Goal: Task Accomplishment & Management: Manage account settings

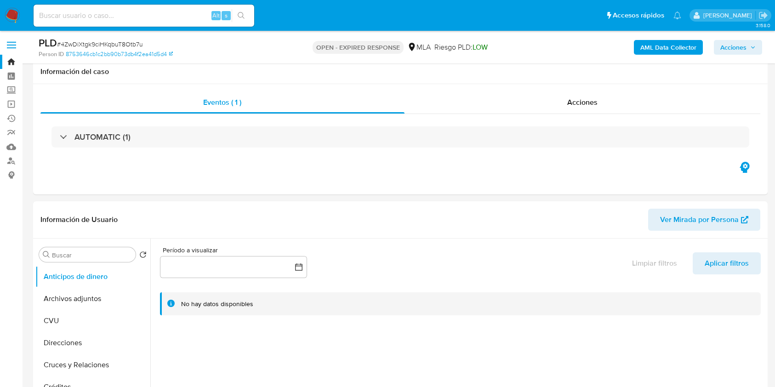
select select "10"
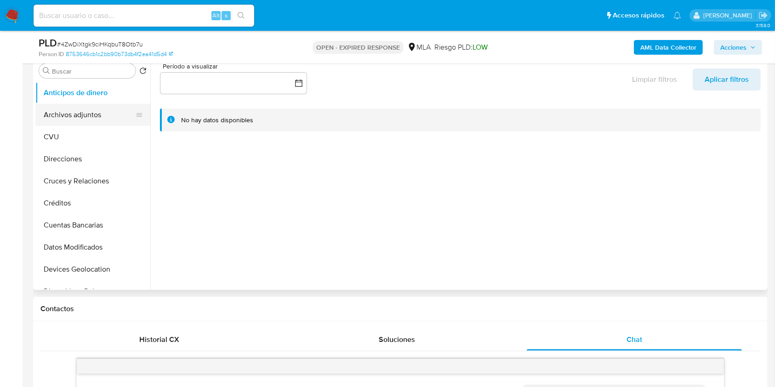
click at [114, 106] on button "Archivos adjuntos" at bounding box center [89, 115] width 108 height 22
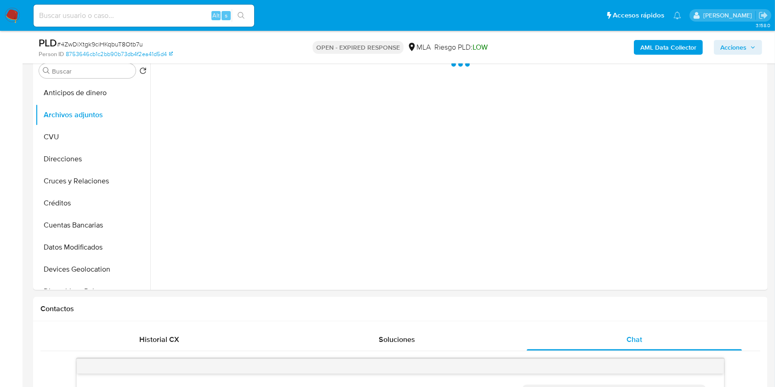
click at [665, 50] on b "AML Data Collector" at bounding box center [668, 47] width 56 height 15
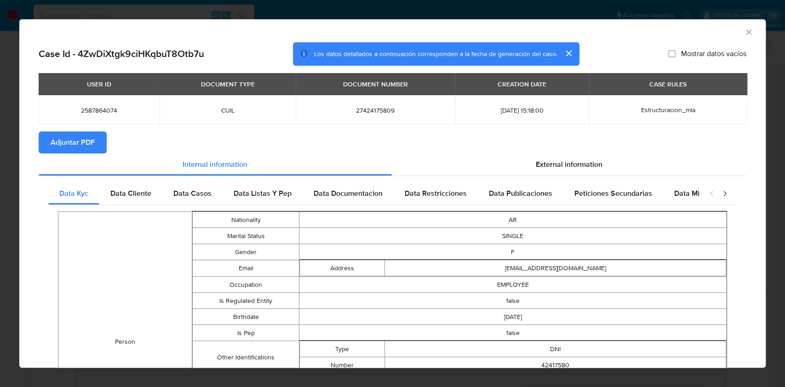
click at [68, 134] on span "Adjuntar PDF" at bounding box center [73, 142] width 44 height 20
click at [744, 33] on icon "Cerrar ventana" at bounding box center [748, 32] width 9 height 9
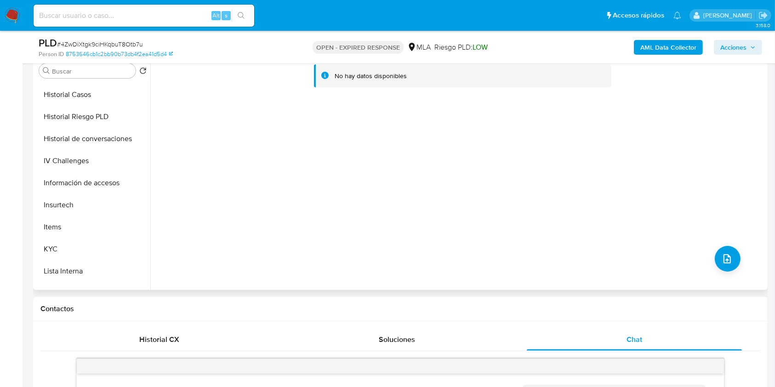
scroll to position [299, 0]
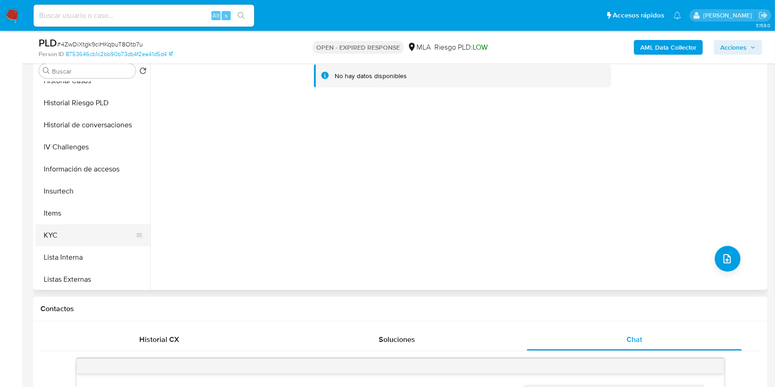
click at [99, 231] on button "KYC" at bounding box center [89, 235] width 108 height 22
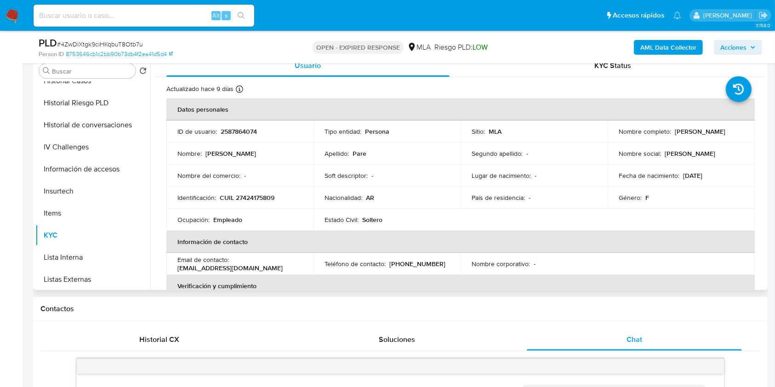
click at [258, 198] on p "CUIL 27424175809" at bounding box center [247, 198] width 55 height 8
copy p "27424175809"
click at [231, 131] on p "2587864074" at bounding box center [239, 131] width 36 height 8
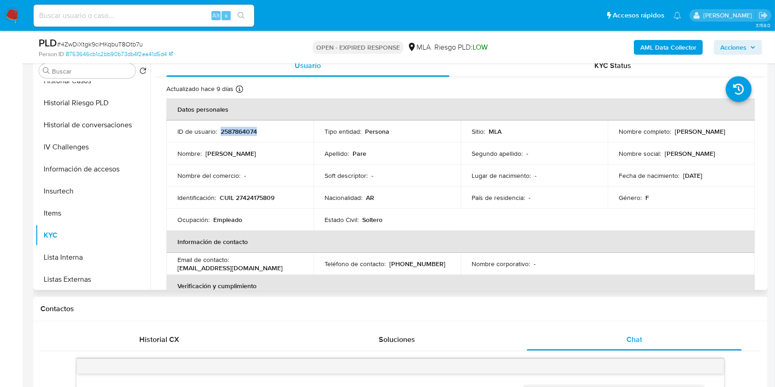
copy p "2587864074"
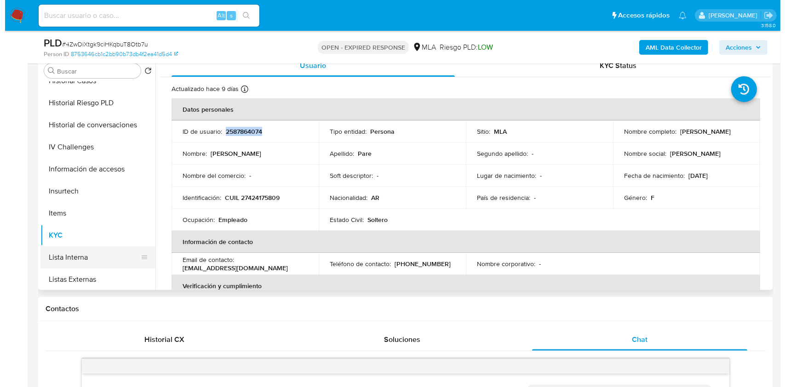
scroll to position [0, 0]
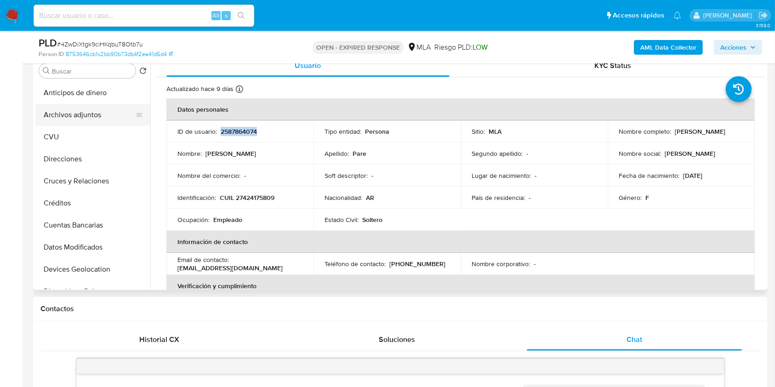
click at [101, 105] on button "Archivos adjuntos" at bounding box center [89, 115] width 108 height 22
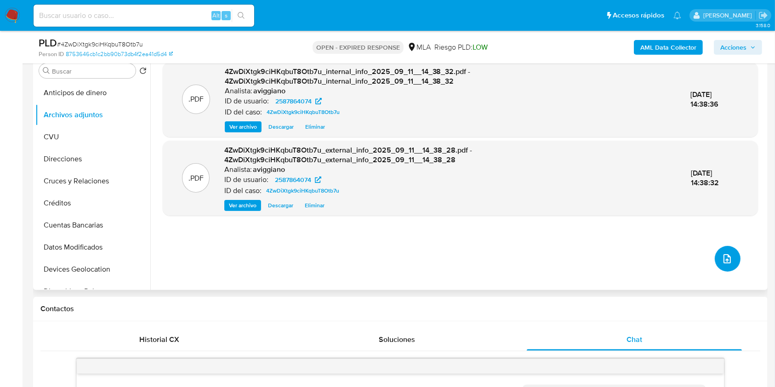
click at [728, 257] on icon "upload-file" at bounding box center [727, 258] width 7 height 9
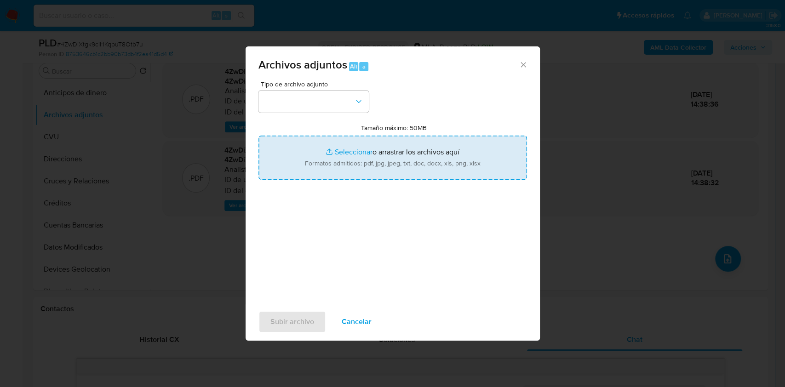
click at [394, 156] on input "Tamaño máximo: 50MB Seleccionar archivos" at bounding box center [392, 158] width 268 height 44
type input "C:\fakepath\Nosis 2587864074.pdf"
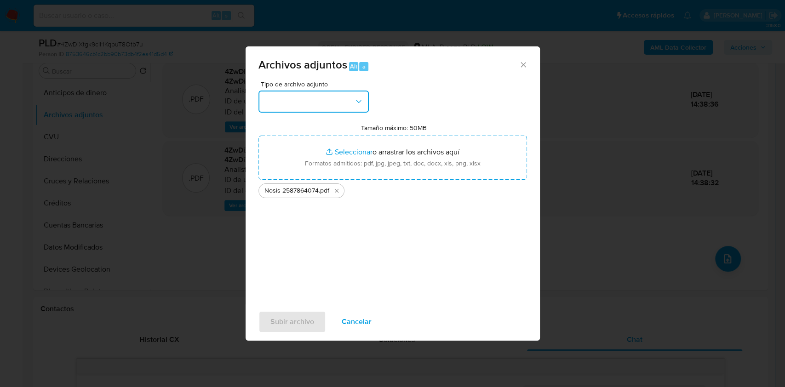
click at [323, 99] on button "button" at bounding box center [313, 102] width 110 height 22
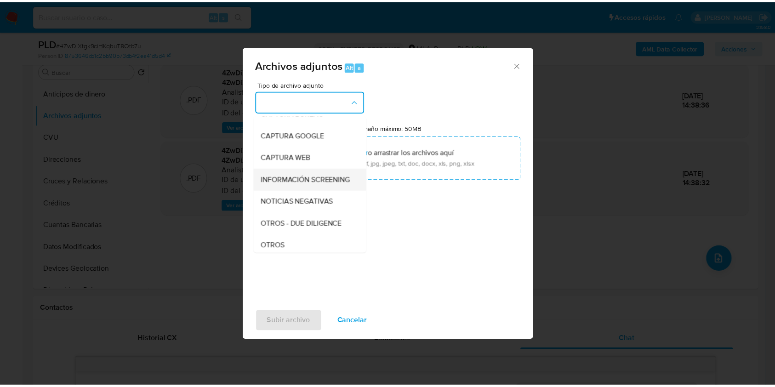
scroll to position [184, 0]
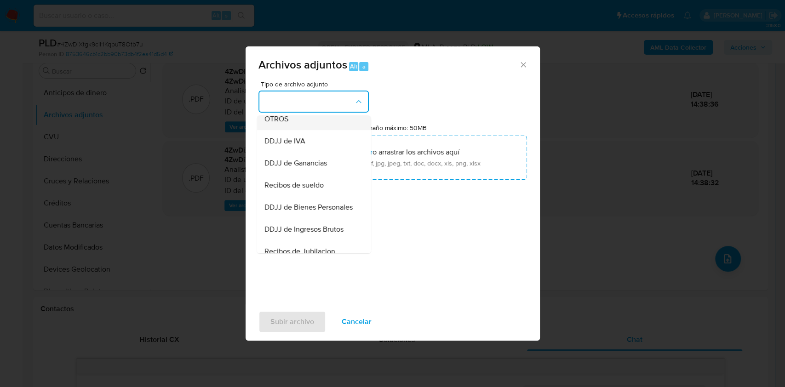
click at [312, 130] on div "OTROS" at bounding box center [311, 119] width 94 height 22
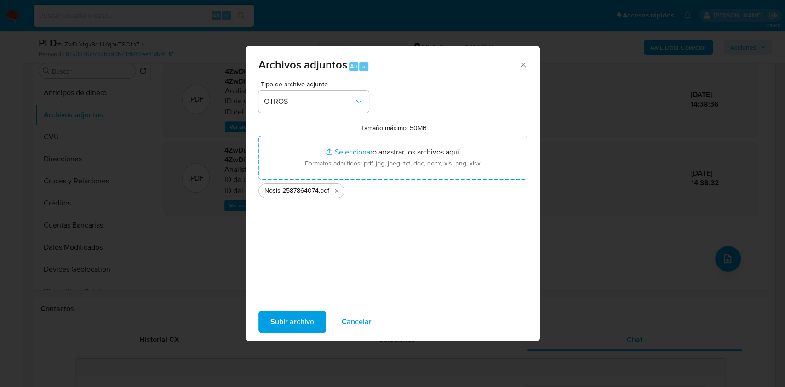
click at [314, 322] on button "Subir archivo" at bounding box center [292, 322] width 68 height 22
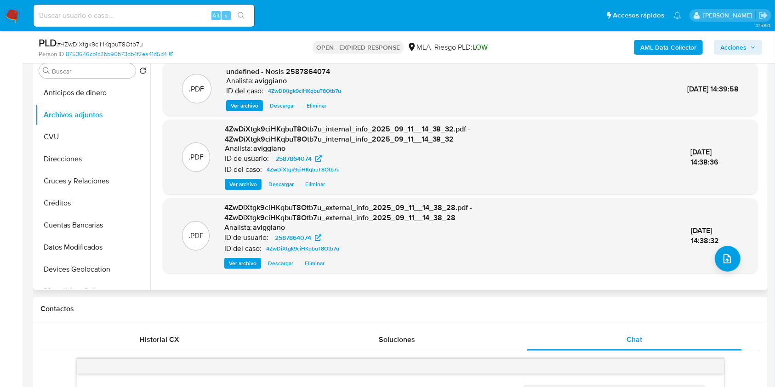
click at [316, 75] on span "undefined - Nosis 2587864074" at bounding box center [278, 71] width 104 height 11
copy span "2587864074"
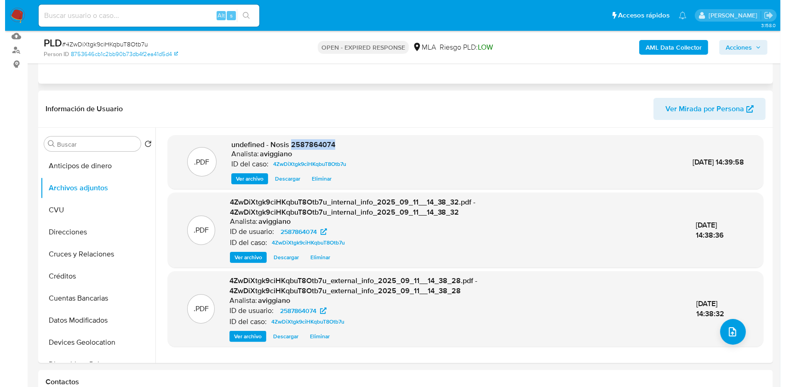
scroll to position [122, 0]
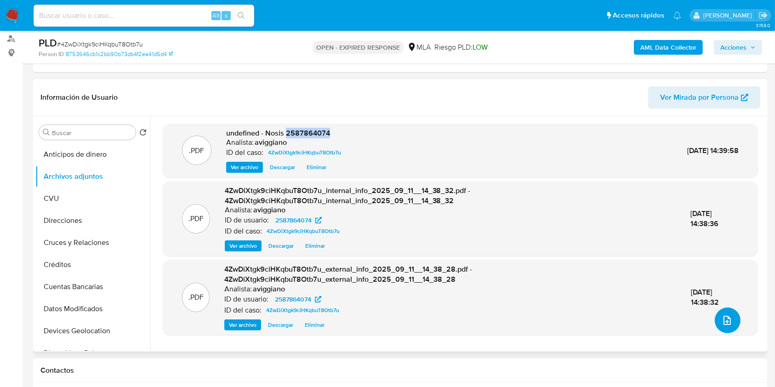
click at [716, 317] on button "upload-file" at bounding box center [728, 321] width 26 height 26
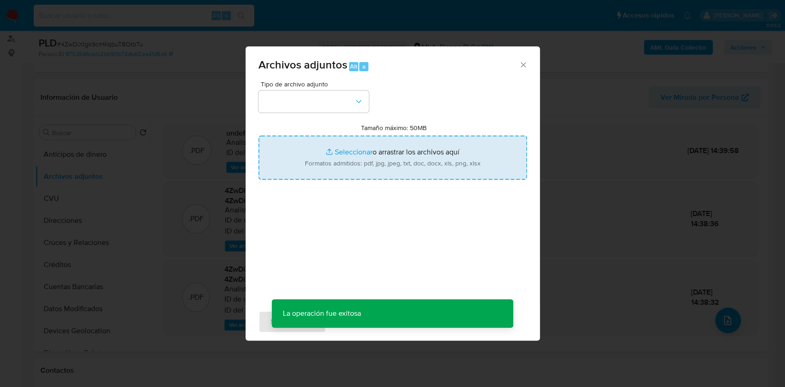
click at [393, 163] on input "Tamaño máximo: 50MB Seleccionar archivos" at bounding box center [392, 158] width 268 height 44
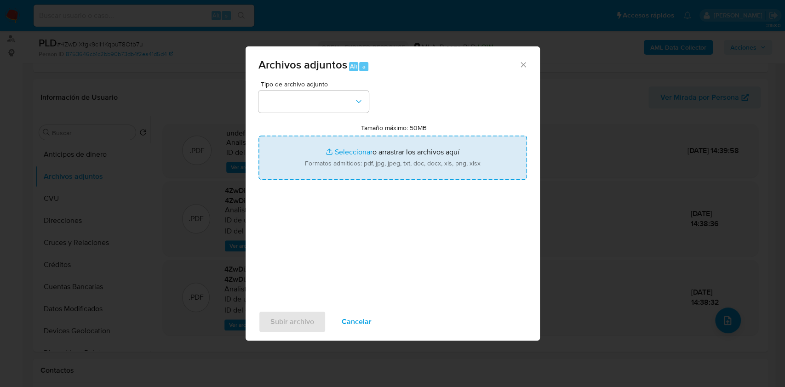
type input "C:\fakepath\Movimientos-Aladdin-v10_1 - 2587864074 -.xlsx"
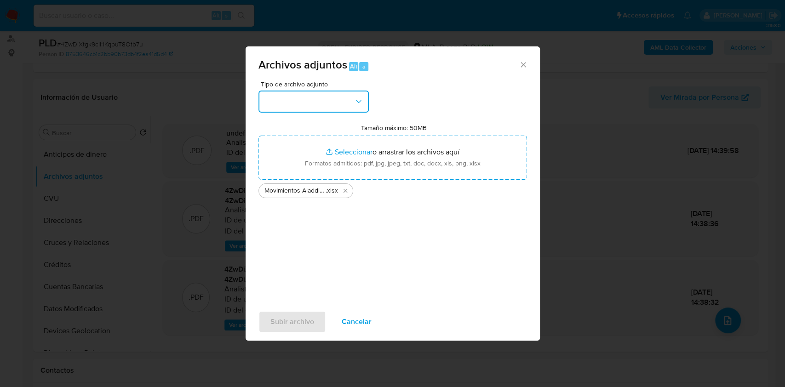
click at [284, 97] on button "button" at bounding box center [313, 102] width 110 height 22
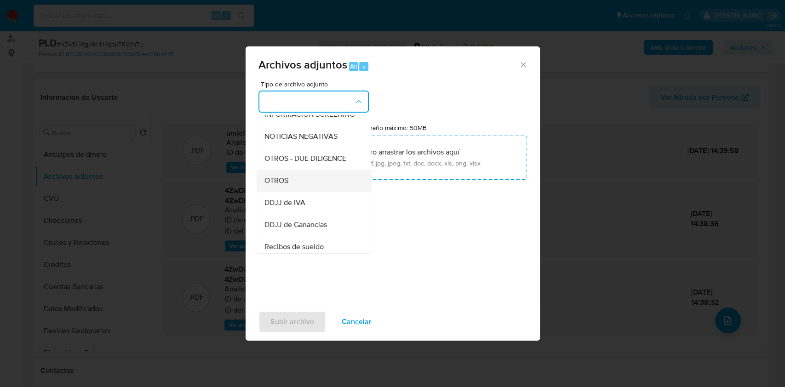
click at [276, 192] on div "OTROS" at bounding box center [311, 181] width 94 height 22
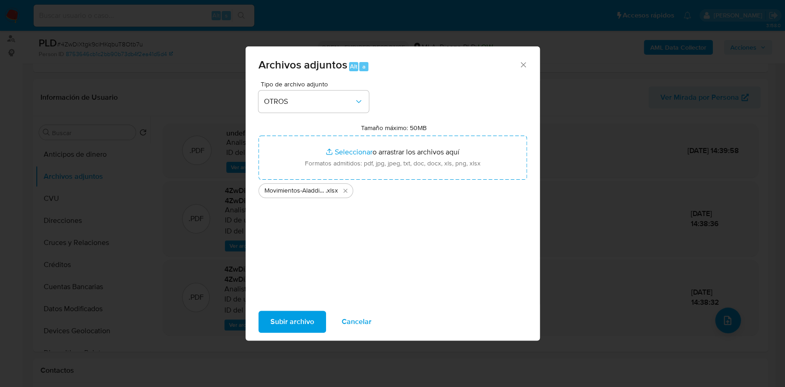
click at [295, 324] on span "Subir archivo" at bounding box center [292, 322] width 44 height 20
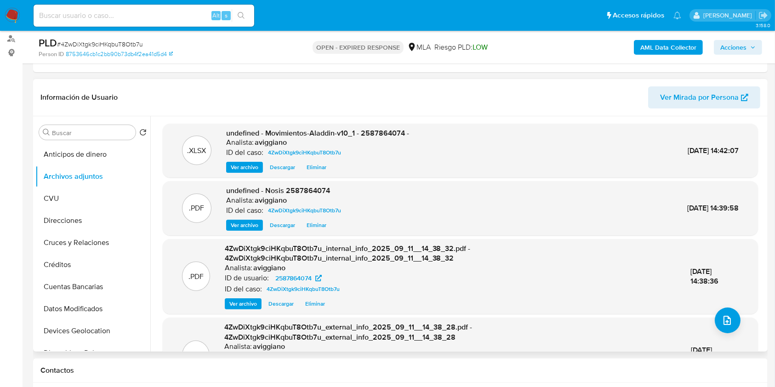
click at [362, 138] on div "Analista: aviggiano" at bounding box center [317, 142] width 183 height 9
click at [365, 134] on span "undefined - Movimientos-Aladdin-v10_1 - 2587864074 -" at bounding box center [317, 133] width 183 height 11
copy span "2587864074"
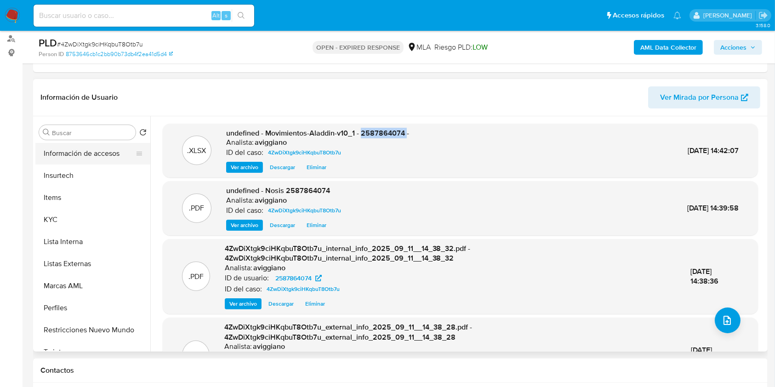
scroll to position [433, 0]
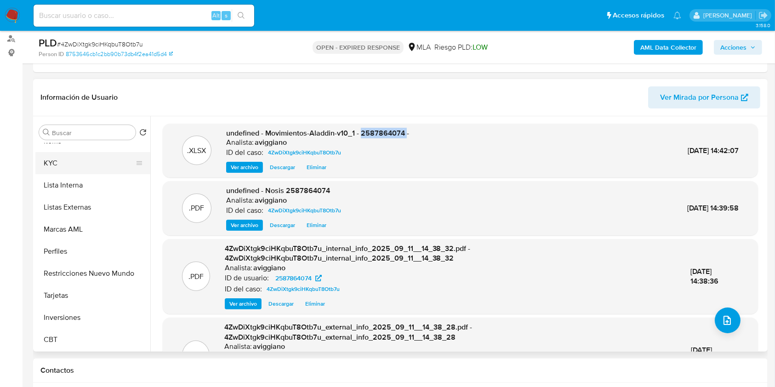
click at [76, 160] on button "KYC" at bounding box center [89, 163] width 108 height 22
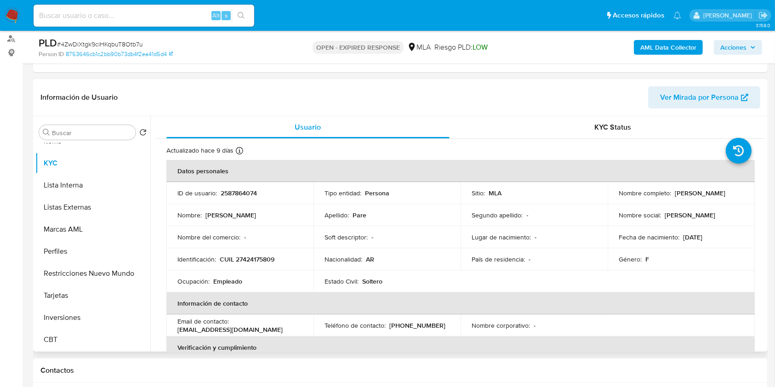
drag, startPoint x: 672, startPoint y: 191, endPoint x: 735, endPoint y: 194, distance: 63.5
click at [735, 194] on div "Nombre completo : Cintia Alejandra Pare" at bounding box center [681, 193] width 125 height 8
copy p "Cintia Alejandra Pare"
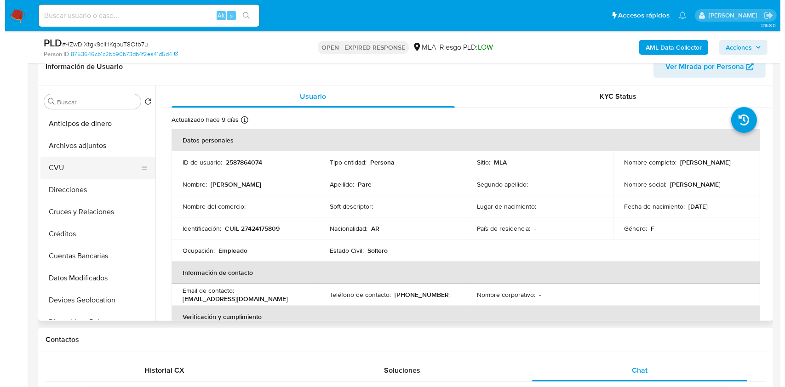
scroll to position [184, 0]
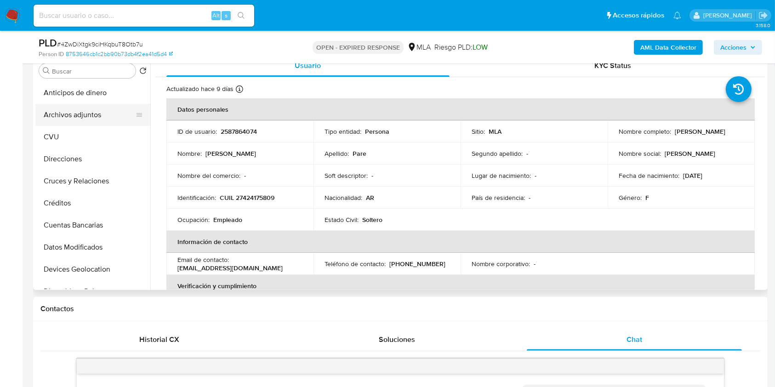
click at [97, 112] on button "Archivos adjuntos" at bounding box center [89, 115] width 108 height 22
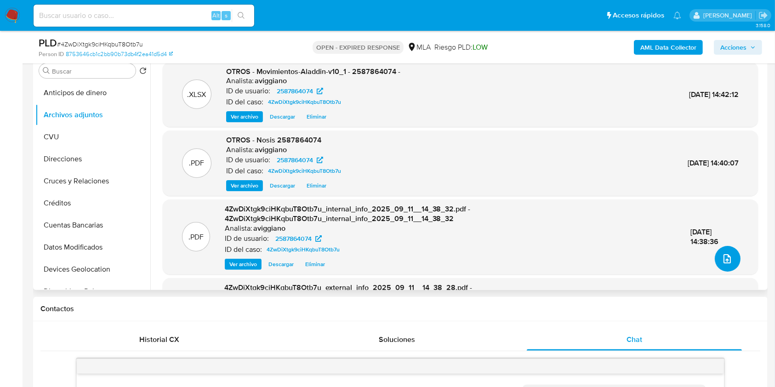
click at [719, 252] on button "upload-file" at bounding box center [728, 259] width 26 height 26
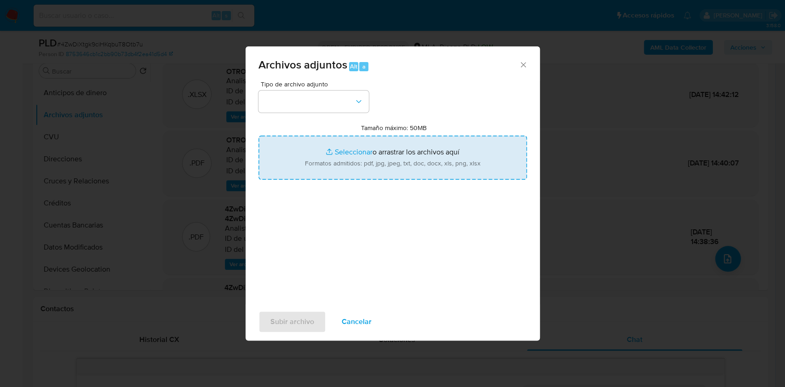
click at [382, 171] on input "Tamaño máximo: 50MB Seleccionar archivos" at bounding box center [392, 158] width 268 height 44
type input "C:\fakepath\Caselog 4ZwDiXtgk9ciHKqbuT8Otb7u_2025_08_18_17_02_58.docx"
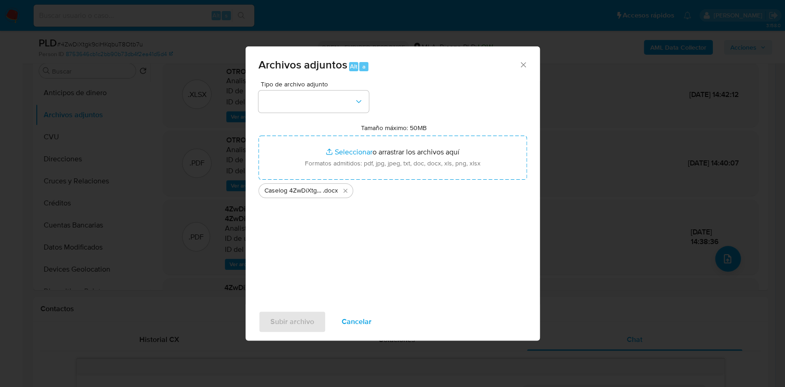
click at [338, 113] on div "Tipo de archivo adjunto Tamaño máximo: 50MB Seleccionar archivos Seleccionar o …" at bounding box center [392, 189] width 268 height 217
click at [338, 110] on button "button" at bounding box center [313, 102] width 110 height 22
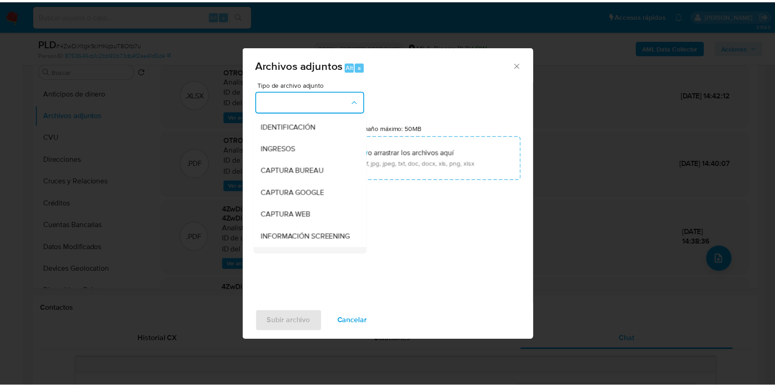
scroll to position [122, 0]
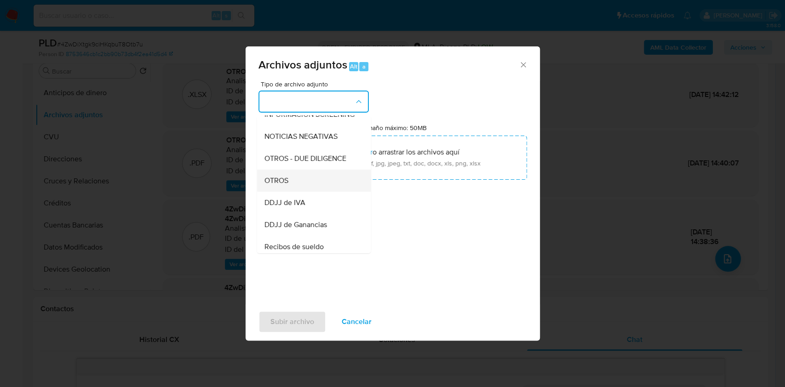
click at [292, 188] on div "OTROS" at bounding box center [311, 181] width 94 height 22
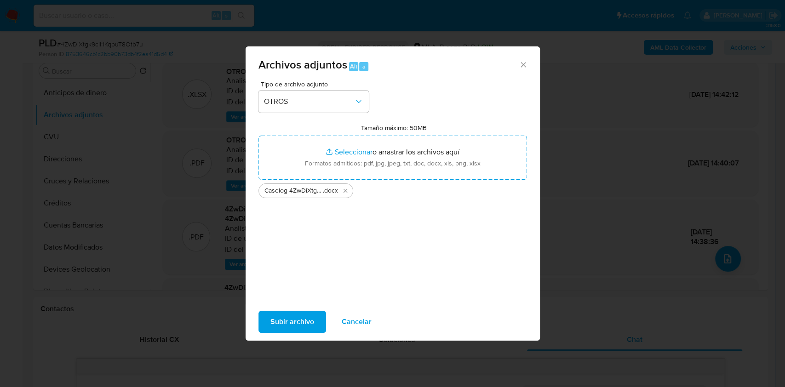
click at [302, 320] on span "Subir archivo" at bounding box center [292, 322] width 44 height 20
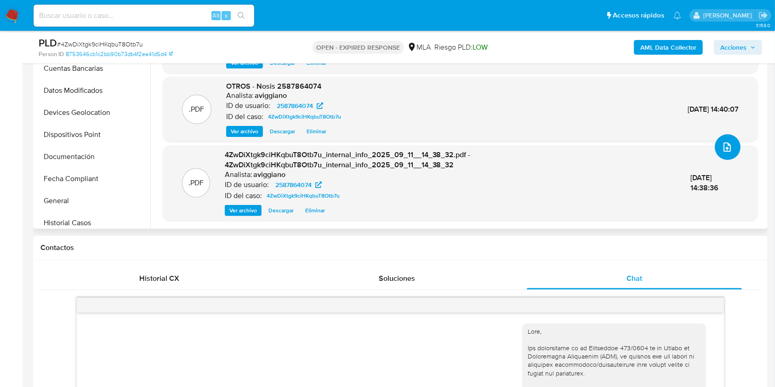
scroll to position [184, 0]
click at [94, 131] on button "Historial Casos" at bounding box center [89, 135] width 108 height 22
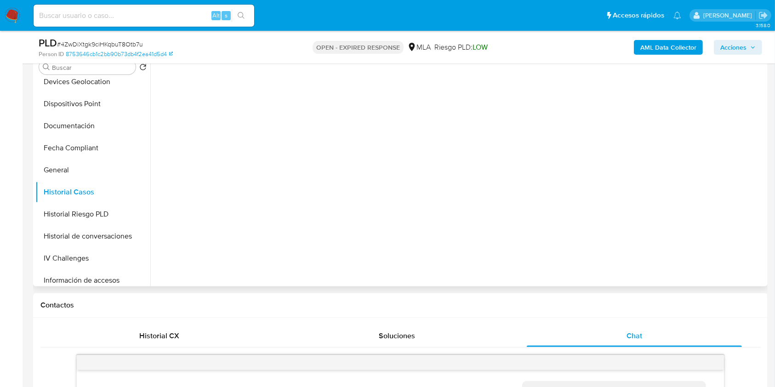
scroll to position [122, 0]
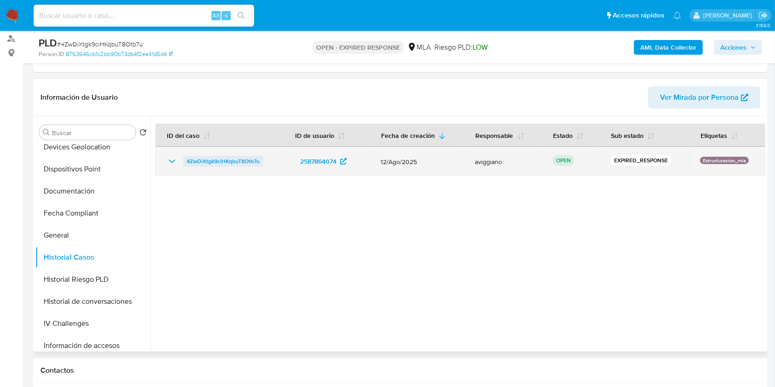
drag, startPoint x: 269, startPoint y: 159, endPoint x: 184, endPoint y: 159, distance: 85.5
click at [184, 159] on div "4ZwDiXtgk9ciHKqbuT8Otb7u" at bounding box center [219, 161] width 106 height 11
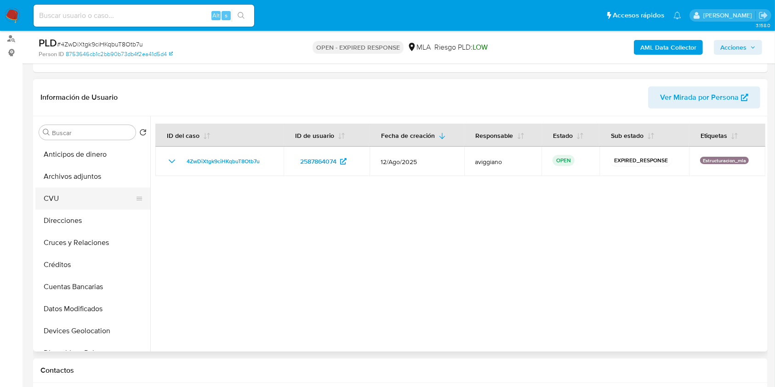
click at [73, 188] on button "CVU" at bounding box center [89, 199] width 108 height 22
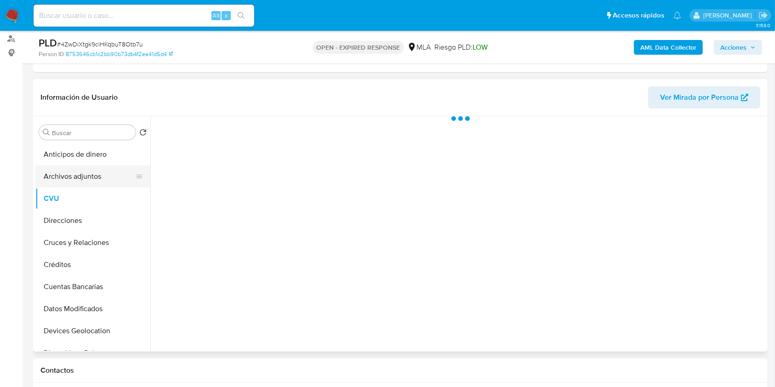
click at [77, 177] on button "Archivos adjuntos" at bounding box center [89, 176] width 108 height 22
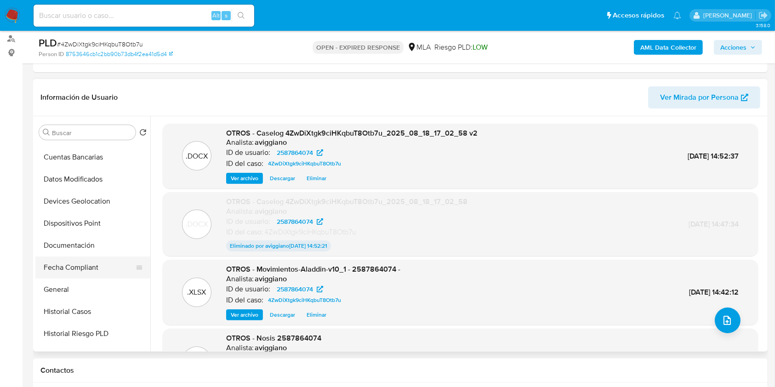
scroll to position [184, 0]
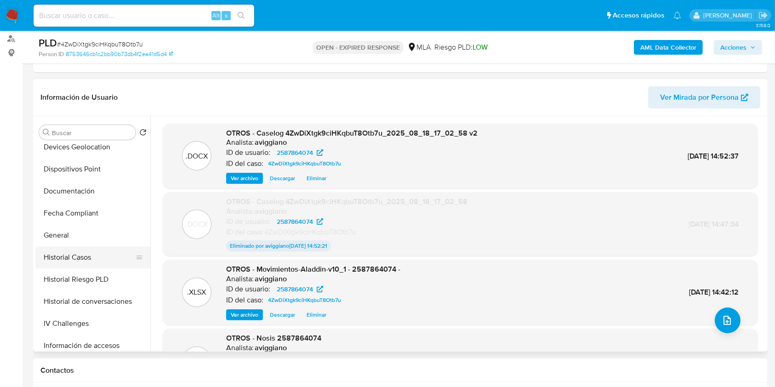
click at [83, 256] on button "Historial Casos" at bounding box center [89, 257] width 108 height 22
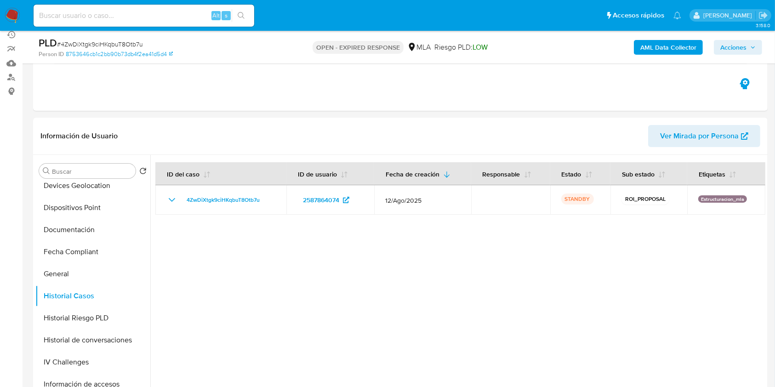
scroll to position [0, 0]
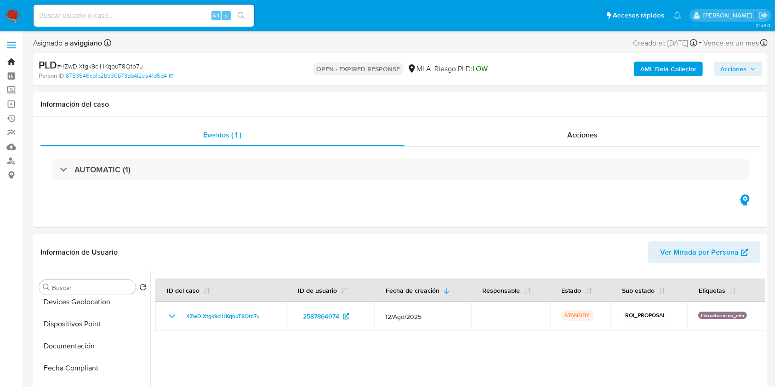
click at [15, 58] on link "Bandeja" at bounding box center [54, 62] width 109 height 14
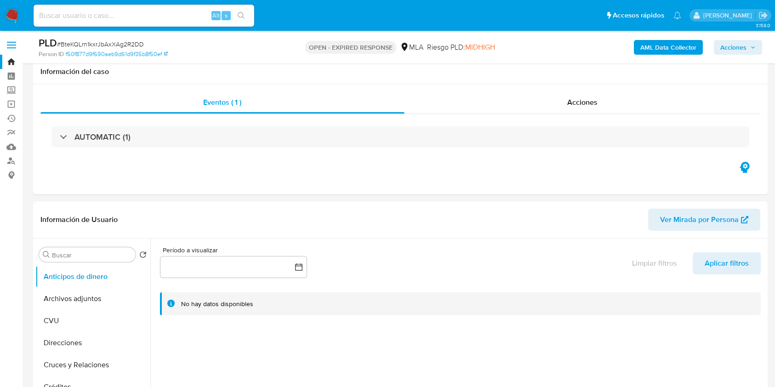
select select "10"
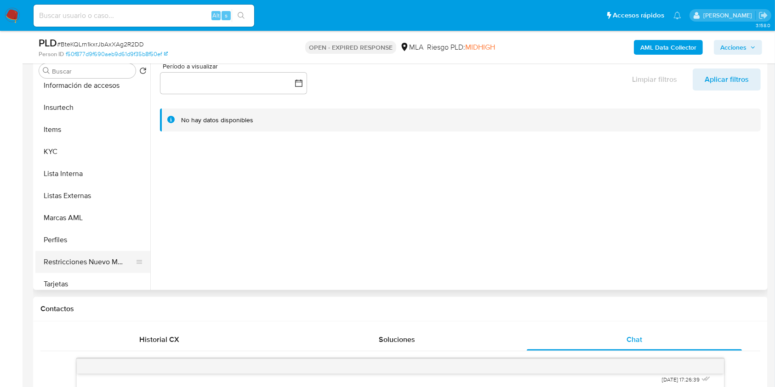
scroll to position [433, 0]
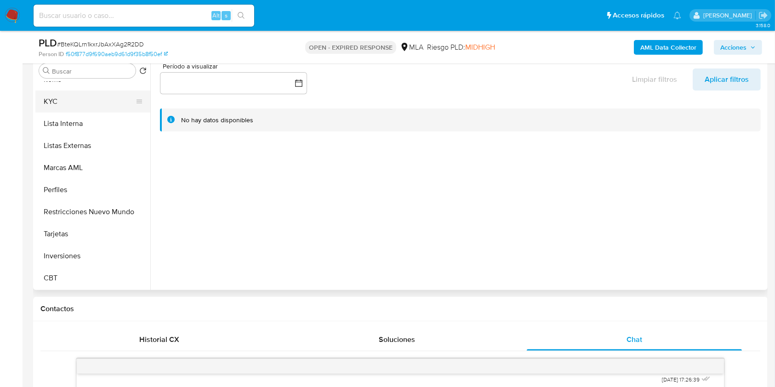
click at [73, 114] on button "Lista Interna" at bounding box center [92, 124] width 115 height 22
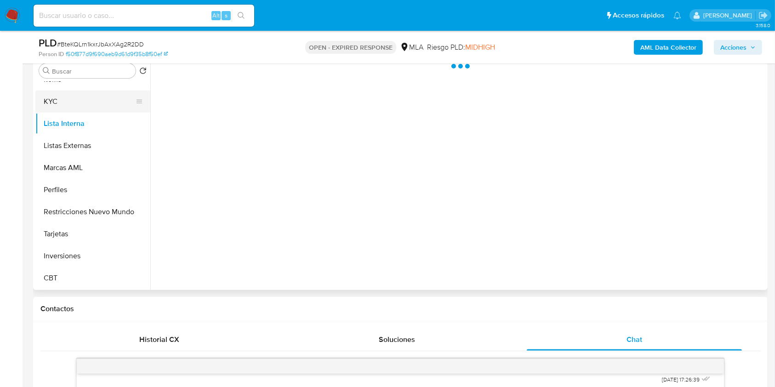
click at [72, 99] on button "KYC" at bounding box center [89, 102] width 108 height 22
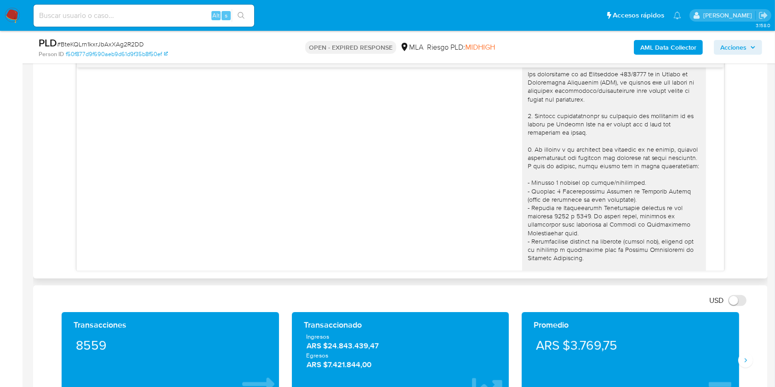
scroll to position [0, 0]
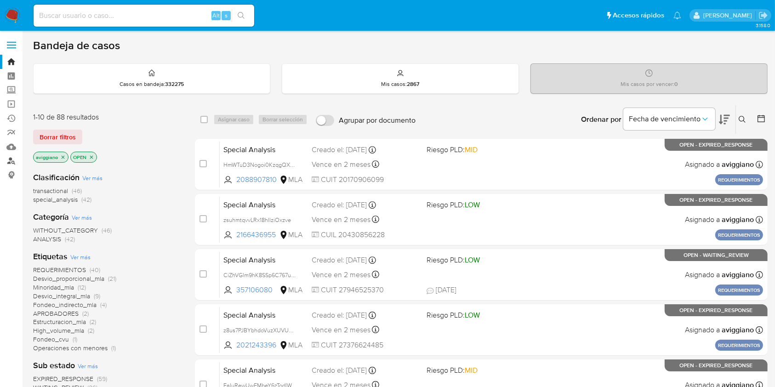
click at [6, 164] on link "Buscador de personas" at bounding box center [54, 161] width 109 height 14
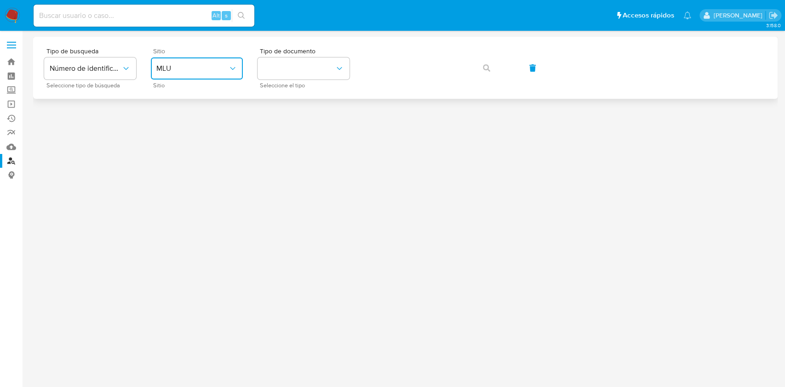
click at [188, 76] on button "MLU" at bounding box center [197, 68] width 92 height 22
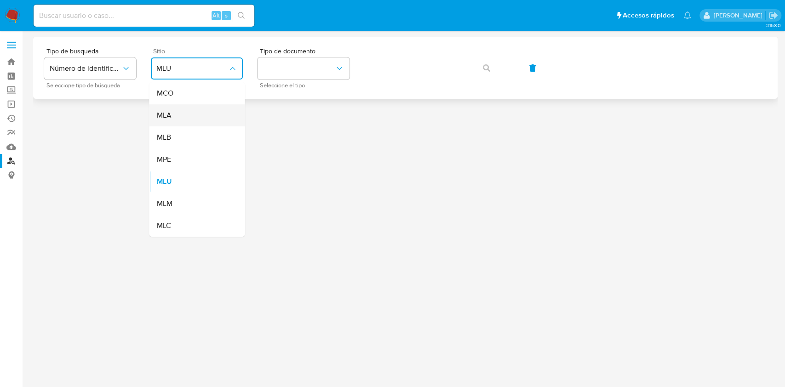
click at [170, 115] on span "MLA" at bounding box center [163, 115] width 15 height 9
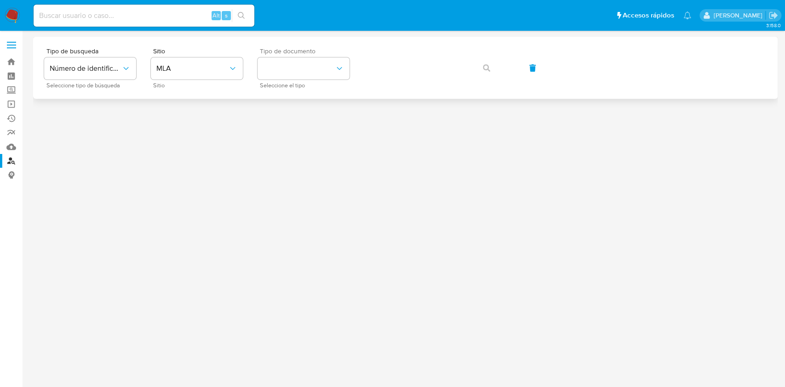
click at [287, 83] on span "Seleccione el tipo" at bounding box center [306, 85] width 92 height 5
click at [290, 68] on button "identificationType" at bounding box center [303, 68] width 92 height 22
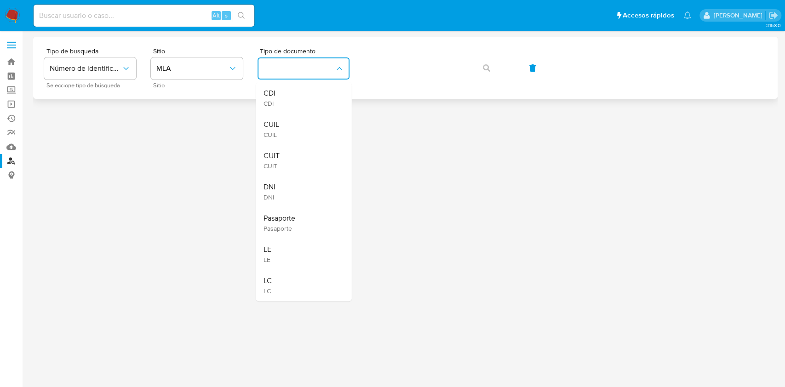
drag, startPoint x: 276, startPoint y: 151, endPoint x: 360, endPoint y: 87, distance: 106.0
click at [276, 150] on div "CUIT CUIT" at bounding box center [300, 160] width 75 height 31
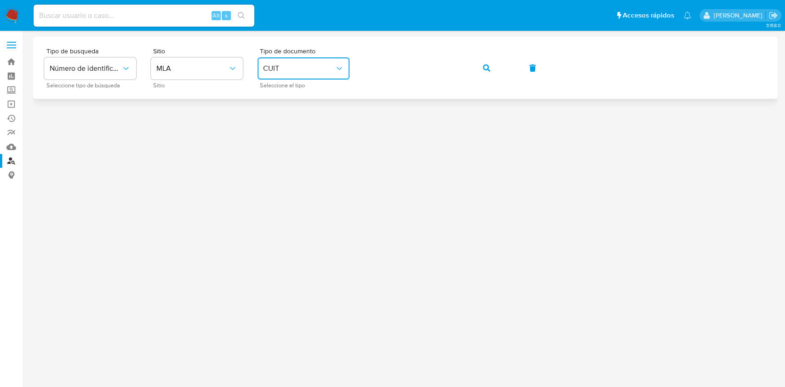
click at [481, 67] on button "button" at bounding box center [486, 68] width 31 height 22
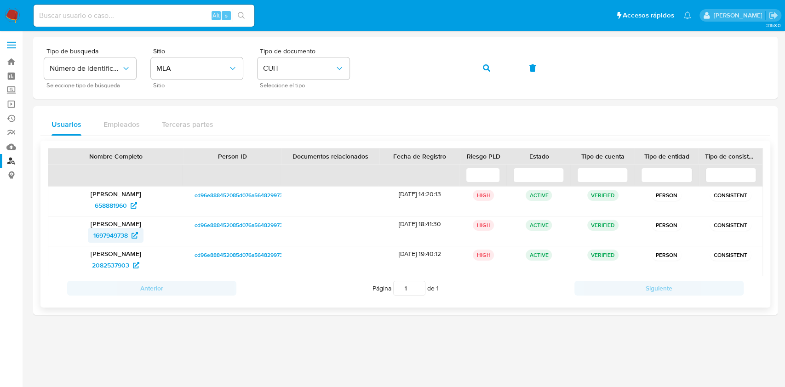
click at [103, 233] on span "1697949738" at bounding box center [110, 235] width 34 height 15
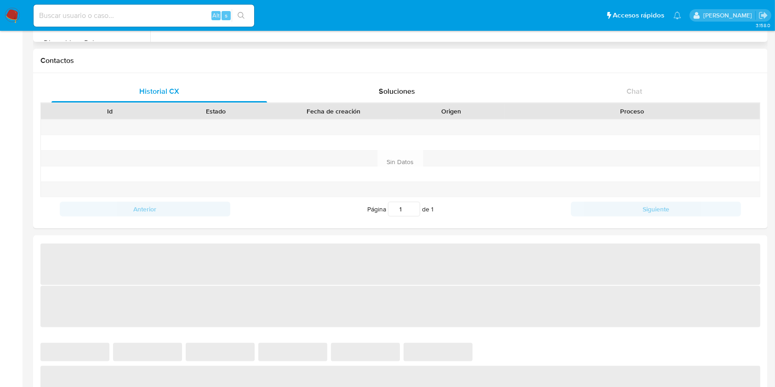
scroll to position [368, 0]
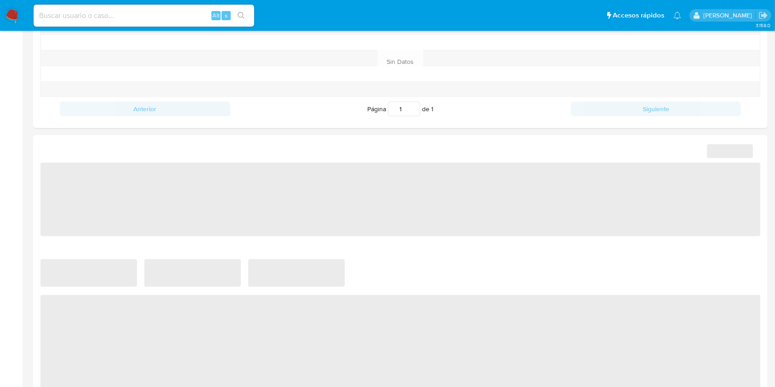
select select "10"
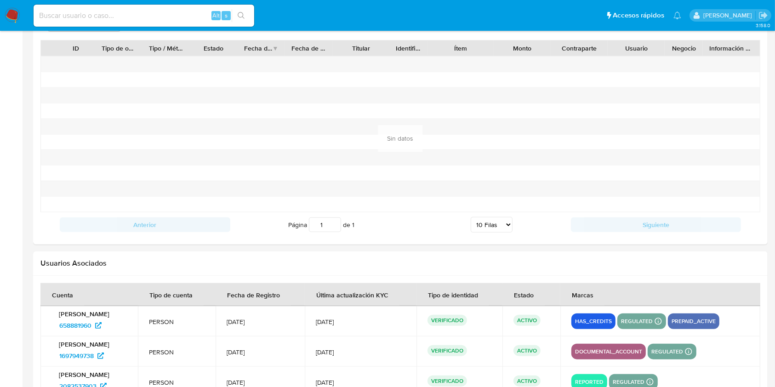
scroll to position [1001, 0]
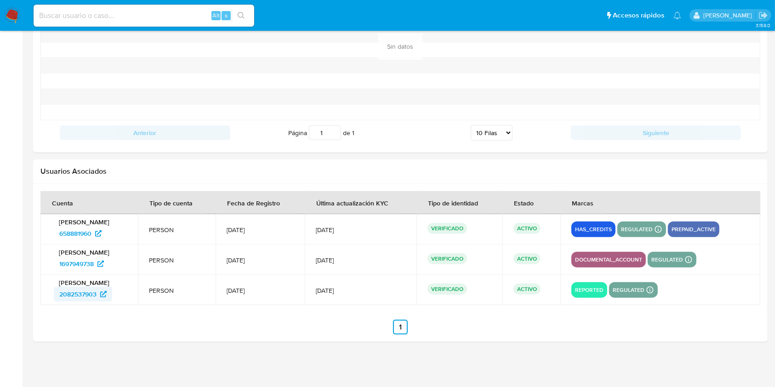
click at [70, 294] on span "2082537903" at bounding box center [77, 294] width 37 height 15
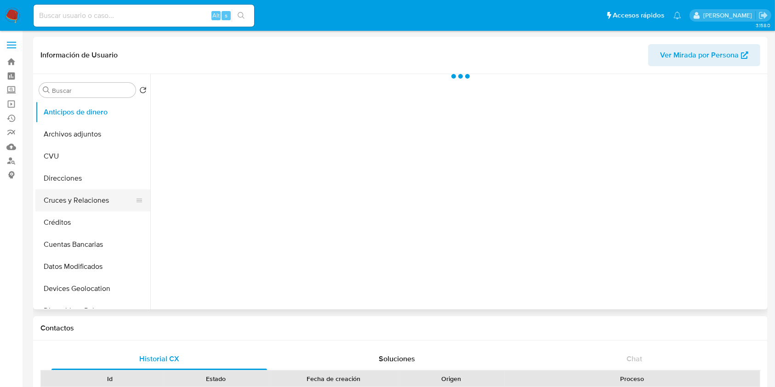
scroll to position [245, 0]
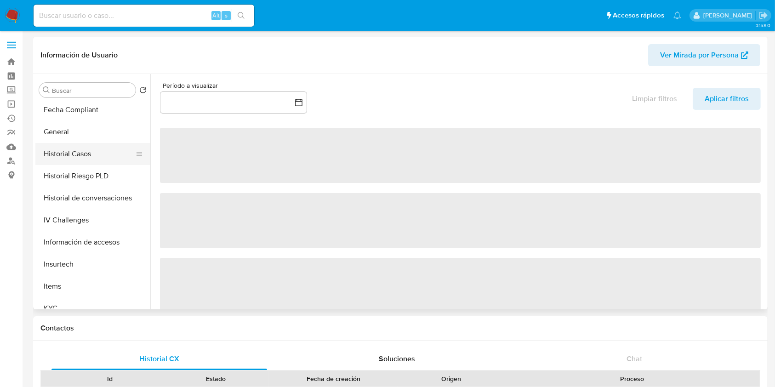
click at [94, 159] on button "Historial Casos" at bounding box center [89, 154] width 108 height 22
select select "10"
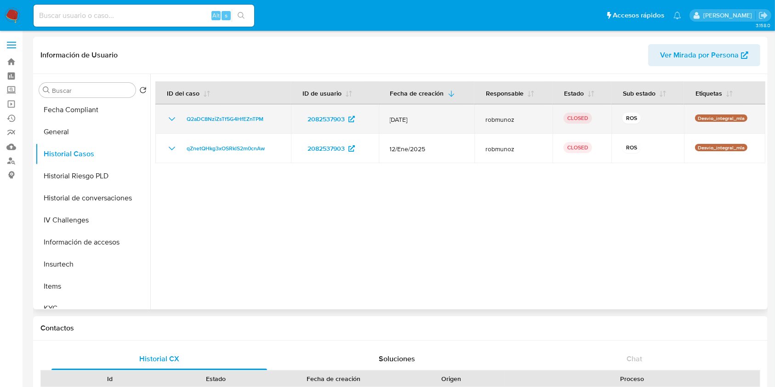
click at [172, 116] on icon "Mostrar/Ocultar" at bounding box center [171, 119] width 11 height 11
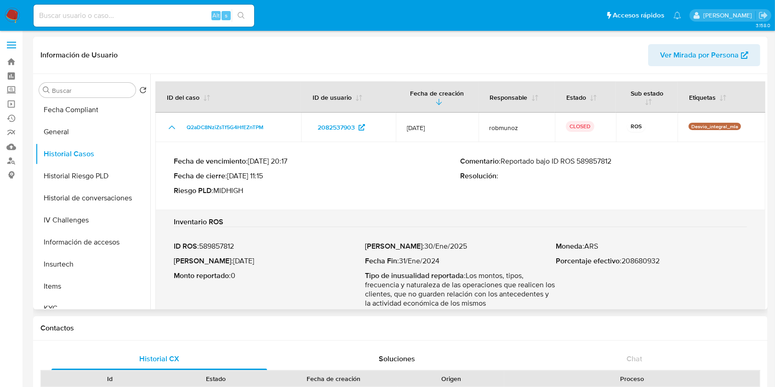
drag, startPoint x: 503, startPoint y: 161, endPoint x: 634, endPoint y: 160, distance: 131.0
click at [634, 160] on p "Comentario : Reportado bajo ID ROS 589857812" at bounding box center [604, 161] width 287 height 9
click at [12, 160] on link "Buscador de personas" at bounding box center [54, 161] width 109 height 14
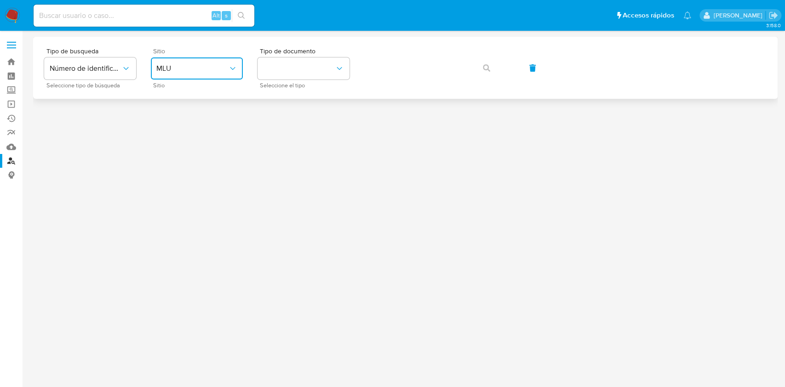
click at [212, 79] on button "MLU" at bounding box center [197, 68] width 92 height 22
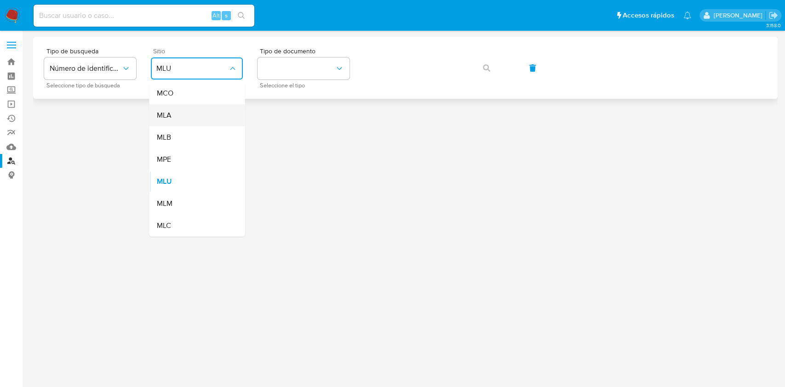
click at [187, 113] on div "MLA" at bounding box center [193, 115] width 75 height 22
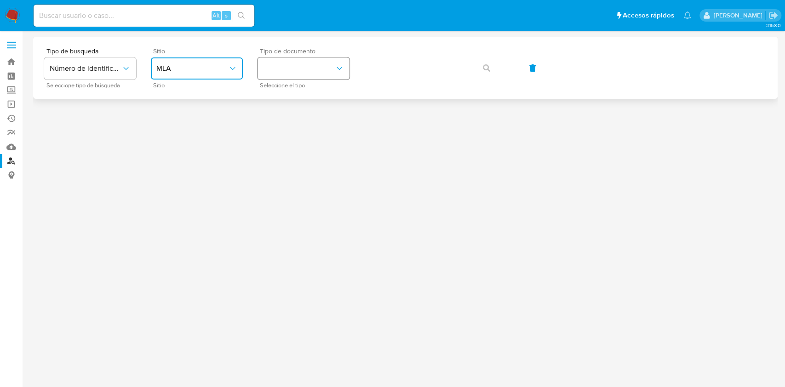
click at [273, 69] on button "identificationType" at bounding box center [303, 68] width 92 height 22
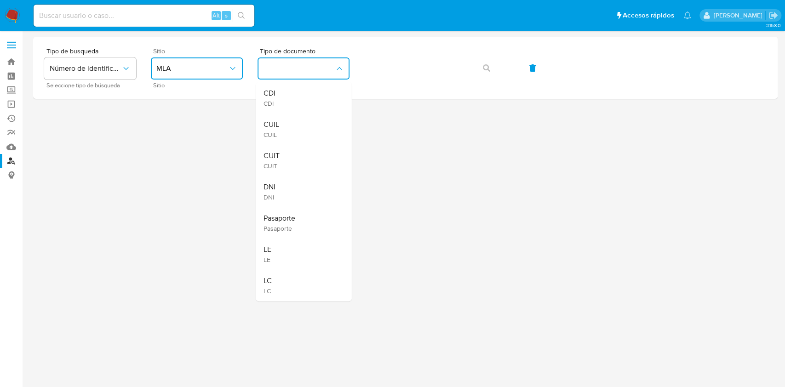
click at [276, 145] on div "CUIT CUIT" at bounding box center [300, 160] width 75 height 31
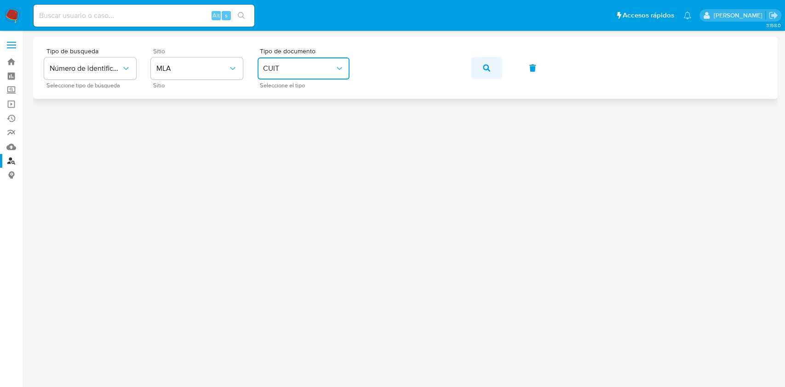
click at [493, 63] on button "button" at bounding box center [486, 68] width 31 height 22
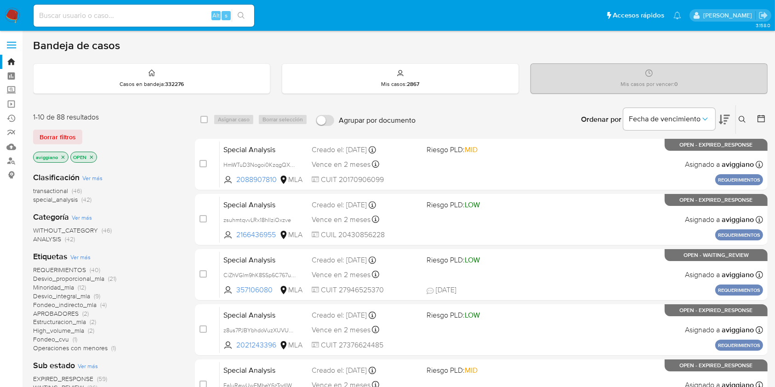
click at [745, 120] on icon at bounding box center [742, 119] width 7 height 7
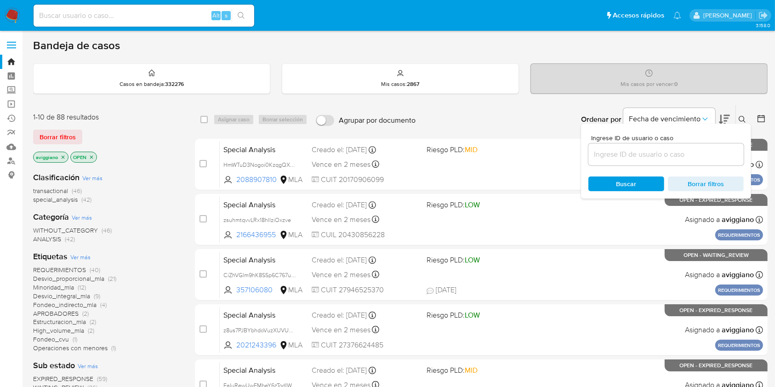
click at [710, 152] on input at bounding box center [665, 154] width 155 height 12
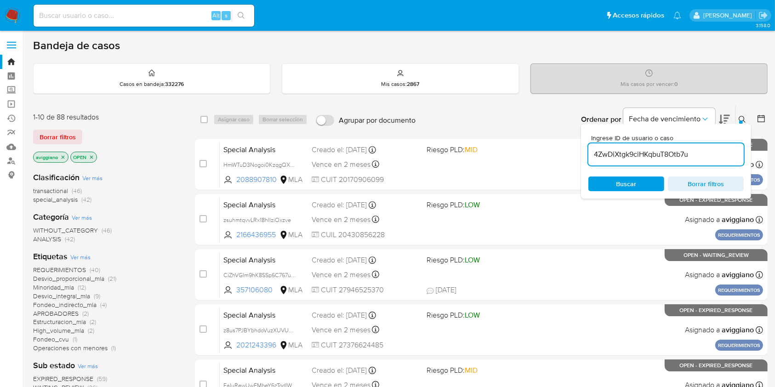
type input "4ZwDiXtgk9ciHKqbuT8Otb7u"
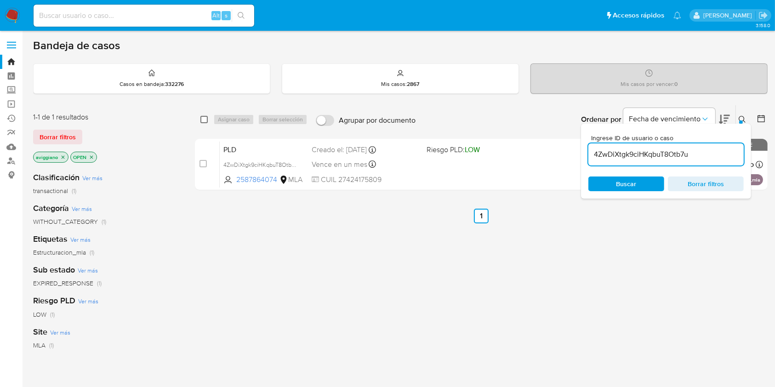
click at [205, 117] on input "checkbox" at bounding box center [203, 119] width 7 height 7
checkbox input "true"
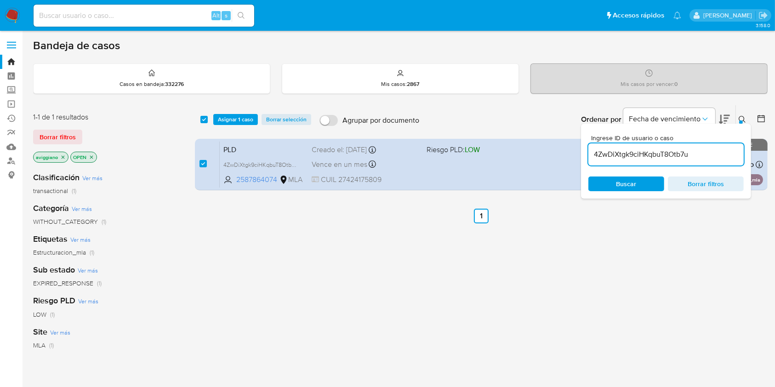
click at [227, 126] on div "select-all-cases-checkbox Asignar 1 caso Borrar selección Agrupar por documento…" at bounding box center [481, 119] width 573 height 28
click at [226, 121] on span "Asignar 1 caso" at bounding box center [235, 119] width 35 height 9
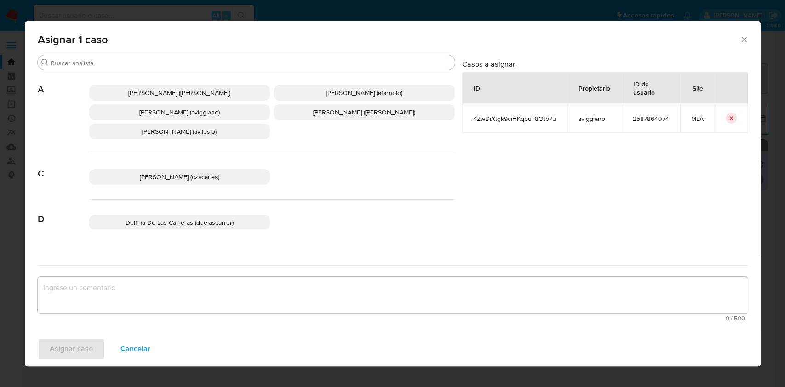
click at [218, 112] on span "Agustina Belen Viggiano (aviggiano)" at bounding box center [179, 112] width 80 height 9
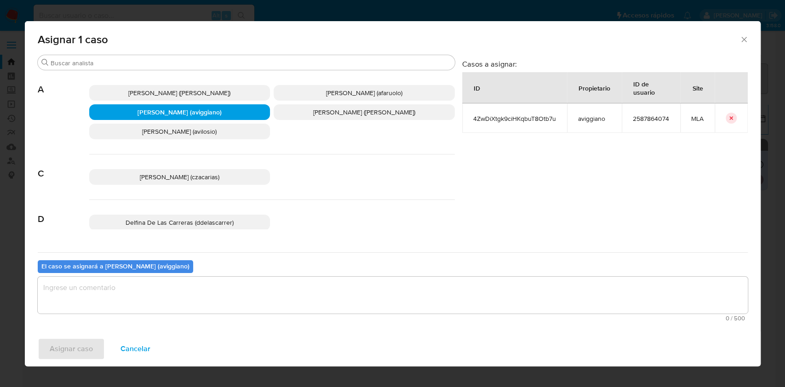
drag, startPoint x: 171, startPoint y: 284, endPoint x: 159, endPoint y: 294, distance: 15.4
click at [171, 283] on textarea "assign-modal" at bounding box center [393, 295] width 710 height 37
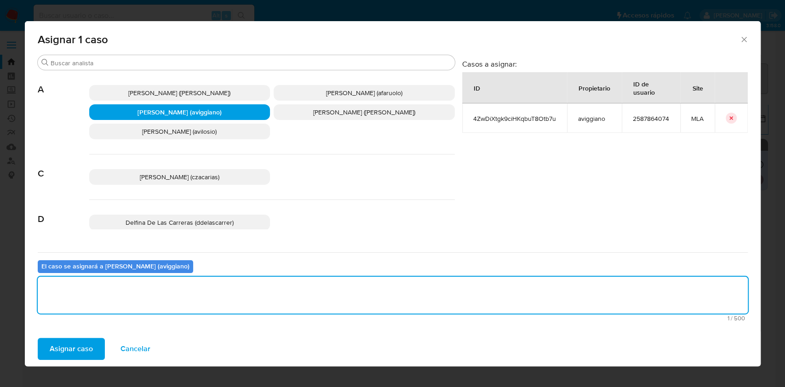
click at [57, 352] on span "Asignar caso" at bounding box center [71, 349] width 43 height 20
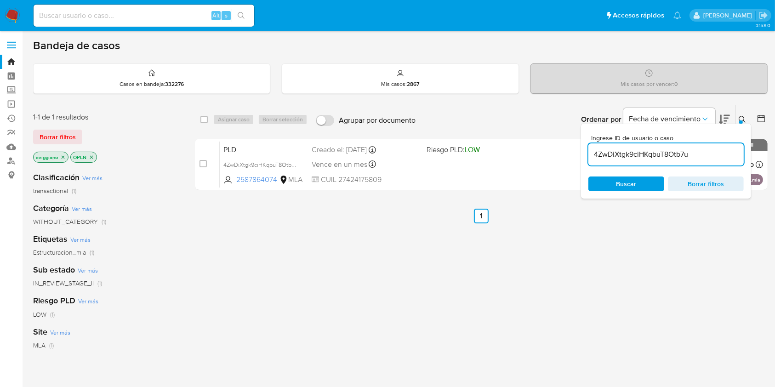
click at [661, 266] on div "select-all-cases-checkbox Asignar caso Borrar selección Agrupar por documento O…" at bounding box center [481, 313] width 573 height 416
drag, startPoint x: 197, startPoint y: 119, endPoint x: 205, endPoint y: 118, distance: 8.8
click at [197, 119] on div "select-all-cases-checkbox Asignar caso Borrar selección Agrupar por documento O…" at bounding box center [481, 119] width 573 height 28
click at [205, 117] on input "checkbox" at bounding box center [203, 119] width 7 height 7
checkbox input "true"
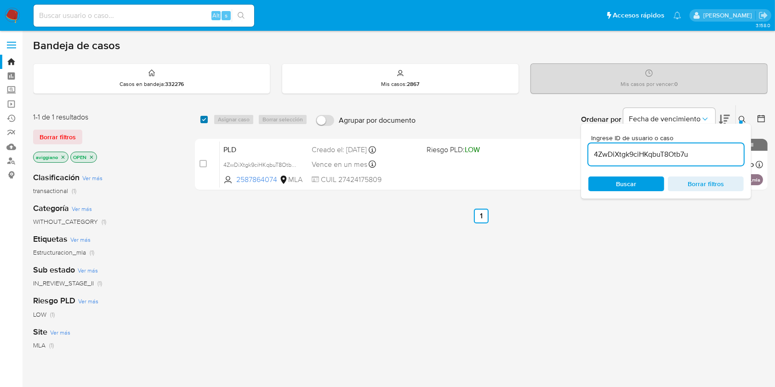
checkbox input "true"
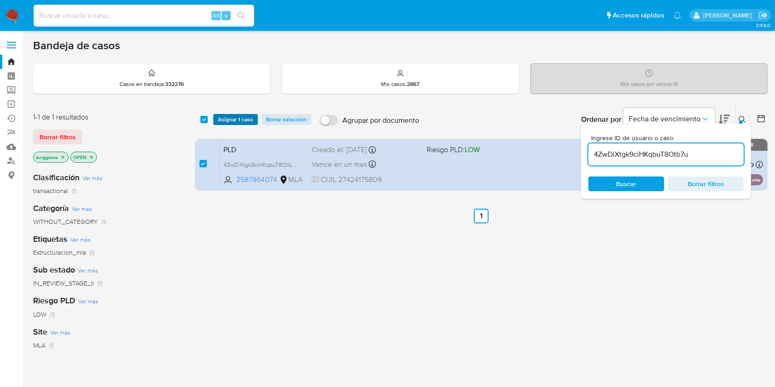
click at [213, 118] on button "Asignar 1 caso" at bounding box center [235, 119] width 45 height 11
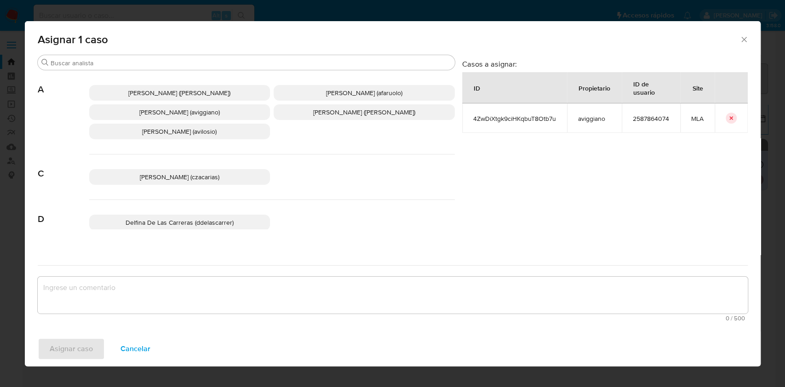
click at [194, 116] on span "Agustina Belen Viggiano (aviggiano)" at bounding box center [179, 112] width 80 height 9
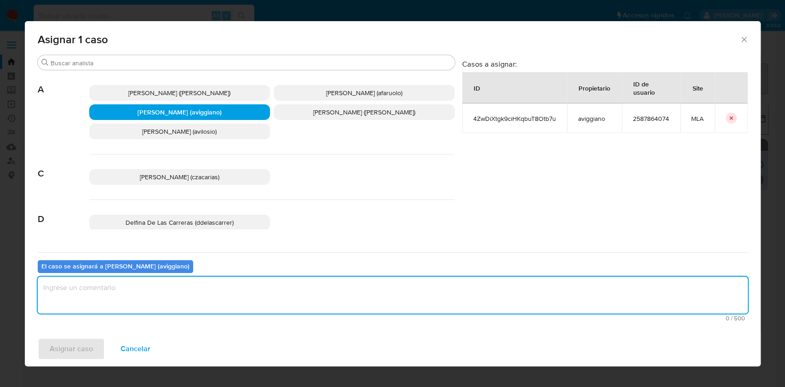
click at [111, 288] on textarea "assign-modal" at bounding box center [393, 295] width 710 height 37
click at [59, 350] on span "Asignar caso" at bounding box center [71, 349] width 43 height 20
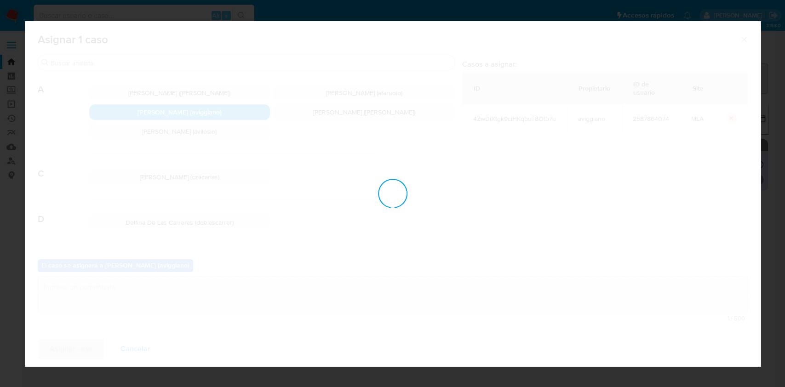
checkbox input "false"
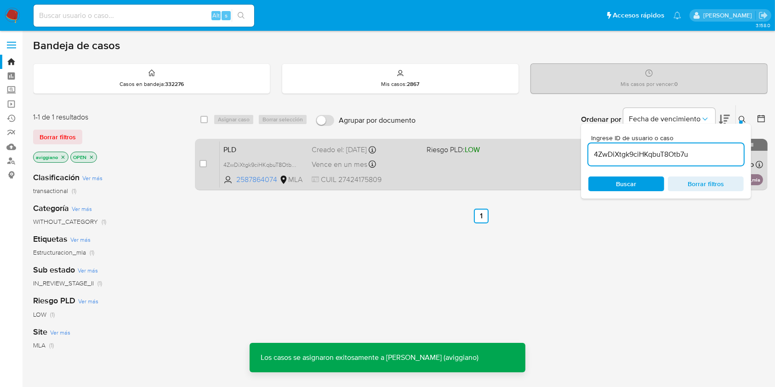
click at [438, 159] on div "PLD 4ZwDiXtgk9ciHKqbuT8Otb7u 2587864074 MLA Riesgo PLD: LOW Creado el: 12/08/20…" at bounding box center [491, 164] width 543 height 46
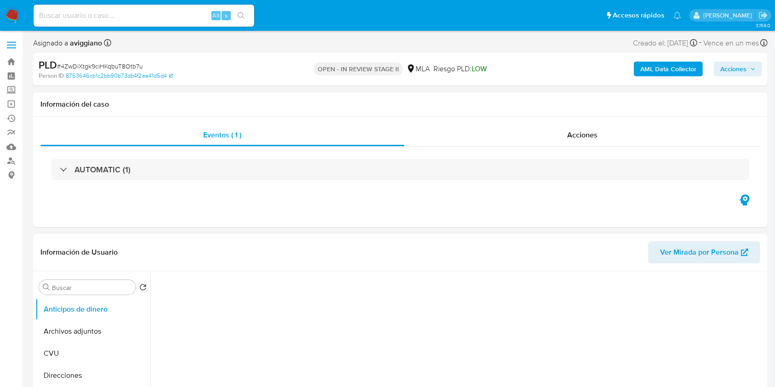
click at [724, 76] on span "Acciones" at bounding box center [733, 69] width 26 height 15
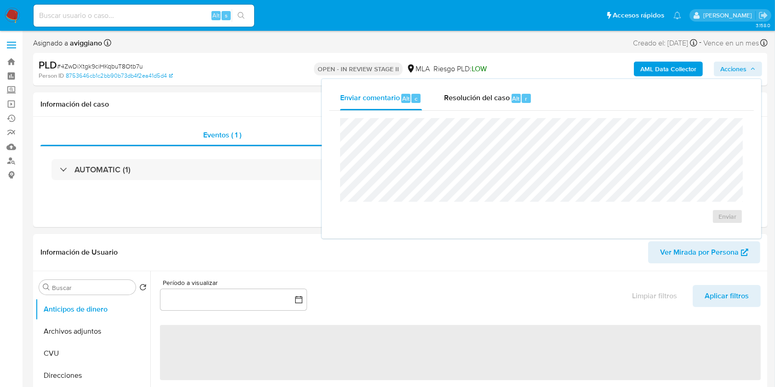
click at [726, 70] on span "Acciones" at bounding box center [733, 69] width 26 height 15
select select "10"
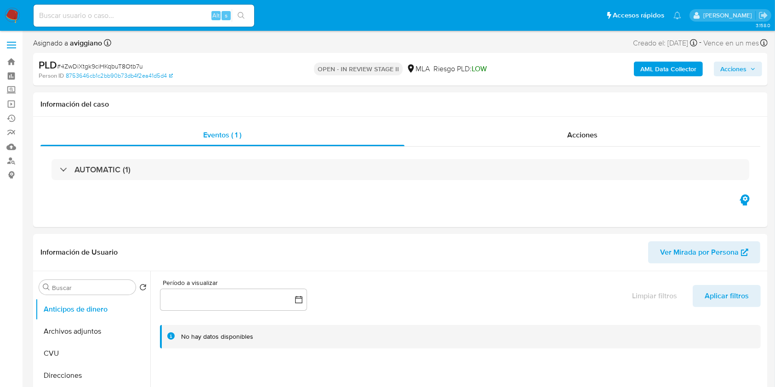
click at [733, 68] on span "Acciones" at bounding box center [733, 69] width 26 height 15
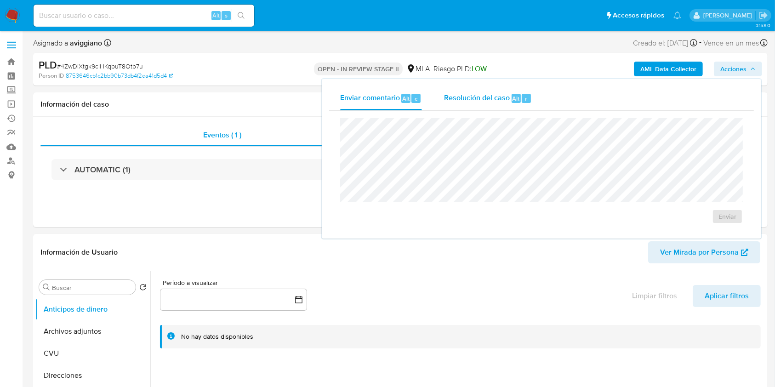
click at [483, 103] on div "Resolución del caso Alt r" at bounding box center [488, 98] width 88 height 24
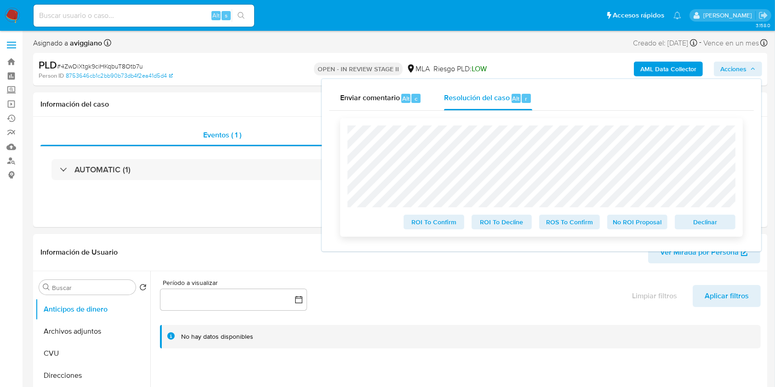
click at [679, 219] on button "Declinar" at bounding box center [705, 222] width 61 height 15
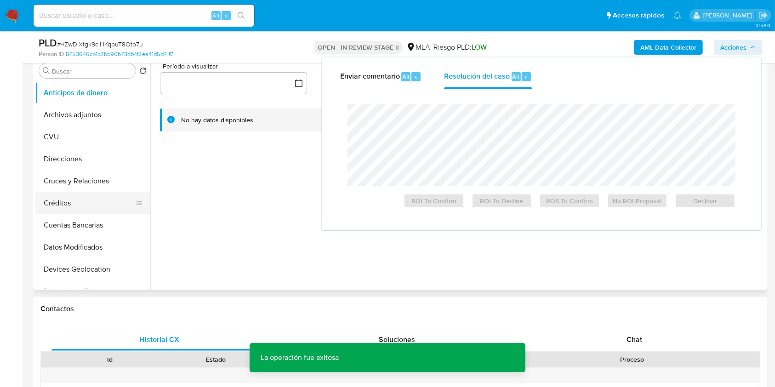
scroll to position [245, 0]
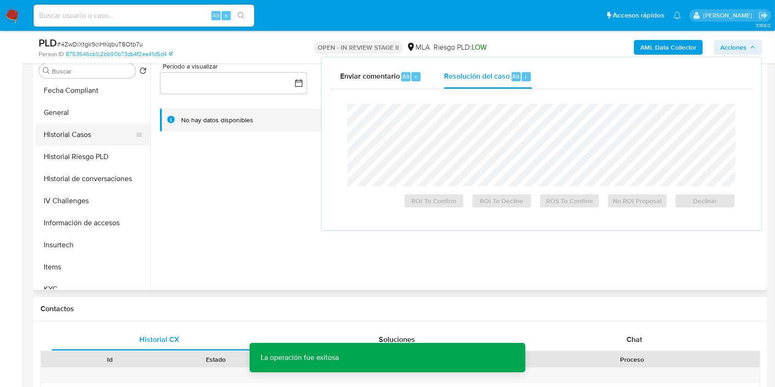
click at [74, 144] on button "Historial Casos" at bounding box center [89, 135] width 108 height 22
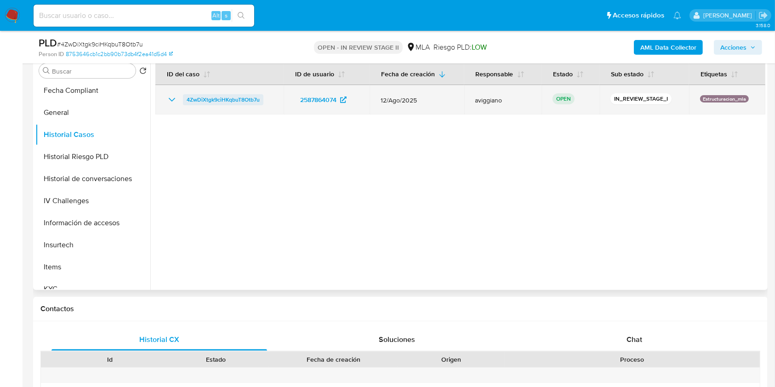
click at [210, 99] on span "4ZwDiXtgk9ciHKqbuT8Otb7u" at bounding box center [223, 99] width 73 height 11
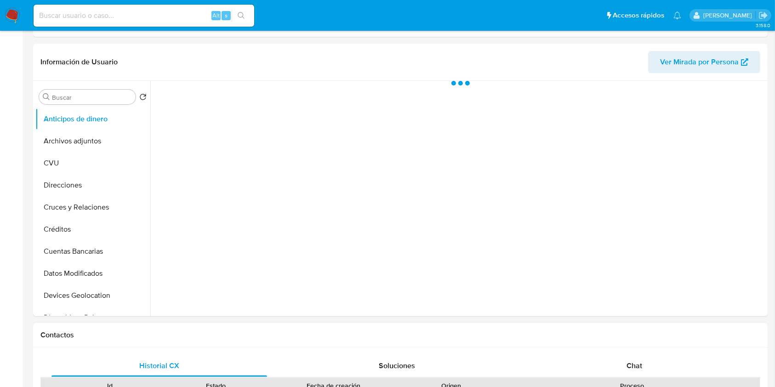
scroll to position [368, 0]
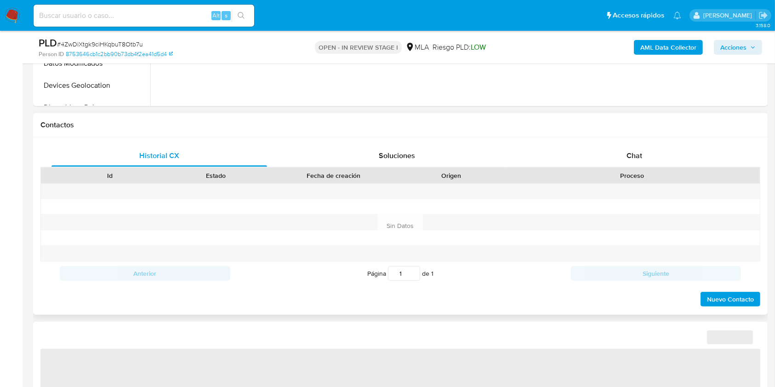
select select "10"
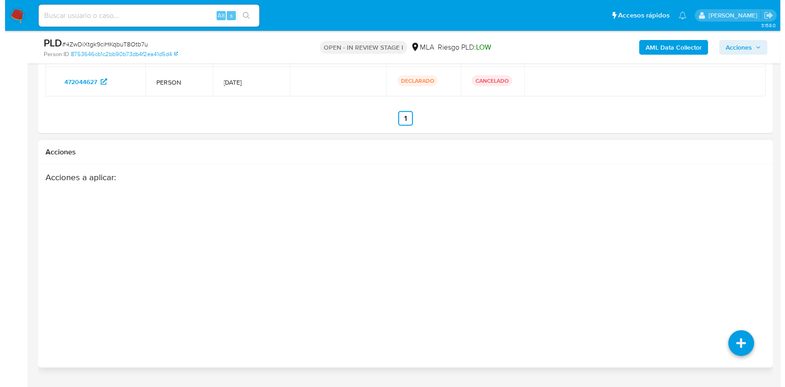
scroll to position [1508, 0]
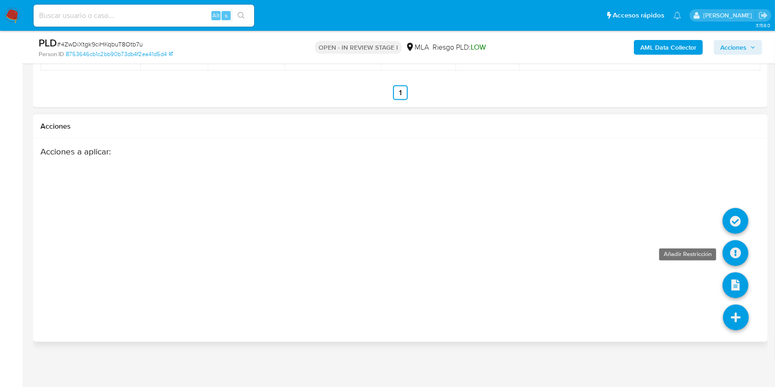
click at [732, 250] on icon at bounding box center [736, 253] width 26 height 26
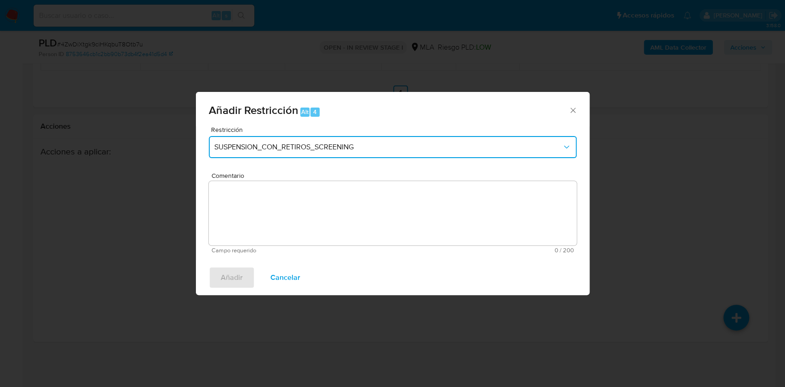
click at [381, 151] on span "SUSPENSION_CON_RETIROS_SCREENING" at bounding box center [388, 146] width 348 height 9
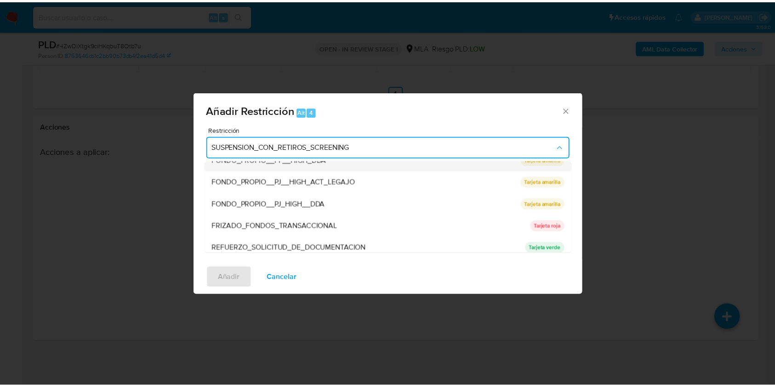
scroll to position [184, 0]
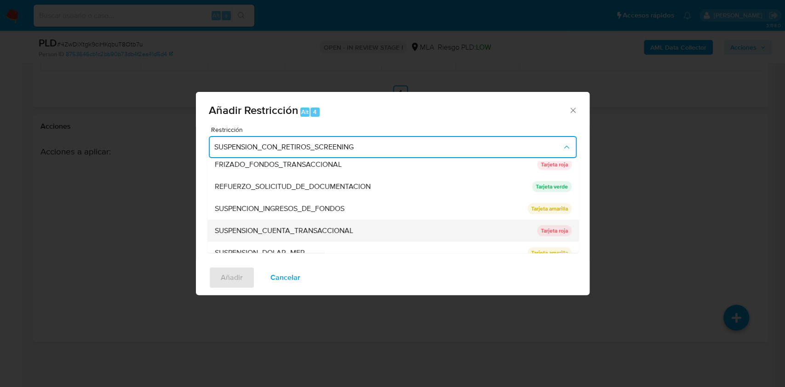
click at [320, 231] on span "SUSPENSION_CUENTA_TRANSACCIONAL" at bounding box center [283, 230] width 138 height 9
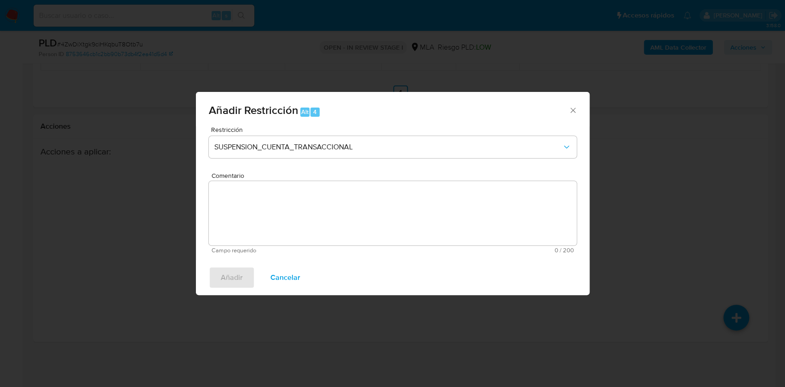
click at [306, 220] on textarea "Comentario" at bounding box center [393, 213] width 368 height 64
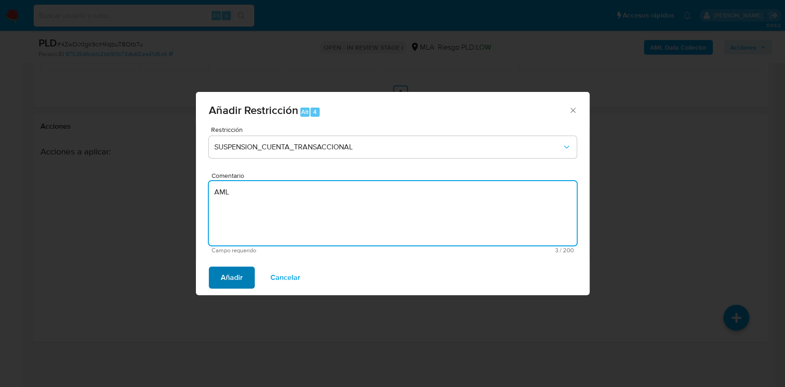
type textarea "AML"
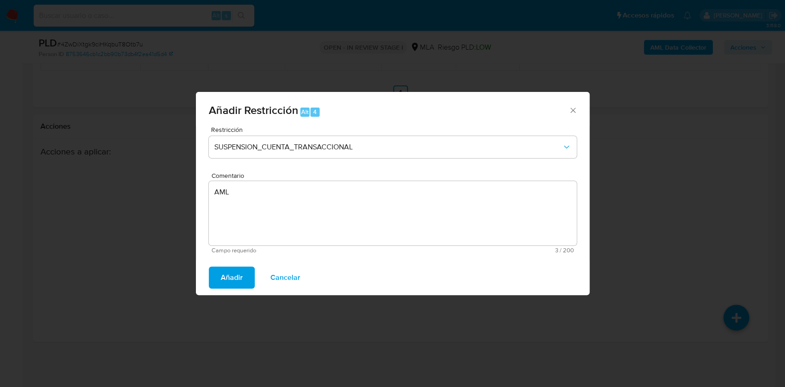
click at [230, 270] on span "Añadir" at bounding box center [232, 278] width 22 height 20
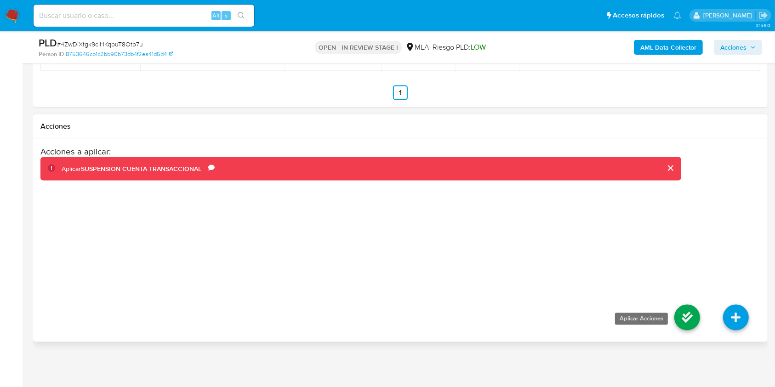
click at [682, 311] on icon at bounding box center [687, 318] width 26 height 26
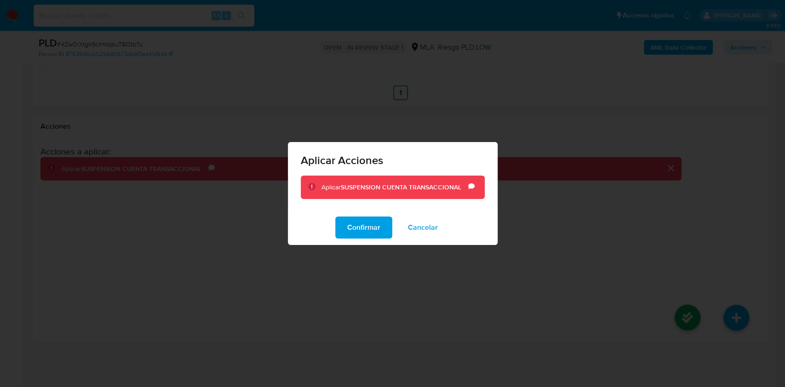
click at [420, 230] on span "Cancelar" at bounding box center [423, 227] width 30 height 20
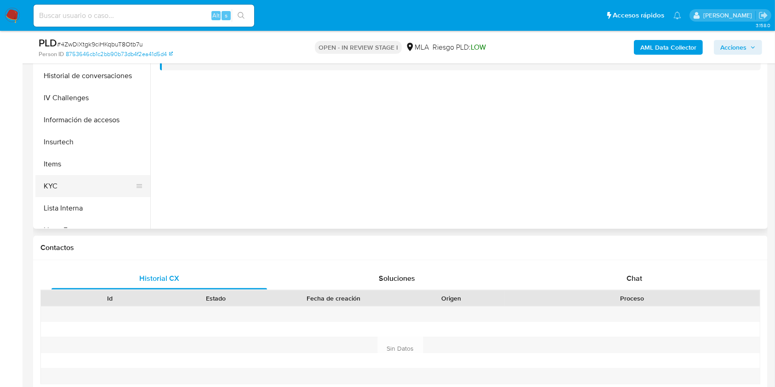
scroll to position [306, 0]
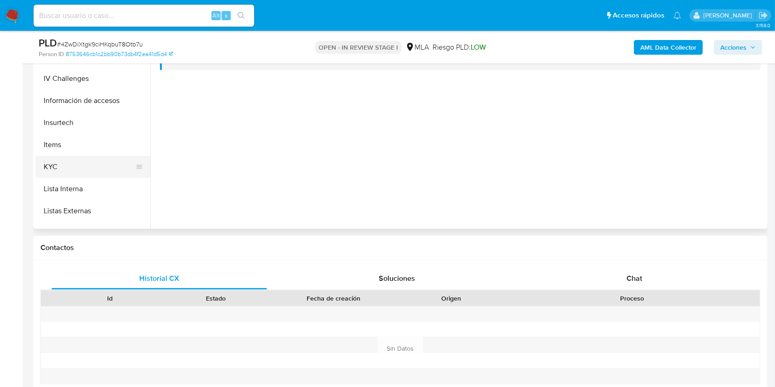
click at [76, 166] on button "KYC" at bounding box center [89, 167] width 108 height 22
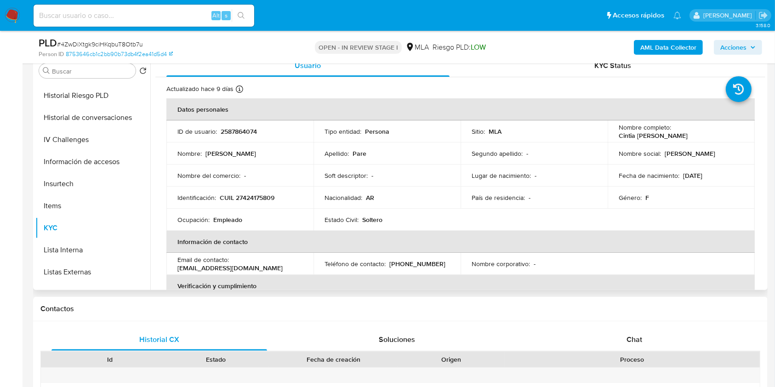
scroll to position [184, 0]
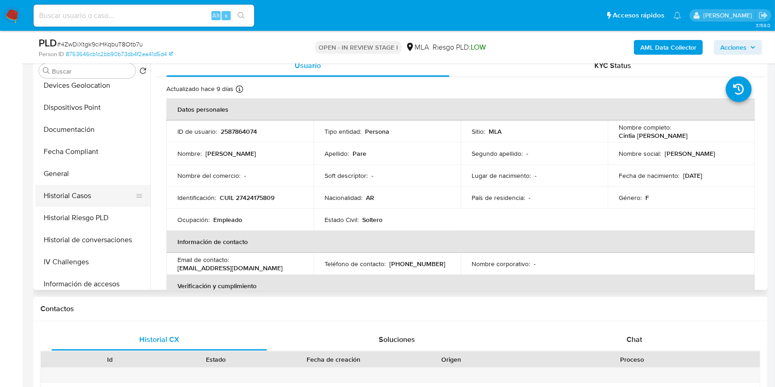
click at [92, 189] on button "Historial Casos" at bounding box center [89, 196] width 108 height 22
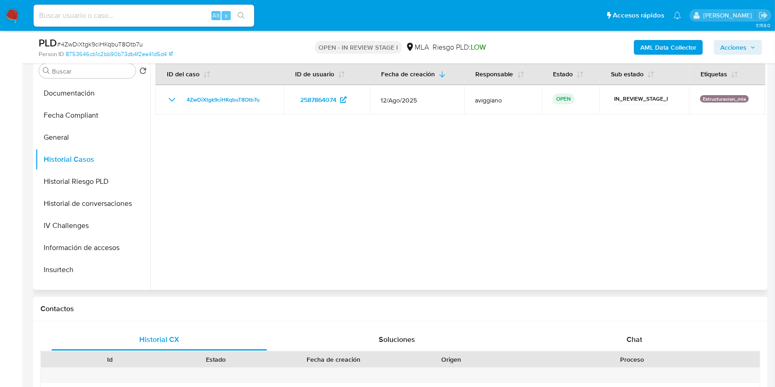
scroll to position [368, 0]
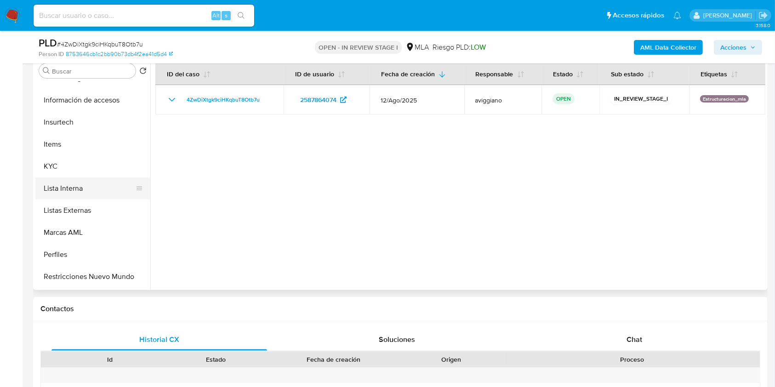
click at [88, 177] on button "Lista Interna" at bounding box center [89, 188] width 108 height 22
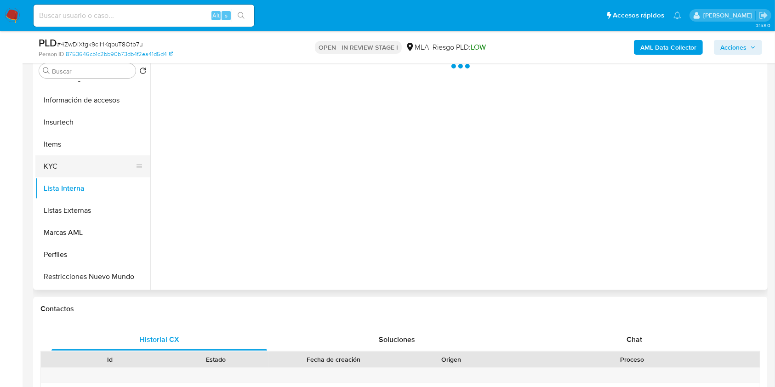
click at [96, 164] on button "KYC" at bounding box center [89, 166] width 108 height 22
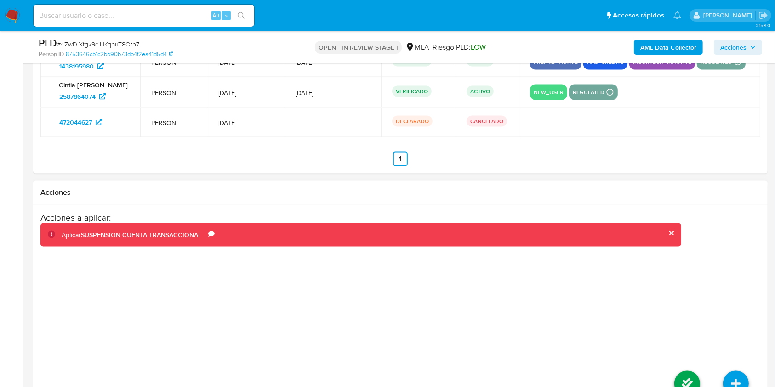
scroll to position [1508, 0]
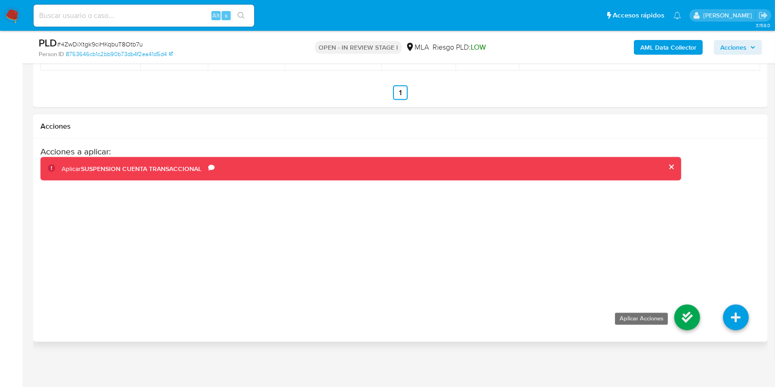
click at [684, 306] on icon at bounding box center [687, 318] width 26 height 26
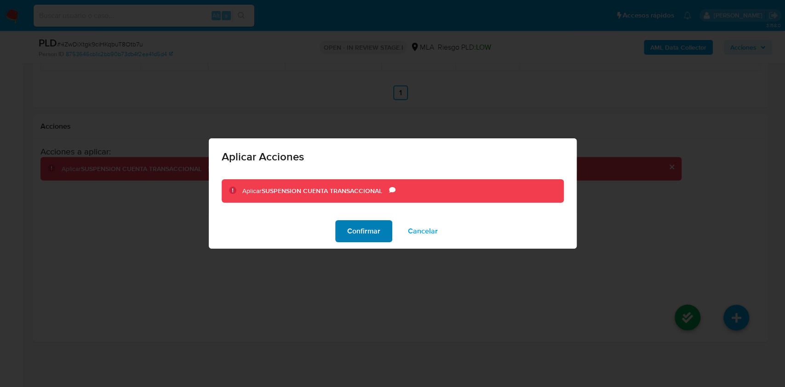
click at [372, 237] on span "Confirmar" at bounding box center [363, 231] width 33 height 20
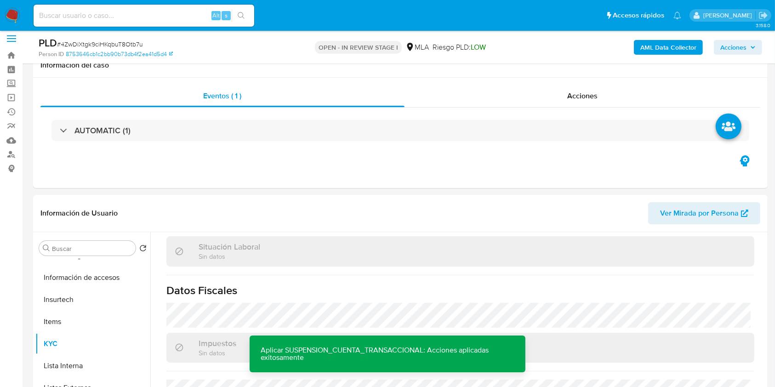
scroll to position [0, 0]
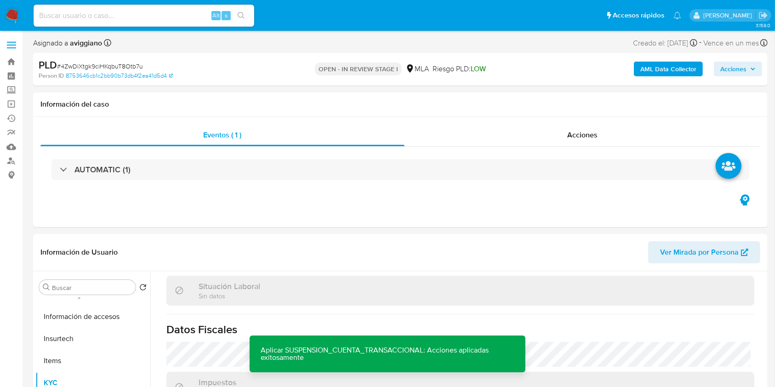
click at [752, 64] on span "Acciones" at bounding box center [737, 69] width 35 height 13
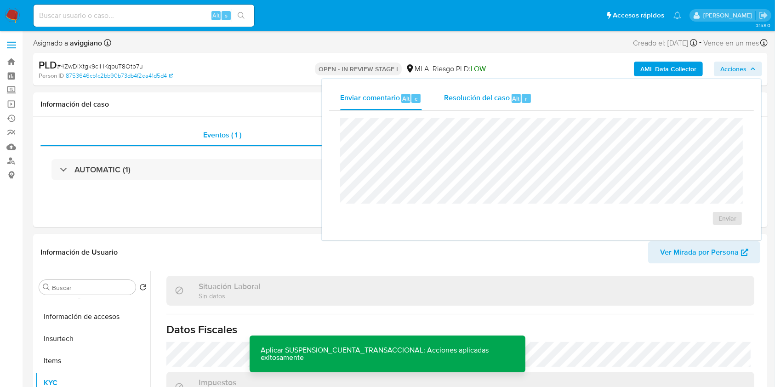
click at [470, 93] on span "Resolución del caso" at bounding box center [477, 98] width 66 height 11
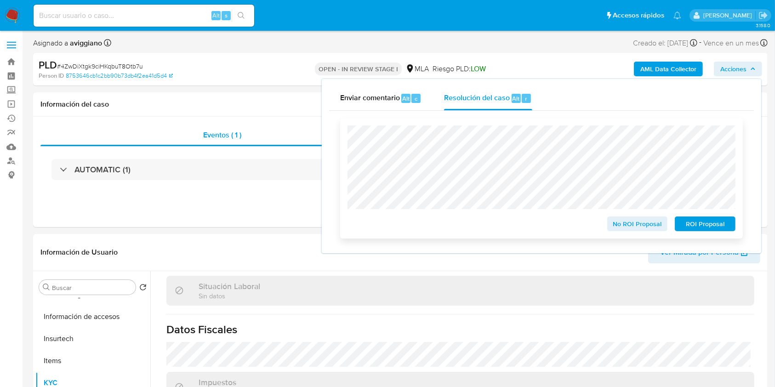
click at [710, 222] on span "ROI Proposal" at bounding box center [705, 223] width 48 height 13
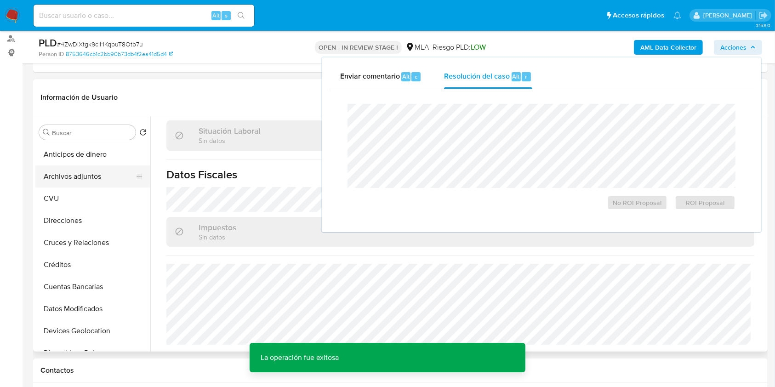
click at [85, 173] on button "Archivos adjuntos" at bounding box center [89, 176] width 108 height 22
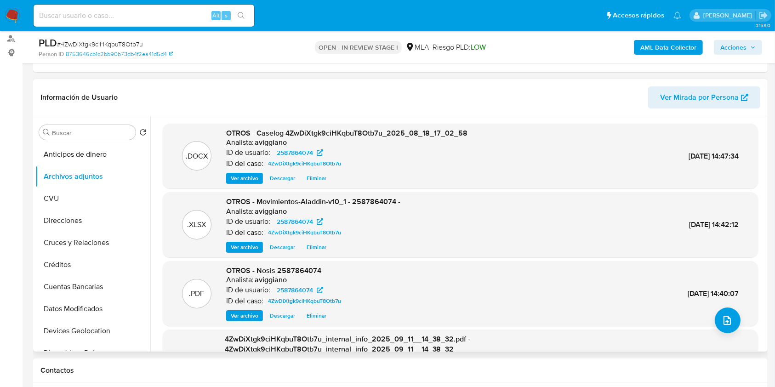
click at [256, 180] on span "Ver archivo" at bounding box center [245, 178] width 28 height 9
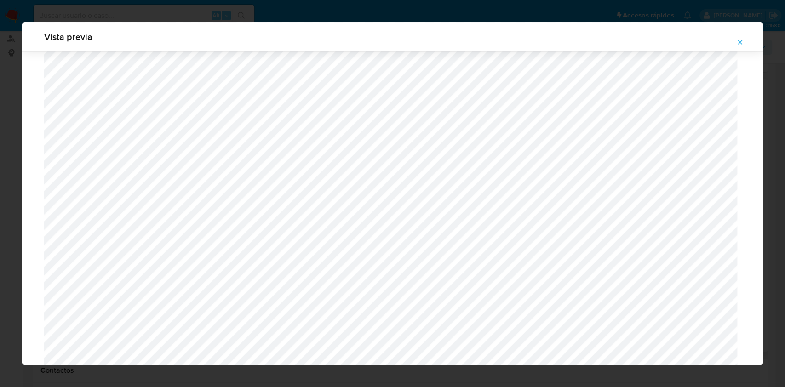
scroll to position [594, 0]
click at [745, 37] on button "Attachment preview" at bounding box center [739, 42] width 20 height 15
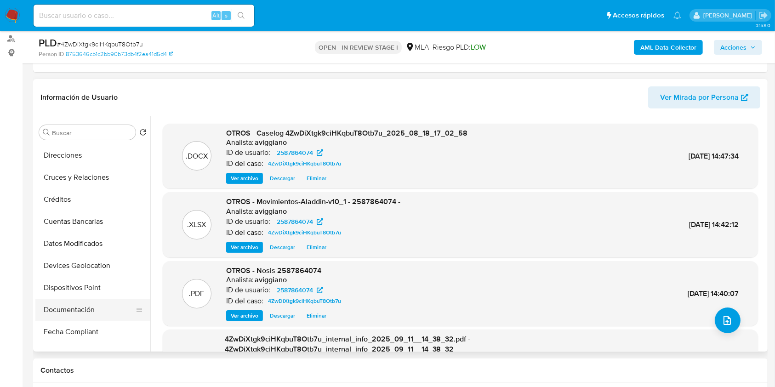
scroll to position [122, 0]
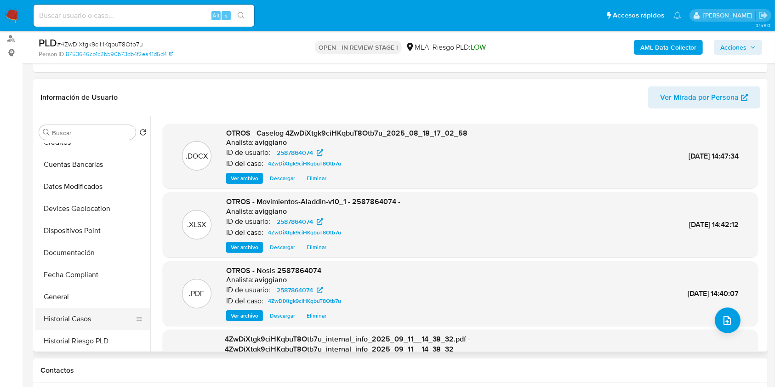
click at [77, 313] on button "Historial Casos" at bounding box center [89, 319] width 108 height 22
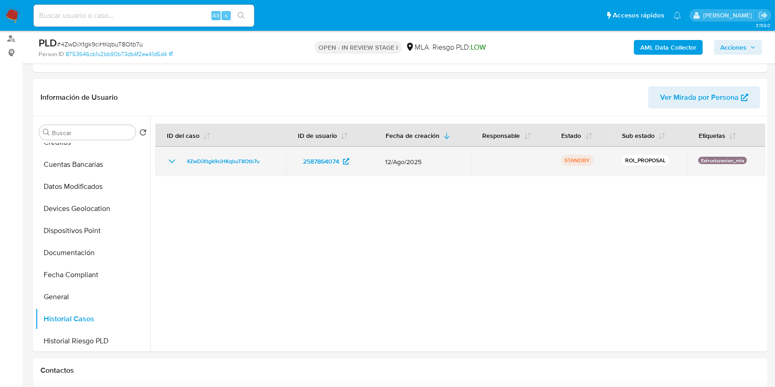
drag, startPoint x: 277, startPoint y: 160, endPoint x: 180, endPoint y: 160, distance: 97.4
click at [180, 160] on td "4ZwDiXtgk9ciHKqbuT8Otb7u" at bounding box center [220, 161] width 131 height 29
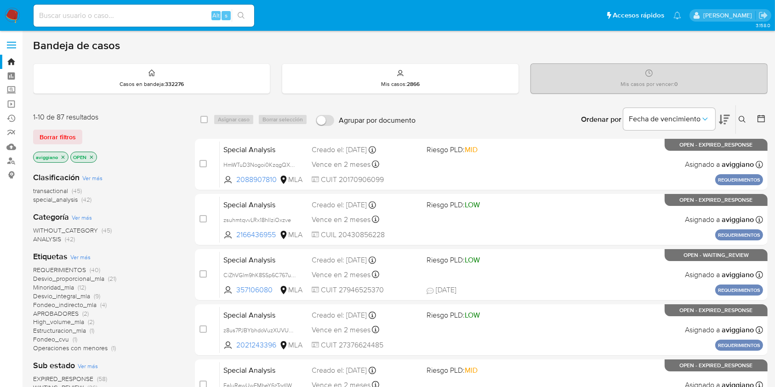
click at [744, 114] on button at bounding box center [743, 119] width 15 height 11
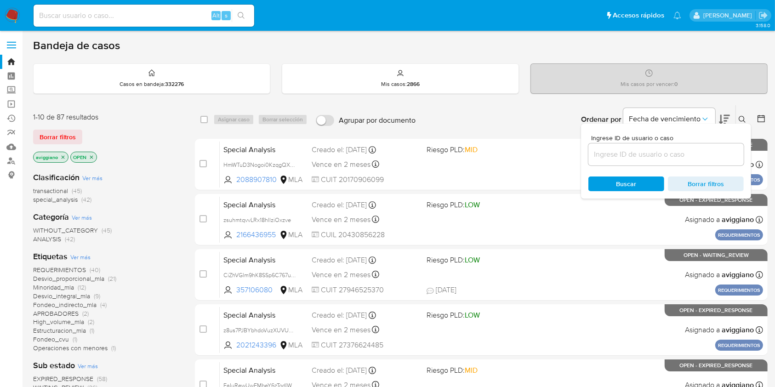
click at [640, 151] on input at bounding box center [665, 154] width 155 height 12
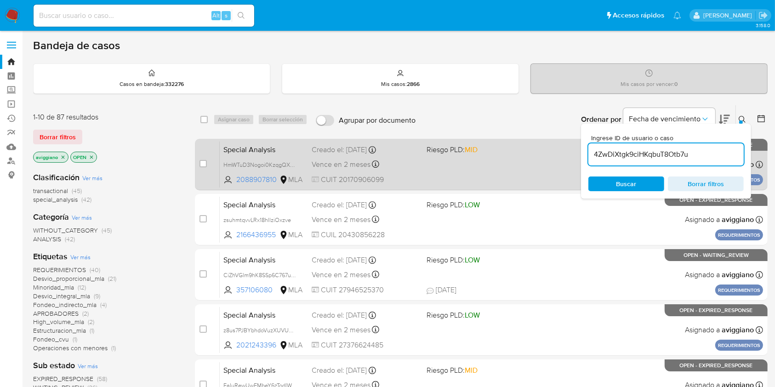
type input "4ZwDiXtgk9ciHKqbuT8Otb7u"
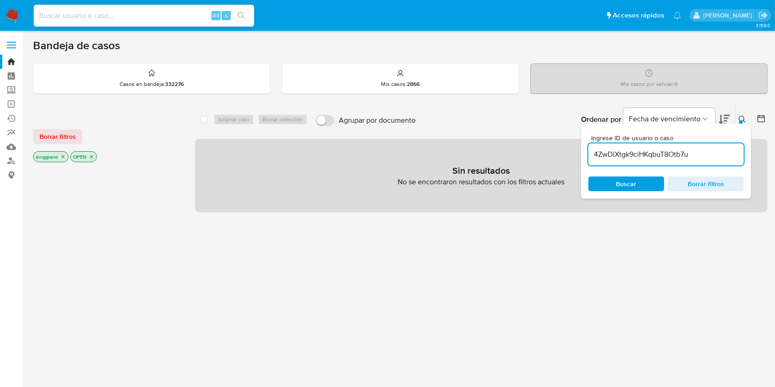
click at [65, 154] on icon "close-filter" at bounding box center [63, 157] width 6 height 6
click at [55, 154] on icon "close-filter" at bounding box center [54, 157] width 6 height 6
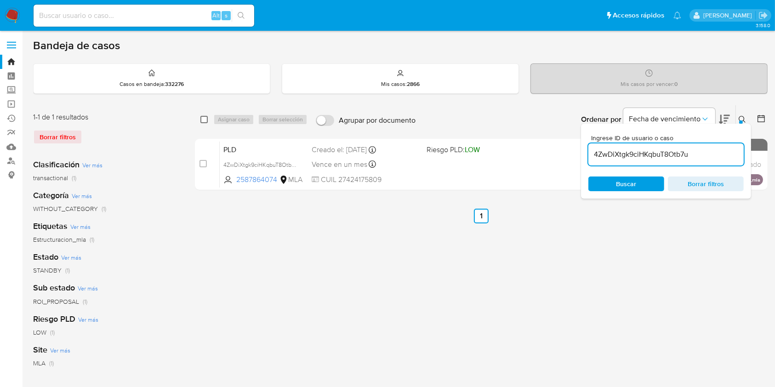
click at [204, 121] on input "checkbox" at bounding box center [203, 119] width 7 height 7
checkbox input "true"
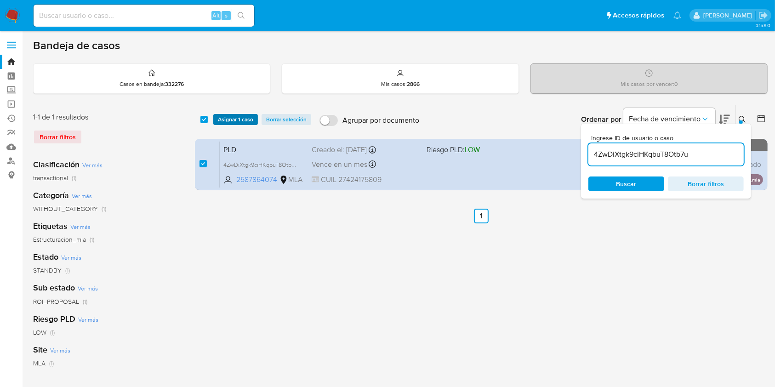
click at [221, 119] on span "Asignar 1 caso" at bounding box center [235, 119] width 35 height 9
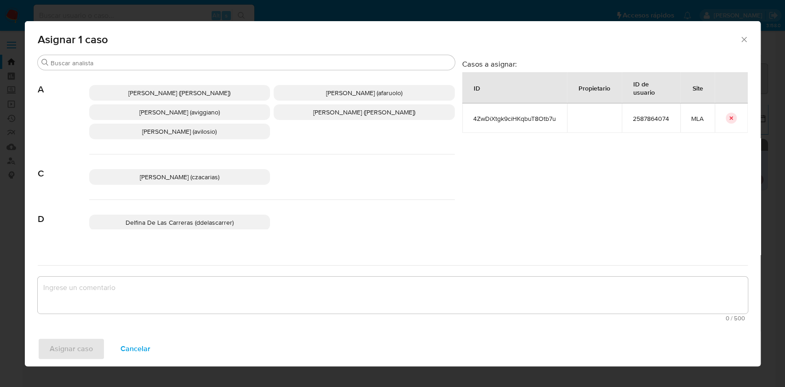
drag, startPoint x: 200, startPoint y: 114, endPoint x: 165, endPoint y: 200, distance: 93.6
click at [200, 114] on span "Agustina Belen Viggiano (aviggiano)" at bounding box center [179, 112] width 80 height 9
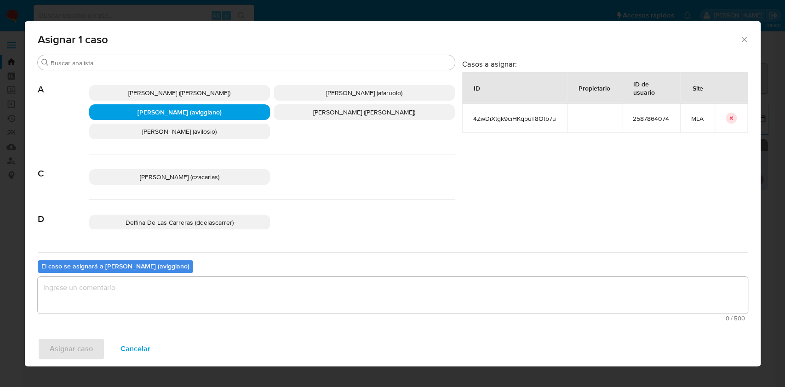
click at [110, 282] on textarea "assign-modal" at bounding box center [393, 295] width 710 height 37
click at [62, 352] on span "Asignar caso" at bounding box center [71, 349] width 43 height 20
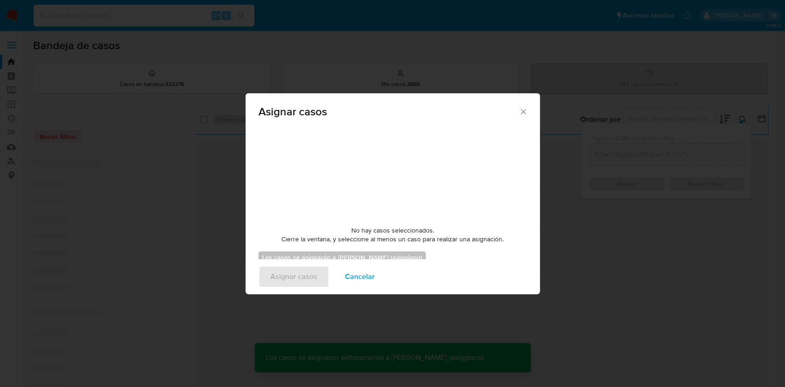
checkbox input "false"
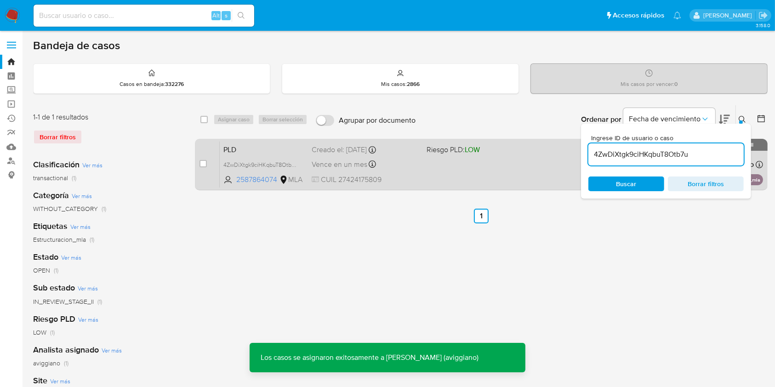
click at [434, 171] on div "PLD 4ZwDiXtgk9ciHKqbuT8Otb7u 2587864074 MLA Riesgo PLD: LOW Creado el: 12/08/20…" at bounding box center [491, 164] width 543 height 46
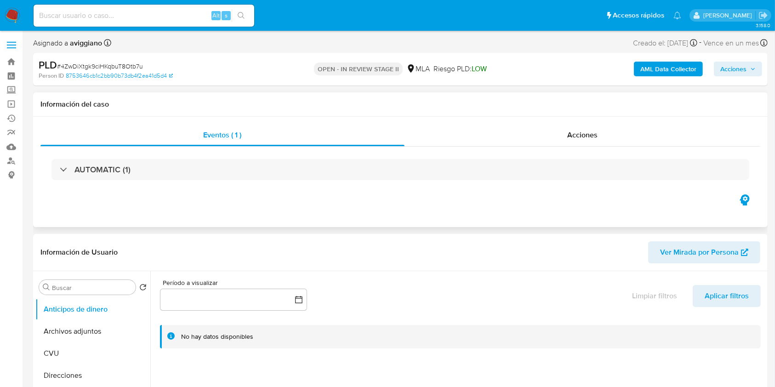
select select "10"
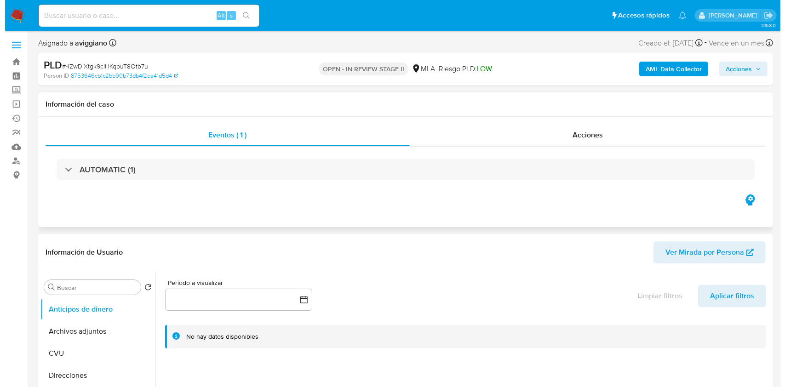
scroll to position [184, 0]
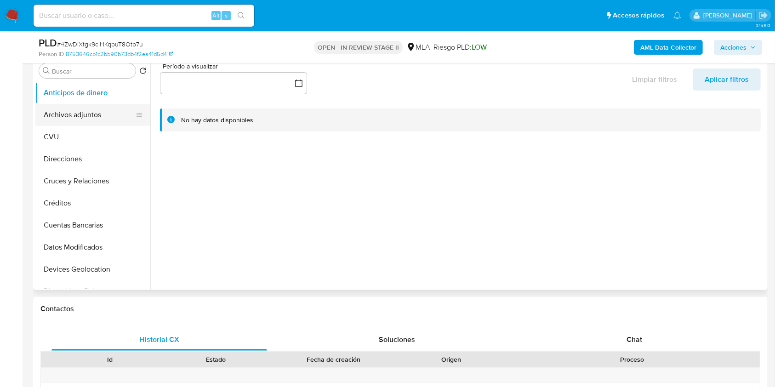
click at [97, 114] on button "Archivos adjuntos" at bounding box center [89, 115] width 108 height 22
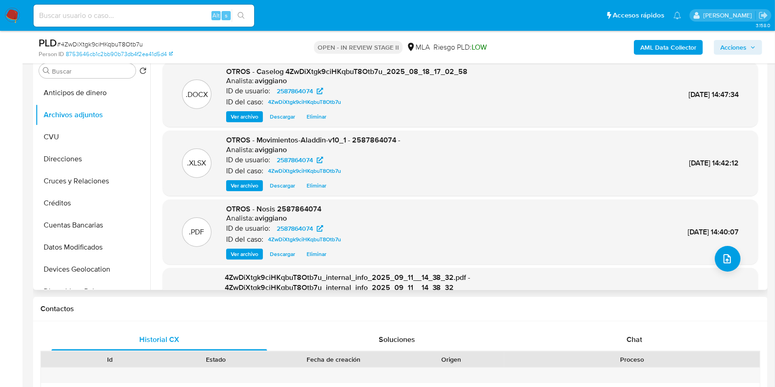
click at [291, 116] on span "Descargar" at bounding box center [282, 116] width 25 height 9
click at [380, 107] on div "ID del caso: 4ZwDiXtgk9ciHKqbuT8Otb7u" at bounding box center [346, 102] width 241 height 11
click at [729, 259] on button "upload-file" at bounding box center [728, 259] width 26 height 26
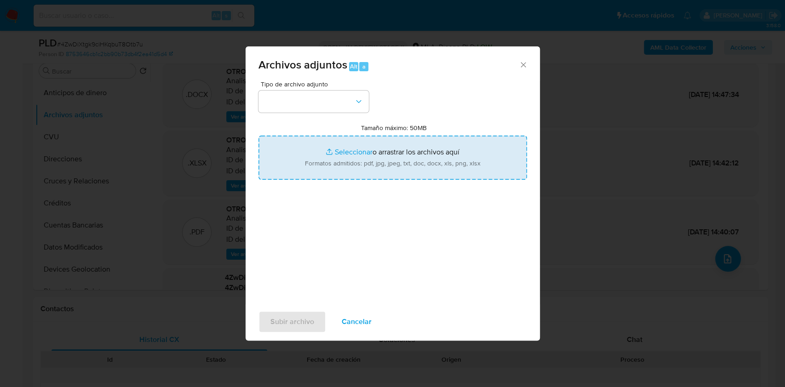
click at [382, 170] on input "Tamaño máximo: 50MB Seleccionar archivos" at bounding box center [392, 158] width 268 height 44
type input "C:\fakepath\Caselog 4ZwDiXtgk9ciHKqbuT8Otb7u_2025_08_18_17_02_58 v2.docx"
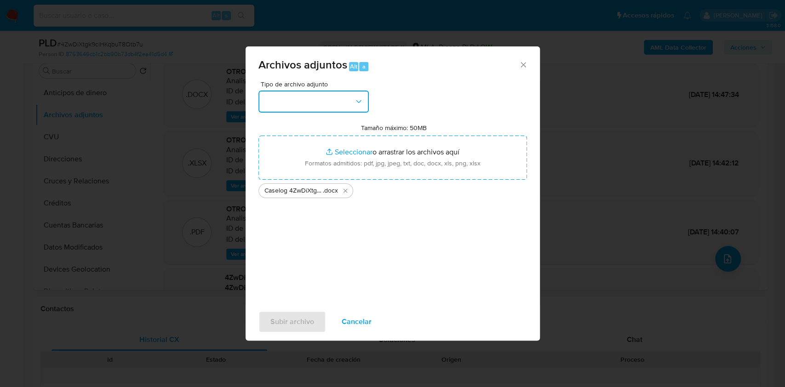
click at [326, 103] on button "button" at bounding box center [313, 102] width 110 height 22
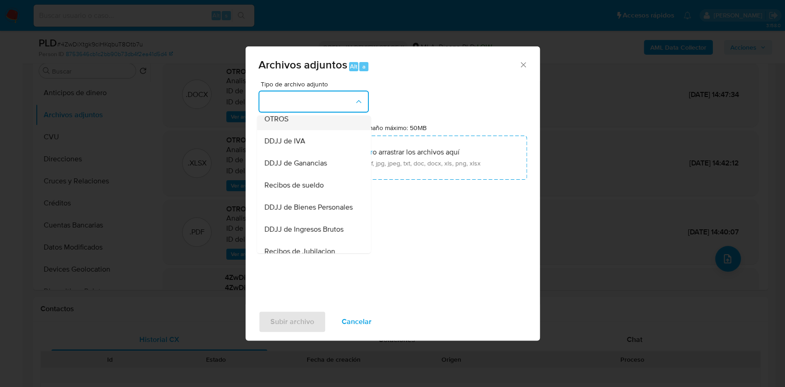
click at [301, 130] on div "OTROS" at bounding box center [311, 119] width 94 height 22
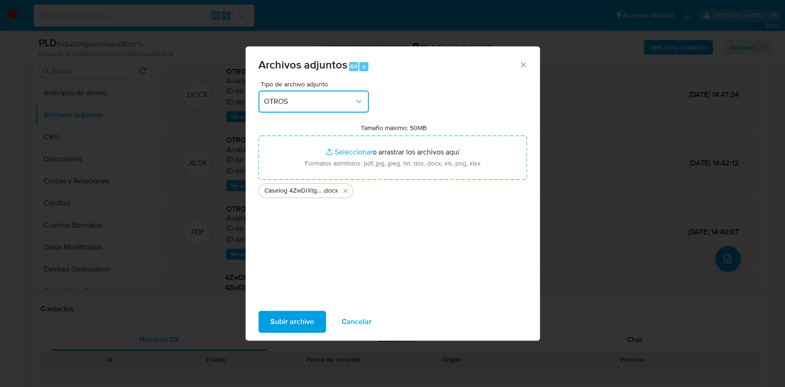
click at [301, 342] on div "Archivos adjuntos Alt a Tipo de archivo adjunto OTROS Tamaño máximo: 50MB Selec…" at bounding box center [392, 193] width 785 height 387
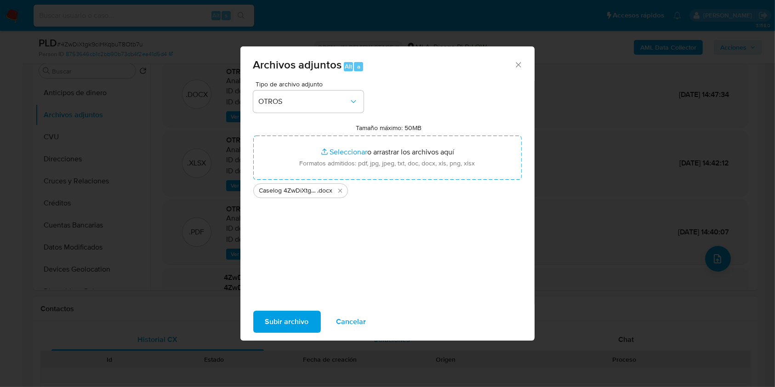
click at [294, 329] on div "Soluciones" at bounding box center [392, 340] width 212 height 22
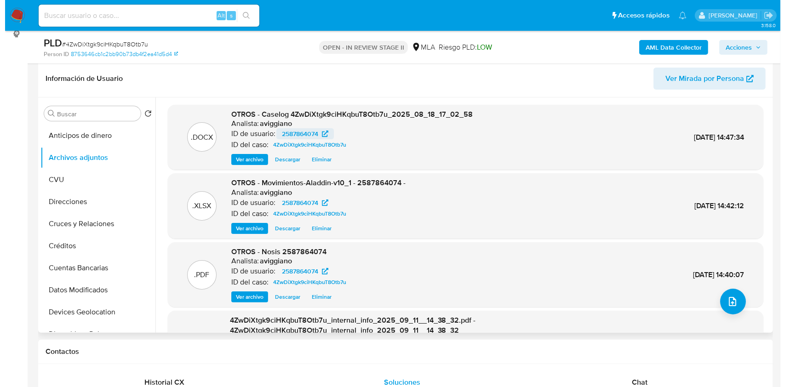
scroll to position [122, 0]
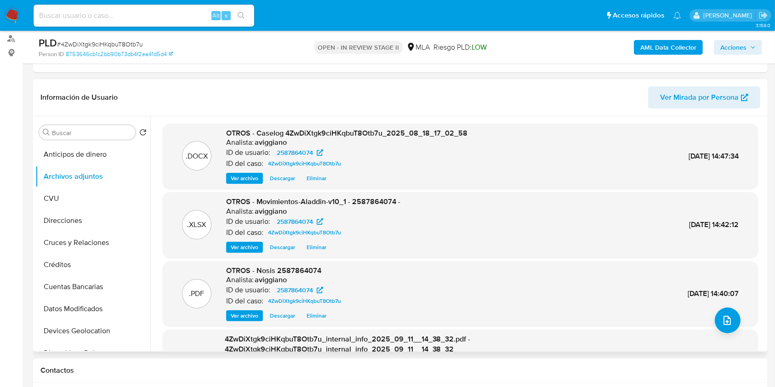
click at [319, 179] on span "Eliminar" at bounding box center [317, 178] width 20 height 9
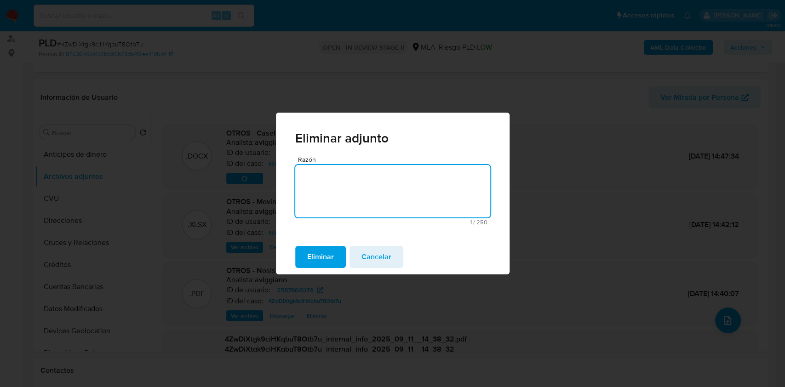
click at [324, 252] on span "Eliminar" at bounding box center [320, 257] width 27 height 20
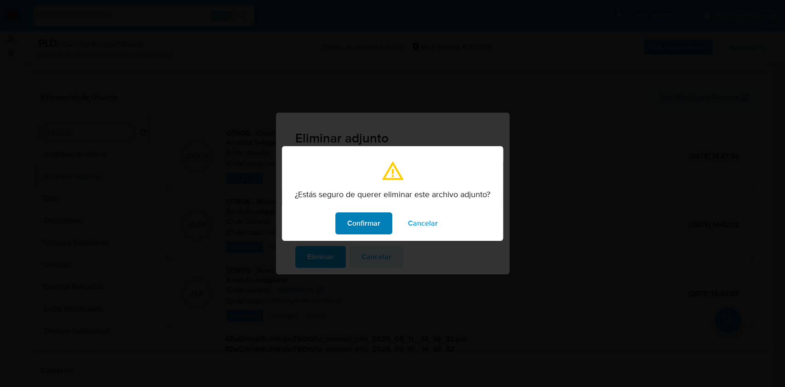
click at [372, 223] on span "Confirmar" at bounding box center [363, 223] width 33 height 20
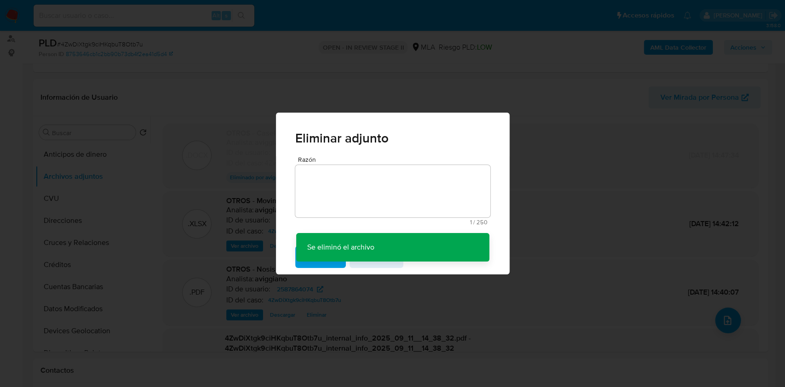
click at [728, 311] on div "Eliminar adjunto Razón 1 / 250 249 caracteres restantes Se eliminó el archivo S…" at bounding box center [392, 193] width 785 height 387
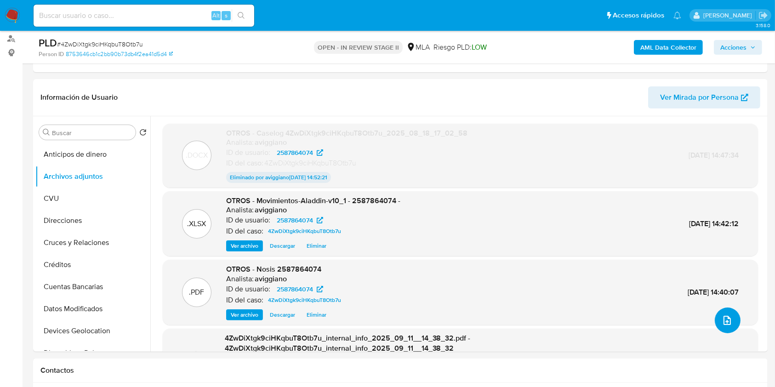
click at [723, 317] on icon "upload-file" at bounding box center [727, 320] width 11 height 11
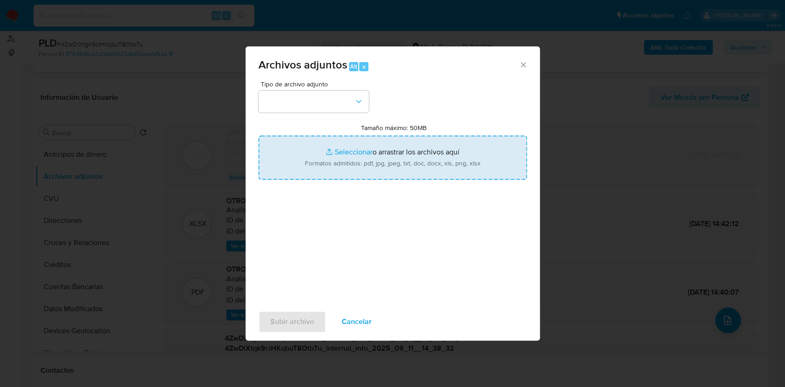
click at [311, 171] on input "Tamaño máximo: 50MB Seleccionar archivos" at bounding box center [392, 158] width 268 height 44
type input "C:\fakepath\Caselog 4ZwDiXtgk9ciHKqbuT8Otb7u_2025_08_18_17_02_58 v2.docx"
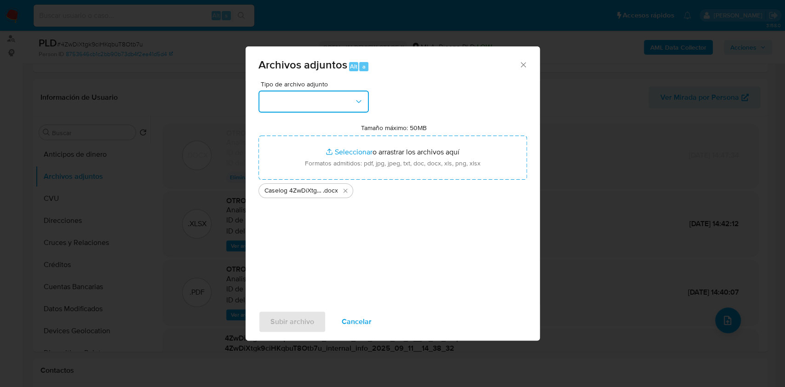
click at [340, 102] on button "button" at bounding box center [313, 102] width 110 height 22
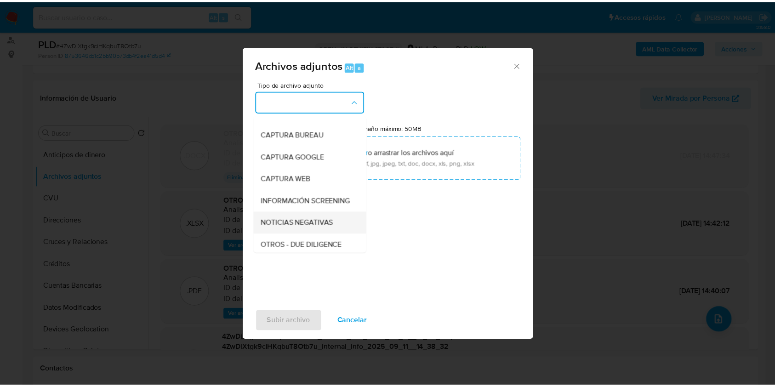
scroll to position [61, 0]
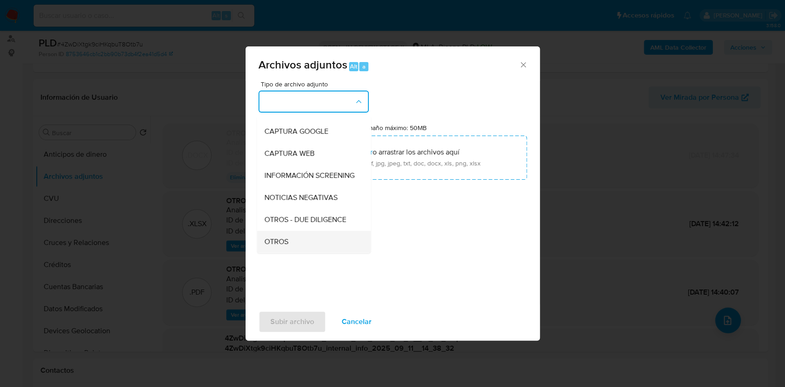
click at [285, 245] on span "OTROS" at bounding box center [276, 241] width 24 height 9
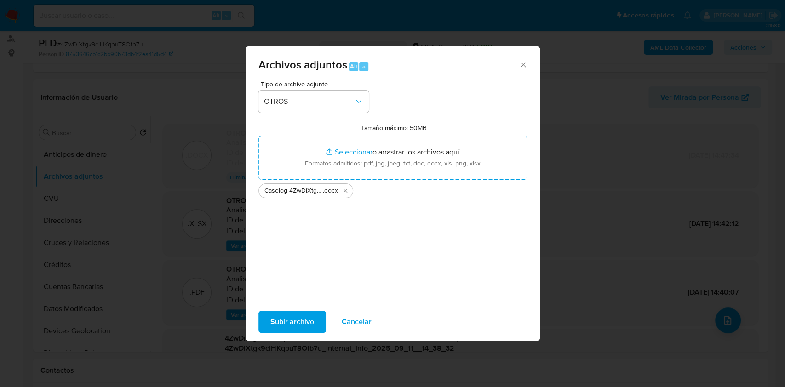
click at [305, 322] on span "Subir archivo" at bounding box center [292, 322] width 44 height 20
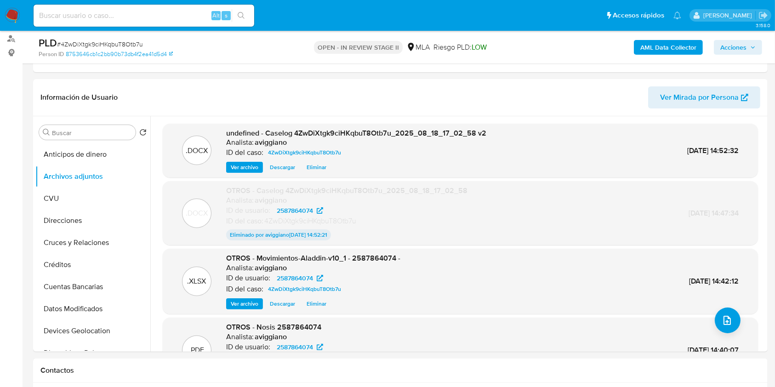
click at [734, 40] on span "Acciones" at bounding box center [733, 47] width 26 height 15
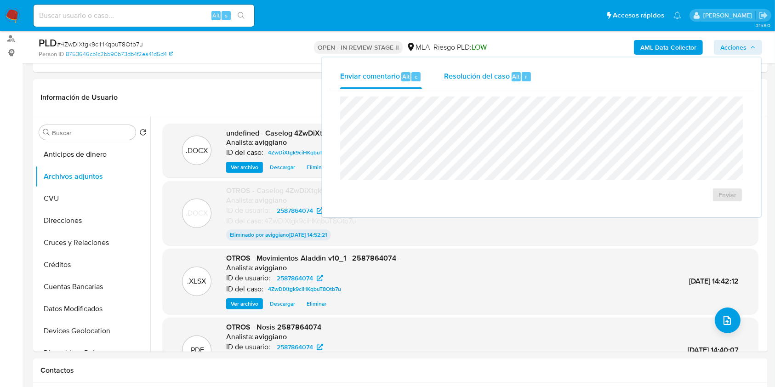
click at [468, 72] on span "Resolución del caso" at bounding box center [477, 76] width 66 height 11
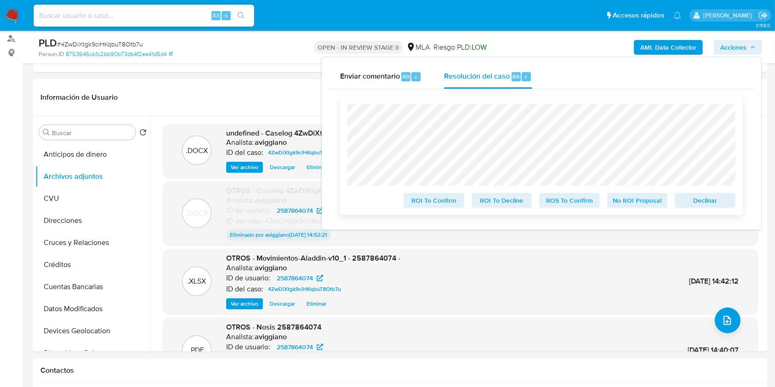
click at [686, 203] on span "Declinar" at bounding box center [705, 200] width 48 height 13
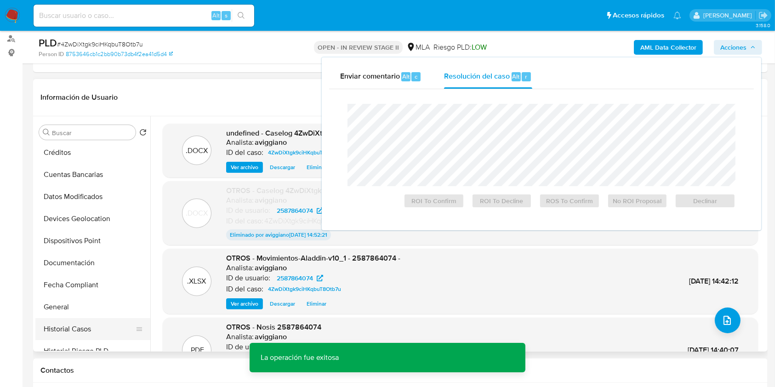
scroll to position [184, 0]
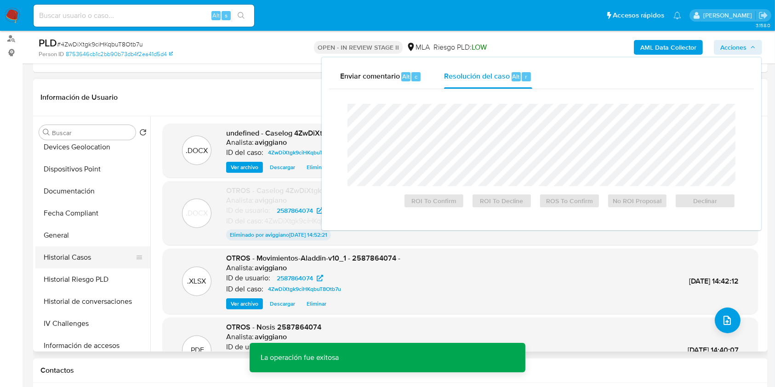
click at [74, 253] on button "Historial Casos" at bounding box center [89, 257] width 108 height 22
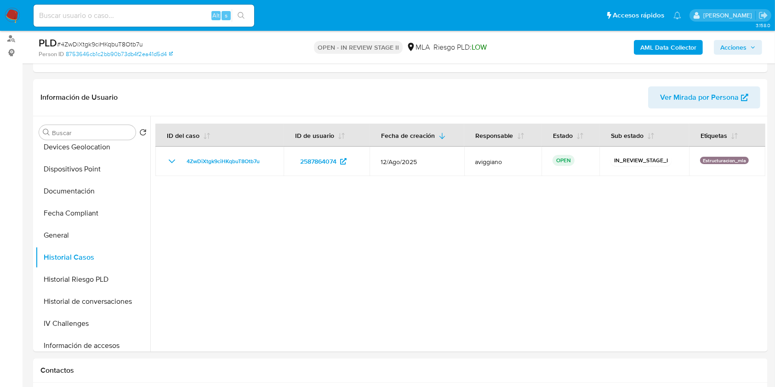
click at [732, 50] on span "Acciones" at bounding box center [733, 47] width 26 height 15
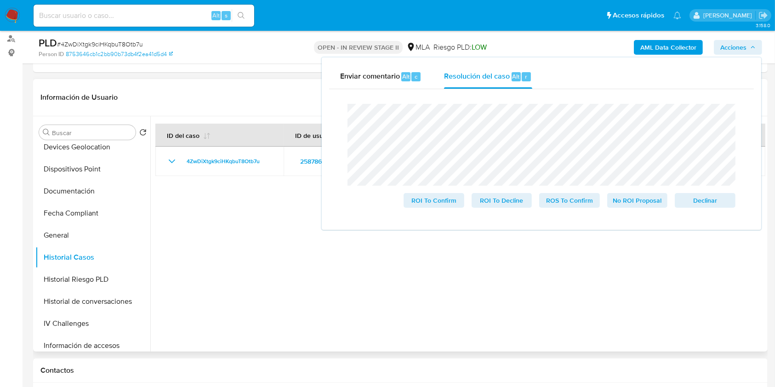
drag, startPoint x: 258, startPoint y: 181, endPoint x: 249, endPoint y: 156, distance: 26.0
click at [257, 179] on div at bounding box center [457, 233] width 615 height 235
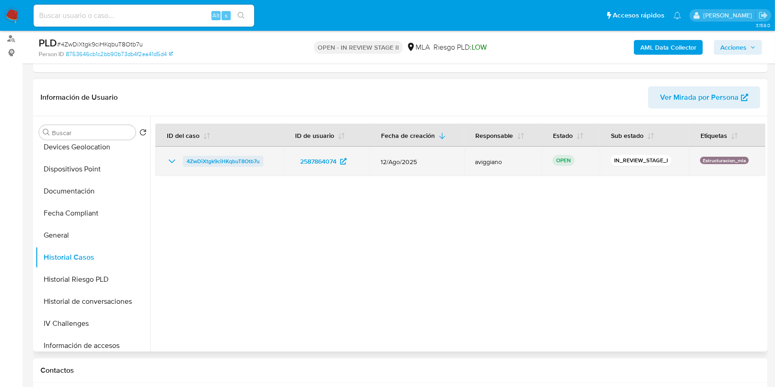
click at [249, 156] on span "4ZwDiXtgk9ciHKqbuT8Otb7u" at bounding box center [223, 161] width 73 height 11
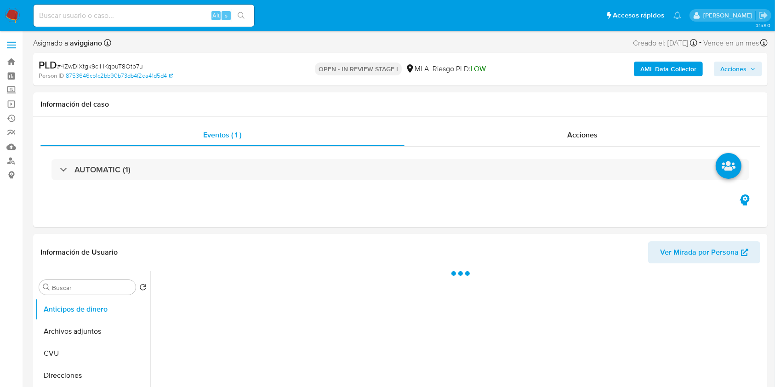
click at [726, 68] on span "Acciones" at bounding box center [733, 69] width 26 height 15
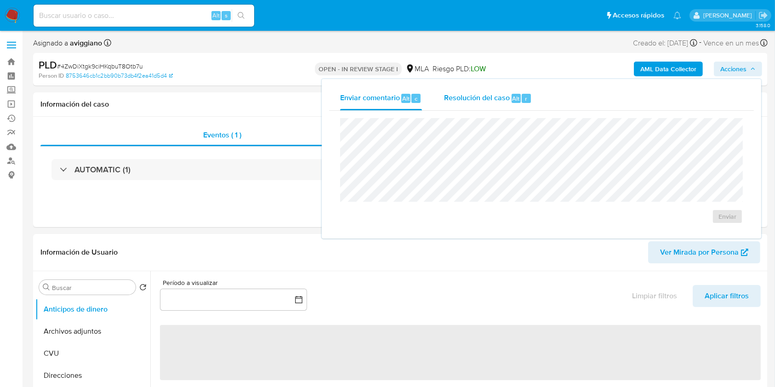
click at [496, 94] on span "Resolución del caso" at bounding box center [477, 98] width 66 height 11
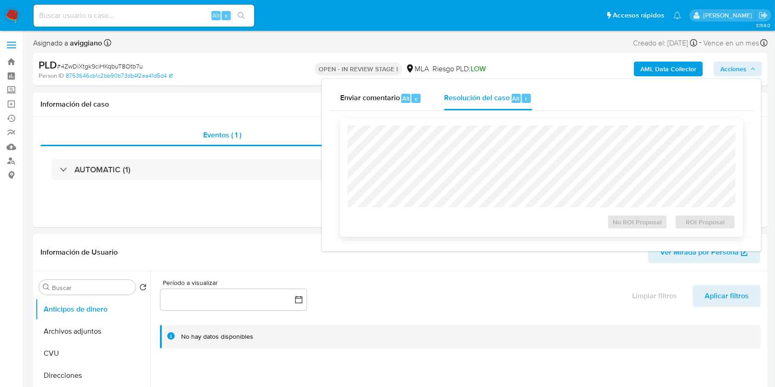
select select "10"
click at [707, 222] on span "ROI Proposal" at bounding box center [705, 222] width 48 height 13
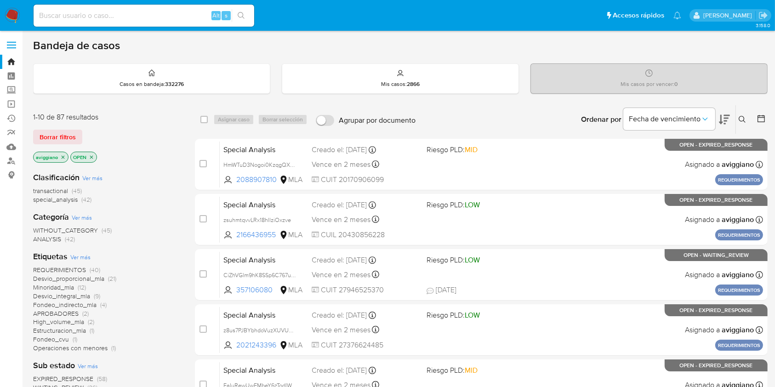
click at [60, 155] on icon "close-filter" at bounding box center [63, 157] width 6 height 6
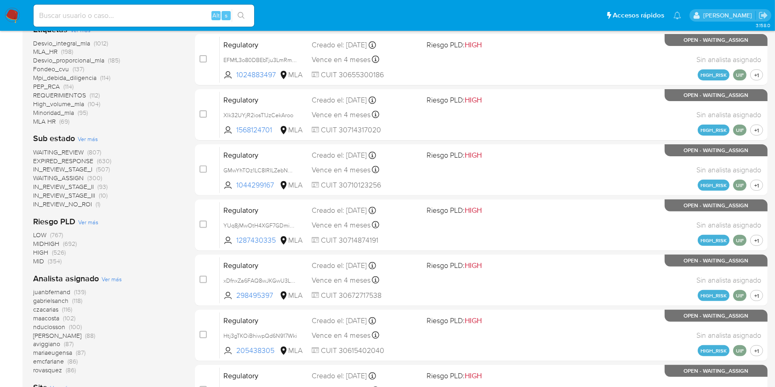
scroll to position [306, 0]
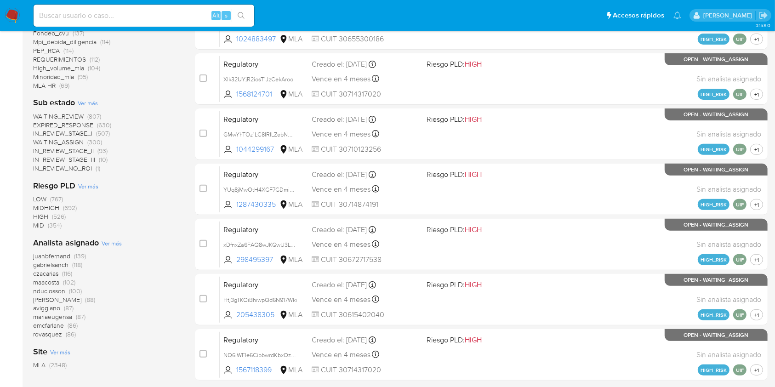
click at [48, 18] on input at bounding box center [144, 16] width 221 height 12
paste input "BteKQLrn1kxrJbAxXAg2R2DD"
type input "BteKQLrn1kxrJbAxXAg2R2DD"
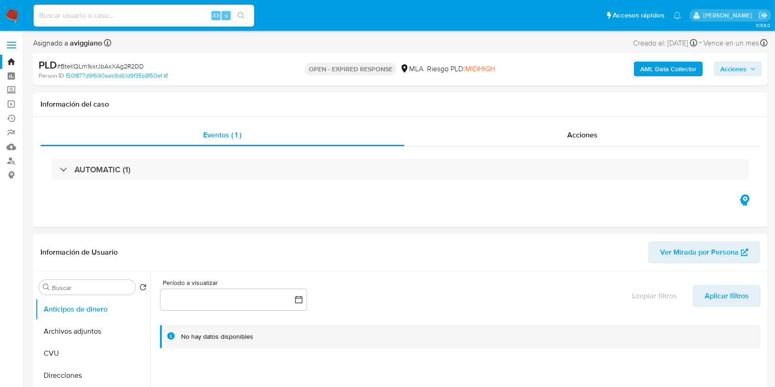
select select "10"
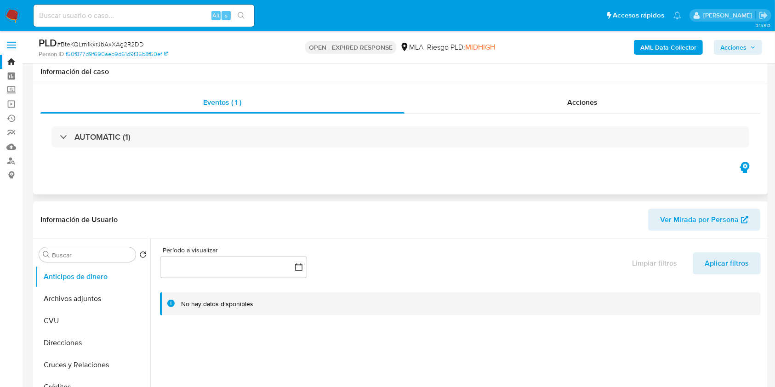
scroll to position [122, 0]
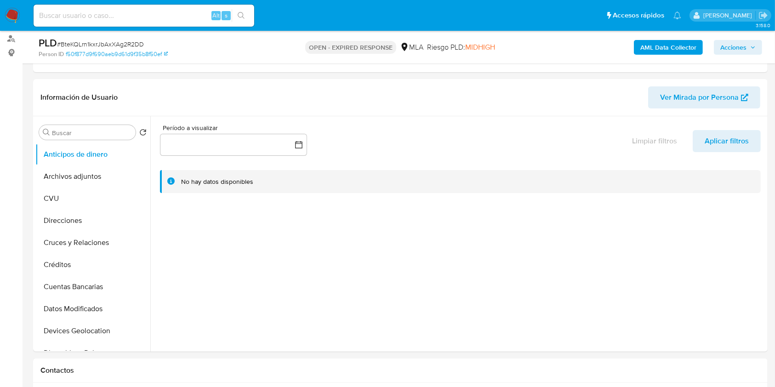
click at [644, 60] on div "PLD # BteKQLrn1kxrJbAxXAg2R2DD Person ID f50f877d9f690aeb9d61d9f35b8f50ef OPEN …" at bounding box center [400, 47] width 735 height 33
click at [645, 49] on b "AML Data Collector" at bounding box center [668, 47] width 56 height 15
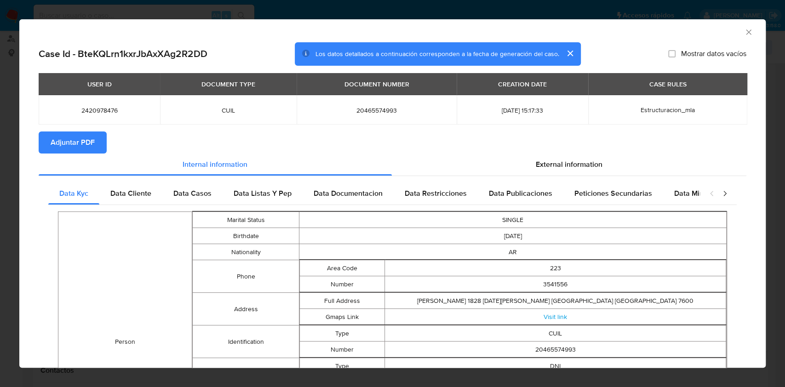
click at [96, 143] on button "Adjuntar PDF" at bounding box center [73, 142] width 68 height 22
click at [740, 38] on div "AML Data Collector" at bounding box center [392, 30] width 746 height 23
click at [744, 30] on icon "Cerrar ventana" at bounding box center [748, 32] width 9 height 9
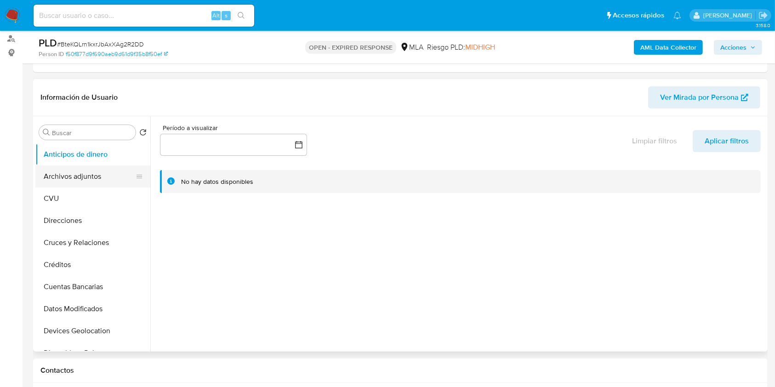
click at [77, 174] on button "Archivos adjuntos" at bounding box center [89, 176] width 108 height 22
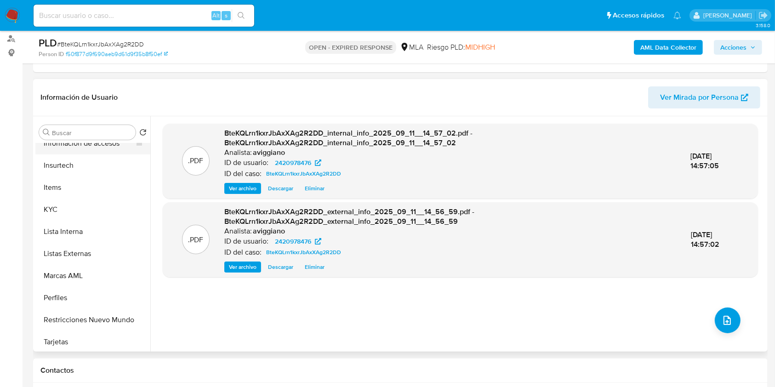
scroll to position [433, 0]
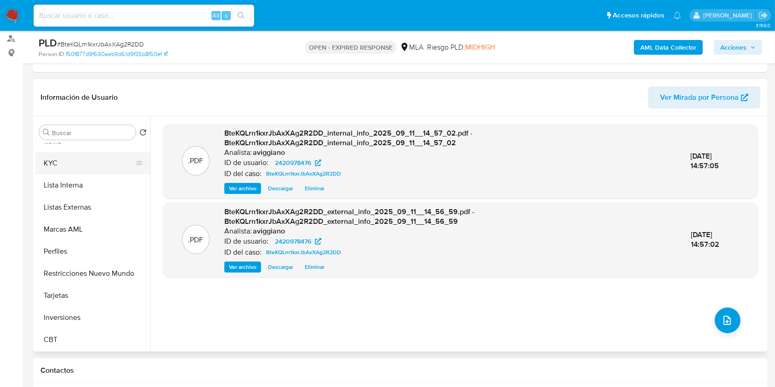
click at [88, 172] on button "KYC" at bounding box center [89, 163] width 108 height 22
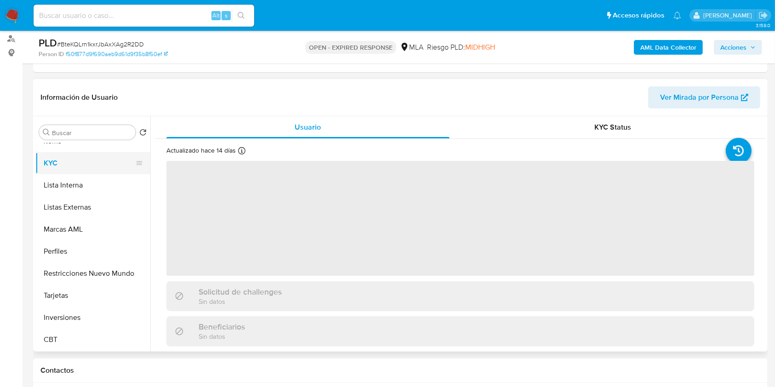
click at [85, 165] on button "KYC" at bounding box center [89, 163] width 108 height 22
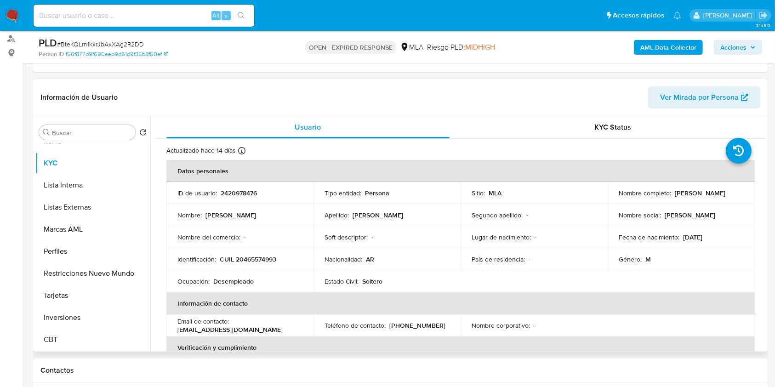
click at [264, 259] on p "CUIL 20465574993" at bounding box center [248, 259] width 57 height 8
copy p "20465574993"
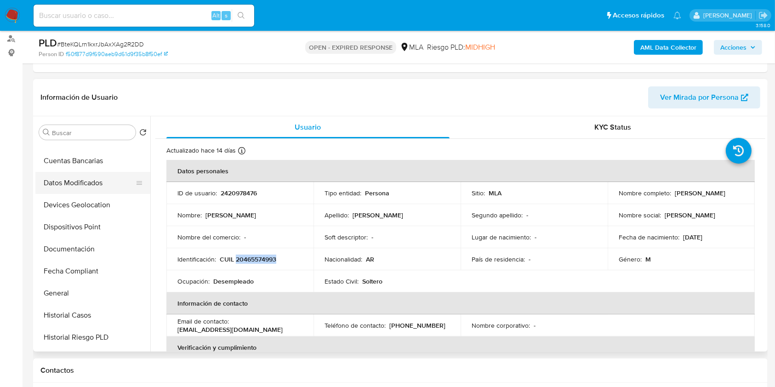
scroll to position [0, 0]
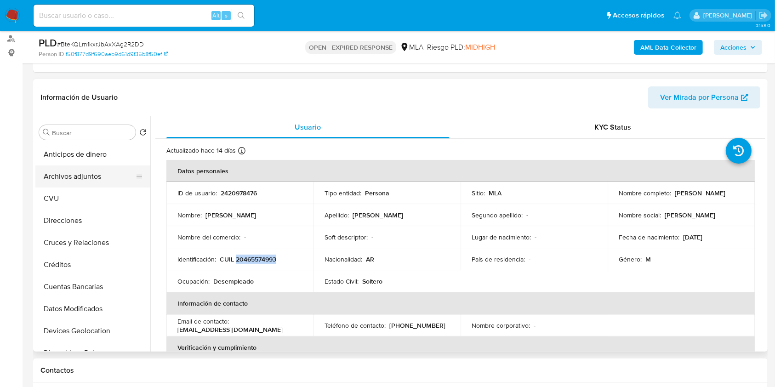
click at [73, 171] on button "Archivos adjuntos" at bounding box center [89, 176] width 108 height 22
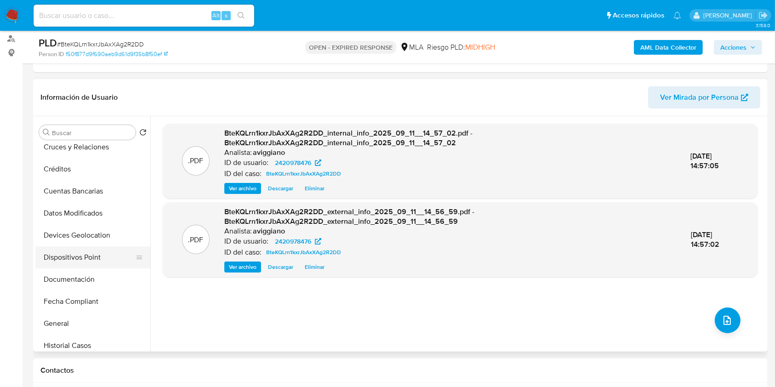
scroll to position [122, 0]
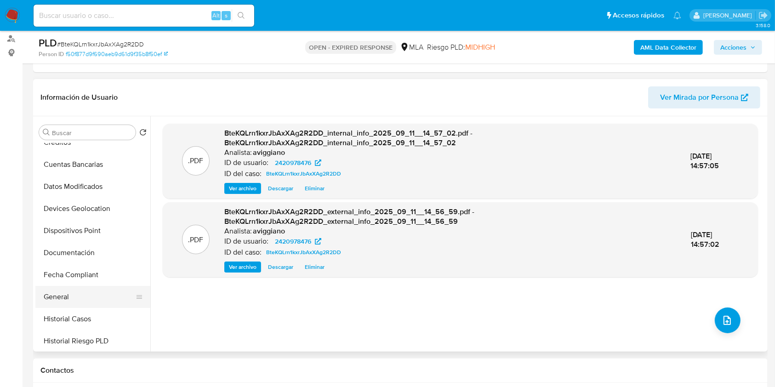
click at [75, 306] on button "General" at bounding box center [89, 297] width 108 height 22
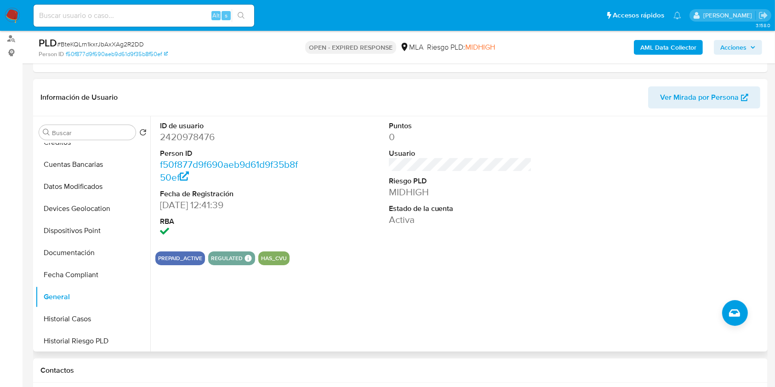
click at [185, 138] on dd "2420978476" at bounding box center [231, 137] width 143 height 13
copy dd "2420978476"
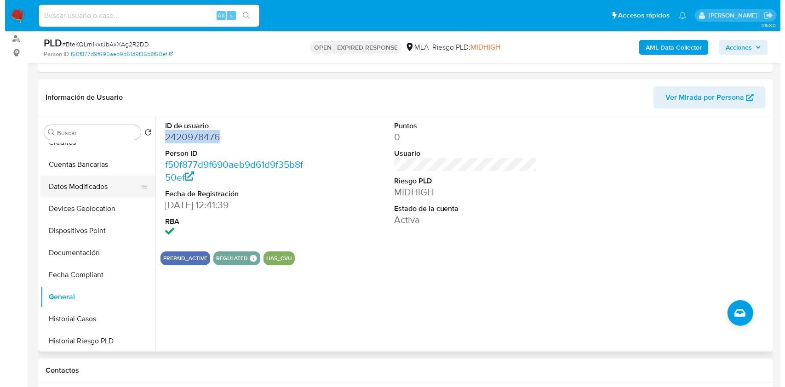
scroll to position [0, 0]
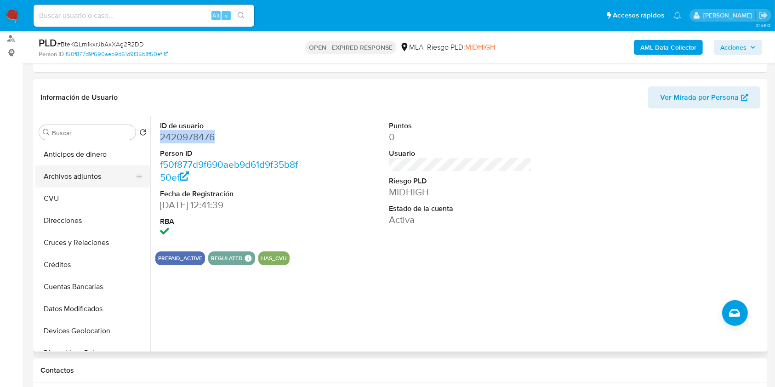
click at [80, 182] on button "Archivos adjuntos" at bounding box center [89, 176] width 108 height 22
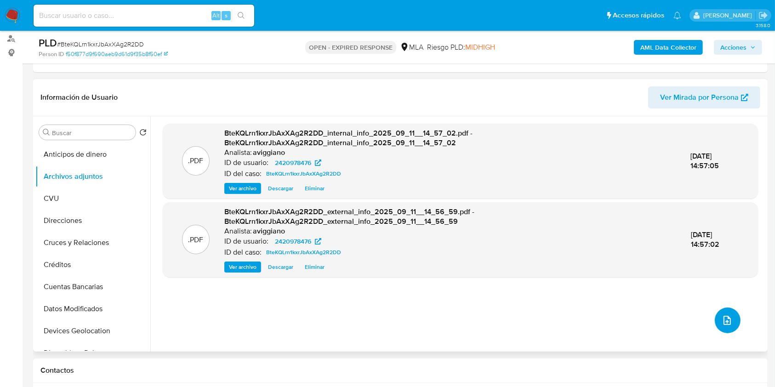
click at [722, 318] on icon "upload-file" at bounding box center [727, 320] width 11 height 11
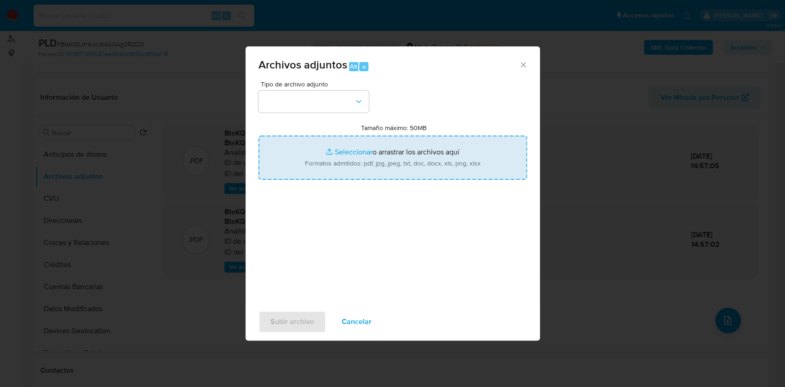
click at [419, 154] on input "Tamaño máximo: 50MB Seleccionar archivos" at bounding box center [392, 158] width 268 height 44
type input "C:\fakepath\Nosis - 2420978476.pdf"
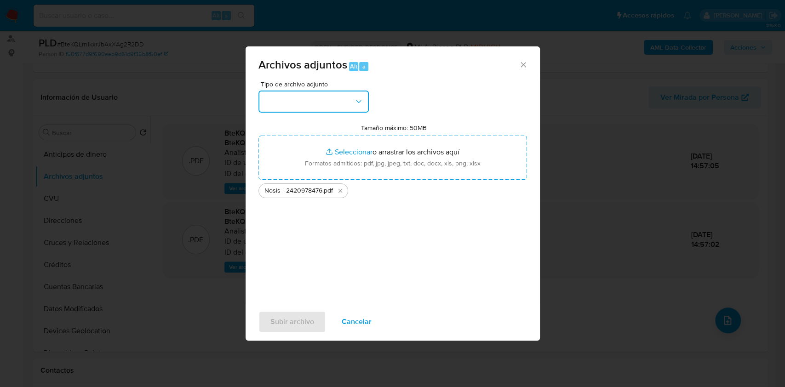
click at [340, 108] on button "button" at bounding box center [313, 102] width 110 height 22
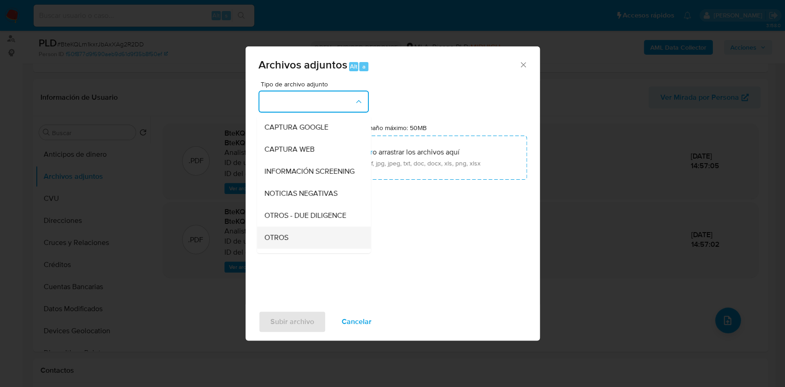
scroll to position [122, 0]
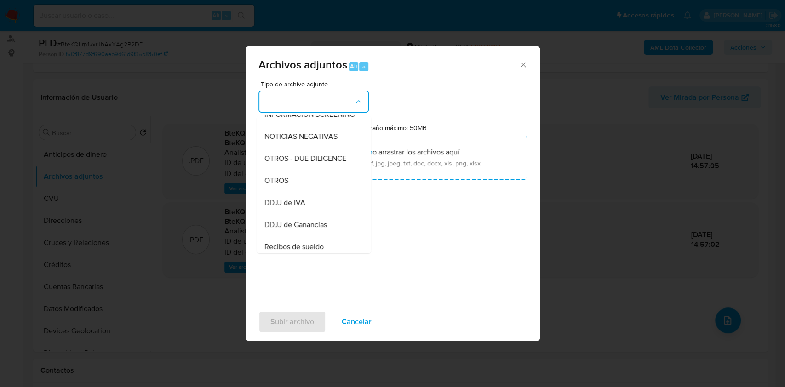
click at [298, 188] on div "OTROS" at bounding box center [311, 181] width 94 height 22
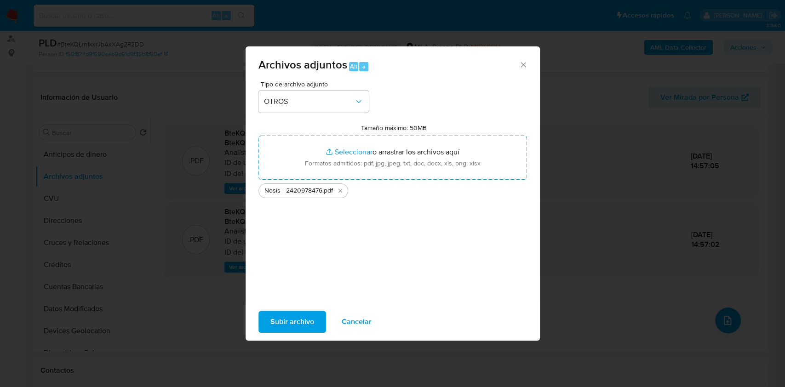
click at [276, 318] on span "Subir archivo" at bounding box center [292, 322] width 44 height 20
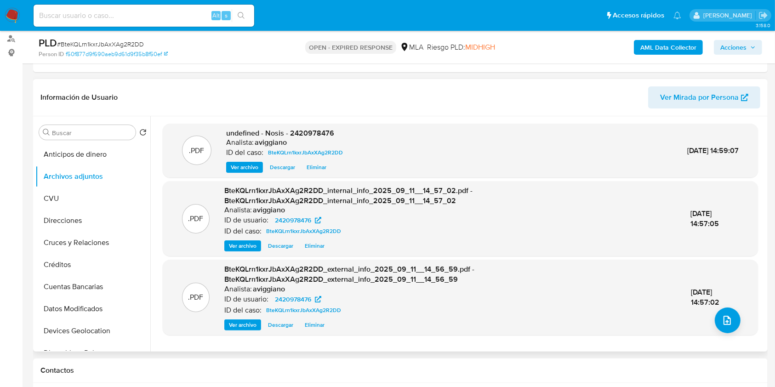
click at [310, 131] on span "undefined - Nosis - 2420978476" at bounding box center [280, 133] width 108 height 11
copy span "2420978476"
click at [726, 325] on icon "upload-file" at bounding box center [727, 320] width 11 height 11
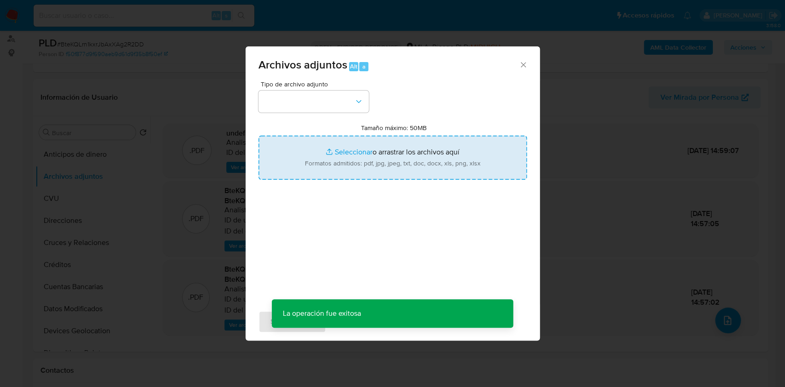
click at [377, 154] on input "Tamaño máximo: 50MB Seleccionar archivos" at bounding box center [392, 158] width 268 height 44
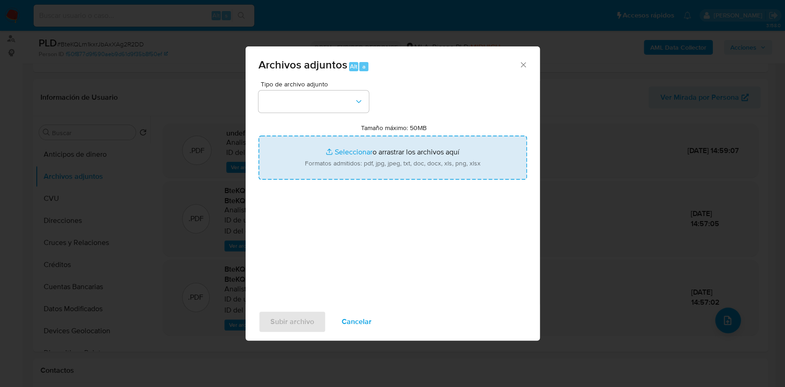
type input "C:\fakepath\Movimientos-Aladdin-v10_1 - 2420978476 -.xlsx"
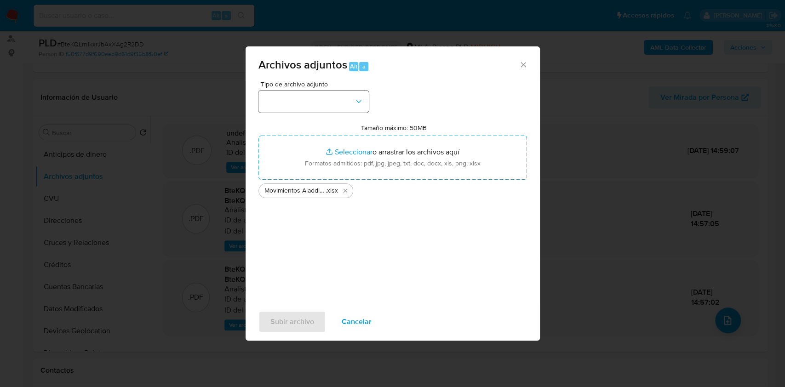
drag, startPoint x: 292, startPoint y: 125, endPoint x: 302, endPoint y: 109, distance: 18.6
click at [294, 123] on div "Tipo de archivo adjunto Tamaño máximo: 50MB Seleccionar archivos Seleccionar o …" at bounding box center [392, 189] width 268 height 217
click at [307, 102] on button "button" at bounding box center [313, 102] width 110 height 22
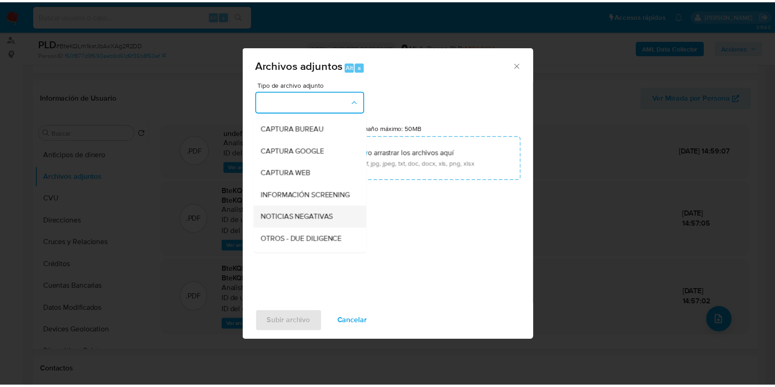
scroll to position [61, 0]
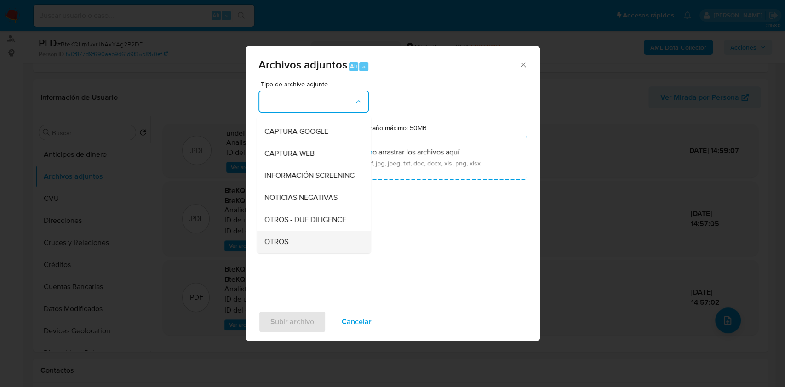
click at [271, 241] on div "OTROS" at bounding box center [311, 242] width 94 height 22
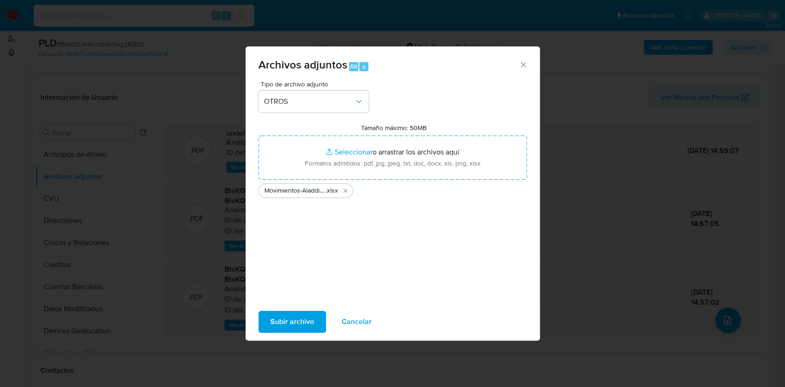
click at [267, 333] on div "Subir archivo Cancelar" at bounding box center [392, 321] width 294 height 35
click at [270, 325] on span "Subir archivo" at bounding box center [292, 322] width 44 height 20
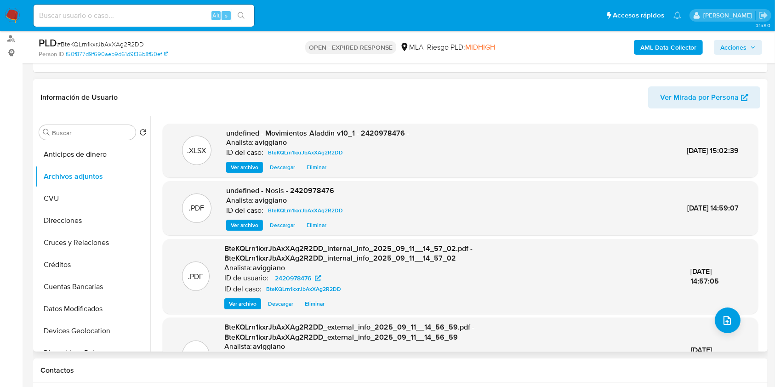
click at [393, 128] on span "undefined - Movimientos-Aladdin-v10_1 - 2420978476 -" at bounding box center [317, 133] width 183 height 11
copy span "2420978476"
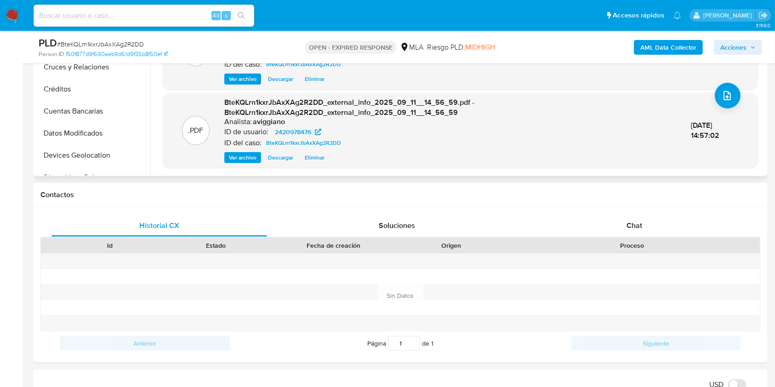
scroll to position [429, 0]
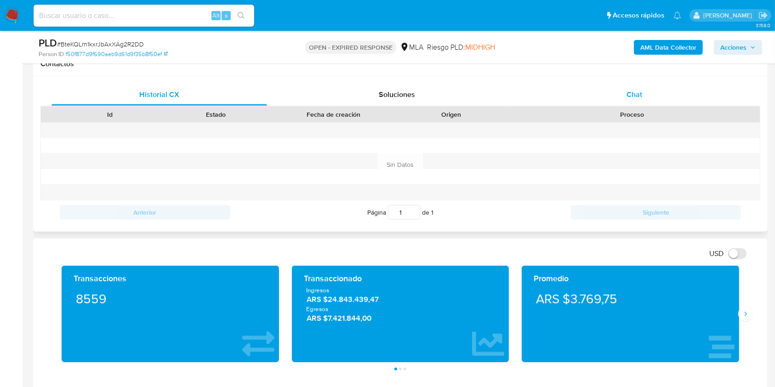
click at [648, 84] on div "Chat" at bounding box center [635, 95] width 216 height 22
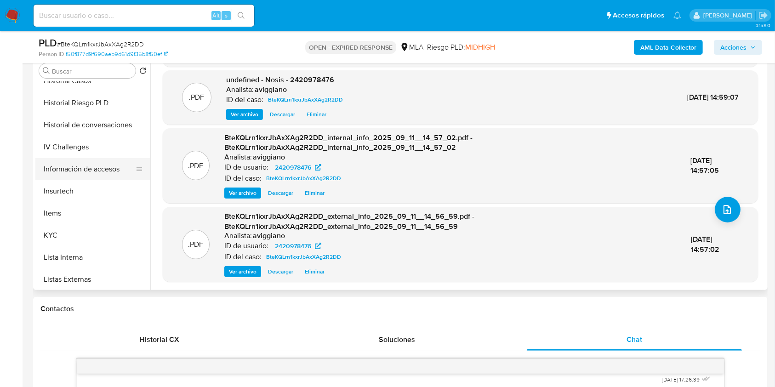
scroll to position [368, 0]
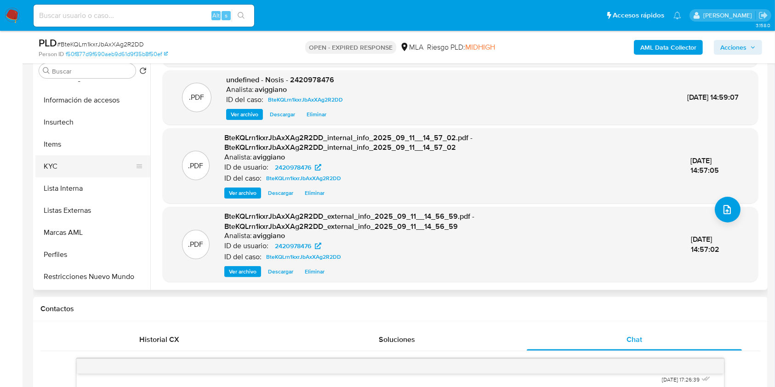
click at [76, 172] on button "KYC" at bounding box center [89, 166] width 108 height 22
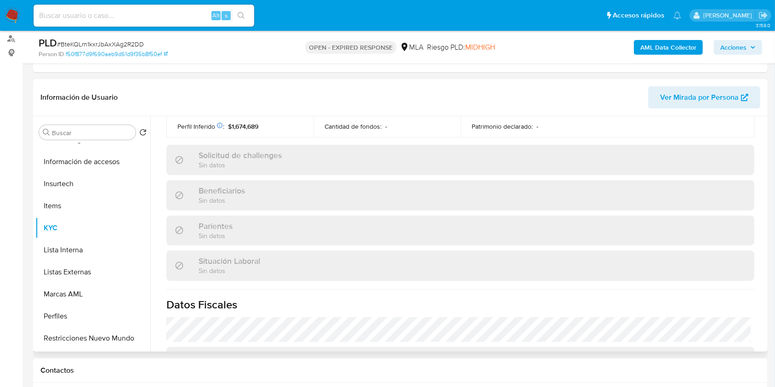
scroll to position [241, 0]
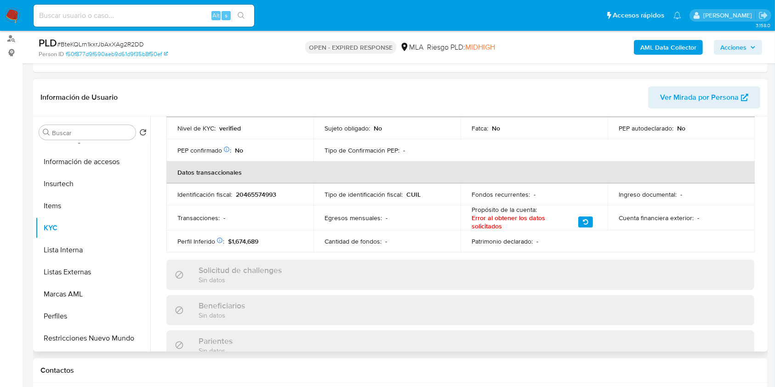
click at [256, 193] on p "20465574993" at bounding box center [256, 194] width 40 height 8
copy p "20465574993"
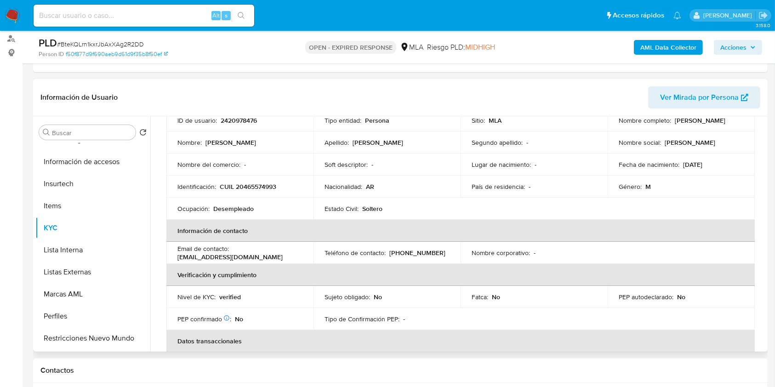
scroll to position [0, 0]
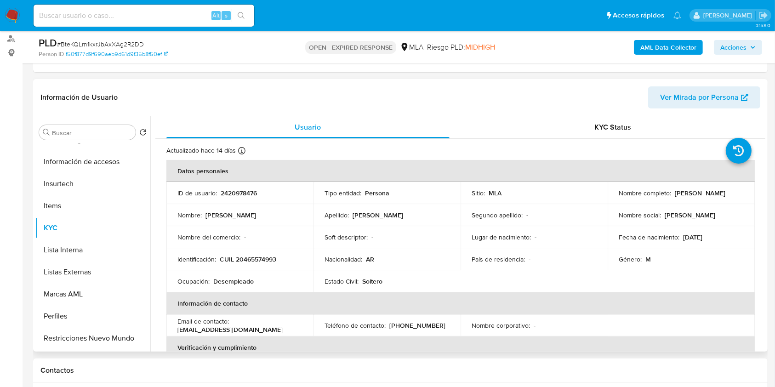
drag, startPoint x: 673, startPoint y: 190, endPoint x: 742, endPoint y: 193, distance: 68.5
click at [742, 193] on td "Nombre completo : [PERSON_NAME]" at bounding box center [681, 193] width 147 height 22
copy p "[PERSON_NAME]"
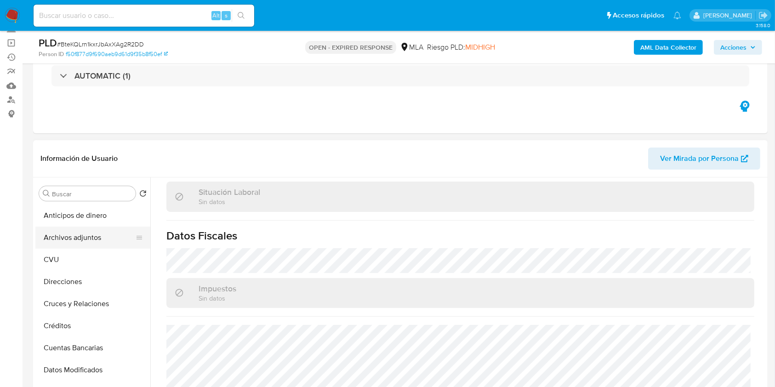
click at [86, 242] on button "Archivos adjuntos" at bounding box center [89, 238] width 108 height 22
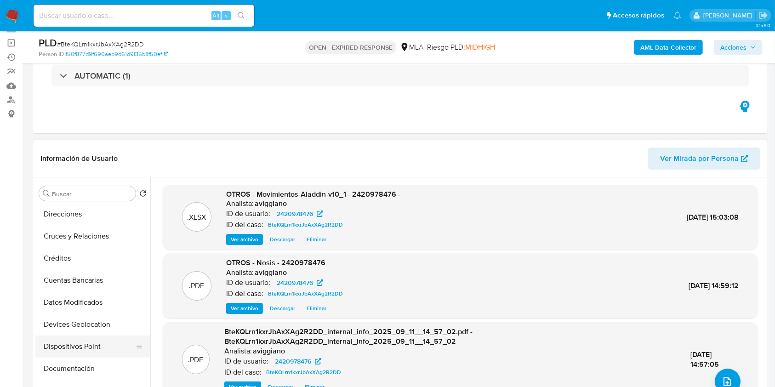
scroll to position [122, 0]
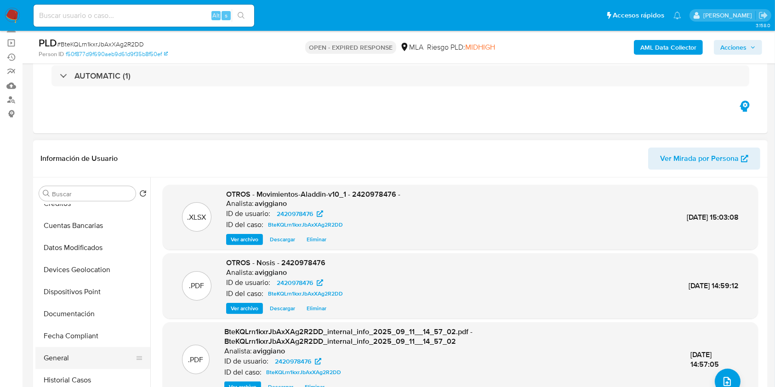
click at [65, 365] on button "General" at bounding box center [89, 358] width 108 height 22
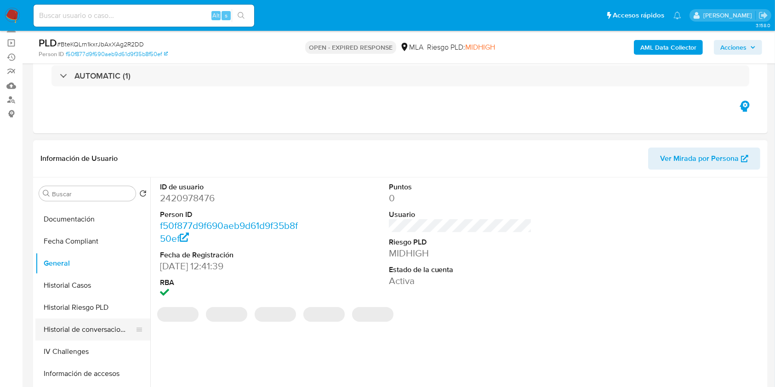
scroll to position [245, 0]
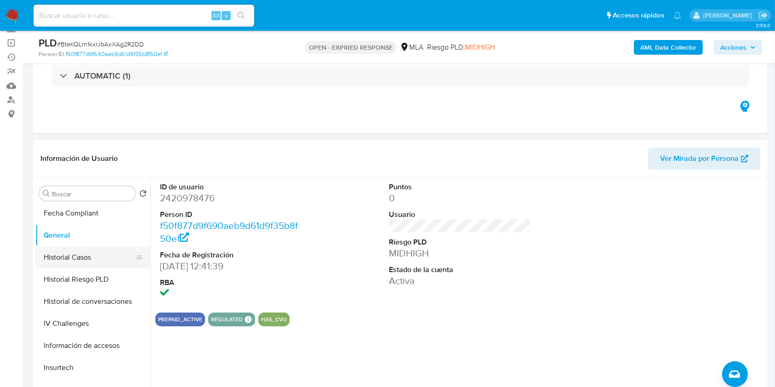
click at [79, 265] on button "Historial Casos" at bounding box center [89, 257] width 108 height 22
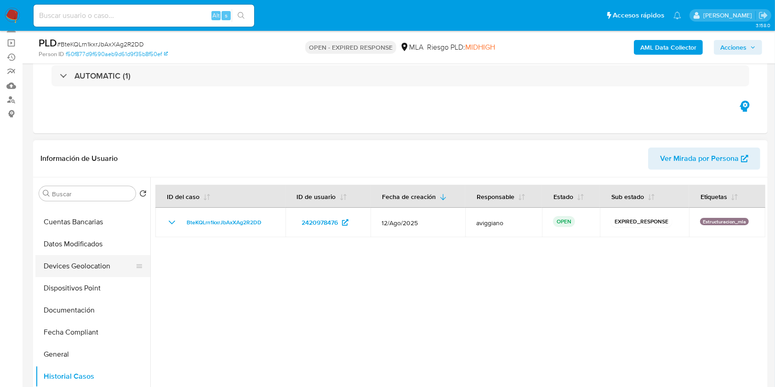
scroll to position [4, 0]
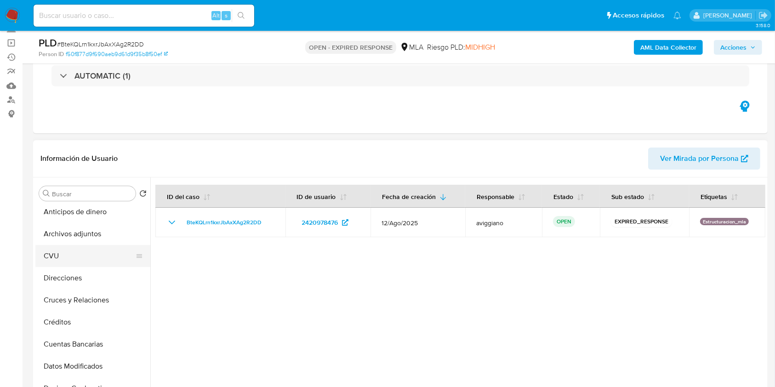
click at [63, 251] on button "CVU" at bounding box center [89, 256] width 108 height 22
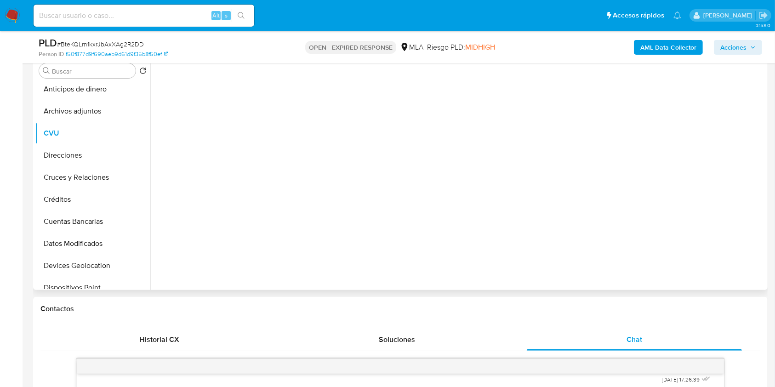
scroll to position [122, 0]
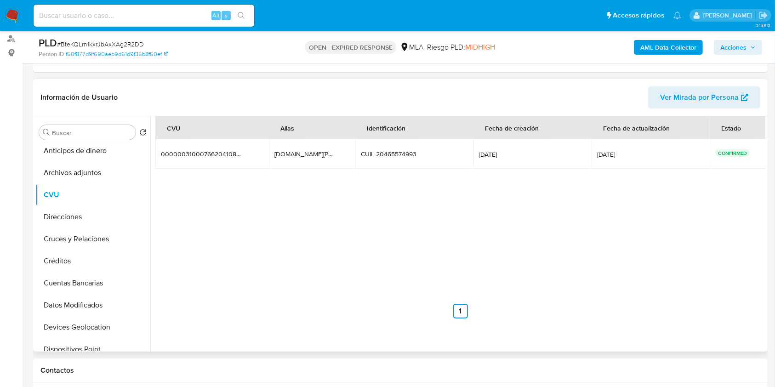
drag, startPoint x: 245, startPoint y: 156, endPoint x: 165, endPoint y: 159, distance: 80.5
click at [165, 159] on td "0000003100076620410884 0000003100076620410884" at bounding box center [213, 153] width 116 height 29
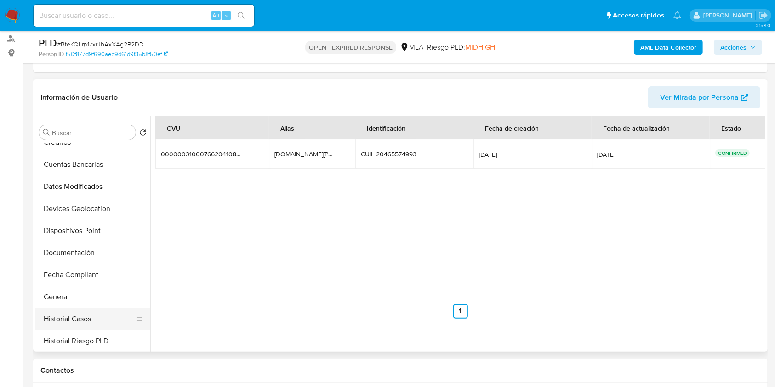
click at [68, 325] on button "Historial Casos" at bounding box center [89, 319] width 108 height 22
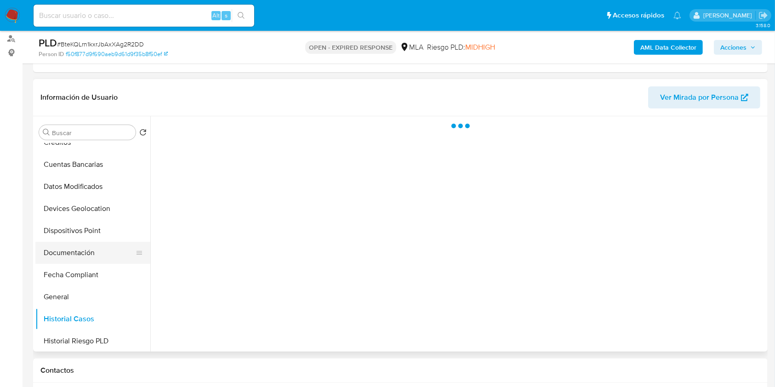
click at [90, 248] on button "Documentación" at bounding box center [89, 253] width 108 height 22
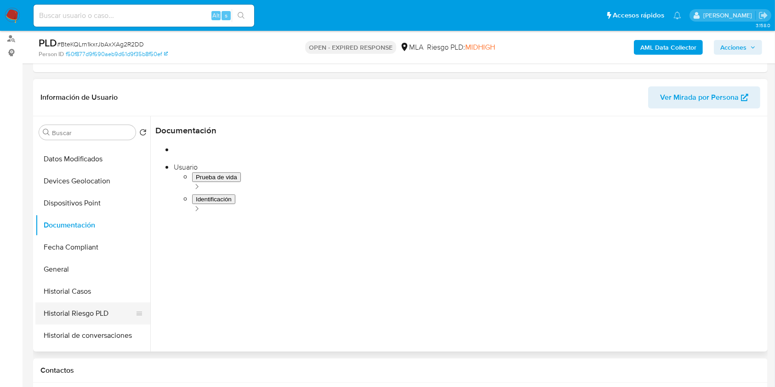
scroll to position [245, 0]
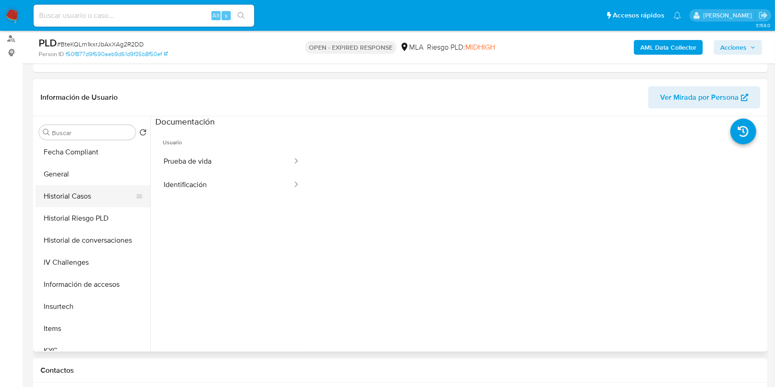
click at [99, 191] on button "Historial Casos" at bounding box center [89, 196] width 108 height 22
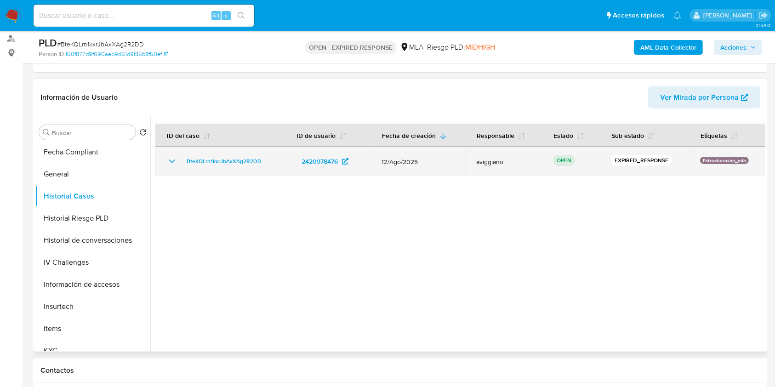
drag, startPoint x: 269, startPoint y: 160, endPoint x: 182, endPoint y: 155, distance: 86.5
click at [182, 156] on div "BteKQLrn1kxrJbAxXAg2R2DD" at bounding box center [220, 161] width 108 height 11
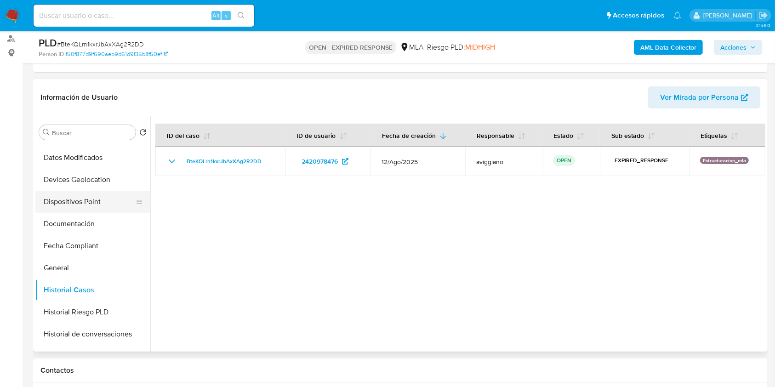
scroll to position [0, 0]
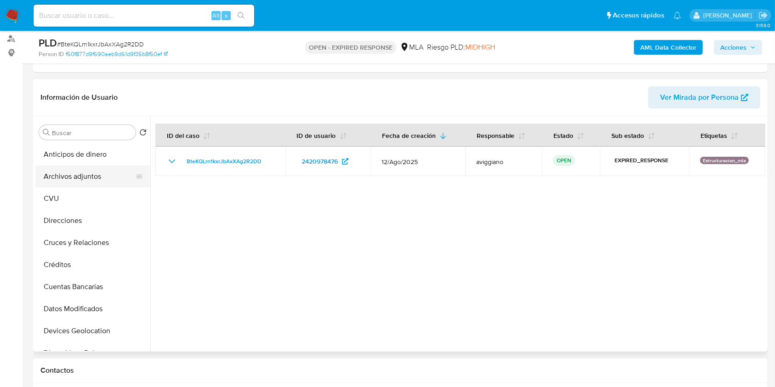
click at [81, 173] on button "Archivos adjuntos" at bounding box center [89, 176] width 108 height 22
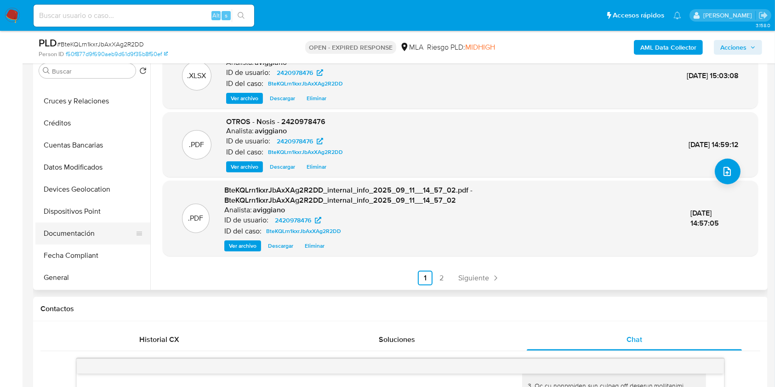
scroll to position [122, 0]
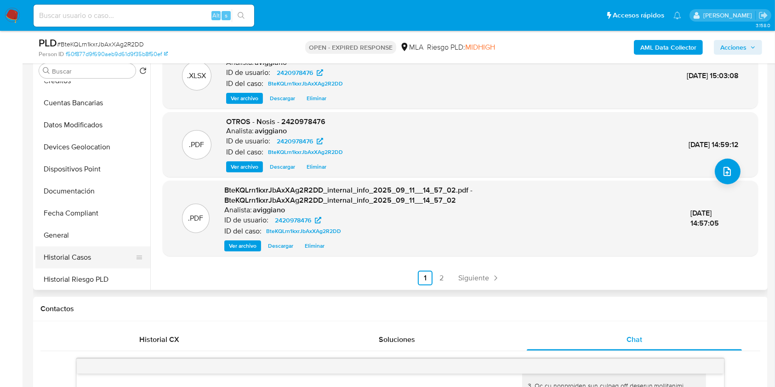
click at [82, 246] on button "Historial Casos" at bounding box center [89, 257] width 108 height 22
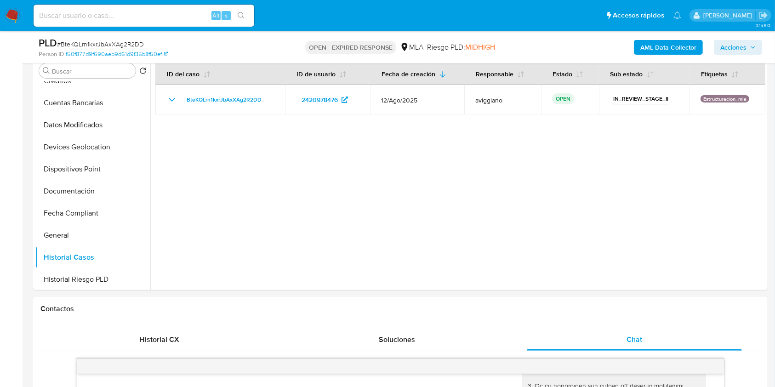
click at [757, 49] on button "Acciones" at bounding box center [738, 47] width 48 height 15
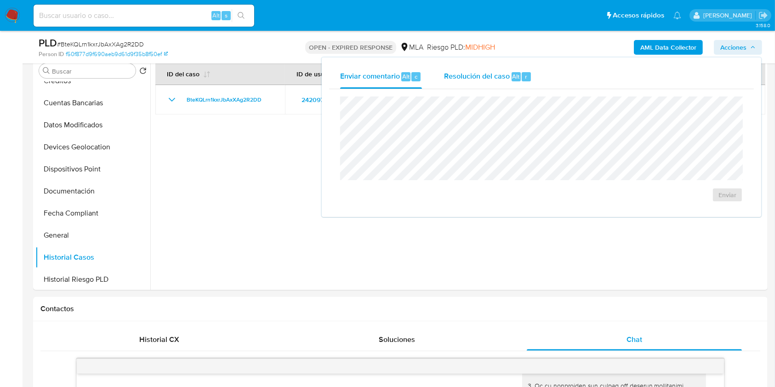
drag, startPoint x: 491, startPoint y: 77, endPoint x: 487, endPoint y: 86, distance: 10.1
click at [489, 80] on span "Resolución del caso" at bounding box center [477, 76] width 66 height 11
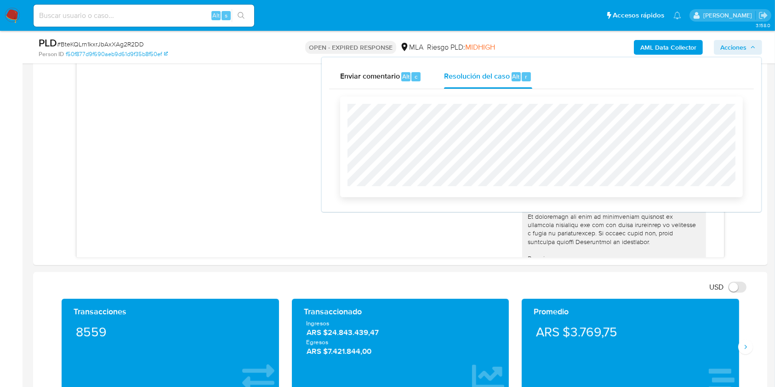
scroll to position [522, 0]
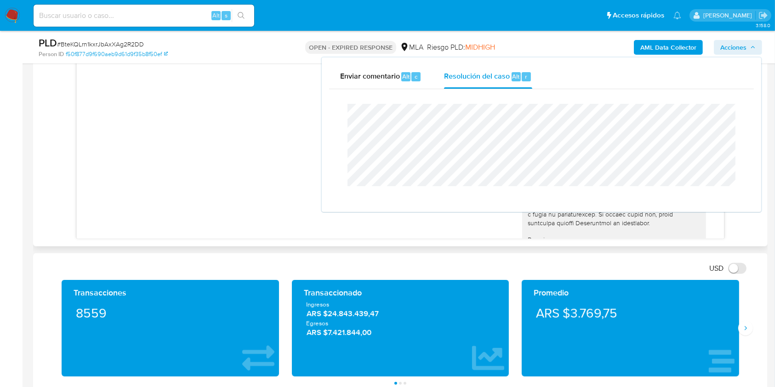
click at [211, 118] on div "[DATE] 17:26:39" at bounding box center [400, 17] width 624 height 503
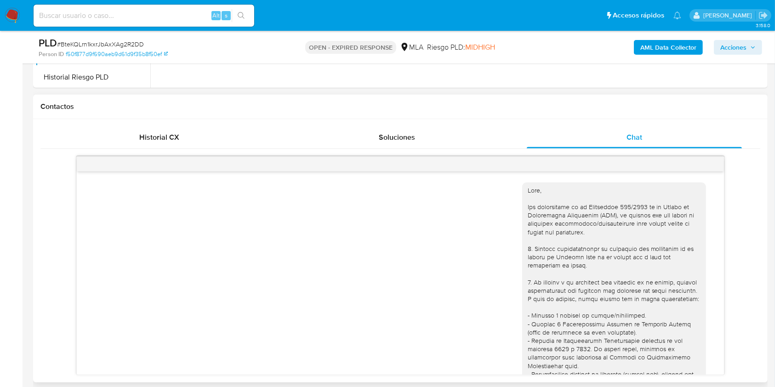
scroll to position [216, 0]
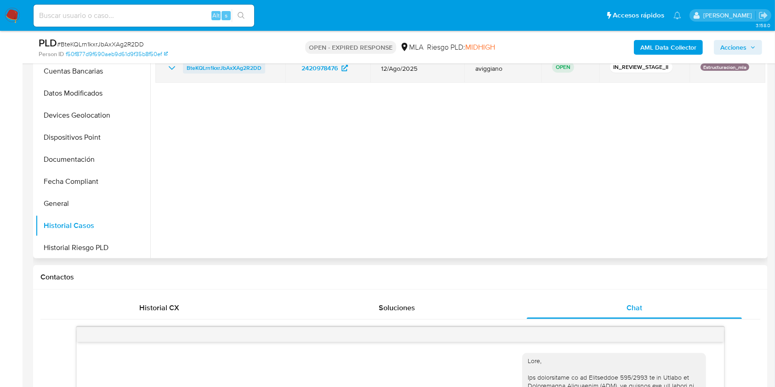
click at [232, 68] on span "BteKQLrn1kxrJbAxXAg2R2DD" at bounding box center [224, 68] width 75 height 11
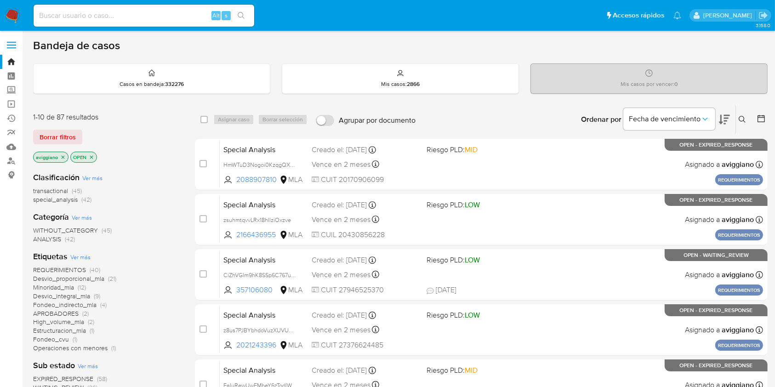
click at [740, 116] on icon at bounding box center [742, 119] width 7 height 7
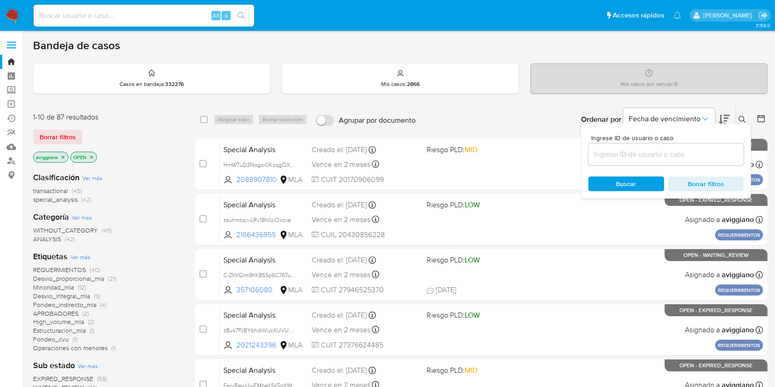
click at [672, 153] on input at bounding box center [665, 154] width 155 height 12
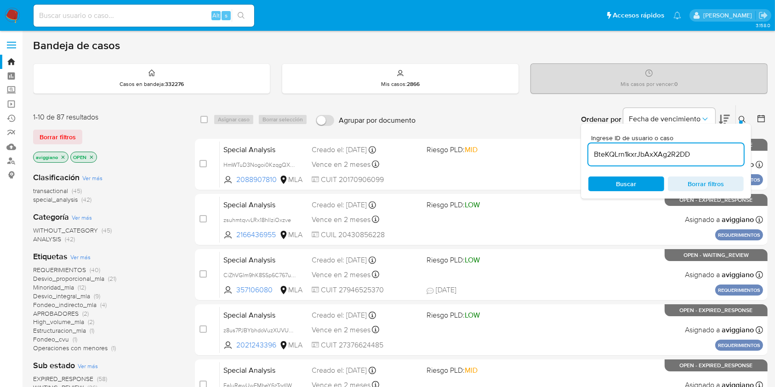
type input "BteKQLrn1kxrJbAxXAg2R2DD"
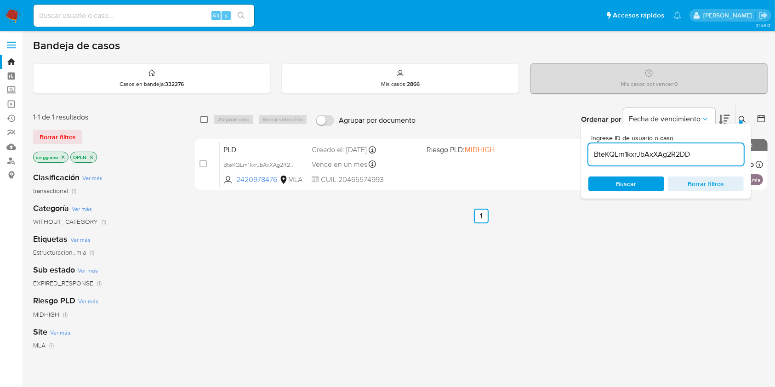
click at [204, 120] on input "checkbox" at bounding box center [203, 119] width 7 height 7
checkbox input "true"
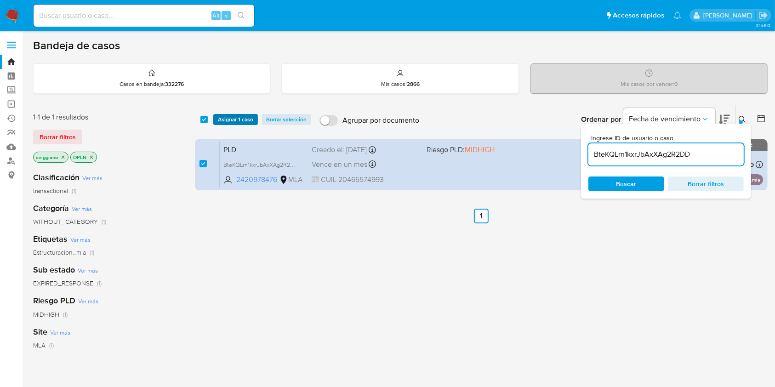
click at [222, 118] on span "Asignar 1 caso" at bounding box center [235, 119] width 35 height 9
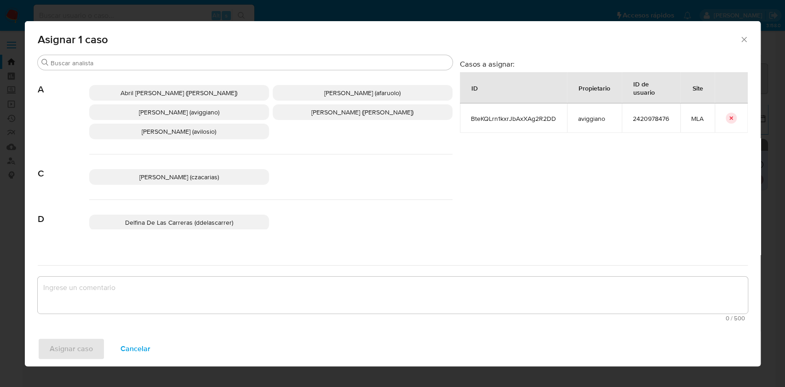
click at [208, 115] on span "Agustina Belen Viggiano (aviggiano)" at bounding box center [179, 112] width 80 height 9
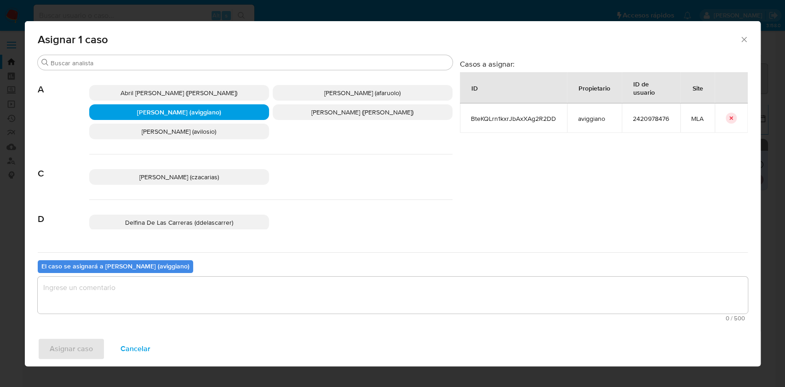
click at [158, 320] on span "0 / 500" at bounding box center [392, 318] width 704 height 6
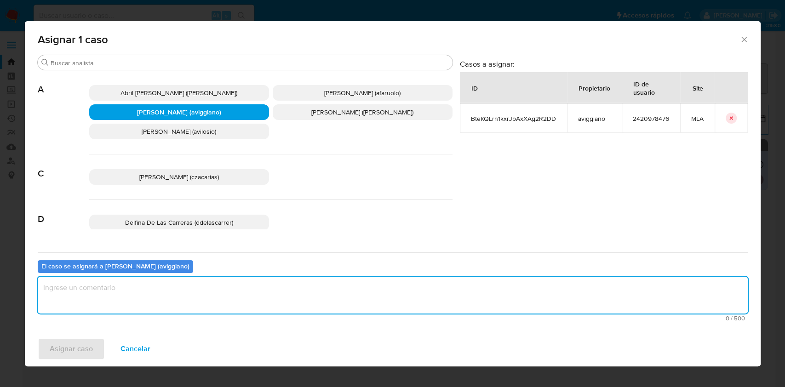
drag, startPoint x: 154, startPoint y: 303, endPoint x: 144, endPoint y: 307, distance: 10.8
click at [154, 303] on textarea "assign-modal" at bounding box center [393, 295] width 710 height 37
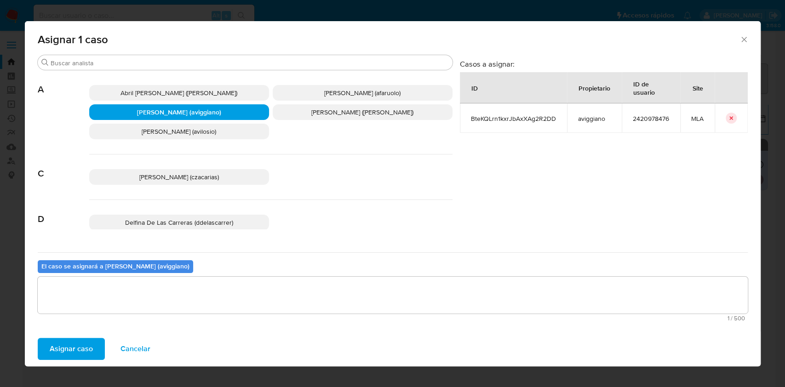
click at [80, 336] on div "Asignar caso Cancelar" at bounding box center [392, 348] width 735 height 35
click at [83, 348] on span "Asignar caso" at bounding box center [71, 349] width 43 height 20
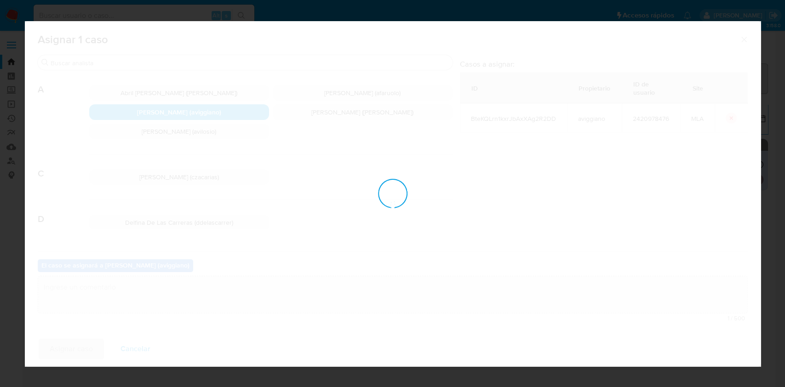
checkbox input "false"
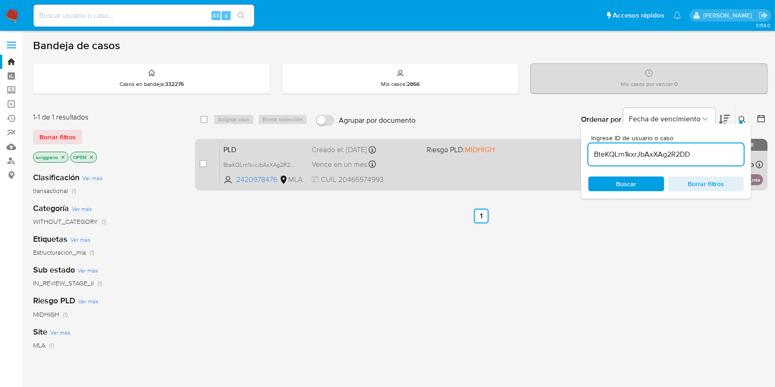
click at [430, 171] on div "PLD BteKQLrn1kxrJbAxXAg2R2DD 2420978476 MLA Riesgo PLD: MIDHIGH Creado el: 12/0…" at bounding box center [491, 164] width 543 height 46
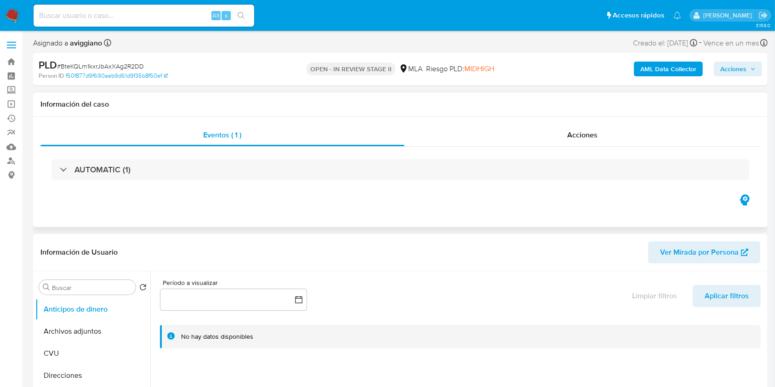
select select "10"
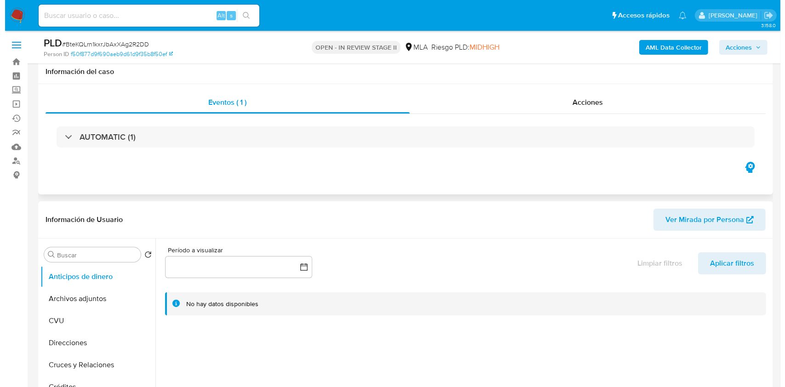
scroll to position [122, 0]
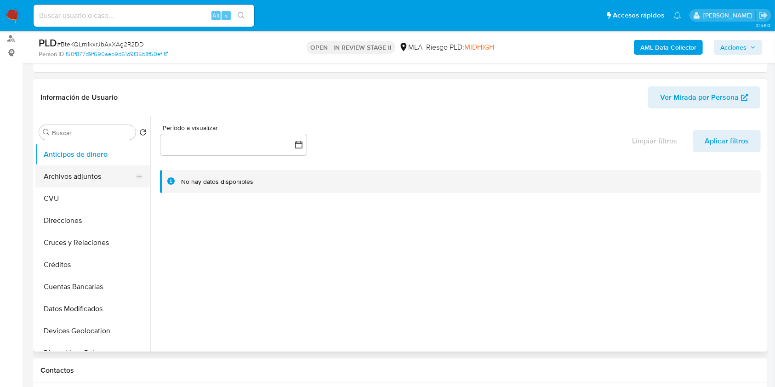
click at [74, 180] on button "Archivos adjuntos" at bounding box center [89, 176] width 108 height 22
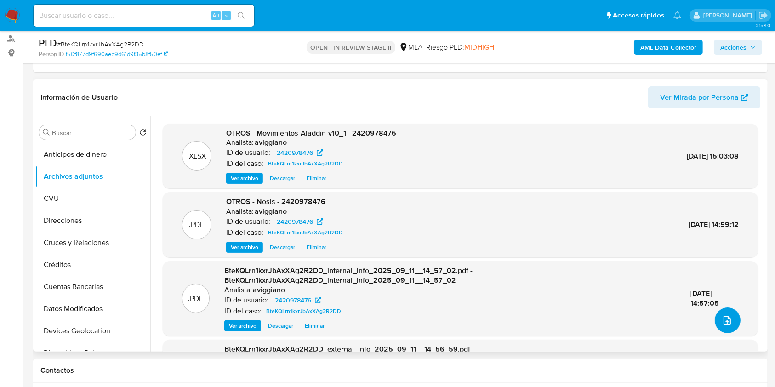
click at [724, 319] on icon "upload-file" at bounding box center [727, 320] width 7 height 9
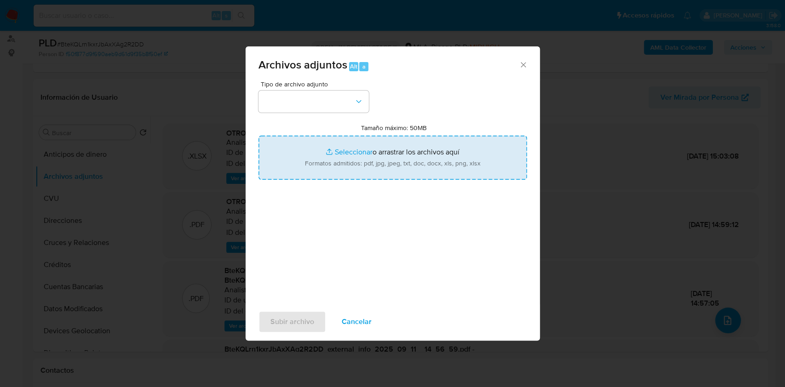
click at [402, 168] on input "Tamaño máximo: 50MB Seleccionar archivos" at bounding box center [392, 158] width 268 height 44
type input "C:\fakepath\Caselog BteKQLrn1kxrJbAxXAg2R2DD_2025_08_18_13_40_46.docx"
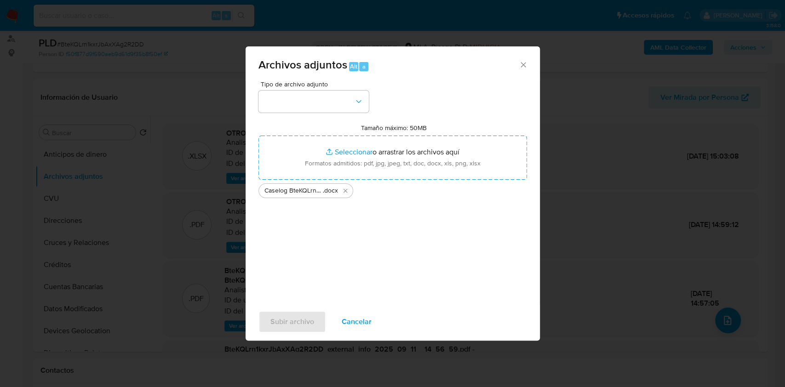
click at [310, 112] on div "Tipo de archivo adjunto Tamaño máximo: 50MB Seleccionar archivos Seleccionar o …" at bounding box center [392, 189] width 268 height 217
click at [317, 103] on button "button" at bounding box center [313, 102] width 110 height 22
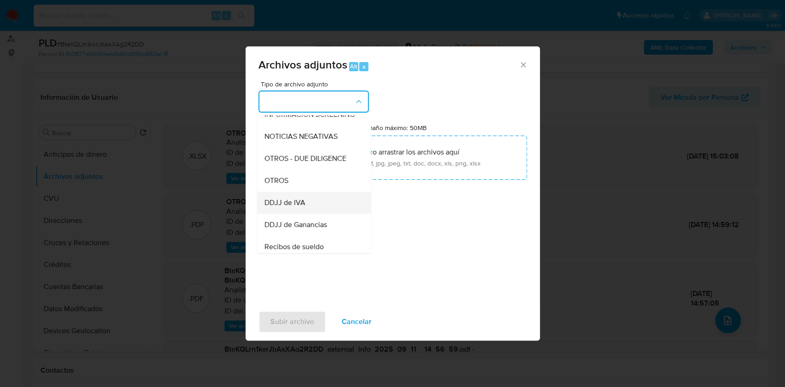
click at [285, 200] on div "DDJJ de IVA" at bounding box center [311, 203] width 94 height 22
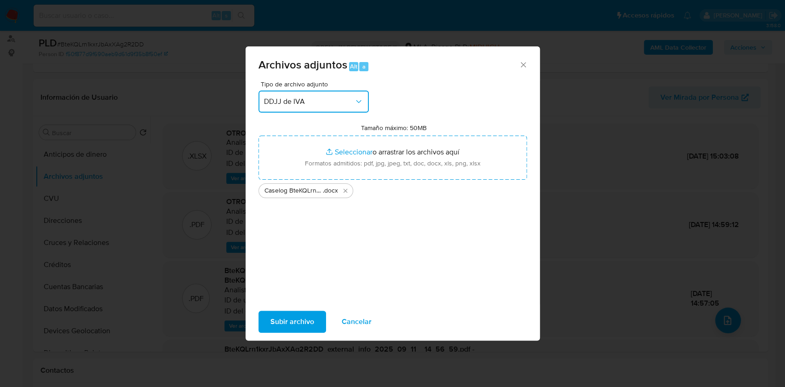
click at [295, 101] on span "DDJJ de IVA" at bounding box center [309, 101] width 90 height 9
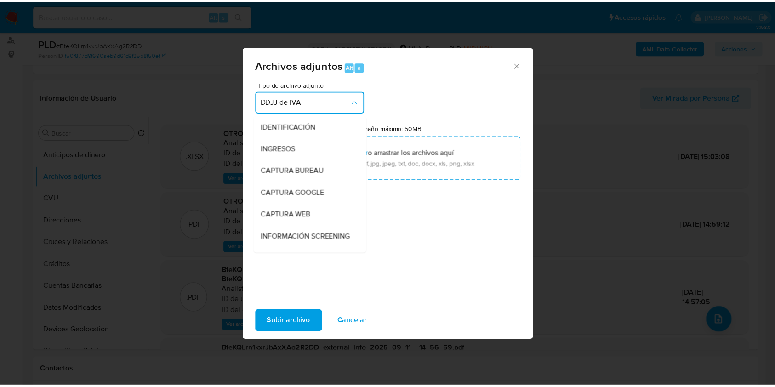
scroll to position [150, 0]
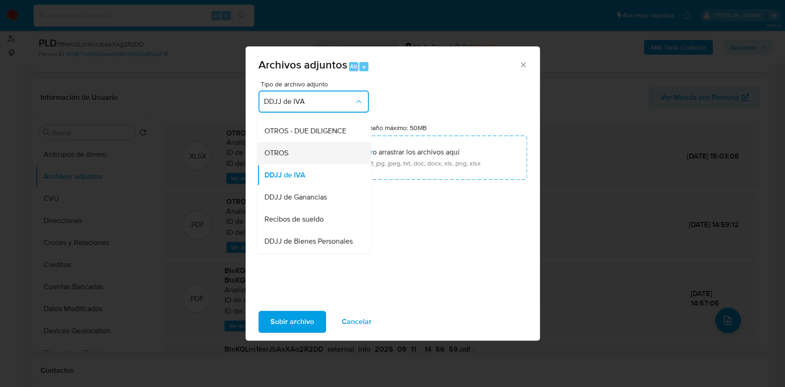
click at [274, 164] on div "OTROS" at bounding box center [311, 153] width 94 height 22
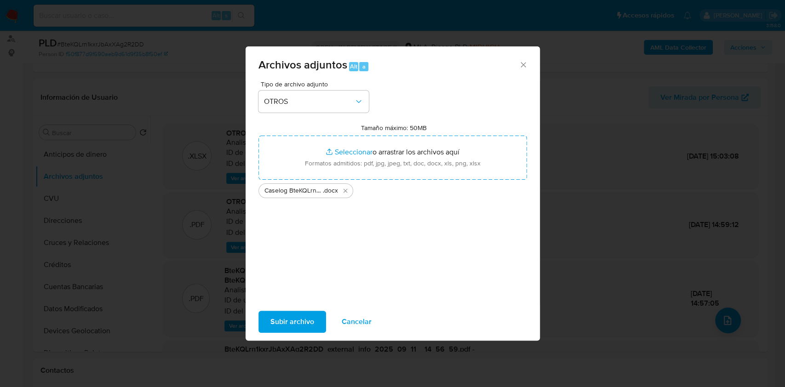
click at [280, 317] on span "Subir archivo" at bounding box center [292, 322] width 44 height 20
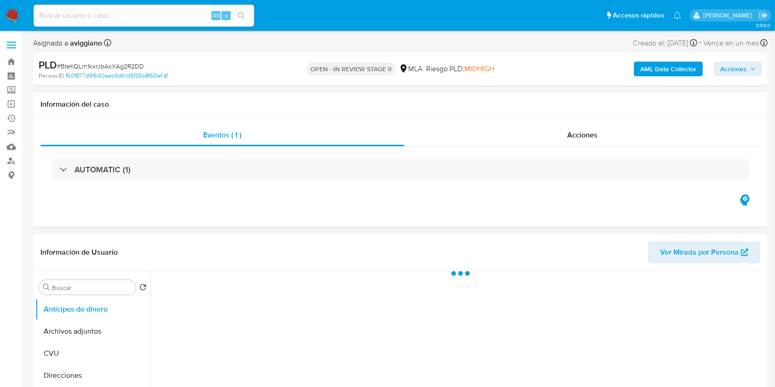
click at [754, 70] on icon "button" at bounding box center [753, 69] width 6 height 6
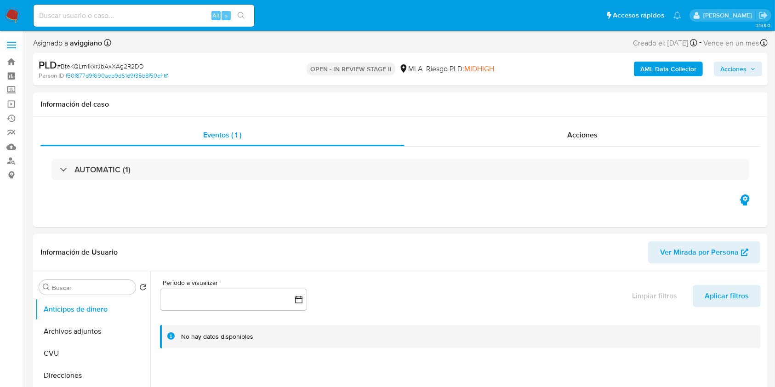
select select "10"
click at [743, 66] on span "Acciones" at bounding box center [733, 69] width 26 height 15
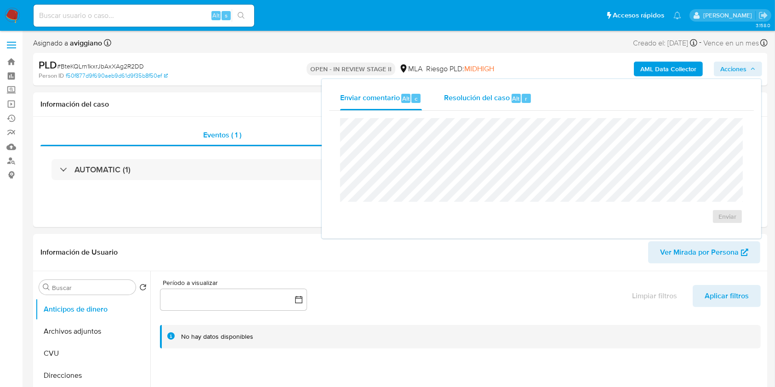
click at [485, 98] on span "Resolución del caso" at bounding box center [477, 98] width 66 height 11
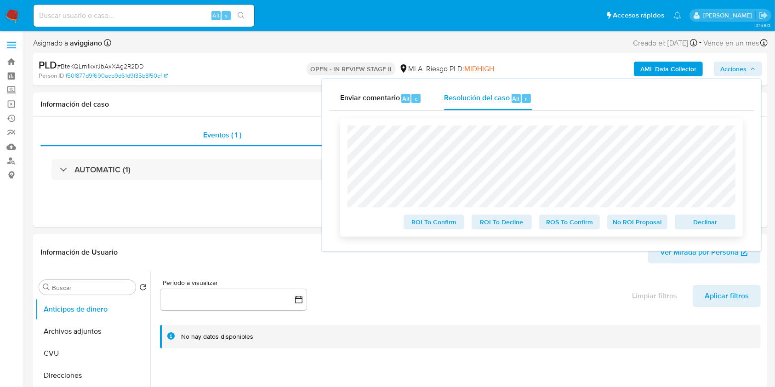
click at [709, 224] on span "Declinar" at bounding box center [705, 222] width 48 height 13
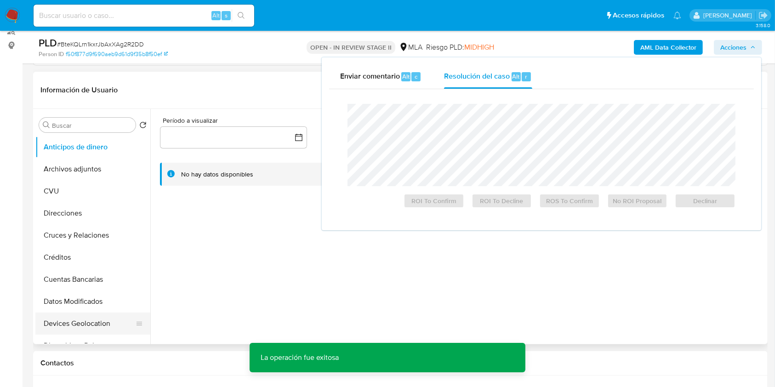
scroll to position [184, 0]
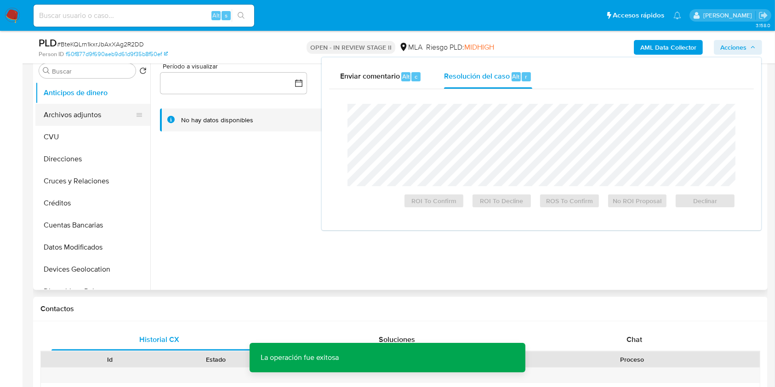
click at [69, 126] on button "CVU" at bounding box center [92, 137] width 115 height 22
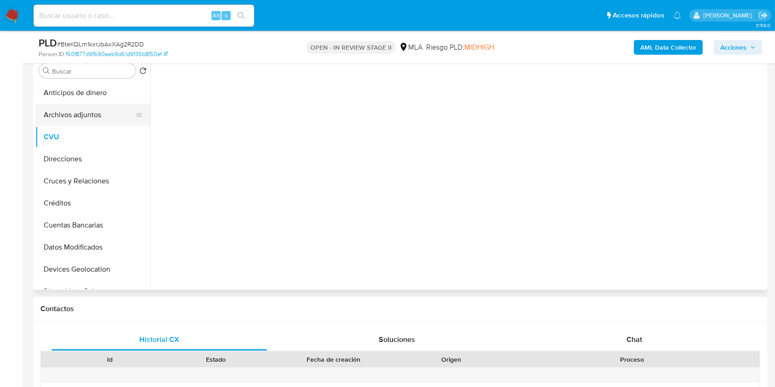
click at [71, 116] on button "Archivos adjuntos" at bounding box center [89, 115] width 108 height 22
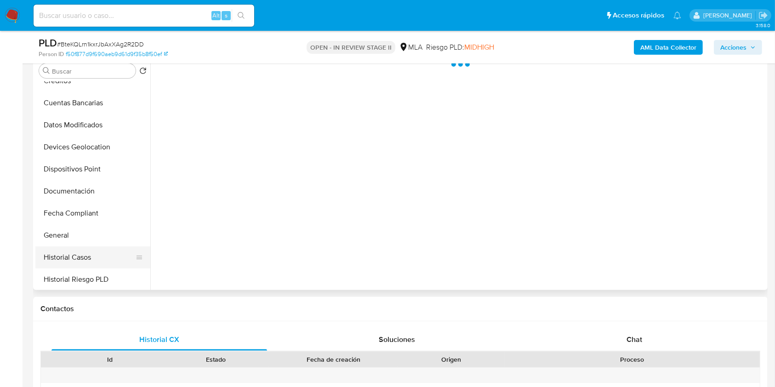
click at [69, 258] on button "Historial Casos" at bounding box center [89, 257] width 108 height 22
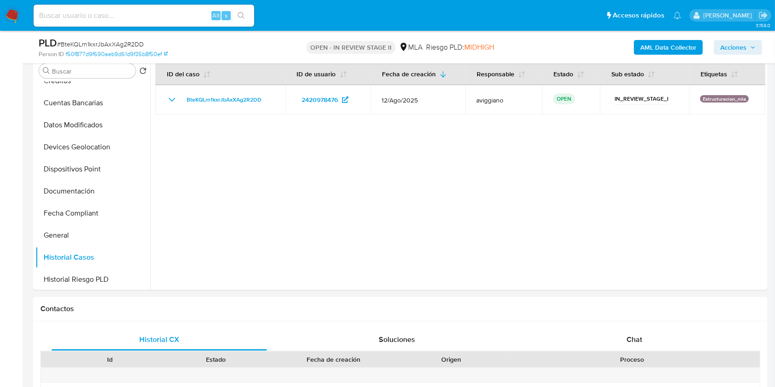
click at [745, 45] on span "Acciones" at bounding box center [733, 47] width 26 height 15
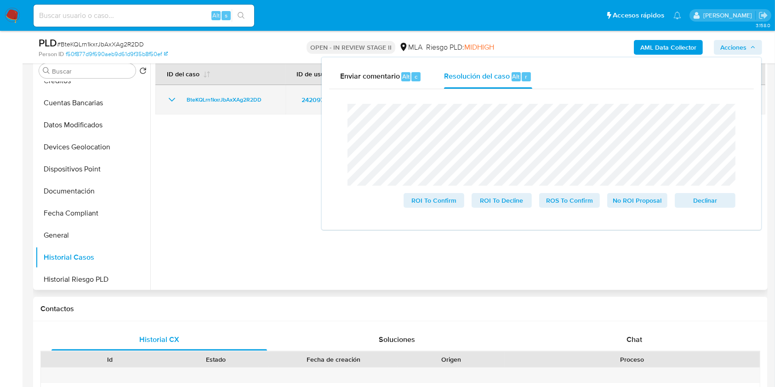
click at [252, 106] on td "BteKQLrn1kxrJbAxXAg2R2DD" at bounding box center [220, 99] width 130 height 29
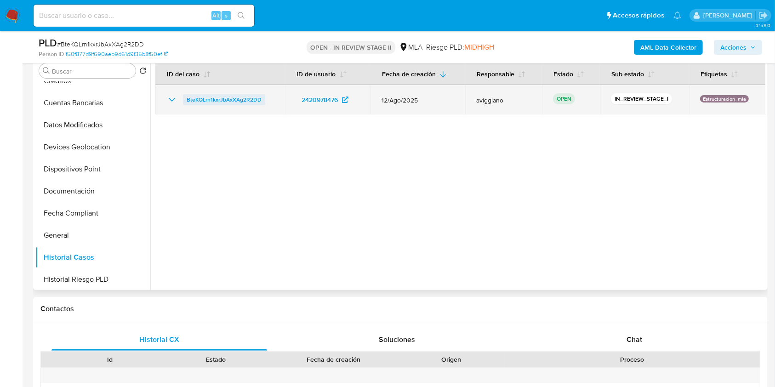
click at [250, 100] on span "BteKQLrn1kxrJbAxXAg2R2DD" at bounding box center [224, 99] width 75 height 11
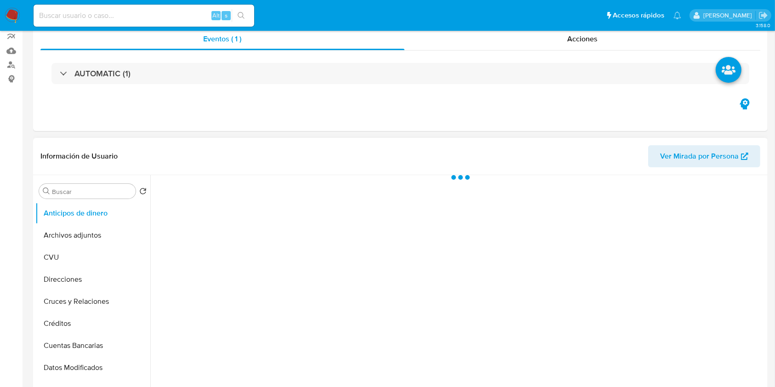
scroll to position [184, 0]
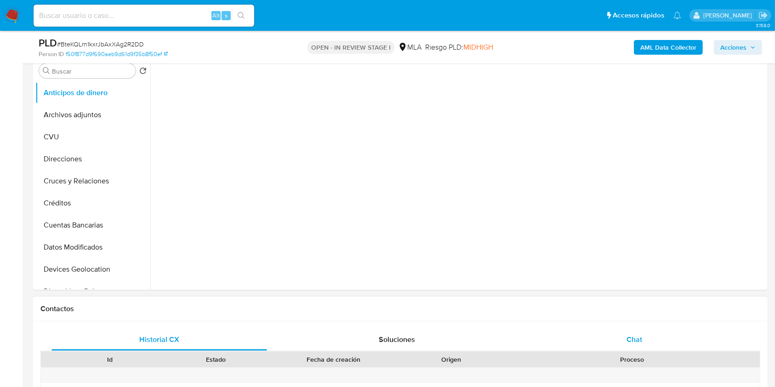
click at [623, 336] on div "Chat" at bounding box center [635, 340] width 216 height 22
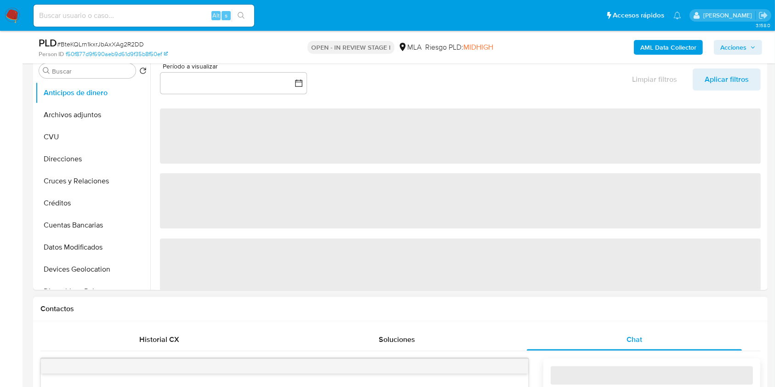
select select "10"
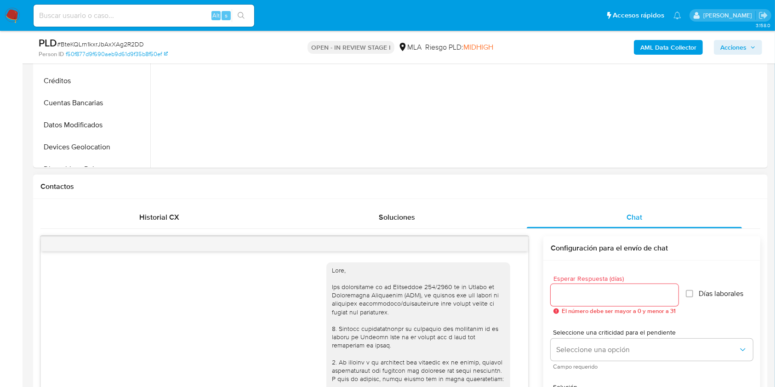
scroll to position [519, 0]
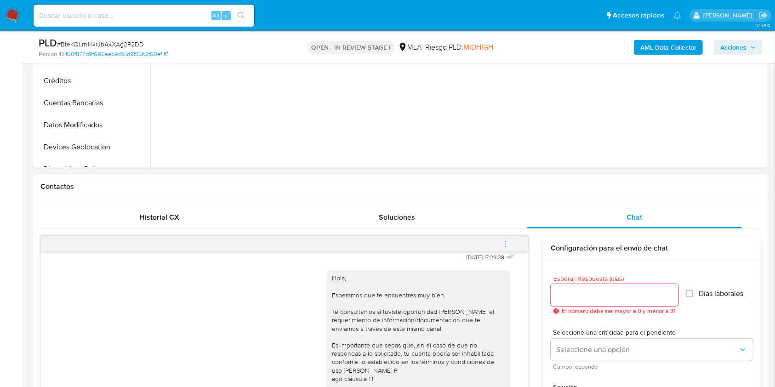
click at [498, 242] on button "menu-action" at bounding box center [505, 244] width 30 height 22
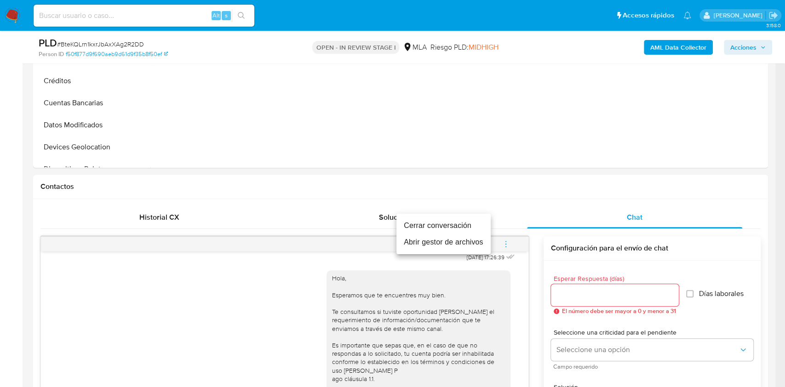
click at [468, 230] on li "Cerrar conversación" at bounding box center [443, 225] width 94 height 17
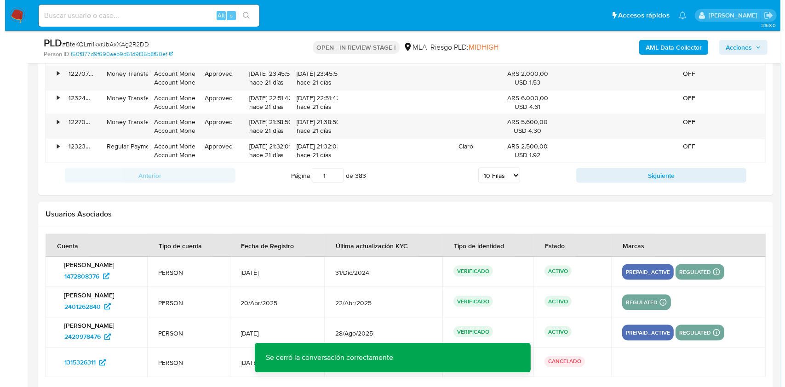
scroll to position [1715, 0]
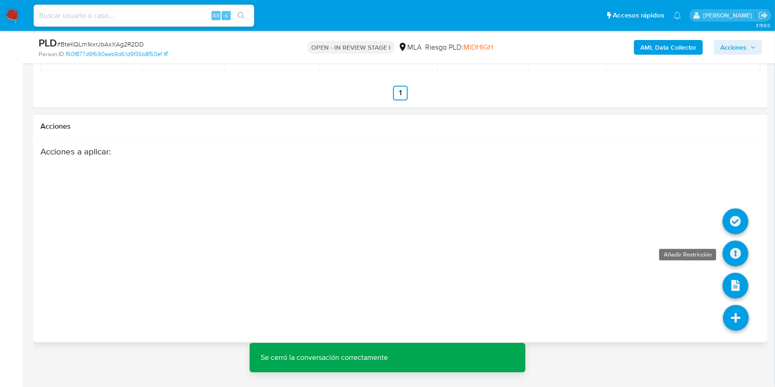
click at [732, 259] on icon at bounding box center [736, 254] width 26 height 26
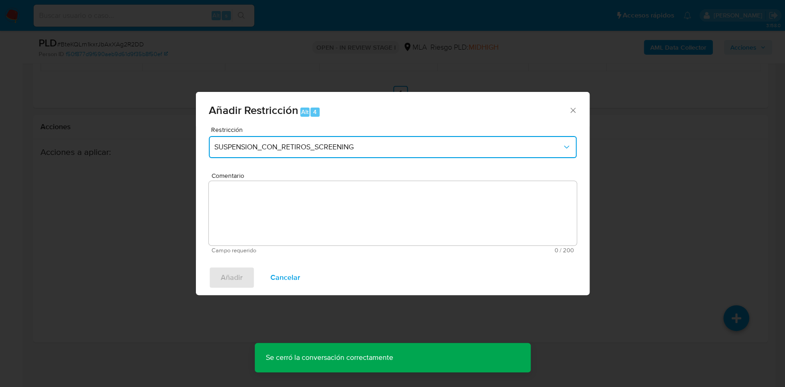
click at [360, 151] on button "SUSPENSION_CON_RETIROS_SCREENING" at bounding box center [393, 147] width 368 height 22
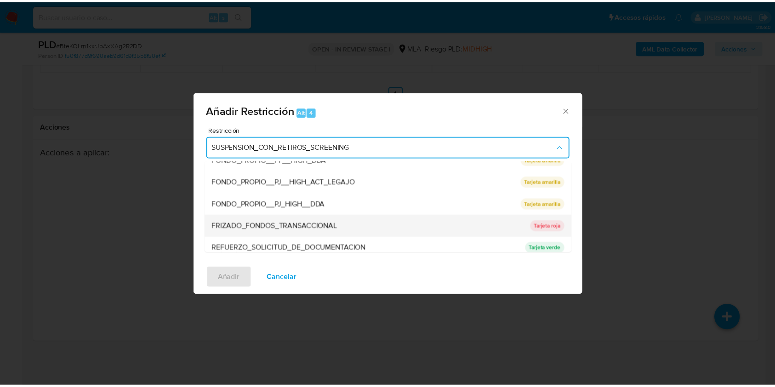
scroll to position [184, 0]
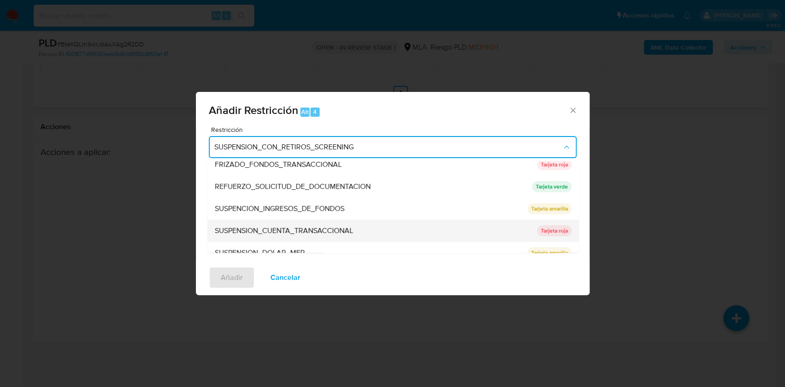
click at [312, 230] on span "SUSPENSION_CUENTA_TRANSACCIONAL" at bounding box center [283, 230] width 138 height 9
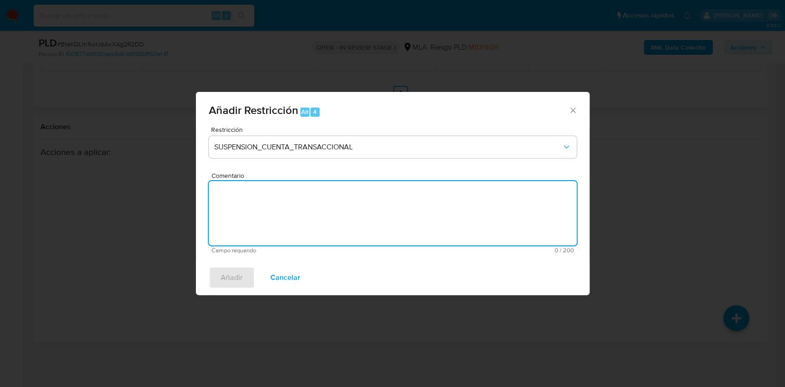
click at [318, 219] on textarea "Comentario" at bounding box center [393, 213] width 368 height 64
type textarea "AML"
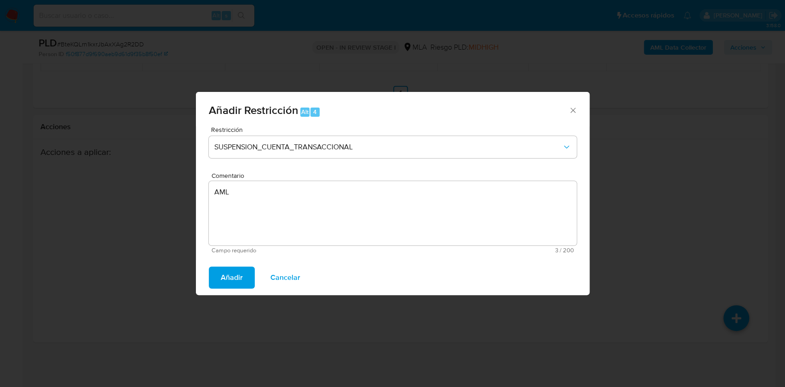
click at [241, 276] on span "Añadir" at bounding box center [232, 278] width 22 height 20
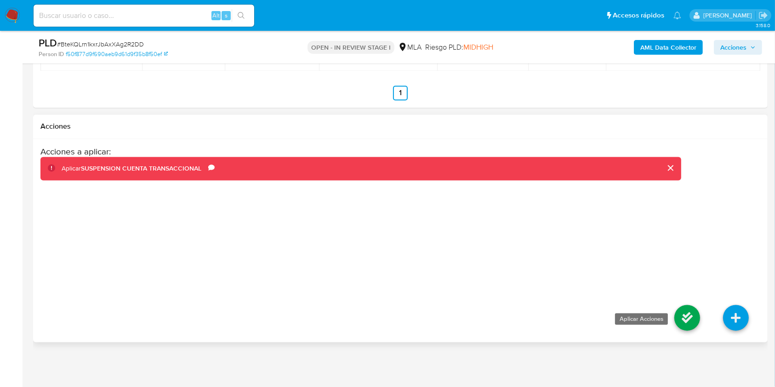
click at [686, 319] on icon at bounding box center [687, 318] width 26 height 26
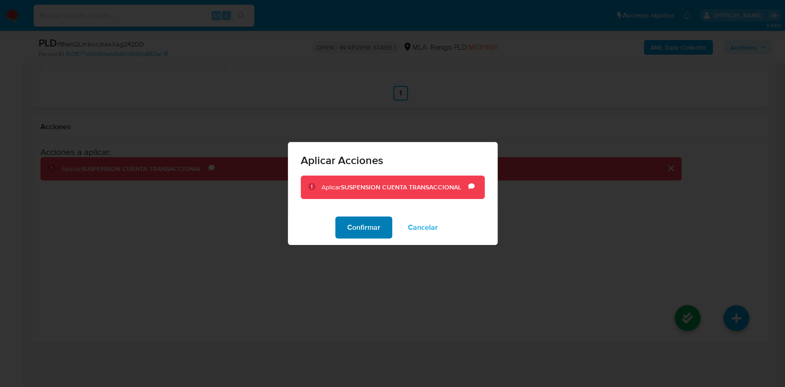
click at [370, 220] on span "Confirmar" at bounding box center [363, 227] width 33 height 20
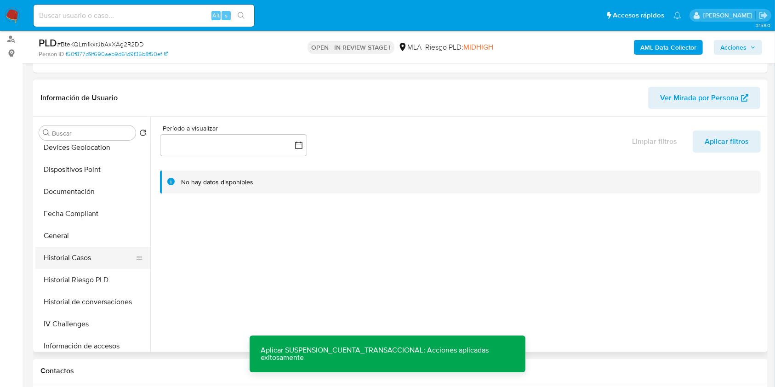
click at [91, 264] on button "Historial Casos" at bounding box center [89, 258] width 108 height 22
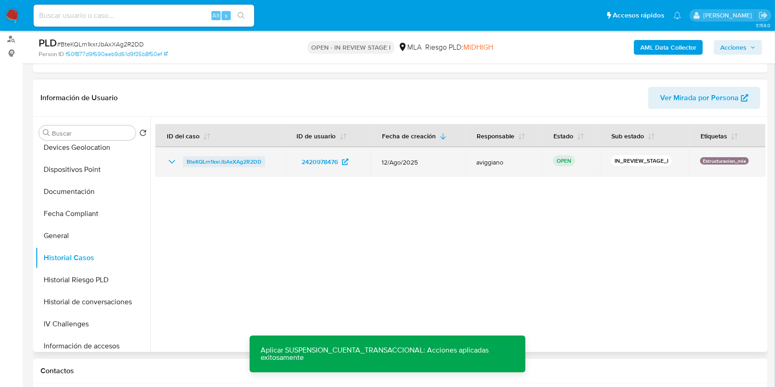
click at [211, 158] on span "BteKQLrn1kxrJbAxXAg2R2DD" at bounding box center [224, 161] width 75 height 11
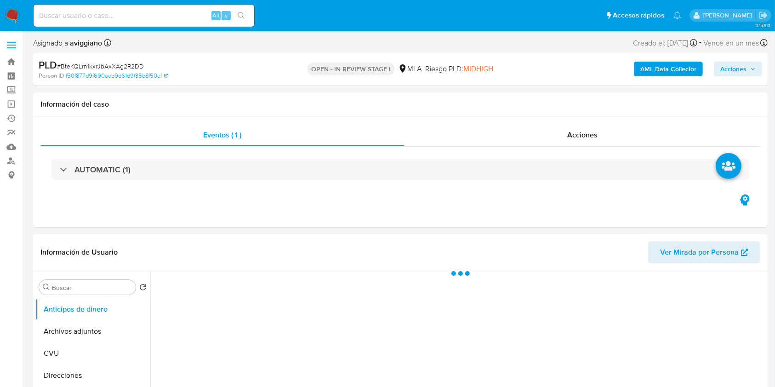
click at [729, 67] on span "Acciones" at bounding box center [733, 69] width 26 height 15
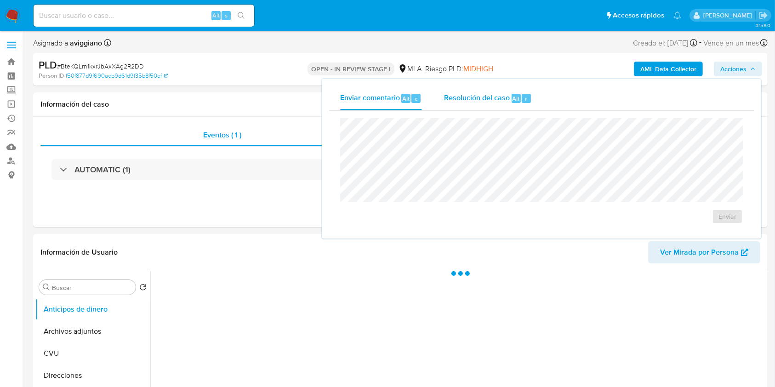
click at [469, 95] on span "Resolución del caso" at bounding box center [477, 98] width 66 height 11
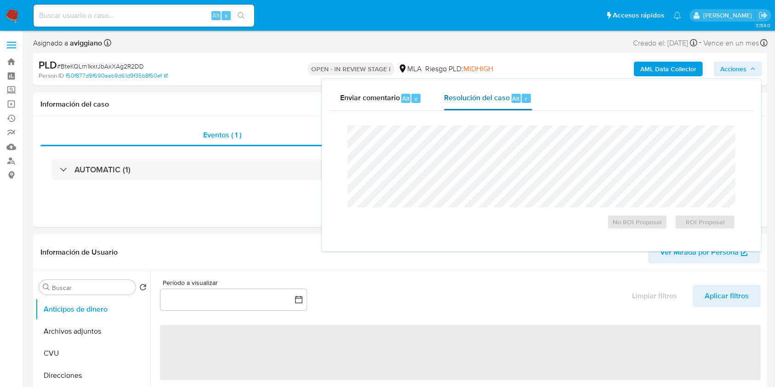
select select "10"
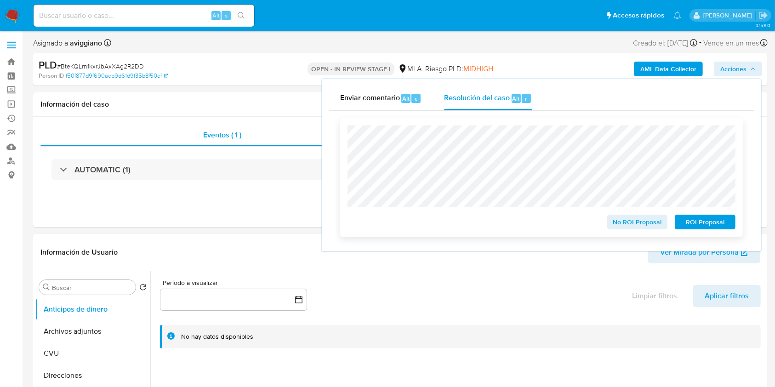
click at [688, 220] on span "ROI Proposal" at bounding box center [705, 222] width 48 height 13
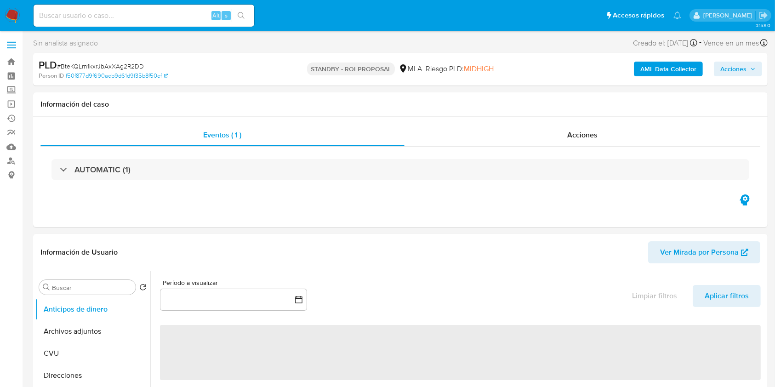
select select "10"
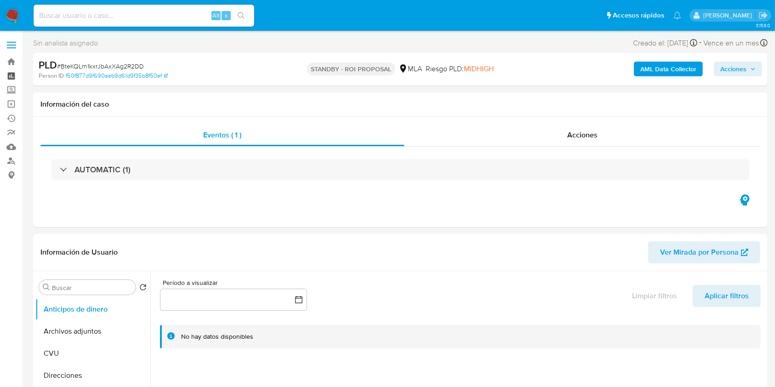
click at [7, 69] on link "Tablero" at bounding box center [54, 76] width 109 height 14
click at [10, 64] on link "Bandeja" at bounding box center [54, 62] width 109 height 14
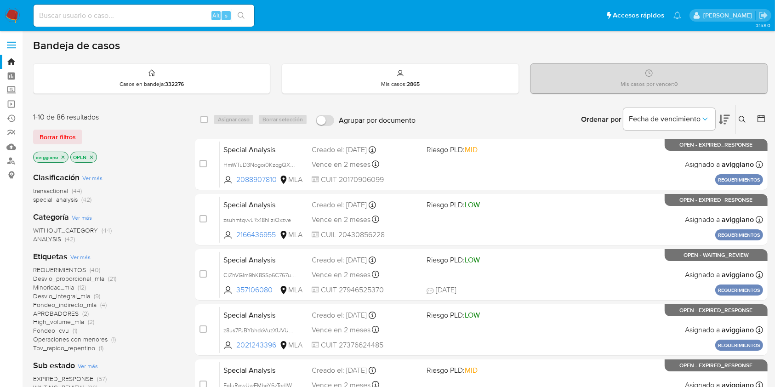
click at [65, 157] on icon "close-filter" at bounding box center [63, 157] width 6 height 6
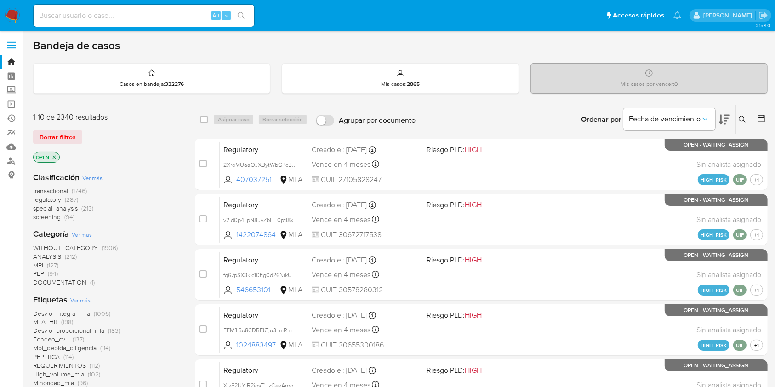
scroll to position [368, 0]
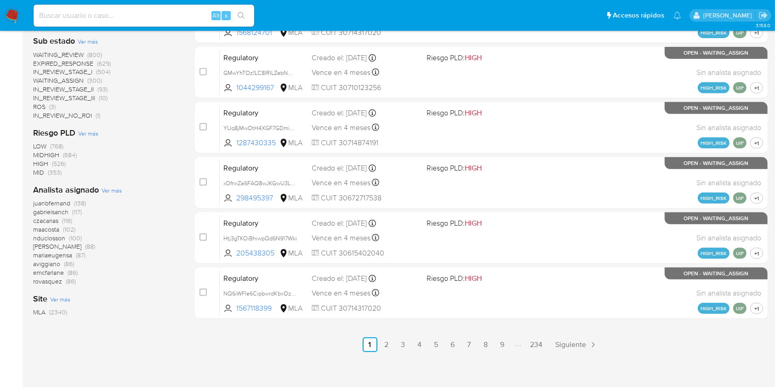
click at [42, 273] on span "emcfarlane" at bounding box center [48, 272] width 31 height 9
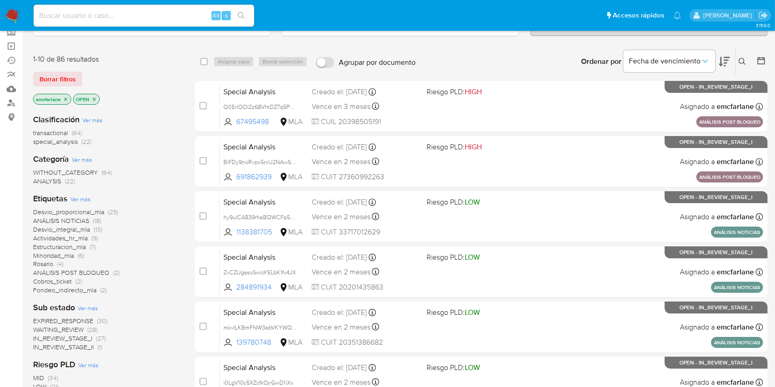
scroll to position [4, 0]
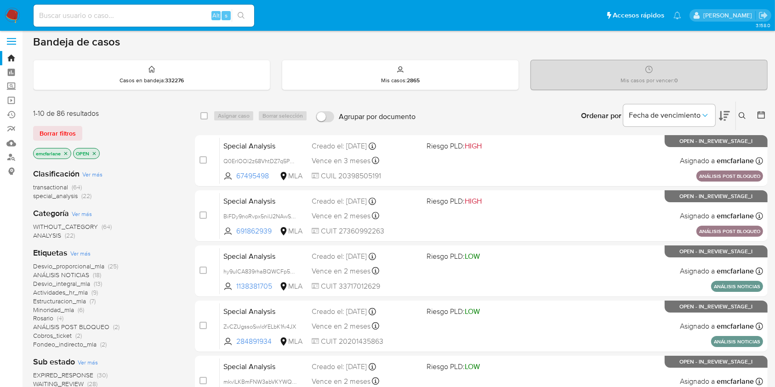
click at [67, 153] on icon "close-filter" at bounding box center [66, 154] width 6 height 6
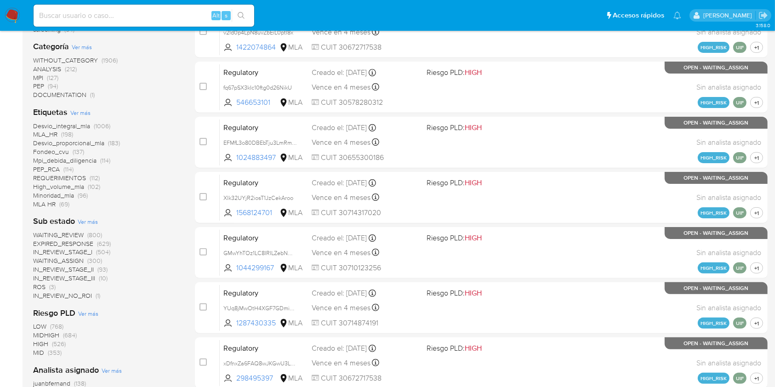
scroll to position [371, 0]
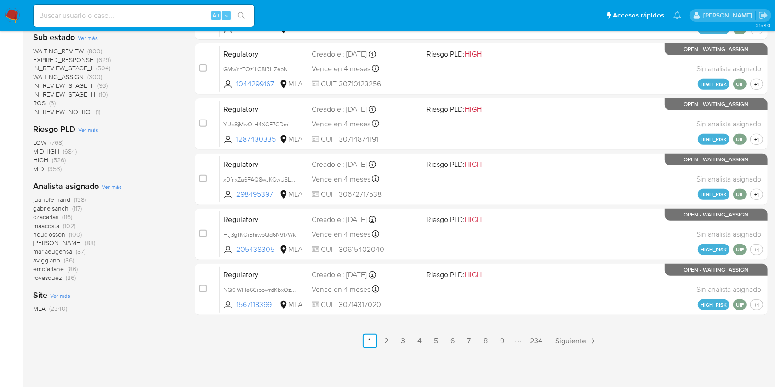
click at [57, 261] on span "aviggiano" at bounding box center [46, 260] width 27 height 9
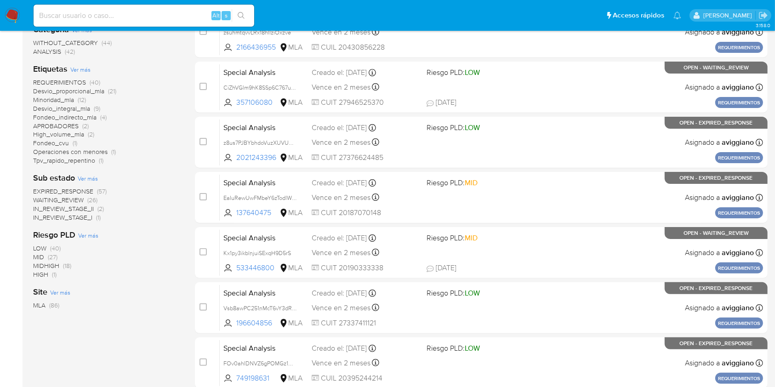
scroll to position [4, 0]
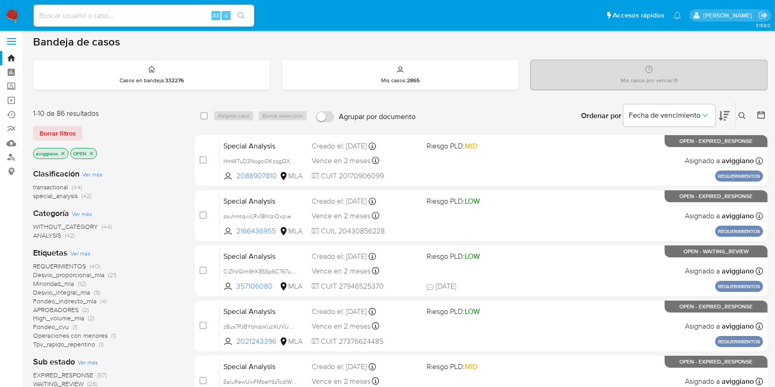
click at [78, 6] on div "Alt s" at bounding box center [144, 16] width 221 height 22
click at [80, 11] on input at bounding box center [144, 16] width 221 height 12
paste input "aSfLmUhdLhEunNDJ7eV6kzEN"
type input "aSfLmUhdLhEunNDJ7eV6kzEN"
click at [243, 9] on button "search-icon" at bounding box center [241, 15] width 19 height 13
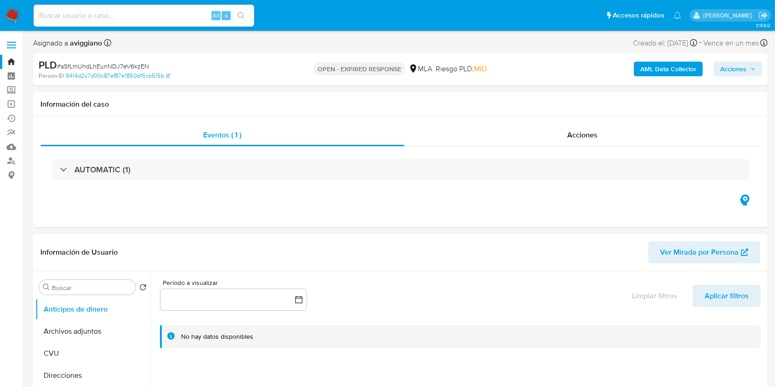
select select "10"
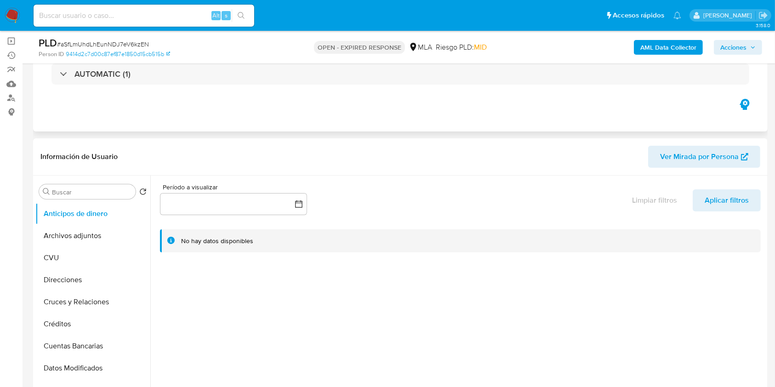
scroll to position [122, 0]
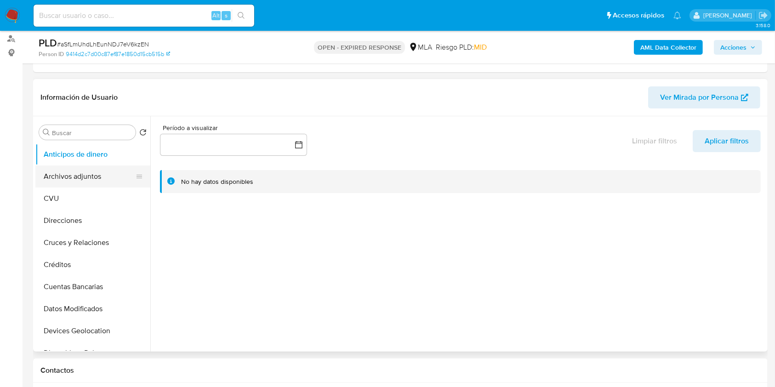
click at [47, 174] on button "Archivos adjuntos" at bounding box center [89, 176] width 108 height 22
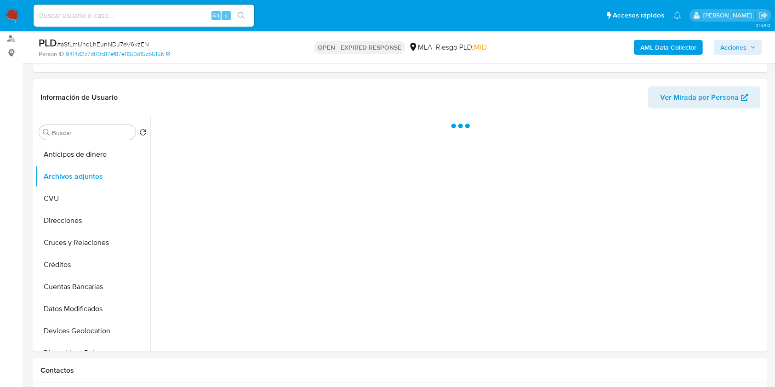
click at [643, 42] on b "AML Data Collector" at bounding box center [668, 47] width 56 height 15
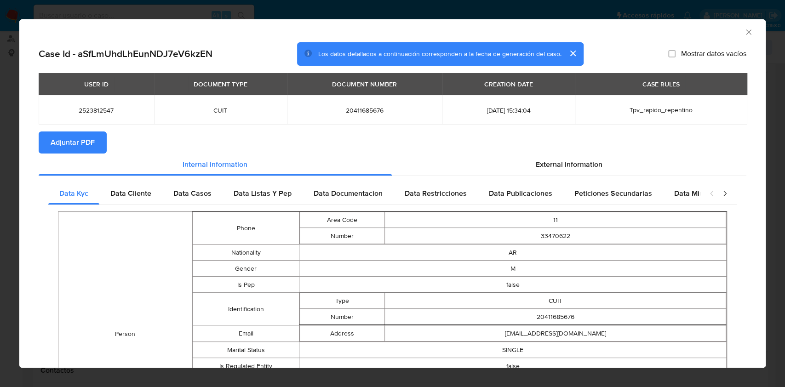
click at [85, 145] on span "Adjuntar PDF" at bounding box center [73, 142] width 44 height 20
click at [744, 30] on icon "Cerrar ventana" at bounding box center [748, 32] width 9 height 9
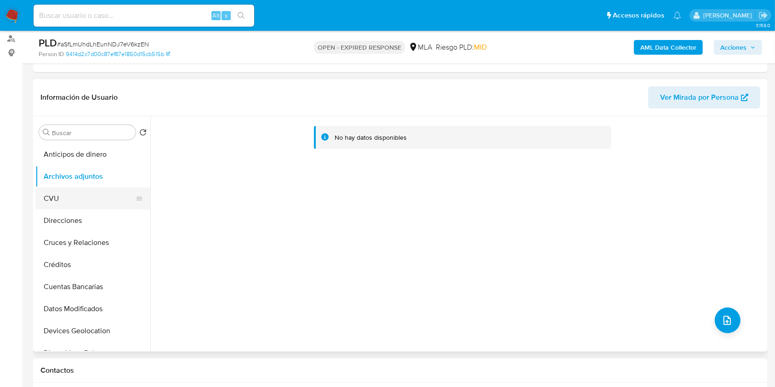
click at [47, 198] on button "CVU" at bounding box center [89, 199] width 108 height 22
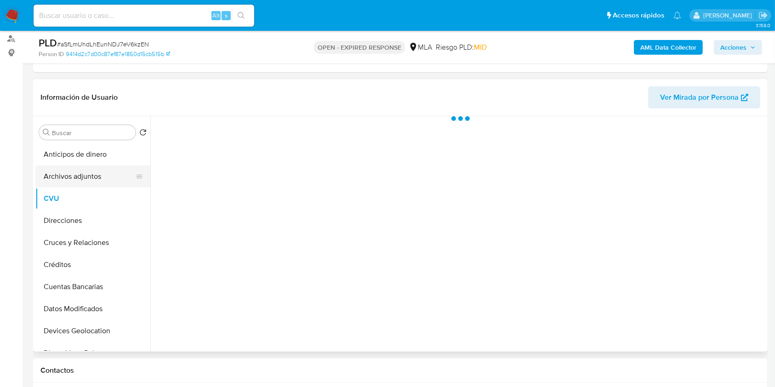
click at [58, 182] on button "Archivos adjuntos" at bounding box center [89, 176] width 108 height 22
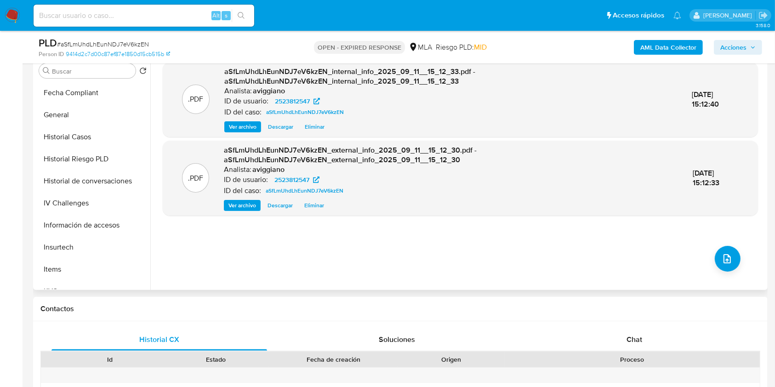
scroll to position [368, 0]
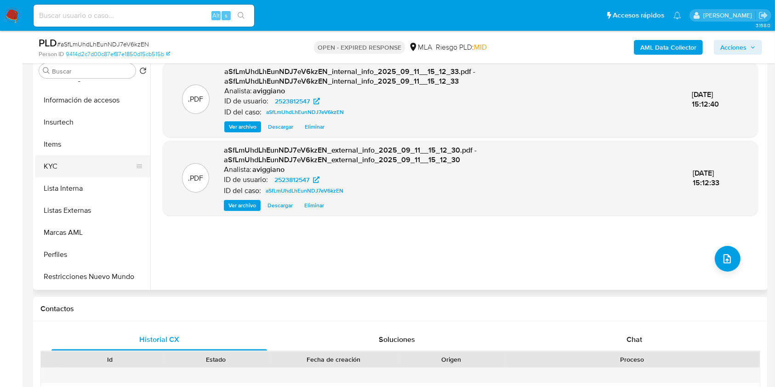
click at [74, 170] on button "KYC" at bounding box center [89, 166] width 108 height 22
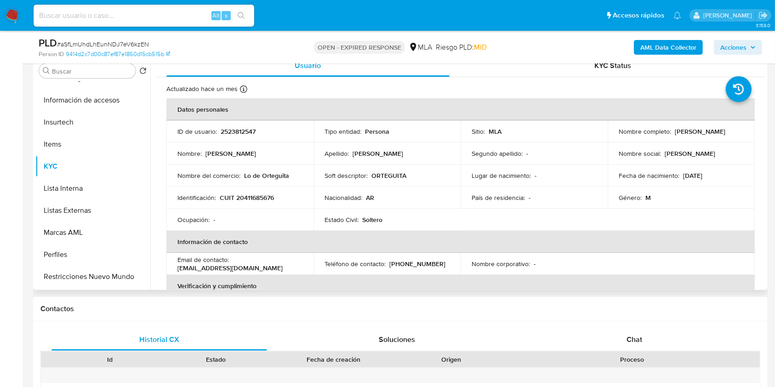
click at [254, 201] on p "CUIT 20411685676" at bounding box center [247, 198] width 54 height 8
click at [255, 203] on td "Identificación : CUIT 20411685676" at bounding box center [239, 198] width 147 height 22
copy p "20411685676"
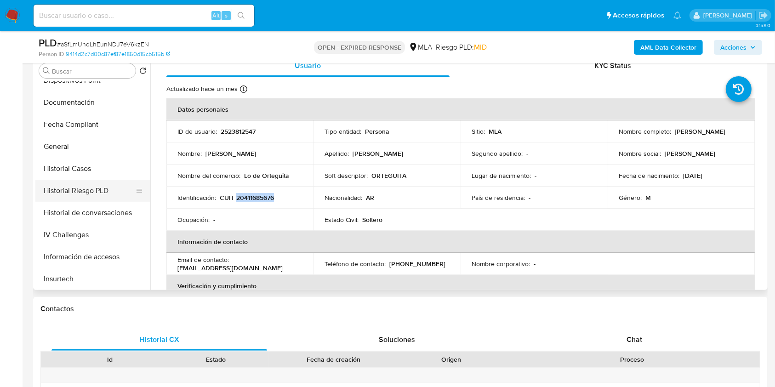
scroll to position [61, 0]
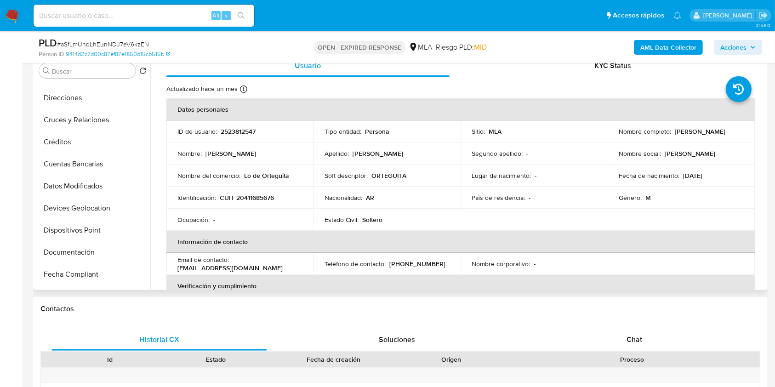
click at [239, 142] on td "Nombre : [PERSON_NAME]" at bounding box center [239, 153] width 147 height 22
click at [240, 134] on p "2523812547" at bounding box center [238, 131] width 35 height 8
copy p "2523812547"
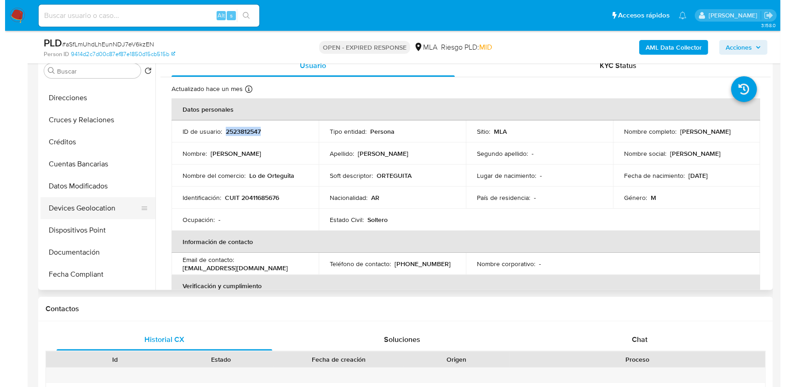
scroll to position [0, 0]
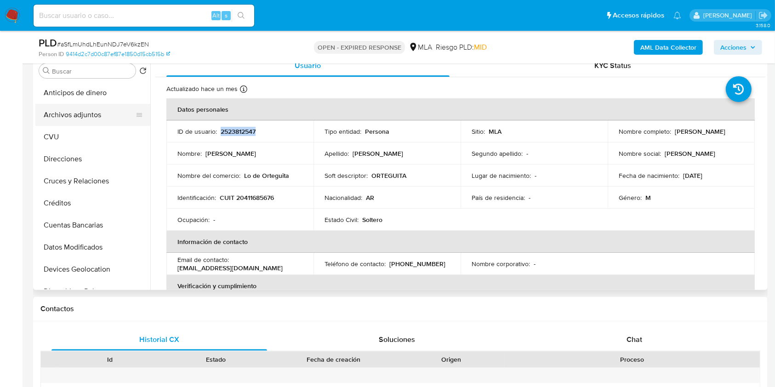
click at [96, 114] on button "Archivos adjuntos" at bounding box center [89, 115] width 108 height 22
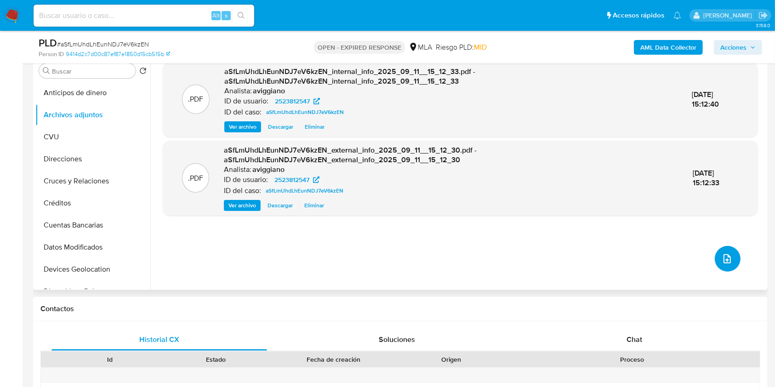
click at [730, 256] on button "upload-file" at bounding box center [728, 259] width 26 height 26
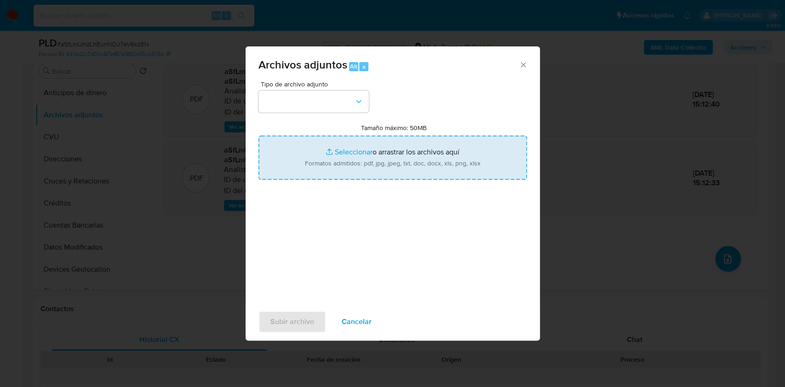
click at [427, 142] on input "Tamaño máximo: 50MB Seleccionar archivos" at bounding box center [392, 158] width 268 height 44
type input "C:\fakepath\Nosis - 2523812547.pdf"
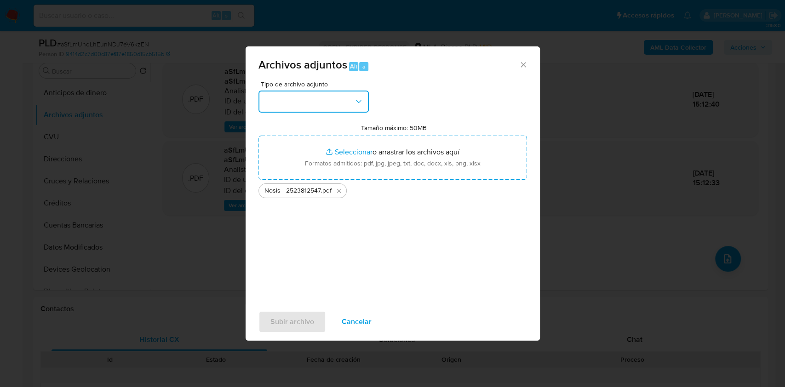
click at [331, 93] on button "button" at bounding box center [313, 102] width 110 height 22
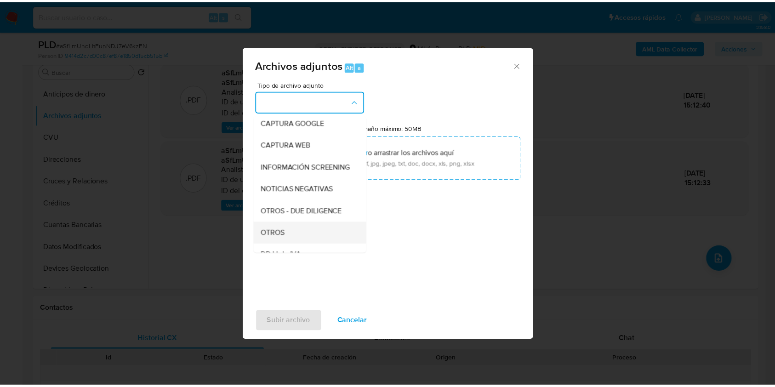
scroll to position [122, 0]
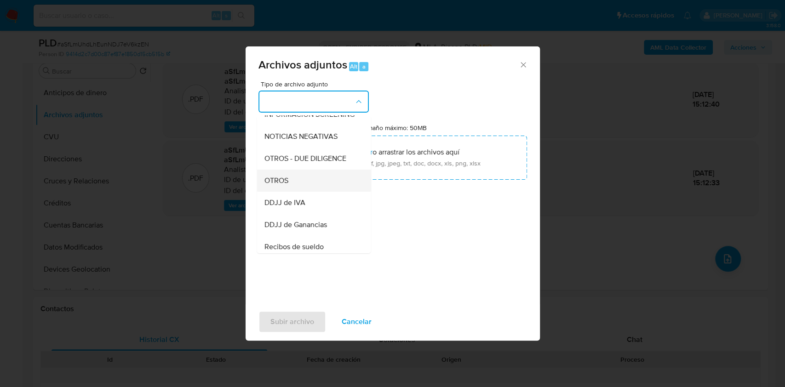
click at [286, 185] on span "OTROS" at bounding box center [276, 180] width 24 height 9
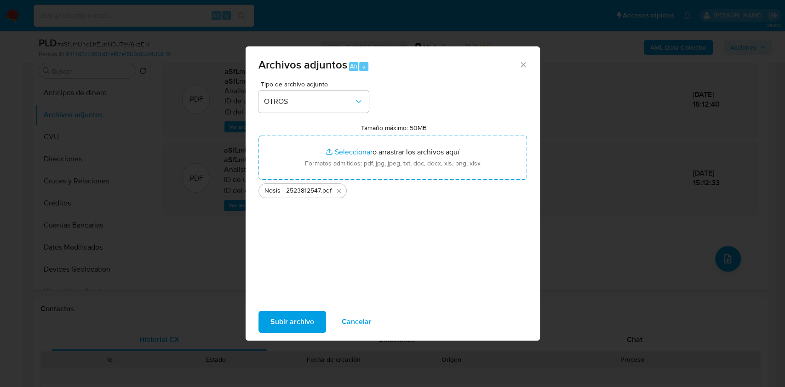
click at [279, 315] on span "Subir archivo" at bounding box center [292, 322] width 44 height 20
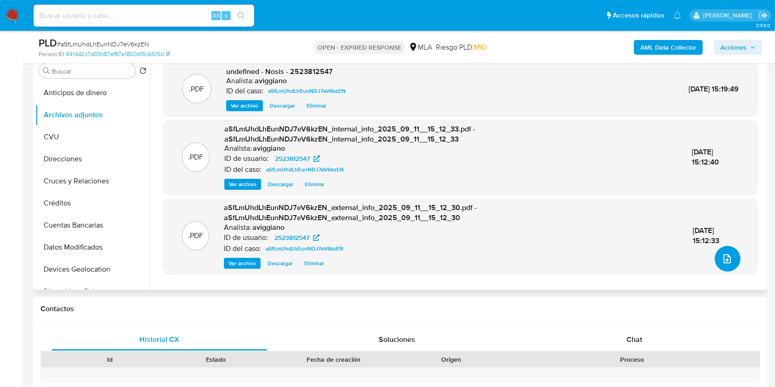
click at [727, 255] on icon "upload-file" at bounding box center [727, 258] width 11 height 11
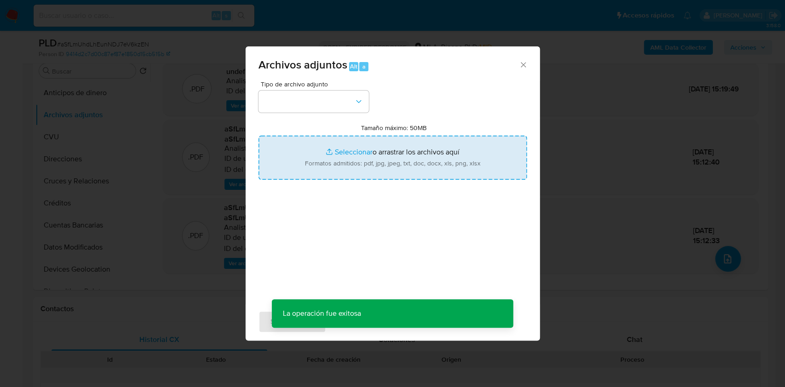
click at [383, 150] on input "Tamaño máximo: 50MB Seleccionar archivos" at bounding box center [392, 158] width 268 height 44
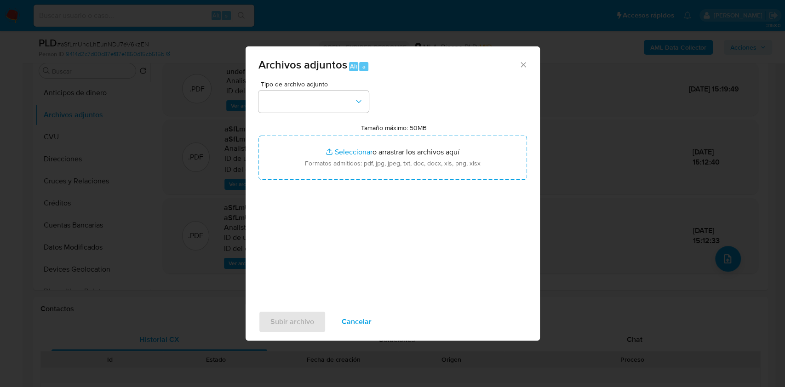
click at [530, 64] on div "Archivos adjuntos Alt a" at bounding box center [392, 63] width 294 height 34
click at [526, 65] on icon "Cerrar" at bounding box center [522, 64] width 9 height 9
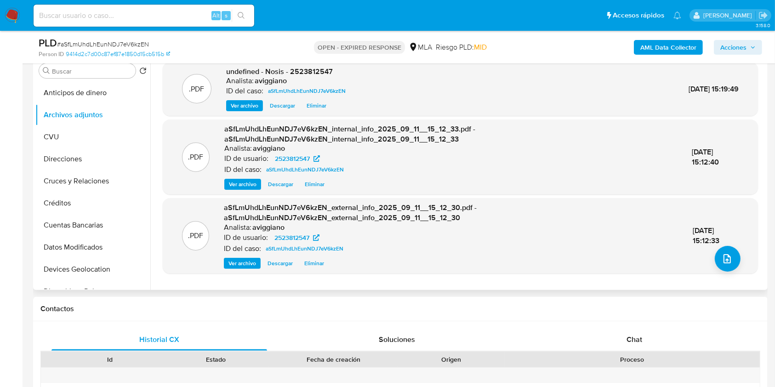
click at [300, 75] on span "undefined - Nosis - 2523812547" at bounding box center [279, 71] width 107 height 11
copy span "2523812547"
click at [259, 77] on h6 "aviggiano" at bounding box center [271, 80] width 32 height 9
click at [302, 72] on span "undefined - Nosis - 2523812547" at bounding box center [279, 71] width 107 height 11
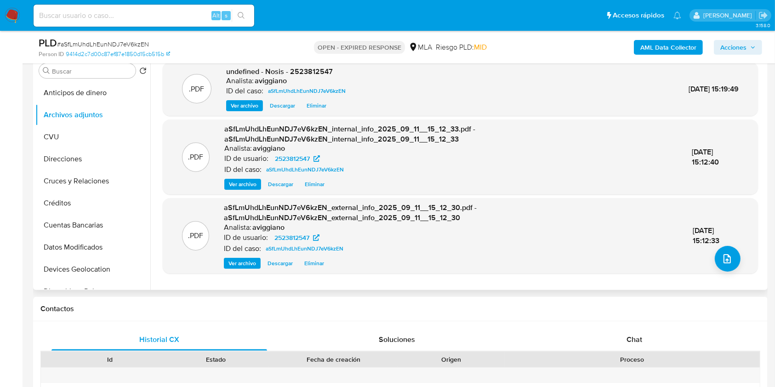
click at [183, 120] on div ".PDF aSfLmUhdLhEunNDJ7eV6kzEN_internal_info_2025_09_11__15_12_33.pdf - aSfLmUhd…" at bounding box center [460, 157] width 595 height 75
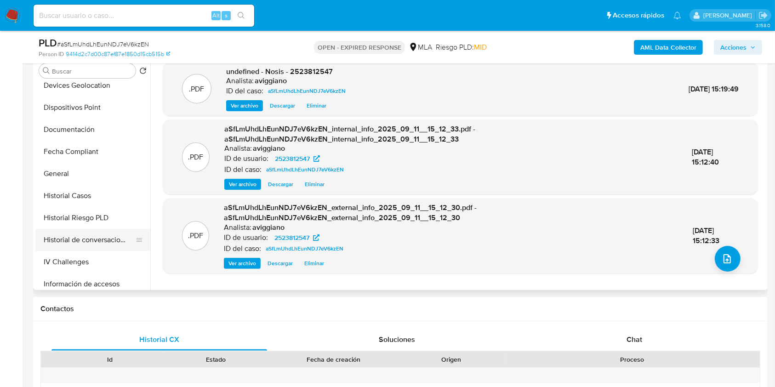
scroll to position [306, 0]
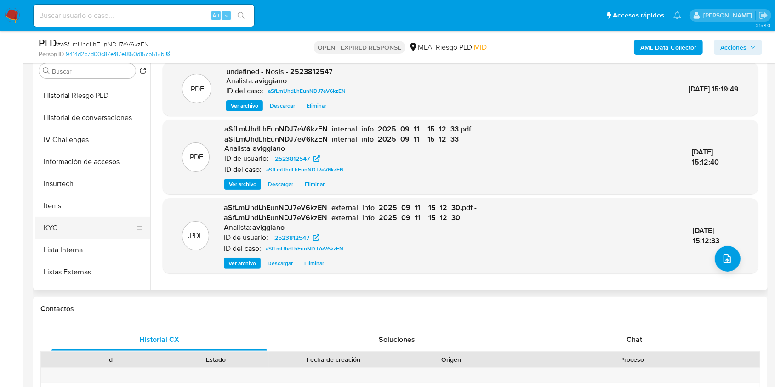
click at [71, 221] on button "KYC" at bounding box center [89, 228] width 108 height 22
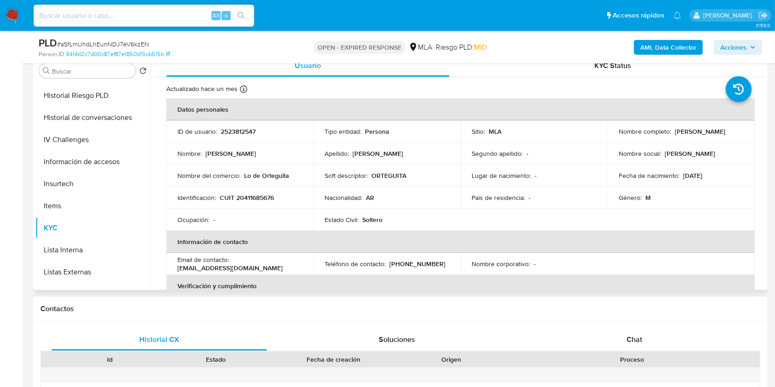
click at [240, 131] on p "2523812547" at bounding box center [238, 131] width 35 height 8
copy p "2523812547"
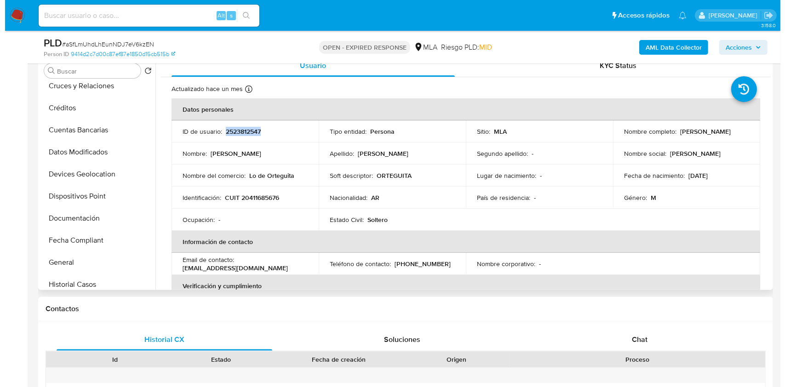
scroll to position [0, 0]
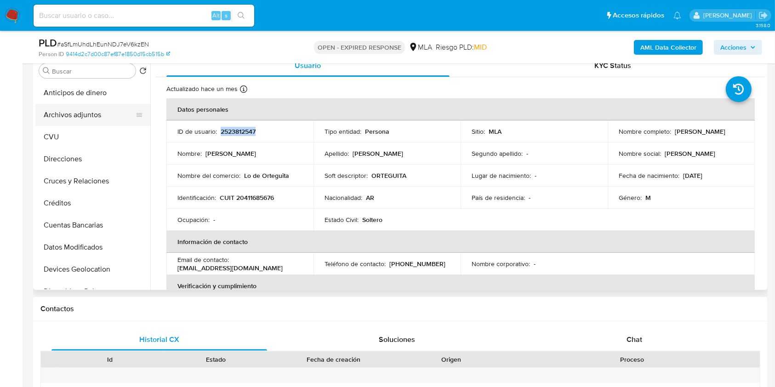
click at [94, 116] on button "Archivos adjuntos" at bounding box center [89, 115] width 108 height 22
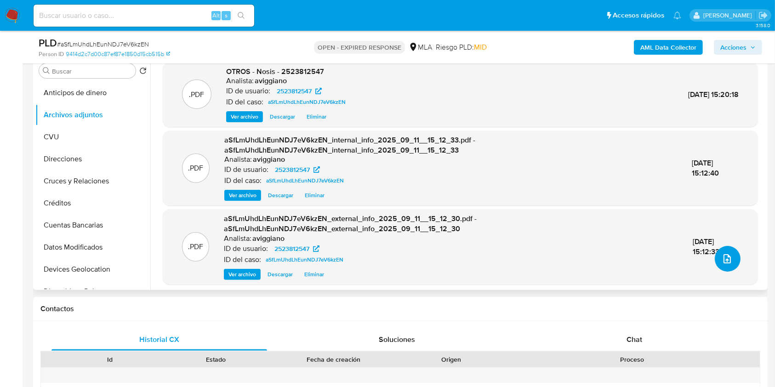
click at [722, 258] on icon "upload-file" at bounding box center [727, 258] width 11 height 11
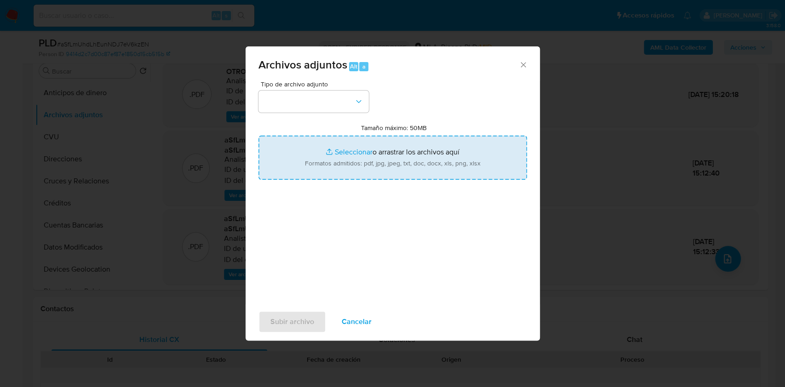
click at [464, 169] on input "Tamaño máximo: 50MB Seleccionar archivos" at bounding box center [392, 158] width 268 height 44
type input "C:\fakepath\Movimientos-Aladdin-v10_1 - 2523812547 -.xlsx"
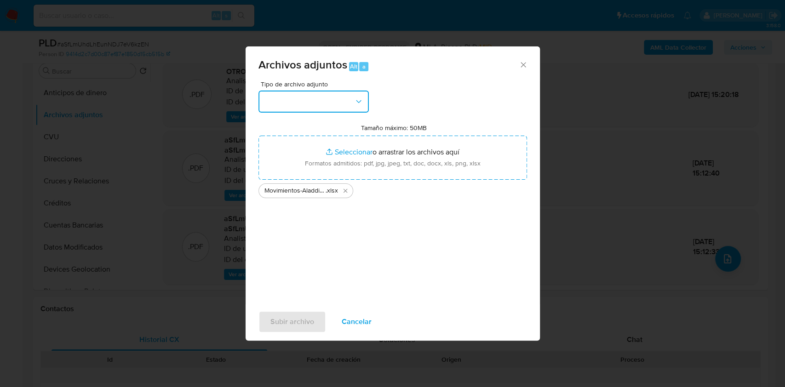
click at [293, 105] on button "button" at bounding box center [313, 102] width 110 height 22
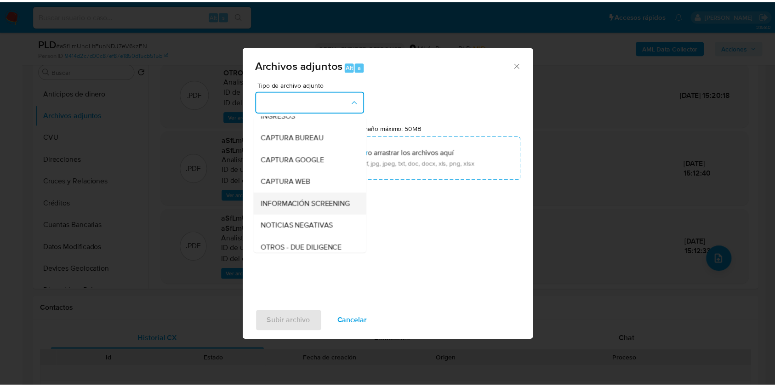
scroll to position [61, 0]
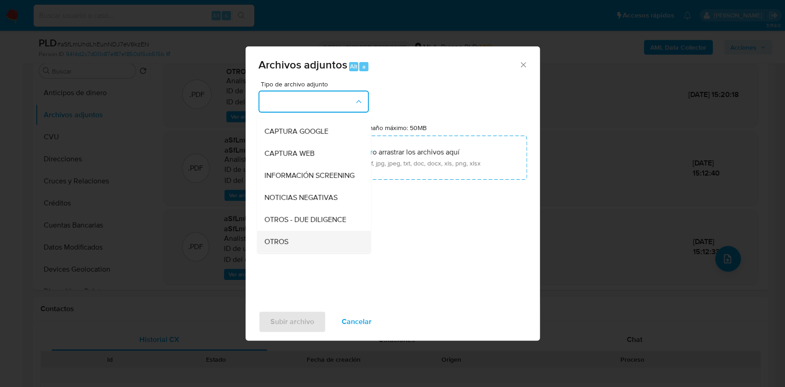
click at [270, 246] on span "OTROS" at bounding box center [276, 241] width 24 height 9
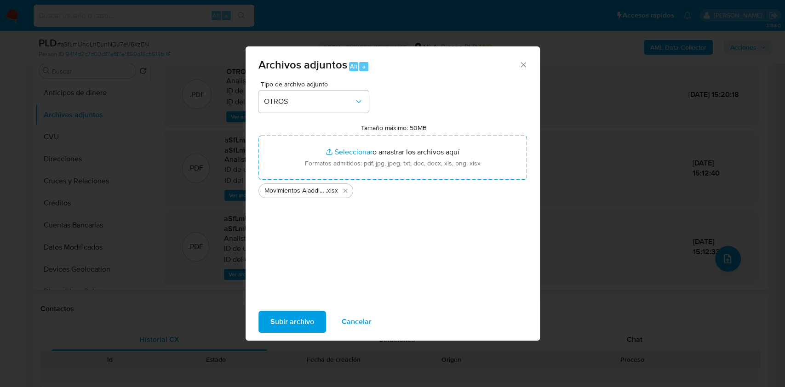
click at [284, 319] on span "Subir archivo" at bounding box center [292, 322] width 44 height 20
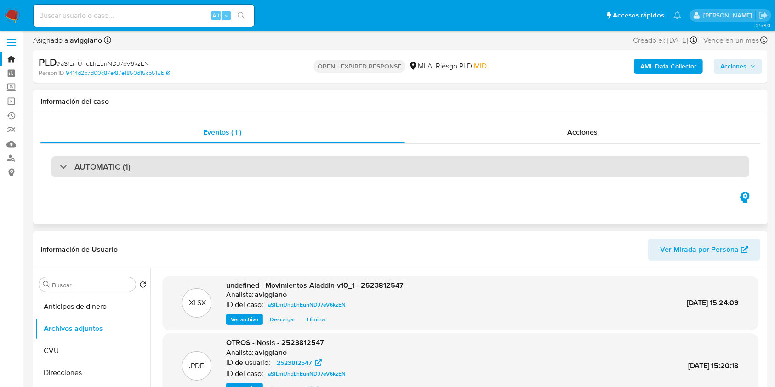
scroll to position [0, 0]
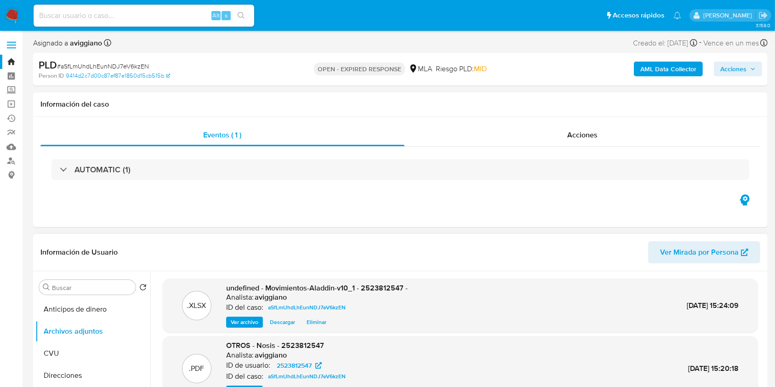
click at [379, 283] on div ".XLSX undefined - Movimientos-Aladdin-v10_1 - 2523812547 - Analista: aviggiano …" at bounding box center [460, 306] width 595 height 54
click at [381, 287] on span "undefined - Movimientos-Aladdin-v10_1 - 2523812547 -" at bounding box center [317, 288] width 182 height 11
drag, startPoint x: 381, startPoint y: 287, endPoint x: 388, endPoint y: 298, distance: 13.3
click at [385, 292] on span "undefined - Movimientos-Aladdin-v10_1 - 2523812547 -" at bounding box center [317, 288] width 182 height 11
copy span "2523812547"
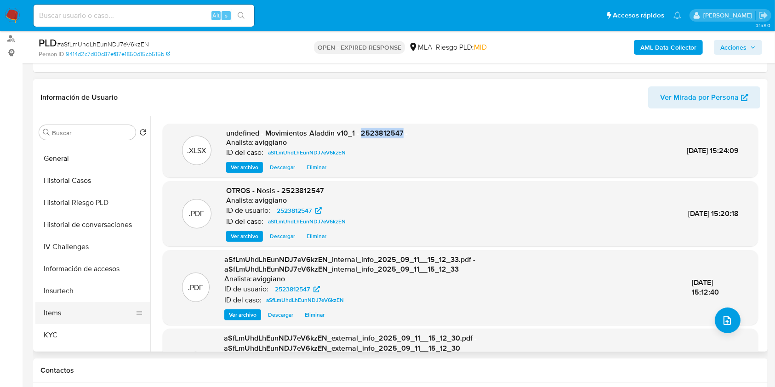
scroll to position [368, 0]
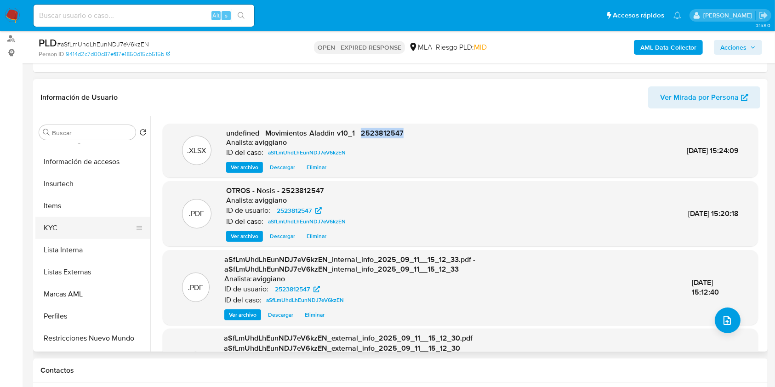
click at [68, 224] on button "KYC" at bounding box center [89, 228] width 108 height 22
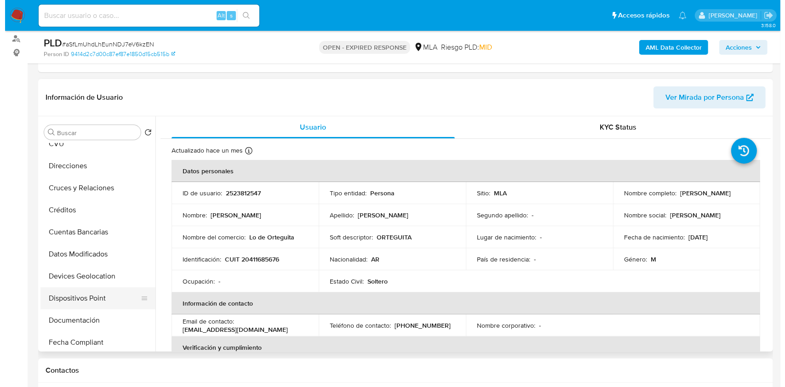
scroll to position [0, 0]
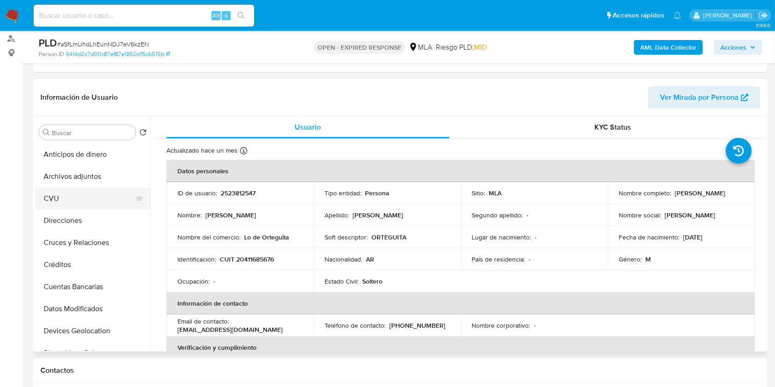
click at [107, 188] on button "CVU" at bounding box center [89, 199] width 108 height 22
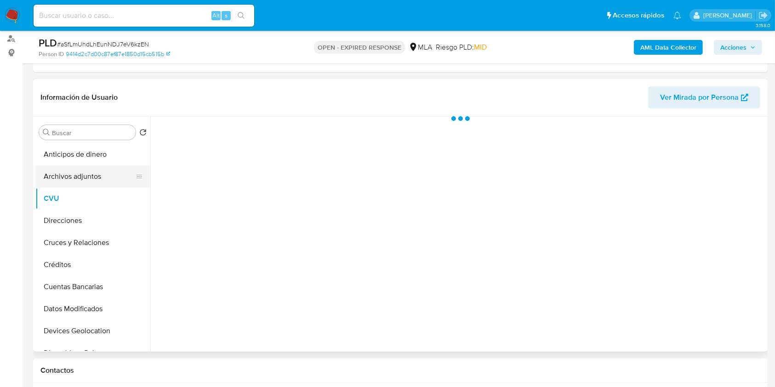
click at [109, 175] on button "Archivos adjuntos" at bounding box center [89, 176] width 108 height 22
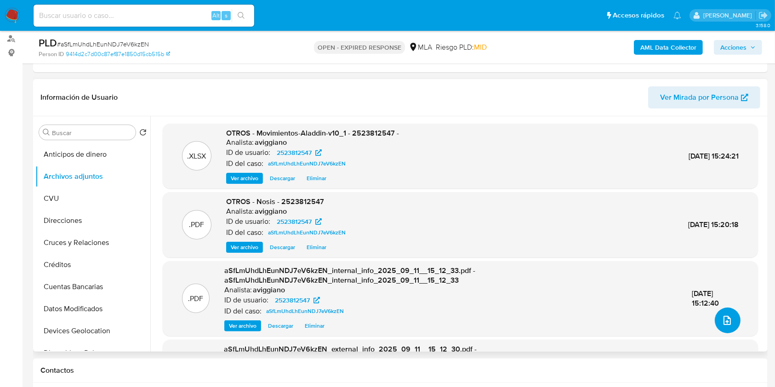
click at [729, 317] on span "upload-file" at bounding box center [727, 320] width 11 height 11
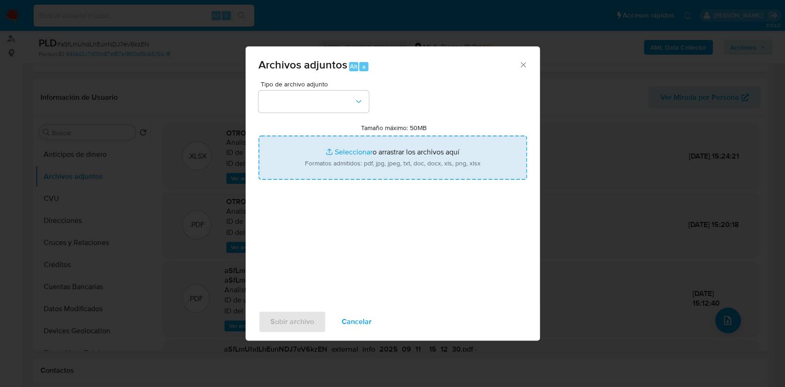
click at [417, 152] on input "Tamaño máximo: 50MB Seleccionar archivos" at bounding box center [392, 158] width 268 height 44
type input "C:\fakepath\Caselog aSfLmUhdLhEunNDJ7eV6kzEN_2025_08_19_03_32_12.docx"
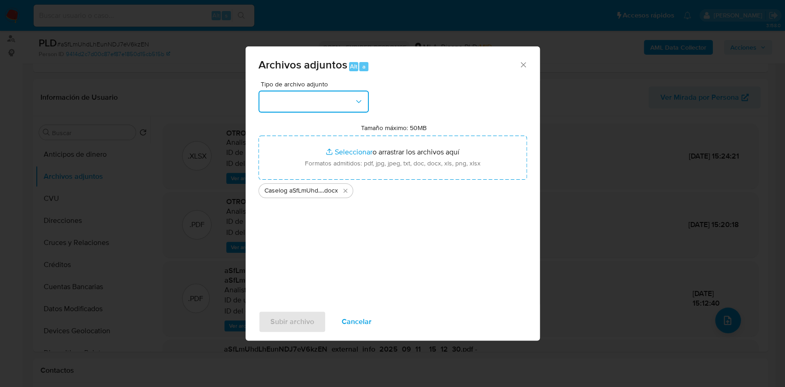
click at [340, 97] on button "button" at bounding box center [313, 102] width 110 height 22
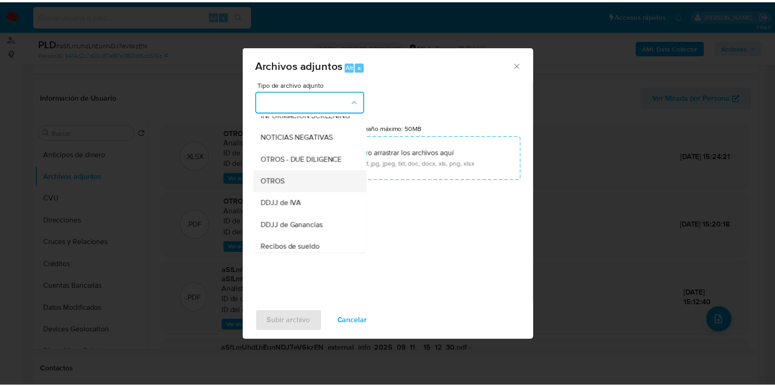
scroll to position [122, 0]
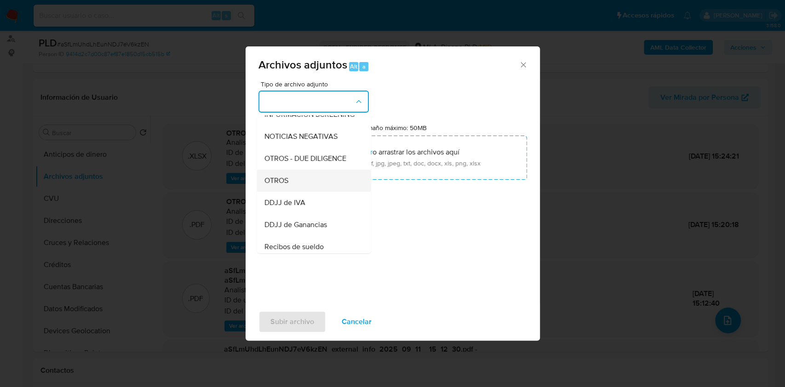
click at [298, 186] on div "OTROS" at bounding box center [311, 181] width 94 height 22
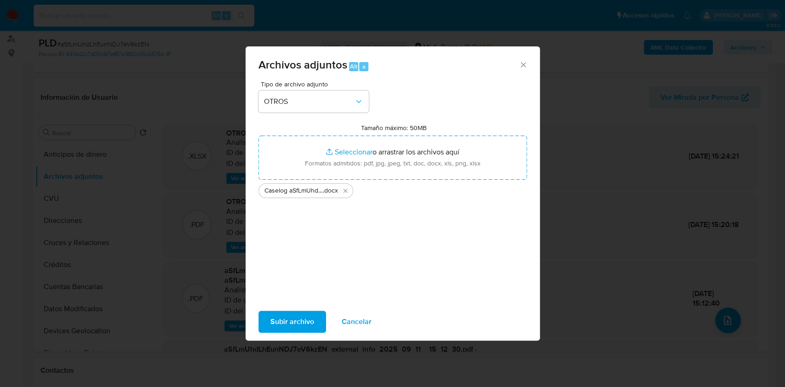
click at [285, 322] on span "Subir archivo" at bounding box center [292, 322] width 44 height 20
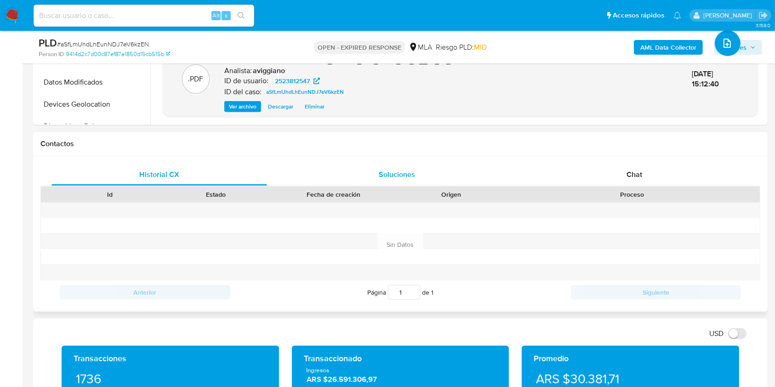
scroll to position [368, 0]
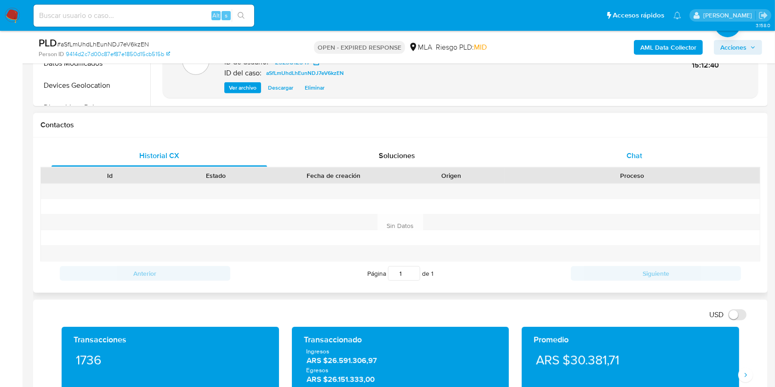
click at [610, 145] on div "Chat" at bounding box center [635, 156] width 216 height 22
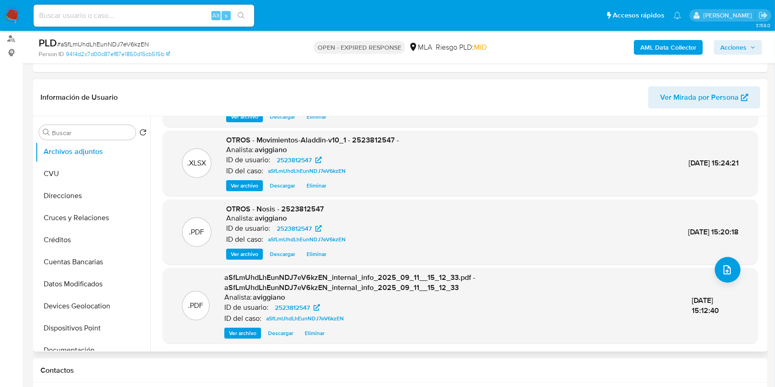
scroll to position [245, 0]
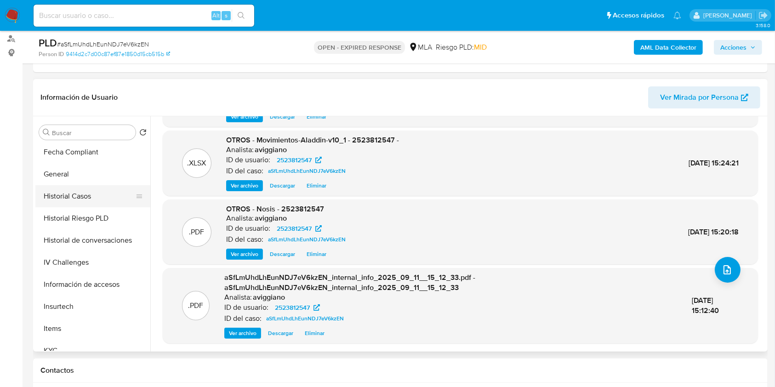
click at [106, 204] on button "Historial Casos" at bounding box center [89, 196] width 108 height 22
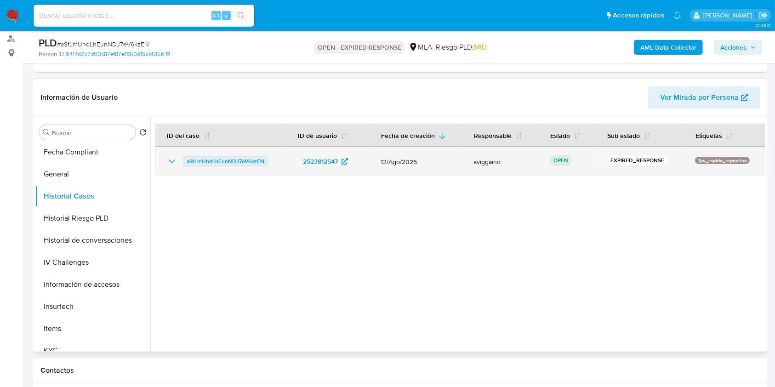
drag, startPoint x: 276, startPoint y: 159, endPoint x: 202, endPoint y: 164, distance: 73.7
click at [185, 158] on td "aSfLmUhdLhEunNDJ7eV6kzEN" at bounding box center [220, 161] width 131 height 29
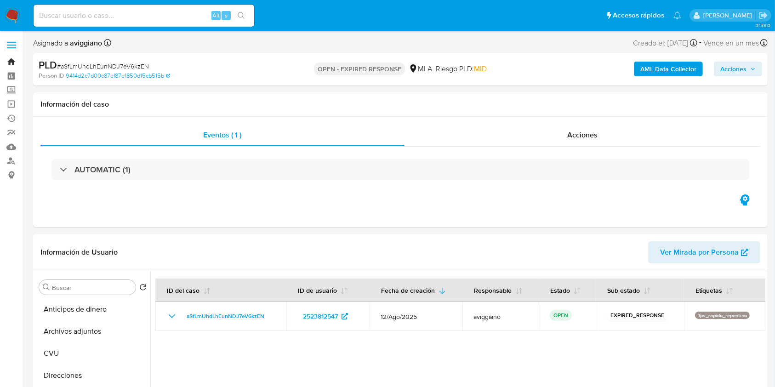
click at [10, 63] on link "Bandeja" at bounding box center [54, 62] width 109 height 14
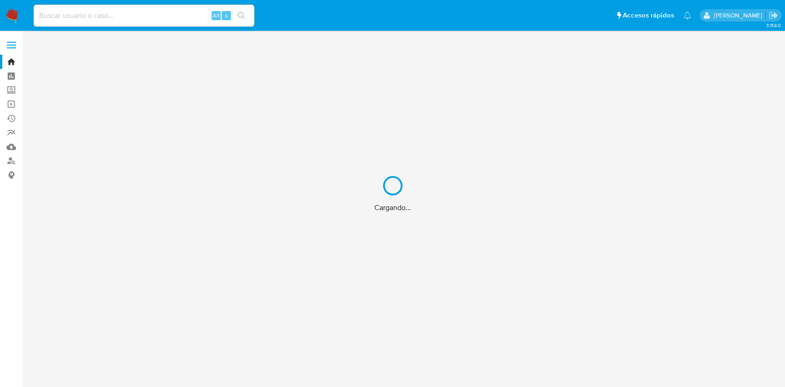
click at [9, 164] on div "Cargando..." at bounding box center [392, 193] width 785 height 387
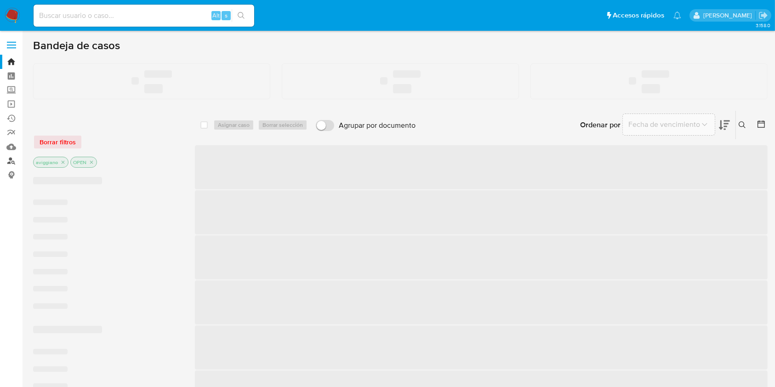
click at [12, 161] on link "Buscador de personas" at bounding box center [54, 161] width 109 height 14
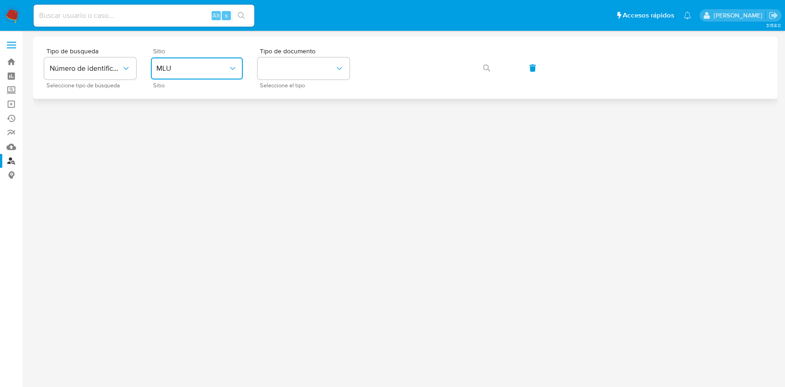
click at [192, 66] on span "MLU" at bounding box center [192, 68] width 72 height 9
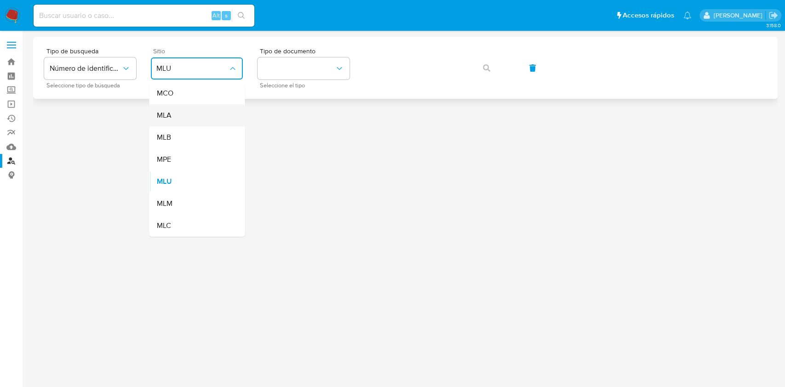
click at [166, 118] on span "MLA" at bounding box center [163, 115] width 15 height 9
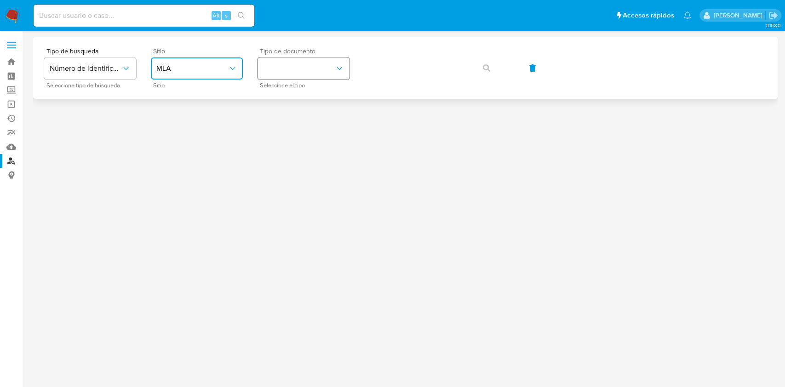
click at [267, 78] on button "identificationType" at bounding box center [303, 68] width 92 height 22
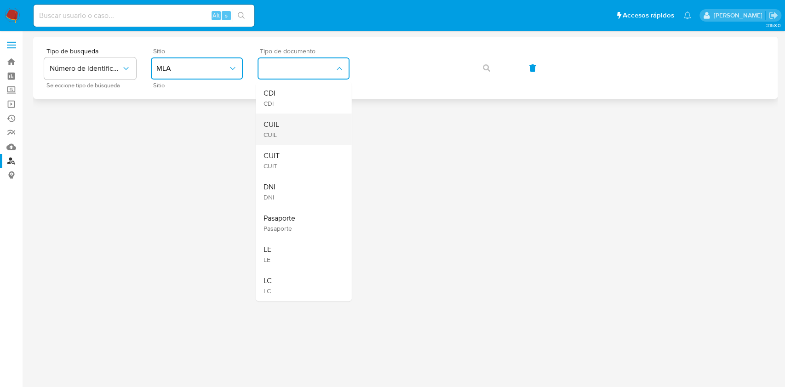
click at [267, 134] on span "CUIL" at bounding box center [271, 135] width 16 height 8
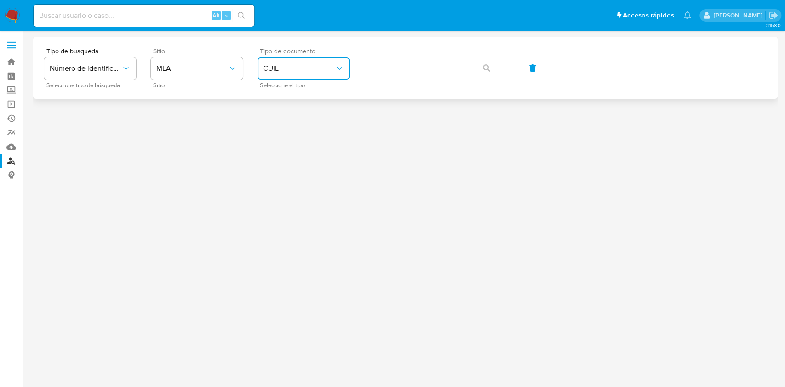
click at [286, 66] on span "CUIL" at bounding box center [299, 68] width 72 height 9
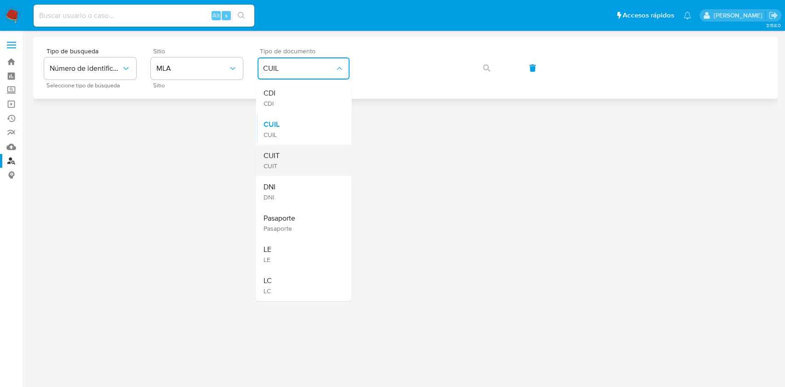
click at [283, 152] on div "CUIT CUIT" at bounding box center [300, 160] width 75 height 31
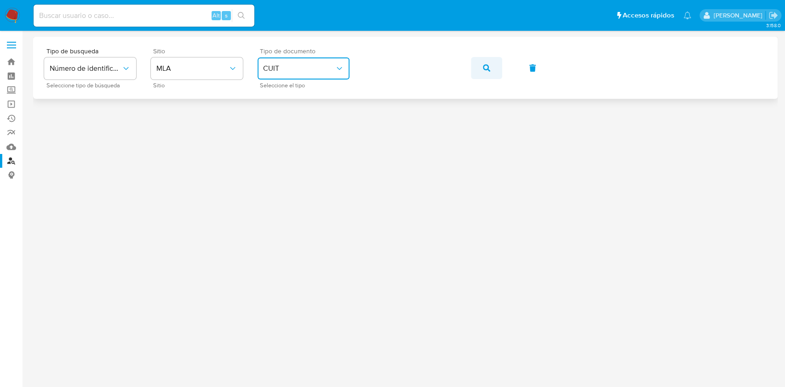
click at [485, 74] on span "button" at bounding box center [486, 68] width 7 height 20
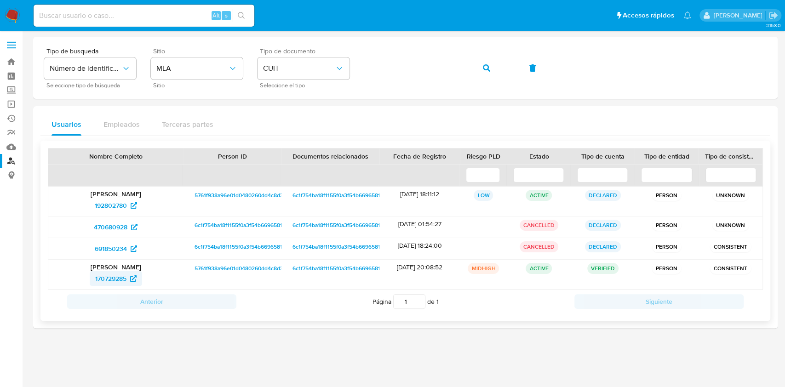
click at [112, 278] on span "170729285" at bounding box center [110, 278] width 31 height 15
click at [486, 64] on icon "button" at bounding box center [486, 67] width 7 height 7
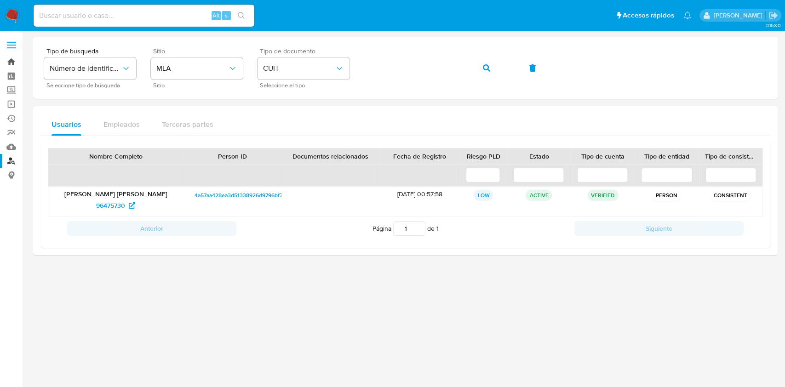
drag, startPoint x: 11, startPoint y: 61, endPoint x: 17, endPoint y: 62, distance: 7.0
click at [11, 61] on link "Bandeja" at bounding box center [54, 62] width 109 height 14
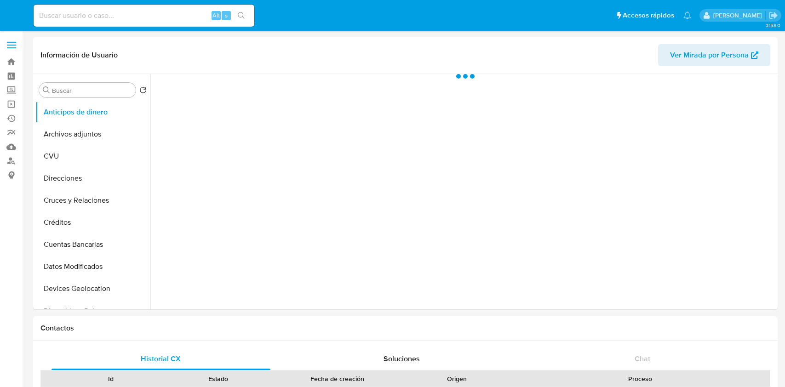
select select "10"
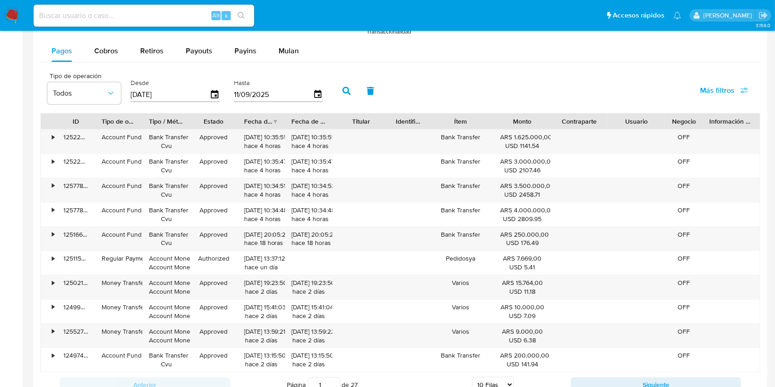
scroll to position [1033, 0]
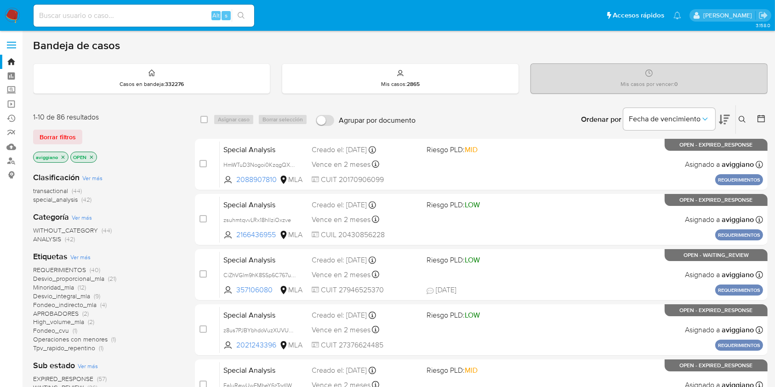
click at [165, 120] on div "1-10 de 86 resultados" at bounding box center [106, 117] width 147 height 10
click at [745, 121] on icon at bounding box center [742, 119] width 7 height 7
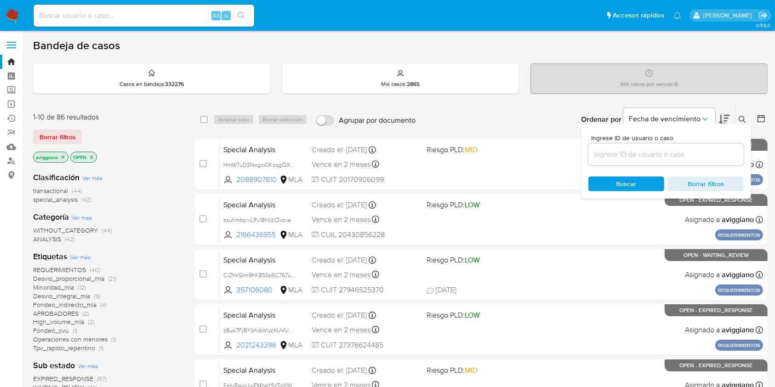
click at [684, 154] on input at bounding box center [665, 154] width 155 height 12
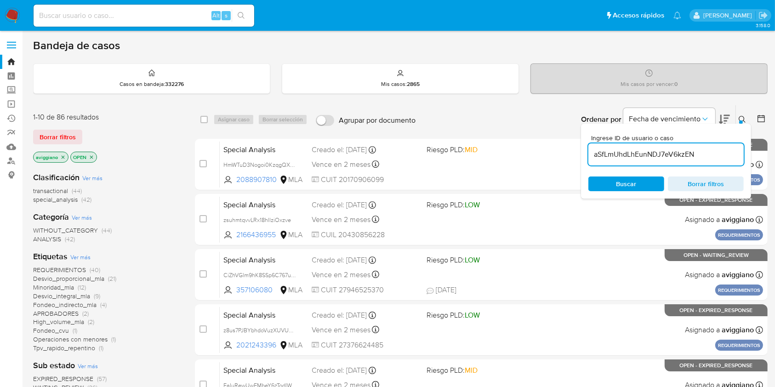
type input "aSfLmUhdLhEunNDJ7eV6kzEN"
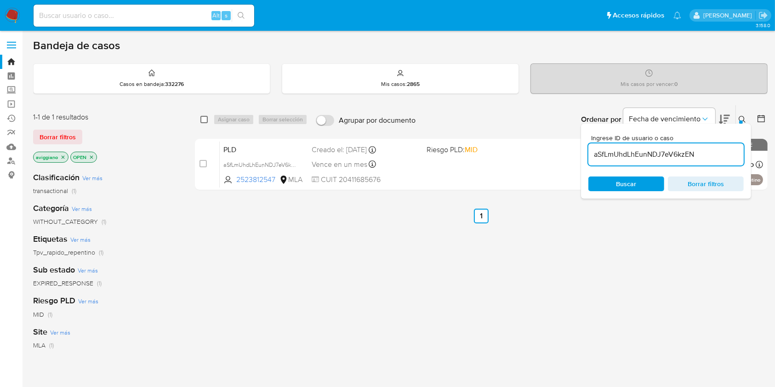
click at [207, 117] on input "checkbox" at bounding box center [203, 119] width 7 height 7
checkbox input "true"
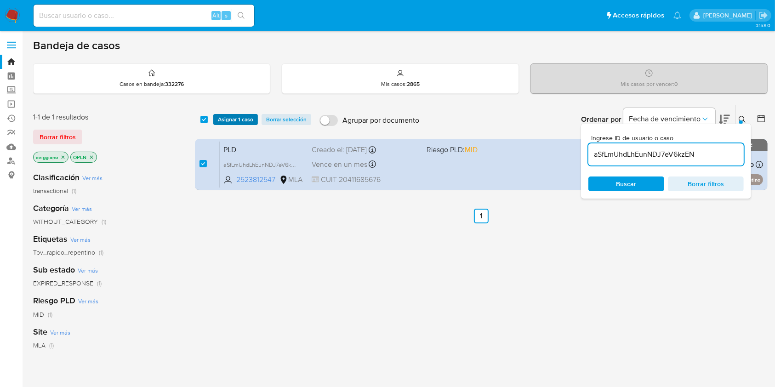
click at [222, 117] on span "Asignar 1 caso" at bounding box center [235, 119] width 35 height 9
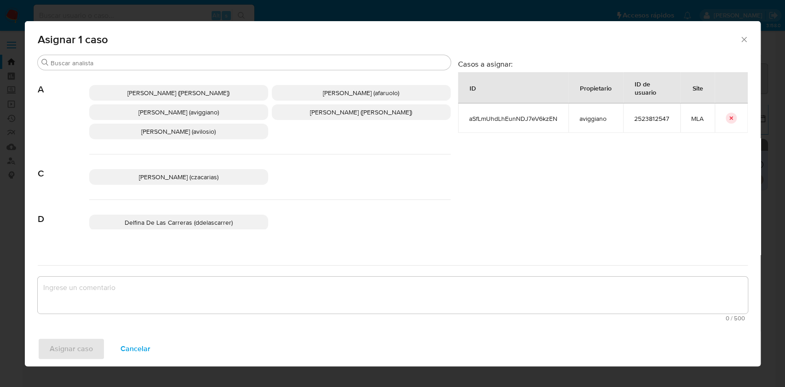
click at [173, 116] on span "Agustina Belen Viggiano (aviggiano)" at bounding box center [178, 112] width 80 height 9
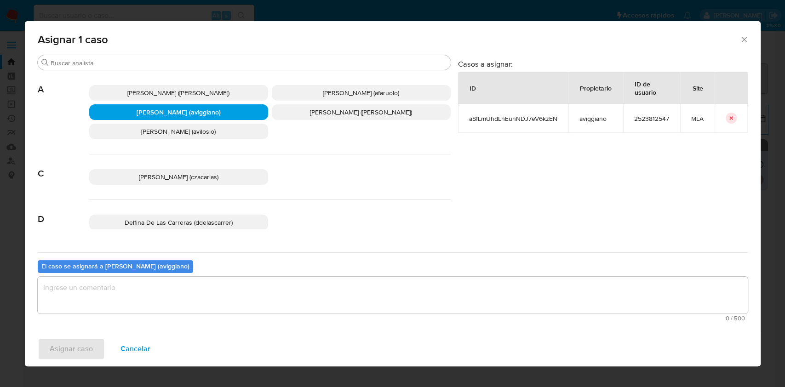
drag, startPoint x: 169, startPoint y: 332, endPoint x: 162, endPoint y: 301, distance: 32.1
click at [169, 331] on div "Asignar caso Cancelar" at bounding box center [392, 348] width 735 height 35
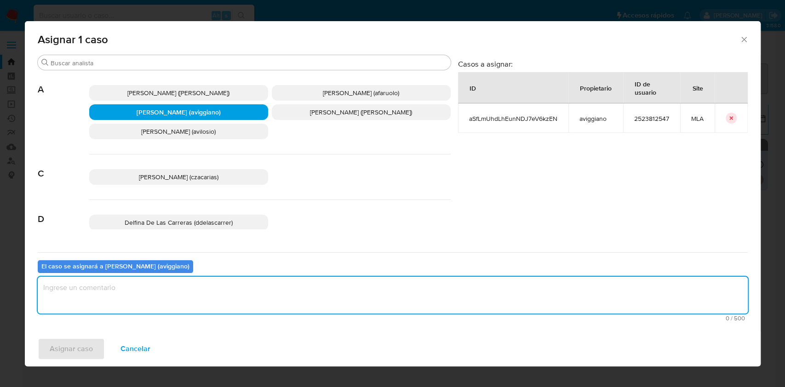
click at [160, 298] on textarea "assign-modal" at bounding box center [393, 295] width 710 height 37
click at [86, 339] on span "Asignar caso" at bounding box center [71, 349] width 43 height 20
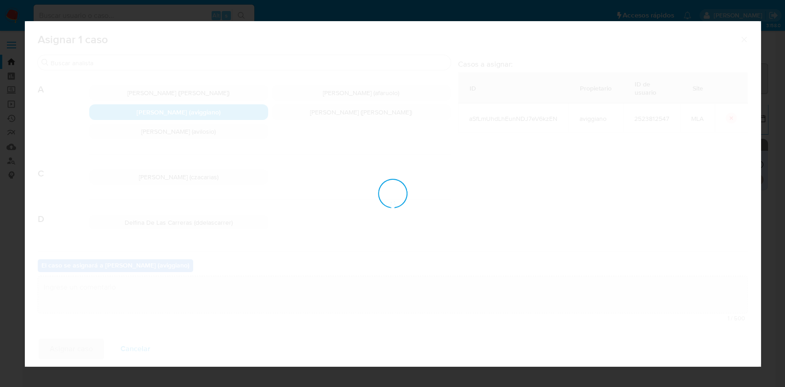
checkbox input "false"
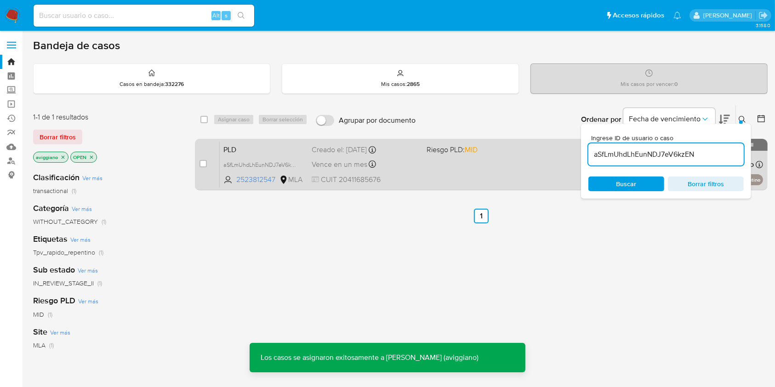
click at [310, 157] on div "PLD aSfLmUhdLhEunNDJ7eV6kzEN 2523812547 MLA Riesgo PLD: MID Creado el: 12/08/20…" at bounding box center [491, 164] width 543 height 46
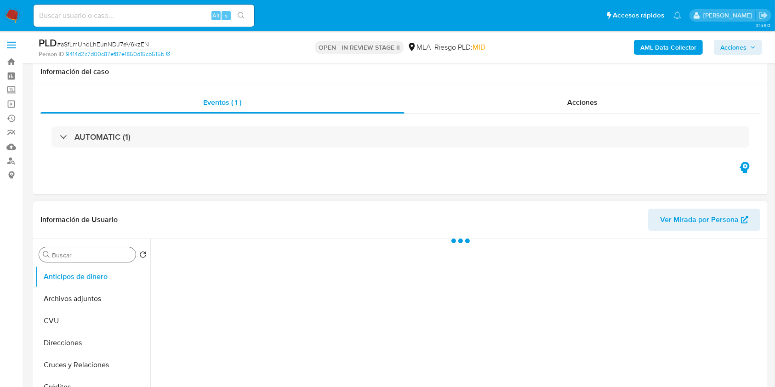
scroll to position [122, 0]
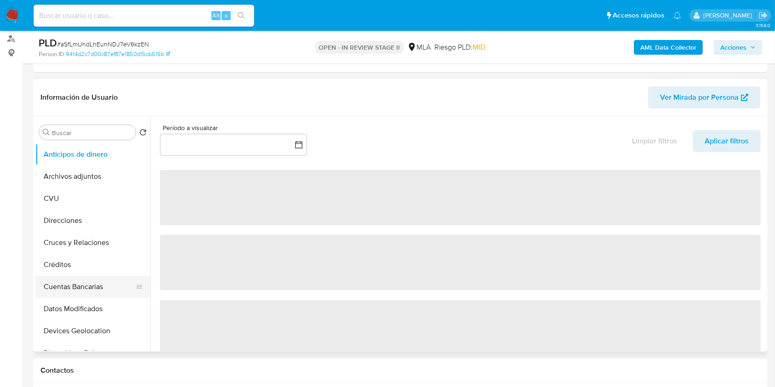
select select "10"
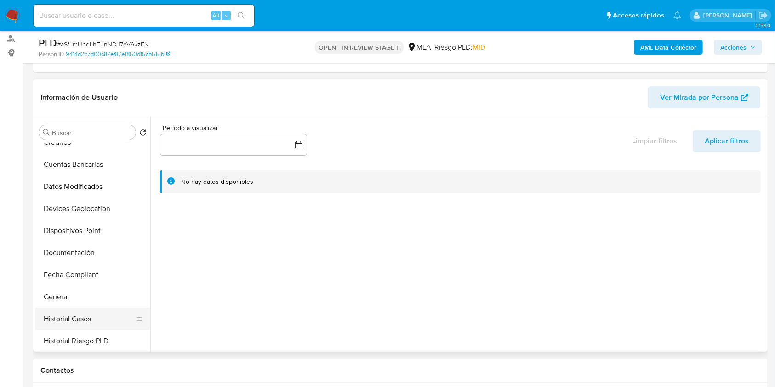
click at [66, 319] on button "Historial Casos" at bounding box center [89, 319] width 108 height 22
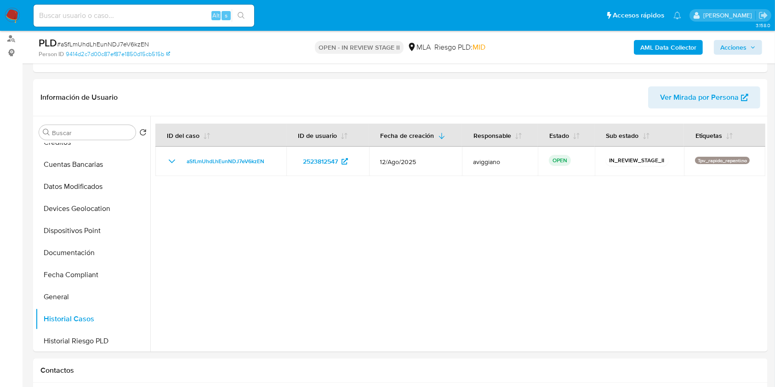
click at [730, 54] on div "AML Data Collector Acciones" at bounding box center [643, 47] width 239 height 22
click at [725, 47] on span "Acciones" at bounding box center [733, 47] width 26 height 15
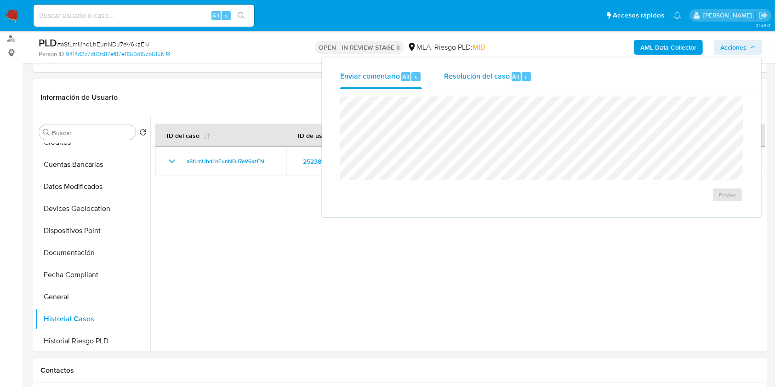
click at [464, 83] on div "Resolución del caso Alt r" at bounding box center [488, 77] width 88 height 24
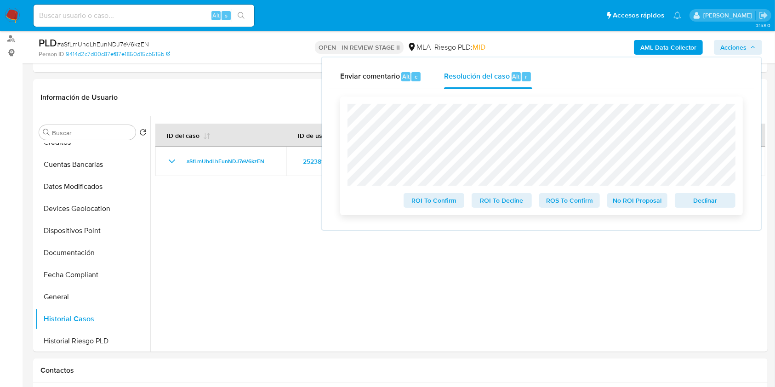
click at [699, 198] on span "Declinar" at bounding box center [705, 200] width 48 height 13
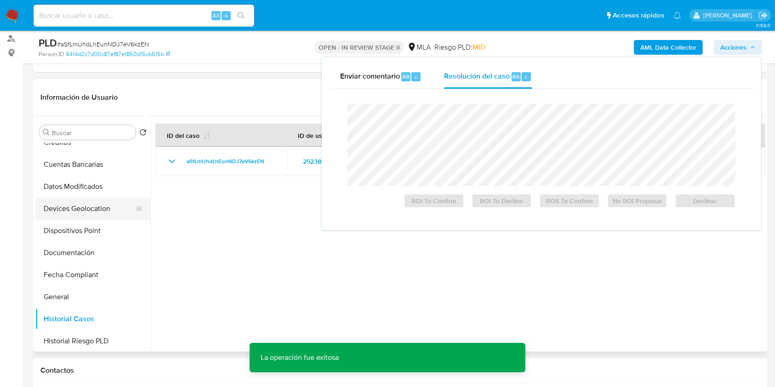
click at [91, 210] on button "Devices Geolocation" at bounding box center [89, 209] width 108 height 22
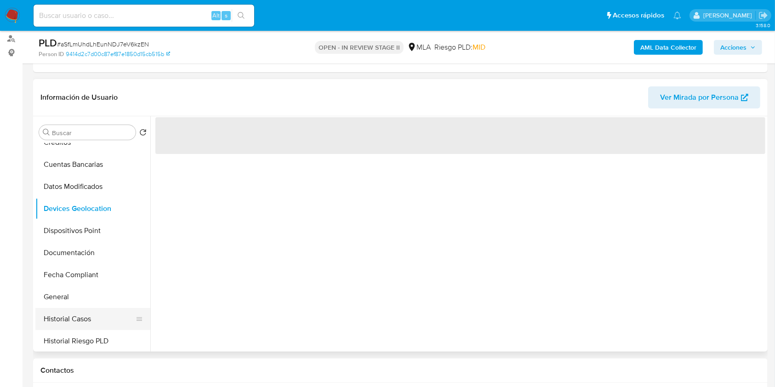
click at [66, 308] on button "Historial Casos" at bounding box center [89, 319] width 108 height 22
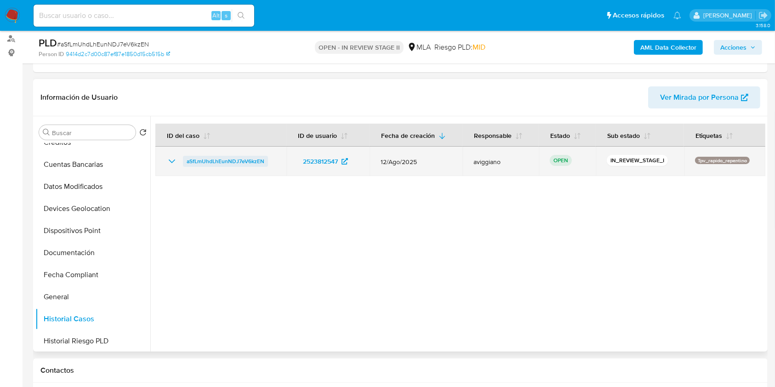
click at [233, 162] on span "aSfLmUhdLhEunNDJ7eV6kzEN" at bounding box center [226, 161] width 78 height 11
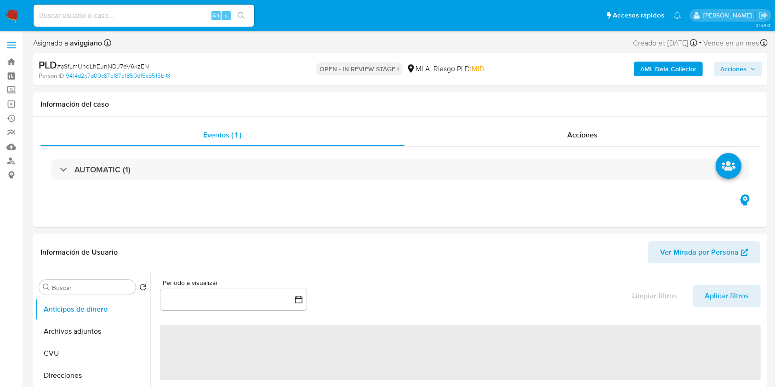
select select "10"
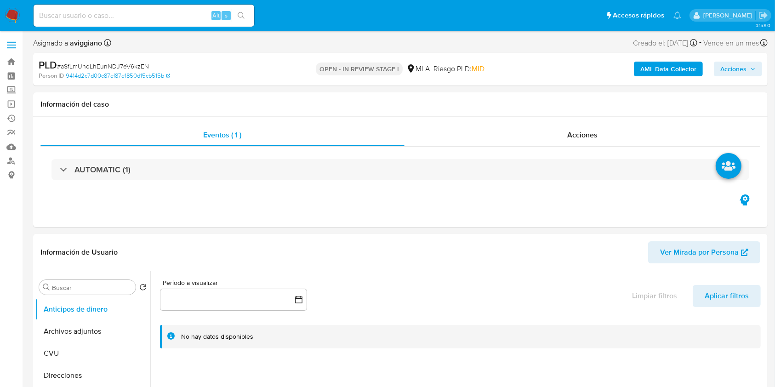
click at [718, 69] on button "Acciones" at bounding box center [738, 69] width 48 height 15
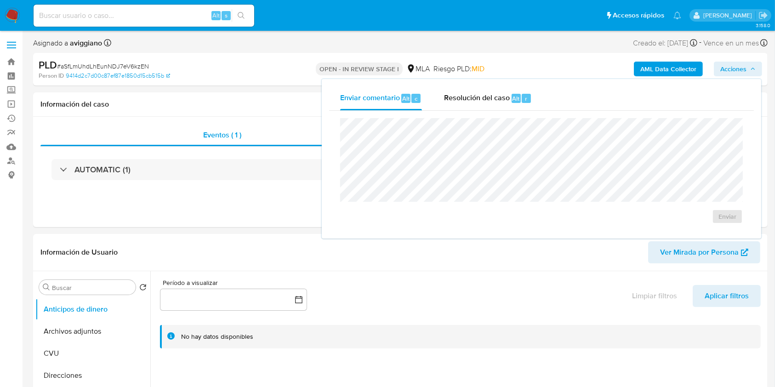
drag, startPoint x: 499, startPoint y: 108, endPoint x: 496, endPoint y: 112, distance: 5.2
click at [498, 108] on div "Resolución del caso Alt r" at bounding box center [488, 98] width 88 height 24
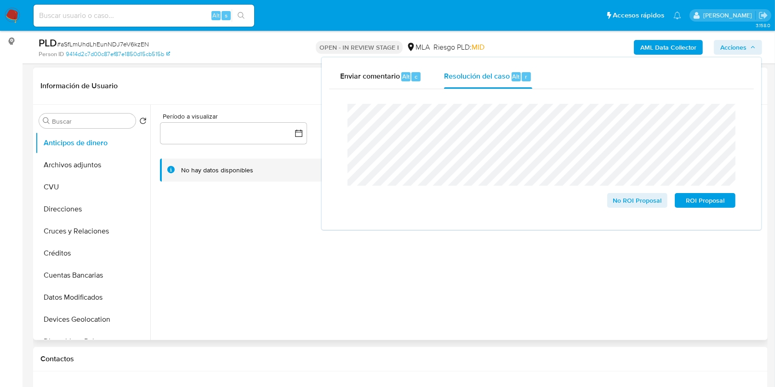
scroll to position [245, 0]
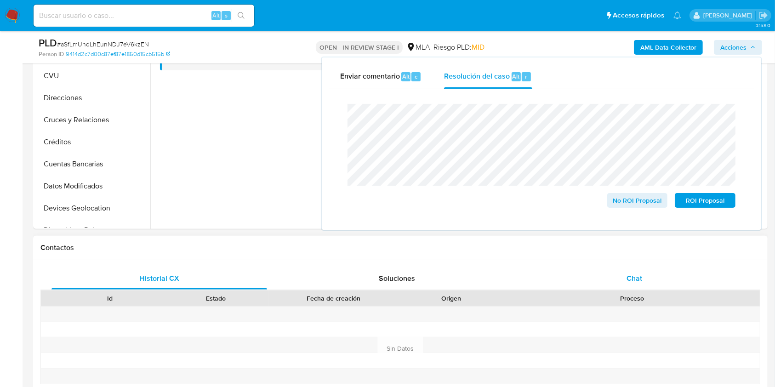
click at [609, 276] on div "Chat" at bounding box center [635, 279] width 216 height 22
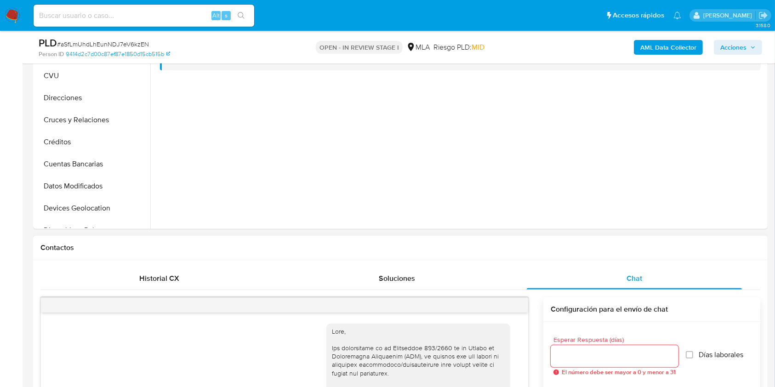
scroll to position [519, 0]
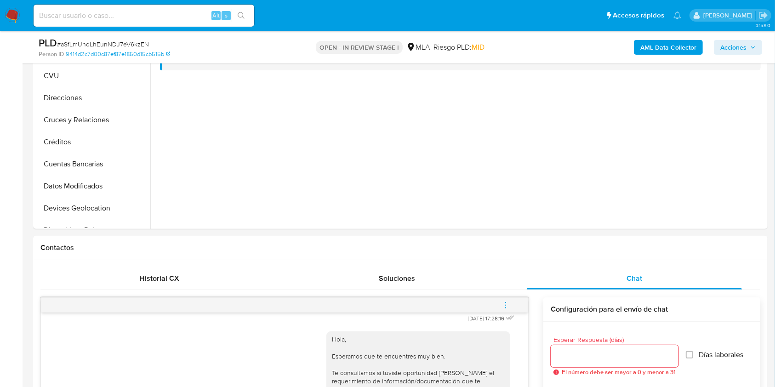
click at [510, 304] on icon "menu-action" at bounding box center [505, 305] width 8 height 8
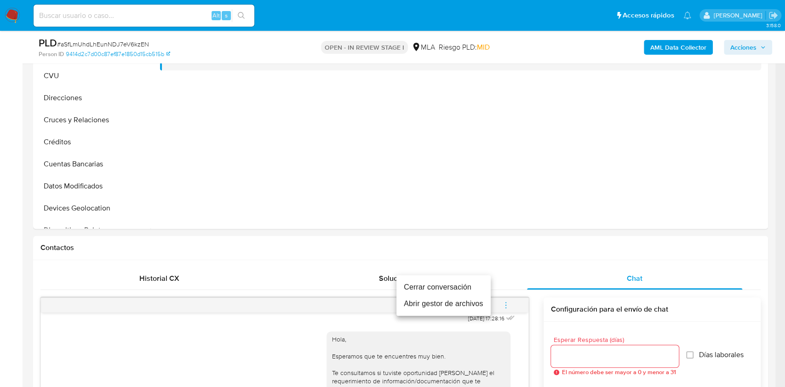
click at [469, 285] on li "Cerrar conversación" at bounding box center [443, 287] width 94 height 17
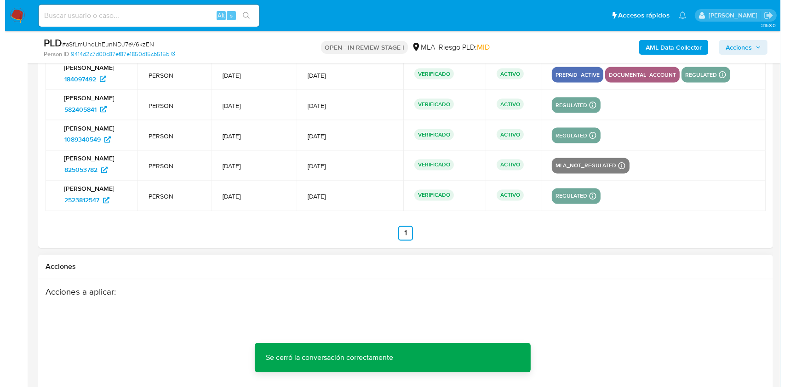
scroll to position [1747, 0]
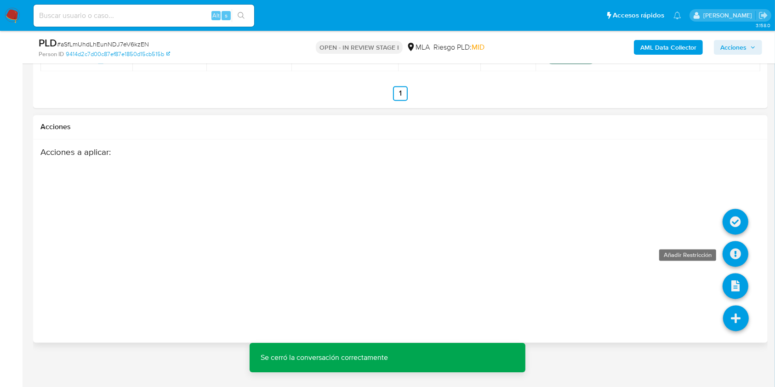
click at [738, 252] on icon at bounding box center [736, 254] width 26 height 26
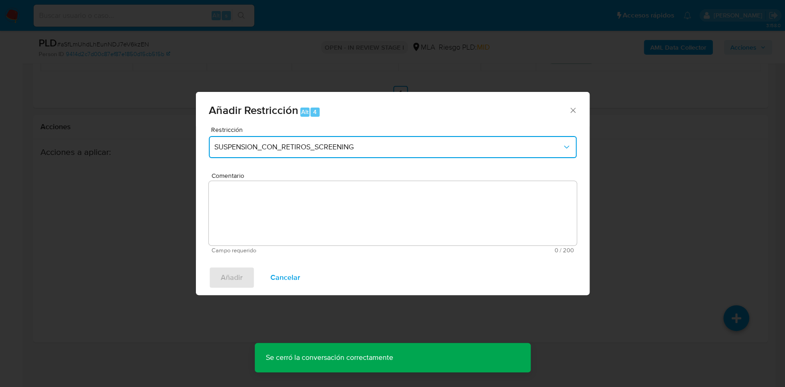
click at [300, 142] on span "SUSPENSION_CON_RETIROS_SCREENING" at bounding box center [388, 146] width 348 height 9
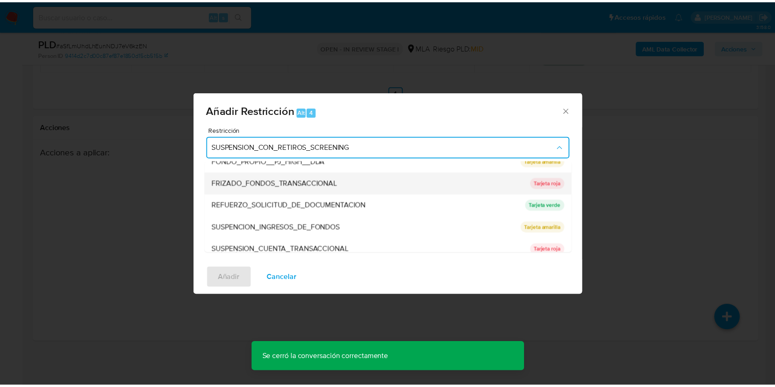
scroll to position [184, 0]
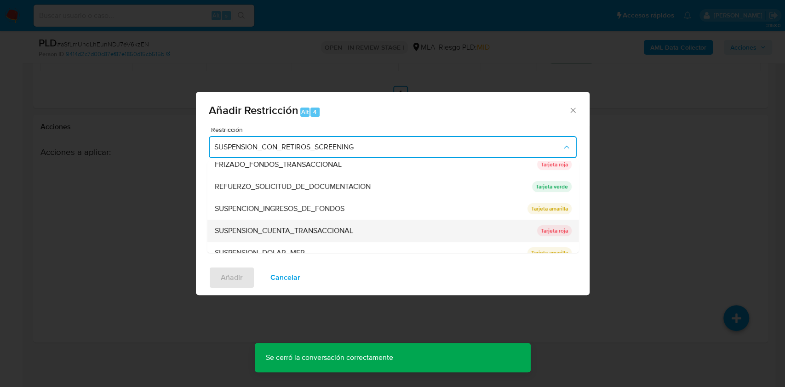
click at [273, 230] on span "SUSPENSION_CUENTA_TRANSACCIONAL" at bounding box center [283, 230] width 138 height 9
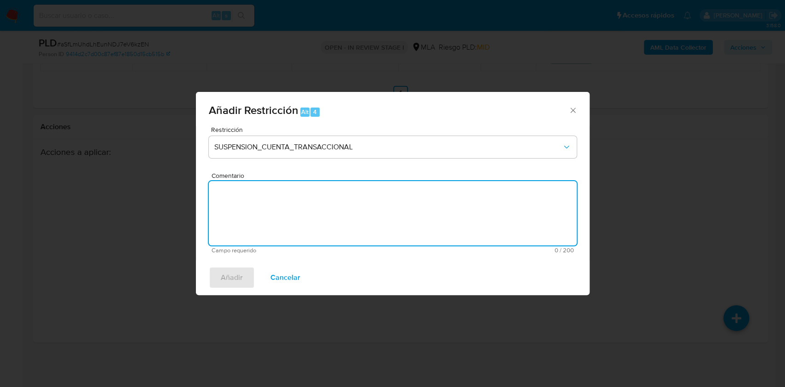
click at [278, 218] on textarea "Comentario" at bounding box center [393, 213] width 368 height 64
type textarea "AML"
click at [238, 281] on span "Añadir" at bounding box center [232, 278] width 22 height 20
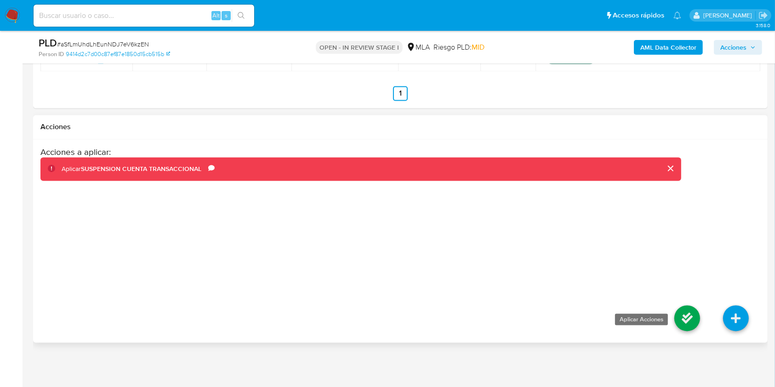
click at [682, 319] on icon at bounding box center [687, 318] width 26 height 26
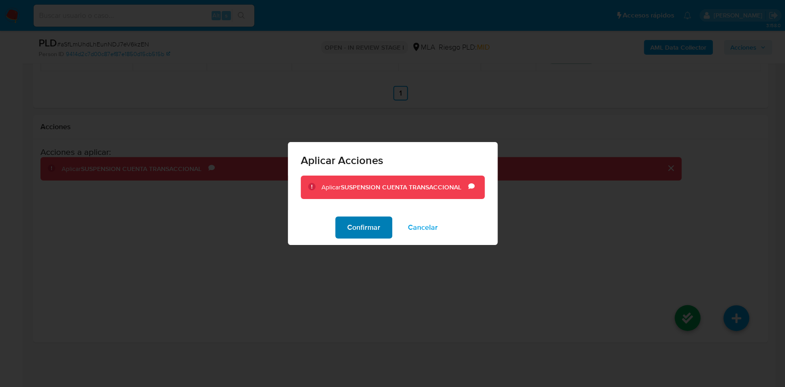
click at [362, 222] on span "Confirmar" at bounding box center [363, 227] width 33 height 20
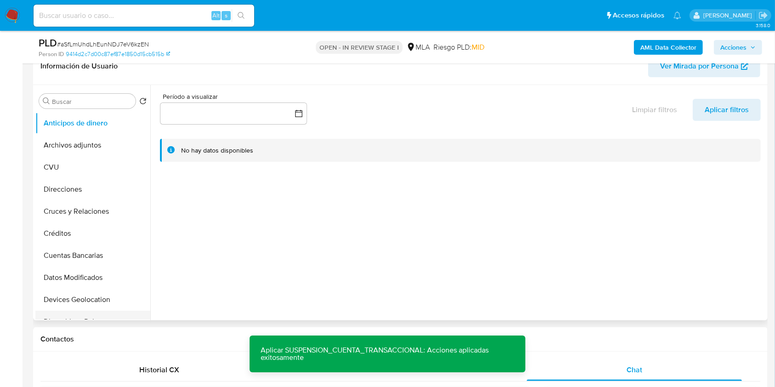
scroll to position [122, 0]
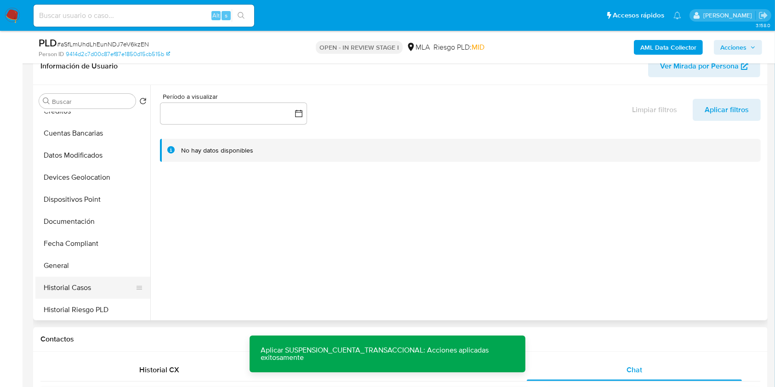
click at [59, 281] on button "Historial Casos" at bounding box center [89, 288] width 108 height 22
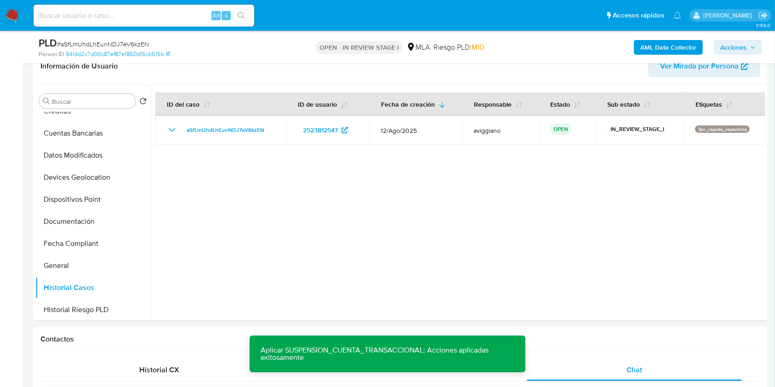
click at [735, 47] on span "Acciones" at bounding box center [733, 47] width 26 height 15
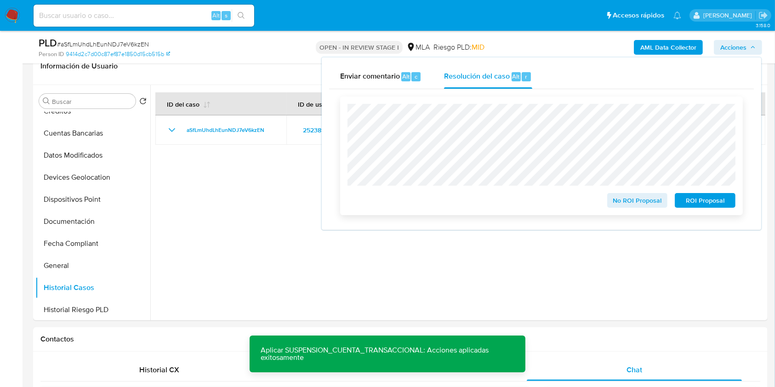
click at [708, 204] on span "ROI Proposal" at bounding box center [705, 200] width 48 height 13
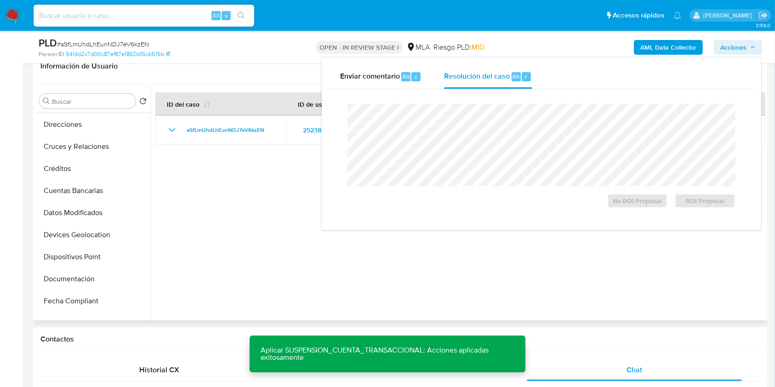
scroll to position [0, 0]
click at [85, 149] on button "Archivos adjuntos" at bounding box center [89, 145] width 108 height 22
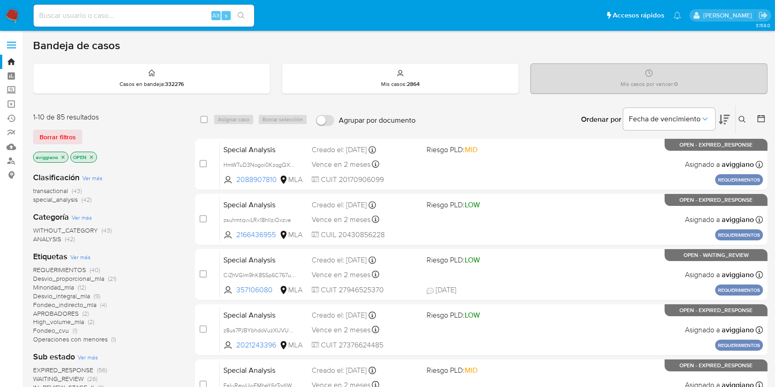
click at [63, 161] on p "aviggiano" at bounding box center [51, 157] width 34 height 10
click at [63, 155] on icon "close-filter" at bounding box center [63, 157] width 6 height 6
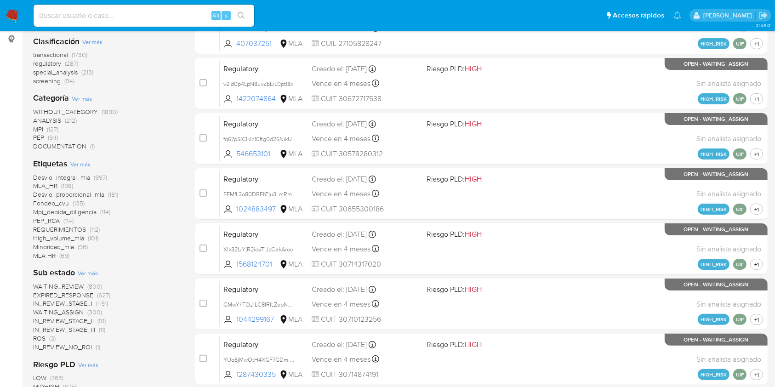
scroll to position [135, 0]
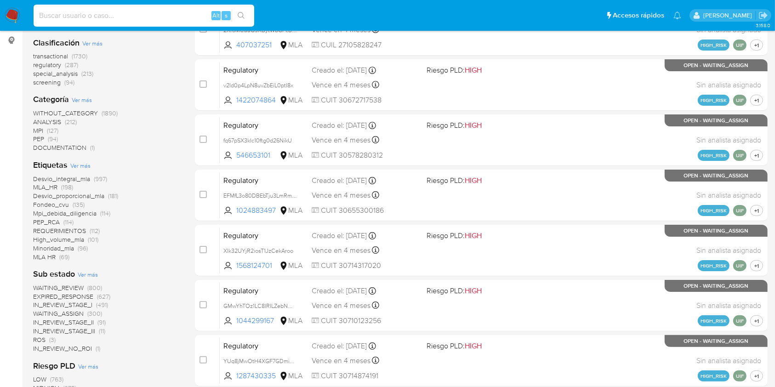
drag, startPoint x: 85, startPoint y: 19, endPoint x: 155, endPoint y: 21, distance: 69.9
click at [86, 19] on input at bounding box center [144, 16] width 221 height 12
paste input "3AxB7FELaILjCtiuY8Hw8Jdp"
type input "3AxB7FELaILjCtiuY8Hw8Jdp"
click at [241, 17] on icon "search-icon" at bounding box center [241, 15] width 7 height 7
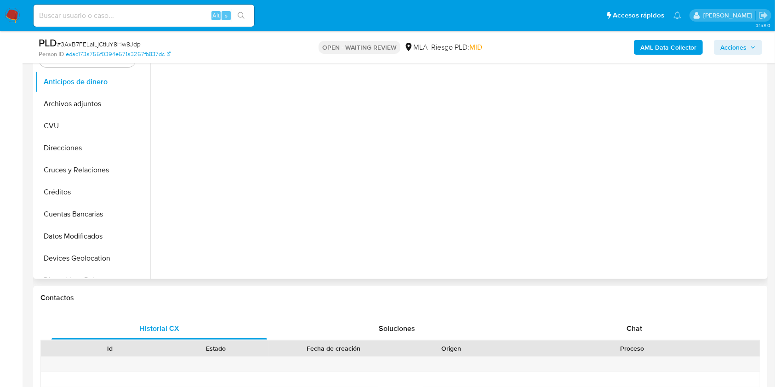
scroll to position [245, 0]
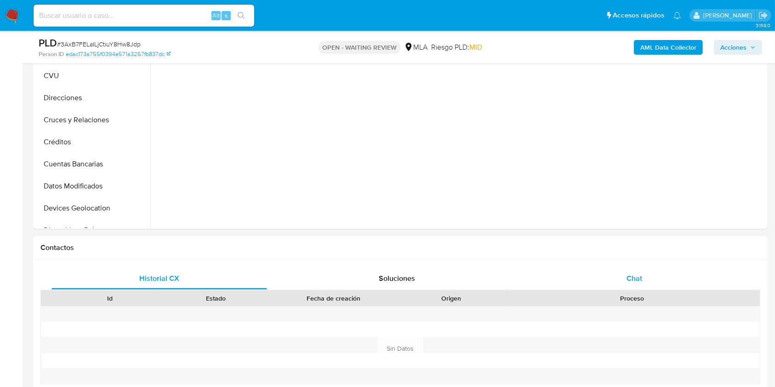
click at [623, 272] on div "Chat" at bounding box center [635, 279] width 216 height 22
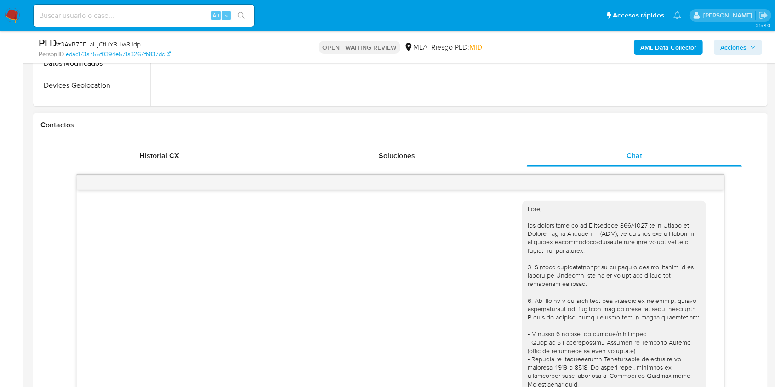
scroll to position [856, 0]
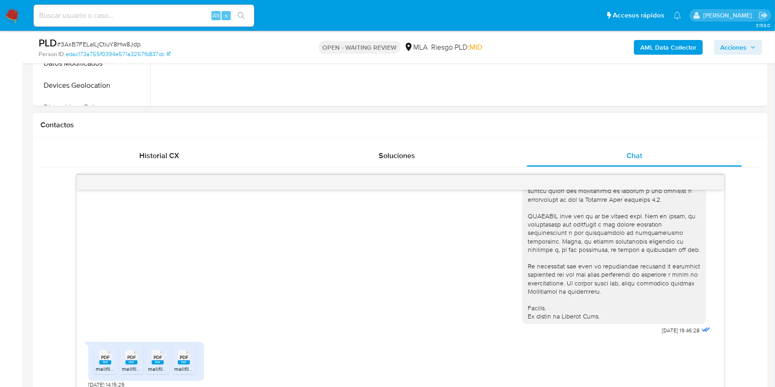
select select "10"
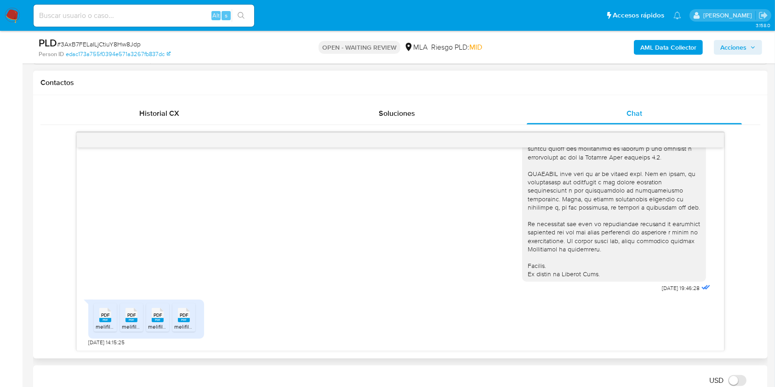
scroll to position [429, 0]
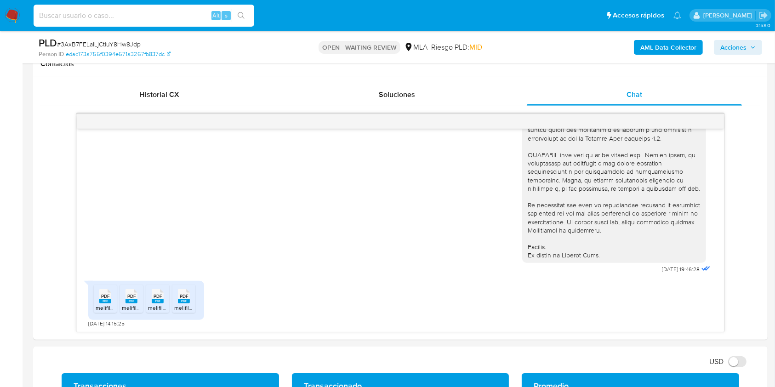
click at [91, 17] on input at bounding box center [144, 16] width 221 height 12
paste input "mGoCfqCJjBDVzGQrUAB51nWu"
type input "mGoCfqCJjBDVzGQrUAB51nWu"
click at [243, 20] on button "search-icon" at bounding box center [241, 15] width 19 height 13
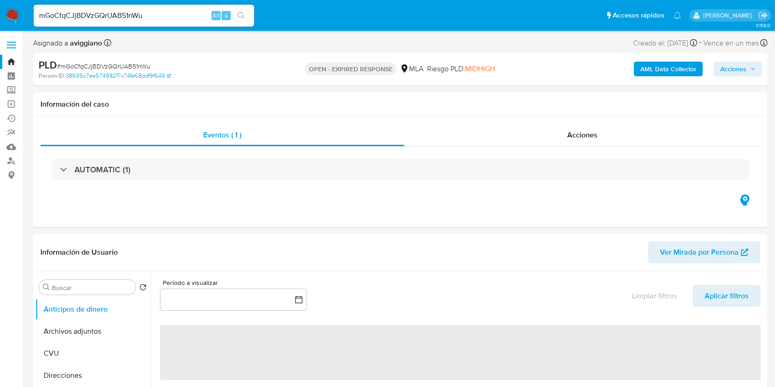
select select "10"
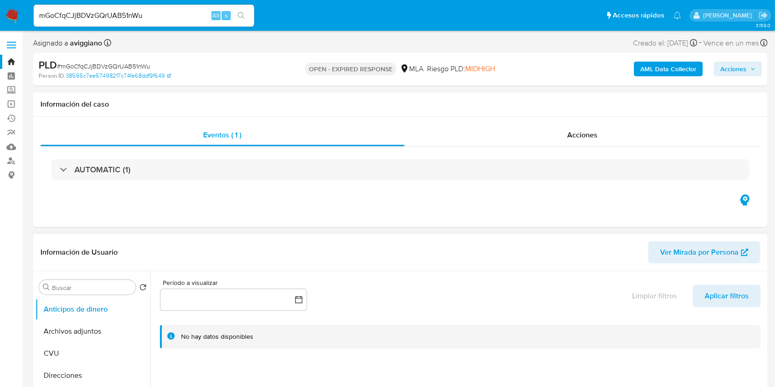
click at [320, 246] on header "Información de Usuario Ver Mirada por Persona" at bounding box center [400, 252] width 720 height 22
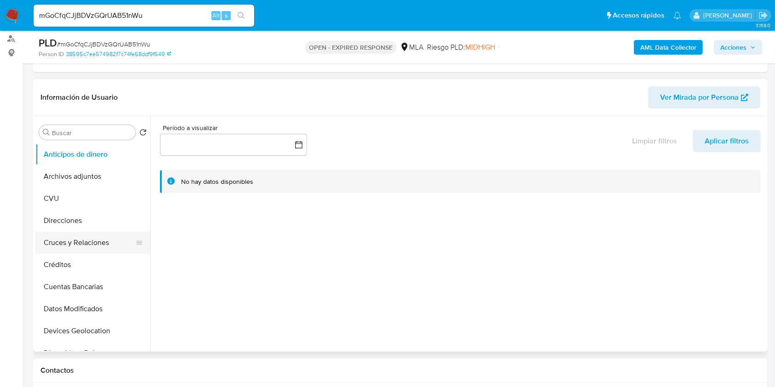
scroll to position [122, 0]
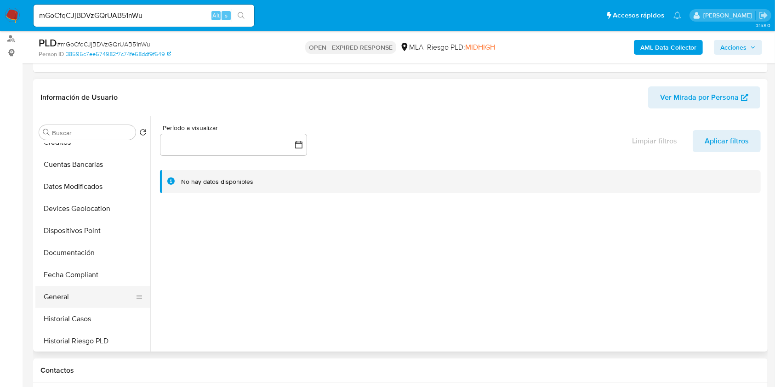
click at [78, 304] on button "General" at bounding box center [89, 297] width 108 height 22
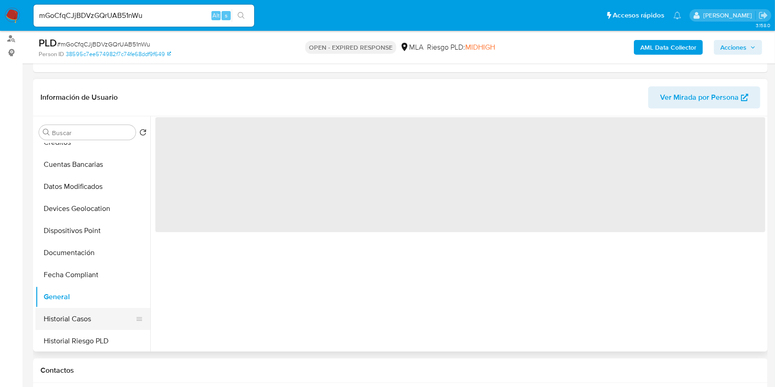
click at [80, 311] on button "Historial Casos" at bounding box center [89, 319] width 108 height 22
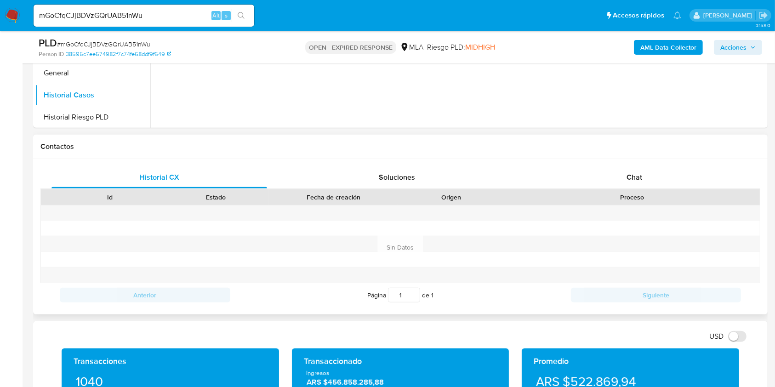
scroll to position [368, 0]
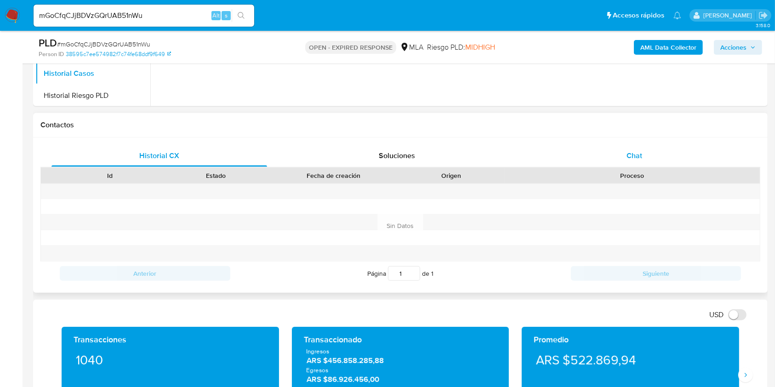
click at [615, 154] on div "Chat" at bounding box center [635, 156] width 216 height 22
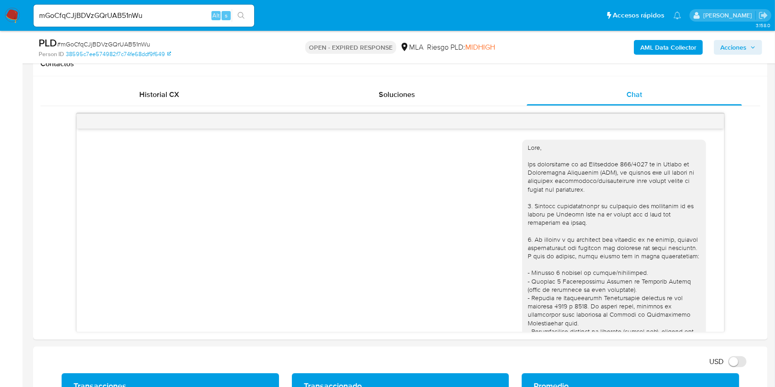
scroll to position [122, 0]
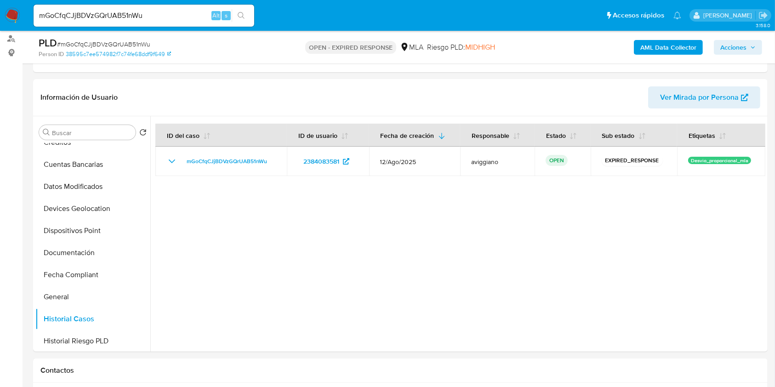
click at [100, 13] on input "mGoCfqCJjBDVzGQrUAB51nWu" at bounding box center [144, 16] width 221 height 12
paste input "90flMVE90e1XU06WhmNYH0Qs"
type input "90flMVE90e1XU06WhmNYH0Qs"
click at [234, 9] on button "search-icon" at bounding box center [241, 15] width 19 height 13
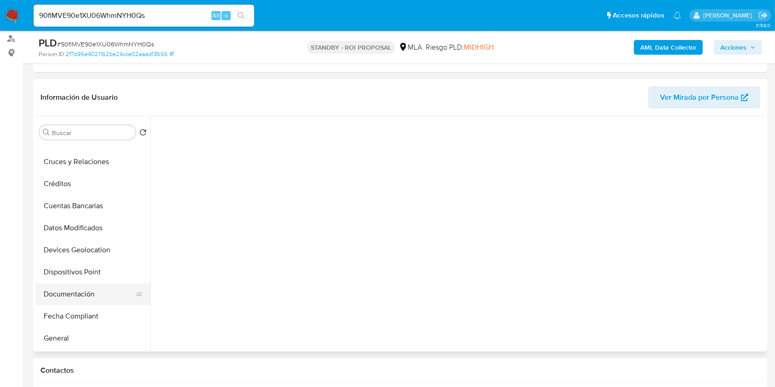
scroll to position [122, 0]
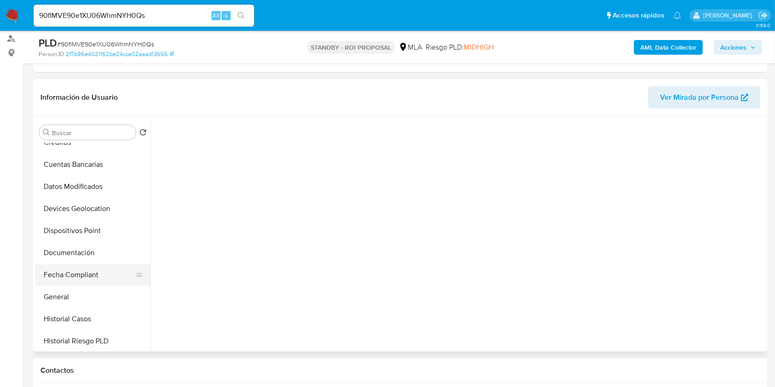
select select "10"
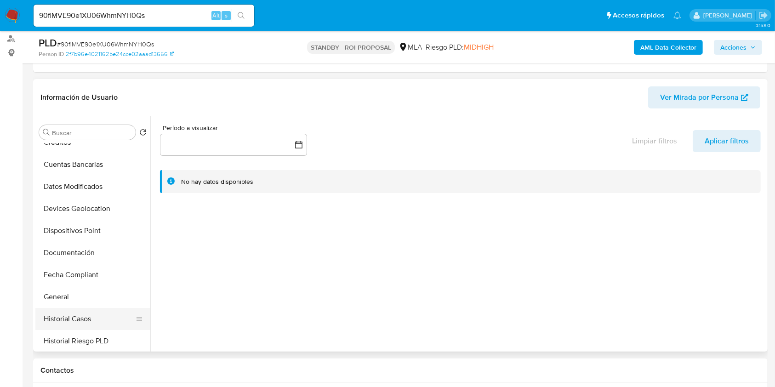
click at [64, 321] on button "Historial Casos" at bounding box center [89, 319] width 108 height 22
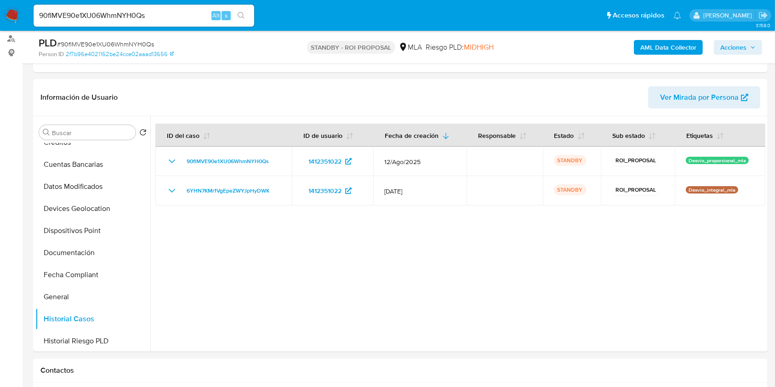
click at [103, 15] on input "90flMVE90e1XU06WhmNYH0Qs" at bounding box center [144, 16] width 221 height 12
paste input "[DEMOGRAPHIC_DATA]"
type input "[DEMOGRAPHIC_DATA]"
click at [240, 15] on icon "search-icon" at bounding box center [241, 15] width 7 height 7
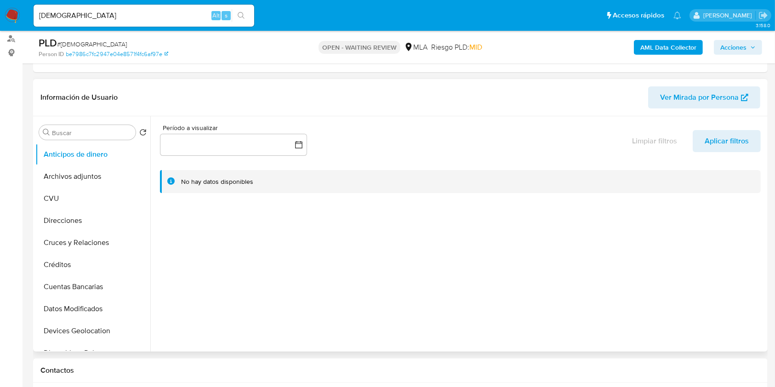
select select "10"
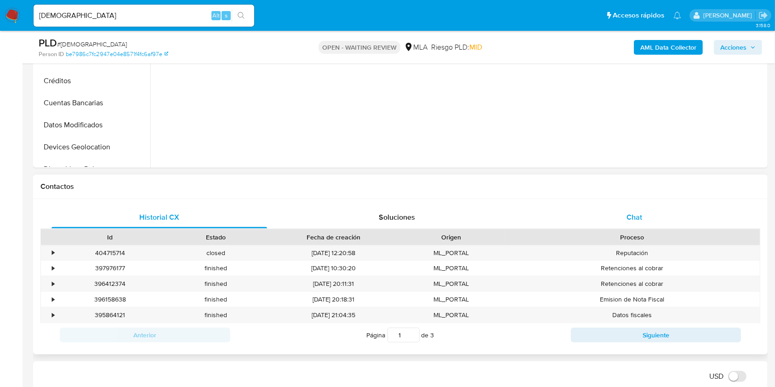
click at [610, 214] on div "Chat" at bounding box center [635, 217] width 216 height 22
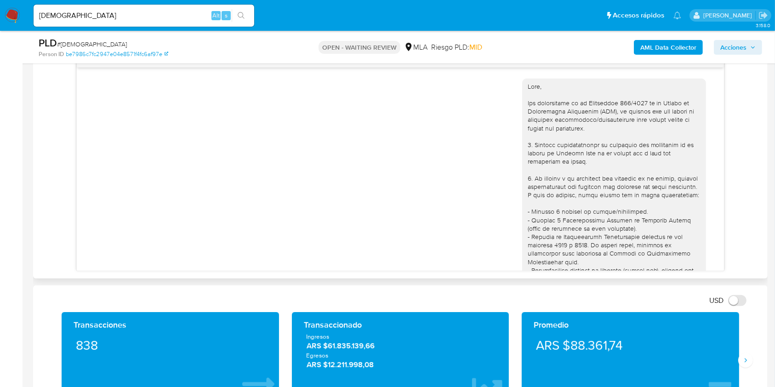
scroll to position [377, 0]
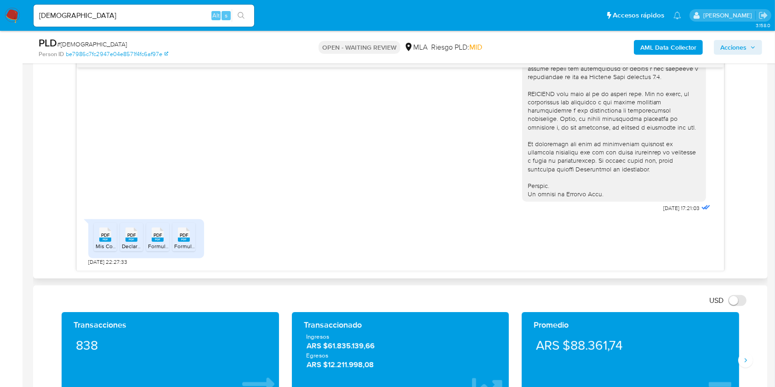
click at [103, 233] on span "PDF" at bounding box center [105, 235] width 9 height 6
click at [135, 237] on span "PDF" at bounding box center [131, 235] width 9 height 6
click at [159, 242] on icon "PDF" at bounding box center [158, 235] width 12 height 16
click at [180, 244] on span "Formulario de Impresión de Constancia de Inscripción Barraza G.pdf" at bounding box center [270, 246] width 193 height 8
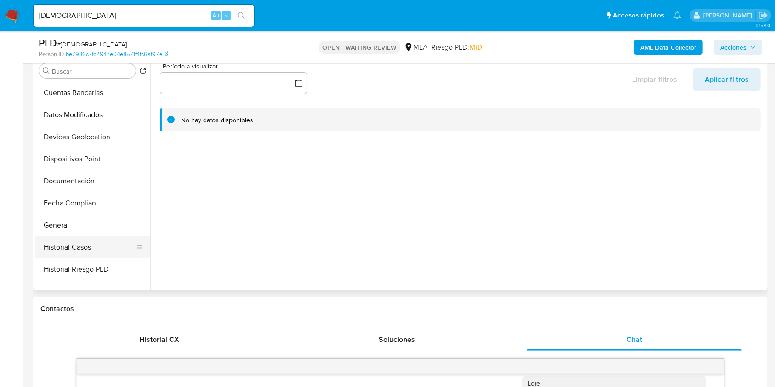
scroll to position [184, 0]
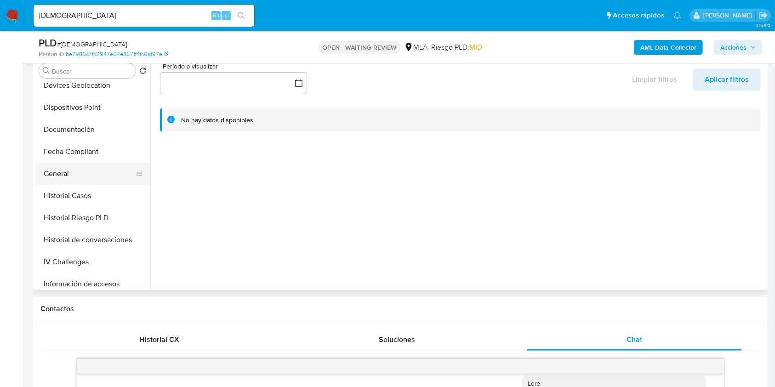
click at [61, 179] on button "General" at bounding box center [89, 174] width 108 height 22
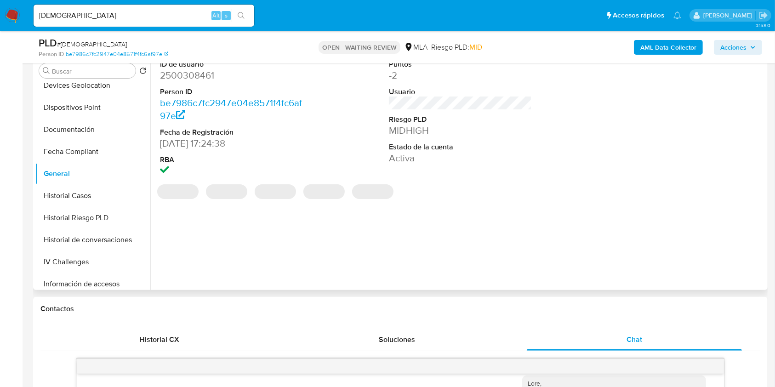
click at [185, 75] on dd "2500308461" at bounding box center [231, 75] width 143 height 13
click at [184, 75] on dd "2500308461" at bounding box center [231, 75] width 143 height 13
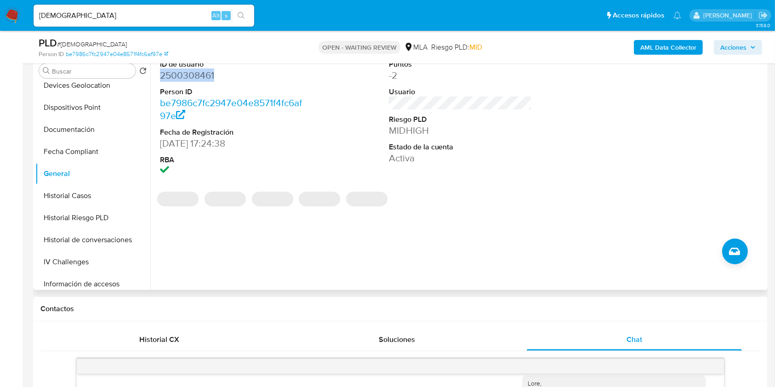
copy dd "2500308461"
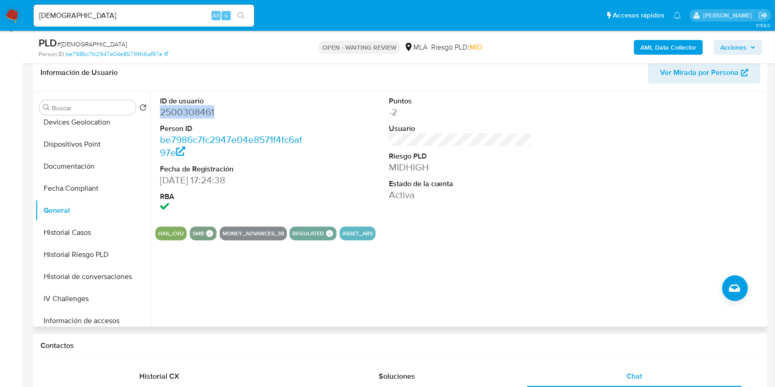
scroll to position [122, 0]
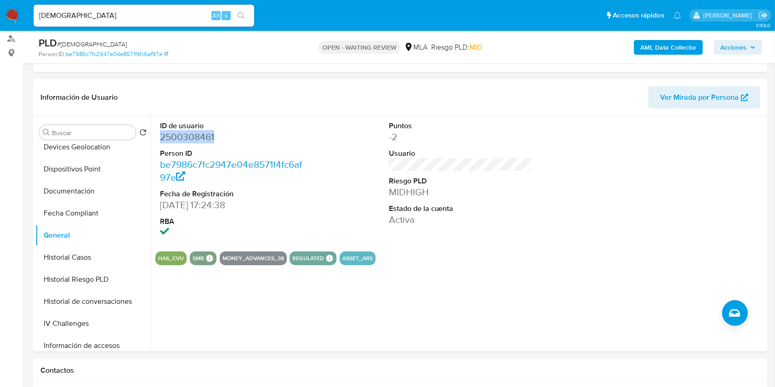
click at [644, 47] on b "AML Data Collector" at bounding box center [668, 47] width 56 height 15
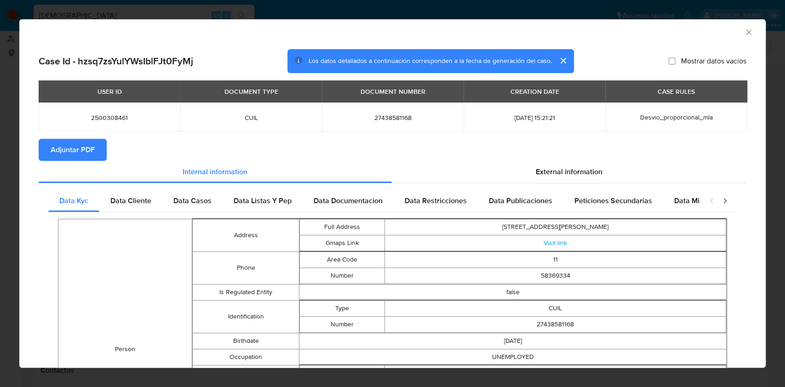
click at [86, 152] on span "Adjuntar PDF" at bounding box center [73, 150] width 44 height 20
click at [733, 33] on div "AML Data Collector" at bounding box center [385, 31] width 718 height 10
click at [744, 33] on icon "Cerrar ventana" at bounding box center [748, 32] width 9 height 9
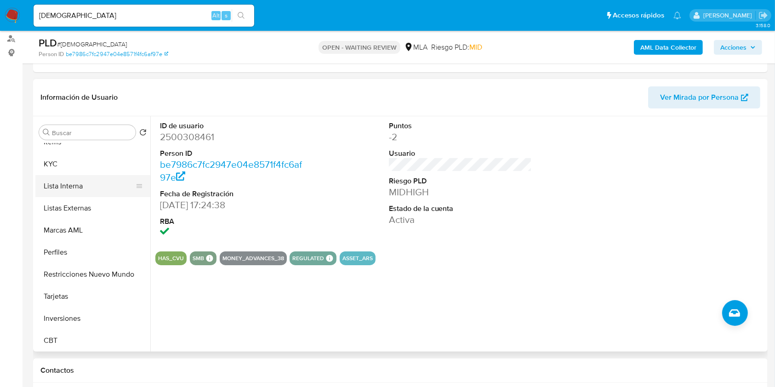
scroll to position [433, 0]
click at [70, 171] on button "KYC" at bounding box center [89, 163] width 108 height 22
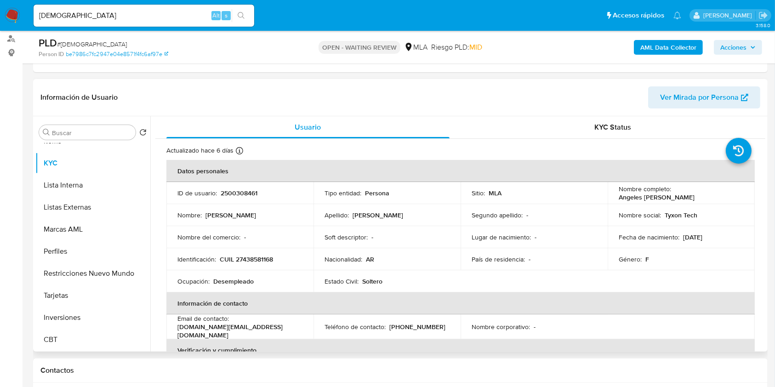
click at [249, 263] on p "CUIL 27438581168" at bounding box center [246, 259] width 53 height 8
click at [248, 263] on p "CUIL 27438581168" at bounding box center [246, 259] width 53 height 8
copy p "27438581168"
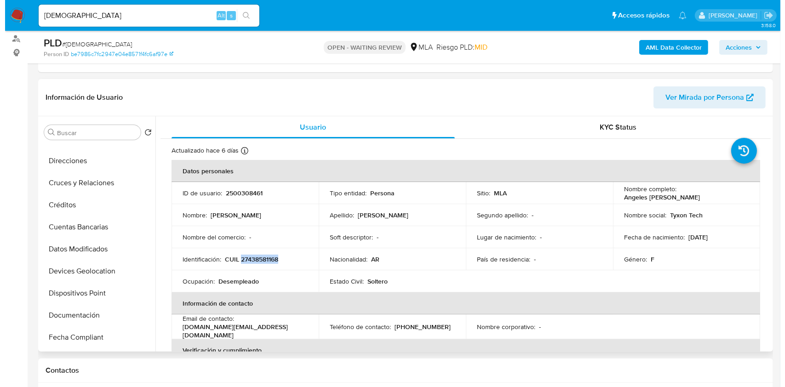
scroll to position [0, 0]
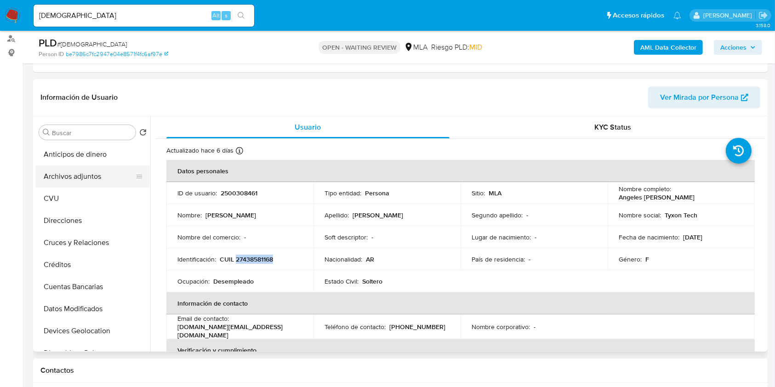
click at [93, 168] on button "Archivos adjuntos" at bounding box center [89, 176] width 108 height 22
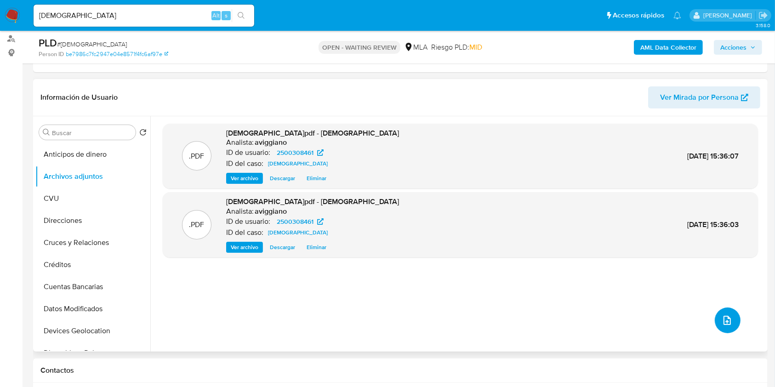
click at [730, 319] on button "upload-file" at bounding box center [728, 321] width 26 height 26
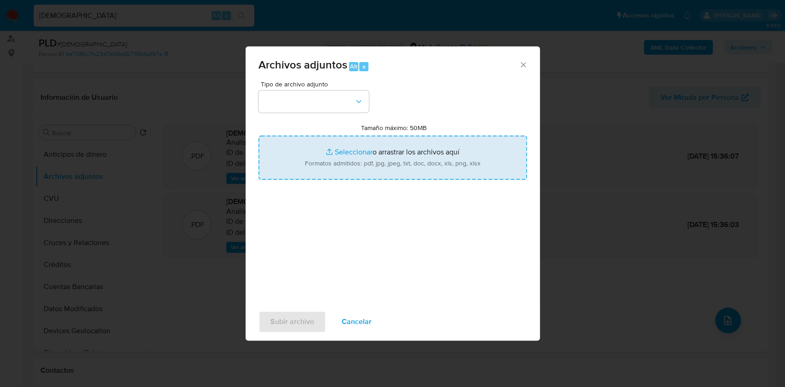
click at [451, 166] on input "Tamaño máximo: 50MB Seleccionar archivos" at bounding box center [392, 158] width 268 height 44
click at [397, 154] on input "Tamaño máximo: 50MB Seleccionar archivos" at bounding box center [392, 158] width 268 height 44
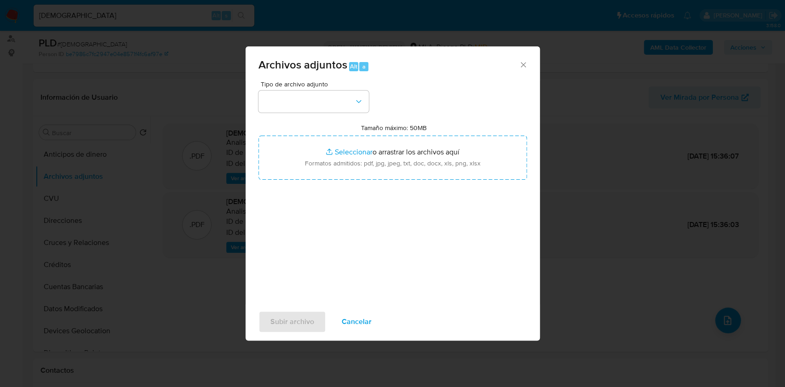
click at [517, 63] on span "Archivos adjuntos Alt a" at bounding box center [388, 65] width 261 height 12
click at [522, 68] on icon "Cerrar" at bounding box center [522, 64] width 9 height 9
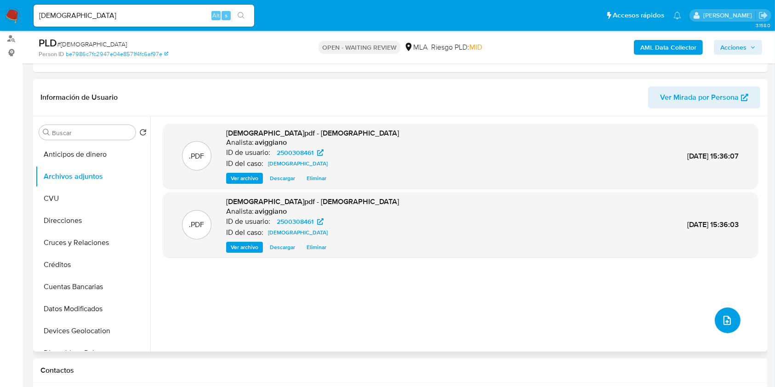
click at [728, 317] on icon "upload-file" at bounding box center [727, 320] width 11 height 11
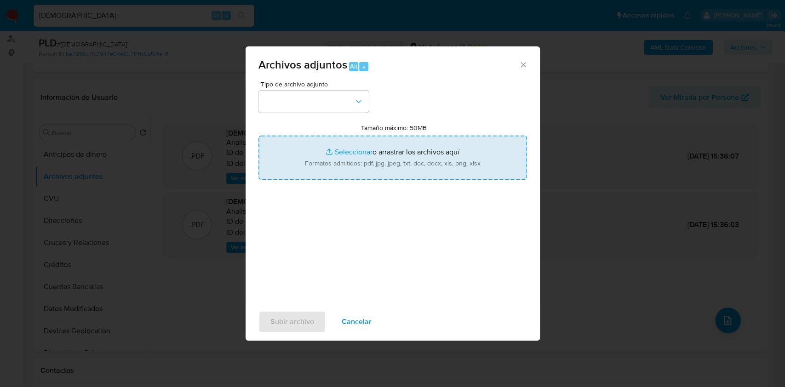
click at [433, 171] on input "Tamaño máximo: 50MB Seleccionar archivos" at bounding box center [392, 158] width 268 height 44
type input "C:\fakepath\Nosis - 27438581168.pdf"
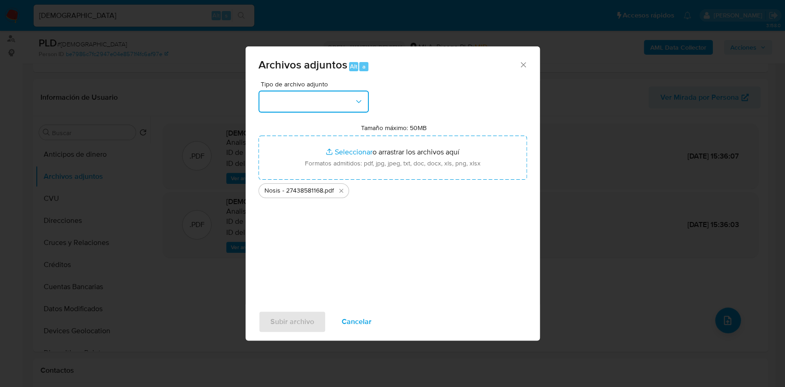
click at [352, 98] on button "button" at bounding box center [313, 102] width 110 height 22
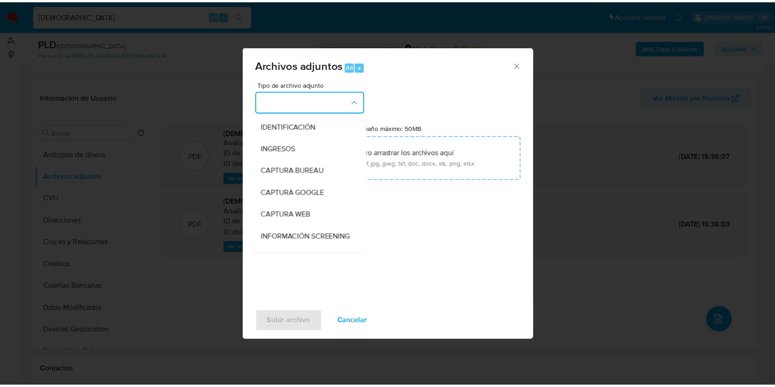
scroll to position [122, 0]
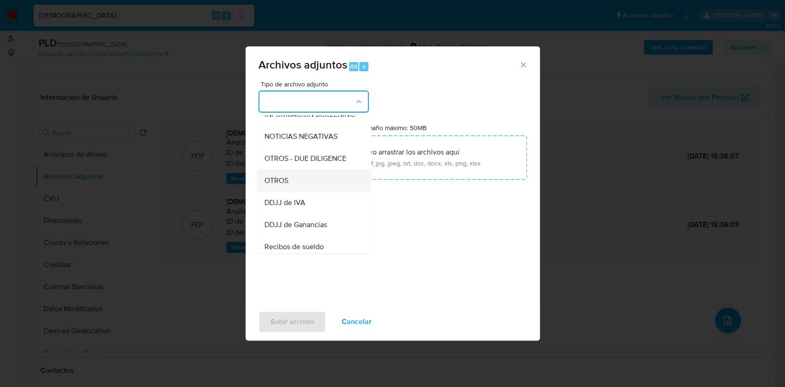
click at [285, 185] on span "OTROS" at bounding box center [276, 180] width 24 height 9
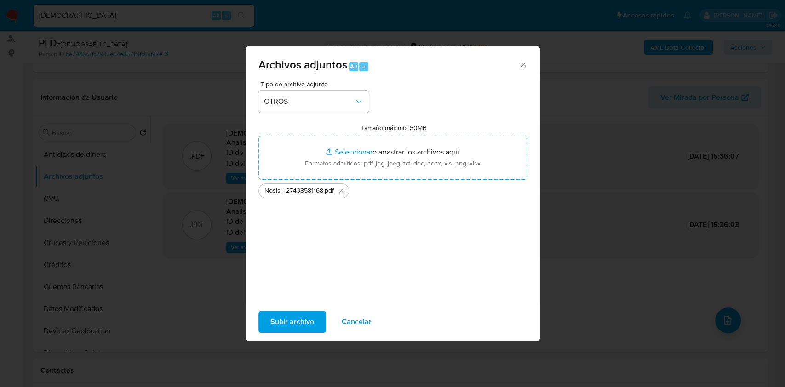
click at [284, 320] on span "Subir archivo" at bounding box center [292, 322] width 44 height 20
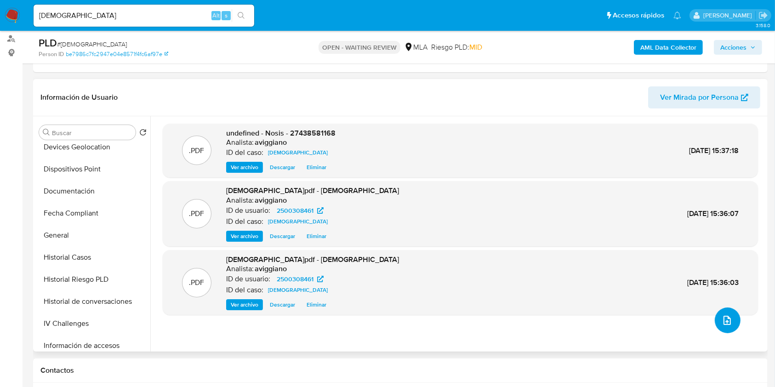
scroll to position [429, 0]
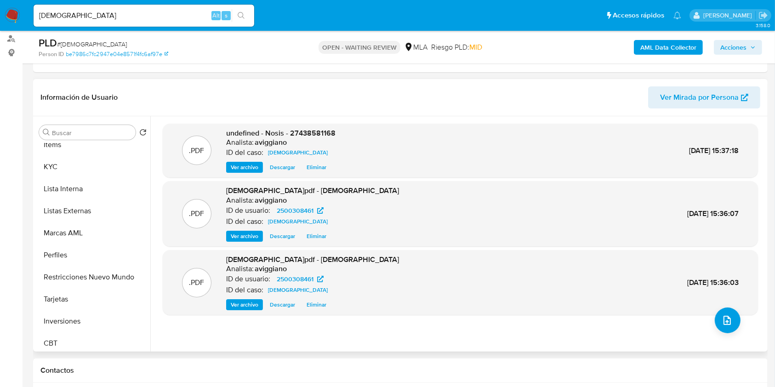
click at [300, 130] on span "undefined - Nosis - 27438581168" at bounding box center [280, 133] width 109 height 11
copy span "27438581168"
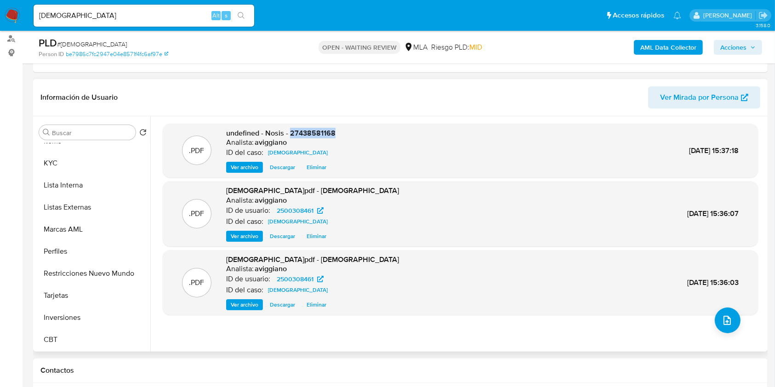
scroll to position [249, 0]
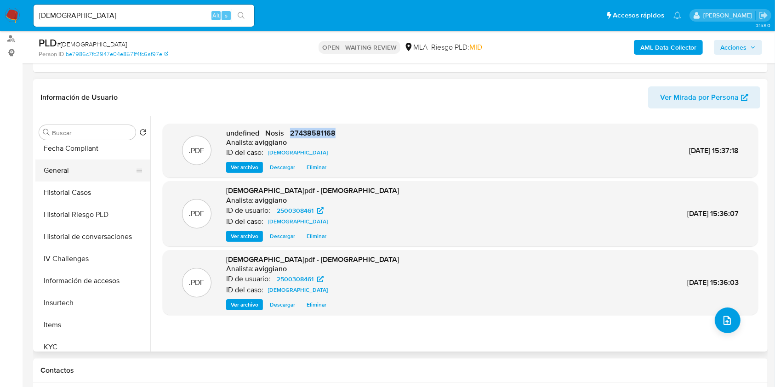
drag, startPoint x: 79, startPoint y: 181, endPoint x: 75, endPoint y: 165, distance: 16.5
click at [77, 174] on ul "Anticipos de dinero Archivos adjuntos CVU Direcciones Cruces y Relaciones Crédi…" at bounding box center [92, 246] width 115 height 207
click at [74, 164] on button "General" at bounding box center [89, 171] width 108 height 22
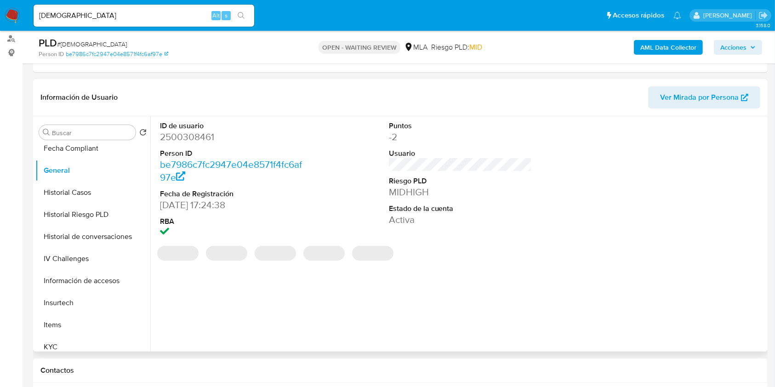
click at [205, 133] on dd "2500308461" at bounding box center [231, 137] width 143 height 13
copy dd "2500308461"
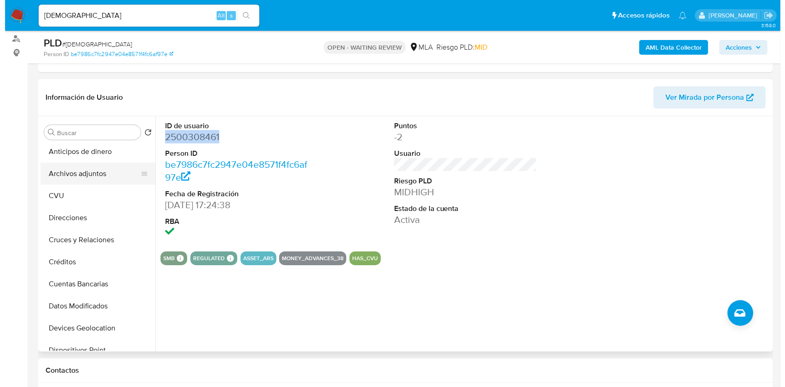
scroll to position [0, 0]
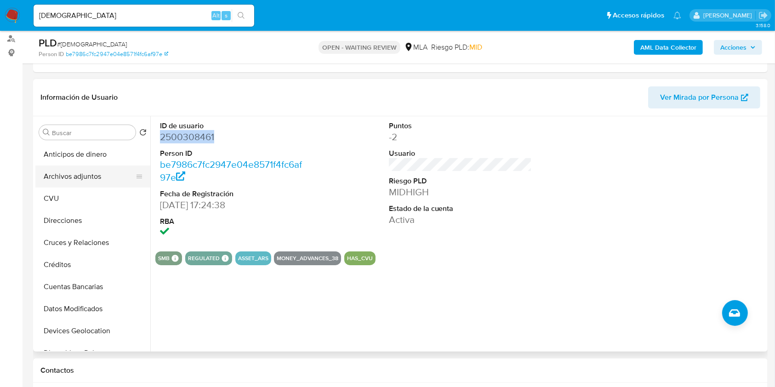
click at [75, 174] on button "Archivos adjuntos" at bounding box center [89, 176] width 108 height 22
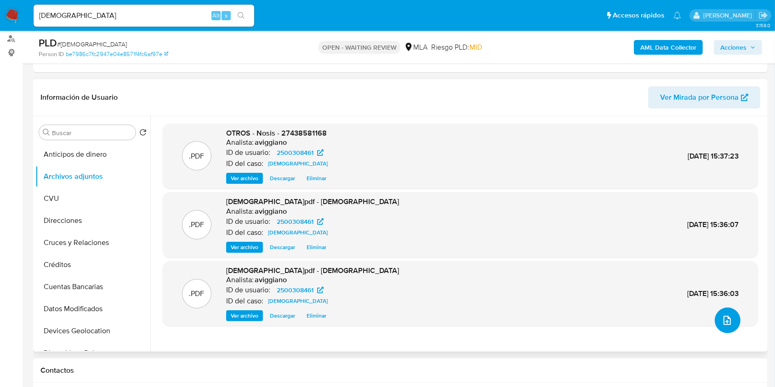
click at [722, 312] on button "upload-file" at bounding box center [728, 321] width 26 height 26
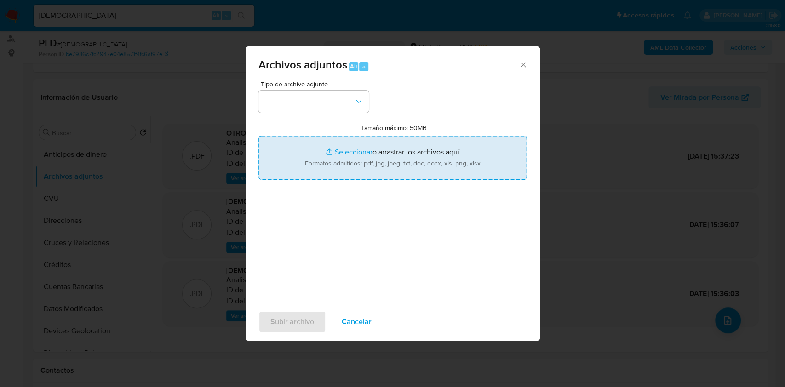
click at [407, 146] on input "Tamaño máximo: 50MB Seleccionar archivos" at bounding box center [392, 158] width 268 height 44
type input "C:\fakepath\Movimientos-Aladdin-v10_1 - 2500308461 -.xlsx"
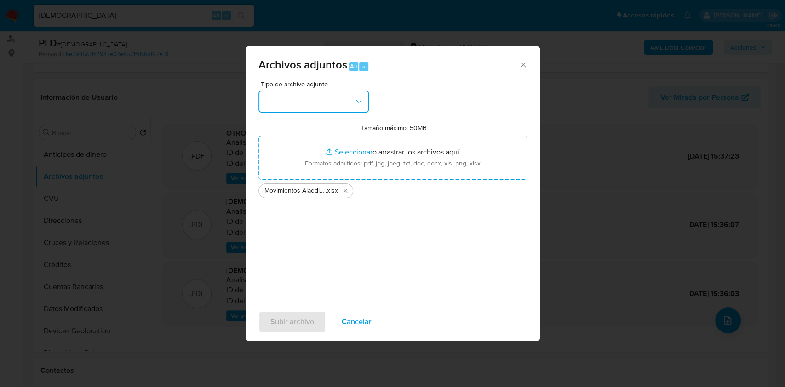
click at [294, 103] on button "button" at bounding box center [313, 102] width 110 height 22
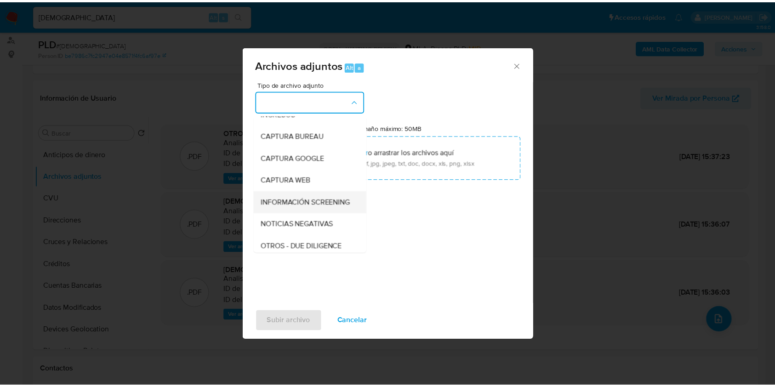
scroll to position [61, 0]
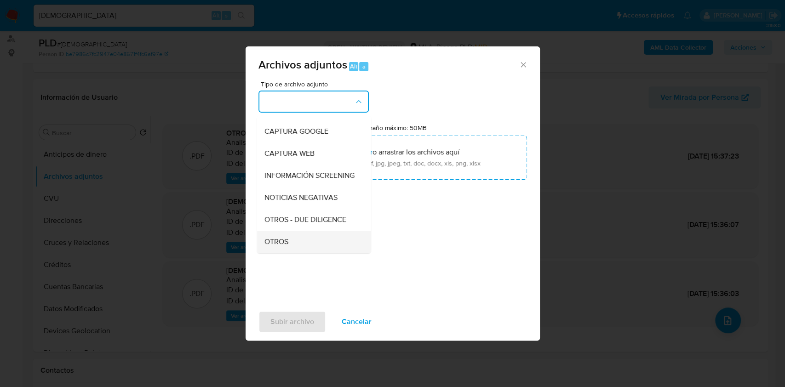
click at [272, 246] on span "OTROS" at bounding box center [276, 241] width 24 height 9
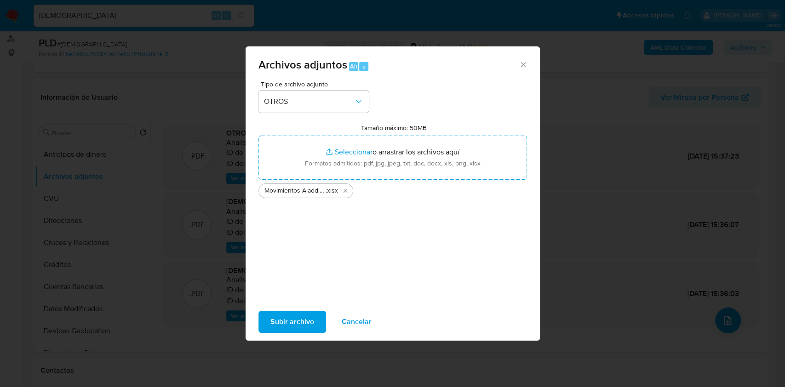
click at [294, 319] on span "Subir archivo" at bounding box center [292, 322] width 44 height 20
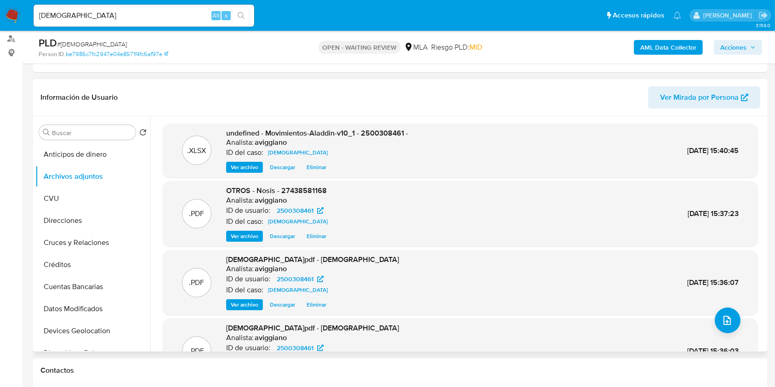
click at [368, 136] on span "undefined - Movimientos-Aladdin-v10_1 - 2500308461 -" at bounding box center [317, 133] width 182 height 11
drag, startPoint x: 368, startPoint y: 136, endPoint x: 364, endPoint y: 131, distance: 6.5
click at [364, 131] on span "undefined - Movimientos-Aladdin-v10_1 - 2500308461 -" at bounding box center [317, 133] width 182 height 11
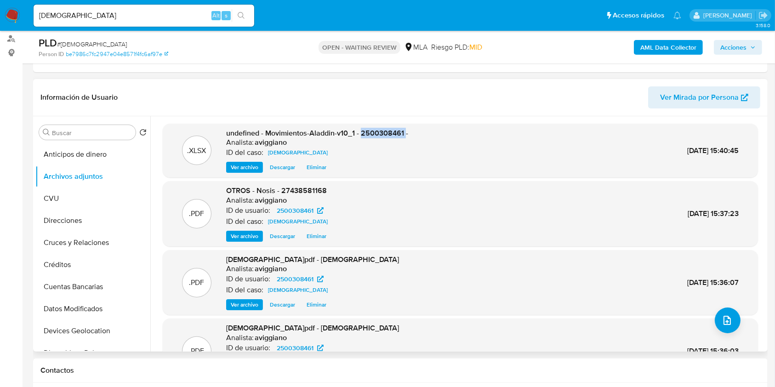
copy span "2500308461"
click at [215, 108] on div "Información de Usuario Ver Mirada por Persona" at bounding box center [400, 97] width 735 height 37
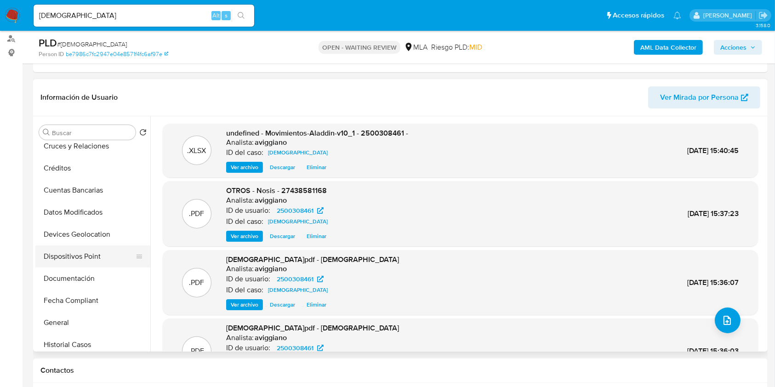
scroll to position [184, 0]
drag, startPoint x: 67, startPoint y: 253, endPoint x: 80, endPoint y: 252, distance: 13.4
click at [67, 254] on button "Historial Casos" at bounding box center [89, 257] width 108 height 22
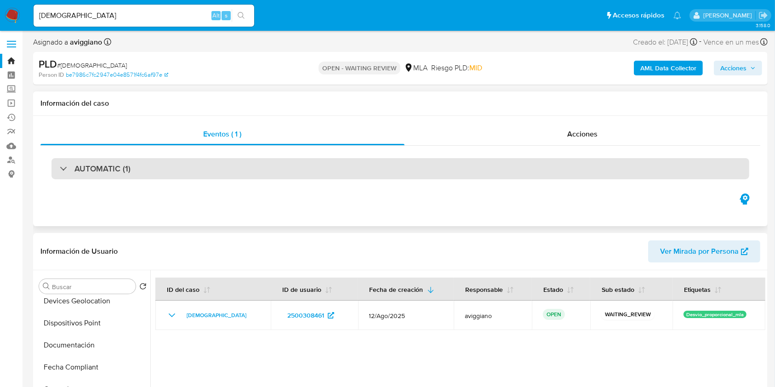
scroll to position [0, 0]
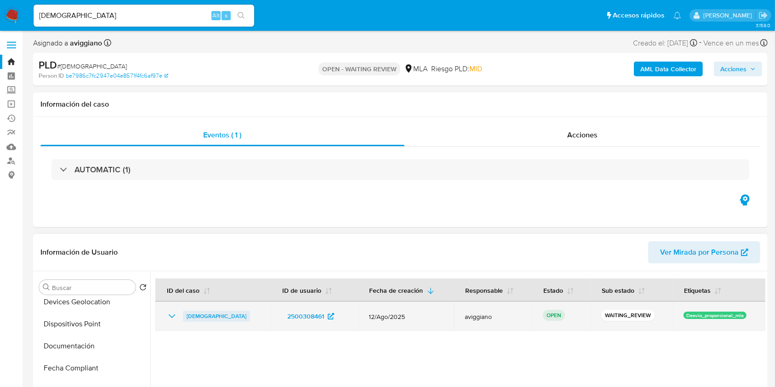
drag, startPoint x: 261, startPoint y: 314, endPoint x: 183, endPoint y: 316, distance: 77.7
click at [183, 316] on div "hzsq7zsYulYWsIblFJt0FyMj" at bounding box center [212, 316] width 93 height 11
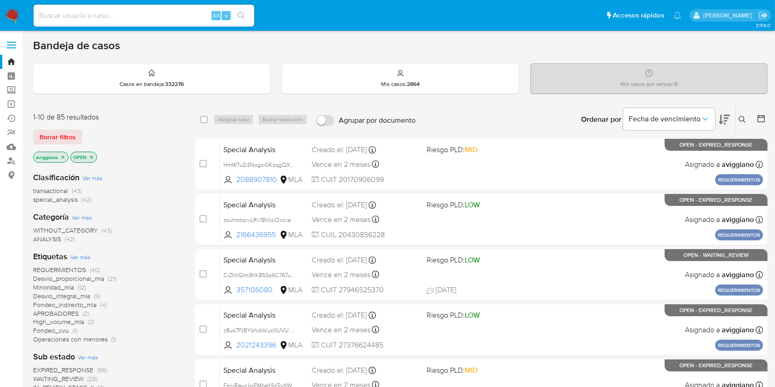
click at [740, 116] on icon at bounding box center [742, 119] width 7 height 7
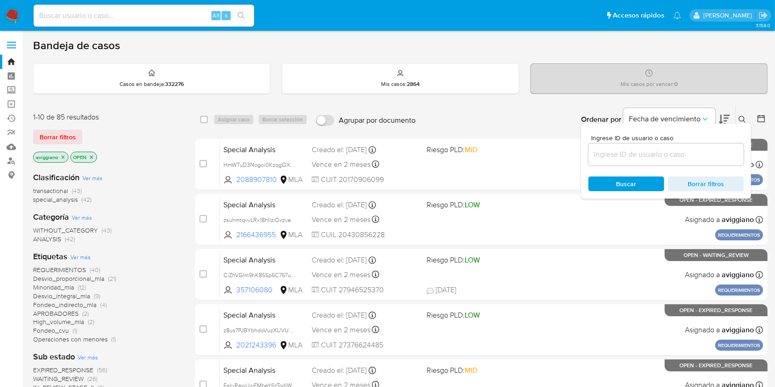
click at [629, 159] on input at bounding box center [665, 154] width 155 height 12
type input "[DEMOGRAPHIC_DATA]"
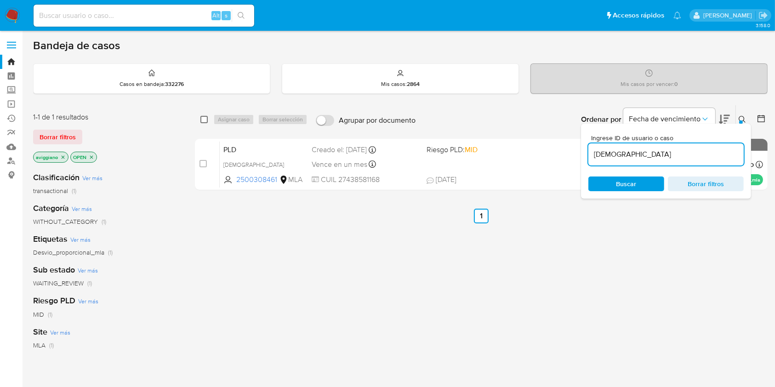
click at [204, 121] on input "checkbox" at bounding box center [203, 119] width 7 height 7
checkbox input "true"
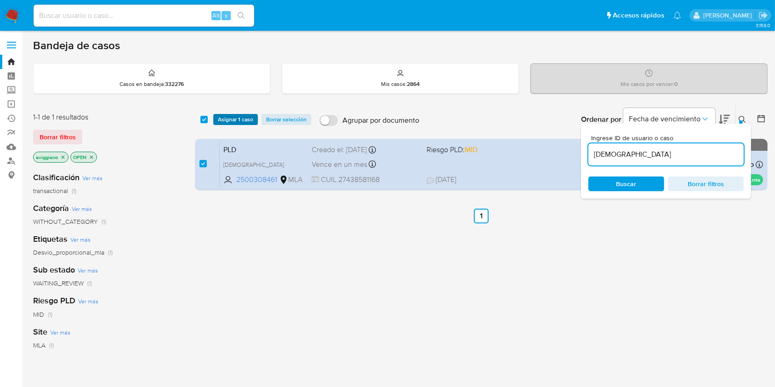
click at [222, 120] on span "Asignar 1 caso" at bounding box center [235, 119] width 35 height 9
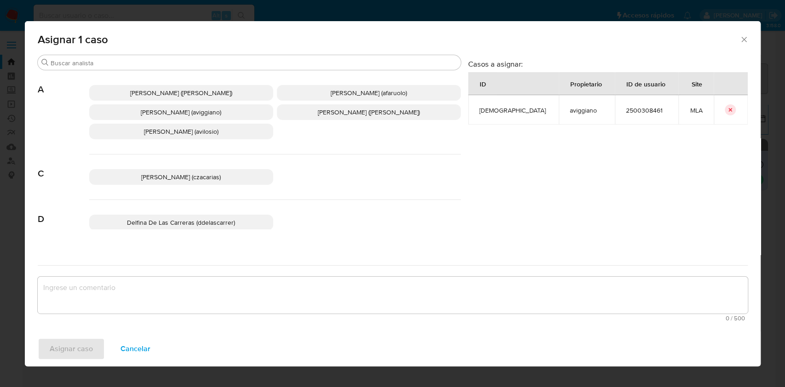
click at [168, 113] on span "[PERSON_NAME] (aviggiano)" at bounding box center [181, 112] width 80 height 9
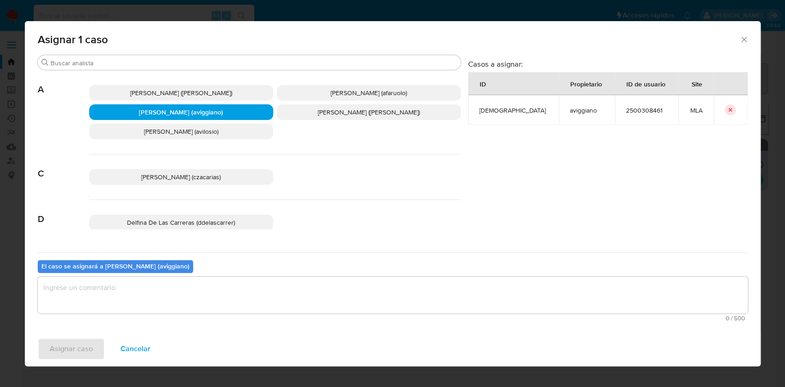
click at [137, 293] on textarea "assign-modal" at bounding box center [393, 295] width 710 height 37
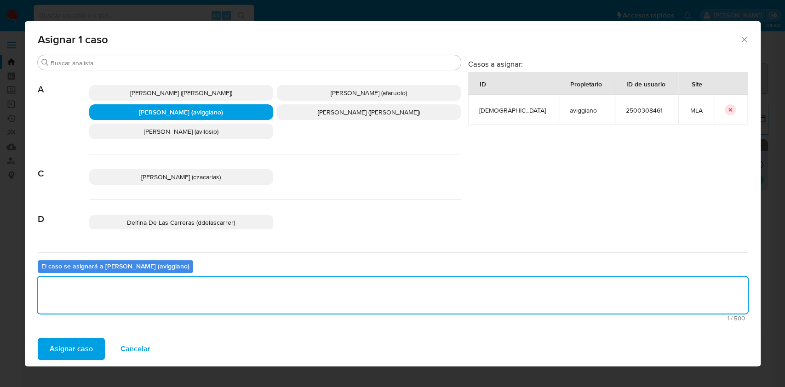
click at [72, 343] on span "Asignar caso" at bounding box center [71, 349] width 43 height 20
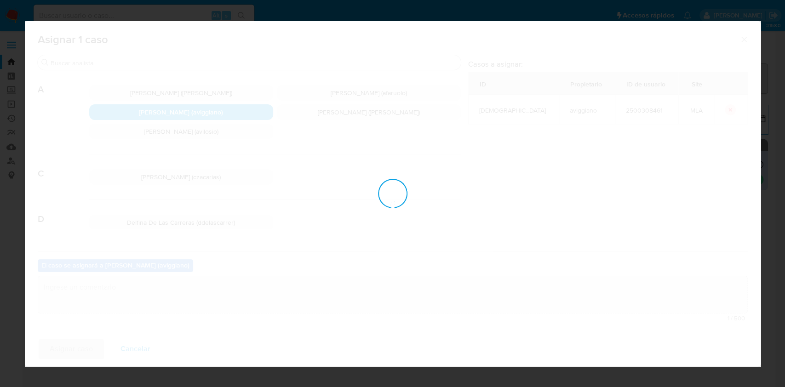
checkbox input "false"
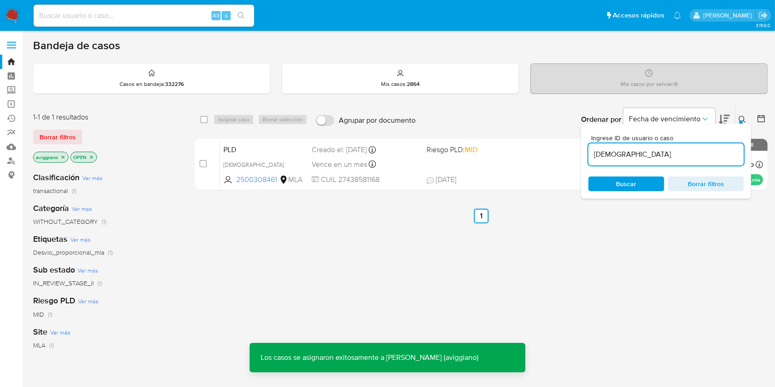
click at [517, 162] on div "PLD hzsq7zsYulYWsIblFJt0FyMj 2500308461 MLA Riesgo PLD: MID Creado el: [DATE] C…" at bounding box center [491, 164] width 543 height 46
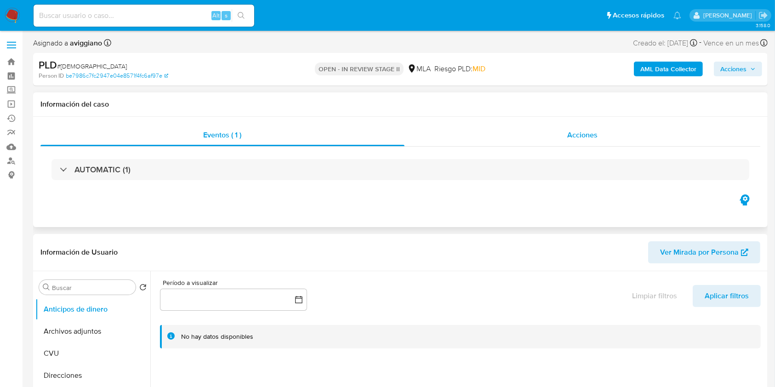
select select "10"
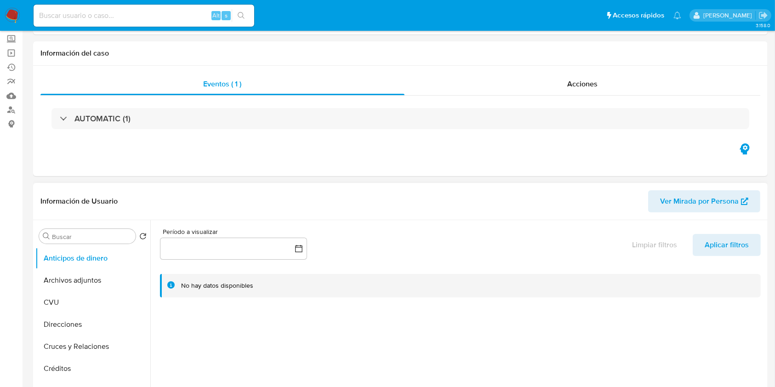
scroll to position [122, 0]
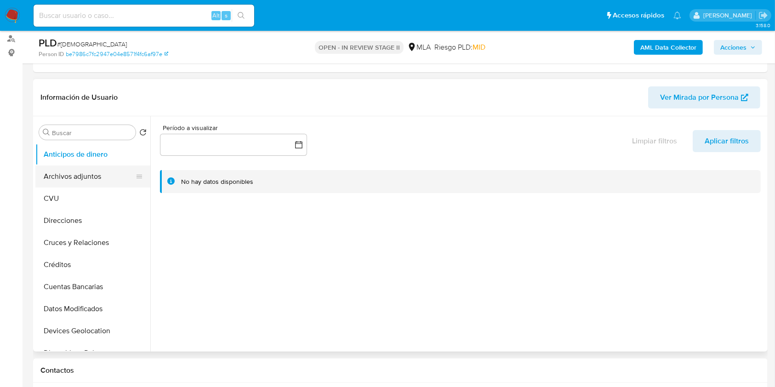
click at [72, 168] on button "Archivos adjuntos" at bounding box center [89, 176] width 108 height 22
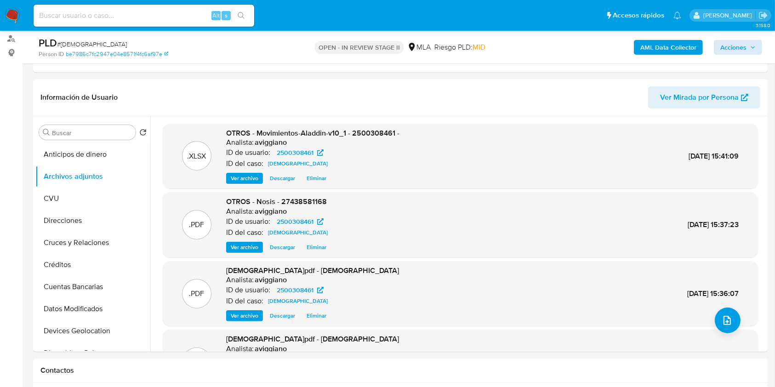
click at [739, 55] on div "AML Data Collector Acciones" at bounding box center [643, 47] width 239 height 22
click at [737, 48] on span "Acciones" at bounding box center [733, 47] width 26 height 15
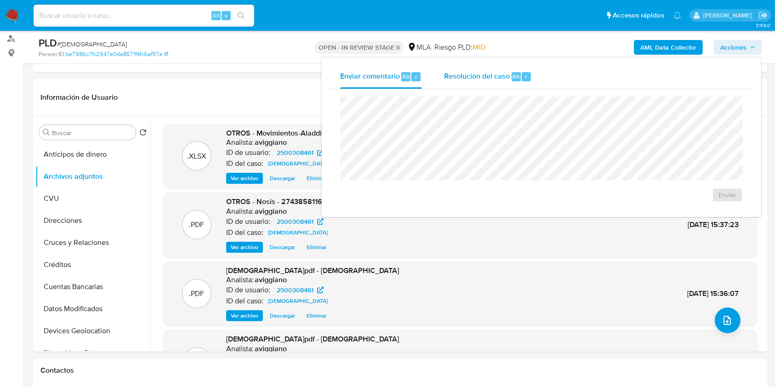
drag, startPoint x: 484, startPoint y: 81, endPoint x: 488, endPoint y: 91, distance: 11.1
click at [484, 82] on div "Resolución del caso Alt r" at bounding box center [488, 77] width 88 height 24
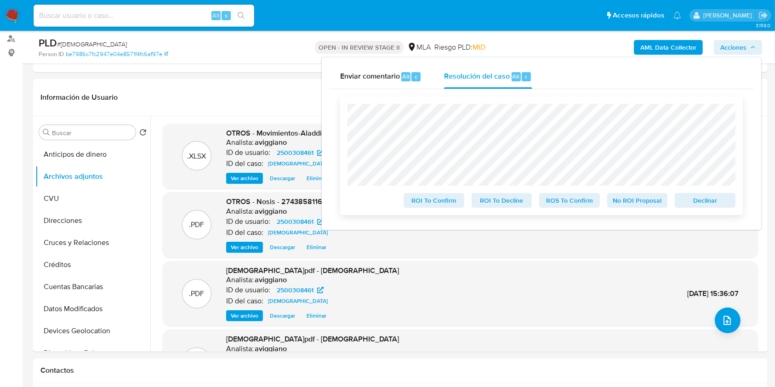
click at [698, 199] on span "Declinar" at bounding box center [705, 200] width 48 height 13
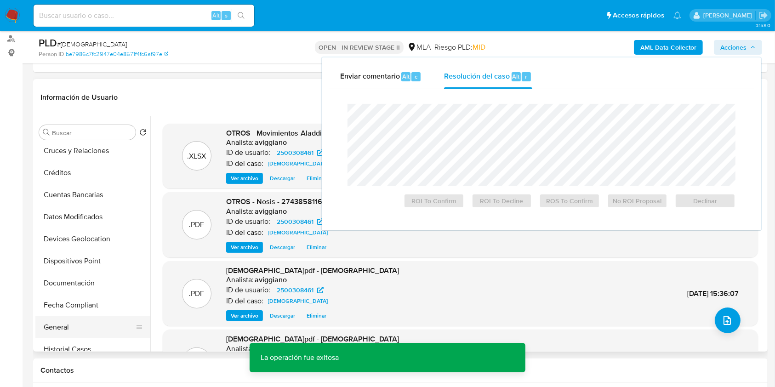
scroll to position [184, 0]
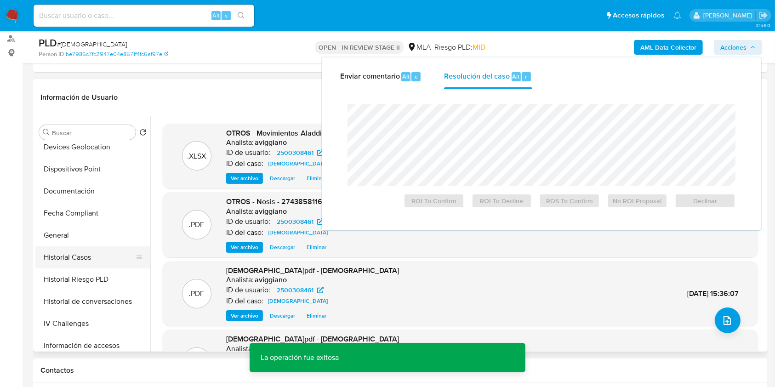
click at [63, 259] on button "Historial Casos" at bounding box center [89, 257] width 108 height 22
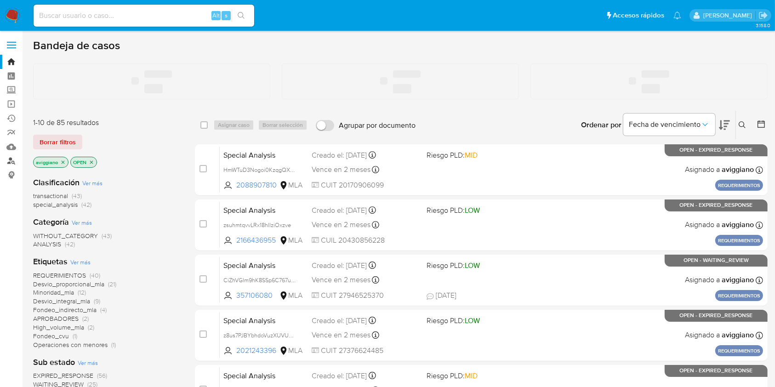
click at [11, 160] on link "Buscador de personas" at bounding box center [54, 161] width 109 height 14
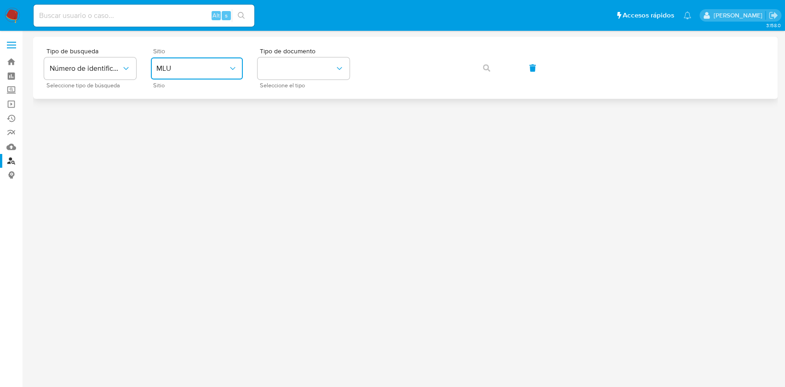
click at [210, 69] on span "MLU" at bounding box center [192, 68] width 72 height 9
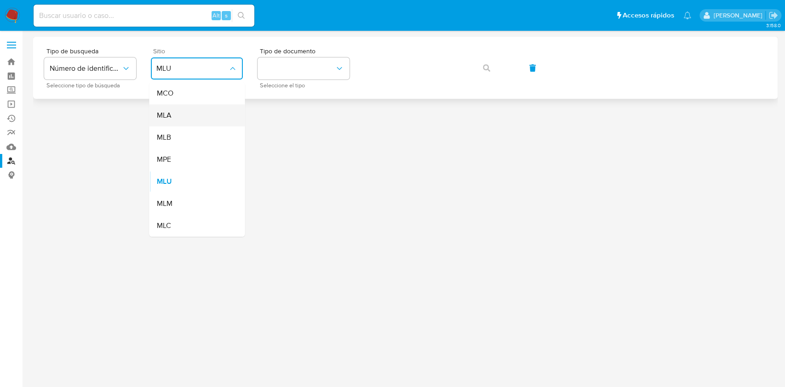
click at [195, 118] on div "MLA" at bounding box center [193, 115] width 75 height 22
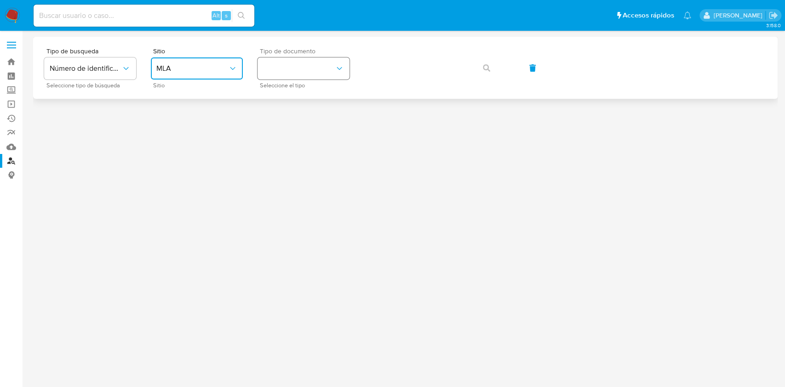
click at [326, 79] on button "identificationType" at bounding box center [303, 68] width 92 height 22
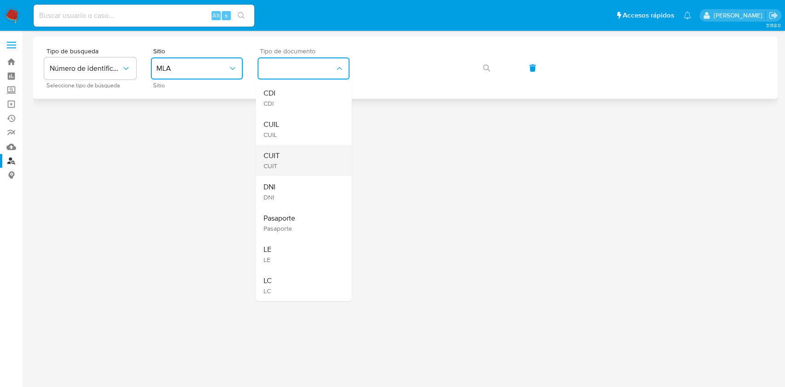
click at [291, 160] on div "CUIT CUIT" at bounding box center [300, 160] width 75 height 31
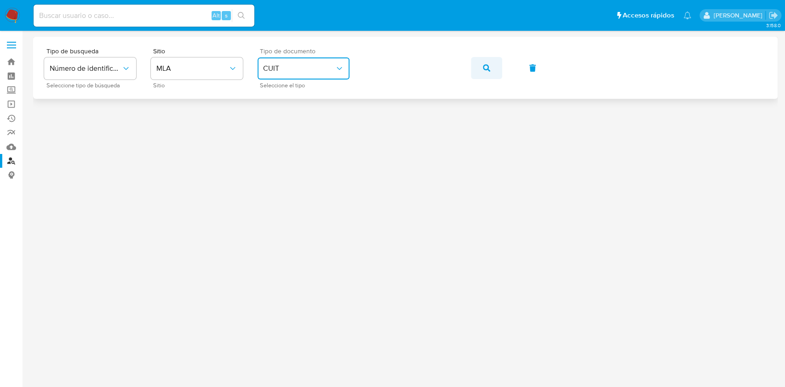
click at [481, 70] on button "button" at bounding box center [486, 68] width 31 height 22
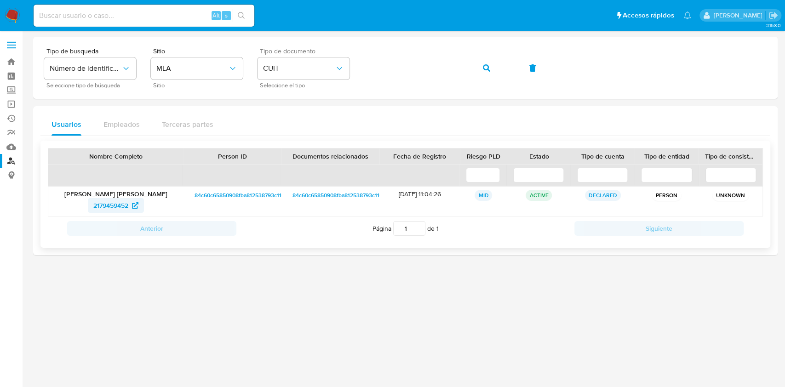
click at [113, 205] on span "2179459452" at bounding box center [110, 205] width 35 height 15
click at [324, 69] on div "Tipo de busqueda Número de identificación Seleccione tipo de búsqueda Sitio MLA…" at bounding box center [405, 68] width 722 height 40
click at [563, 78] on div "Tipo de busqueda Número de identificación Seleccione tipo de búsqueda Sitio MLA…" at bounding box center [405, 68] width 722 height 40
click at [334, 70] on div "Tipo de busqueda Número de identificación Seleccione tipo de búsqueda Sitio MLA…" at bounding box center [405, 68] width 722 height 40
click at [484, 67] on icon "button" at bounding box center [486, 67] width 7 height 7
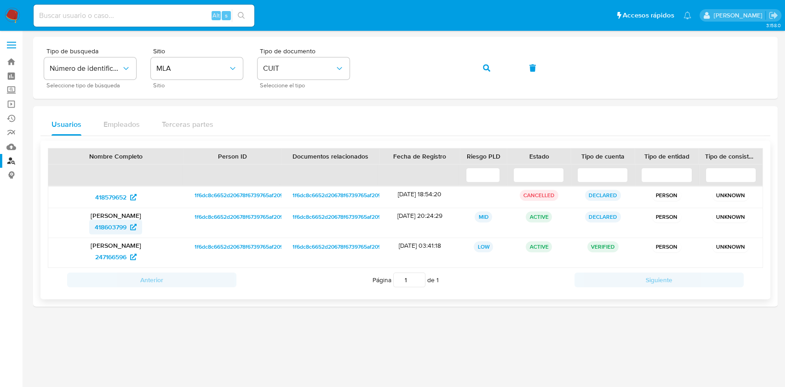
click at [103, 224] on span "418603799" at bounding box center [111, 227] width 32 height 15
click at [112, 228] on span "418603799" at bounding box center [111, 227] width 32 height 15
click at [359, 59] on div "Tipo de busqueda Número de identificación Seleccione tipo de búsqueda Sitio MLA…" at bounding box center [405, 68] width 722 height 40
click at [472, 66] on button "button" at bounding box center [486, 68] width 31 height 22
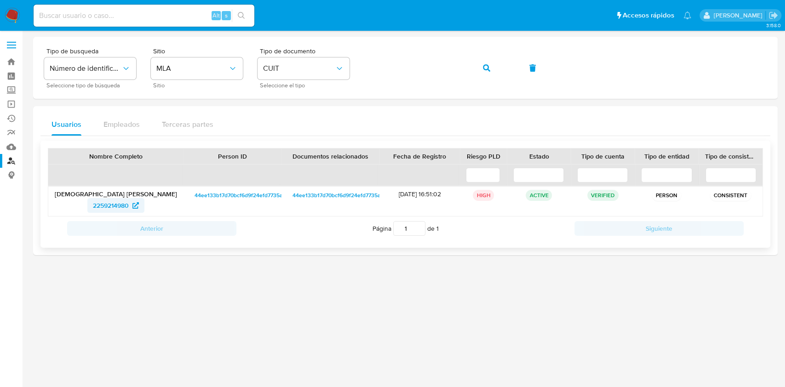
click at [113, 202] on span "2259214980" at bounding box center [111, 205] width 36 height 15
click at [357, 69] on div "Tipo de busqueda Número de identificación Seleccione tipo de búsqueda Sitio MLA…" at bounding box center [405, 68] width 722 height 40
click at [476, 70] on button "button" at bounding box center [486, 68] width 31 height 22
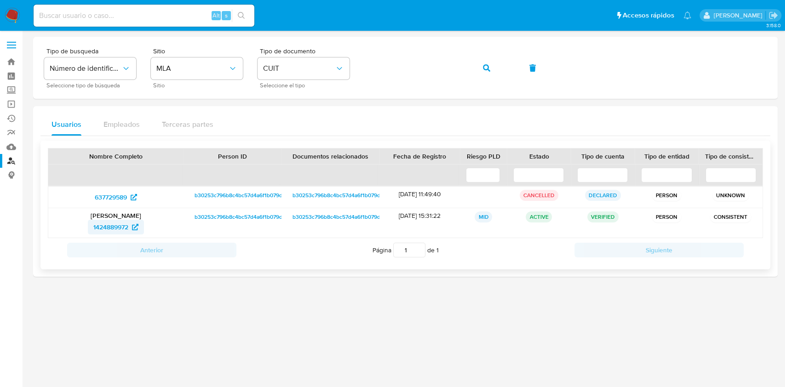
click at [104, 227] on span "1424889972" at bounding box center [110, 227] width 35 height 15
click at [361, 64] on div "Tipo de busqueda Número de identificación Seleccione tipo de búsqueda Sitio MLA…" at bounding box center [405, 68] width 722 height 40
click at [474, 70] on button "button" at bounding box center [486, 68] width 31 height 22
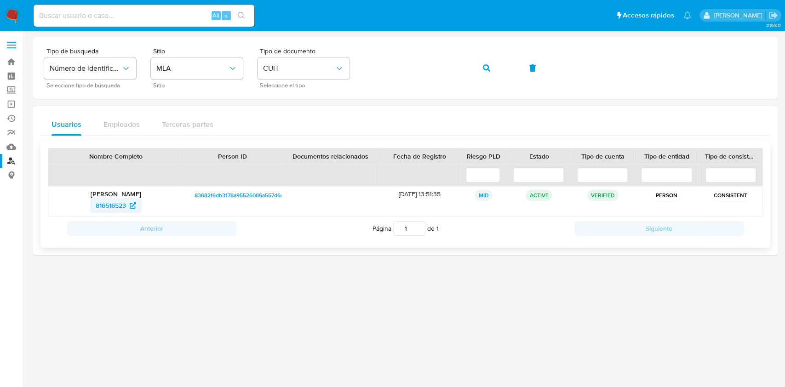
click at [115, 203] on span "816516523" at bounding box center [111, 205] width 30 height 15
click at [344, 72] on div "Tipo de busqueda Número de identificación Seleccione tipo de búsqueda Sitio MLA…" at bounding box center [405, 68] width 722 height 40
click at [490, 79] on button "button" at bounding box center [486, 68] width 31 height 22
click at [107, 204] on span "2179459452" at bounding box center [110, 205] width 35 height 15
click at [486, 77] on span "button" at bounding box center [486, 68] width 7 height 20
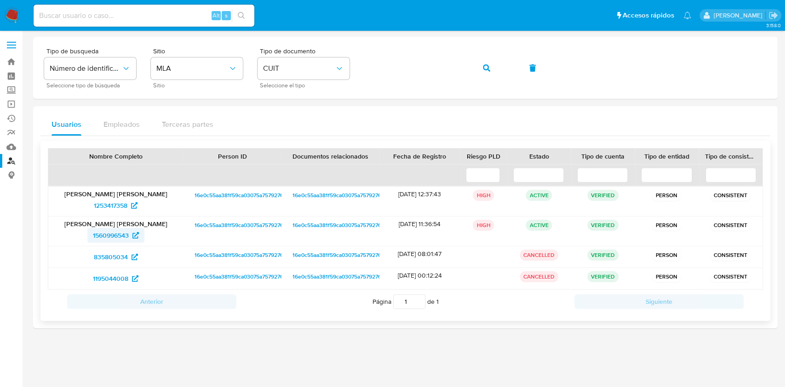
click at [126, 233] on span "1560996543" at bounding box center [111, 235] width 36 height 15
click at [337, 70] on div "Tipo de busqueda Número de identificación Seleccione tipo de búsqueda Sitio MLA…" at bounding box center [405, 68] width 722 height 40
click at [479, 72] on button "button" at bounding box center [486, 68] width 31 height 22
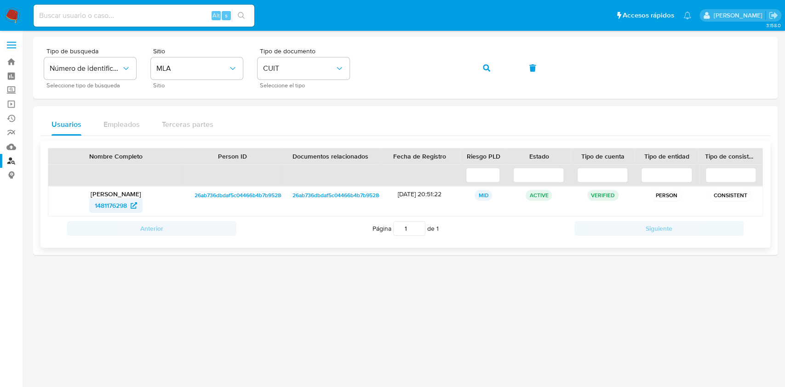
click at [108, 208] on span "1481176298" at bounding box center [111, 205] width 32 height 15
click at [9, 103] on link "Operaciones masivas" at bounding box center [54, 104] width 109 height 14
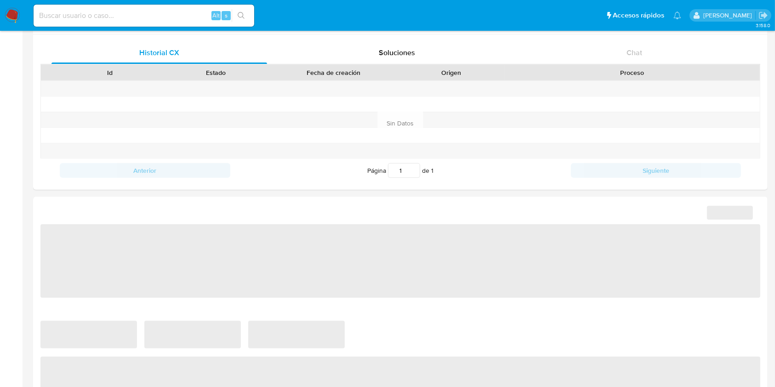
select select "10"
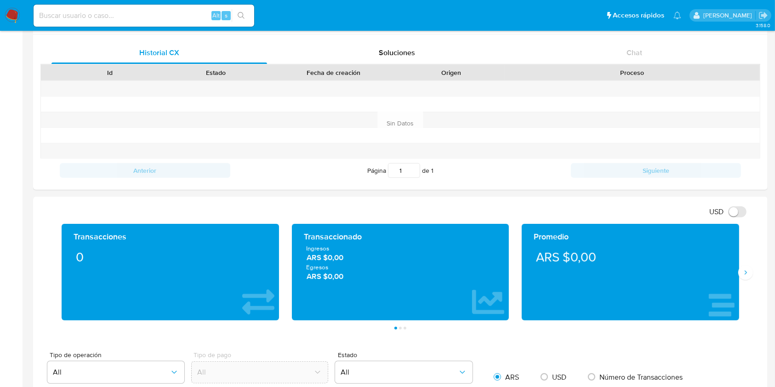
scroll to position [490, 0]
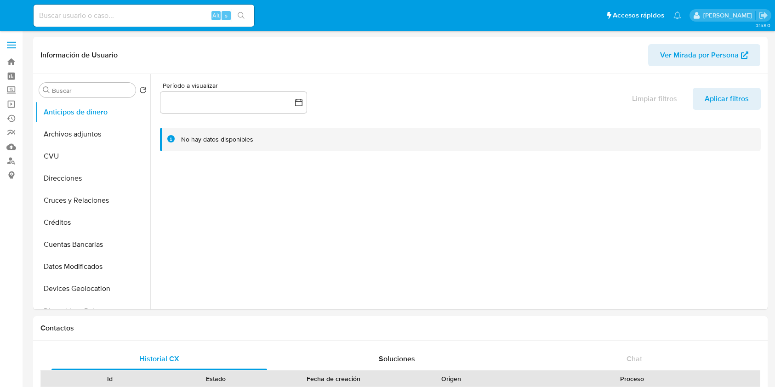
select select "10"
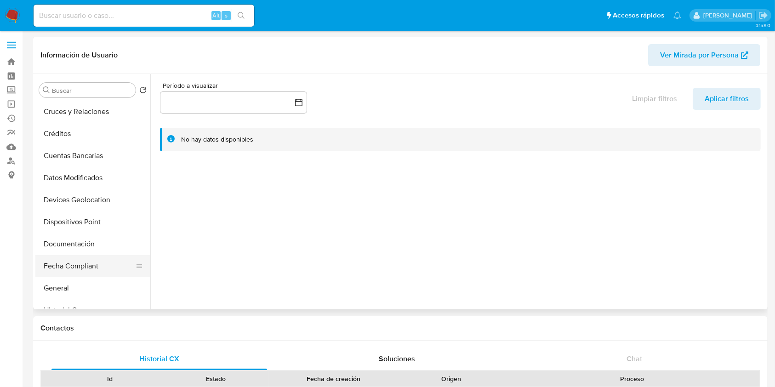
scroll to position [122, 0]
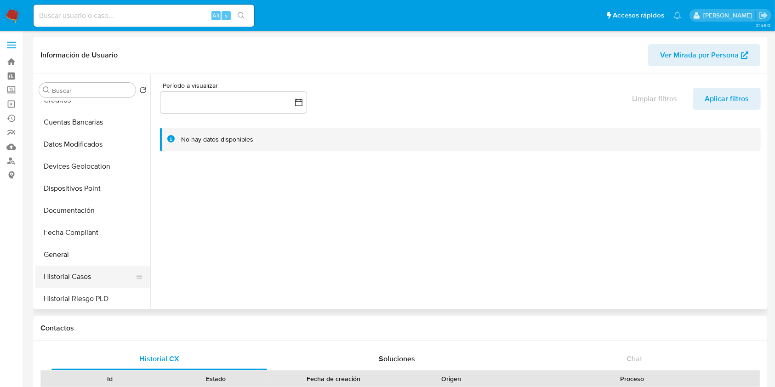
click at [68, 271] on button "Historial Casos" at bounding box center [89, 277] width 108 height 22
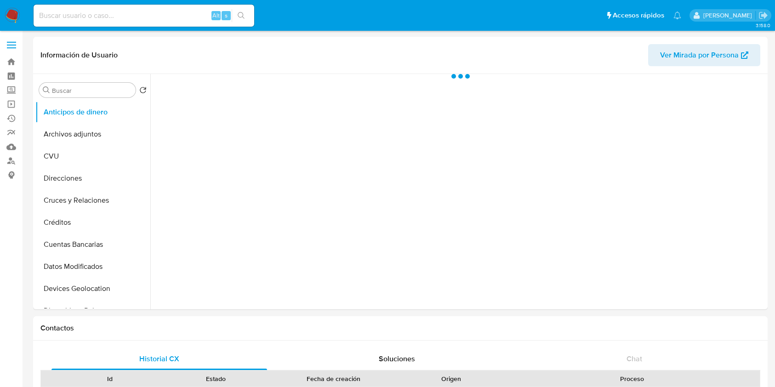
select select "10"
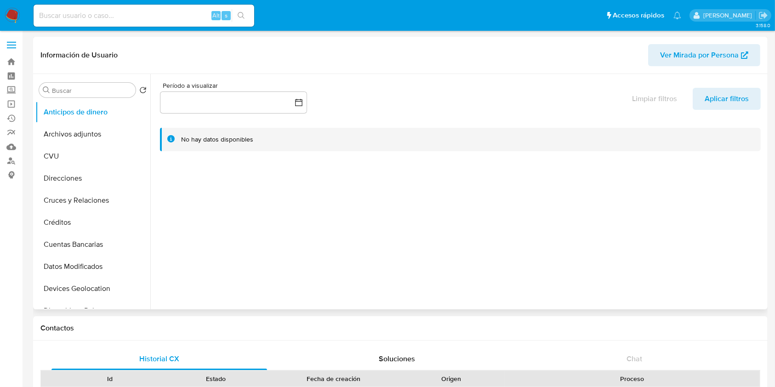
click at [701, 56] on span "Ver Mirada por Persona" at bounding box center [699, 55] width 79 height 22
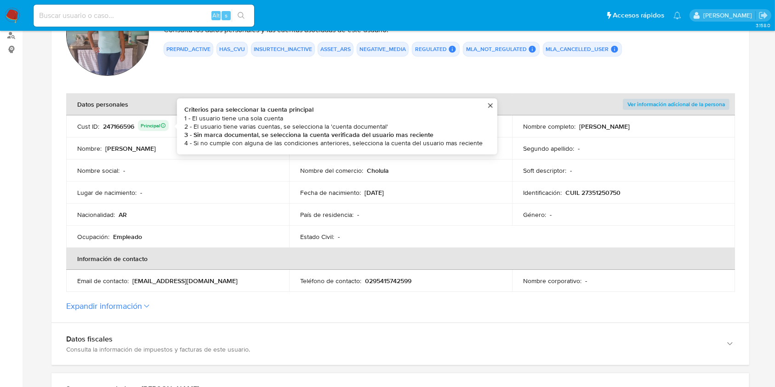
scroll to position [184, 0]
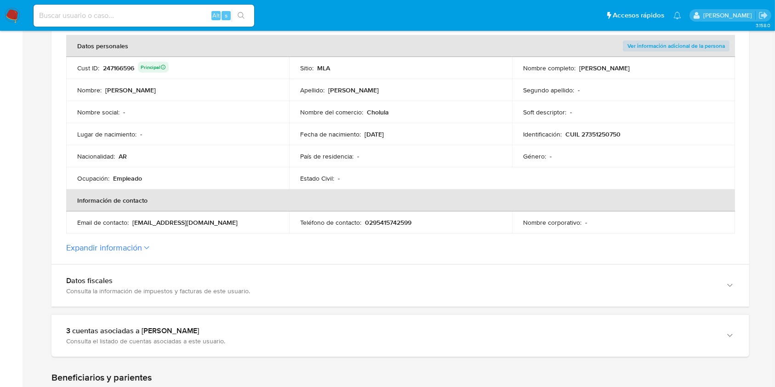
click at [112, 67] on div "247166596 Principal" at bounding box center [136, 68] width 66 height 13
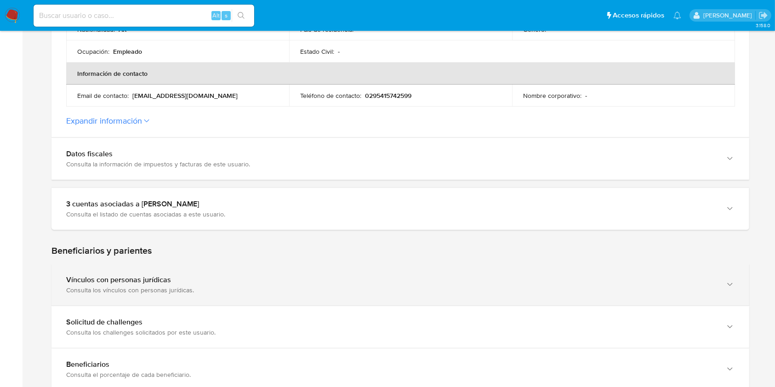
scroll to position [368, 0]
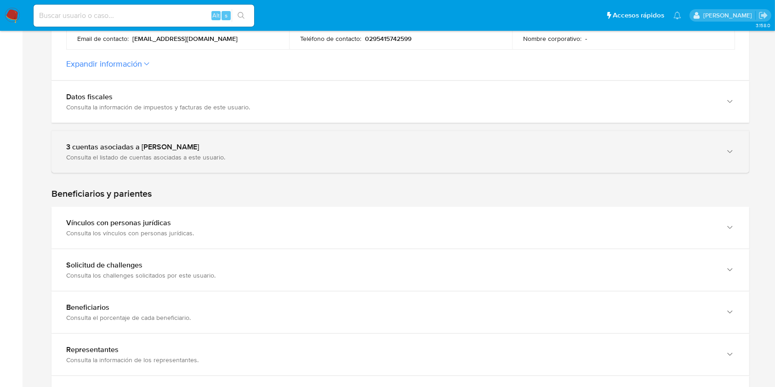
click at [167, 151] on div "3 cuentas asociadas a Rosana Belen Alvarez" at bounding box center [391, 146] width 650 height 9
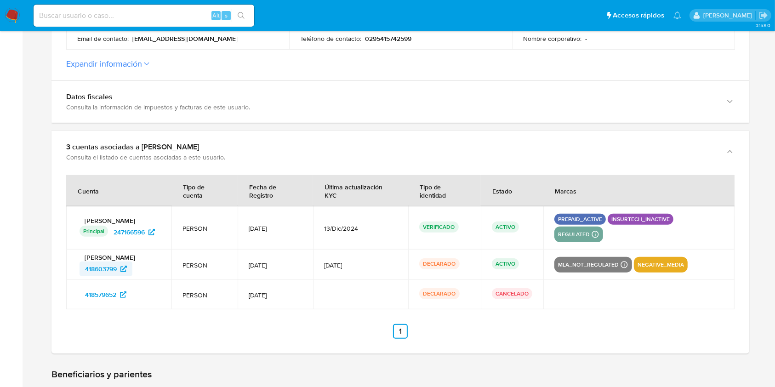
drag, startPoint x: 71, startPoint y: 249, endPoint x: 116, endPoint y: 250, distance: 45.1
click at [116, 250] on td "Rosana Belen Alvarez 418603799" at bounding box center [118, 265] width 105 height 30
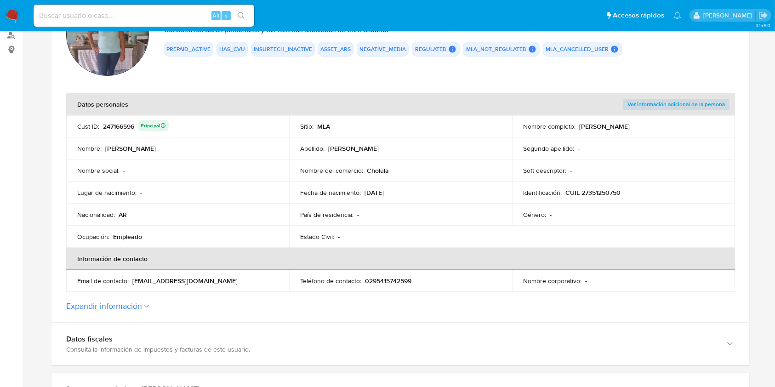
scroll to position [245, 0]
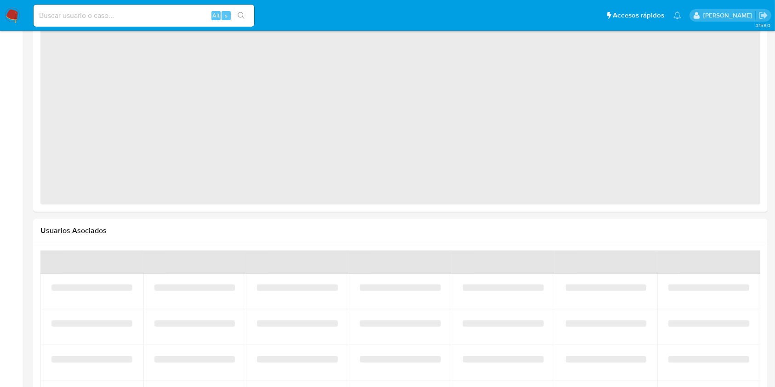
select select "10"
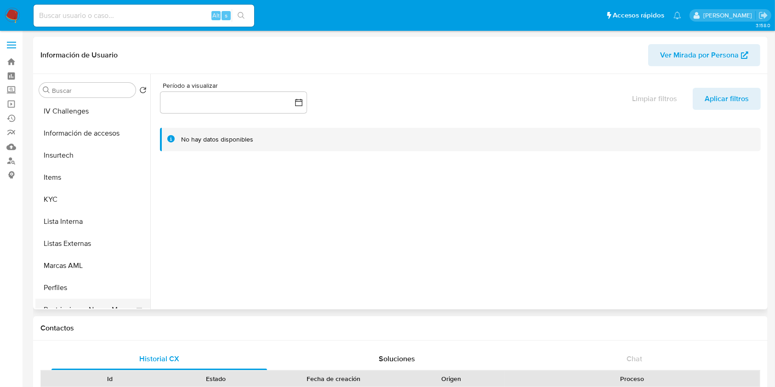
scroll to position [433, 0]
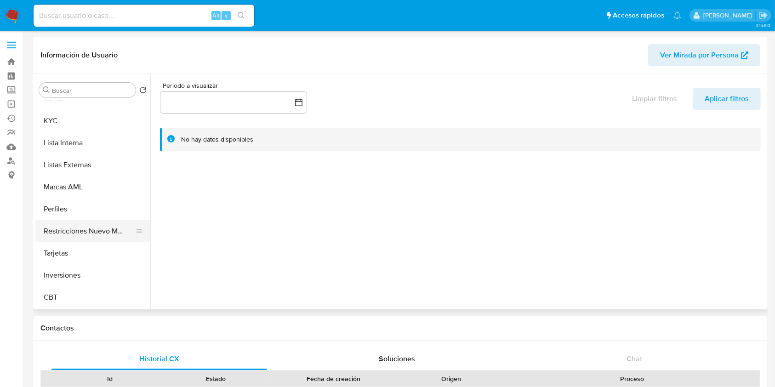
click at [100, 226] on button "Restricciones Nuevo Mundo" at bounding box center [89, 231] width 108 height 22
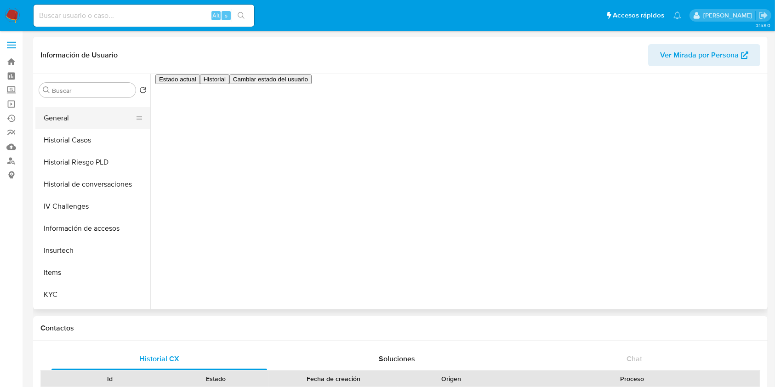
scroll to position [188, 0]
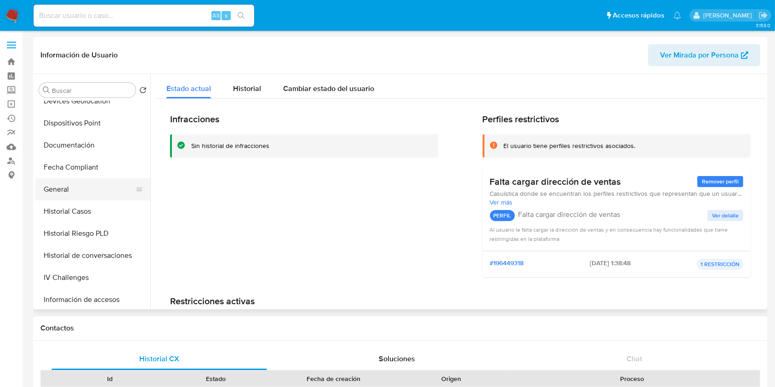
click at [108, 182] on button "General" at bounding box center [89, 189] width 108 height 22
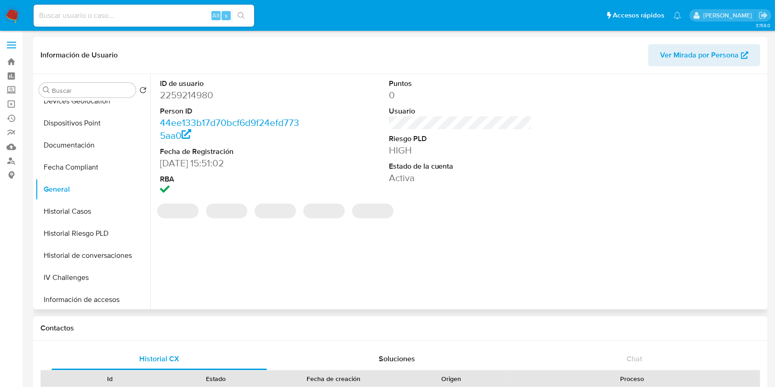
click at [195, 92] on dd "2259214980" at bounding box center [231, 95] width 143 height 13
copy dd "2259214980"
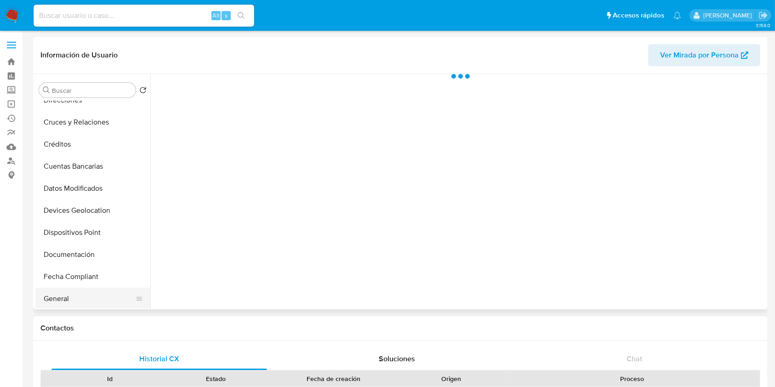
scroll to position [184, 0]
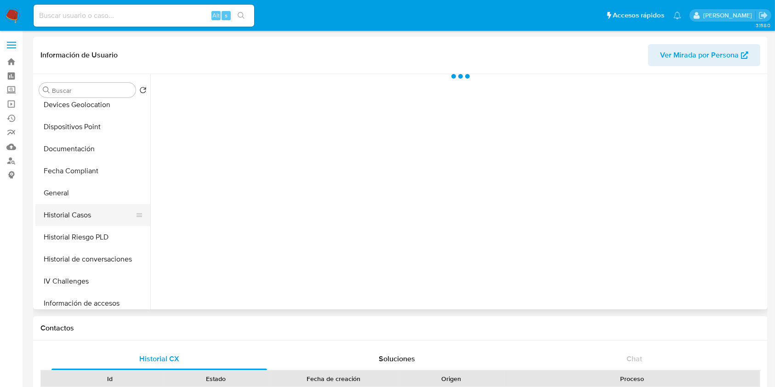
click at [94, 206] on button "Historial Casos" at bounding box center [89, 215] width 108 height 22
select select "10"
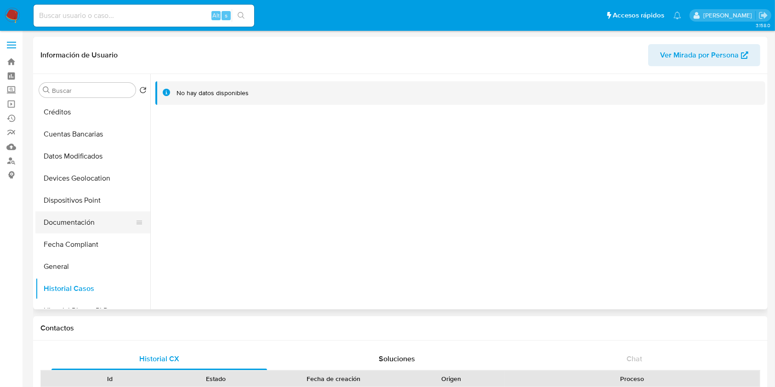
scroll to position [0, 0]
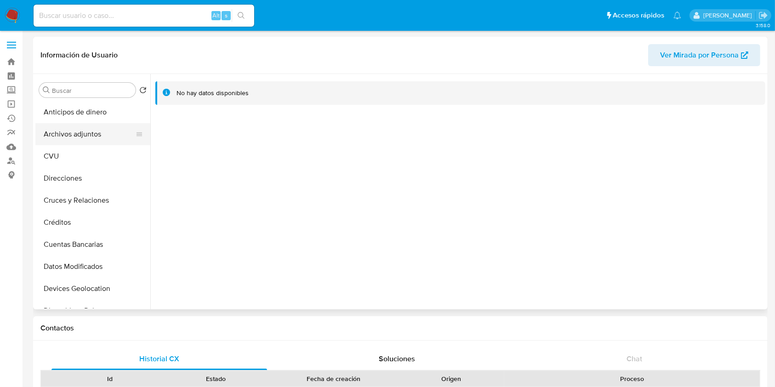
click at [71, 136] on button "Archivos adjuntos" at bounding box center [89, 134] width 108 height 22
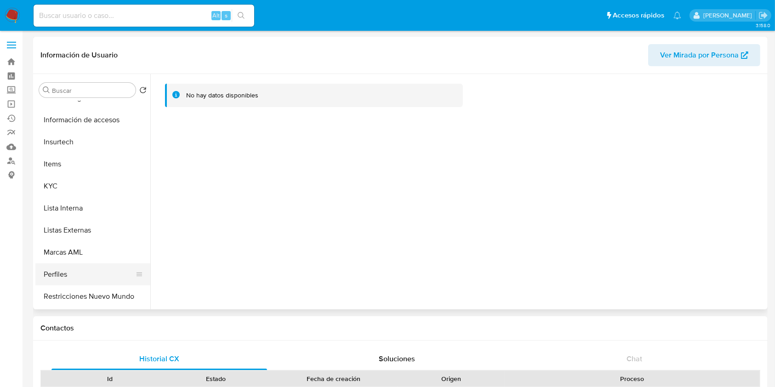
scroll to position [433, 0]
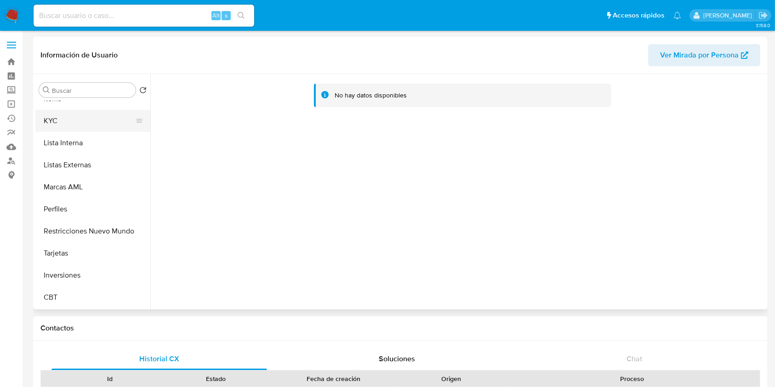
click at [92, 124] on button "KYC" at bounding box center [89, 121] width 108 height 22
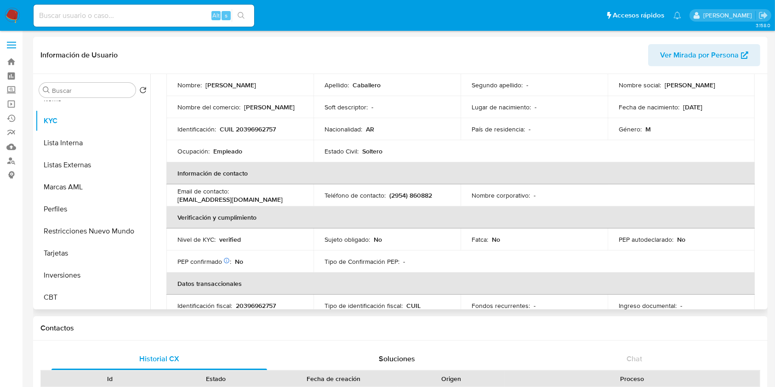
scroll to position [0, 0]
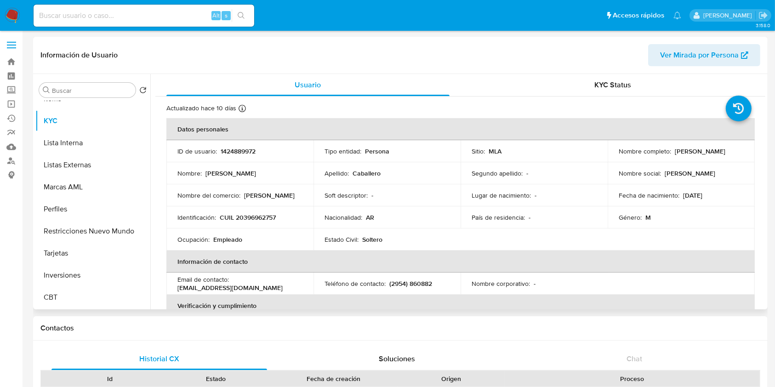
click at [239, 152] on p "1424889972" at bounding box center [238, 151] width 35 height 8
click at [239, 151] on p "1424889972" at bounding box center [238, 151] width 35 height 8
click at [239, 150] on p "1424889972" at bounding box center [238, 151] width 35 height 8
copy p "1424889972"
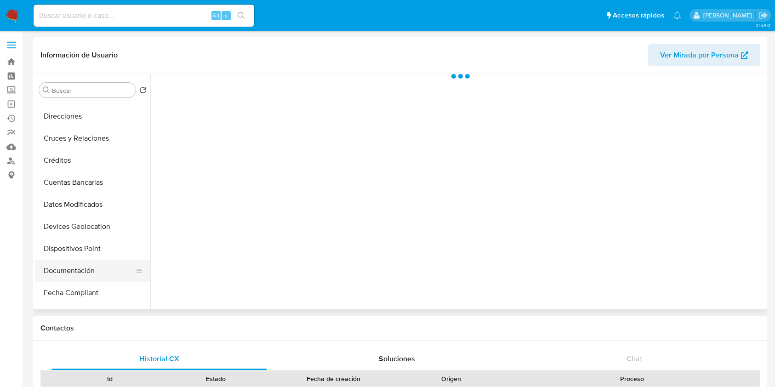
scroll to position [122, 0]
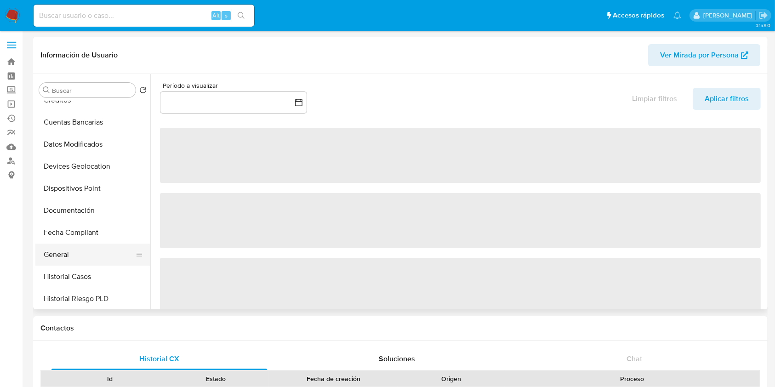
click at [56, 258] on button "General" at bounding box center [89, 255] width 108 height 22
select select "10"
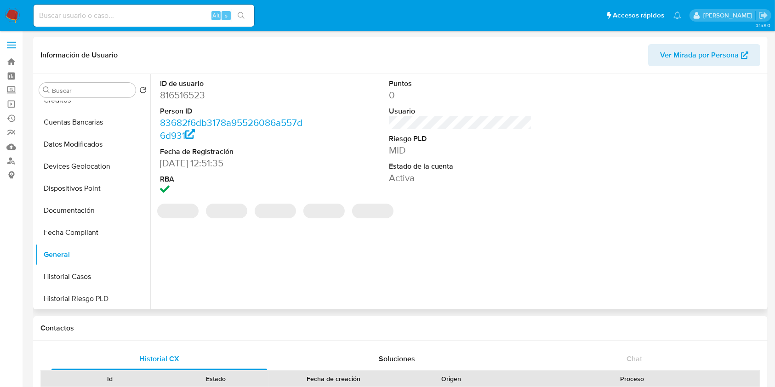
click at [191, 99] on dd "816516523" at bounding box center [231, 95] width 143 height 13
copy dd "816516523"
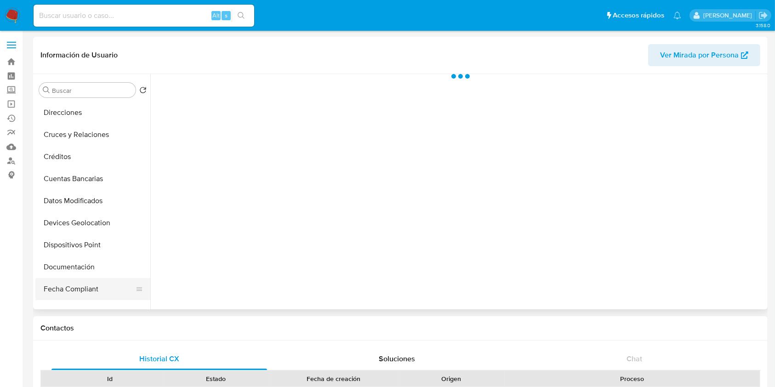
scroll to position [122, 0]
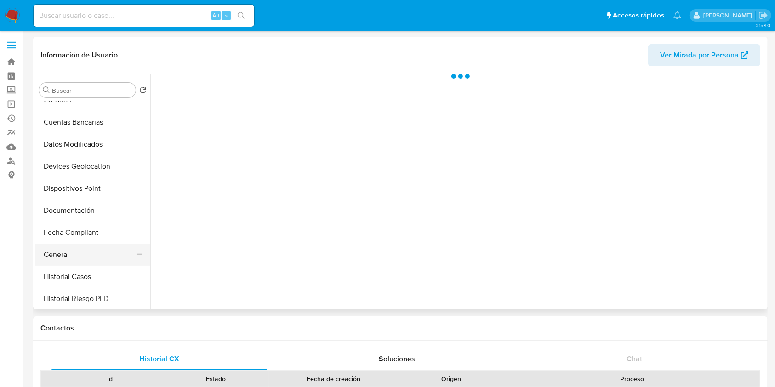
click at [59, 252] on button "General" at bounding box center [89, 255] width 108 height 22
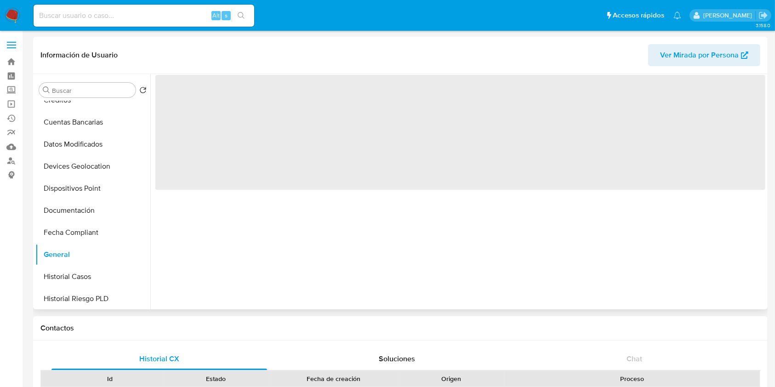
select select "10"
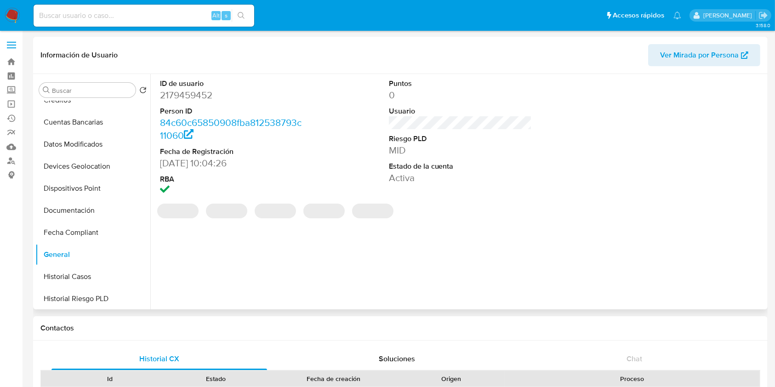
click at [194, 92] on dd "2179459452" at bounding box center [231, 95] width 143 height 13
copy dd "2179459452"
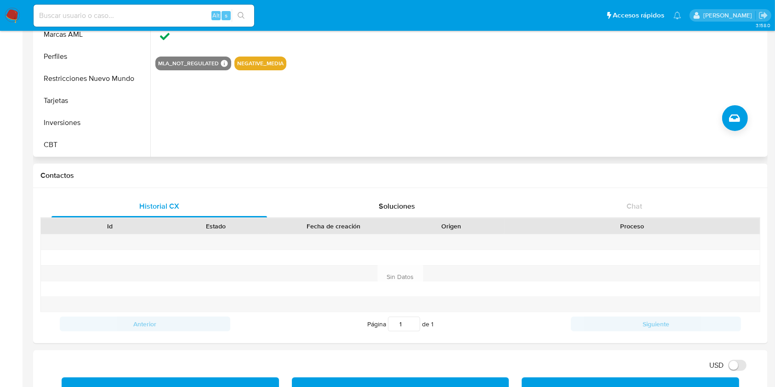
scroll to position [0, 0]
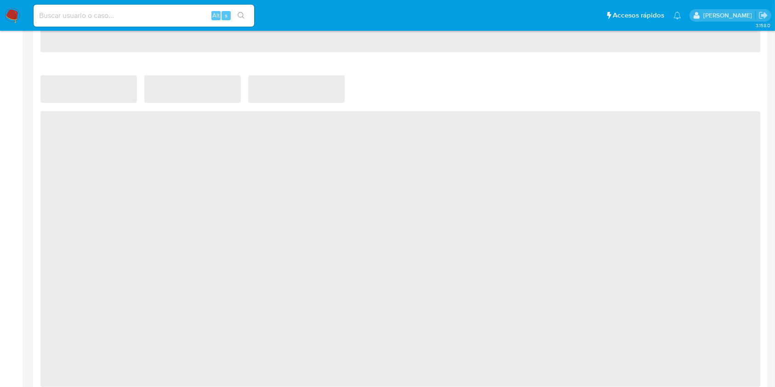
select select "10"
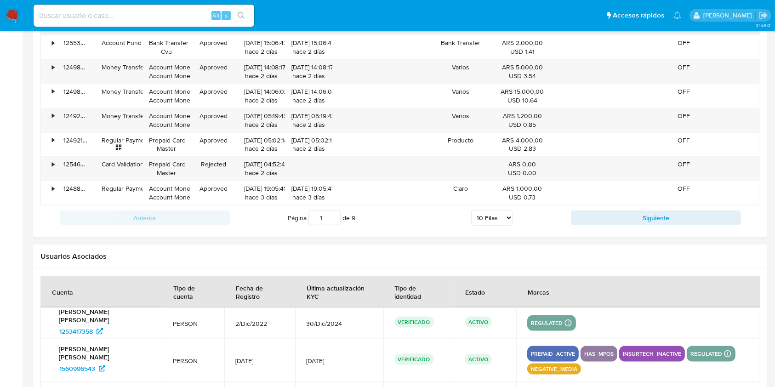
scroll to position [1103, 0]
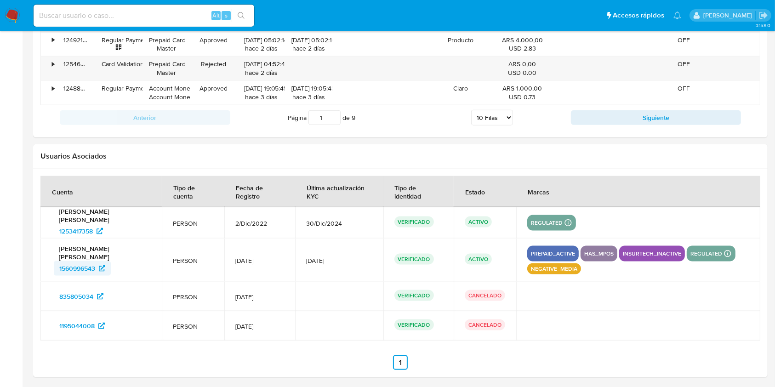
click at [77, 264] on span "1560996543" at bounding box center [77, 268] width 36 height 15
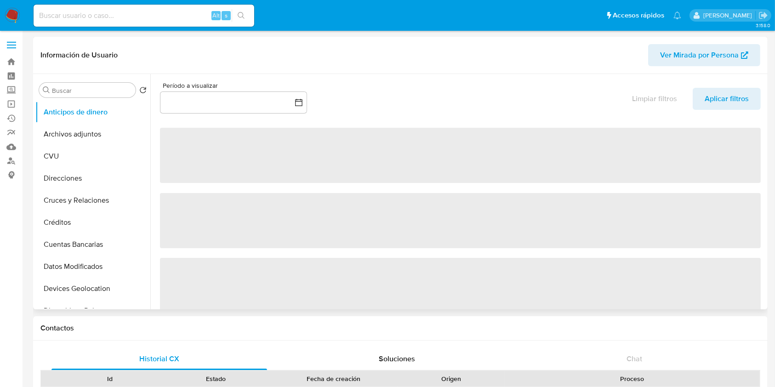
select select "10"
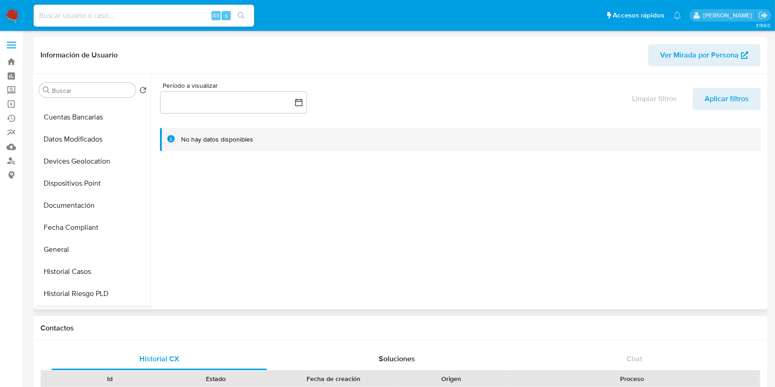
scroll to position [245, 0]
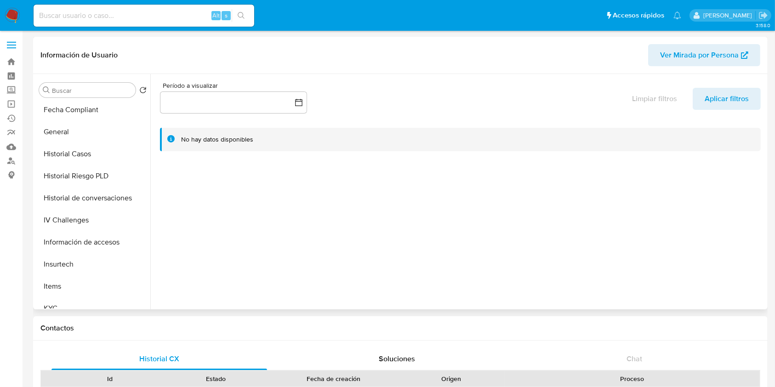
click at [701, 57] on span "Ver Mirada por Persona" at bounding box center [699, 55] width 79 height 22
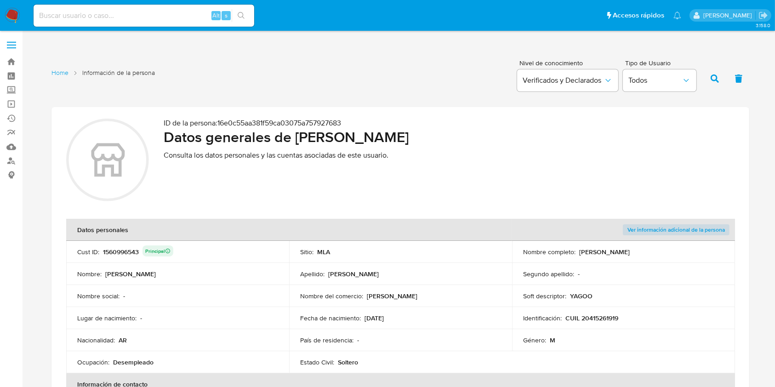
click at [111, 251] on div "1560996543 Principal" at bounding box center [138, 251] width 70 height 13
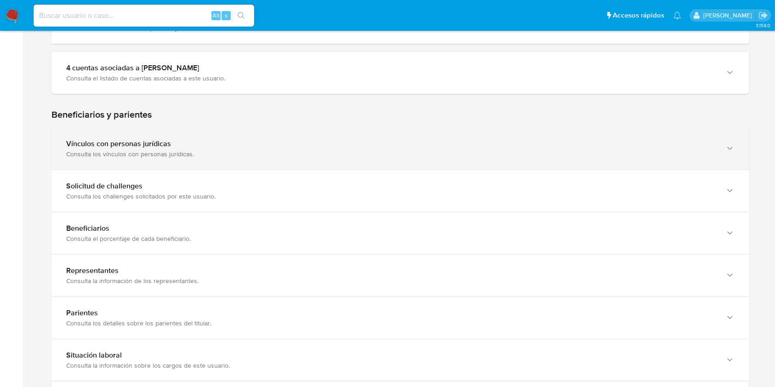
scroll to position [429, 0]
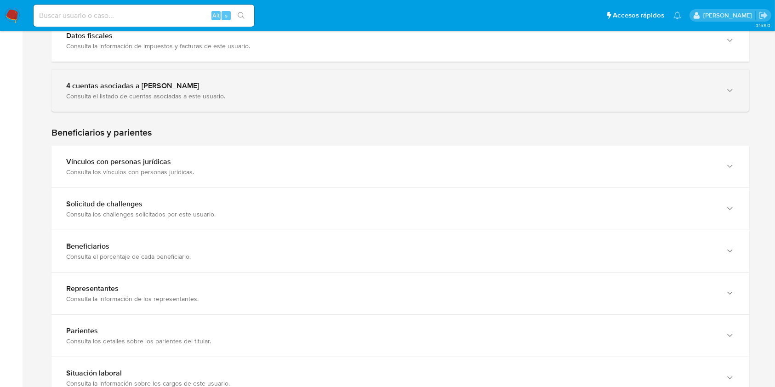
click at [154, 102] on div "4 cuentas asociadas a [PERSON_NAME] Consulta el listado de cuentas asociadas a …" at bounding box center [400, 91] width 698 height 42
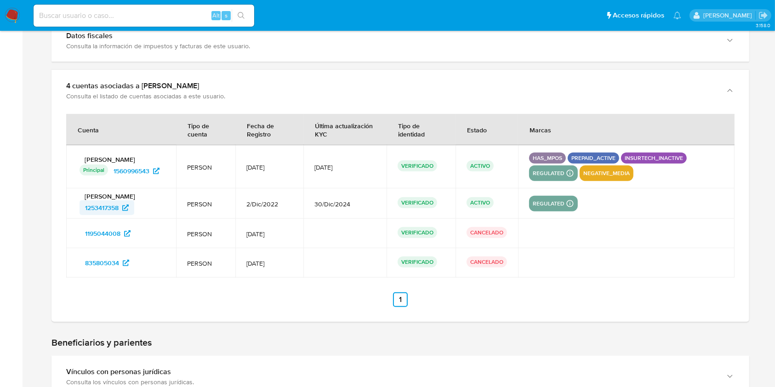
drag, startPoint x: 80, startPoint y: 211, endPoint x: 119, endPoint y: 212, distance: 39.1
click at [119, 212] on div "[PERSON_NAME] 1253417358" at bounding box center [121, 203] width 88 height 23
drag, startPoint x: 73, startPoint y: 231, endPoint x: 119, endPoint y: 232, distance: 46.0
click at [119, 232] on td "1195044008" at bounding box center [121, 233] width 110 height 29
click at [329, 303] on ul "Anterior 1 Siguiente" at bounding box center [400, 299] width 668 height 15
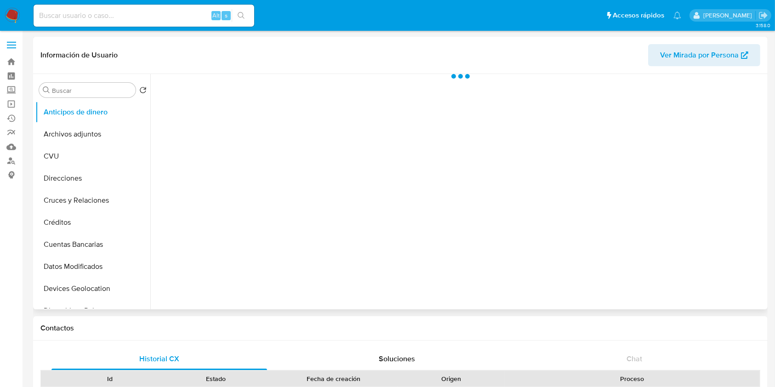
scroll to position [122, 0]
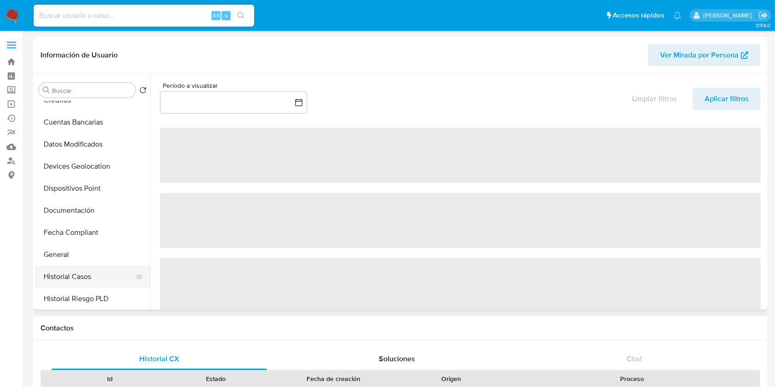
click at [92, 269] on button "Historial Casos" at bounding box center [89, 277] width 108 height 22
select select "10"
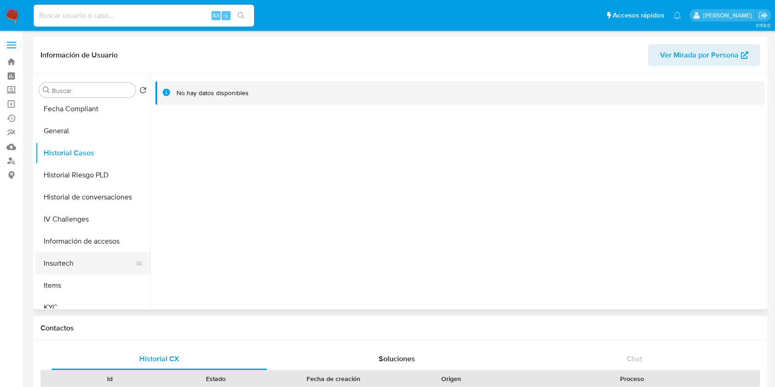
scroll to position [306, 0]
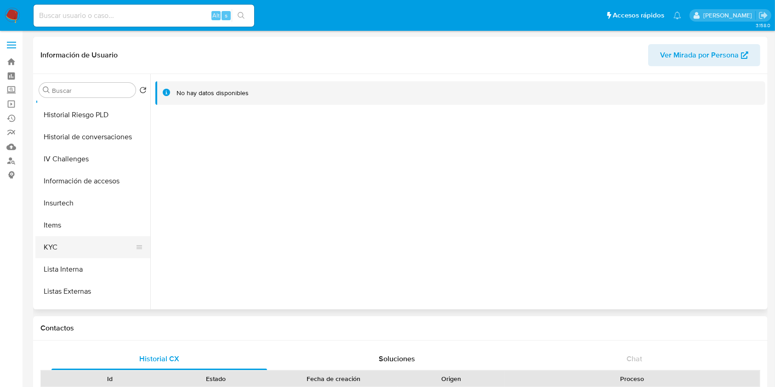
click at [55, 242] on button "KYC" at bounding box center [89, 247] width 108 height 22
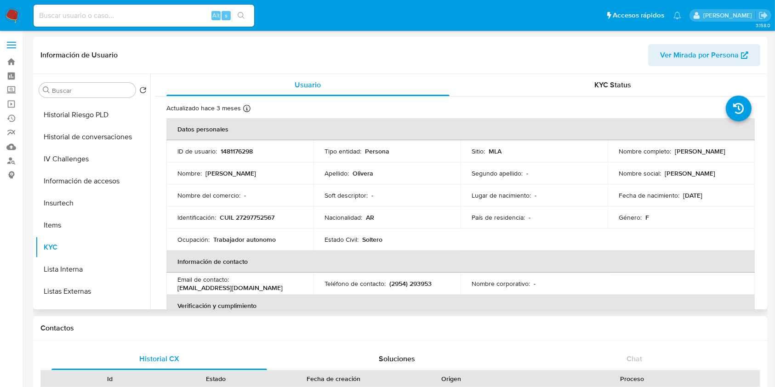
click at [238, 144] on td "ID de usuario : 1481176298" at bounding box center [239, 151] width 147 height 22
copy p "1481176298"
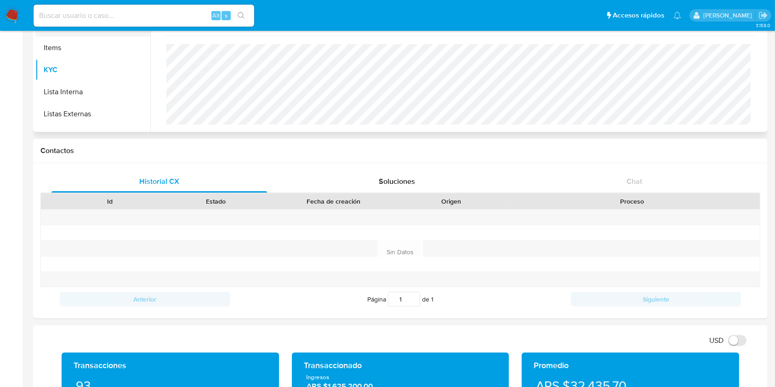
scroll to position [0, 0]
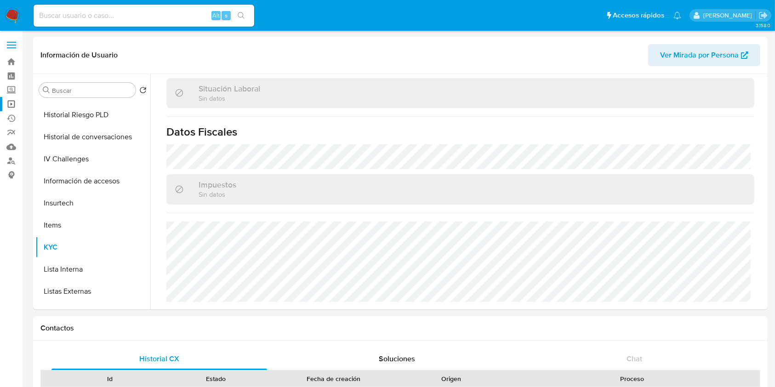
click at [10, 103] on link "Operaciones masivas" at bounding box center [54, 104] width 109 height 14
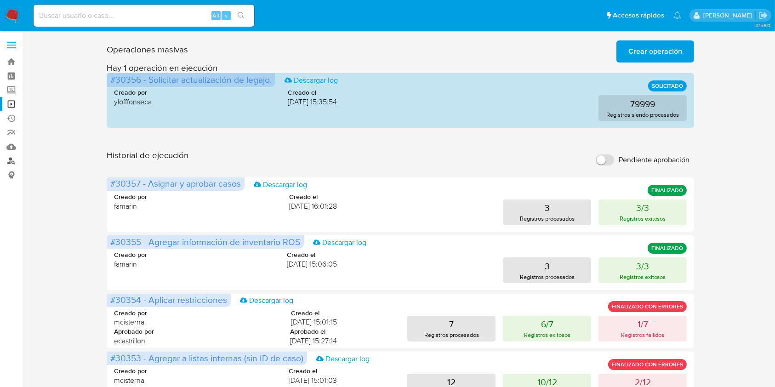
click at [13, 162] on link "Buscador de personas" at bounding box center [54, 161] width 109 height 14
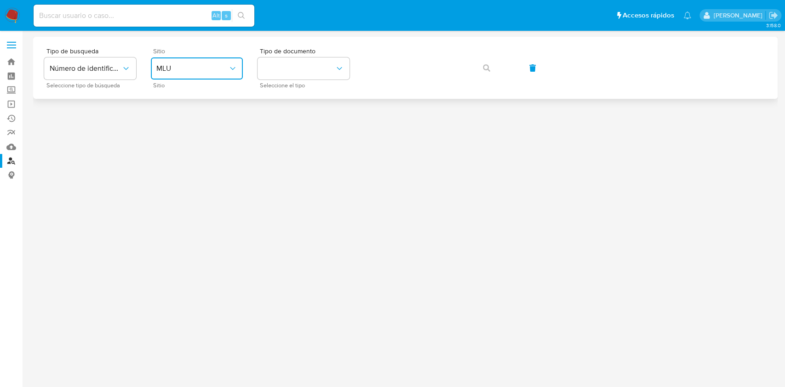
click at [188, 59] on button "MLU" at bounding box center [197, 68] width 92 height 22
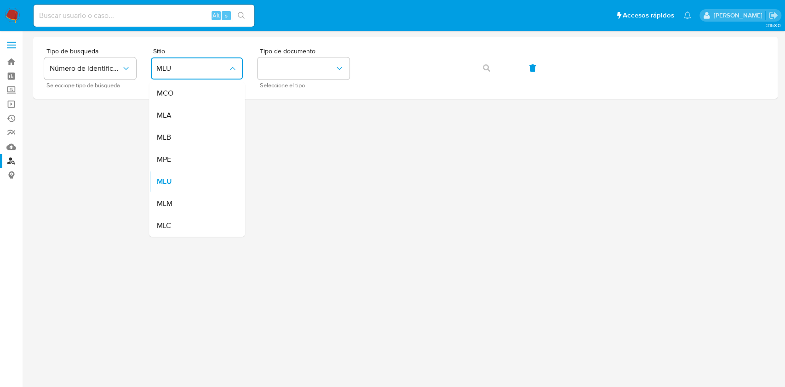
click at [176, 110] on div "MLA" at bounding box center [193, 115] width 75 height 22
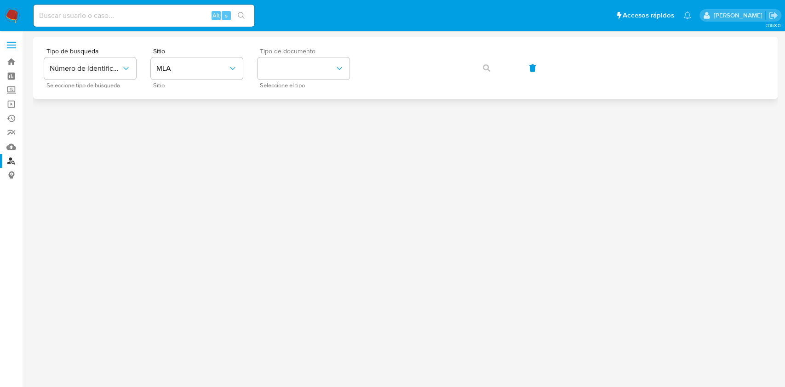
click at [280, 80] on div "Tipo de documento Seleccione el tipo" at bounding box center [303, 68] width 92 height 40
click at [291, 66] on button "identificationType" at bounding box center [303, 68] width 92 height 22
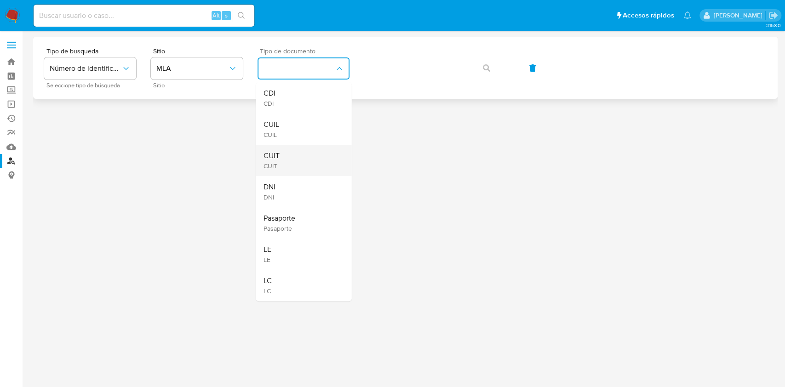
click at [285, 151] on div "CUIT CUIT" at bounding box center [300, 160] width 75 height 31
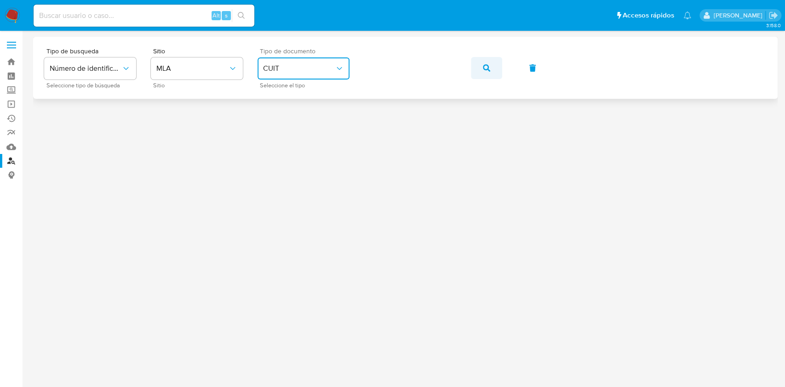
click at [477, 68] on button "button" at bounding box center [486, 68] width 31 height 22
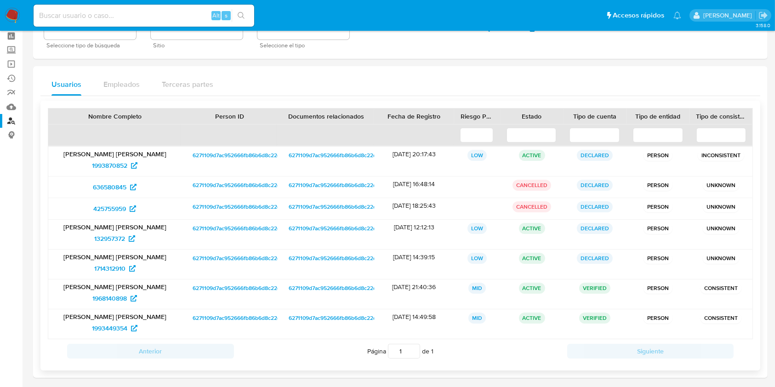
scroll to position [77, 0]
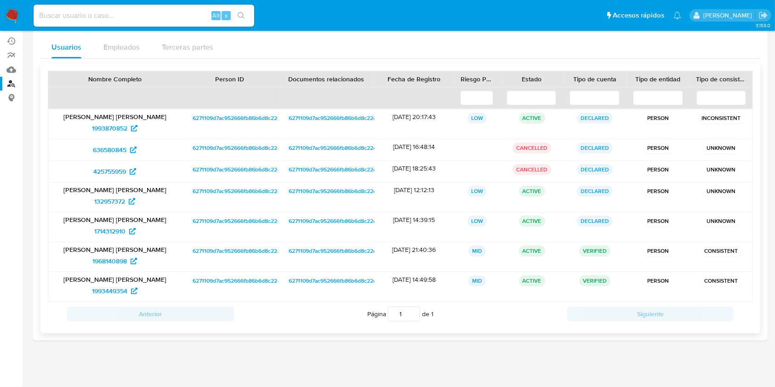
click at [83, 203] on div "132957372" at bounding box center [115, 201] width 120 height 15
drag, startPoint x: 80, startPoint y: 127, endPoint x: 127, endPoint y: 129, distance: 46.9
click at [127, 129] on div "1993870852" at bounding box center [115, 128] width 120 height 15
drag, startPoint x: 87, startPoint y: 200, endPoint x: 125, endPoint y: 198, distance: 37.3
click at [125, 198] on div "132957372" at bounding box center [115, 201] width 120 height 15
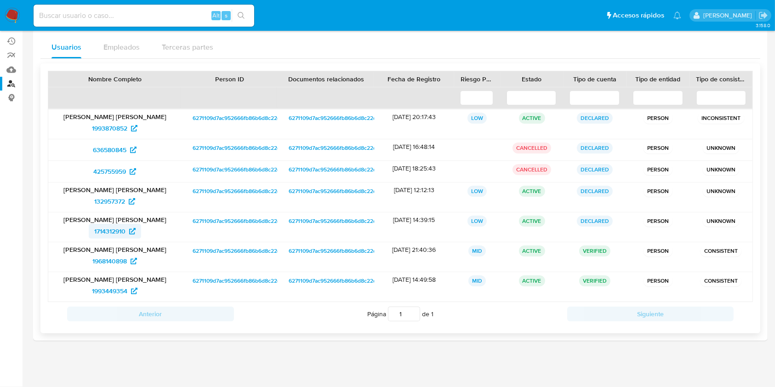
drag, startPoint x: 90, startPoint y: 235, endPoint x: 125, endPoint y: 233, distance: 35.0
click at [125, 233] on div "1714312910" at bounding box center [115, 231] width 120 height 15
drag, startPoint x: 75, startPoint y: 264, endPoint x: 129, endPoint y: 255, distance: 54.6
click at [129, 255] on div "1968140898" at bounding box center [115, 261] width 120 height 15
drag, startPoint x: 115, startPoint y: 287, endPoint x: 133, endPoint y: 291, distance: 18.4
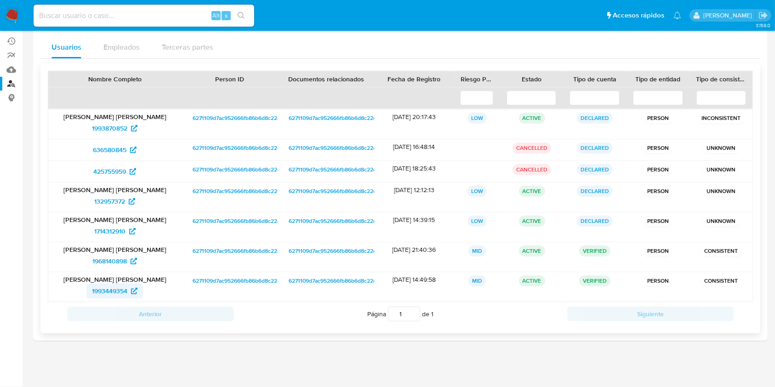
click at [132, 291] on div "1993449354" at bounding box center [115, 291] width 120 height 15
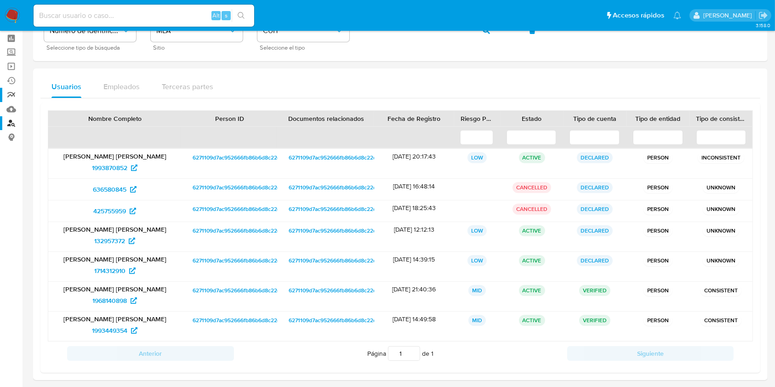
scroll to position [0, 0]
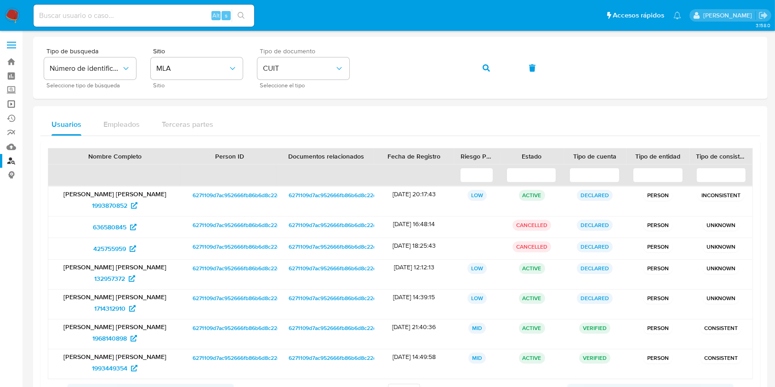
click at [11, 103] on link "Operaciones masivas" at bounding box center [54, 104] width 109 height 14
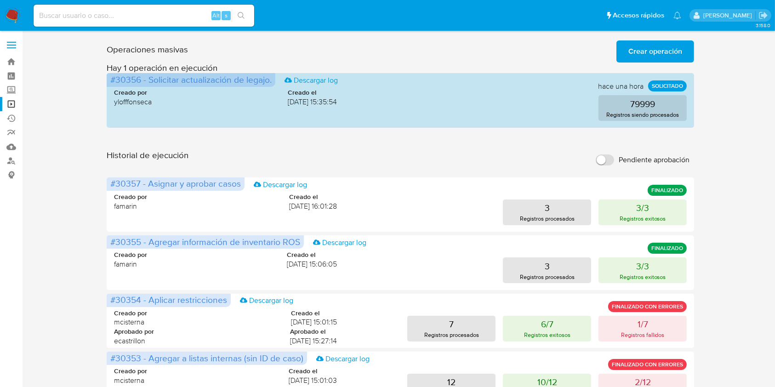
click at [640, 52] on span "Crear operación" at bounding box center [655, 51] width 54 height 20
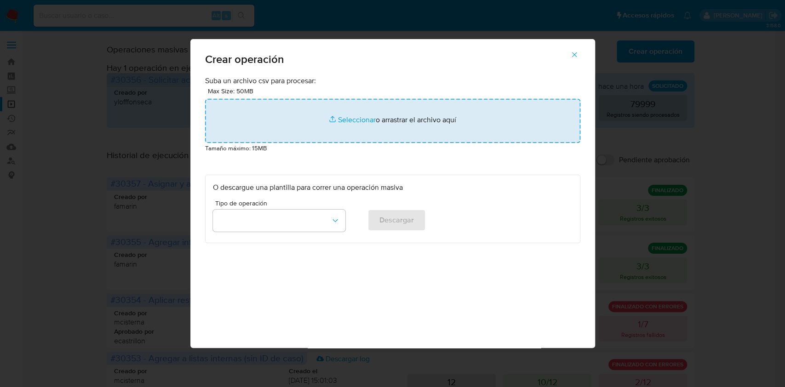
click at [327, 125] on input "file" at bounding box center [392, 121] width 375 height 44
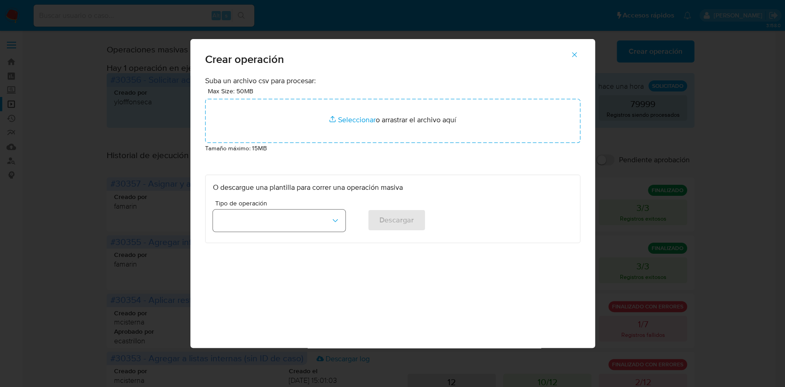
click at [302, 217] on button "button" at bounding box center [279, 221] width 132 height 22
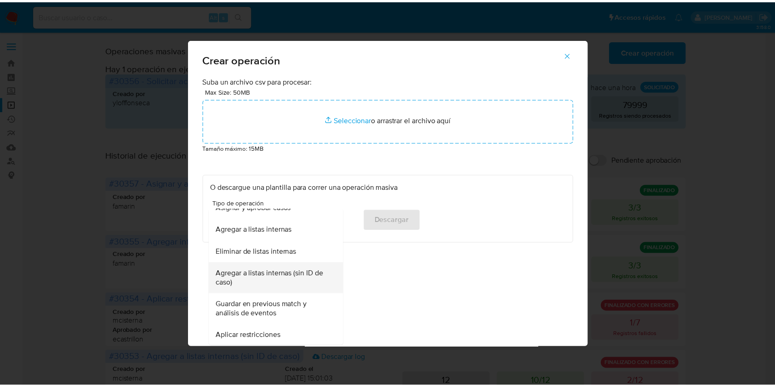
scroll to position [184, 0]
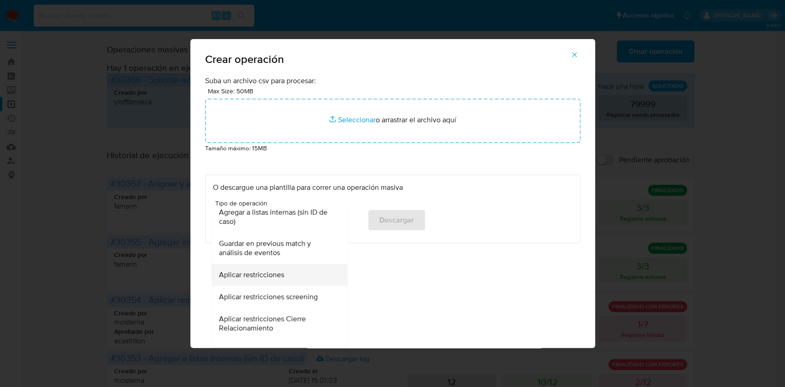
click at [285, 278] on div "Aplicar restricciones" at bounding box center [276, 275] width 116 height 22
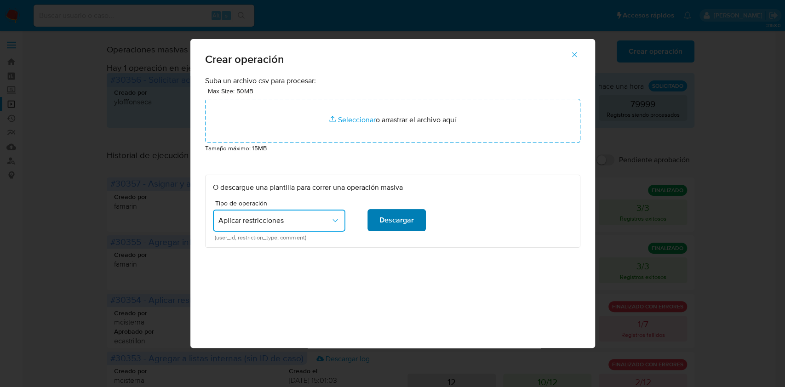
click at [390, 222] on span "Descargar" at bounding box center [396, 220] width 34 height 20
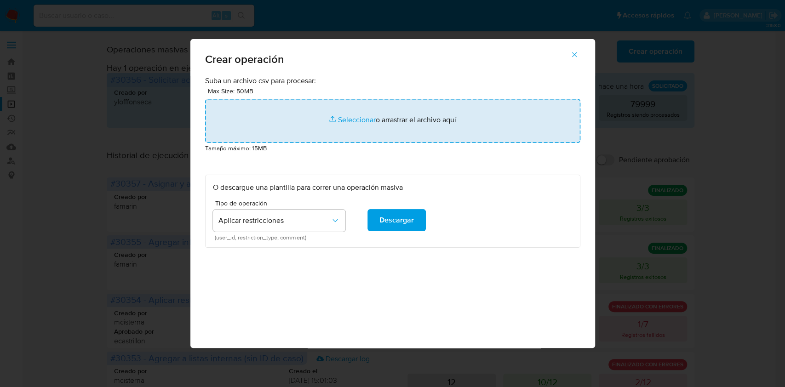
click at [314, 132] on input "file" at bounding box center [392, 121] width 375 height 44
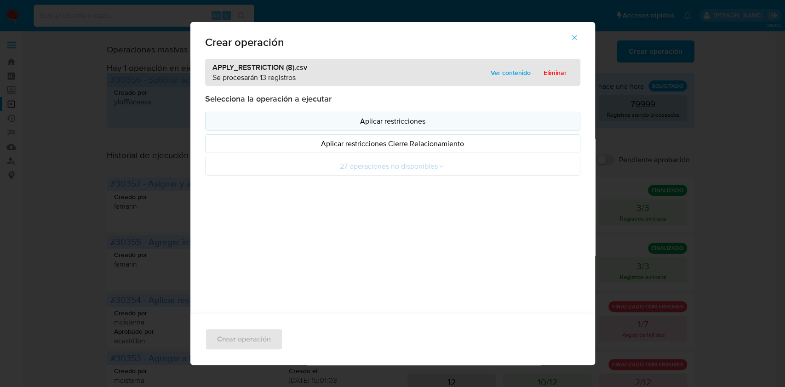
click at [312, 127] on button "Aplicar restricciones" at bounding box center [392, 121] width 375 height 19
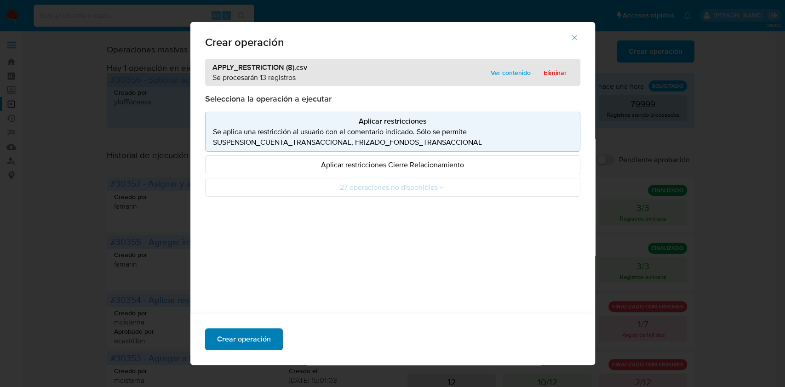
click at [253, 337] on span "Crear operación" at bounding box center [244, 339] width 54 height 20
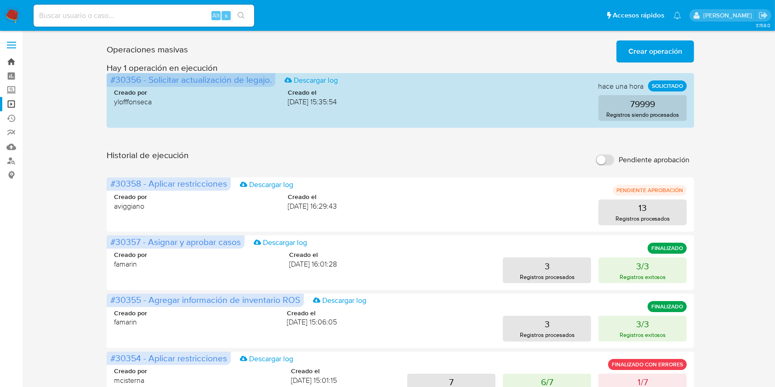
click at [16, 64] on link "Bandeja" at bounding box center [54, 62] width 109 height 14
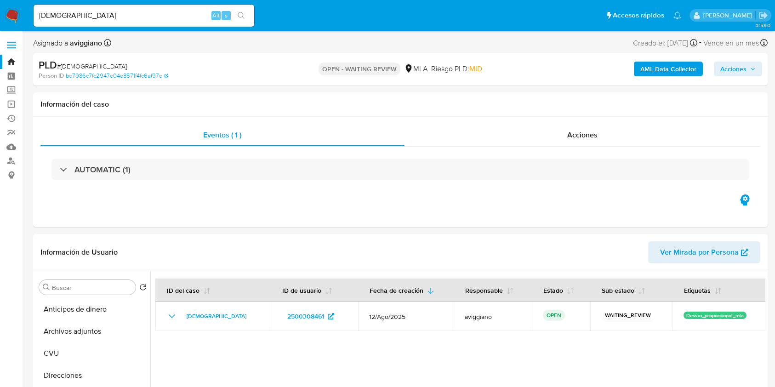
select select "10"
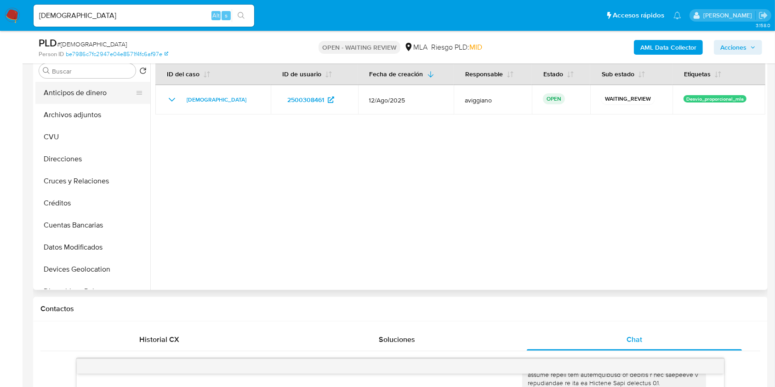
drag, startPoint x: 101, startPoint y: 93, endPoint x: 95, endPoint y: 100, distance: 8.5
click at [100, 93] on button "Anticipos de dinero" at bounding box center [89, 93] width 108 height 22
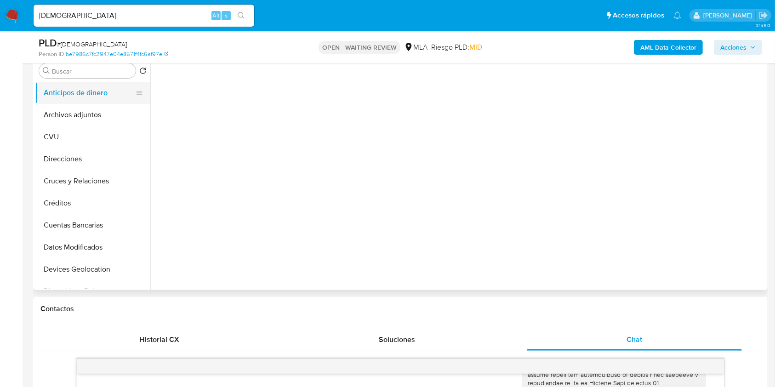
click at [94, 102] on button "Anticipos de dinero" at bounding box center [89, 93] width 108 height 22
click at [91, 108] on button "Archivos adjuntos" at bounding box center [89, 115] width 108 height 22
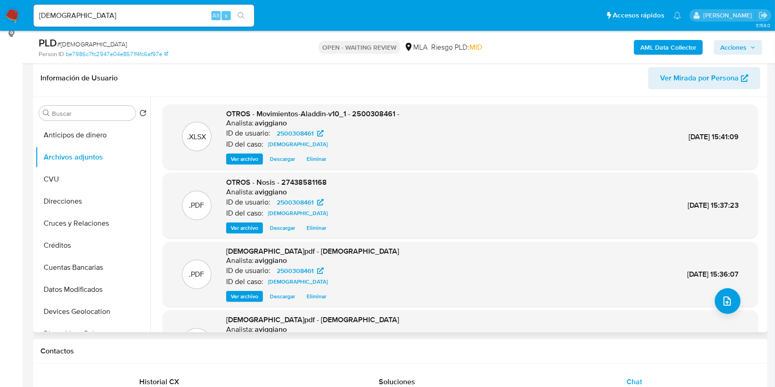
scroll to position [122, 0]
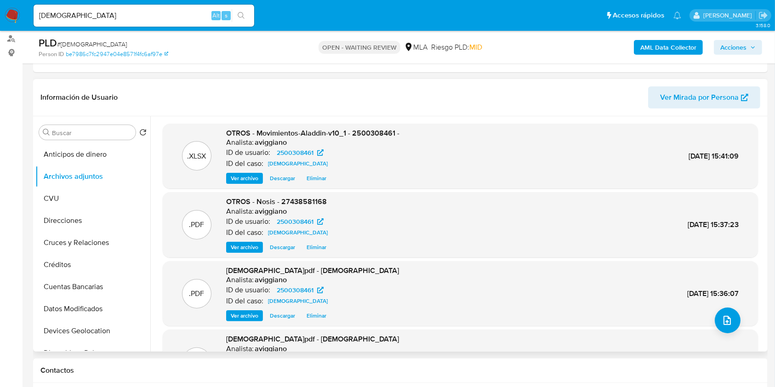
click at [353, 130] on span "OTROS - Movimientos-Aladdin-v10_1 - 2500308461 -" at bounding box center [312, 133] width 173 height 11
copy span "2500308461"
click at [355, 131] on span "OTROS - Movimientos-Aladdin-v10_1 - 2500308461 -" at bounding box center [312, 133] width 173 height 11
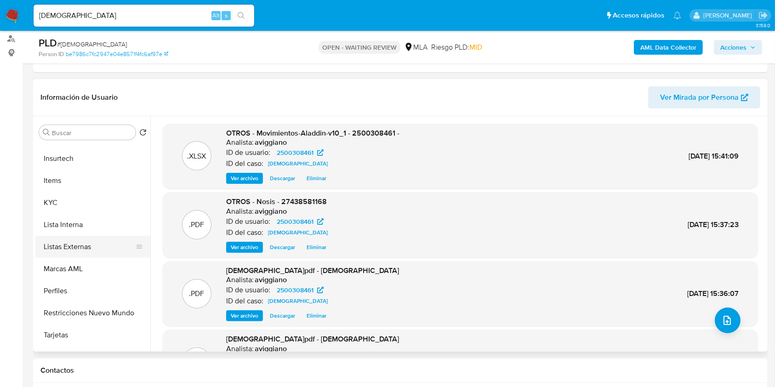
scroll to position [433, 0]
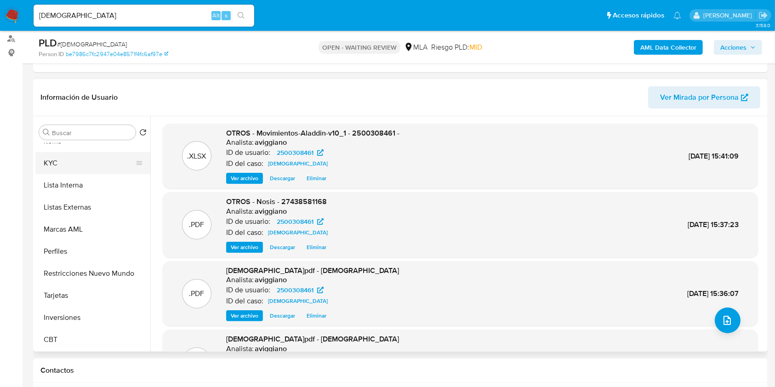
click at [61, 164] on button "KYC" at bounding box center [89, 163] width 108 height 22
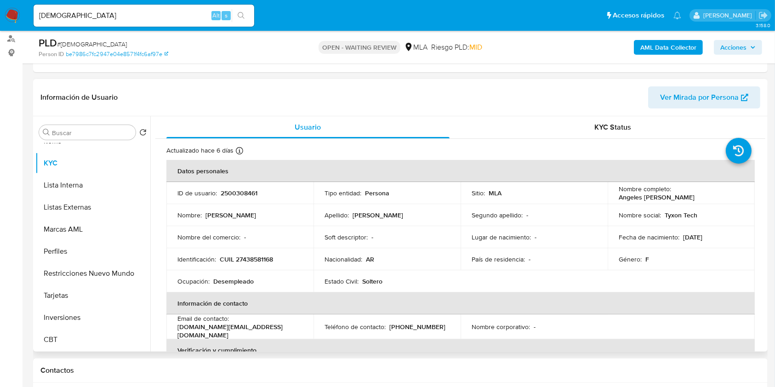
drag, startPoint x: 615, startPoint y: 199, endPoint x: 689, endPoint y: 198, distance: 74.5
click at [689, 198] on td "Nombre completo : Angeles Giuliana Barraza" at bounding box center [681, 193] width 147 height 22
copy p "Angeles [PERSON_NAME]"
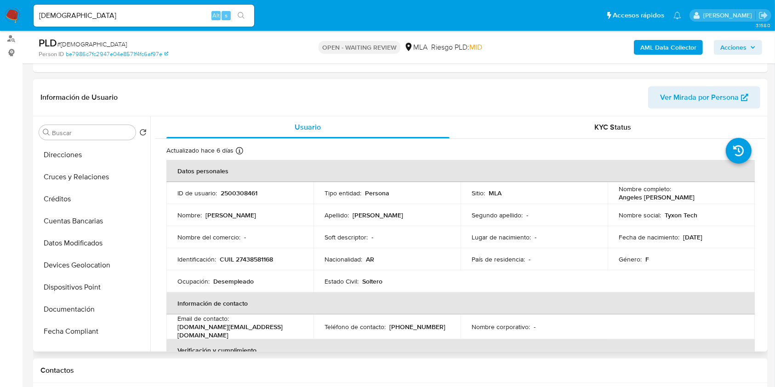
scroll to position [4, 0]
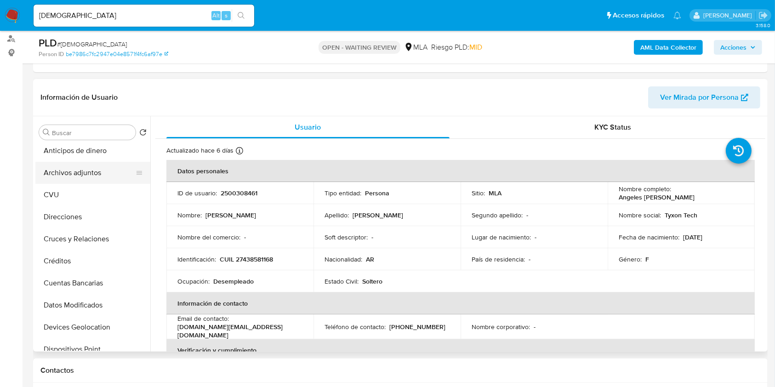
click at [77, 180] on button "Archivos adjuntos" at bounding box center [89, 173] width 108 height 22
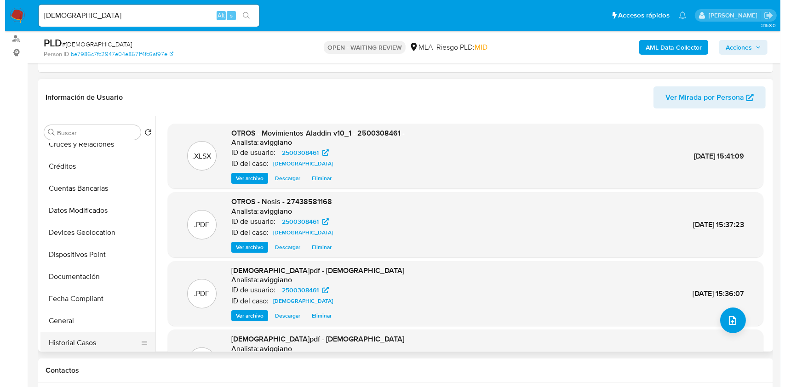
scroll to position [188, 0]
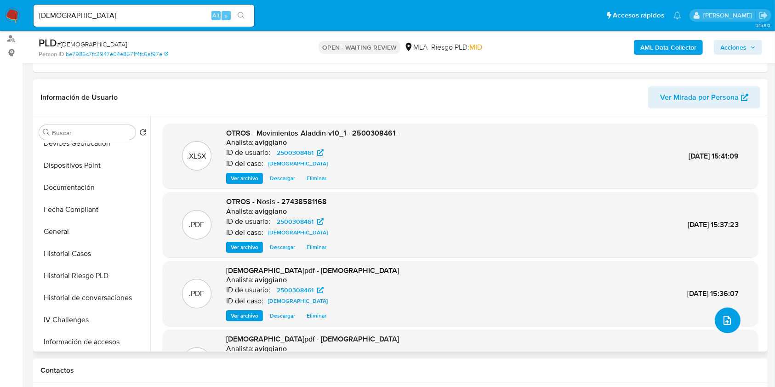
click at [729, 323] on button "upload-file" at bounding box center [728, 321] width 26 height 26
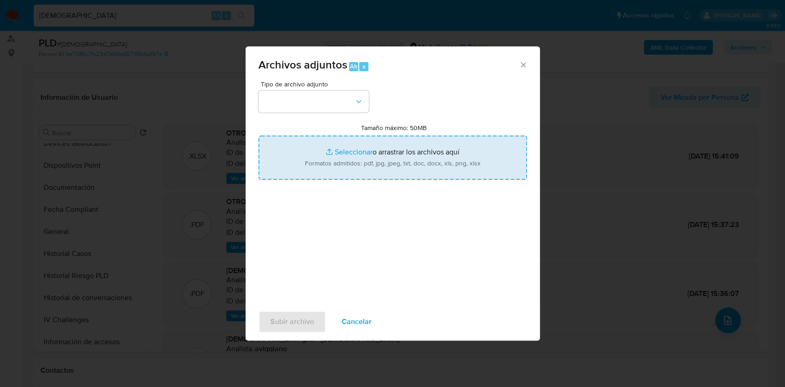
click at [441, 142] on input "Tamaño máximo: 50MB Seleccionar archivos" at bounding box center [392, 158] width 268 height 44
type input "C:\fakepath\2500308461_8d9829cb-0892-4534-854d-529b2833f2e9.pdf"
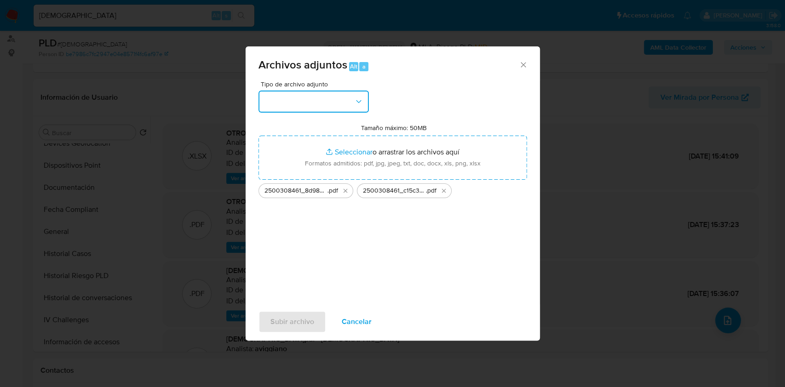
click at [304, 98] on button "button" at bounding box center [313, 102] width 110 height 22
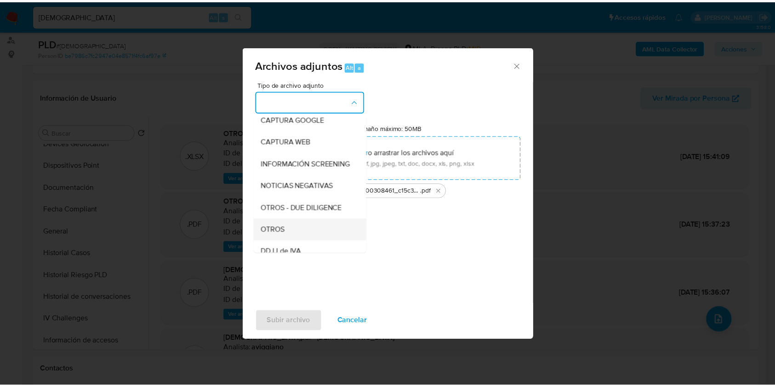
scroll to position [122, 0]
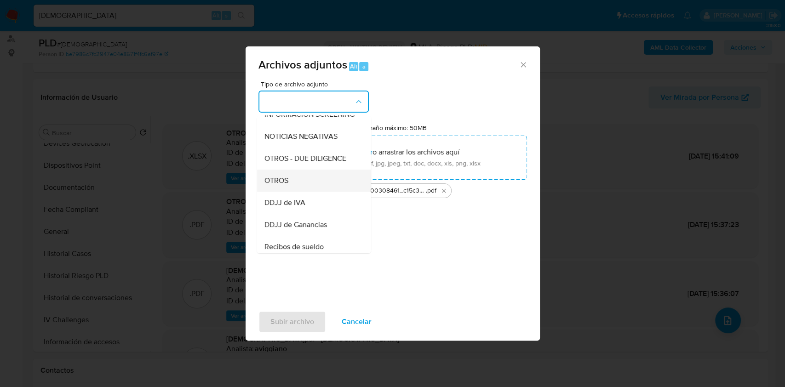
click at [287, 192] on div "OTROS" at bounding box center [311, 181] width 94 height 22
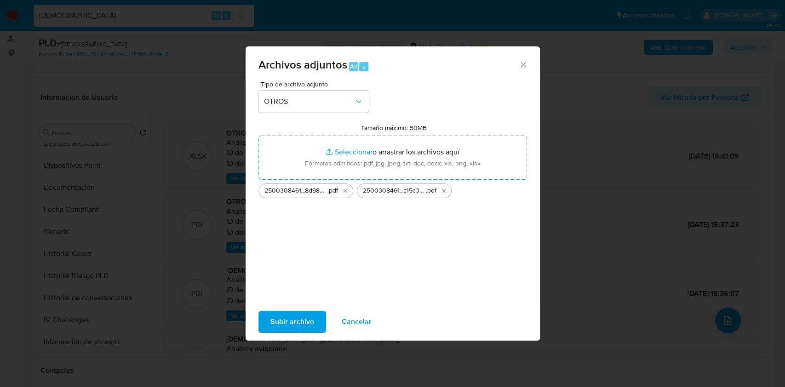
click at [279, 328] on span "Subir archivo" at bounding box center [292, 322] width 44 height 20
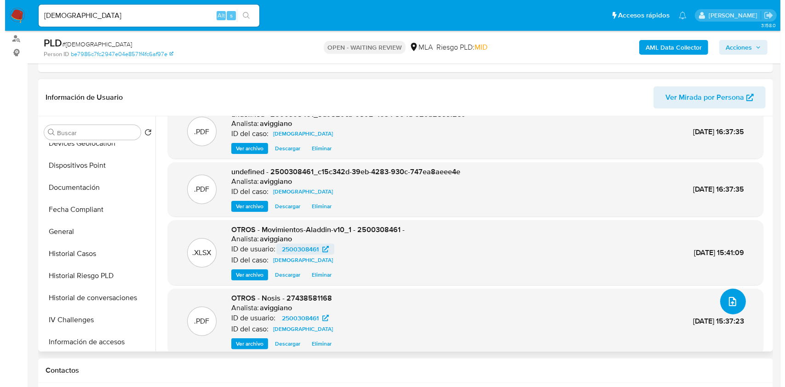
scroll to position [29, 0]
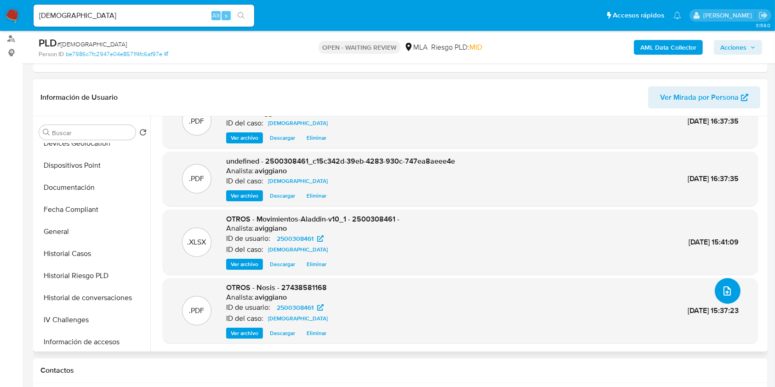
click at [721, 283] on button "upload-file" at bounding box center [728, 291] width 26 height 26
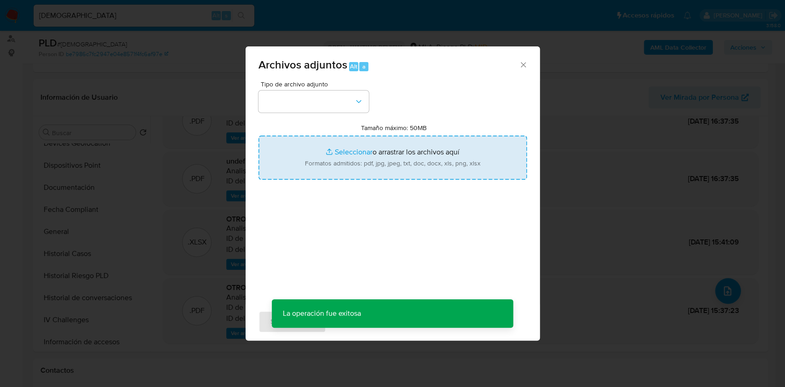
click at [322, 149] on input "Tamaño máximo: 50MB Seleccionar archivos" at bounding box center [392, 158] width 268 height 44
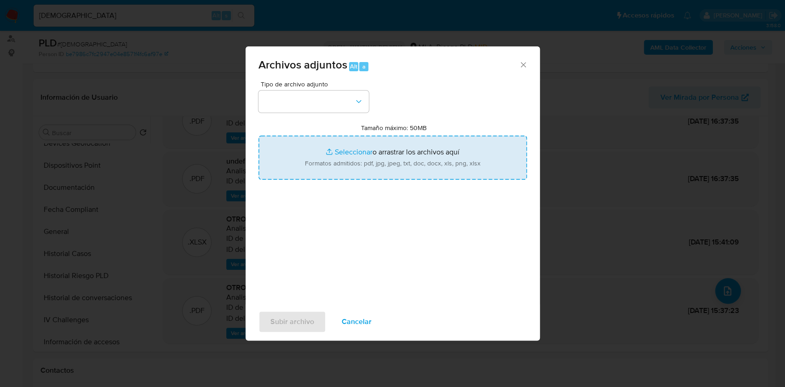
type input "C:\fakepath\Caselog hzsq7zsYulYWsIblFJt0FyMj_2025_08_18_18_54_30.docx"
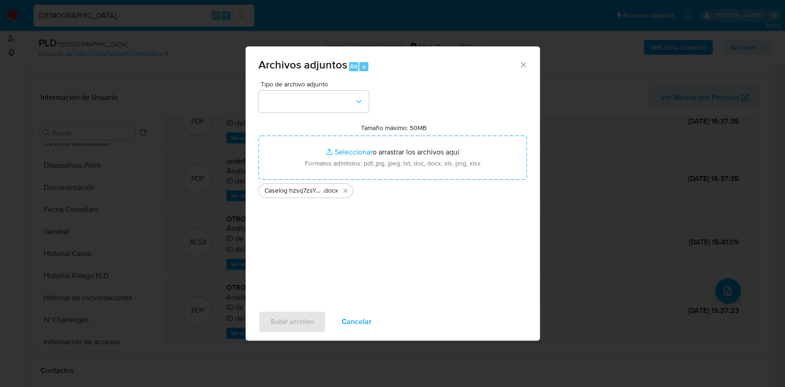
click at [290, 81] on span "Tipo de archivo adjunto" at bounding box center [316, 84] width 110 height 6
drag, startPoint x: 300, startPoint y: 95, endPoint x: 304, endPoint y: 104, distance: 9.9
click at [301, 95] on button "button" at bounding box center [313, 102] width 110 height 22
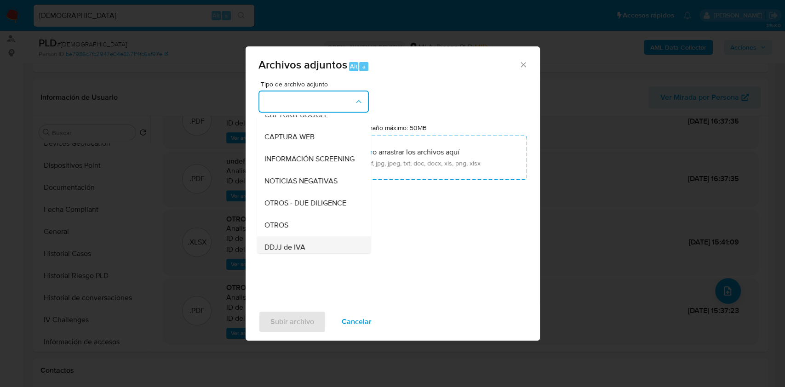
scroll to position [122, 0]
click at [314, 192] on div "OTROS" at bounding box center [311, 181] width 94 height 22
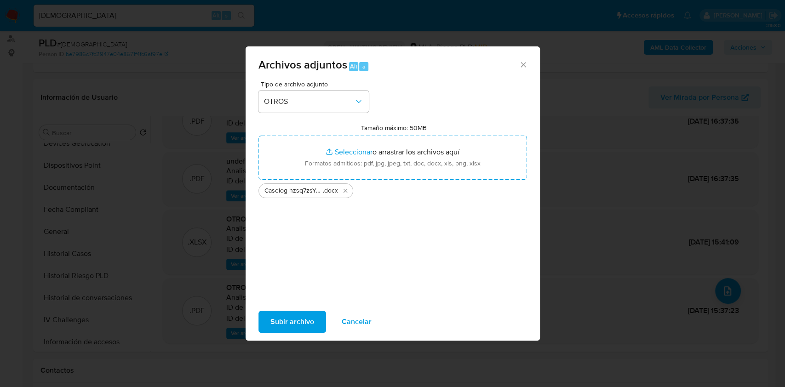
click at [294, 316] on span "Subir archivo" at bounding box center [292, 322] width 44 height 20
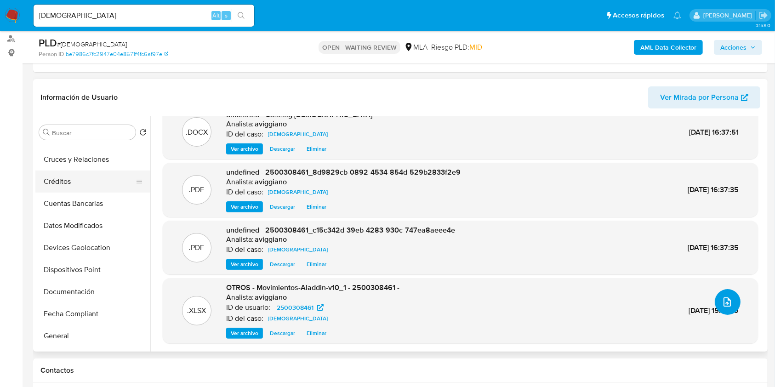
scroll to position [0, 0]
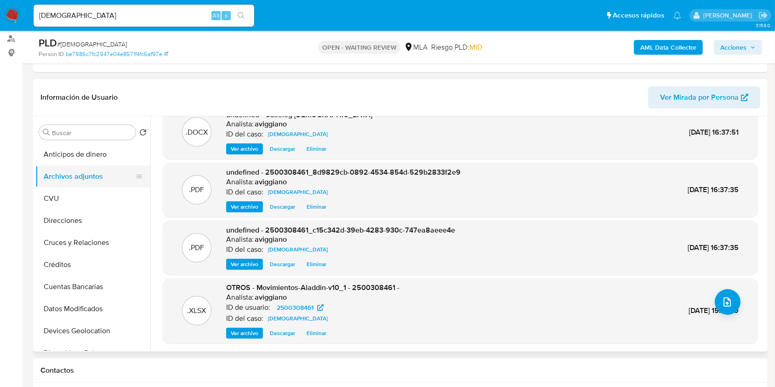
click at [80, 173] on button "Archivos adjuntos" at bounding box center [89, 176] width 108 height 22
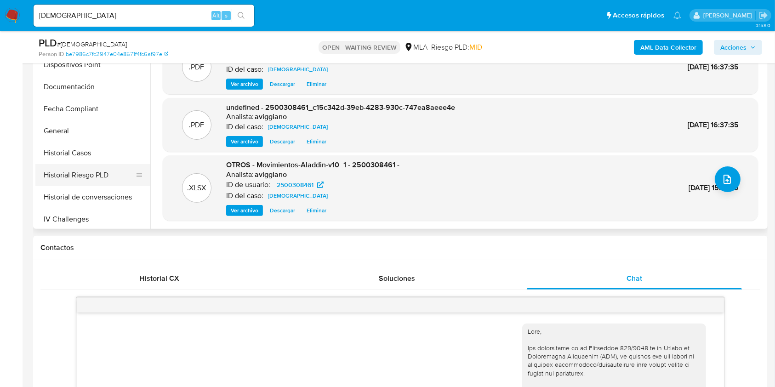
scroll to position [184, 0]
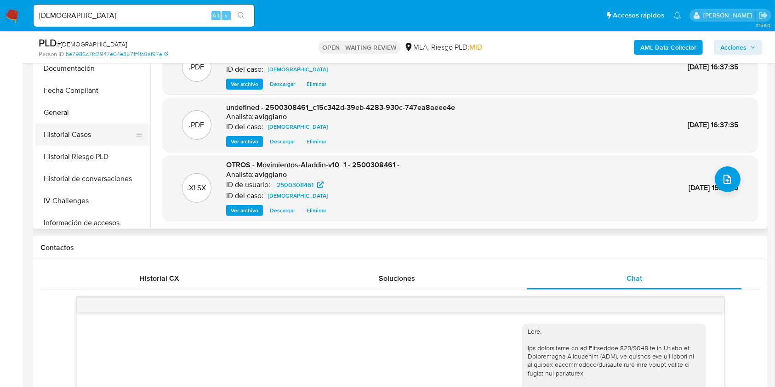
click at [95, 135] on button "Historial Casos" at bounding box center [89, 135] width 108 height 22
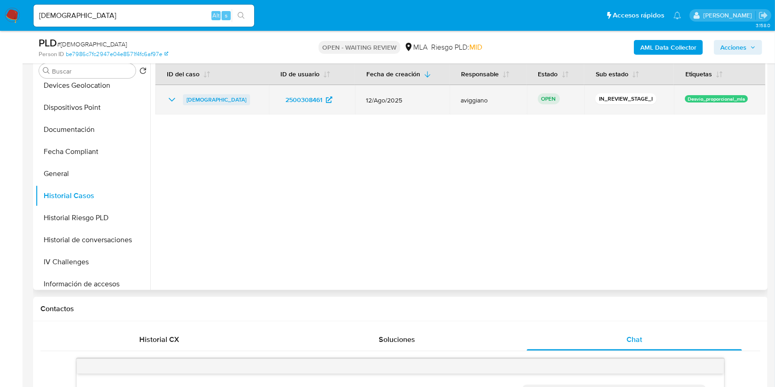
click at [242, 97] on span "[DEMOGRAPHIC_DATA]" at bounding box center [217, 99] width 60 height 11
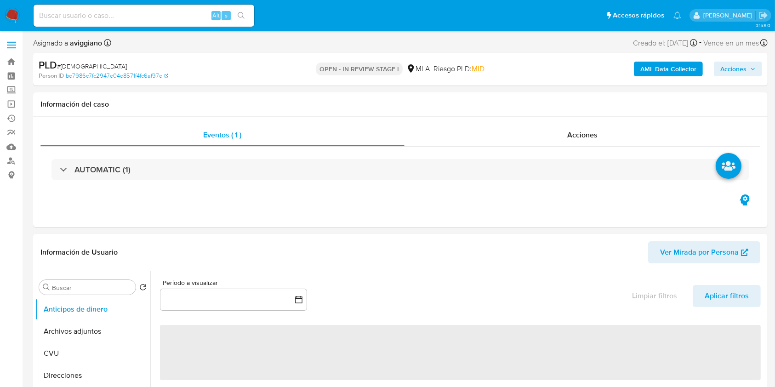
select select "10"
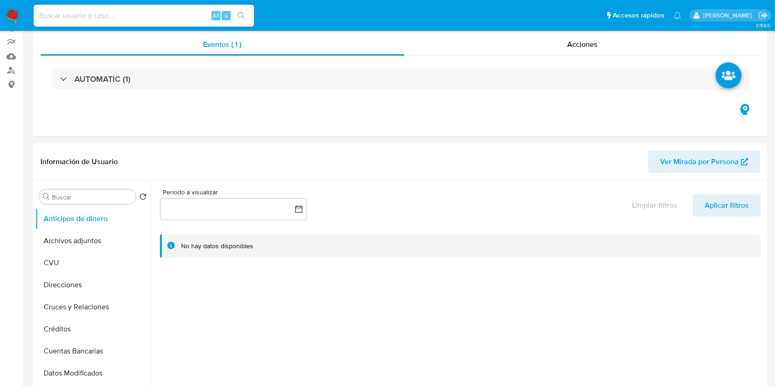
scroll to position [306, 0]
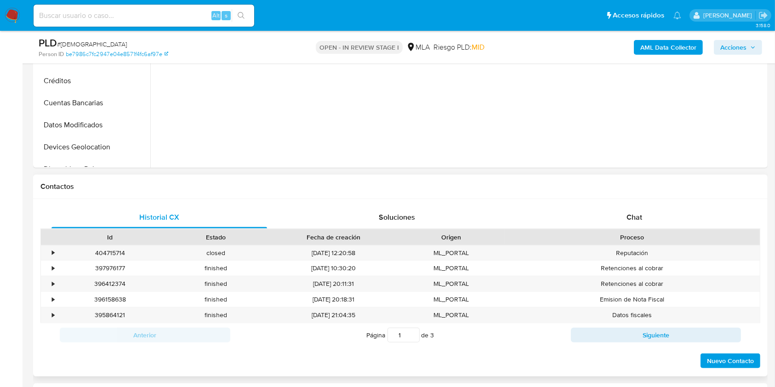
click at [615, 199] on div "Historial CX Soluciones Chat Id Estado Fecha de creación Origen Proceso • 40471…" at bounding box center [400, 287] width 735 height 177
click at [623, 212] on div "Chat" at bounding box center [635, 217] width 216 height 22
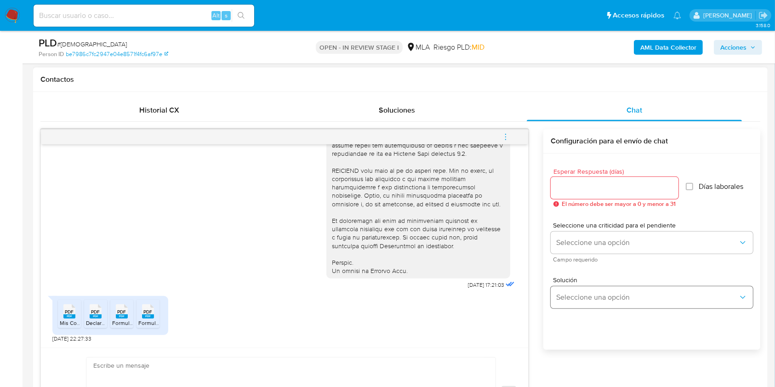
scroll to position [490, 0]
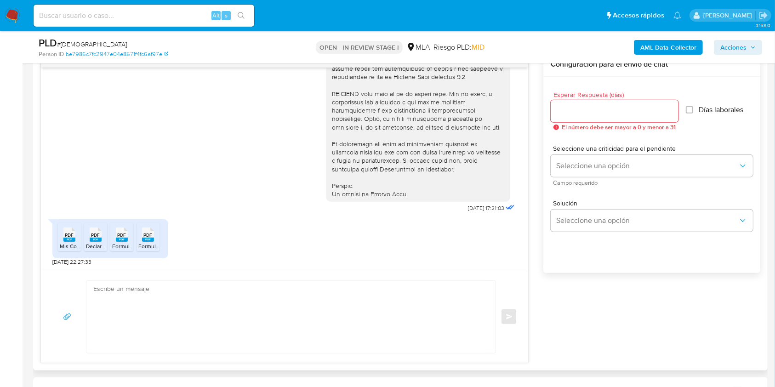
click at [273, 302] on textarea at bounding box center [288, 317] width 391 height 72
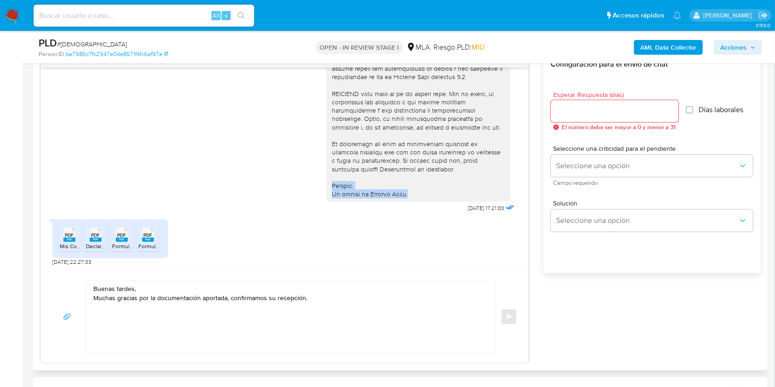
drag, startPoint x: 324, startPoint y: 186, endPoint x: 404, endPoint y: 197, distance: 80.3
copy div "Saludos. El equipo de Mercado Pago."
click at [157, 352] on div "Buenas tardes, Muchas gracias por la documentación aportada, confirmamos su rec…" at bounding box center [291, 316] width 410 height 73
click at [153, 335] on textarea "Buenas tardes, Muchas gracias por la documentación aportada, confirmamos su rec…" at bounding box center [288, 317] width 391 height 72
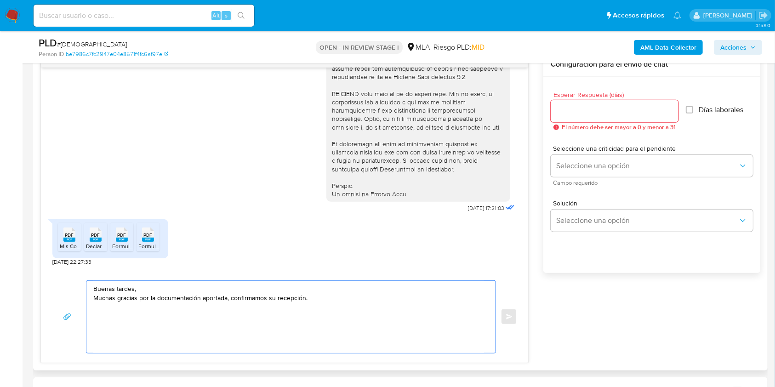
paste textarea "Saludos. El equipo de Mercado Pago."
type textarea "Buenas tardes, Muchas gracias por la documentación aportada, confirmamos su rec…"
click at [581, 115] on input "Esperar Respuesta (días)" at bounding box center [615, 111] width 128 height 12
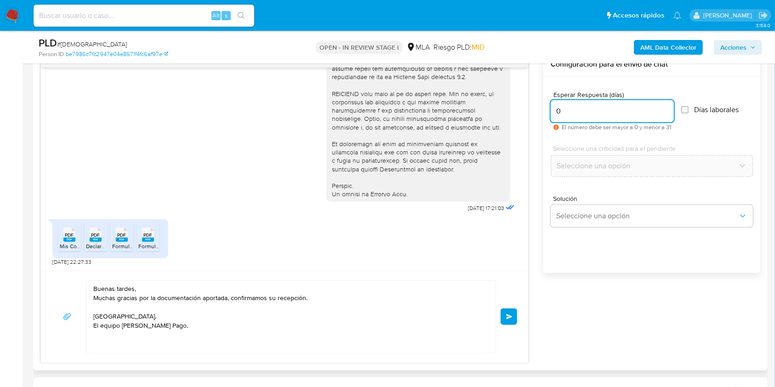
scroll to position [429, 0]
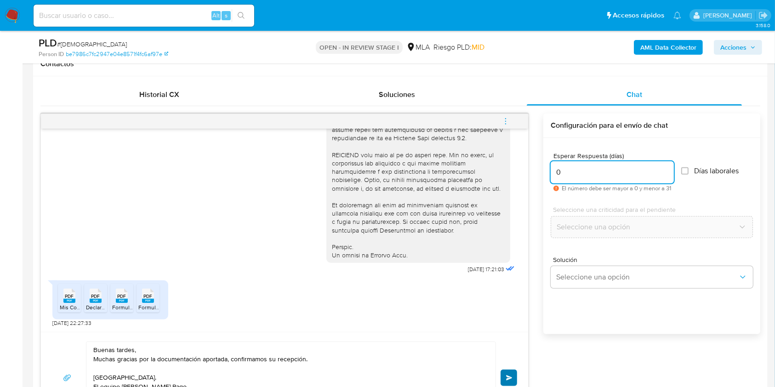
type input "0"
click at [509, 371] on button "Enviar" at bounding box center [509, 378] width 17 height 17
click at [506, 125] on icon "menu-action" at bounding box center [505, 121] width 8 height 8
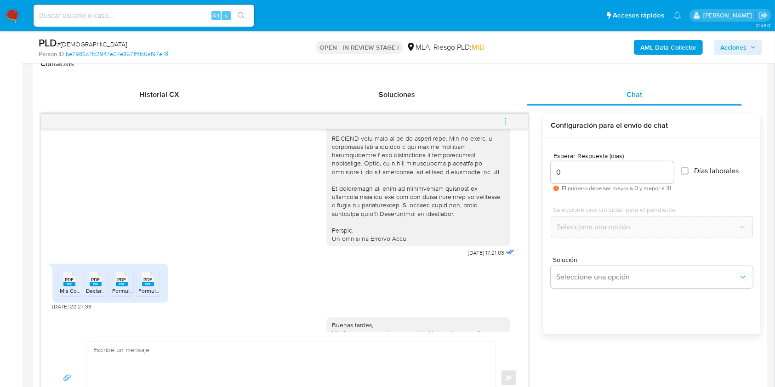
scroll to position [454, 0]
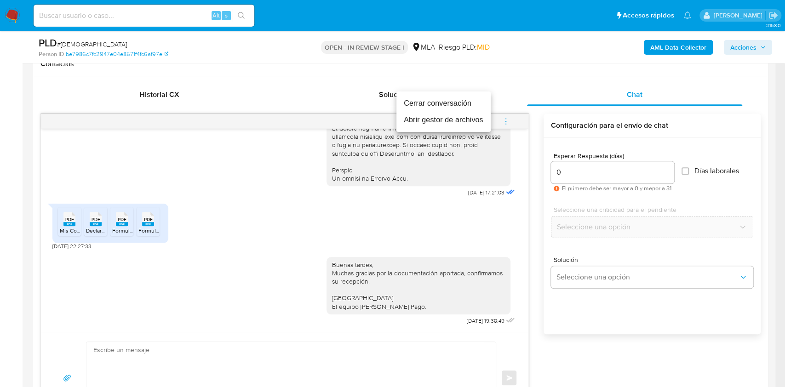
click at [452, 104] on li "Cerrar conversación" at bounding box center [443, 103] width 94 height 17
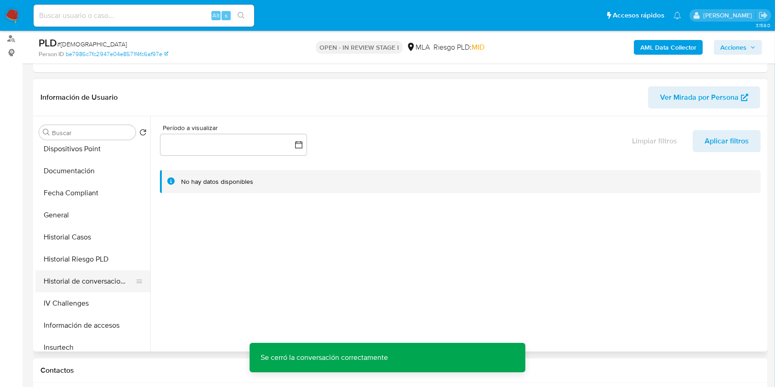
scroll to position [245, 0]
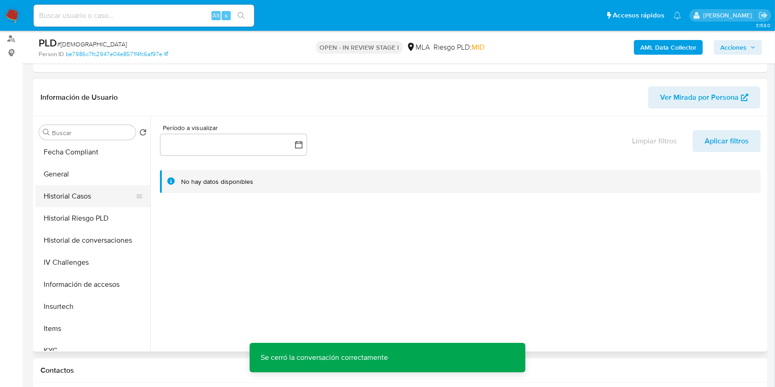
click at [85, 199] on button "Historial Casos" at bounding box center [89, 196] width 108 height 22
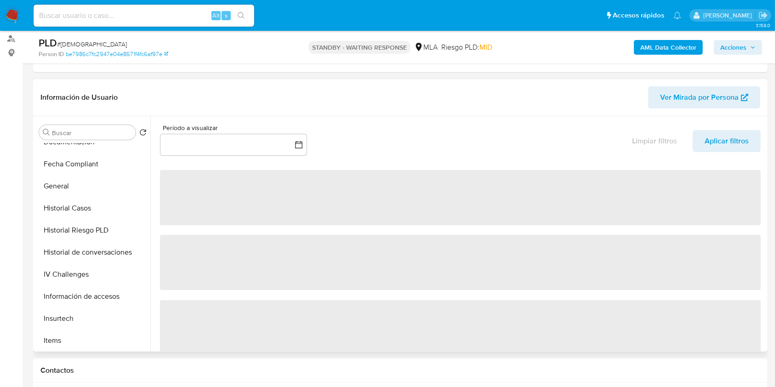
scroll to position [368, 0]
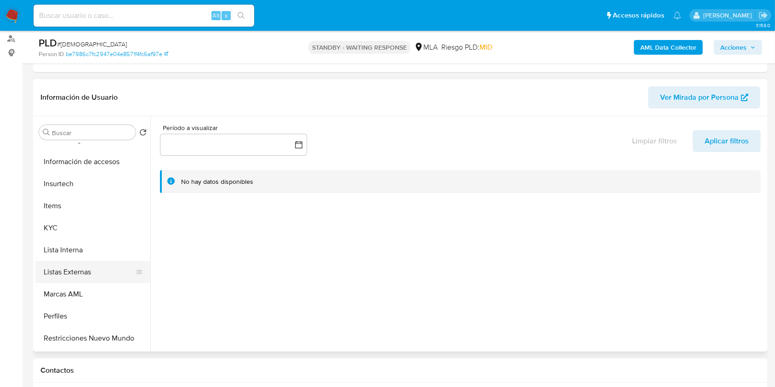
select select "10"
click at [79, 226] on button "KYC" at bounding box center [89, 228] width 108 height 22
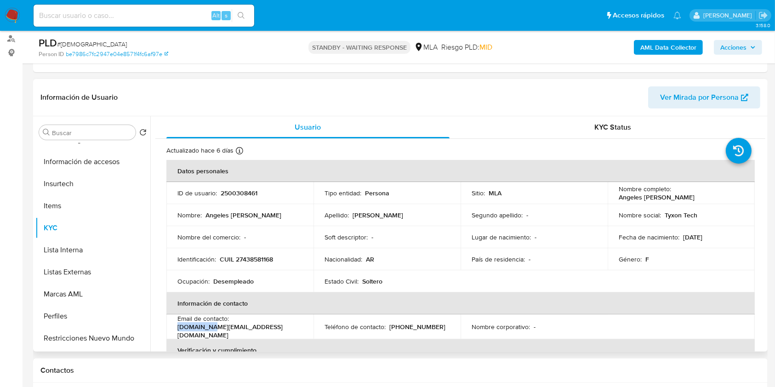
drag, startPoint x: 176, startPoint y: 330, endPoint x: 206, endPoint y: 330, distance: 30.3
click at [206, 330] on td "Email de contacto : tyxon.tech@hotmail.com" at bounding box center [239, 326] width 147 height 25
drag, startPoint x: 660, startPoint y: 214, endPoint x: 697, endPoint y: 203, distance: 39.3
click at [691, 214] on div "Nombre social : Tyxon Tech" at bounding box center [681, 215] width 125 height 8
drag, startPoint x: 704, startPoint y: 218, endPoint x: 661, endPoint y: 216, distance: 43.2
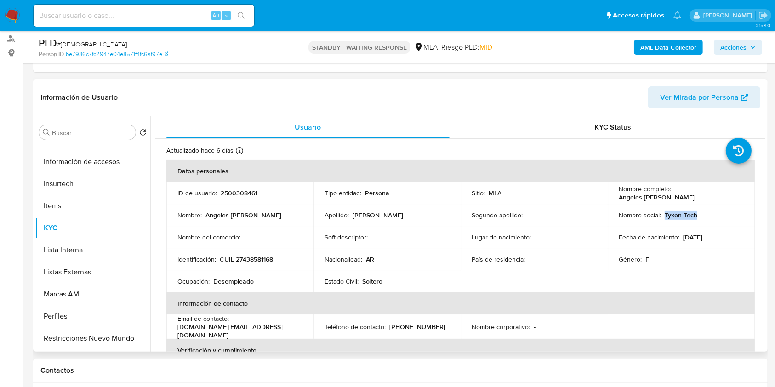
click at [661, 216] on div "Nombre social : Tyxon Tech" at bounding box center [681, 215] width 125 height 8
copy p "Tyxon Tech"
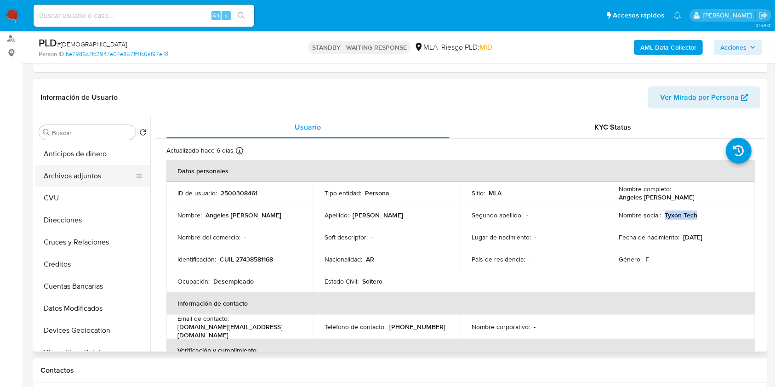
scroll to position [0, 0]
drag, startPoint x: 91, startPoint y: 161, endPoint x: 85, endPoint y: 170, distance: 10.2
click at [90, 161] on button "Anticipos de dinero" at bounding box center [92, 154] width 115 height 22
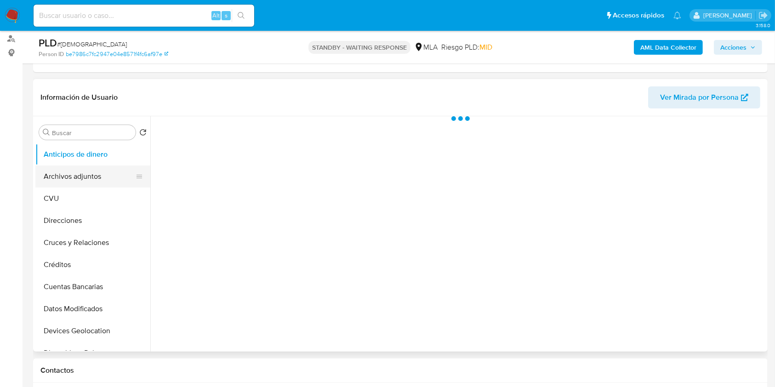
click at [83, 172] on button "Archivos adjuntos" at bounding box center [89, 176] width 108 height 22
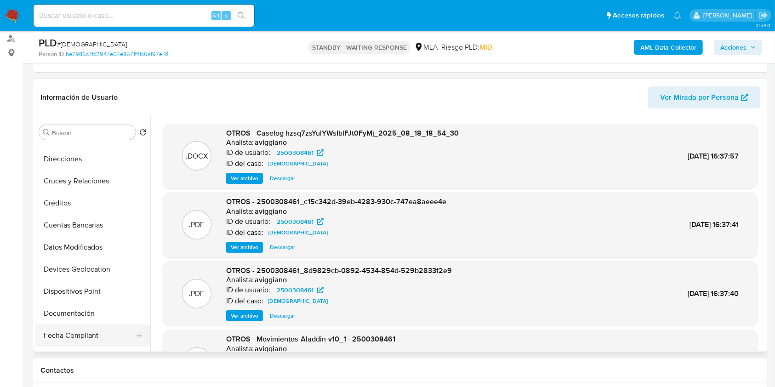
scroll to position [122, 0]
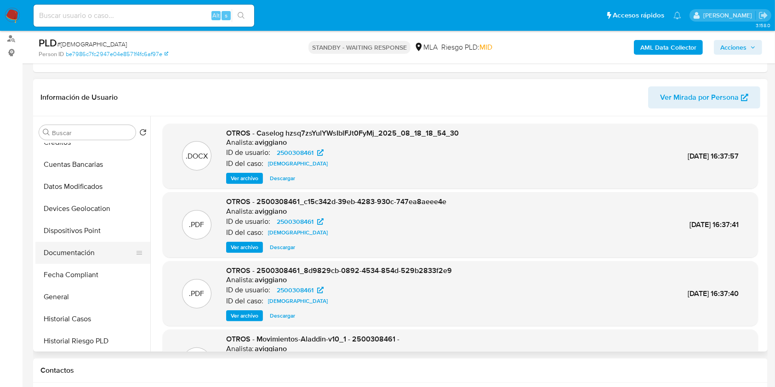
click at [85, 256] on button "Documentación" at bounding box center [89, 253] width 108 height 22
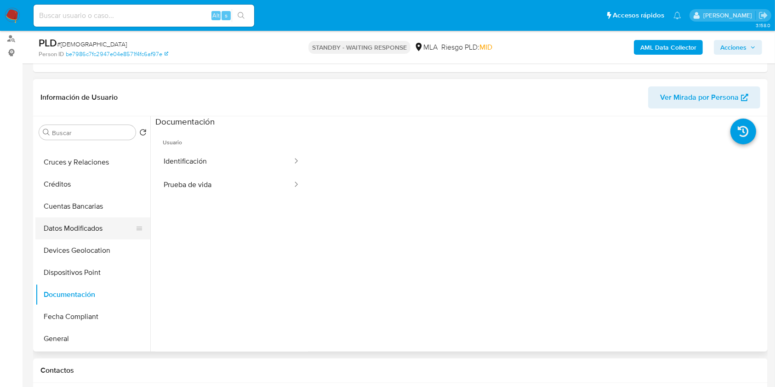
scroll to position [61, 0]
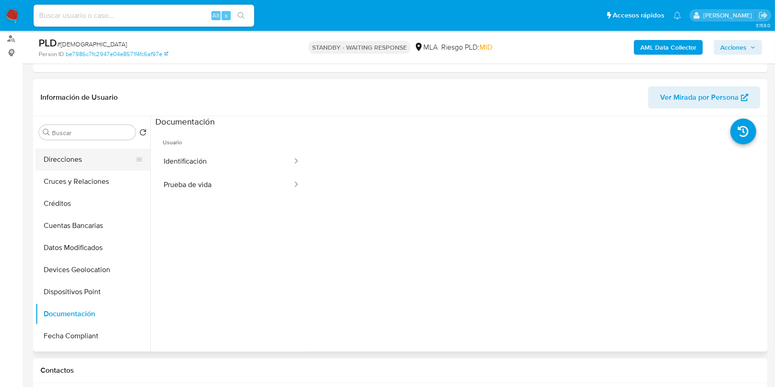
click at [64, 150] on button "Direcciones" at bounding box center [89, 159] width 108 height 22
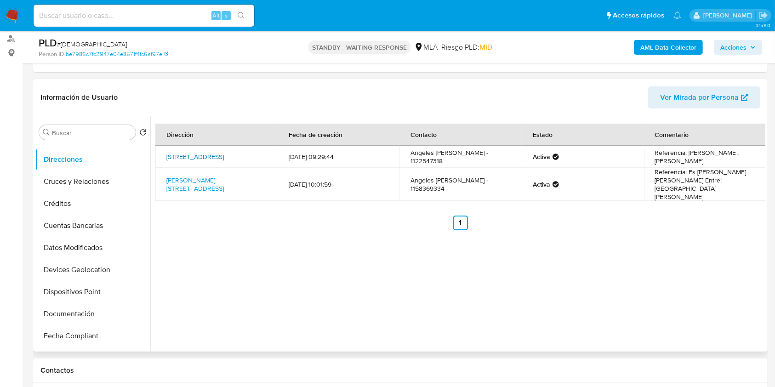
click at [206, 156] on link "Palliere 3146, Los Polvorines, Buenos Aires, 1613, Argentina 3146" at bounding box center [194, 156] width 57 height 9
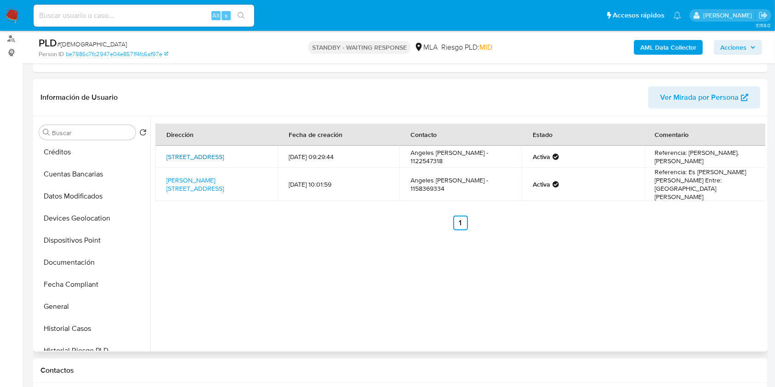
scroll to position [184, 0]
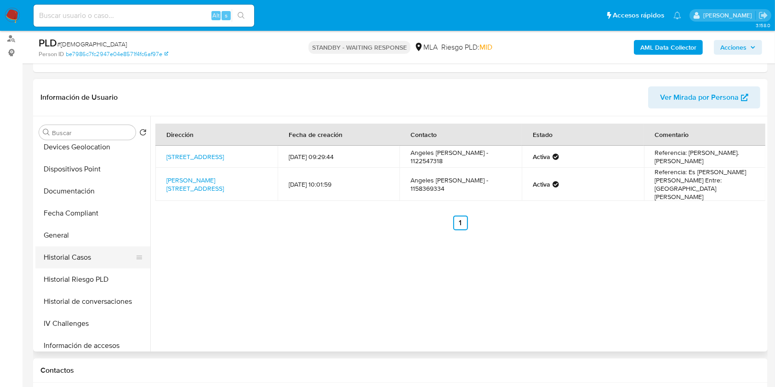
click at [85, 256] on button "Historial Casos" at bounding box center [89, 257] width 108 height 22
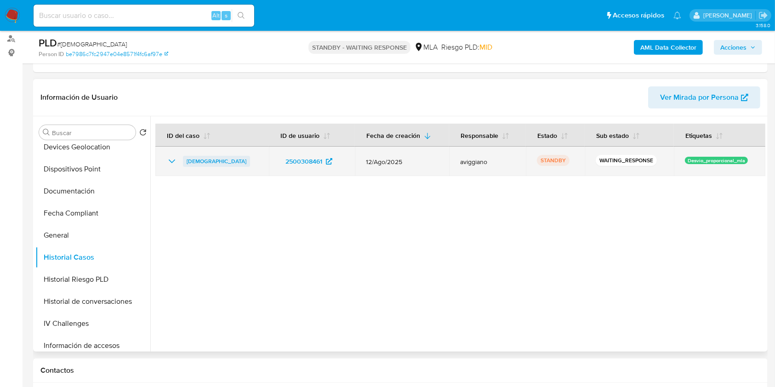
drag, startPoint x: 256, startPoint y: 154, endPoint x: 256, endPoint y: 162, distance: 7.9
click at [256, 162] on td "hzsq7zsYulYWsIblFJt0FyMj" at bounding box center [212, 161] width 114 height 29
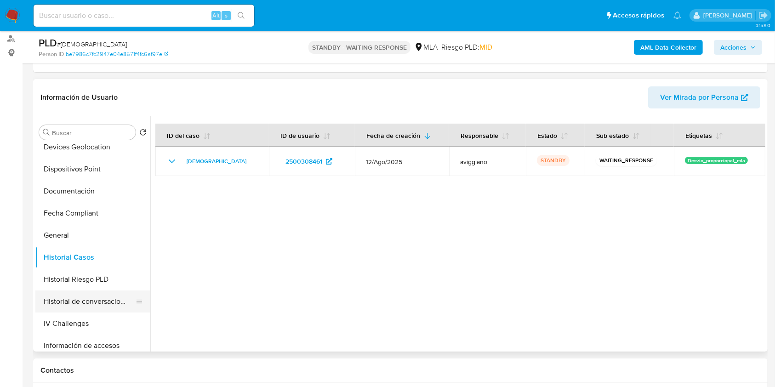
click at [74, 293] on button "Historial de conversaciones" at bounding box center [89, 302] width 108 height 22
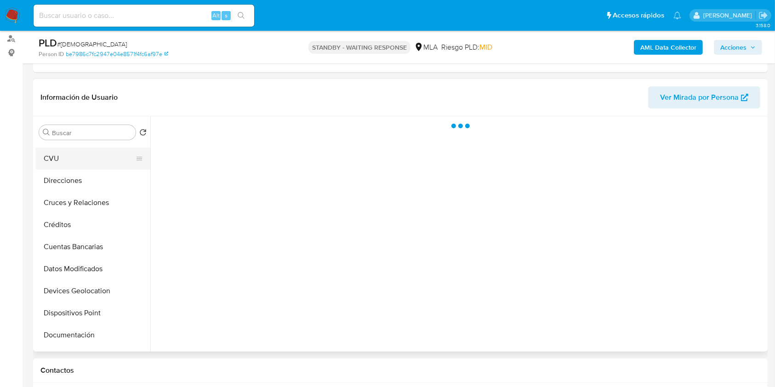
scroll to position [0, 0]
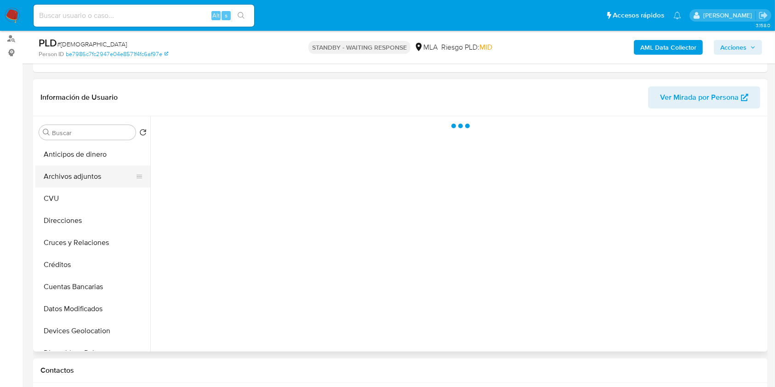
click at [96, 175] on button "Archivos adjuntos" at bounding box center [89, 176] width 108 height 22
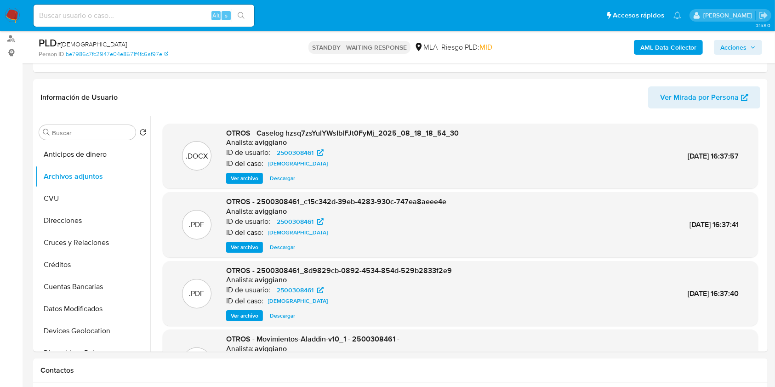
click at [759, 48] on button "Acciones" at bounding box center [738, 47] width 48 height 15
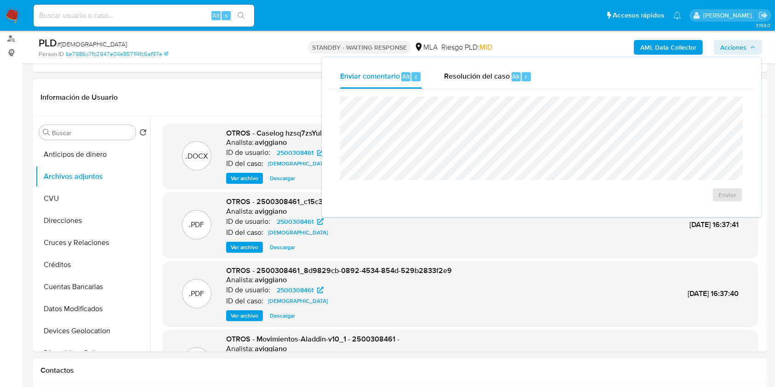
drag, startPoint x: 513, startPoint y: 83, endPoint x: 508, endPoint y: 94, distance: 11.4
click at [513, 83] on div "Resolución del caso Alt r" at bounding box center [488, 77] width 88 height 24
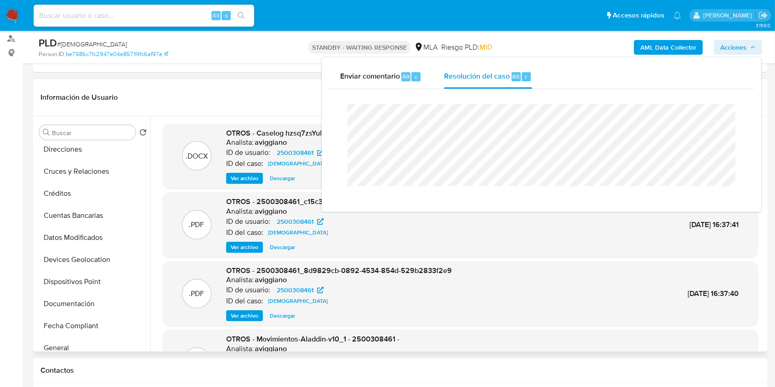
scroll to position [184, 0]
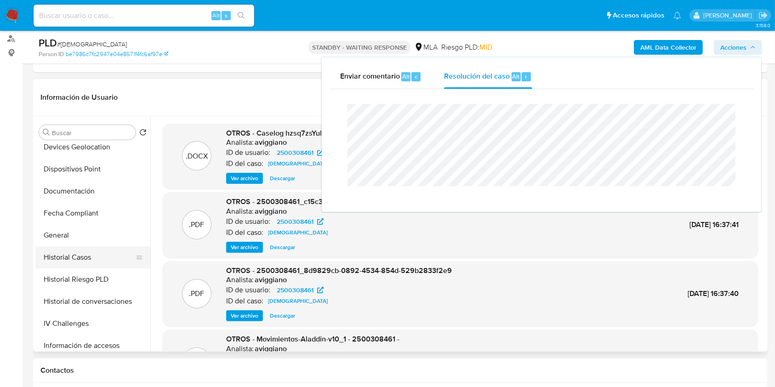
click at [93, 260] on button "Historial Casos" at bounding box center [89, 257] width 108 height 22
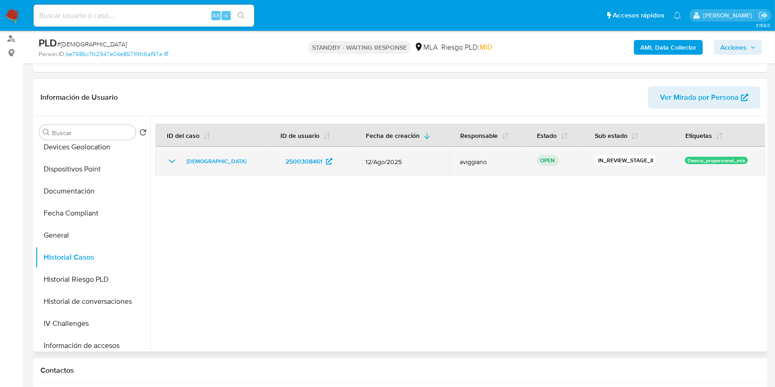
click at [216, 166] on td "hzsq7zsYulYWsIblFJt0FyMj" at bounding box center [212, 161] width 114 height 29
click at [216, 163] on span "hzsq7zsYulYWsIblFJt0FyMj" at bounding box center [217, 161] width 60 height 11
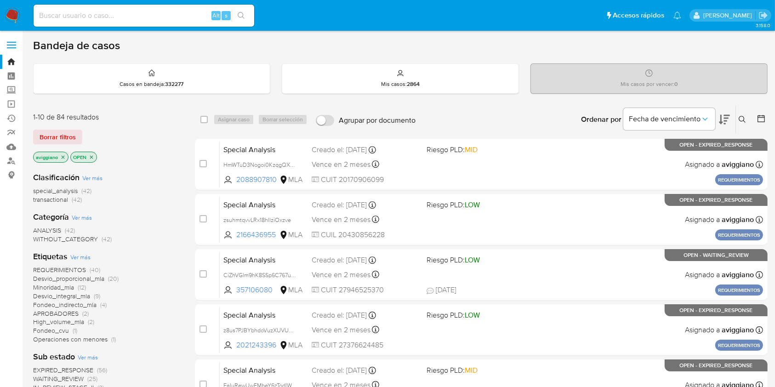
click at [742, 123] on button at bounding box center [743, 119] width 15 height 11
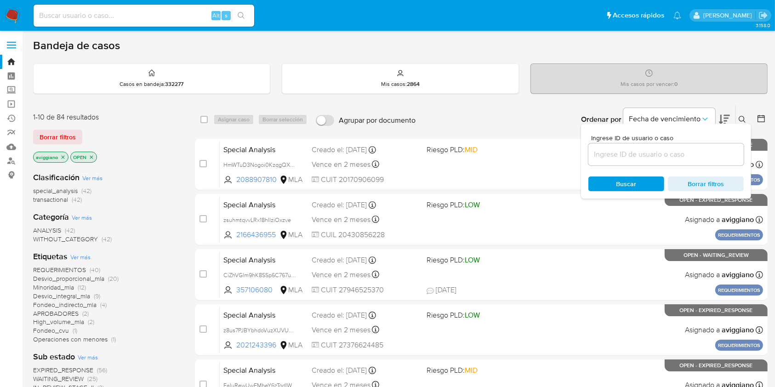
click at [702, 153] on input at bounding box center [665, 154] width 155 height 12
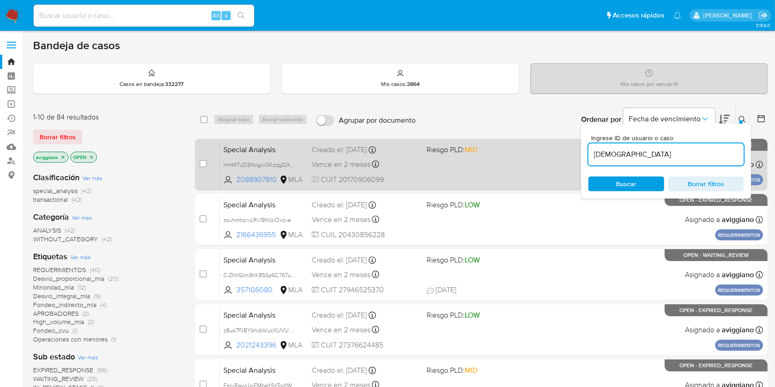
type input "hzsq7zsYulYWsIblFJt0FyMj"
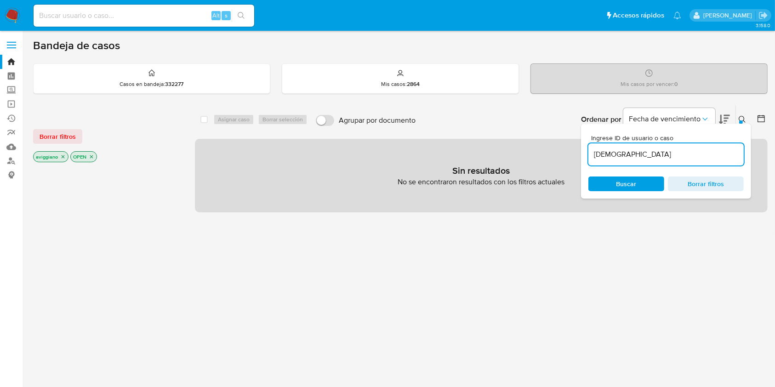
click at [63, 156] on icon "close-filter" at bounding box center [63, 157] width 6 height 6
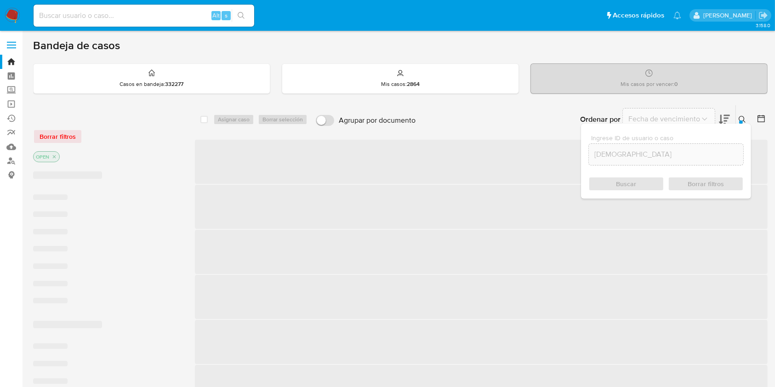
click at [55, 156] on icon "close-filter" at bounding box center [54, 157] width 6 height 6
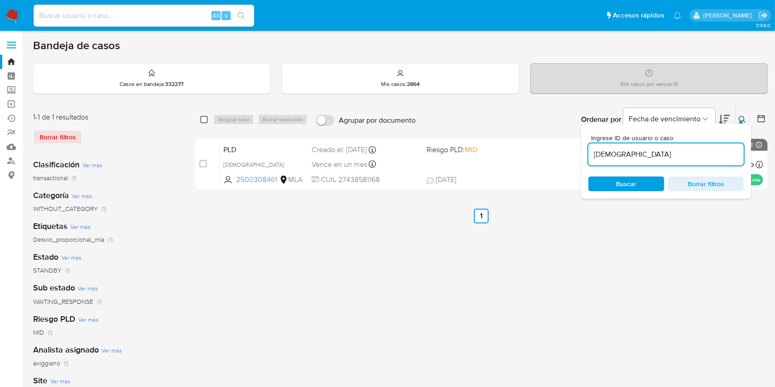
click at [202, 120] on input "checkbox" at bounding box center [203, 119] width 7 height 7
checkbox input "true"
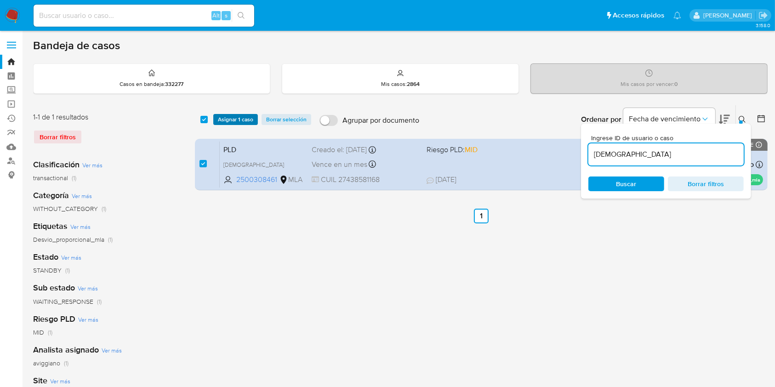
click span "Asignar 1 caso"
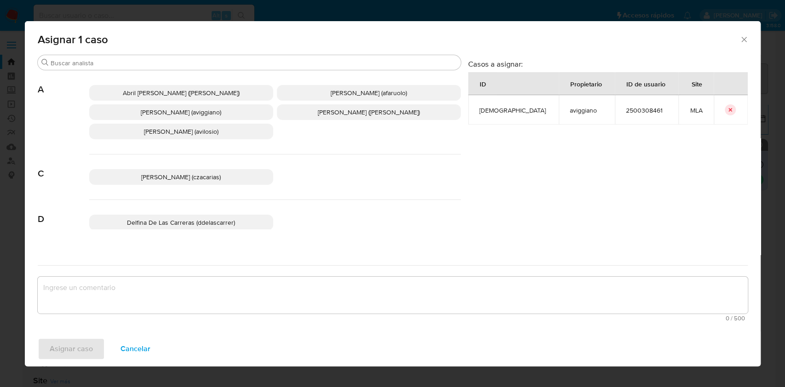
click p "Agustina Belen Viggiano (aviggiano)"
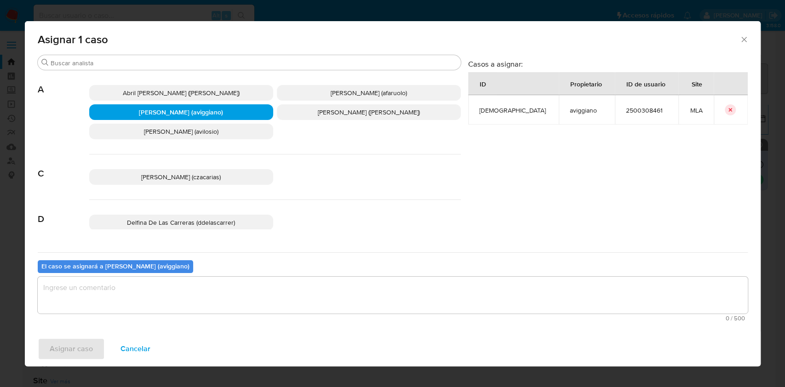
click textarea "assign-modal"
click span "Asignar caso"
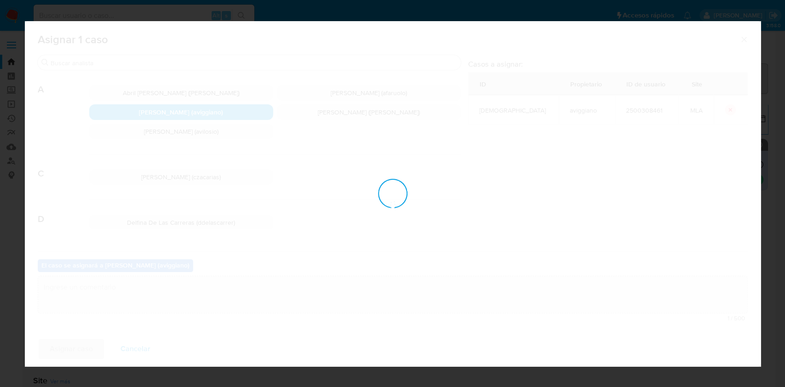
checkbox input "false"
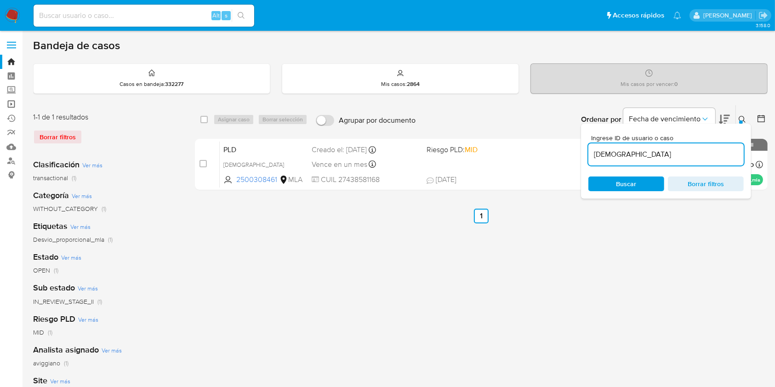
click link "Operaciones masivas"
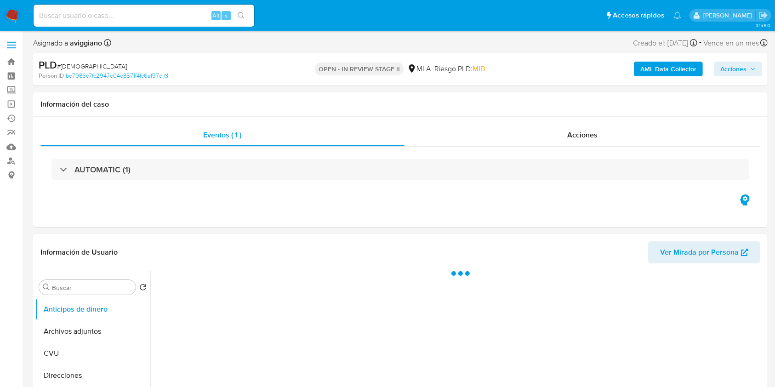
click at [728, 76] on span "Acciones" at bounding box center [733, 69] width 26 height 15
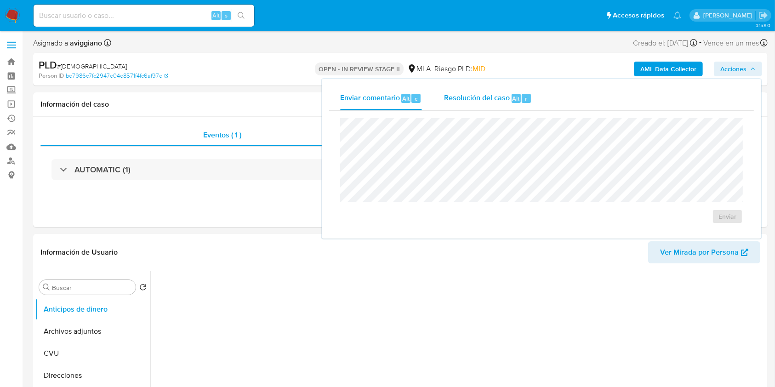
click at [473, 103] on div "Resolución del caso Alt r" at bounding box center [488, 98] width 88 height 24
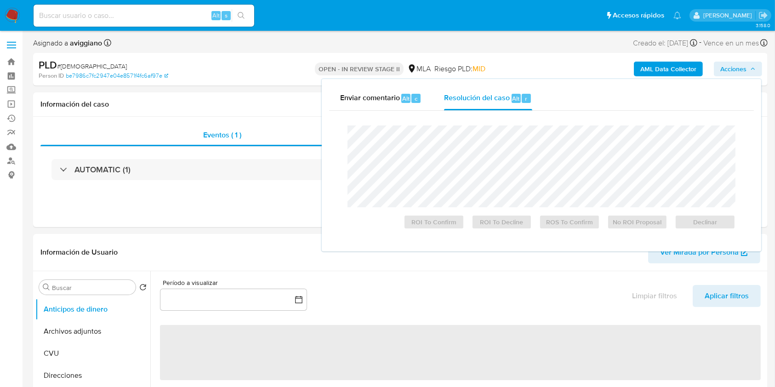
select select "10"
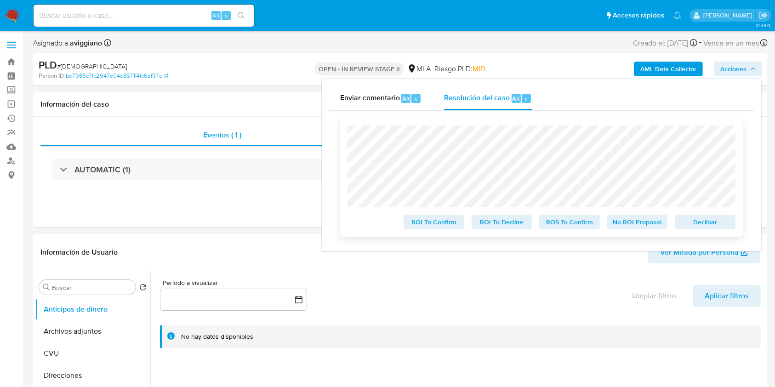
click at [722, 222] on span "Declinar" at bounding box center [705, 222] width 48 height 13
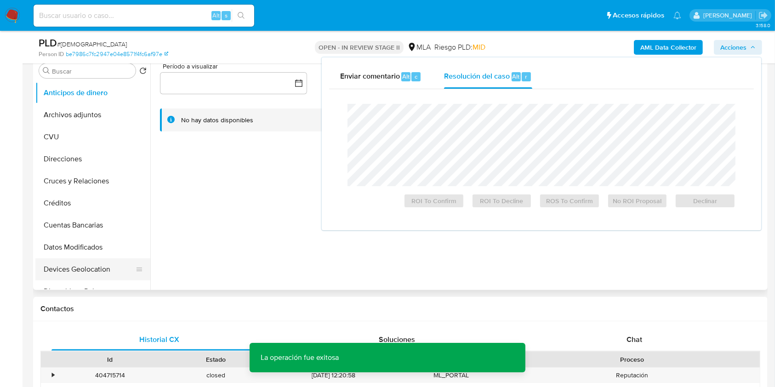
scroll to position [122, 0]
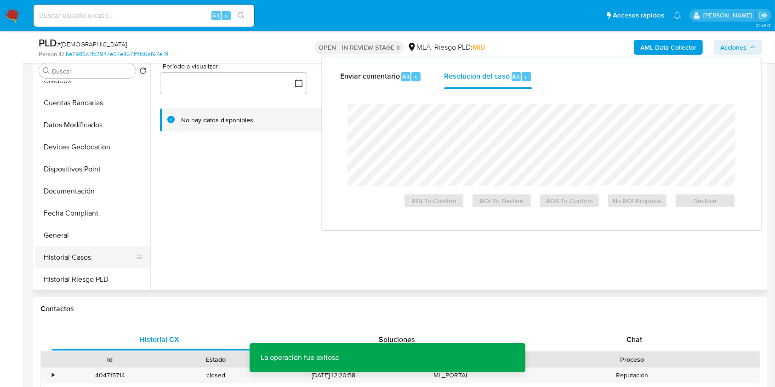
click at [81, 256] on button "Historial Casos" at bounding box center [89, 257] width 108 height 22
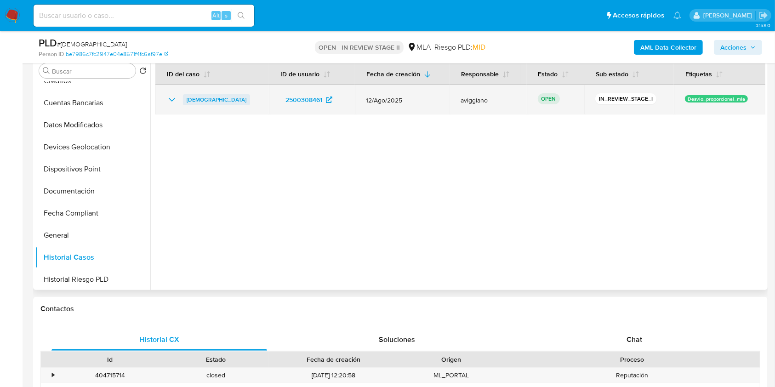
click at [237, 96] on span "[DEMOGRAPHIC_DATA]" at bounding box center [217, 99] width 60 height 11
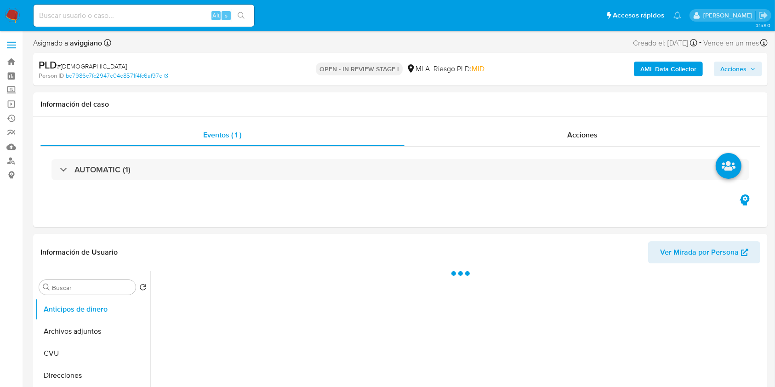
click at [758, 72] on button "Acciones" at bounding box center [738, 69] width 48 height 15
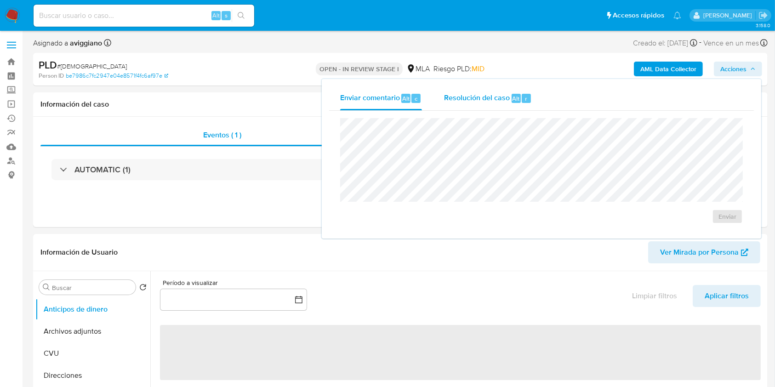
select select "10"
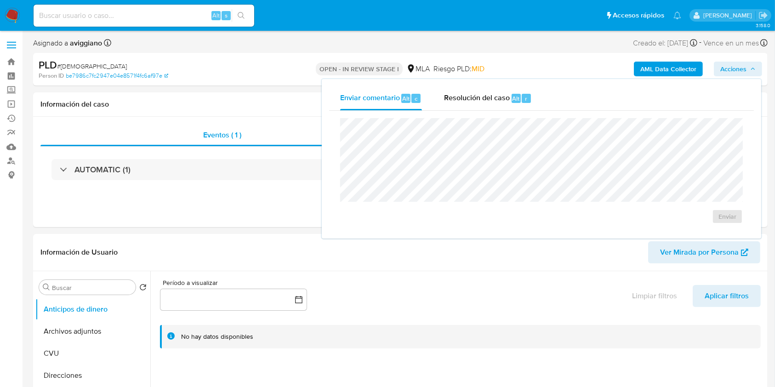
drag, startPoint x: 494, startPoint y: 93, endPoint x: 486, endPoint y: 116, distance: 24.3
click at [493, 93] on span "Resolución del caso" at bounding box center [477, 98] width 66 height 11
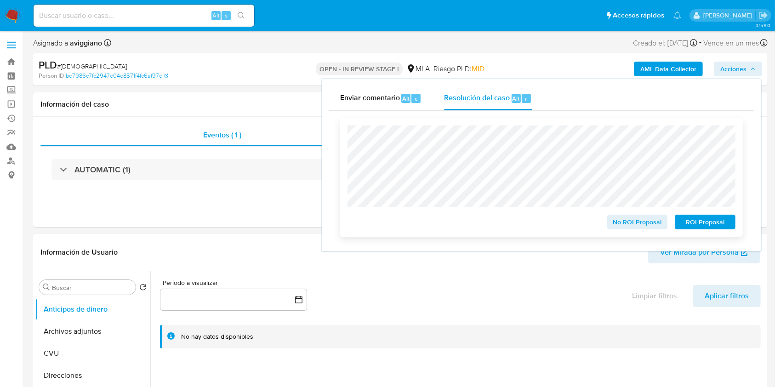
click at [615, 222] on span "No ROI Proposal" at bounding box center [638, 222] width 48 height 13
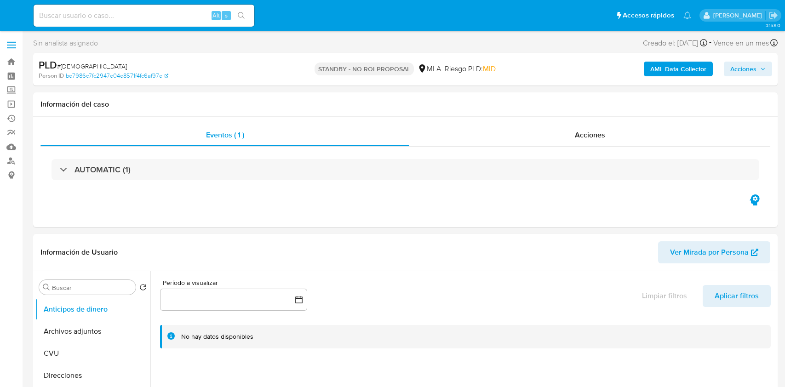
select select "10"
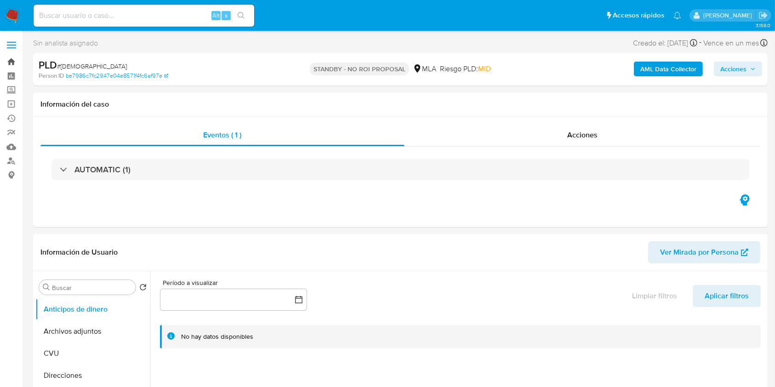
click at [10, 61] on link "Bandeja" at bounding box center [54, 62] width 109 height 14
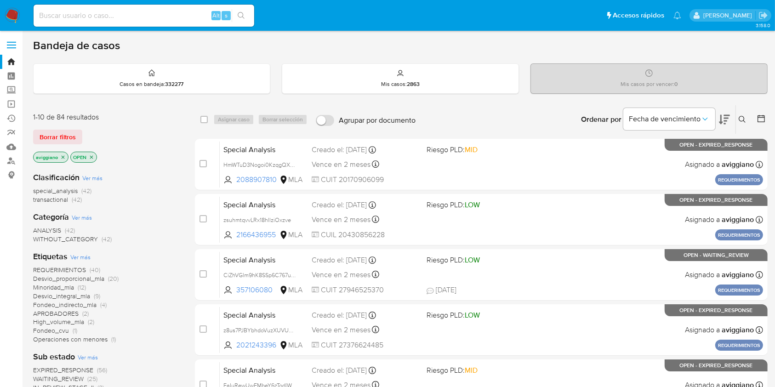
click at [62, 155] on icon "close-filter" at bounding box center [63, 156] width 3 height 3
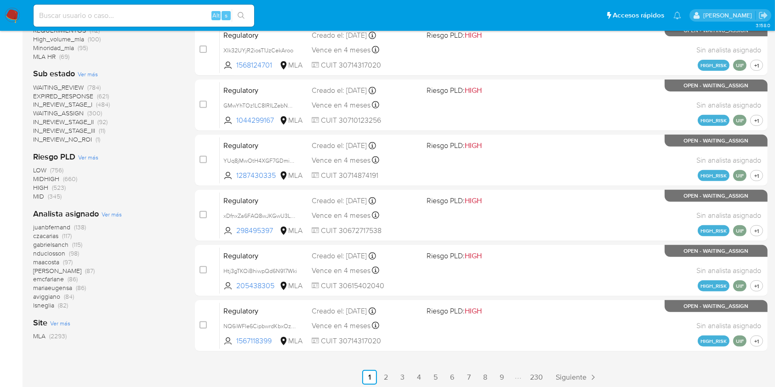
scroll to position [371, 0]
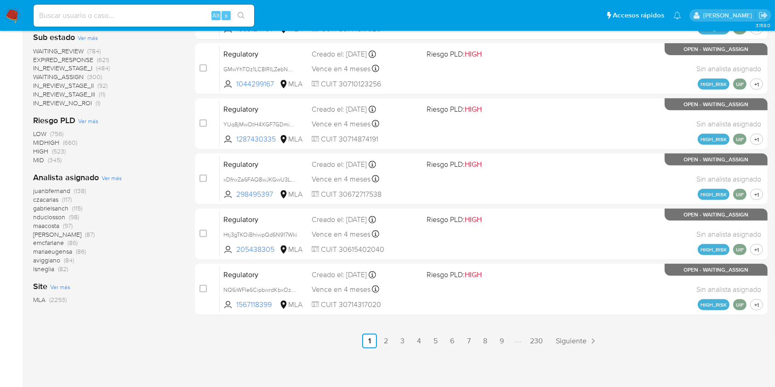
click at [99, 16] on input at bounding box center [144, 16] width 221 height 12
paste input "flGJuZqInNpr6nIeN7D7Nrm3"
type input "flGJuZqInNpr6nIeN7D7Nrm3"
click at [245, 16] on button "search-icon" at bounding box center [241, 15] width 19 height 13
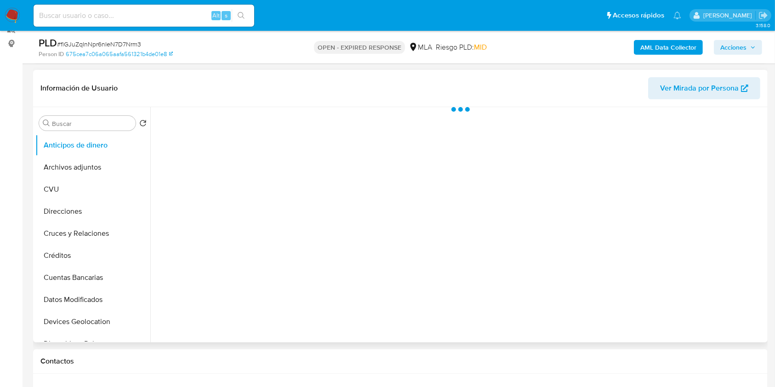
scroll to position [184, 0]
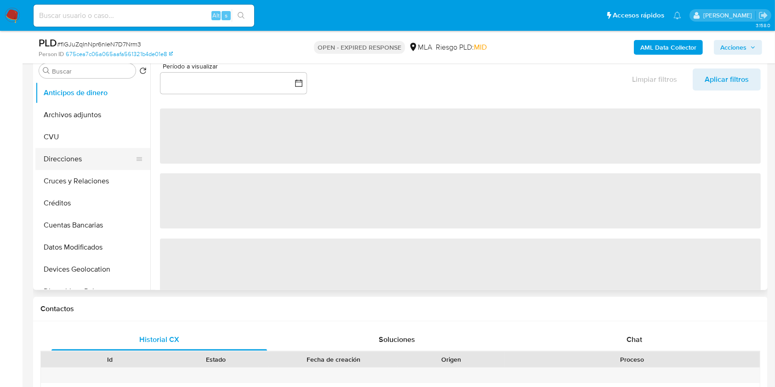
select select "10"
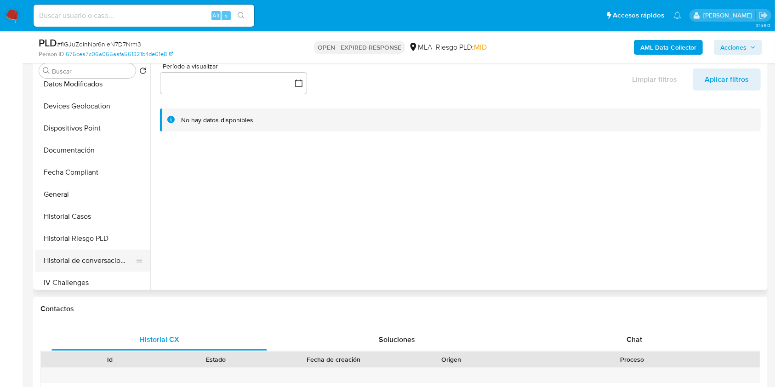
scroll to position [245, 0]
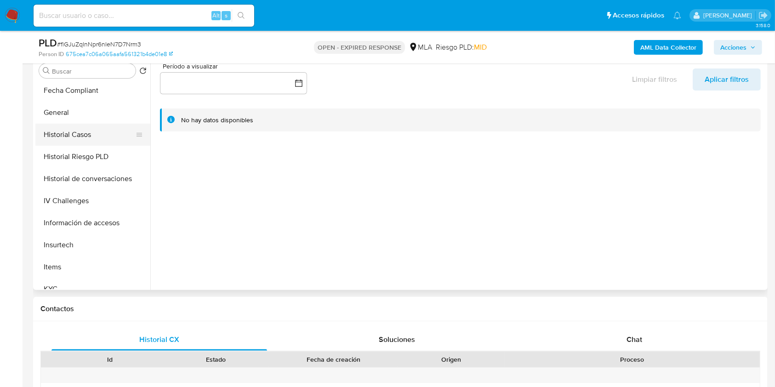
click at [58, 128] on button "Historial Casos" at bounding box center [89, 135] width 108 height 22
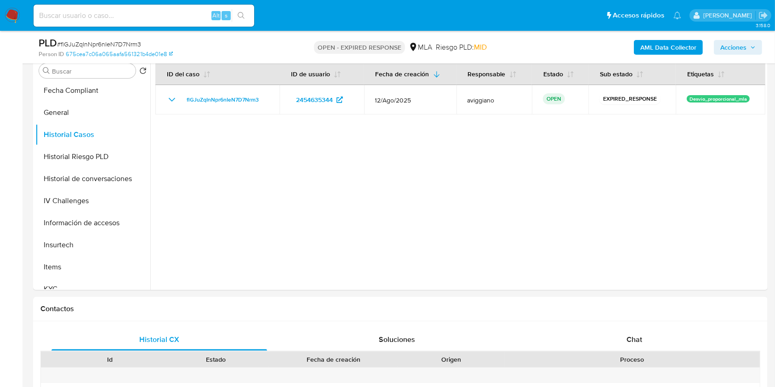
click at [645, 40] on b "AML Data Collector" at bounding box center [668, 47] width 56 height 15
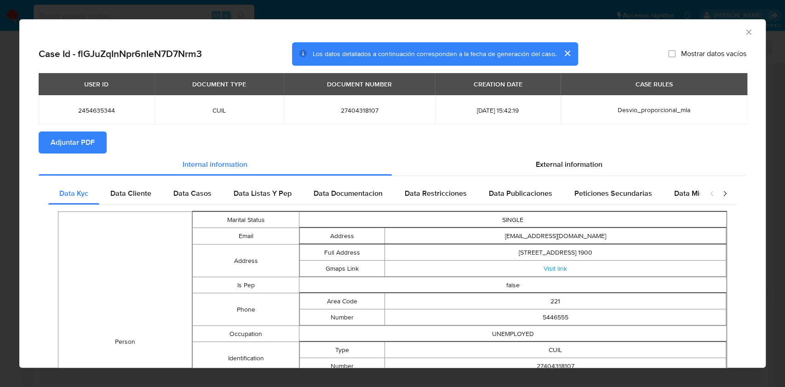
click at [77, 139] on span "Adjuntar PDF" at bounding box center [73, 142] width 44 height 20
click at [746, 31] on icon "Cerrar ventana" at bounding box center [748, 31] width 5 height 5
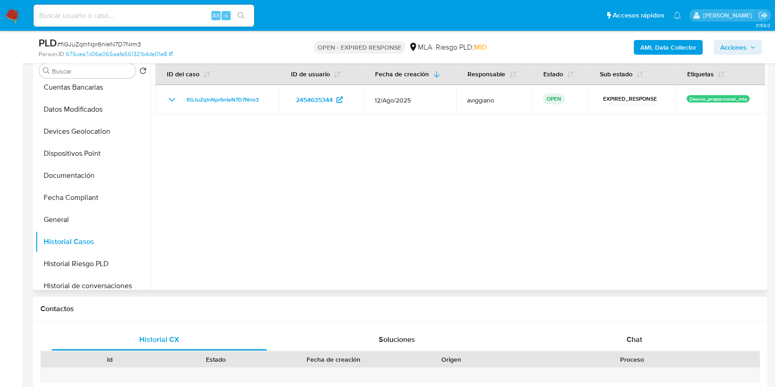
scroll to position [0, 0]
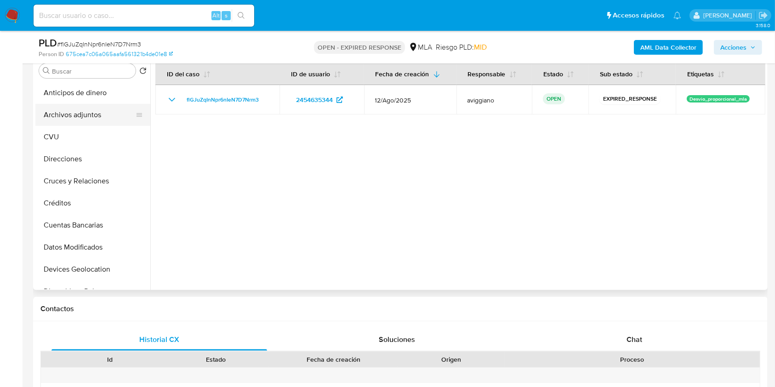
drag, startPoint x: 81, startPoint y: 109, endPoint x: 80, endPoint y: 117, distance: 8.4
click at [81, 110] on button "Archivos adjuntos" at bounding box center [89, 115] width 108 height 22
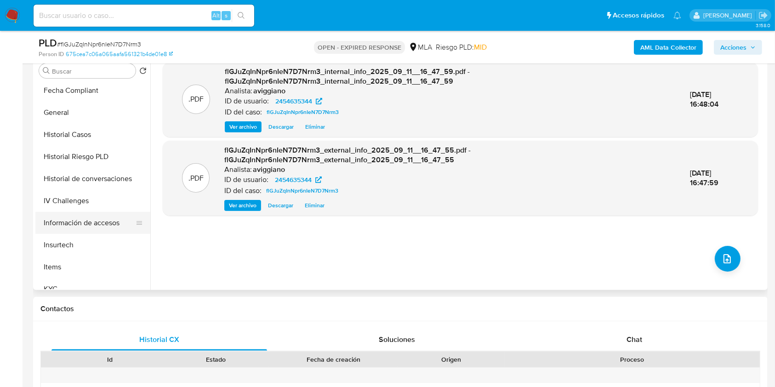
scroll to position [433, 0]
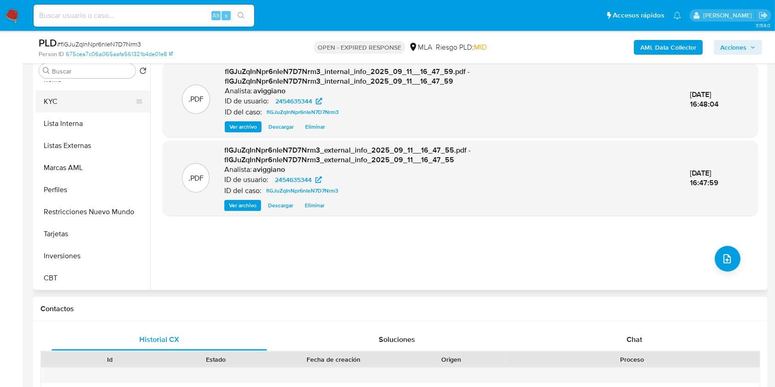
click at [65, 96] on button "KYC" at bounding box center [89, 102] width 108 height 22
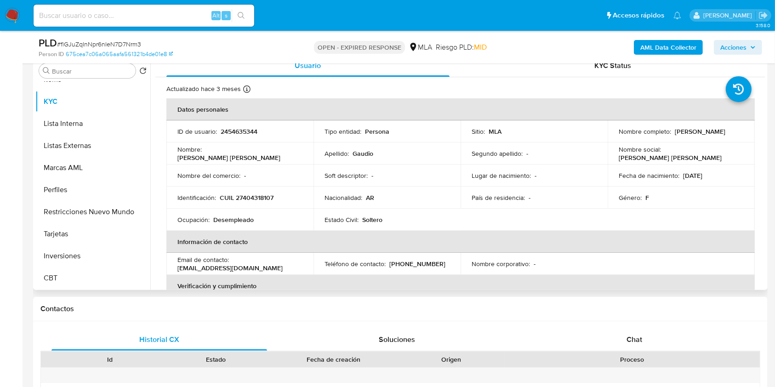
click at [268, 200] on p "CUIL 27404318107" at bounding box center [247, 198] width 54 height 8
copy p "27404318107"
click at [221, 133] on p "2454635344" at bounding box center [239, 131] width 37 height 8
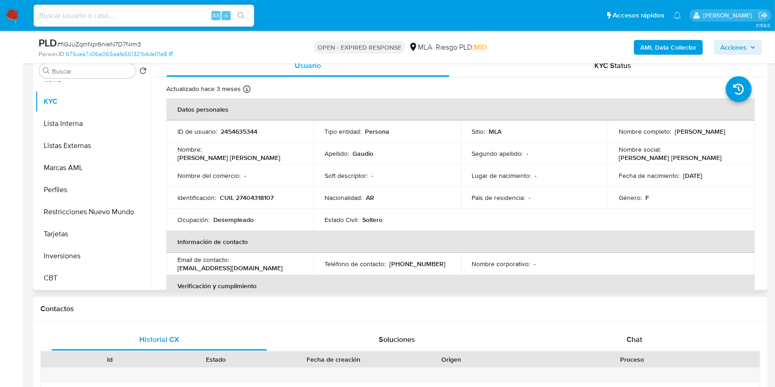
click at [225, 133] on p "2454635344" at bounding box center [239, 131] width 37 height 8
copy p "2454635344"
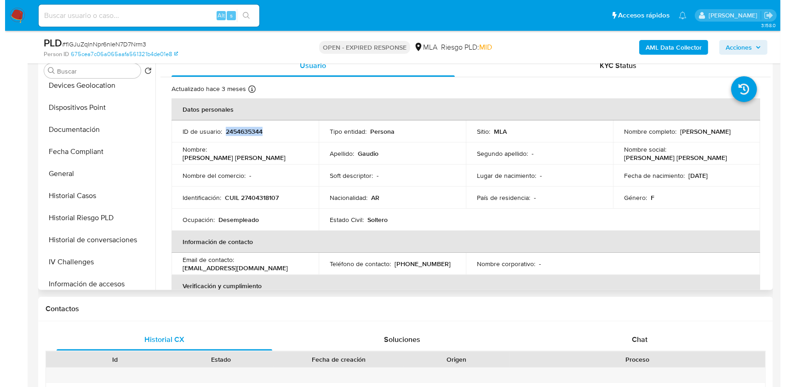
scroll to position [0, 0]
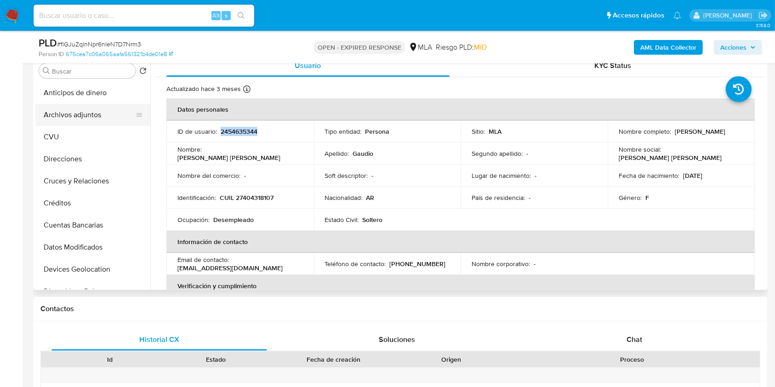
click at [81, 105] on button "Archivos adjuntos" at bounding box center [89, 115] width 108 height 22
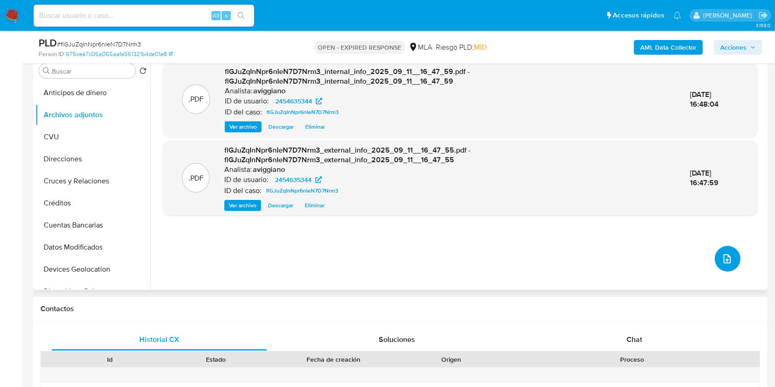
click at [722, 262] on icon "upload-file" at bounding box center [727, 258] width 11 height 11
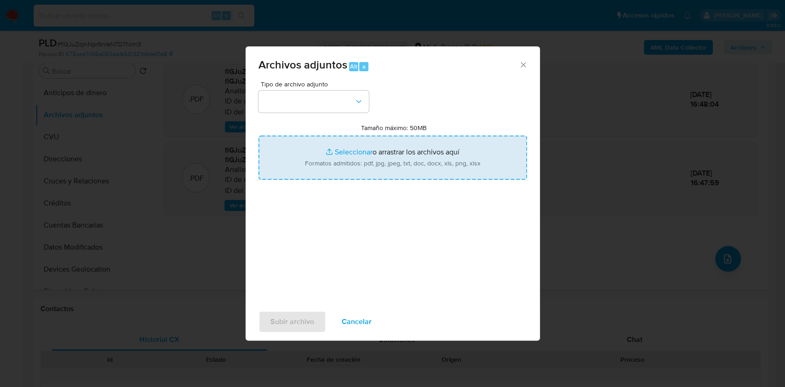
click at [379, 160] on input "Tamaño máximo: 50MB Seleccionar archivos" at bounding box center [392, 158] width 268 height 44
type input "C:\fakepath\Nosis - 2454635344.pdf"
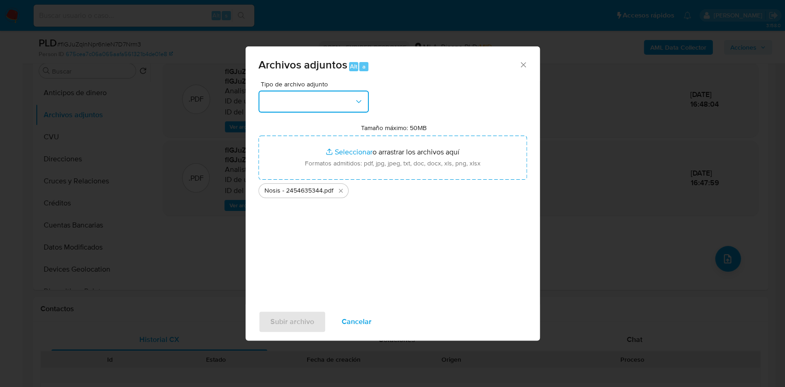
click at [323, 108] on button "button" at bounding box center [313, 102] width 110 height 22
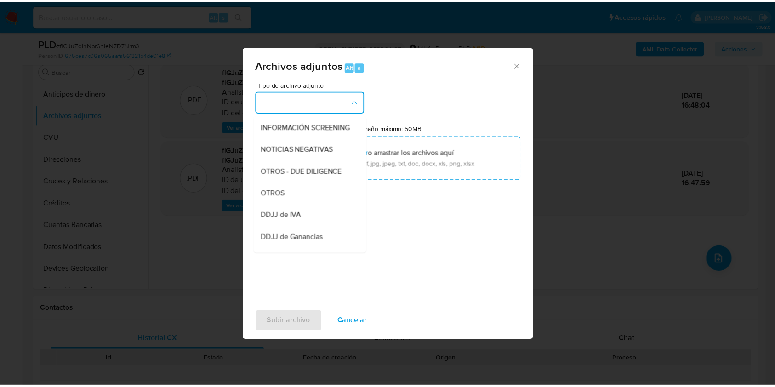
scroll to position [184, 0]
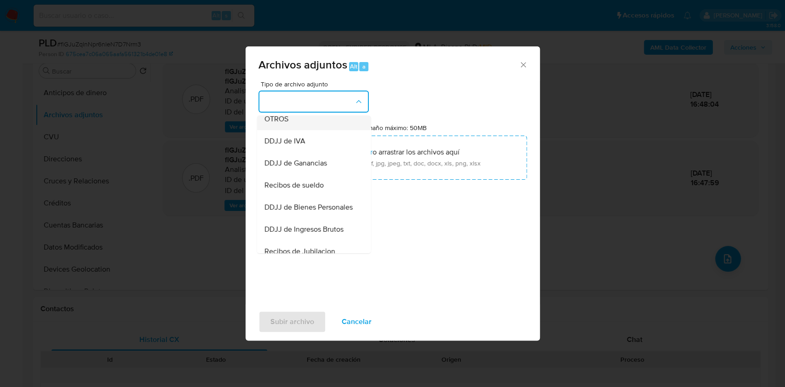
click at [289, 127] on div "OTROS" at bounding box center [311, 119] width 94 height 22
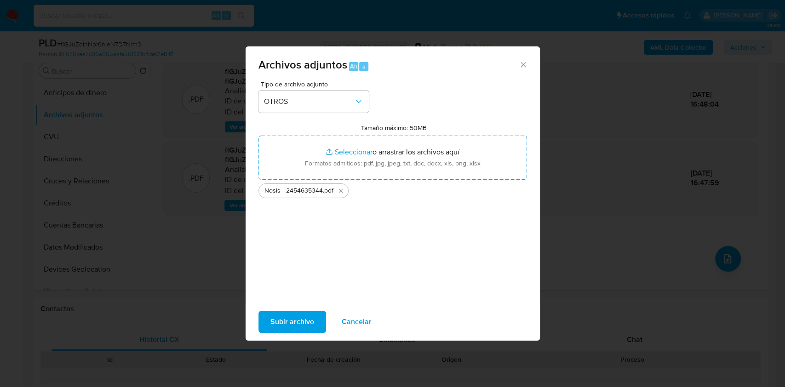
click at [298, 318] on span "Subir archivo" at bounding box center [292, 322] width 44 height 20
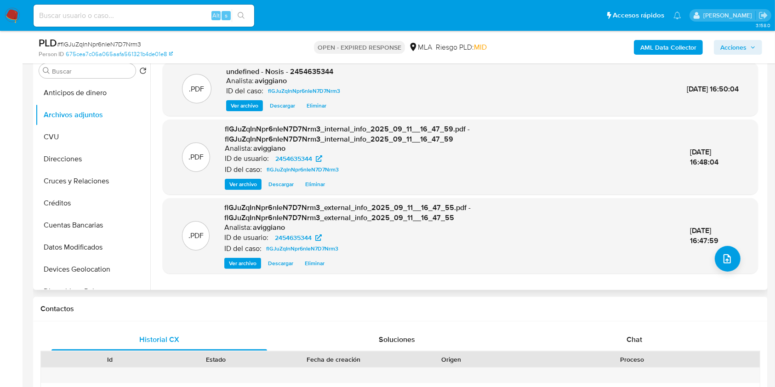
click at [302, 68] on span "undefined - Nosis - 2454635344" at bounding box center [279, 71] width 107 height 11
copy span "2454635344"
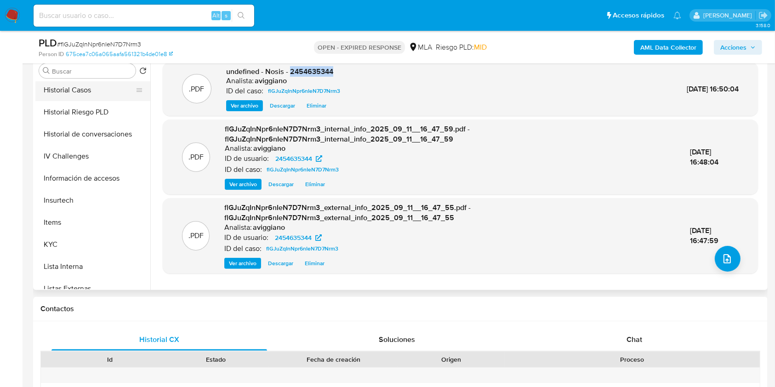
scroll to position [429, 0]
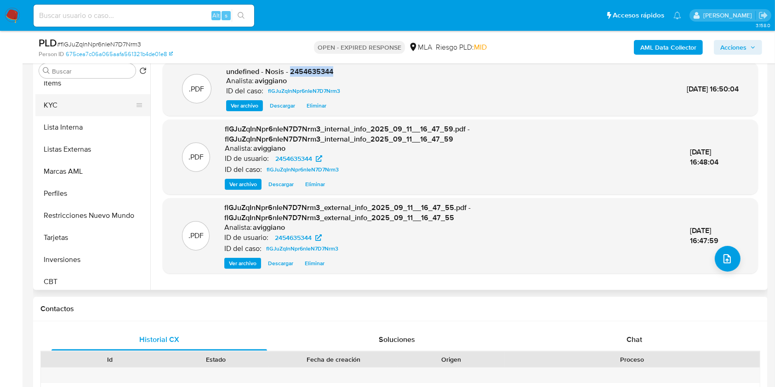
click at [55, 102] on button "KYC" at bounding box center [89, 105] width 108 height 22
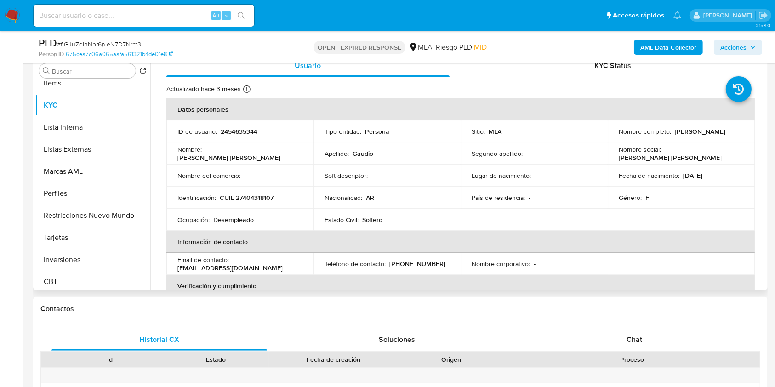
click at [237, 133] on p "2454635344" at bounding box center [239, 131] width 37 height 8
copy p "2454635344"
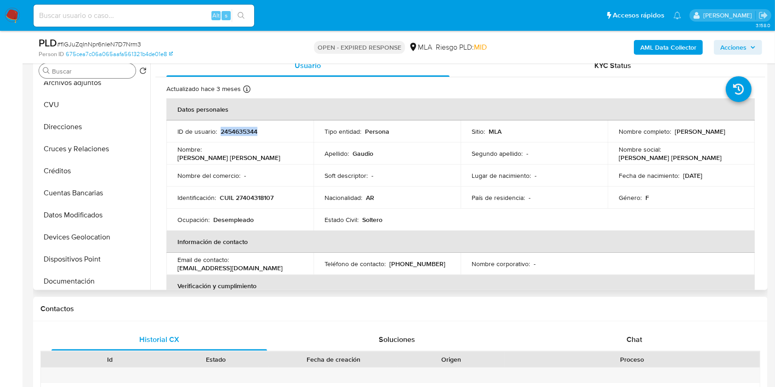
scroll to position [0, 0]
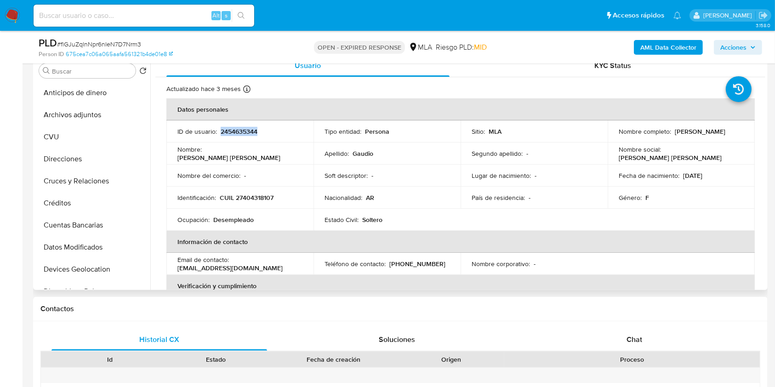
copy p "2454635344"
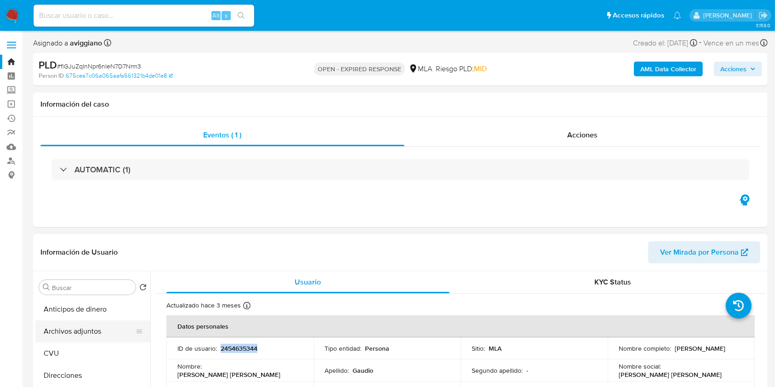
click at [88, 334] on button "Archivos adjuntos" at bounding box center [89, 331] width 108 height 22
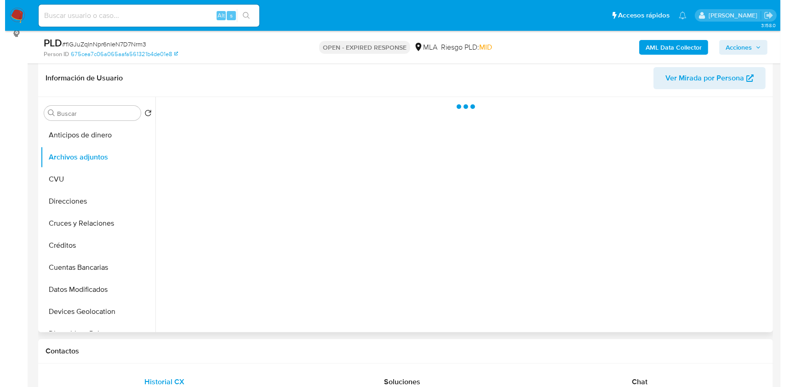
scroll to position [122, 0]
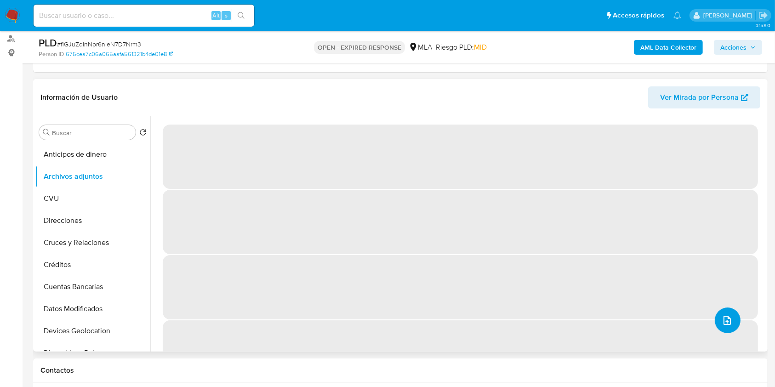
click at [729, 315] on button "upload-file" at bounding box center [728, 321] width 26 height 26
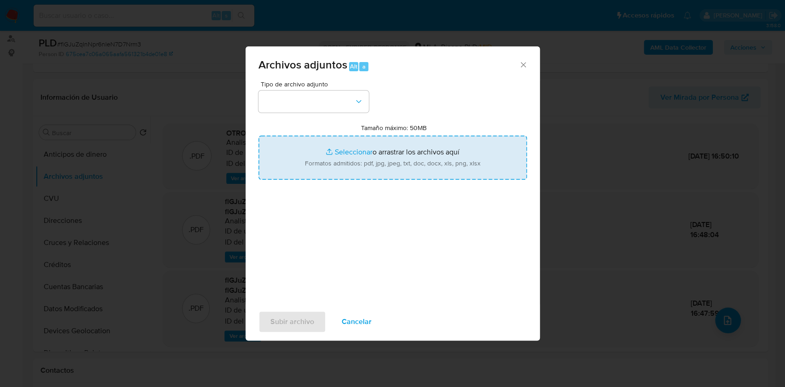
click at [452, 168] on input "Tamaño máximo: 50MB Seleccionar archivos" at bounding box center [392, 158] width 268 height 44
type input "C:\fakepath\Movimientos-Aladdin-v10_1 - 2454635344 -.xlsx"
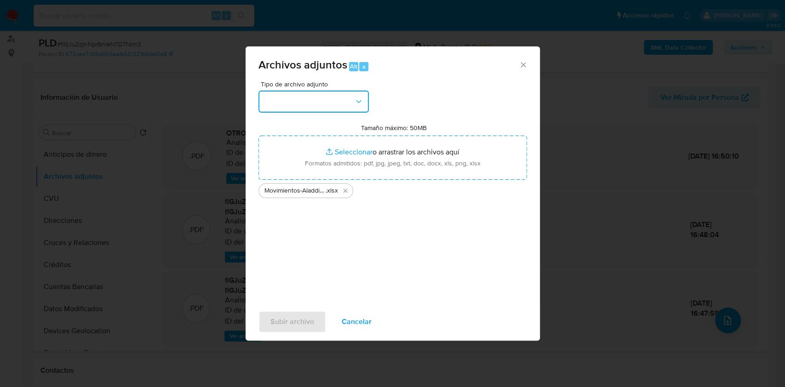
click at [309, 100] on button "button" at bounding box center [313, 102] width 110 height 22
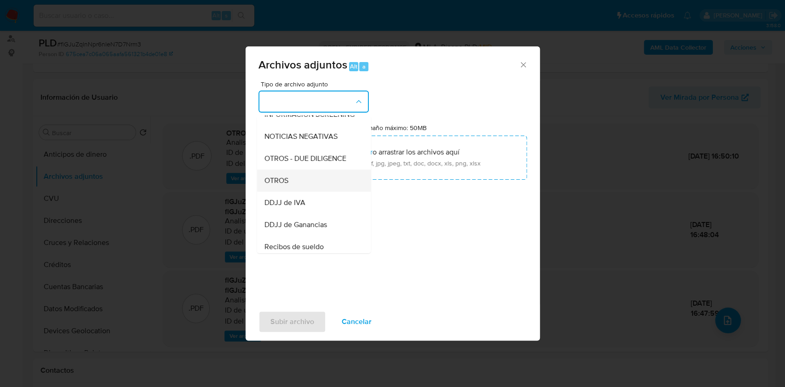
click at [287, 185] on span "OTROS" at bounding box center [276, 180] width 24 height 9
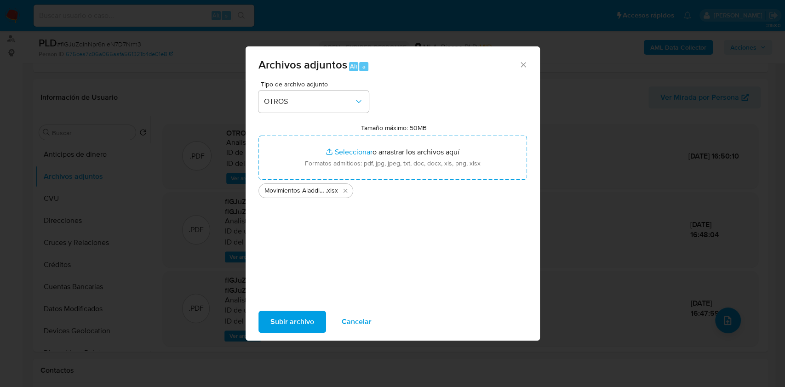
click at [285, 318] on span "Subir archivo" at bounding box center [292, 322] width 44 height 20
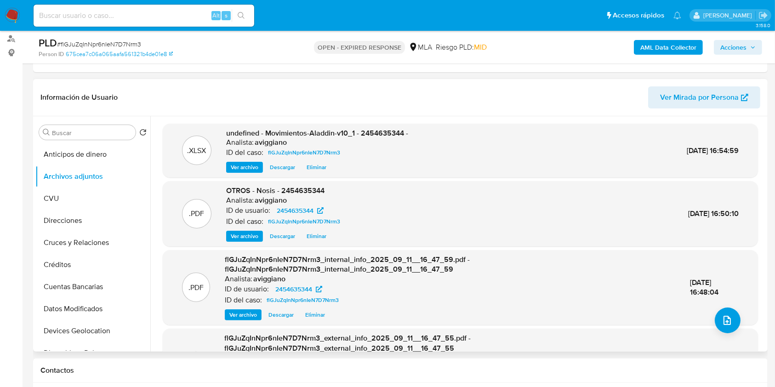
click at [377, 138] on div "Analista: aviggiano" at bounding box center [317, 142] width 182 height 9
click at [375, 131] on span "undefined - Movimientos-Aladdin-v10_1 - 2454635344 -" at bounding box center [317, 133] width 182 height 11
click at [375, 130] on span "undefined - Movimientos-Aladdin-v10_1 - 2454635344 -" at bounding box center [317, 133] width 182 height 11
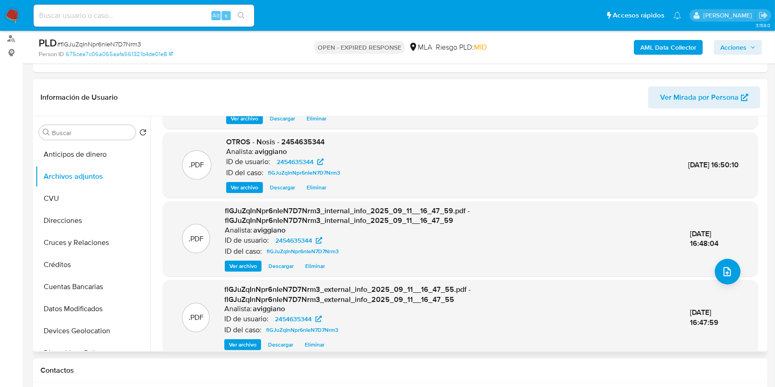
scroll to position [60, 0]
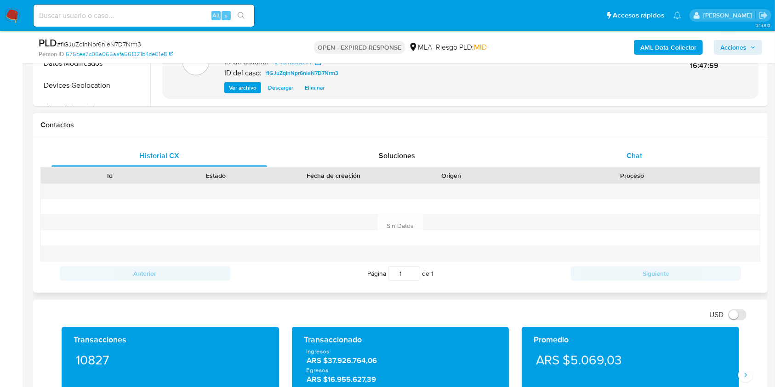
click at [595, 160] on div "Chat" at bounding box center [635, 156] width 216 height 22
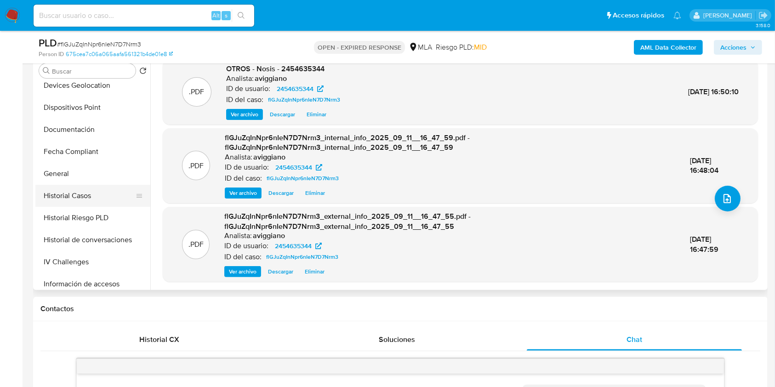
scroll to position [306, 0]
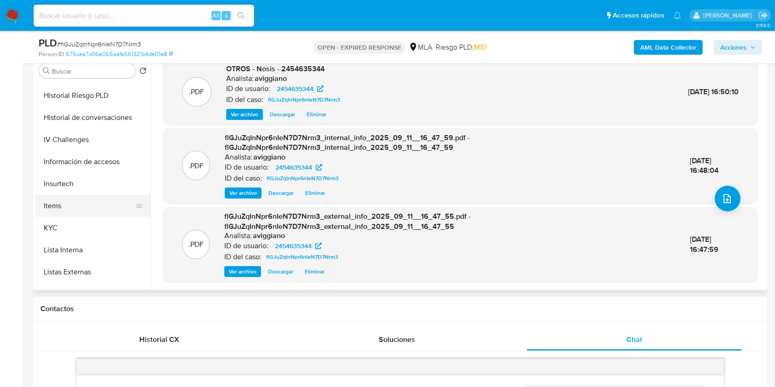
click at [62, 214] on button "Items" at bounding box center [89, 206] width 108 height 22
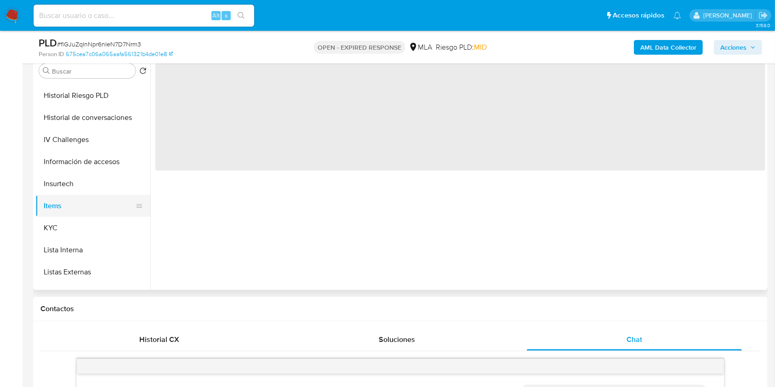
scroll to position [0, 0]
click at [66, 218] on button "KYC" at bounding box center [89, 228] width 108 height 22
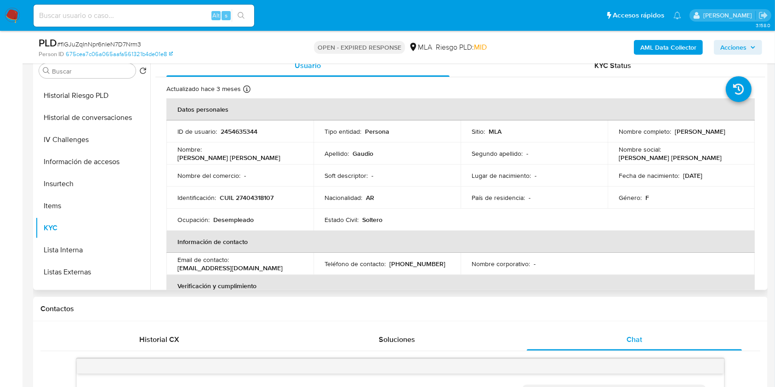
click at [256, 195] on p "CUIL 27404318107" at bounding box center [247, 198] width 54 height 8
drag, startPoint x: 673, startPoint y: 131, endPoint x: 737, endPoint y: 135, distance: 64.0
click at [737, 135] on div "Nombre completo : Carla Jennifer Gaudio" at bounding box center [681, 131] width 125 height 8
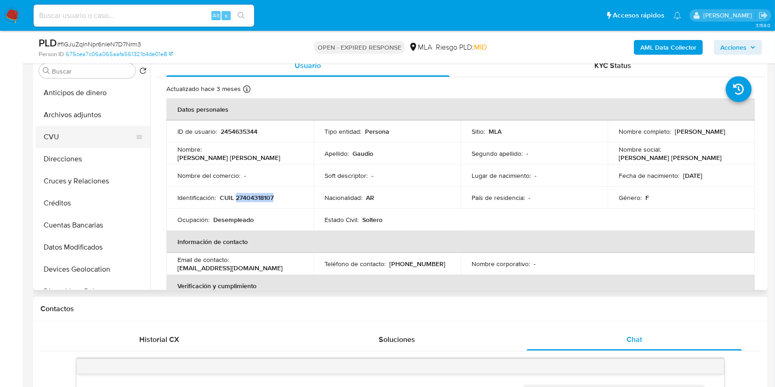
click at [82, 127] on button "CVU" at bounding box center [89, 137] width 108 height 22
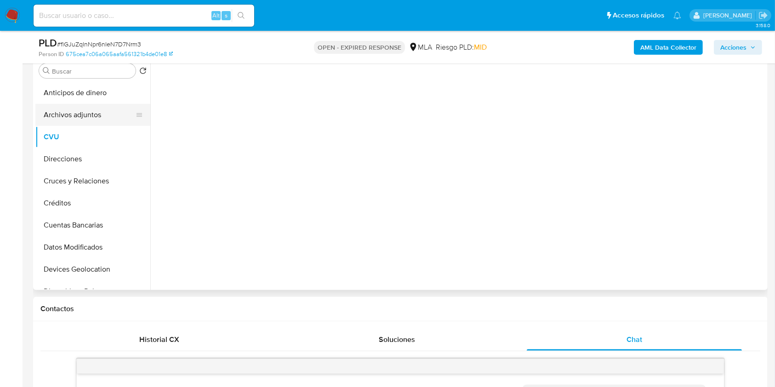
click at [79, 117] on button "Archivos adjuntos" at bounding box center [89, 115] width 108 height 22
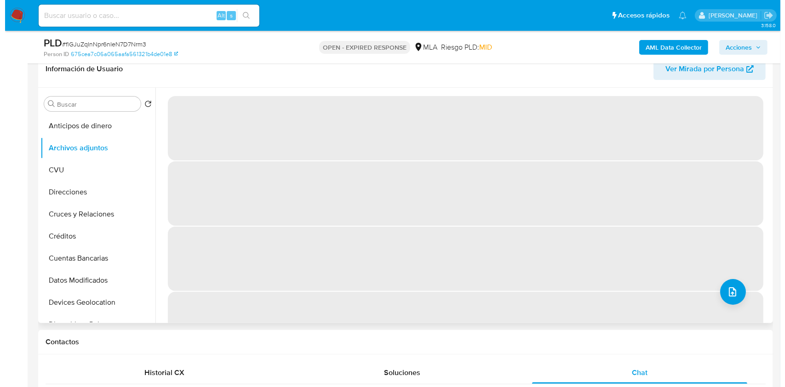
scroll to position [122, 0]
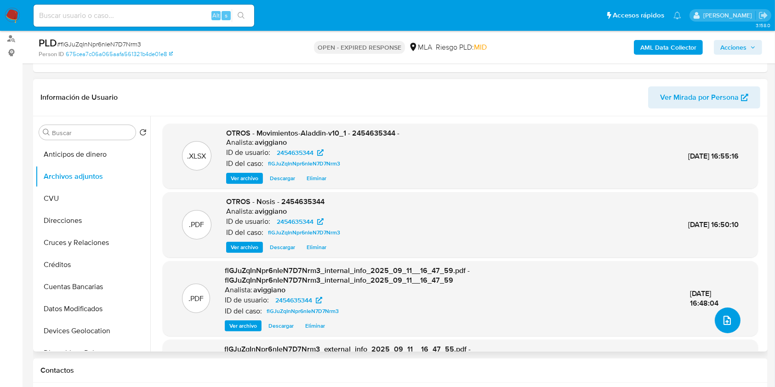
click at [716, 311] on button "upload-file" at bounding box center [728, 321] width 26 height 26
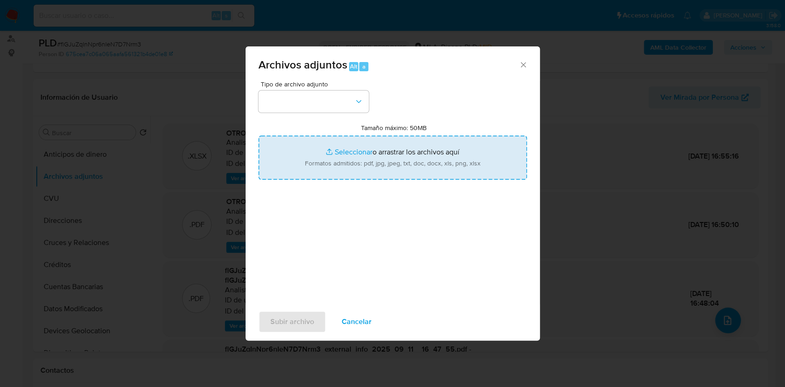
click at [395, 165] on input "Tamaño máximo: 50MB Seleccionar archivos" at bounding box center [392, 158] width 268 height 44
type input "C:\fakepath\Caselog flGJuZqInNpr6nIeN7D7Nrm3_2025_08_19_13_08_14.docx"
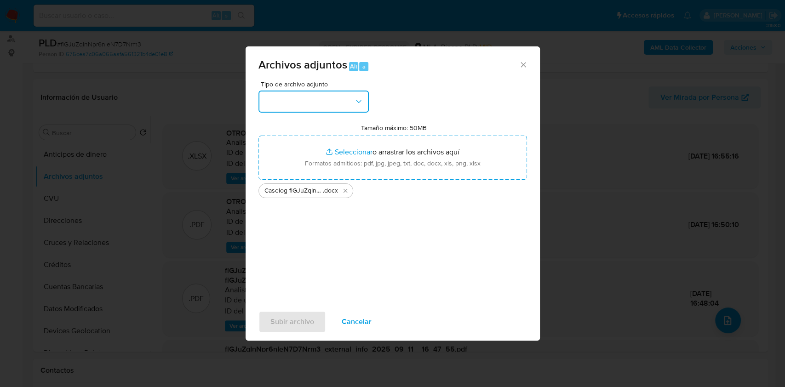
click at [332, 104] on button "button" at bounding box center [313, 102] width 110 height 22
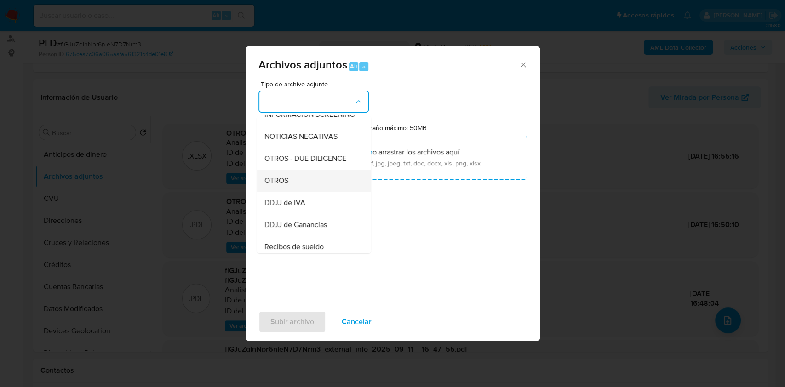
click at [295, 191] on div "OTROS" at bounding box center [311, 181] width 94 height 22
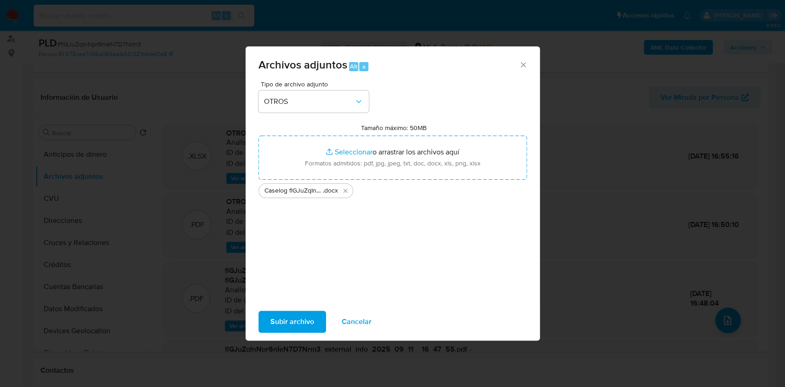
click at [297, 321] on span "Subir archivo" at bounding box center [292, 322] width 44 height 20
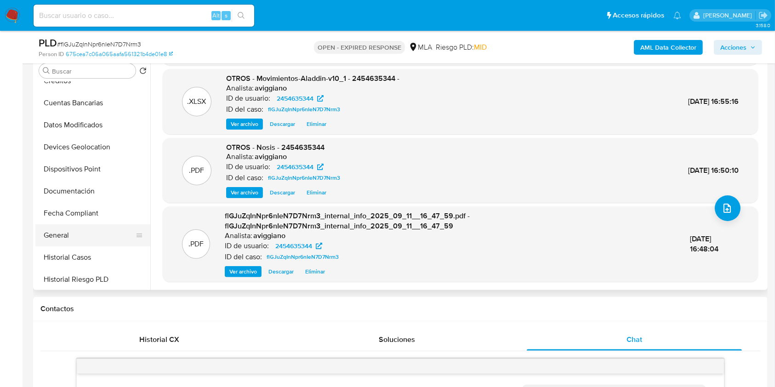
drag, startPoint x: 90, startPoint y: 213, endPoint x: 88, endPoint y: 226, distance: 13.0
click at [90, 213] on button "Fecha Compliant" at bounding box center [92, 213] width 115 height 22
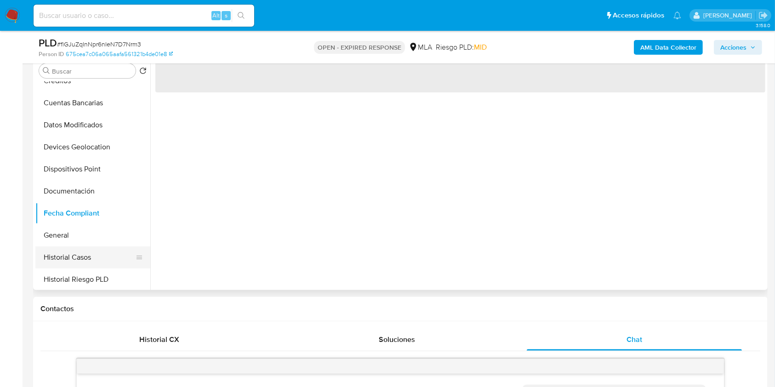
click at [82, 252] on button "Historial Casos" at bounding box center [89, 257] width 108 height 22
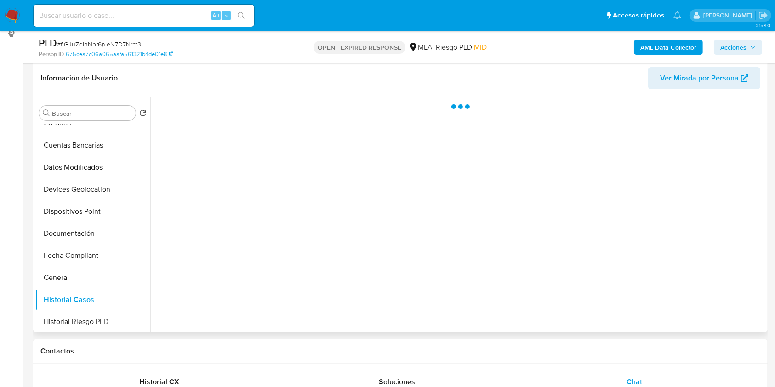
scroll to position [122, 0]
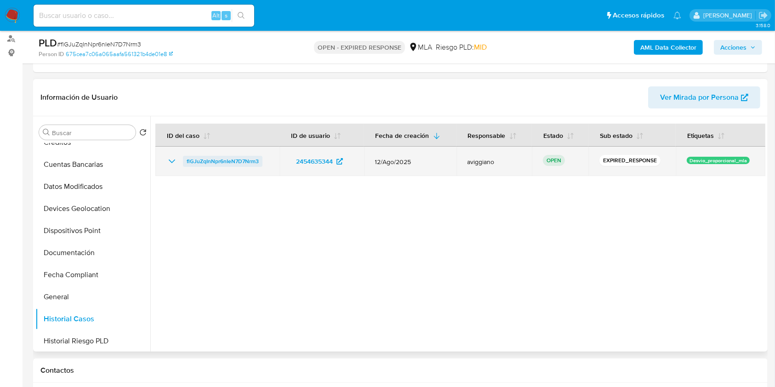
drag, startPoint x: 263, startPoint y: 157, endPoint x: 291, endPoint y: 82, distance: 79.6
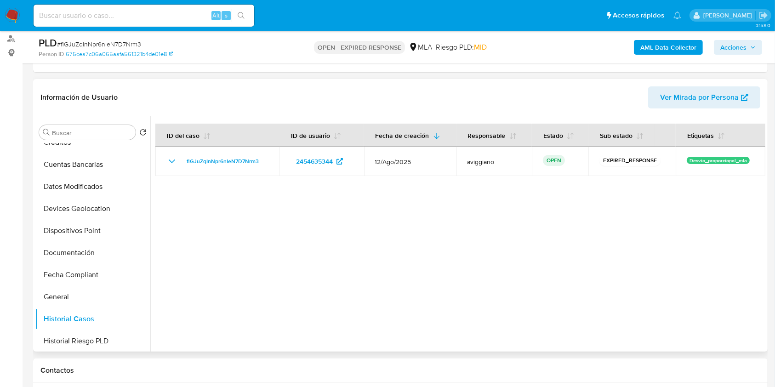
click at [184, 159] on div "flGJuZqInNpr6nIeN7D7Nrm3" at bounding box center [217, 161] width 102 height 11
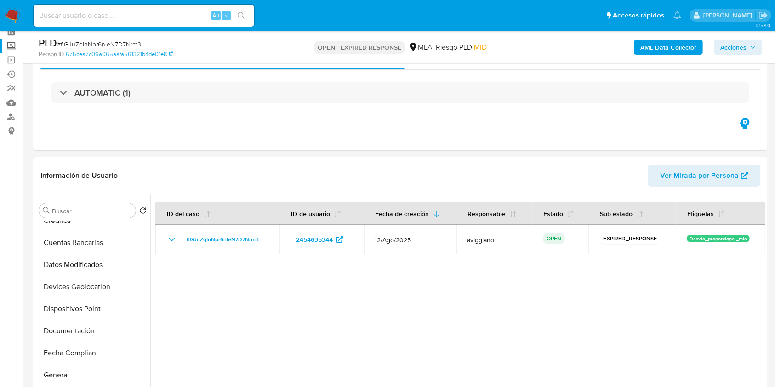
scroll to position [0, 0]
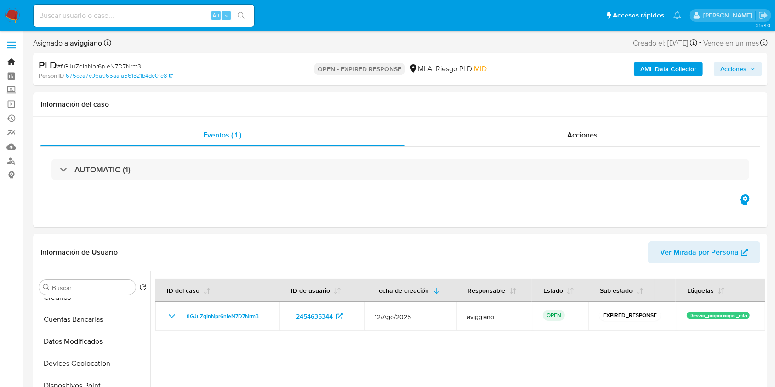
click at [15, 61] on link "Bandeja" at bounding box center [54, 62] width 109 height 14
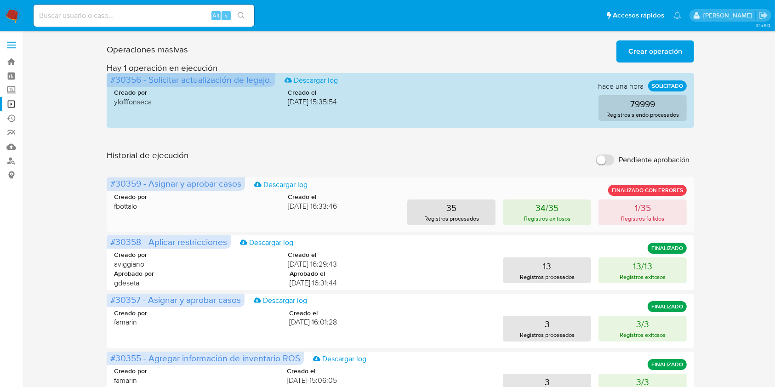
click at [126, 221] on div "Creado por fbottalo Creado el [DATE] 16:33:46 35 Registros procesados 34/35 Reg…" at bounding box center [400, 203] width 573 height 44
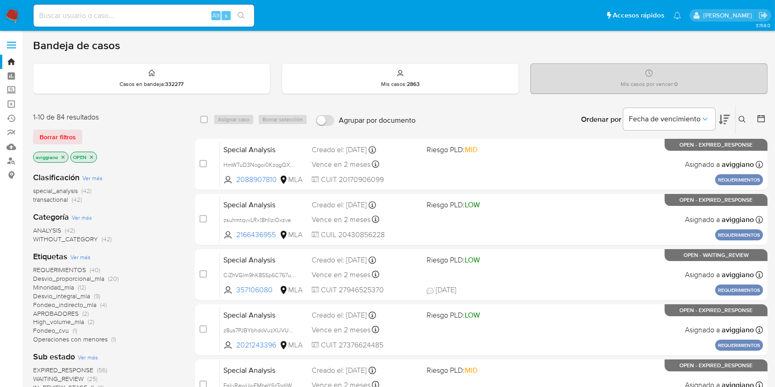
click at [743, 123] on button at bounding box center [743, 119] width 15 height 11
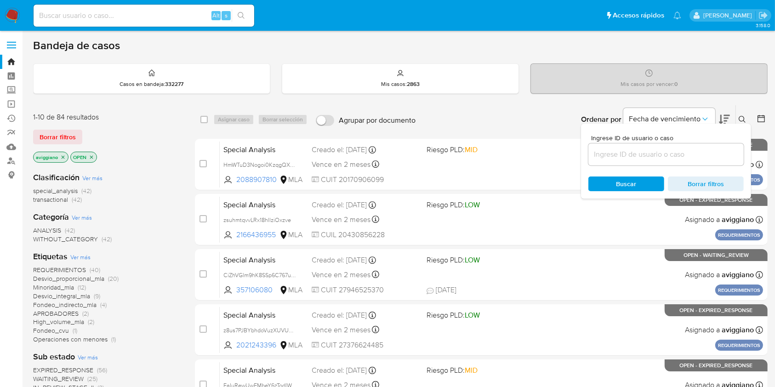
click at [688, 160] on div at bounding box center [665, 154] width 155 height 22
click at [689, 156] on input at bounding box center [665, 154] width 155 height 12
paste input "flGJuZqInNpr6nIeN7D7Nrm3"
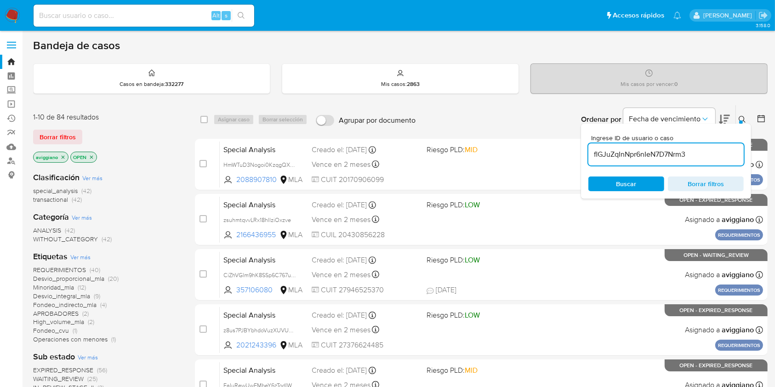
type input "flGJuZqInNpr6nIeN7D7Nrm3"
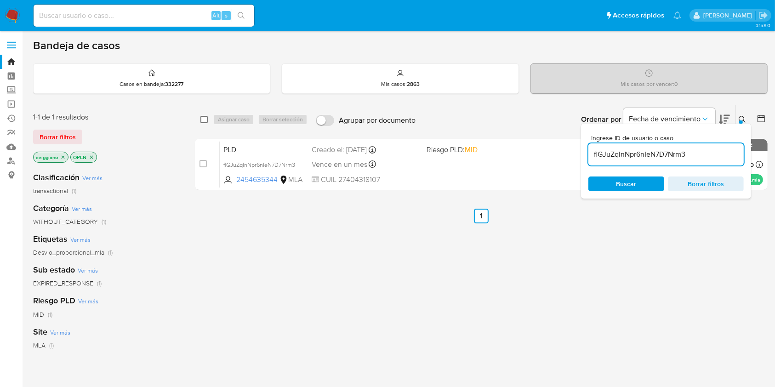
click at [207, 121] on input "checkbox" at bounding box center [203, 119] width 7 height 7
checkbox input "true"
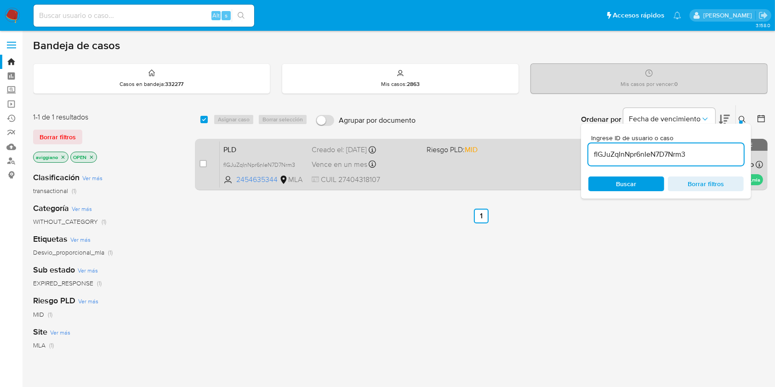
checkbox input "true"
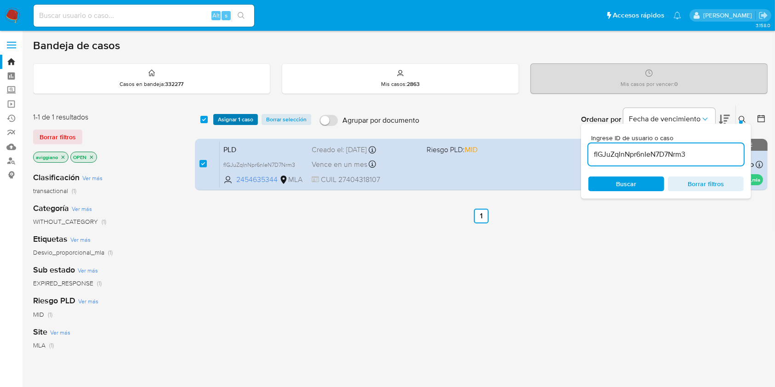
click at [240, 124] on div "select-all-cases-checkbox Asignar 1 caso Borrar selección Agrupar por documento…" at bounding box center [481, 119] width 573 height 28
click at [242, 120] on span "Asignar 1 caso" at bounding box center [235, 119] width 35 height 9
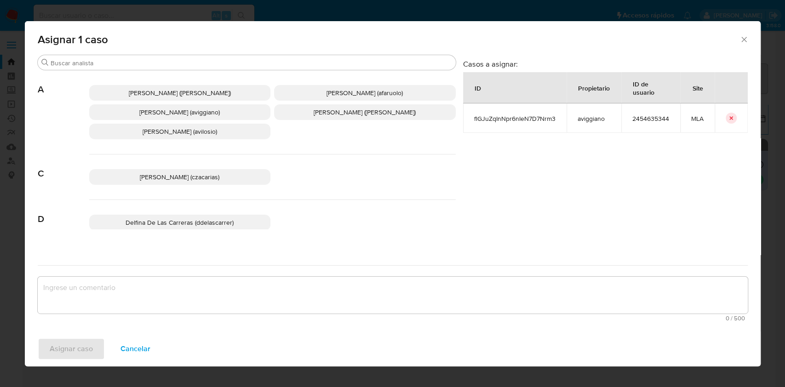
click at [217, 116] on span "Agustina Belen Viggiano (aviggiano)" at bounding box center [179, 112] width 80 height 9
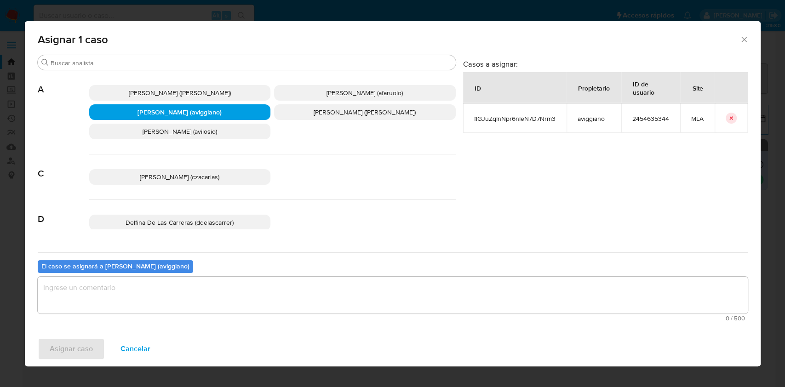
click at [235, 298] on textarea "assign-modal" at bounding box center [393, 295] width 710 height 37
click at [87, 348] on span "Asignar caso" at bounding box center [71, 349] width 43 height 20
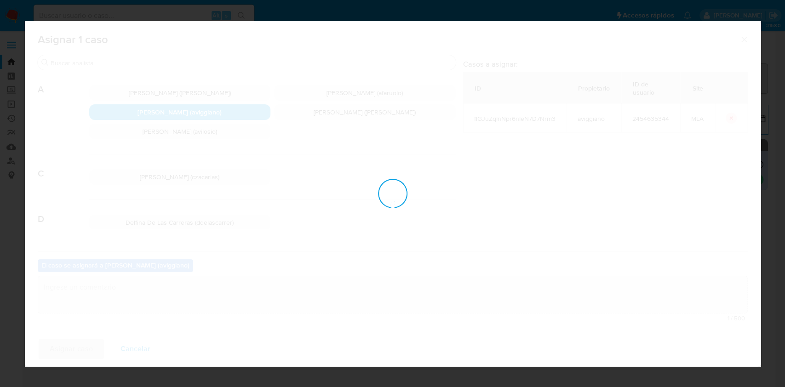
checkbox input "false"
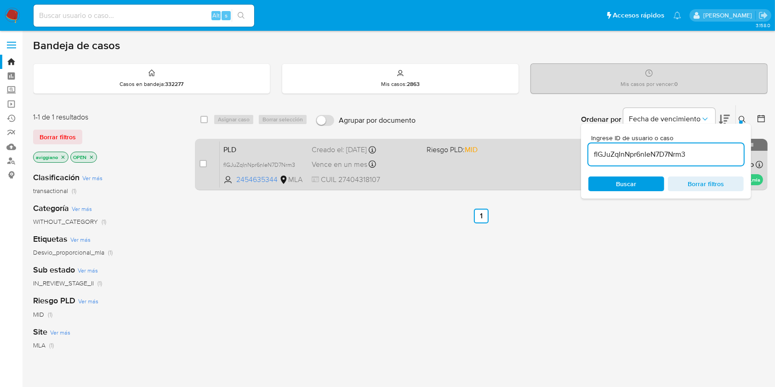
click at [452, 164] on div "PLD flGJuZqInNpr6nIeN7D7Nrm3 2454635344 MLA Riesgo PLD: MID Creado el: 12/08/20…" at bounding box center [491, 164] width 543 height 46
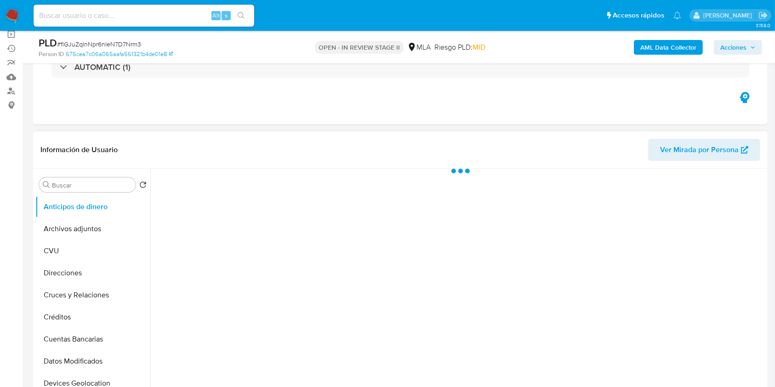
scroll to position [122, 0]
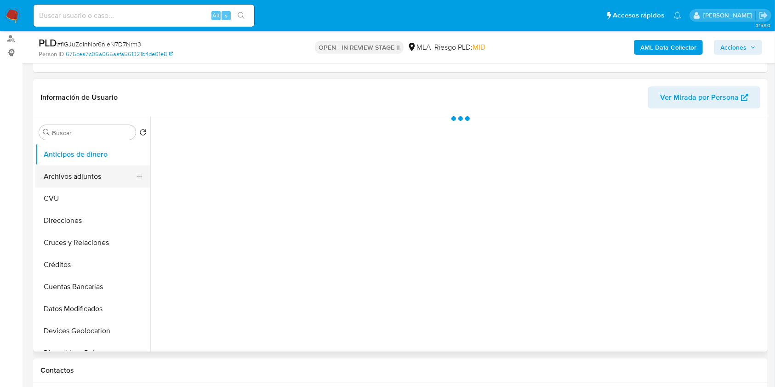
click at [106, 178] on button "Archivos adjuntos" at bounding box center [89, 176] width 108 height 22
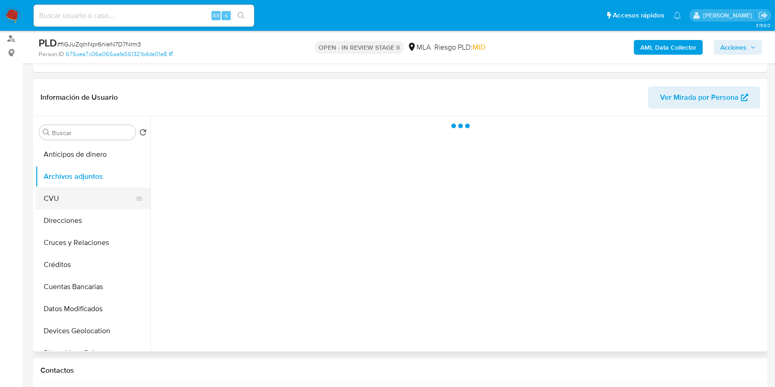
select select "10"
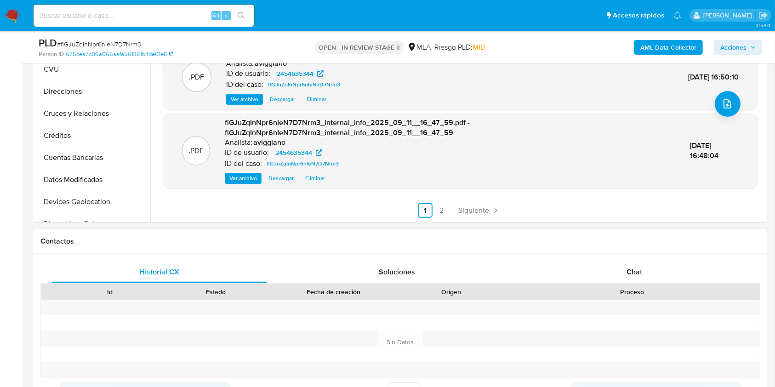
scroll to position [306, 0]
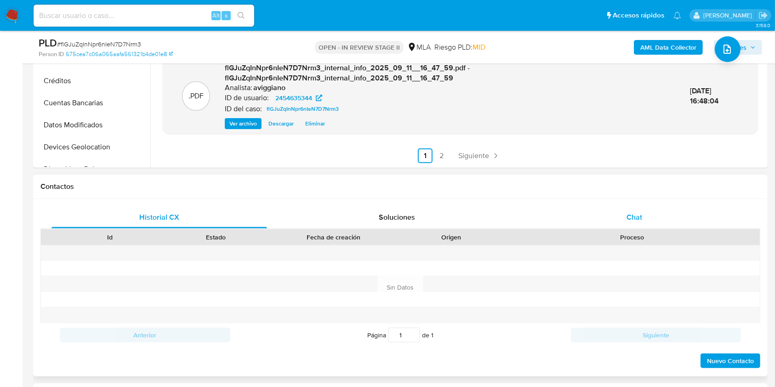
click at [641, 222] on span "Chat" at bounding box center [635, 217] width 16 height 11
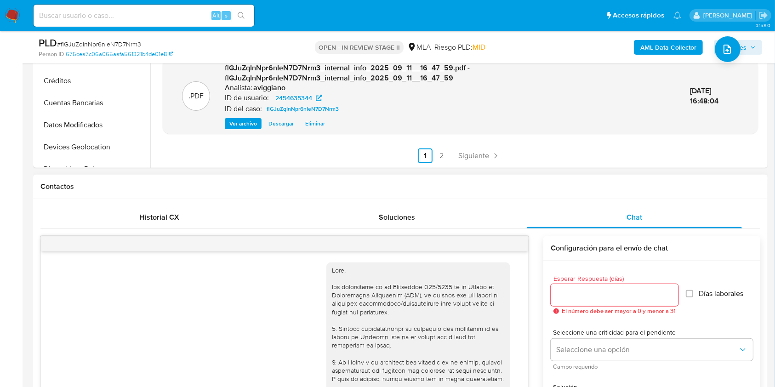
scroll to position [519, 0]
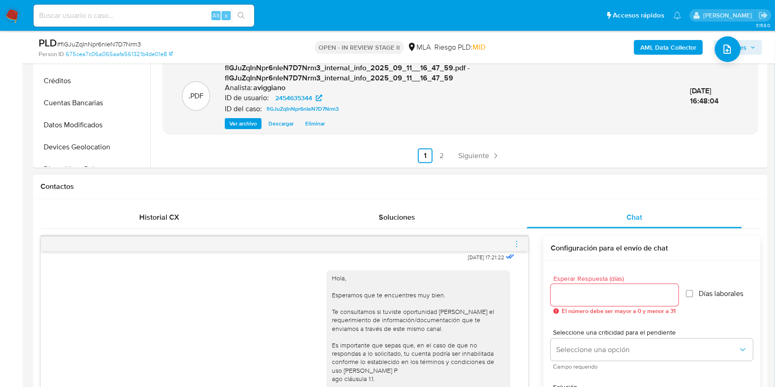
click at [515, 243] on icon "menu-action" at bounding box center [517, 244] width 8 height 8
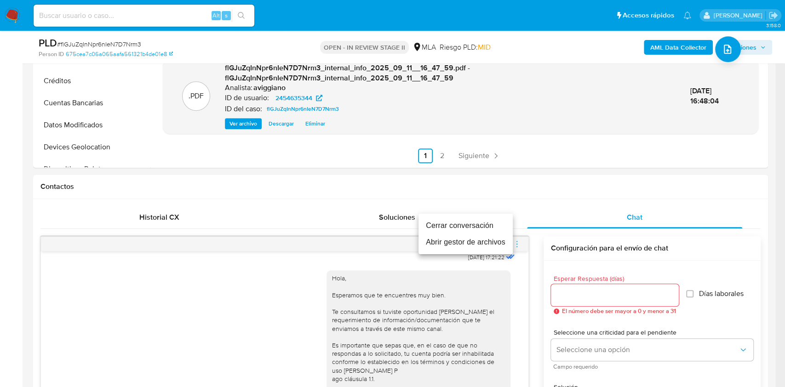
click at [459, 230] on li "Cerrar conversación" at bounding box center [465, 225] width 94 height 17
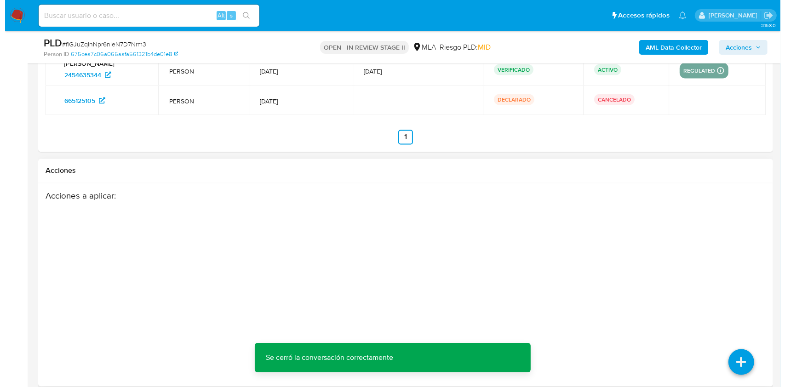
scroll to position [1685, 0]
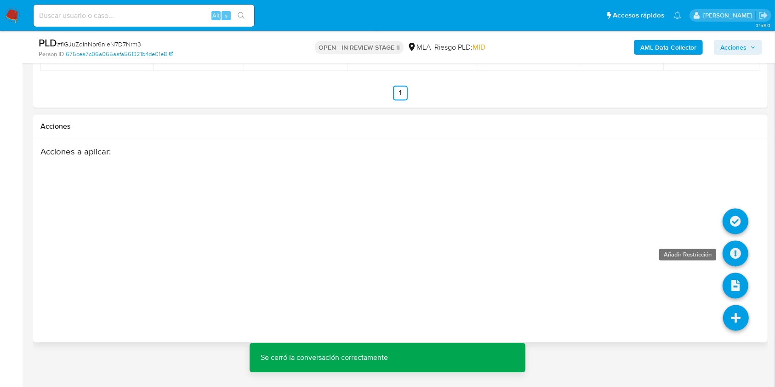
click at [733, 259] on icon at bounding box center [736, 254] width 26 height 26
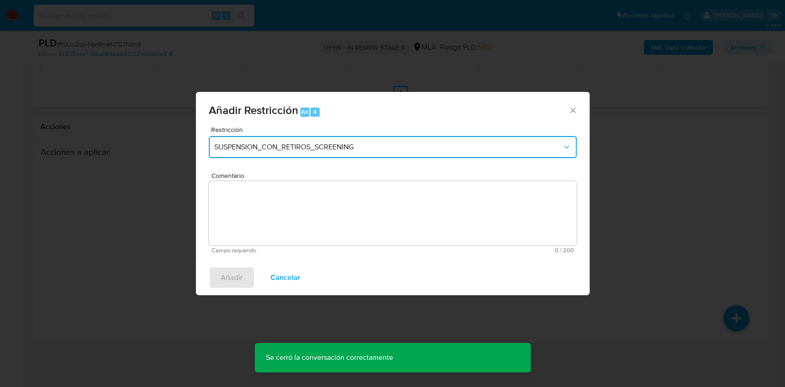
click at [348, 141] on button "SUSPENSION_CON_RETIROS_SCREENING" at bounding box center [393, 147] width 368 height 22
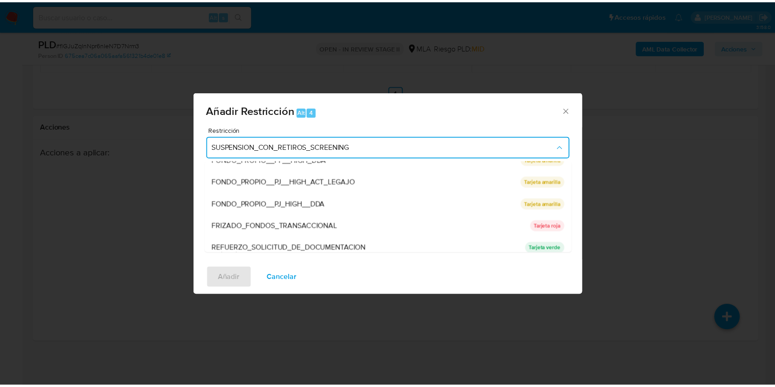
scroll to position [184, 0]
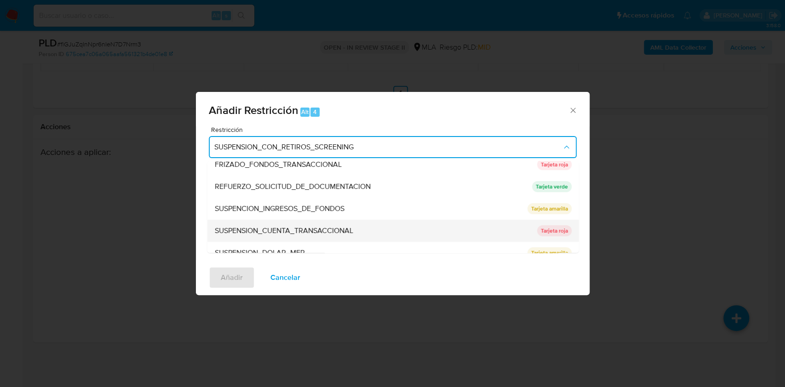
click at [318, 225] on div "SUSPENSION_CUENTA_TRANSACCIONAL" at bounding box center [372, 231] width 317 height 22
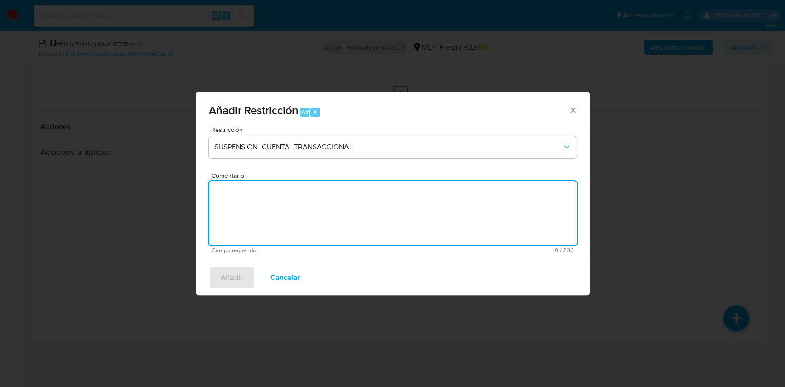
click at [313, 211] on textarea "Comentario" at bounding box center [393, 213] width 368 height 64
type textarea "AML"
click at [220, 279] on button "Añadir" at bounding box center [232, 278] width 46 height 22
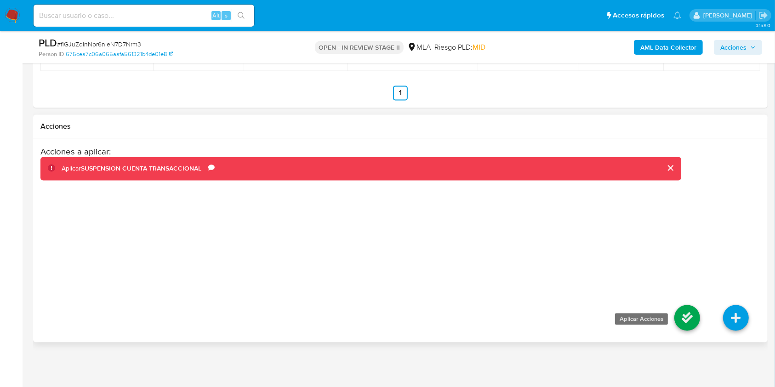
click at [688, 318] on icon at bounding box center [687, 318] width 26 height 26
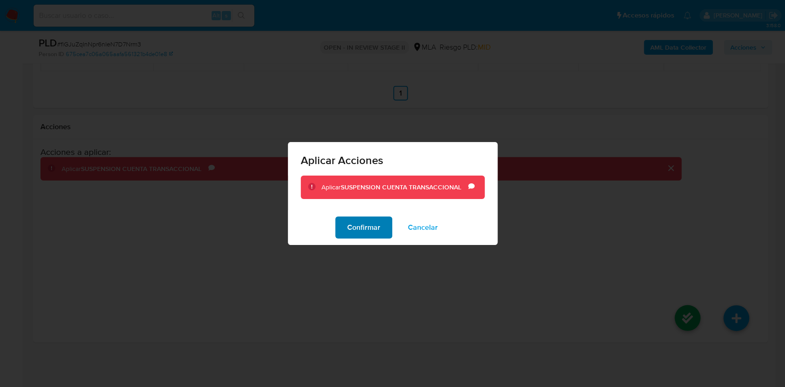
click at [345, 229] on button "Confirmar" at bounding box center [363, 227] width 57 height 22
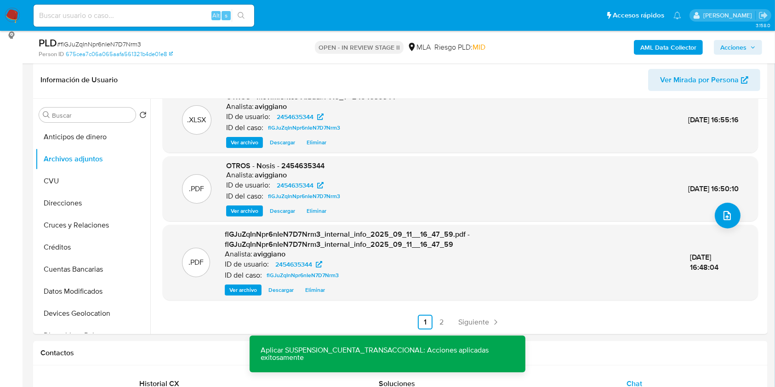
scroll to position [30, 0]
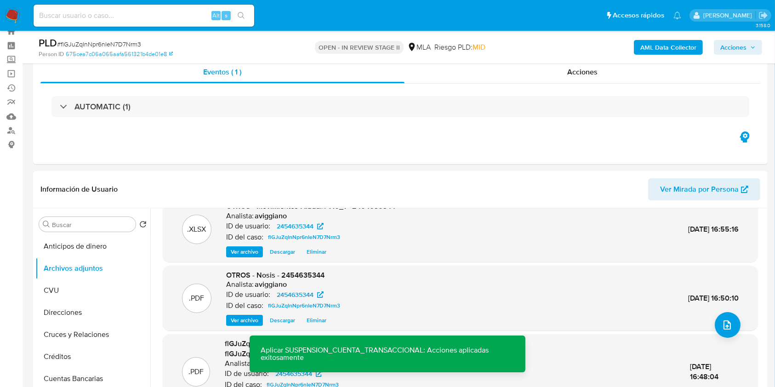
click at [721, 43] on span "Acciones" at bounding box center [733, 47] width 26 height 15
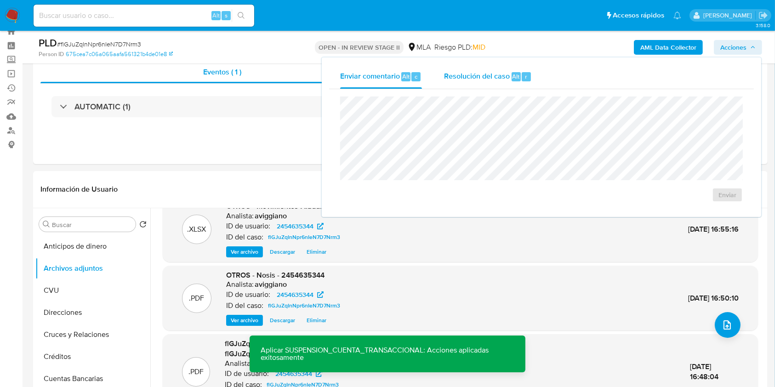
click at [504, 77] on span "Resolución del caso" at bounding box center [477, 76] width 66 height 11
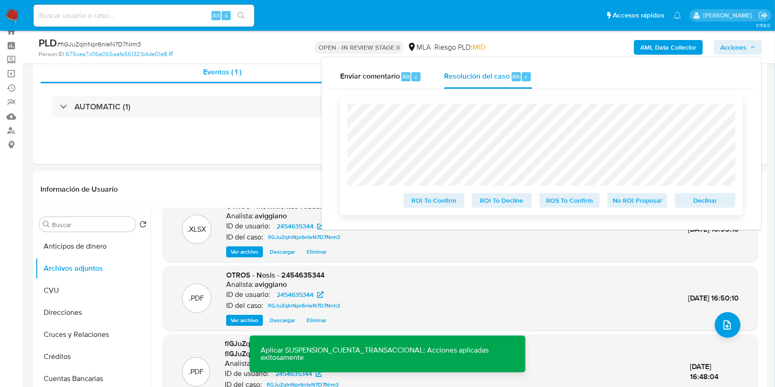
click at [681, 197] on span "Declinar" at bounding box center [705, 200] width 48 height 13
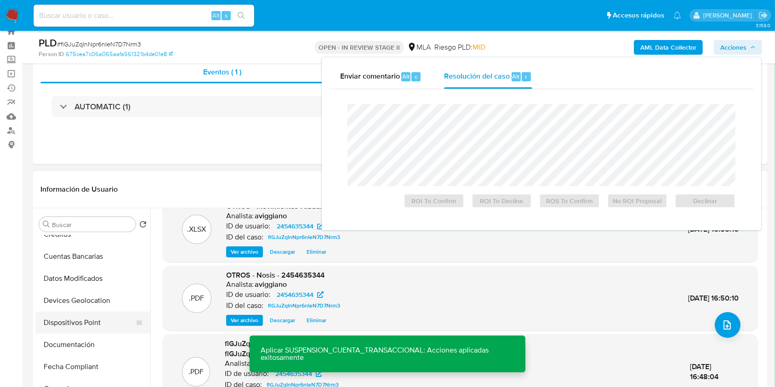
scroll to position [184, 0]
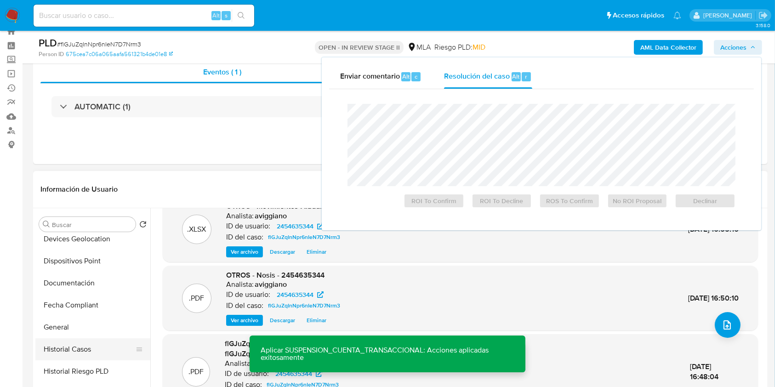
click at [68, 349] on button "Historial Casos" at bounding box center [89, 349] width 108 height 22
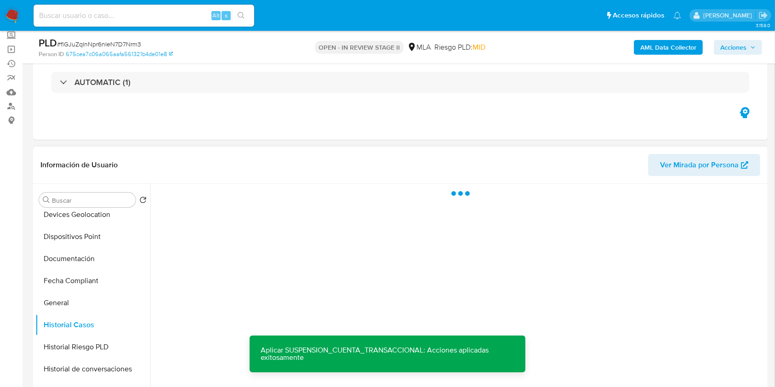
scroll to position [92, 0]
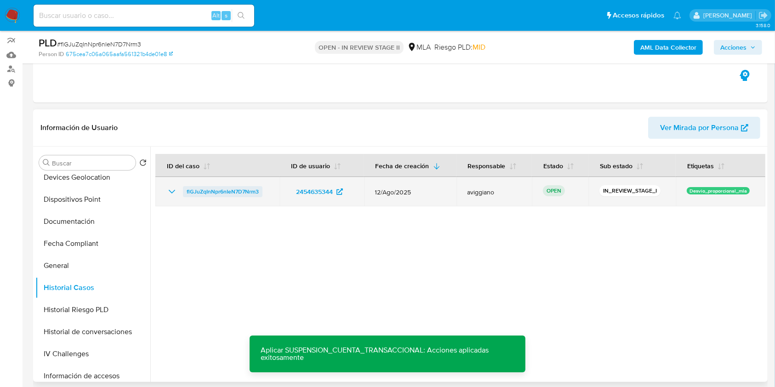
click at [239, 193] on span "flGJuZqInNpr6nIeN7D7Nrm3" at bounding box center [223, 191] width 72 height 11
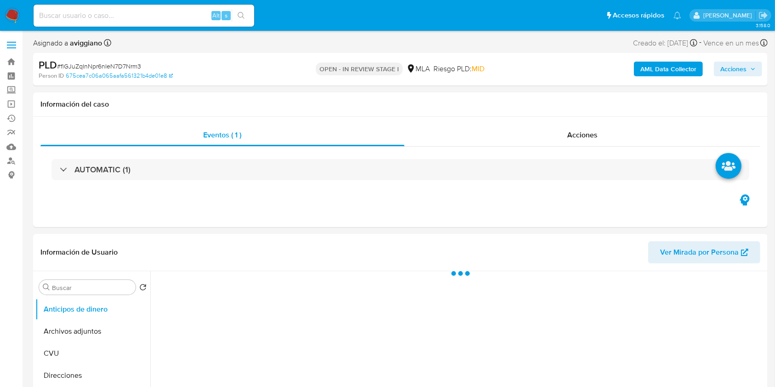
click at [746, 68] on span "Acciones" at bounding box center [733, 69] width 26 height 15
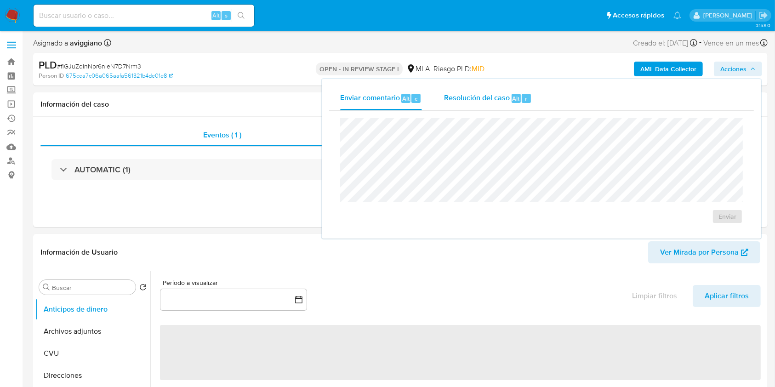
click at [483, 94] on span "Resolución del caso" at bounding box center [477, 98] width 66 height 11
select select "10"
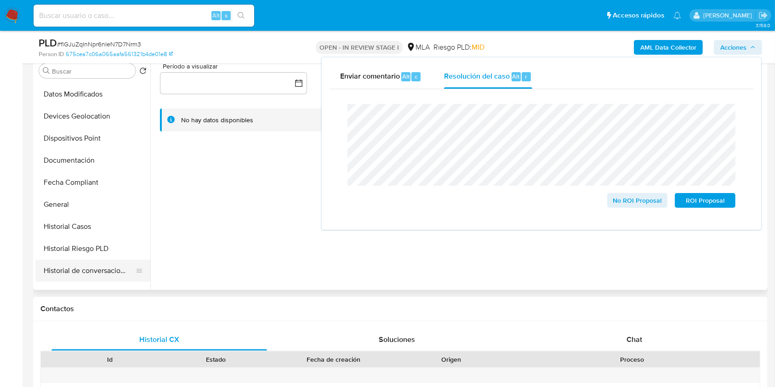
scroll to position [245, 0]
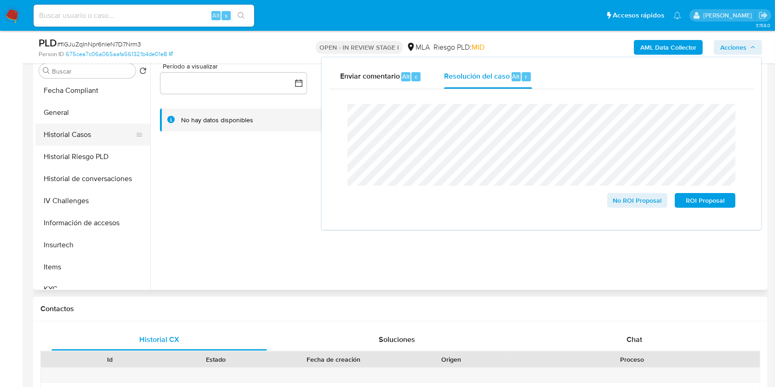
click at [76, 128] on button "Historial Casos" at bounding box center [89, 135] width 108 height 22
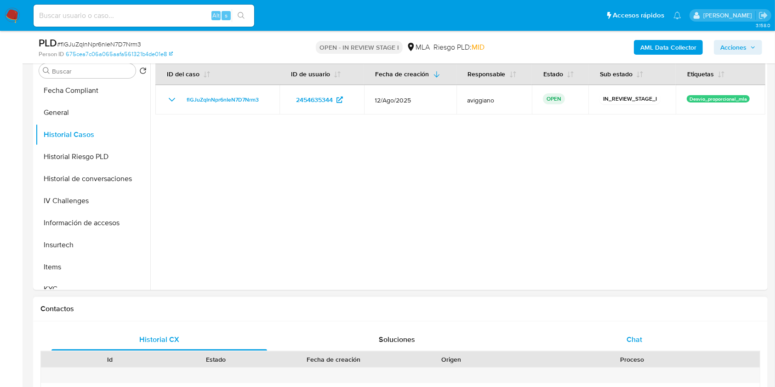
drag, startPoint x: 629, startPoint y: 341, endPoint x: 593, endPoint y: 333, distance: 36.8
click at [628, 342] on span "Chat" at bounding box center [635, 339] width 16 height 11
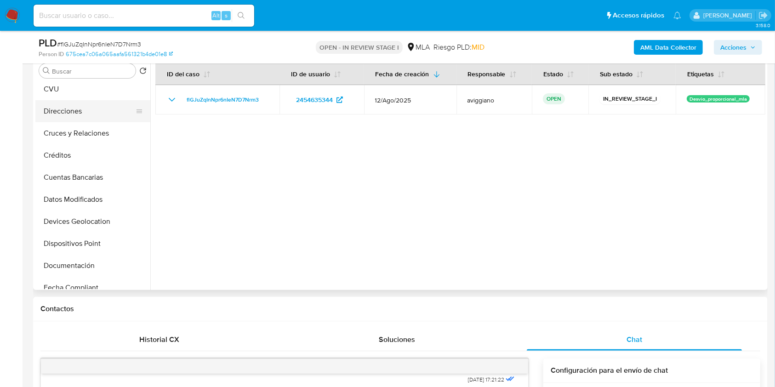
scroll to position [0, 0]
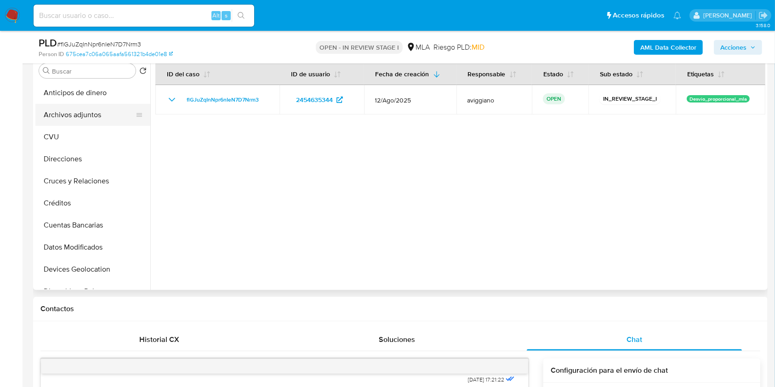
click at [71, 114] on button "Archivos adjuntos" at bounding box center [89, 115] width 108 height 22
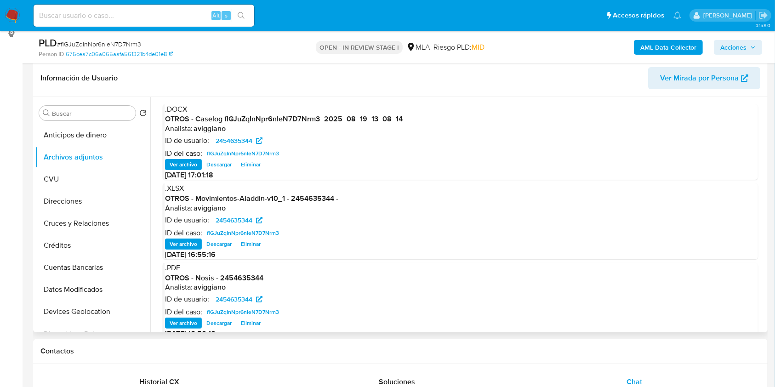
scroll to position [122, 0]
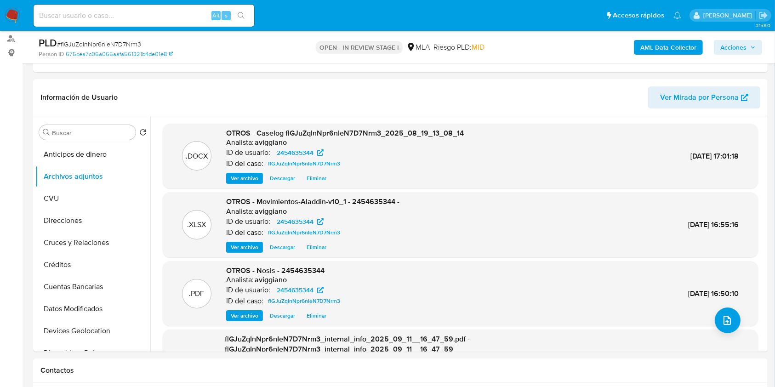
click at [752, 48] on icon "button" at bounding box center [753, 48] width 6 height 6
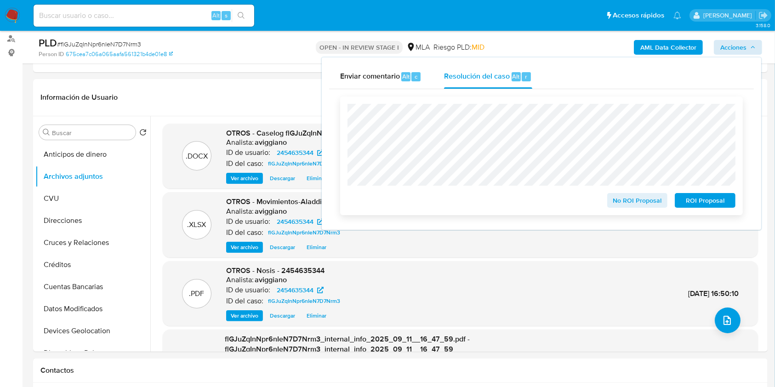
click at [689, 199] on span "ROI Proposal" at bounding box center [705, 200] width 48 height 13
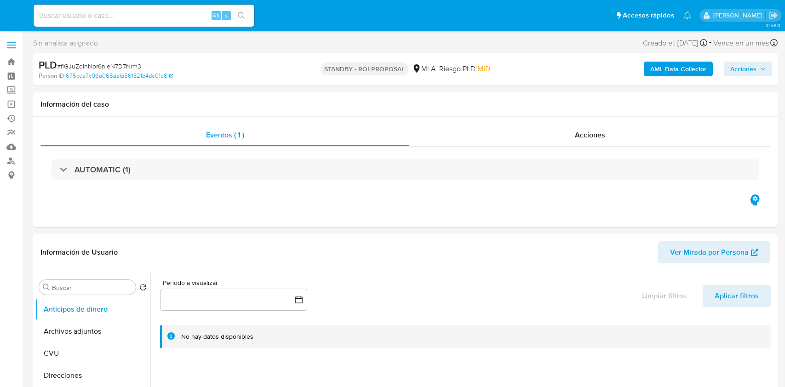
select select "10"
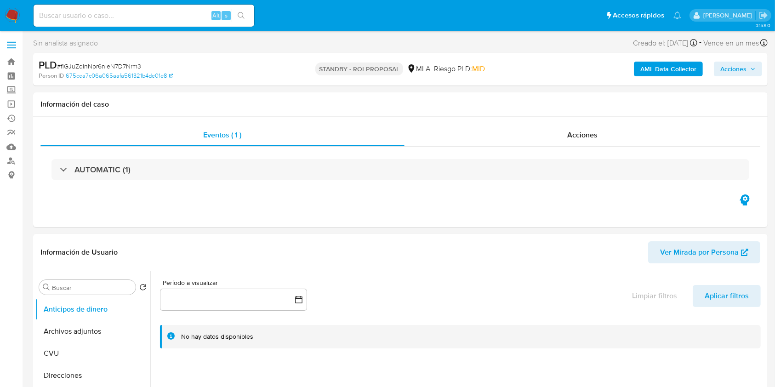
drag, startPoint x: 118, startPoint y: 7, endPoint x: 89, endPoint y: 17, distance: 30.7
paste input "LJMkSDH518t3WbMiYCenS4Xc"
type input "LJMkSDH518t3WbMiYCenS4Xc"
click at [244, 15] on icon "search-icon" at bounding box center [241, 15] width 7 height 7
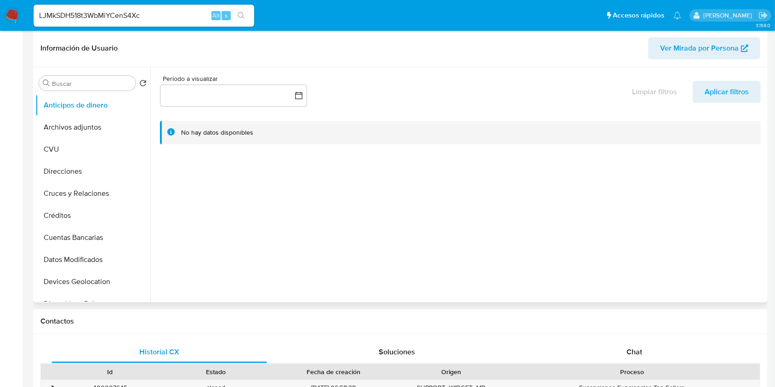
select select "10"
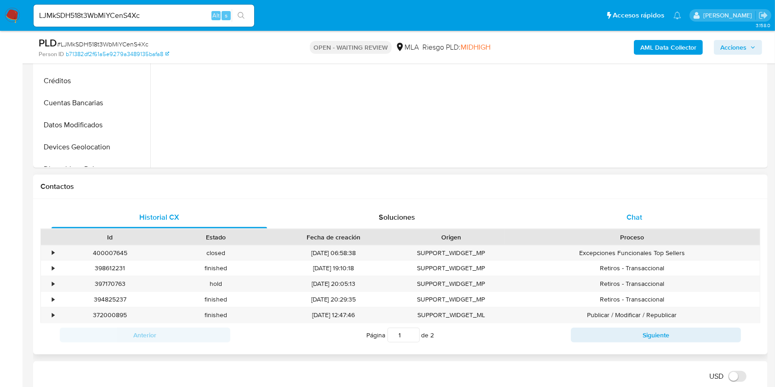
click at [603, 216] on div "Chat" at bounding box center [635, 217] width 216 height 22
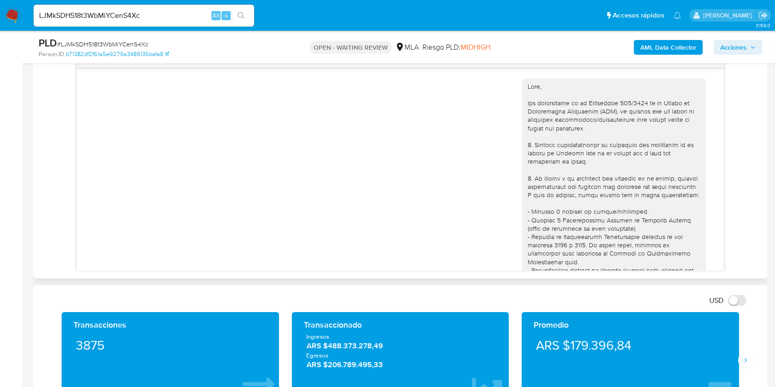
scroll to position [472, 0]
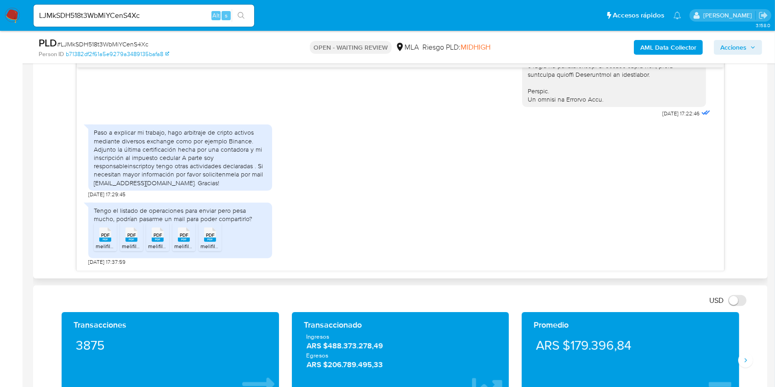
click at [116, 237] on li "PDF PDF melifile5521488208832313899.pdf" at bounding box center [105, 237] width 23 height 28
click at [134, 236] on span "PDF" at bounding box center [131, 235] width 9 height 6
click at [160, 246] on span "melifile8710617727355076381.pdf" at bounding box center [189, 246] width 82 height 8
click at [182, 238] on rect at bounding box center [184, 240] width 12 height 4
click at [195, 235] on li "PDF PDF melifile6511695103690164054.pdf" at bounding box center [183, 237] width 23 height 28
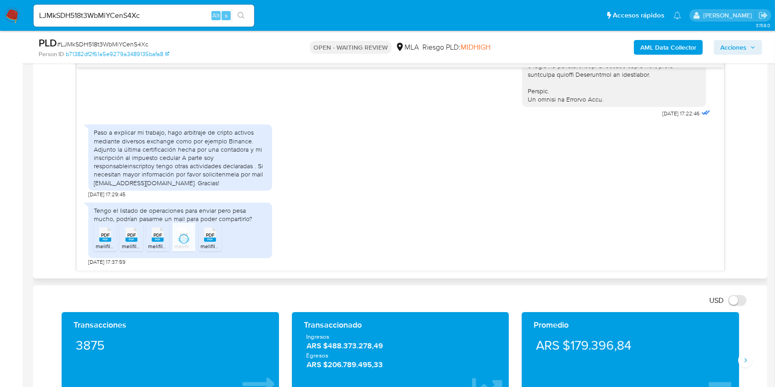
click at [206, 239] on rect at bounding box center [210, 240] width 12 height 4
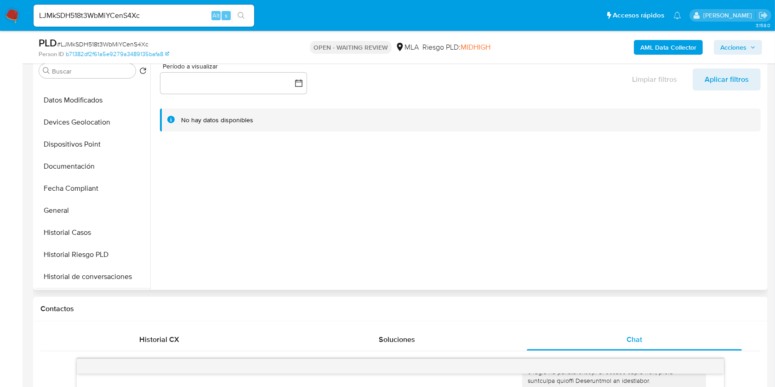
scroll to position [245, 0]
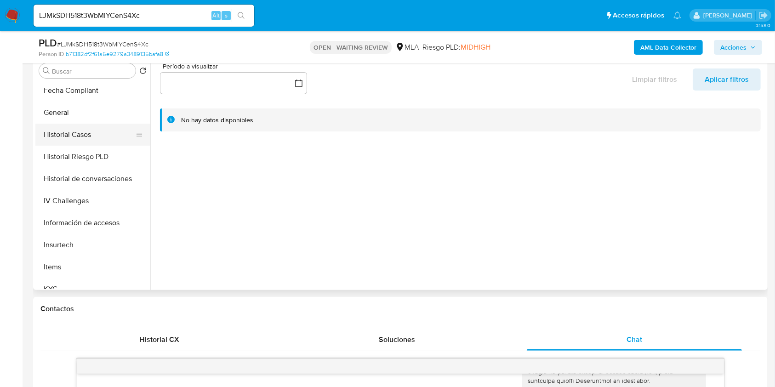
click at [72, 125] on button "Historial Casos" at bounding box center [89, 135] width 108 height 22
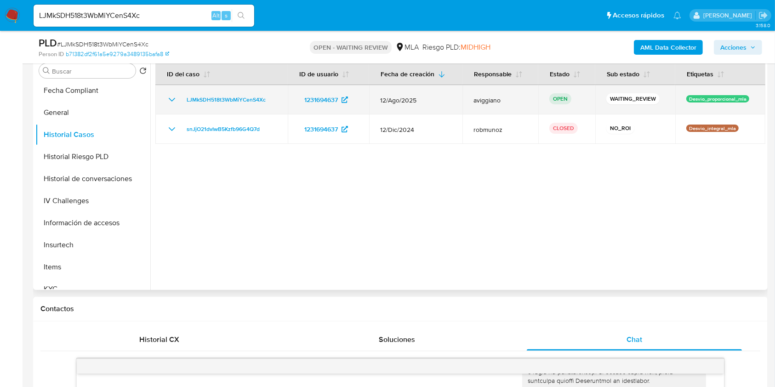
drag, startPoint x: 269, startPoint y: 99, endPoint x: 181, endPoint y: 101, distance: 87.8
click at [181, 101] on div "LJMkSDH518t3WbMiYCenS4Xc" at bounding box center [221, 99] width 110 height 11
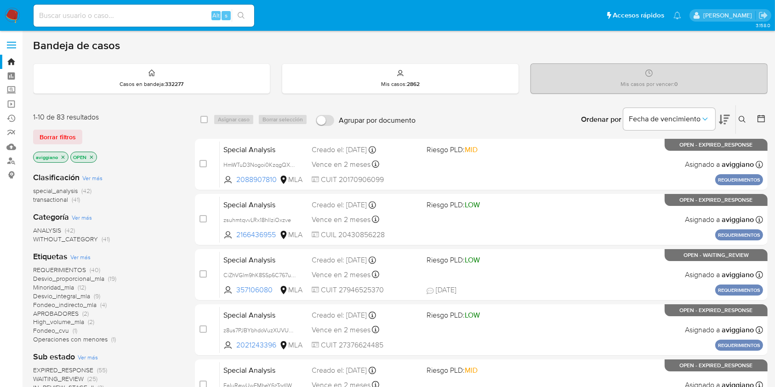
click at [65, 157] on icon "close-filter" at bounding box center [63, 157] width 6 height 6
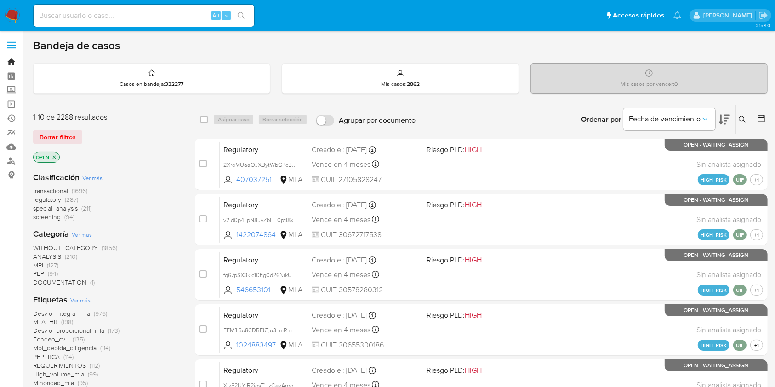
click at [14, 61] on link "Bandeja" at bounding box center [54, 62] width 109 height 14
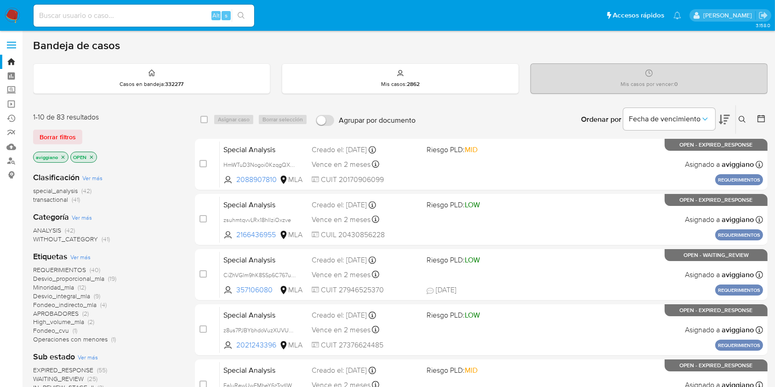
click at [741, 117] on icon at bounding box center [742, 119] width 7 height 7
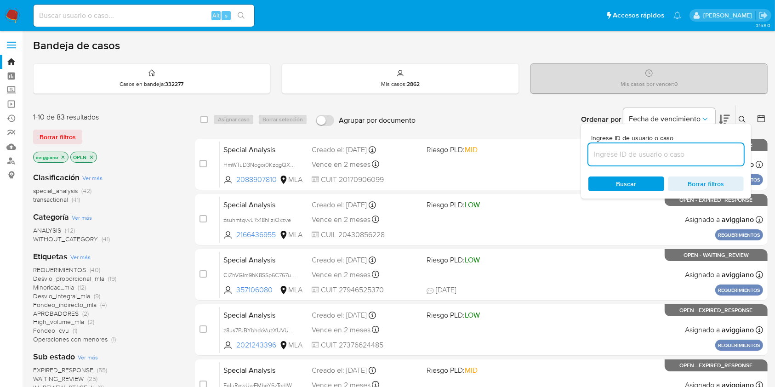
click at [692, 158] on input at bounding box center [665, 154] width 155 height 12
type input "LJMkSDH518t3WbMiYCenS4Xc"
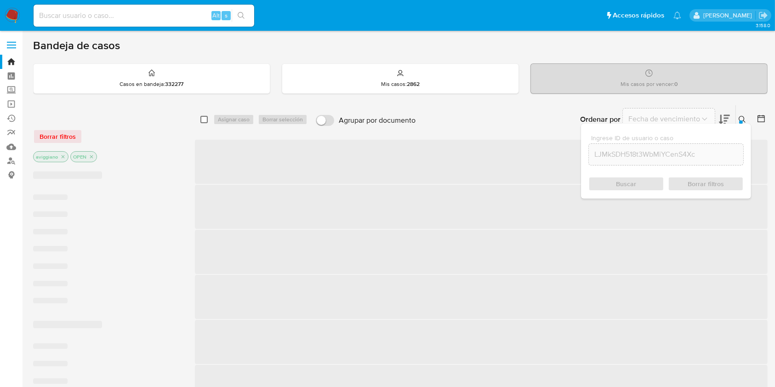
click at [206, 117] on input "checkbox" at bounding box center [203, 119] width 7 height 7
click at [221, 116] on div "Asignar 10 casos Borrar selección" at bounding box center [267, 119] width 108 height 11
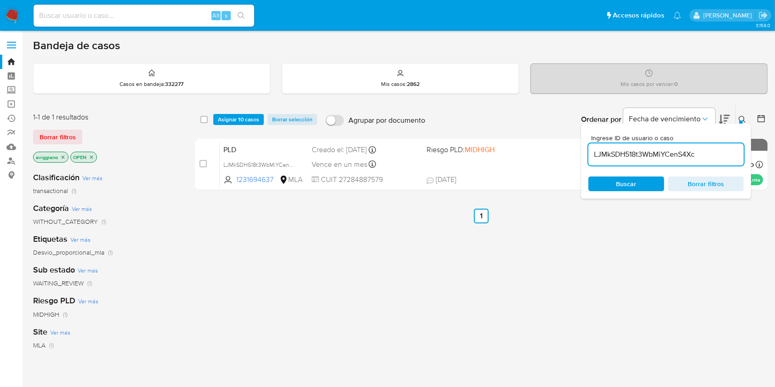
drag, startPoint x: 168, startPoint y: 139, endPoint x: 177, endPoint y: 139, distance: 8.7
click at [169, 138] on div "Borrar filtros" at bounding box center [106, 137] width 147 height 15
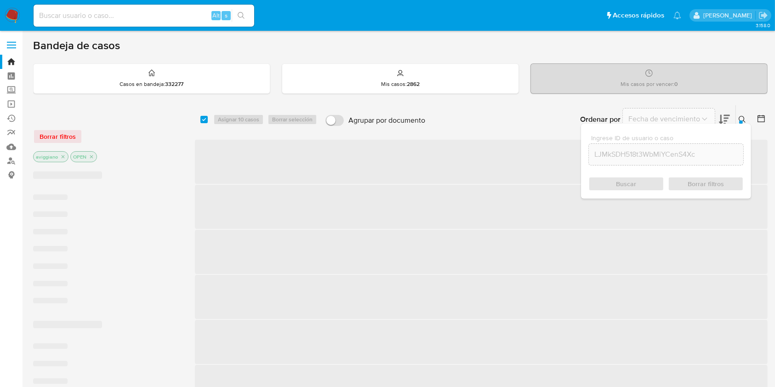
checkbox input "true"
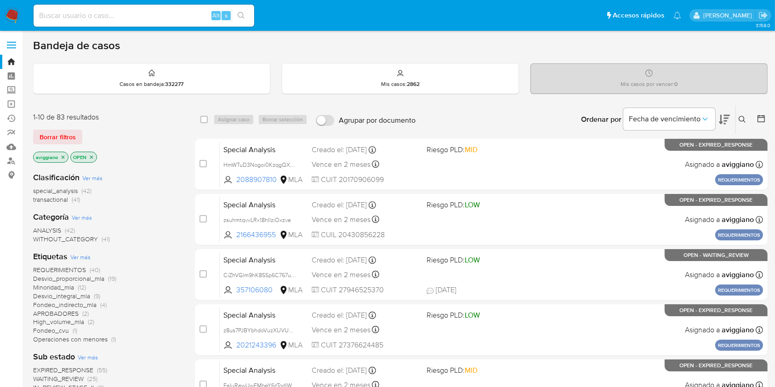
click at [737, 120] on button at bounding box center [743, 119] width 15 height 11
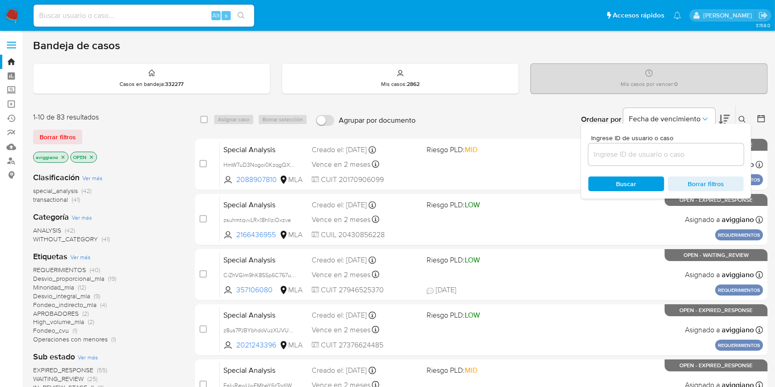
click at [701, 154] on input at bounding box center [665, 154] width 155 height 12
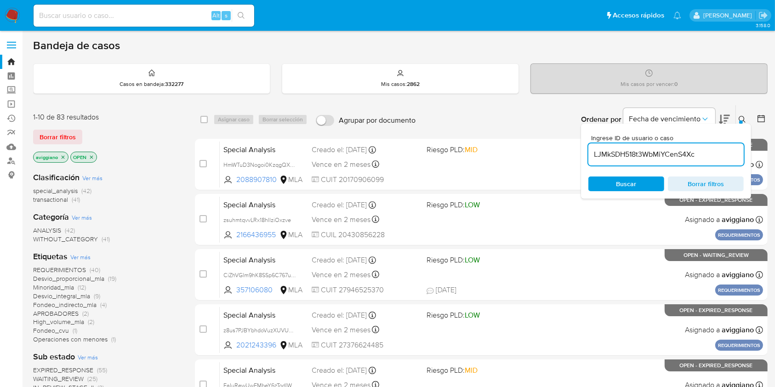
type input "LJMkSDH518t3WbMiYCenS4Xc"
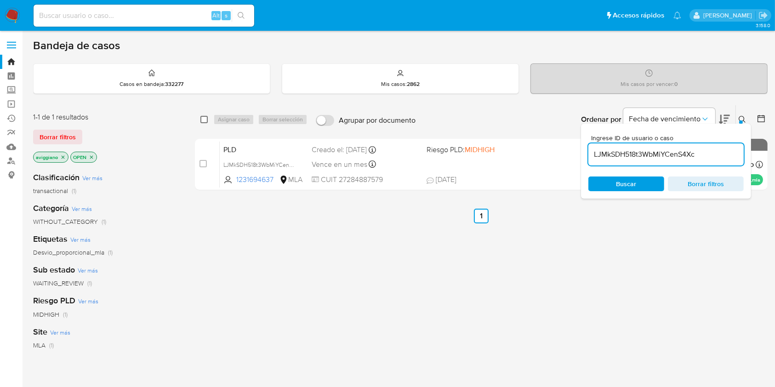
click at [202, 118] on input "checkbox" at bounding box center [203, 119] width 7 height 7
checkbox input "true"
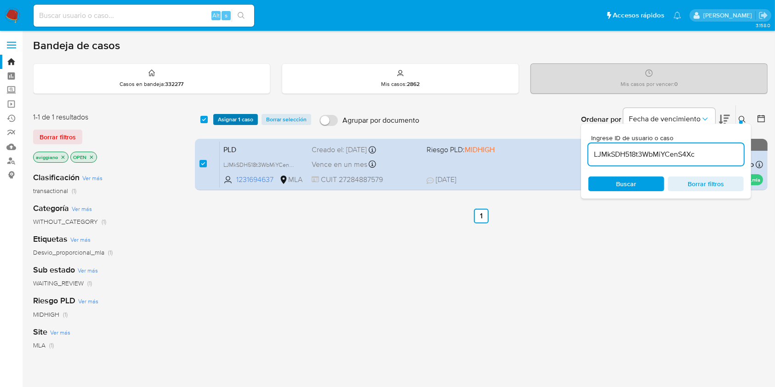
click at [224, 119] on span "Asignar 1 caso" at bounding box center [235, 119] width 35 height 9
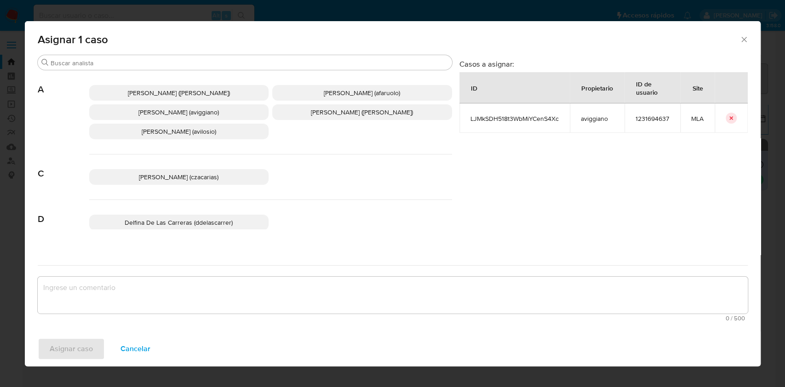
click at [173, 111] on span "Agustina Belen Viggiano (aviggiano)" at bounding box center [178, 112] width 80 height 9
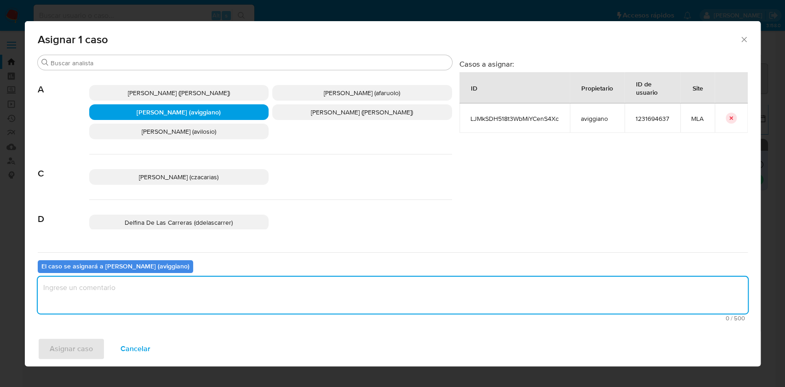
click at [139, 292] on textarea "assign-modal" at bounding box center [393, 295] width 710 height 37
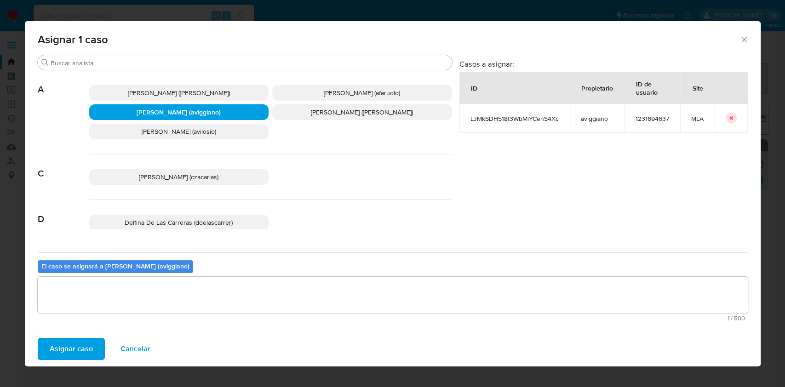
click at [52, 347] on span "Asignar caso" at bounding box center [71, 349] width 43 height 20
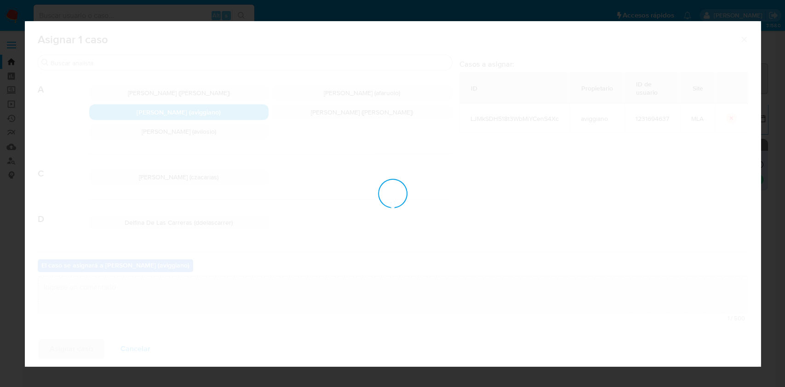
checkbox input "false"
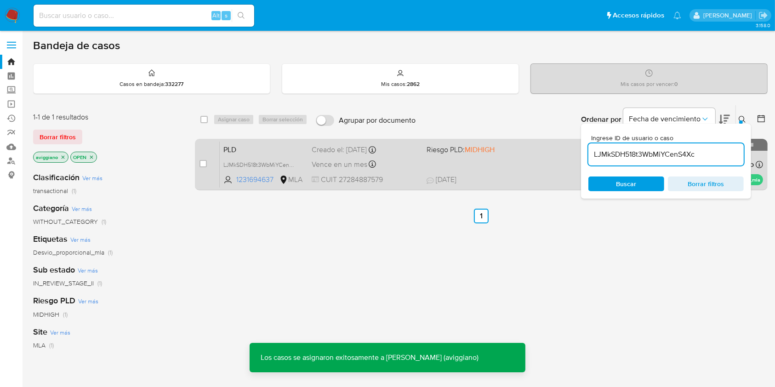
click at [572, 148] on div "PLD LJMkSDH518t3WbMiYCenS4Xc 1231694637 MLA Riesgo PLD: MIDHIGH Creado el: 12/0…" at bounding box center [491, 164] width 543 height 46
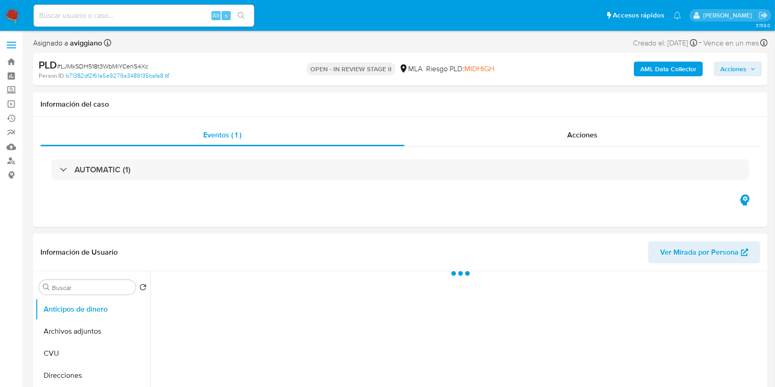
click at [721, 72] on span "Acciones" at bounding box center [733, 69] width 26 height 15
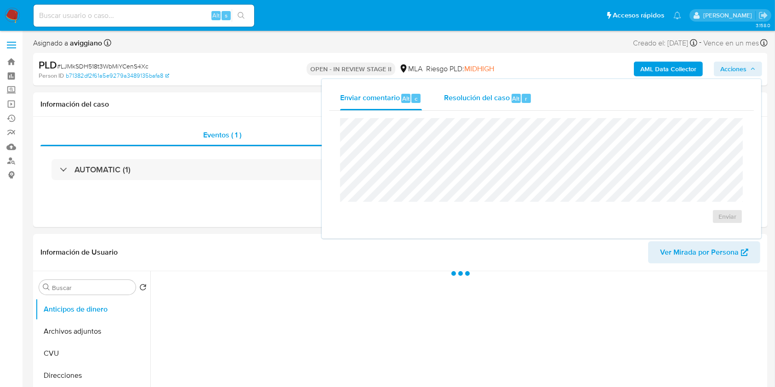
click at [467, 99] on span "Resolución del caso" at bounding box center [477, 98] width 66 height 11
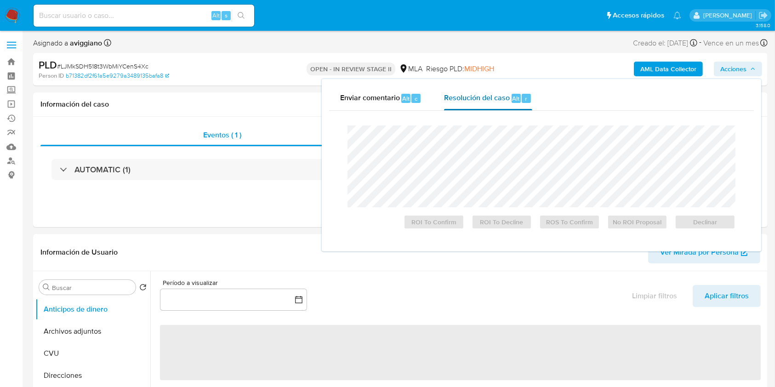
select select "10"
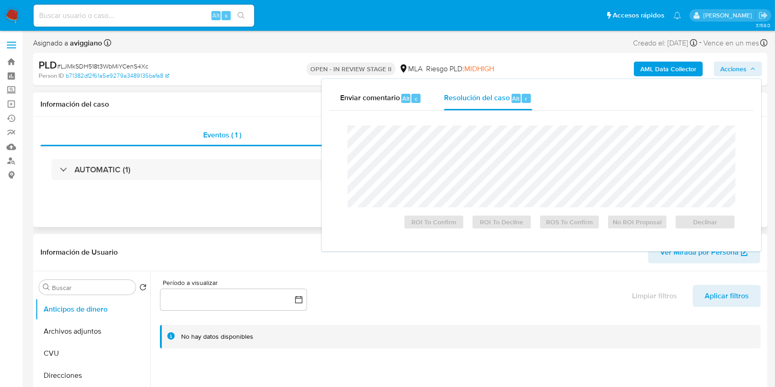
click at [254, 211] on div "Eventos ( 1 ) Acciones AUTOMATIC (1)" at bounding box center [400, 172] width 735 height 110
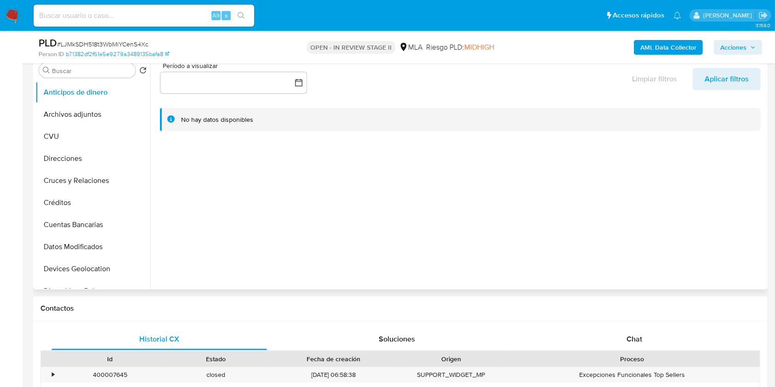
scroll to position [368, 0]
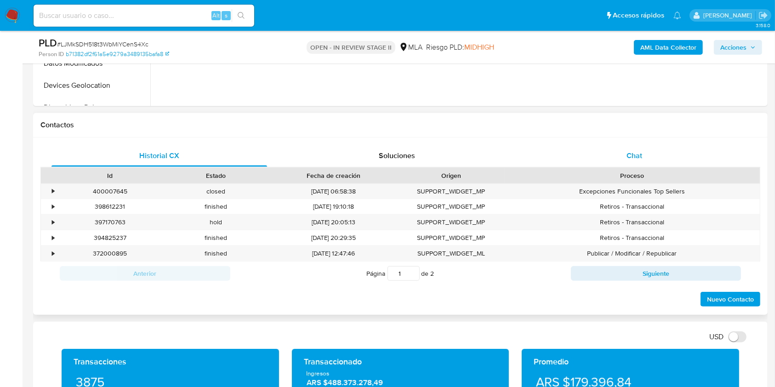
click at [634, 164] on div "Chat" at bounding box center [635, 156] width 216 height 22
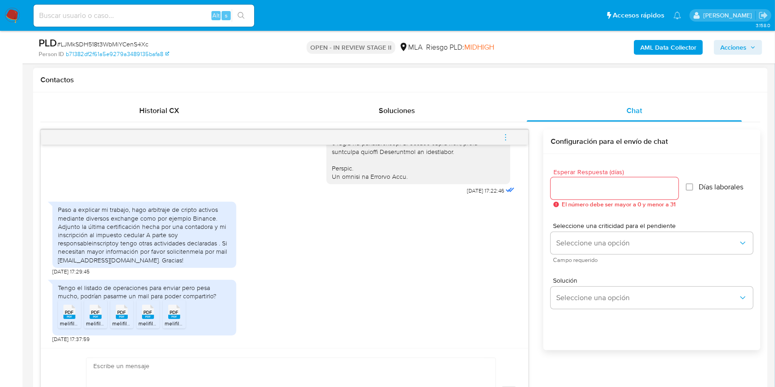
scroll to position [490, 0]
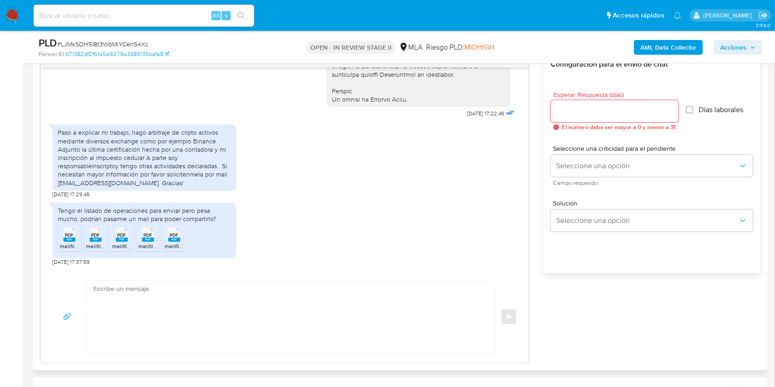
click at [279, 319] on textarea at bounding box center [288, 317] width 391 height 72
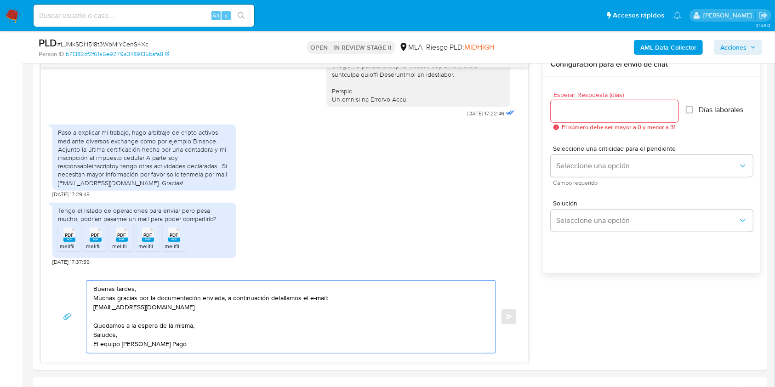
type textarea "Buenas tardes, Muchas gracias por la documentación enviada, a continuación deta…"
click at [600, 115] on input "Esperar Respuesta (días)" at bounding box center [615, 111] width 128 height 12
type input "3"
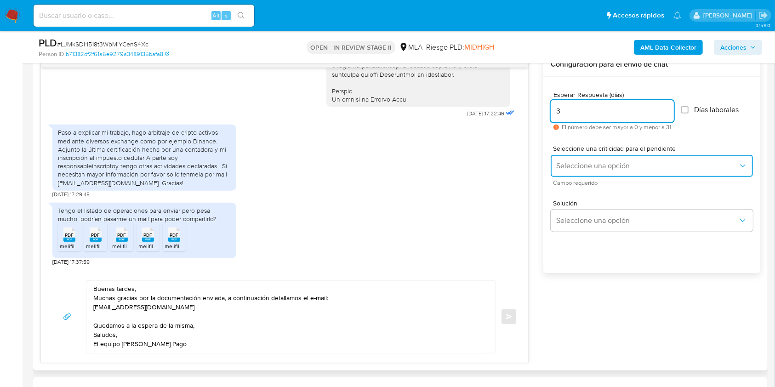
click at [595, 164] on span "Seleccione una opción" at bounding box center [647, 165] width 182 height 9
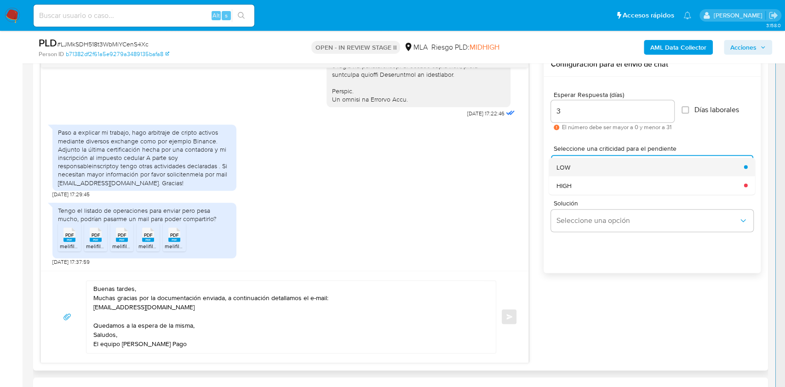
click at [573, 169] on div "LOW" at bounding box center [647, 167] width 182 height 18
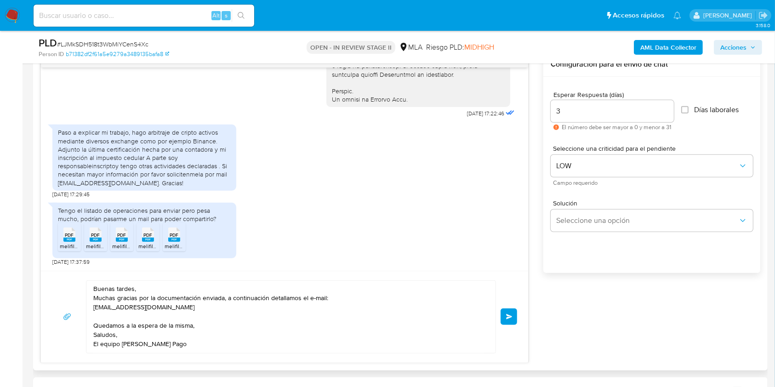
click at [505, 311] on button "Enviar" at bounding box center [509, 316] width 17 height 17
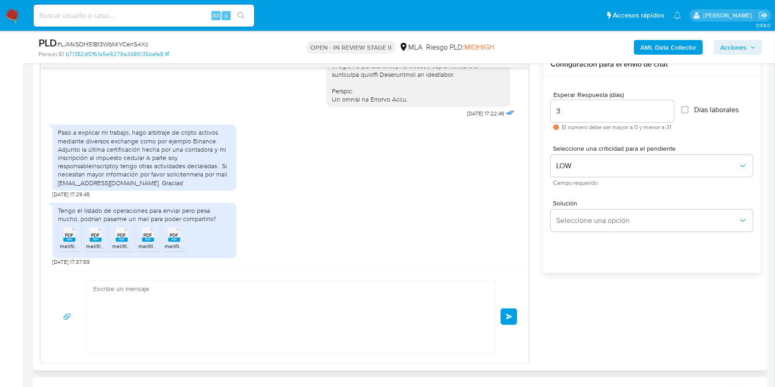
scroll to position [565, 0]
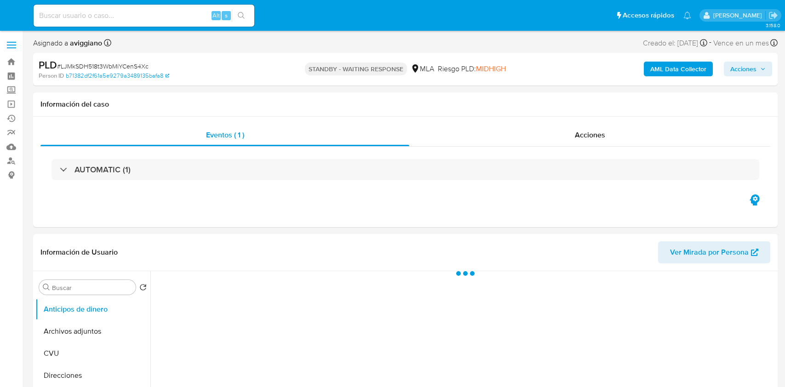
select select "10"
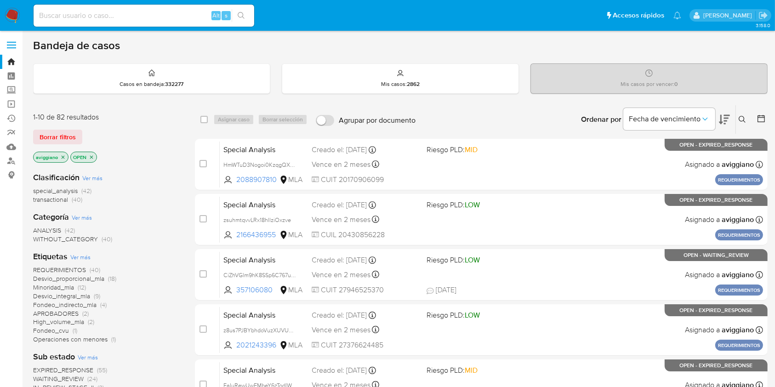
click at [61, 156] on icon "close-filter" at bounding box center [63, 157] width 6 height 6
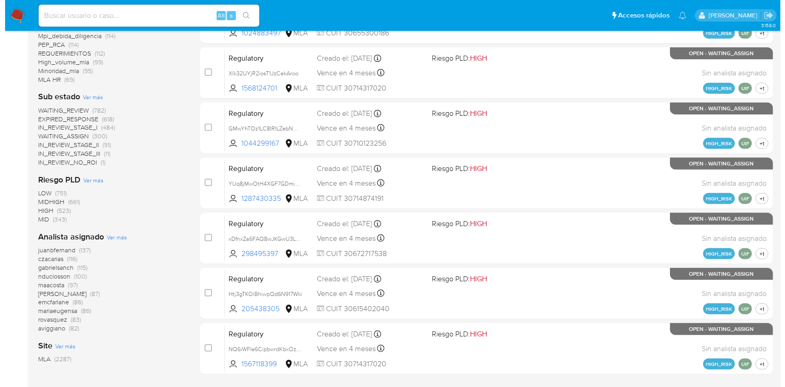
scroll to position [371, 0]
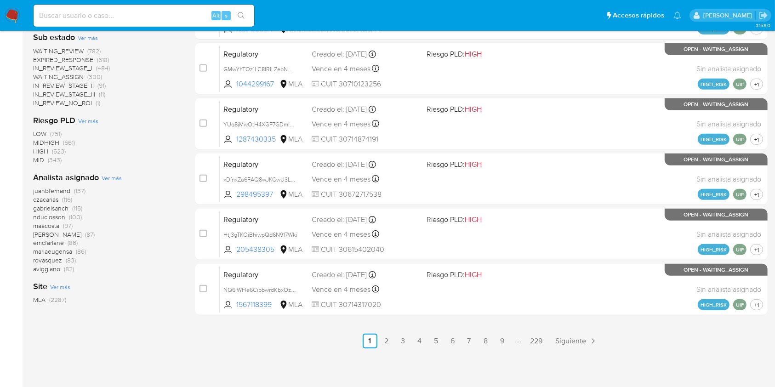
click at [115, 177] on span "Ver más" at bounding box center [112, 178] width 20 height 8
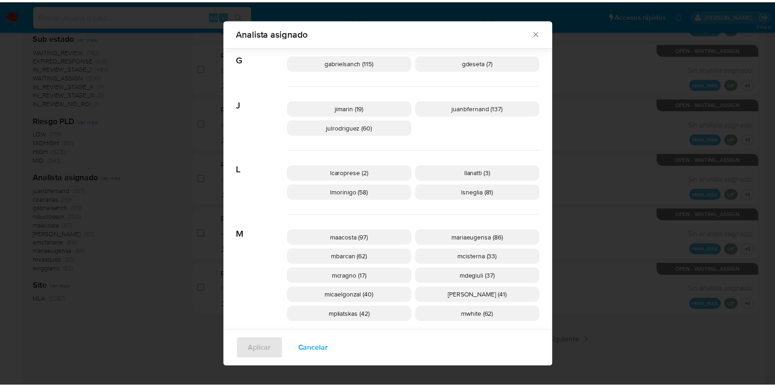
scroll to position [0, 0]
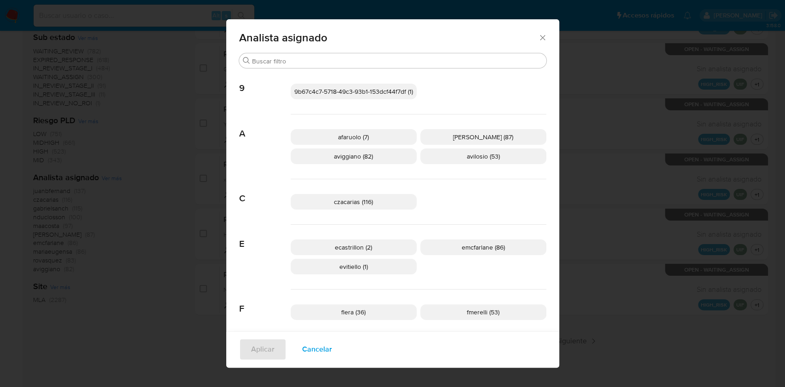
click at [537, 43] on div "Analista asignado" at bounding box center [392, 36] width 333 height 34
click at [538, 38] on icon "Cerrar" at bounding box center [542, 37] width 9 height 9
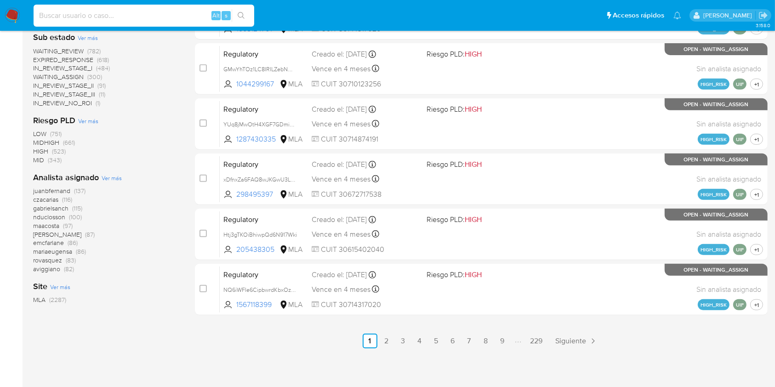
paste input "s6jnd4KA5f4gkRojkTAwXABt"
type input "s6jnd4KA5f4gkRojkTAwXABt"
click at [243, 7] on div "s6jnd4KA5f4gkRojkTAwXABt Alt s" at bounding box center [144, 16] width 221 height 22
click at [243, 13] on icon "search-icon" at bounding box center [241, 15] width 7 height 7
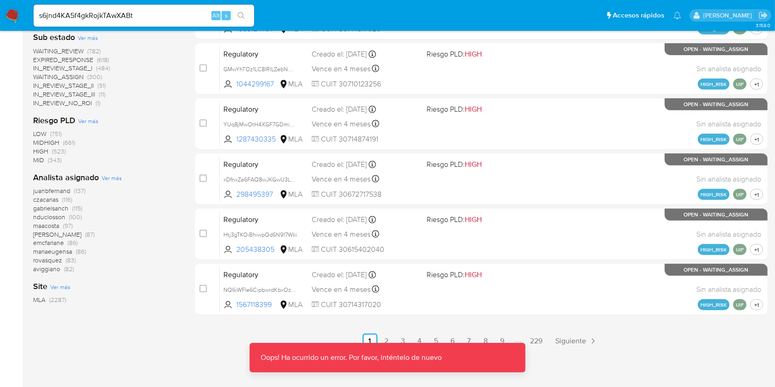
click at [158, 10] on input "s6jnd4KA5f4gkRojkTAwXABt" at bounding box center [144, 16] width 221 height 12
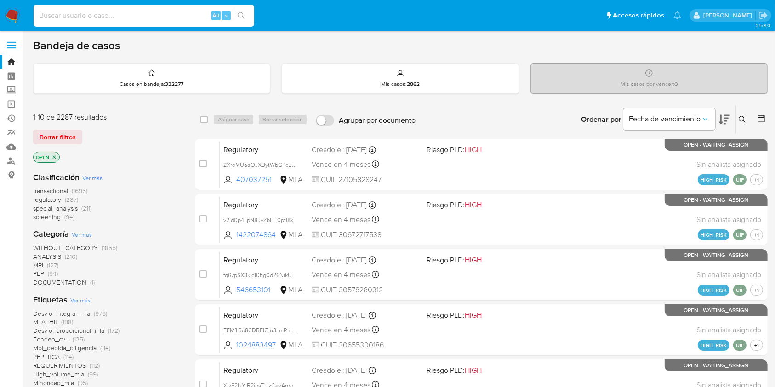
click at [75, 13] on input at bounding box center [144, 16] width 221 height 12
paste input "s6jnd4KA5f4gkRojkTAwXABt"
type input "s6jnd4KA5f4gkRojkTAwXABt"
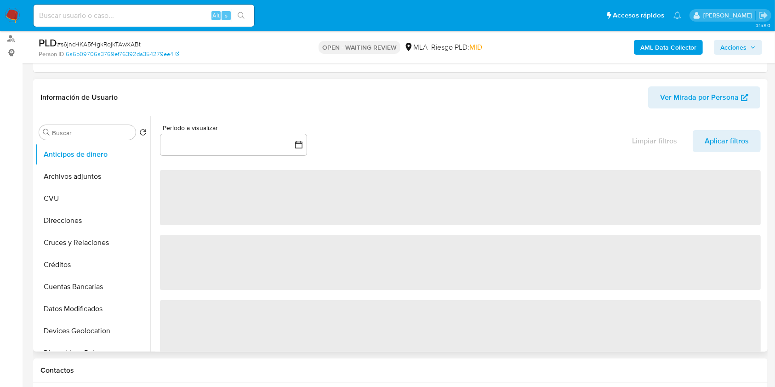
scroll to position [245, 0]
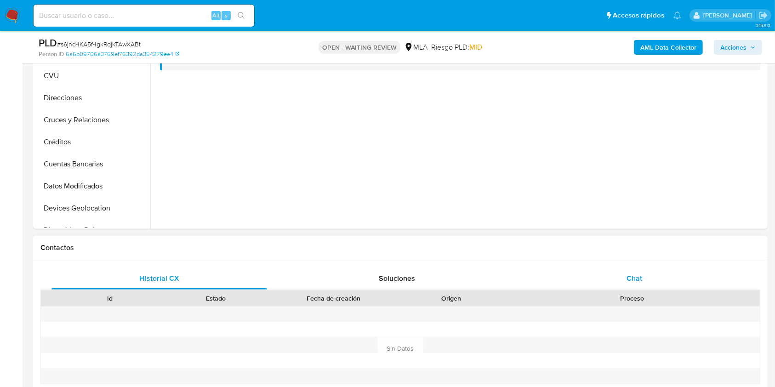
click at [594, 273] on div "Chat" at bounding box center [635, 279] width 216 height 22
select select "10"
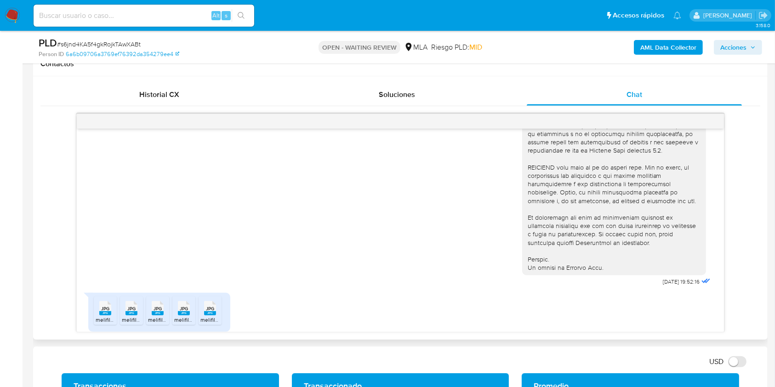
scroll to position [972, 0]
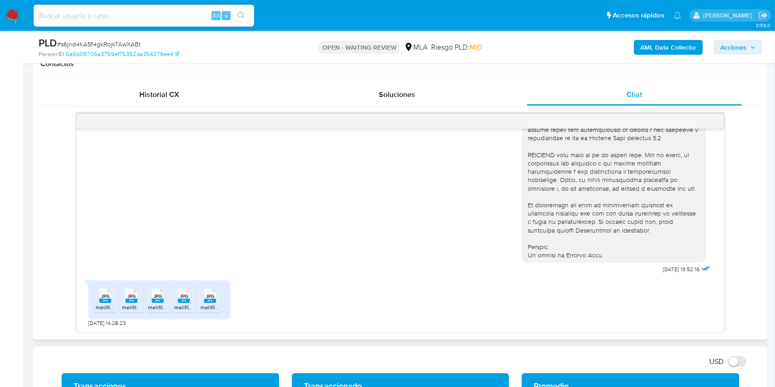
click at [107, 298] on span "JPG" at bounding box center [105, 296] width 8 height 6
click at [135, 301] on rect at bounding box center [131, 301] width 12 height 4
click at [153, 303] on span "melifile1519606643658140405.jpg" at bounding box center [190, 307] width 84 height 8
click at [183, 302] on rect at bounding box center [184, 301] width 12 height 4
click at [218, 302] on div "JPG JPG" at bounding box center [209, 295] width 19 height 18
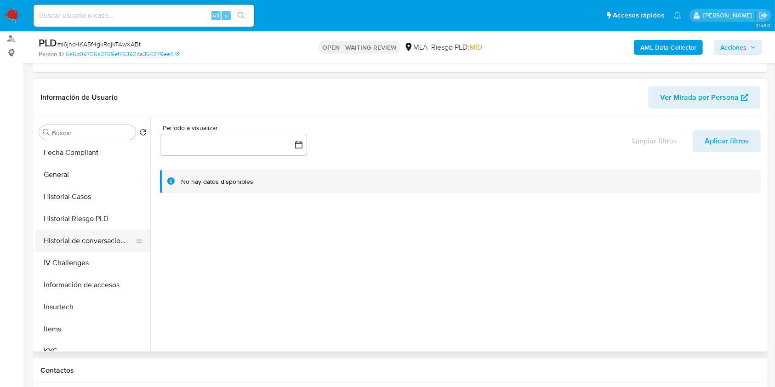
scroll to position [245, 0]
click at [74, 201] on button "Historial Casos" at bounding box center [89, 196] width 108 height 22
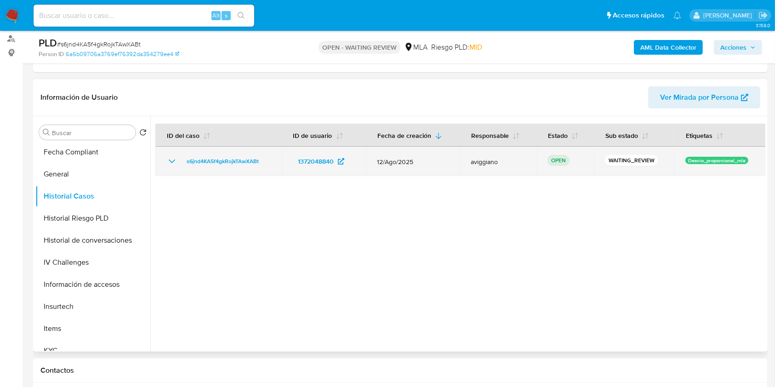
drag, startPoint x: 243, startPoint y: 160, endPoint x: 174, endPoint y: 160, distance: 69.0
click at [174, 160] on td "s6jnd4KA5f4gkRojkTAwXABt" at bounding box center [218, 161] width 126 height 29
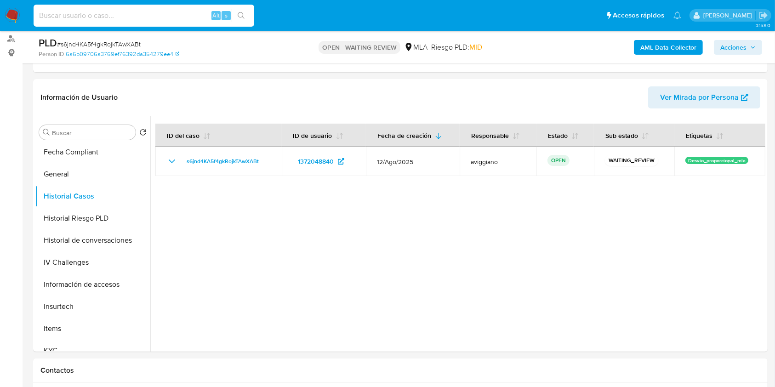
click at [96, 16] on input at bounding box center [144, 16] width 221 height 12
paste input "NOjwmEMc04vYvKekCrH1CKv1"
type input "NOjwmEMc04vYvKekCrH1CKv1"
click at [241, 10] on button "search-icon" at bounding box center [241, 15] width 19 height 13
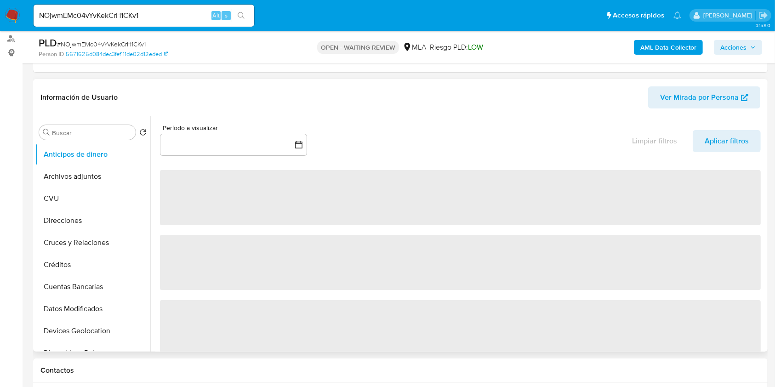
select select "10"
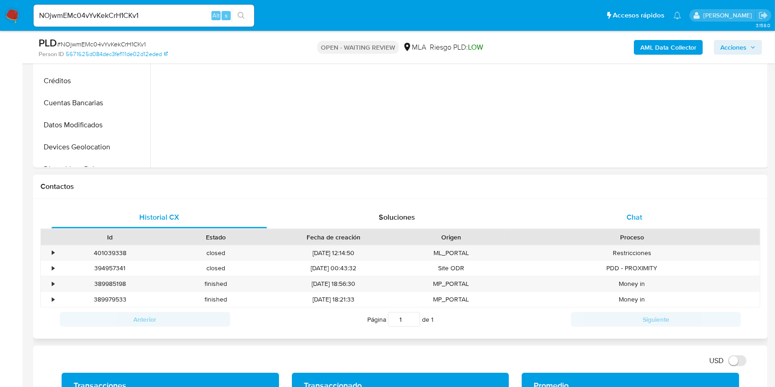
click at [649, 224] on div "Chat" at bounding box center [635, 217] width 216 height 22
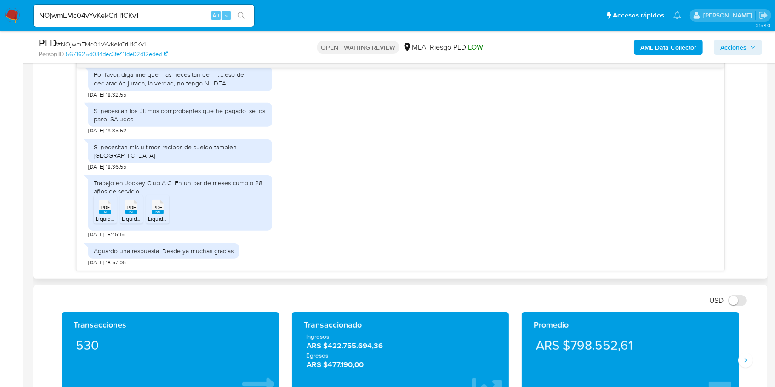
scroll to position [583, 0]
click at [104, 205] on span "PDF" at bounding box center [105, 208] width 9 height 6
click at [133, 210] on rect at bounding box center [131, 212] width 12 height 4
click at [160, 209] on span "PDF" at bounding box center [158, 208] width 9 height 6
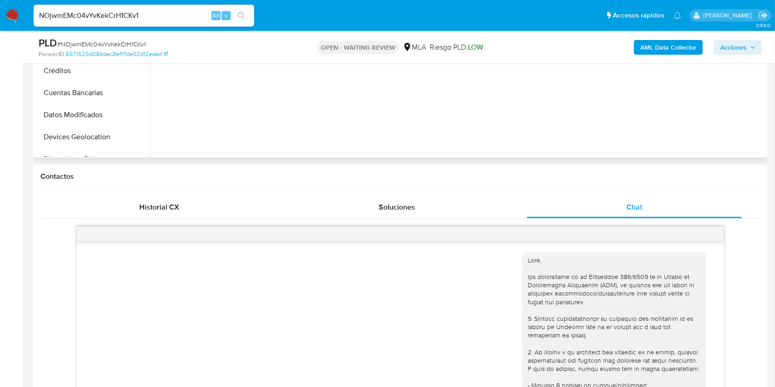
scroll to position [122, 0]
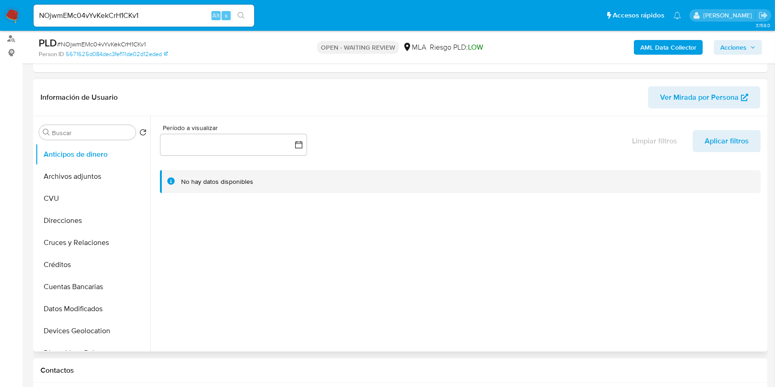
click at [373, 111] on div "Información de Usuario Ver Mirada por Persona" at bounding box center [400, 97] width 735 height 37
click at [639, 51] on button "AML Data Collector" at bounding box center [668, 47] width 69 height 15
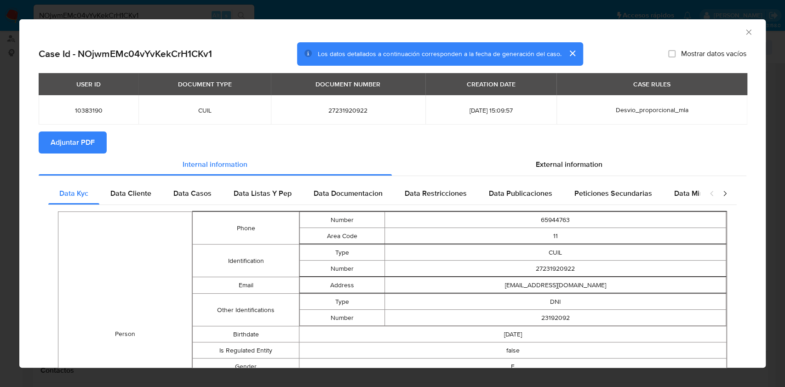
click at [745, 38] on div "AML Data Collector" at bounding box center [392, 30] width 746 height 23
click at [744, 35] on icon "Cerrar ventana" at bounding box center [748, 32] width 9 height 9
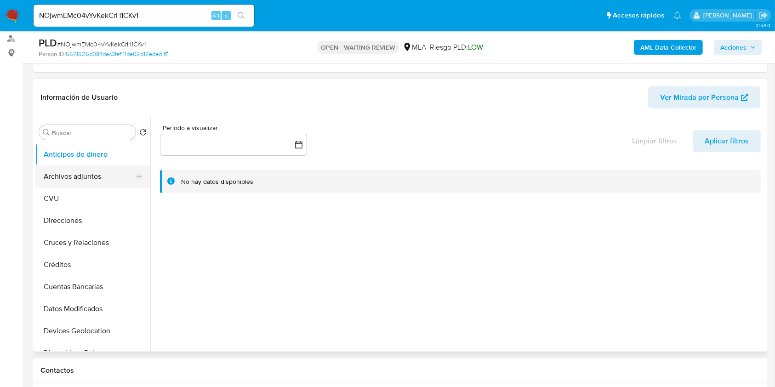
click at [72, 178] on button "Archivos adjuntos" at bounding box center [89, 176] width 108 height 22
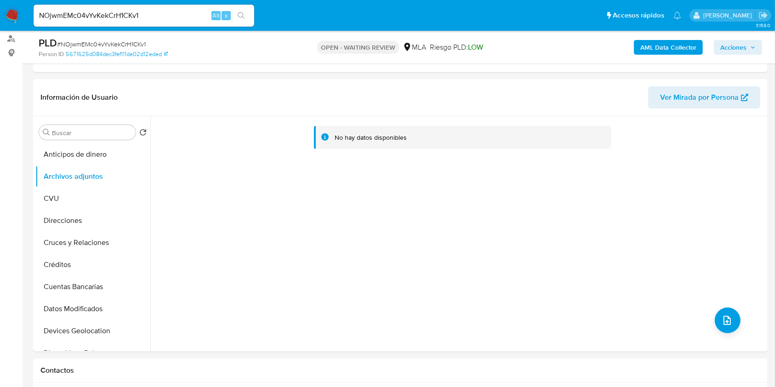
click at [655, 45] on b "AML Data Collector" at bounding box center [668, 47] width 56 height 15
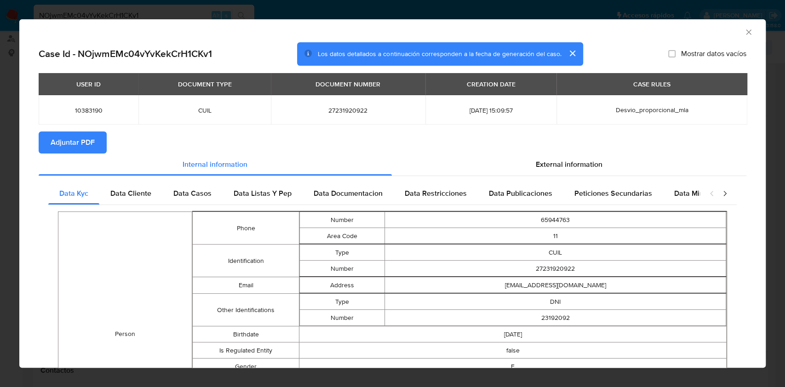
click at [744, 35] on icon "Cerrar ventana" at bounding box center [748, 32] width 9 height 9
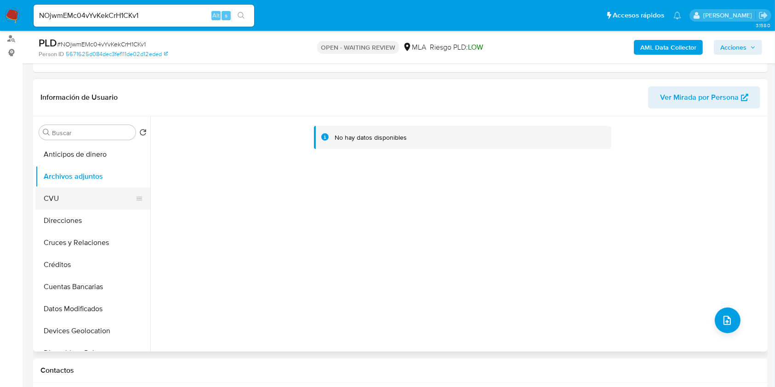
click at [65, 208] on button "CVU" at bounding box center [89, 199] width 108 height 22
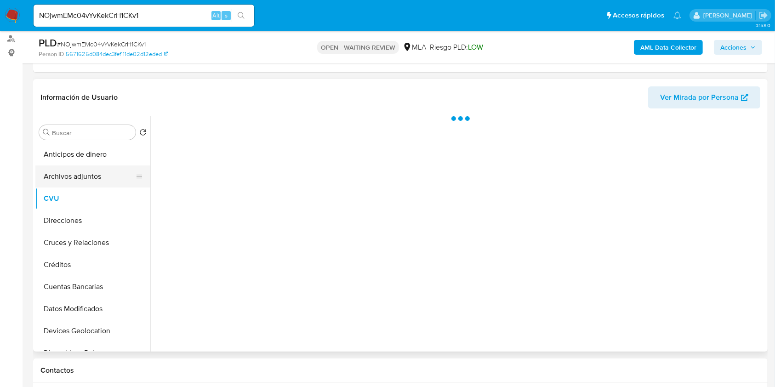
click at [70, 182] on button "Archivos adjuntos" at bounding box center [89, 176] width 108 height 22
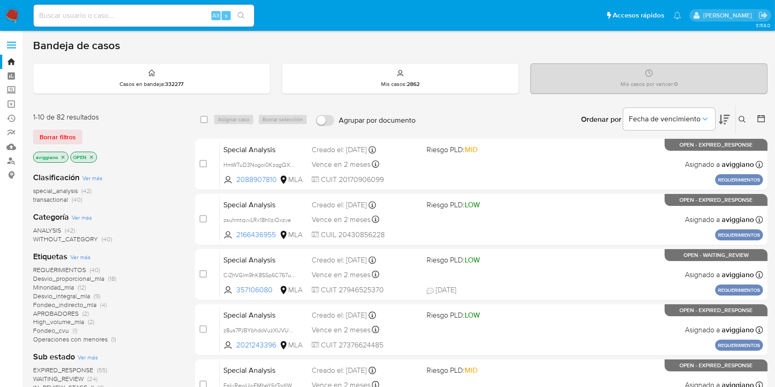
click at [739, 119] on icon at bounding box center [742, 119] width 7 height 7
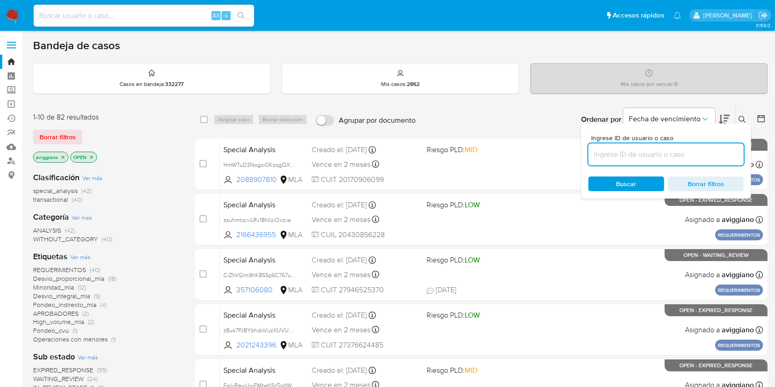
click at [664, 152] on input at bounding box center [665, 154] width 155 height 12
type input "s6jnd4KA5f4gkRojkTAwXABt"
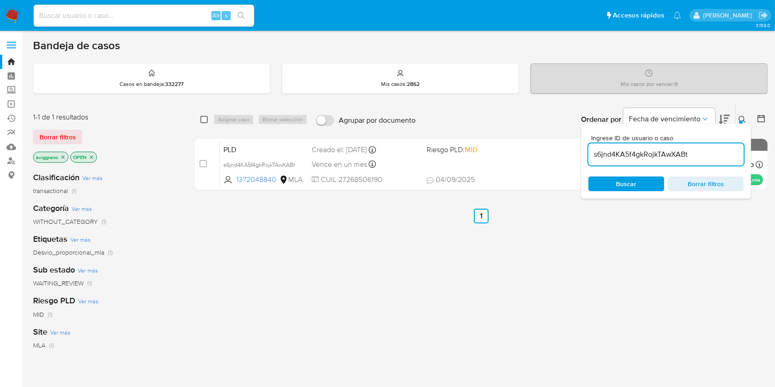
click at [204, 116] on input "checkbox" at bounding box center [203, 119] width 7 height 7
checkbox input "true"
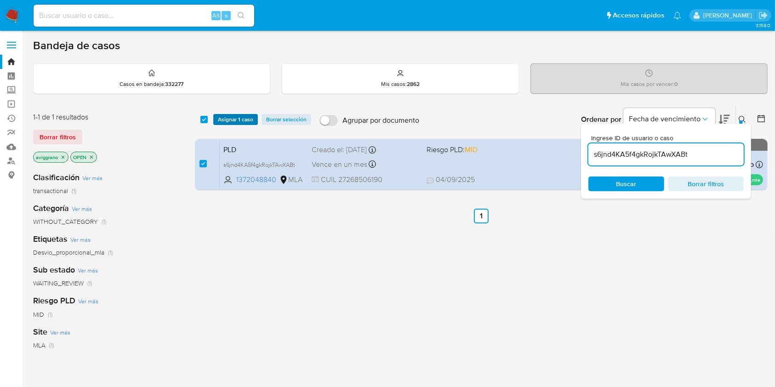
click at [216, 117] on button "Asignar 1 caso" at bounding box center [235, 119] width 45 height 11
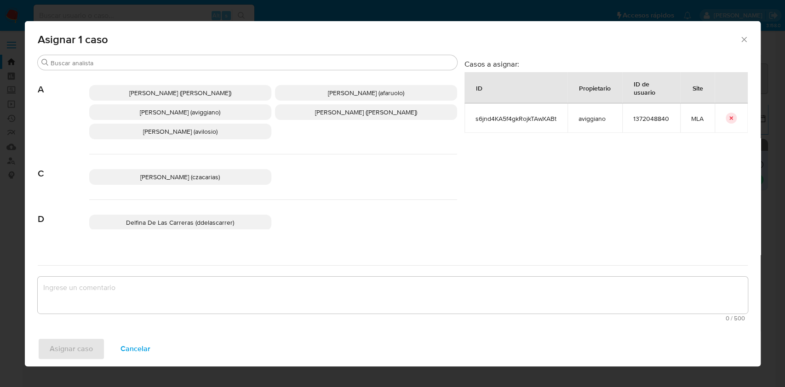
click at [176, 109] on span "[PERSON_NAME] (aviggiano)" at bounding box center [180, 112] width 80 height 9
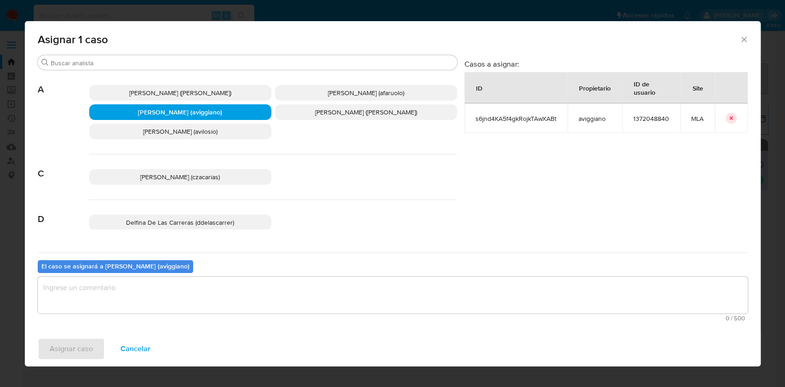
click at [143, 292] on textarea "assign-modal" at bounding box center [393, 295] width 710 height 37
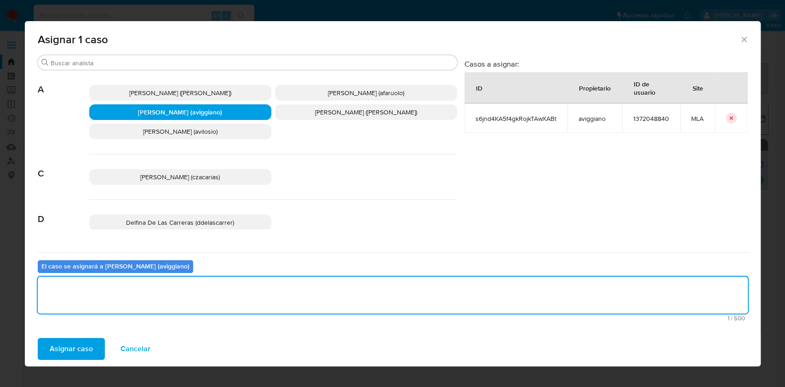
click at [68, 348] on span "Asignar caso" at bounding box center [71, 349] width 43 height 20
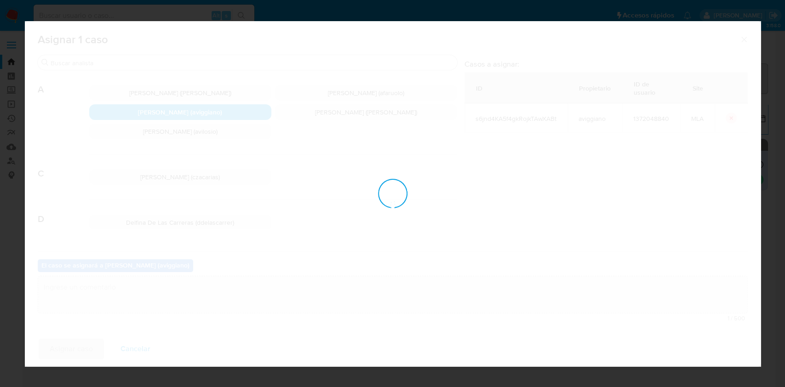
checkbox input "false"
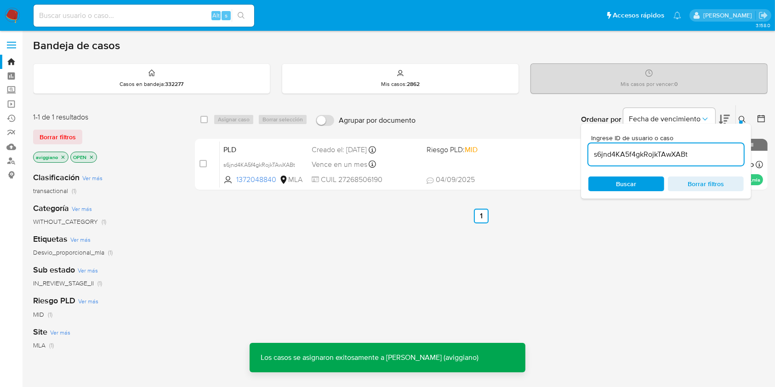
click at [381, 173] on div "PLD s6jnd4KA5f4gkRojkTAwXABt 1372048840 MLA Riesgo PLD: MID Creado el: [DATE] C…" at bounding box center [491, 164] width 543 height 46
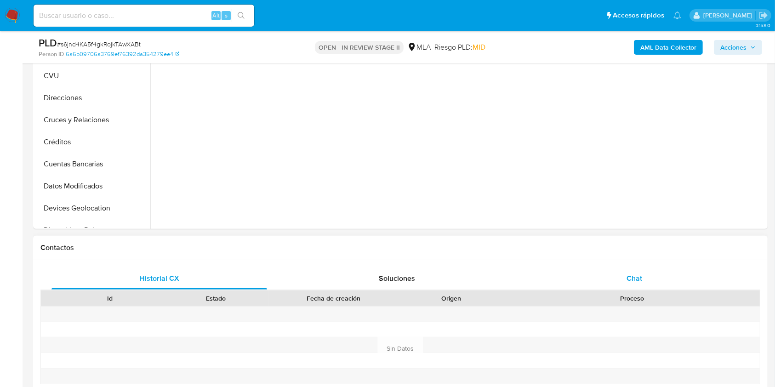
click at [614, 273] on div "Chat" at bounding box center [635, 279] width 216 height 22
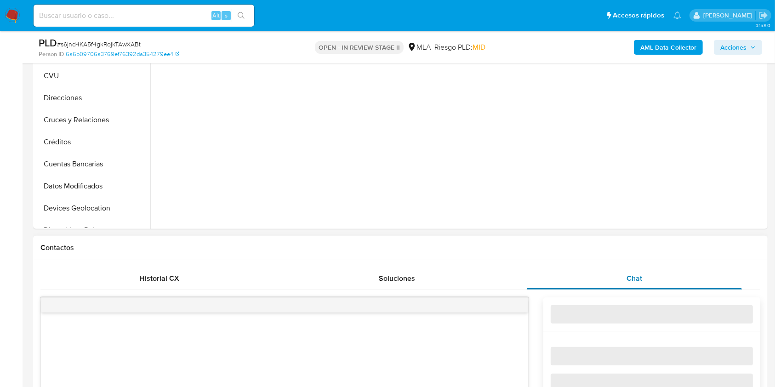
scroll to position [490, 0]
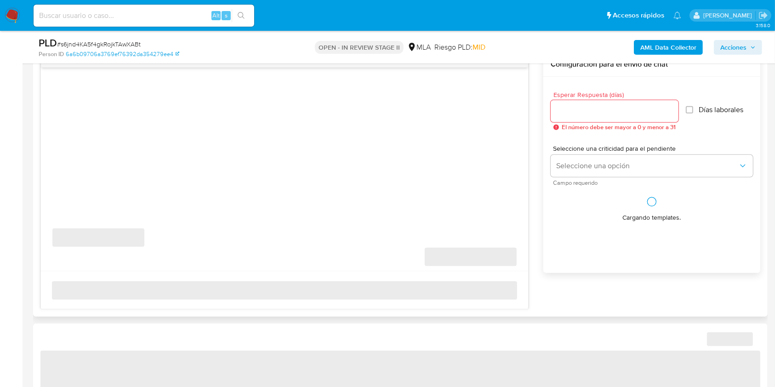
select select "10"
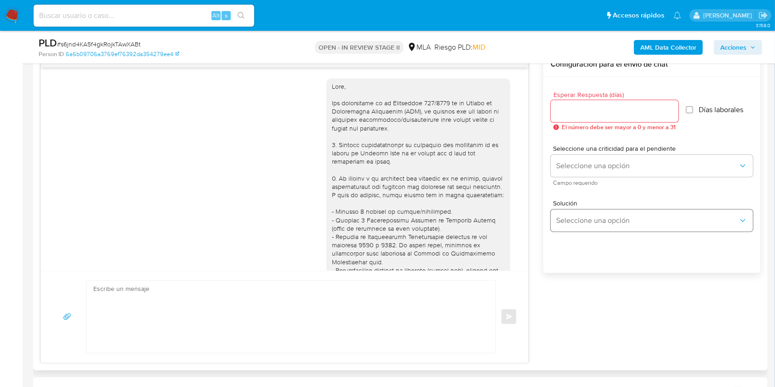
scroll to position [972, 0]
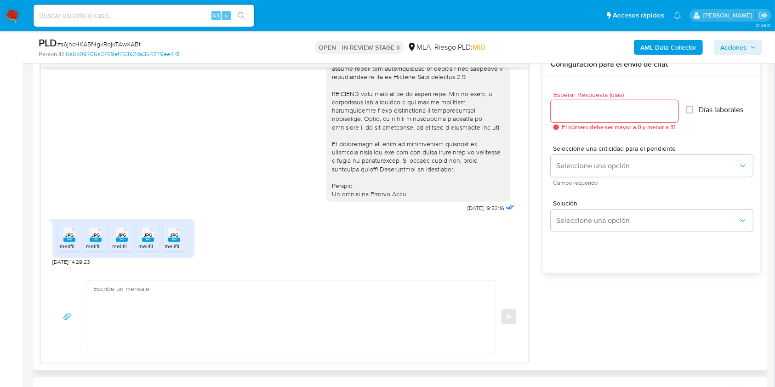
click at [277, 295] on textarea at bounding box center [288, 317] width 391 height 72
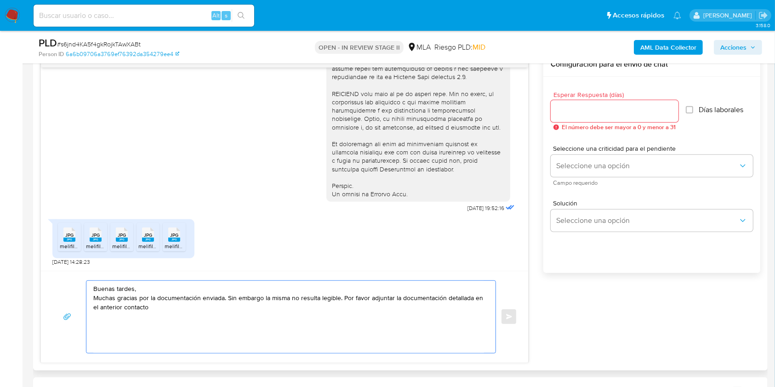
click at [342, 296] on textarea "Buenas tardes, Muchas gracias por la documentación enviada. Sin embargo la mism…" at bounding box center [288, 317] width 391 height 72
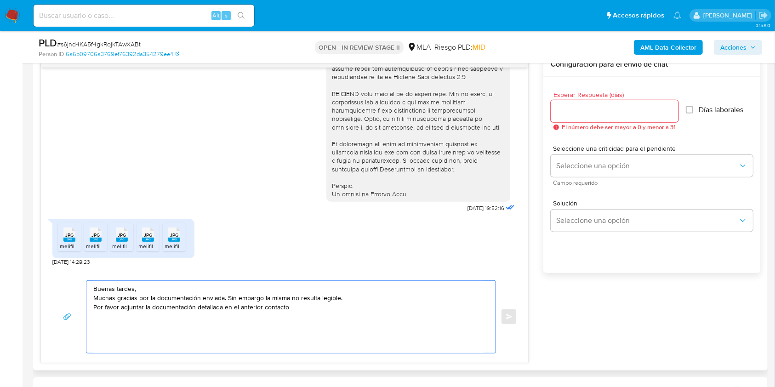
click at [311, 306] on textarea "Buenas tardes, Muchas gracias por la documentación enviada. Sin embargo la mism…" at bounding box center [288, 317] width 391 height 72
type textarea "Buenas tardes, Muchas gracias por la documentación enviada. Sin embargo la mism…"
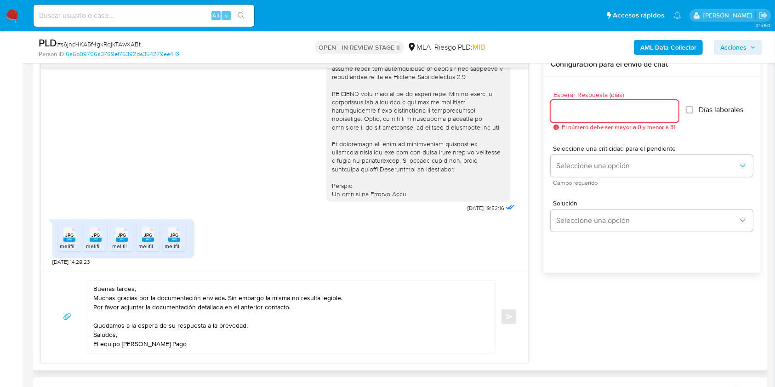
click at [603, 110] on input "Esperar Respuesta (días)" at bounding box center [615, 111] width 128 height 12
type input "3"
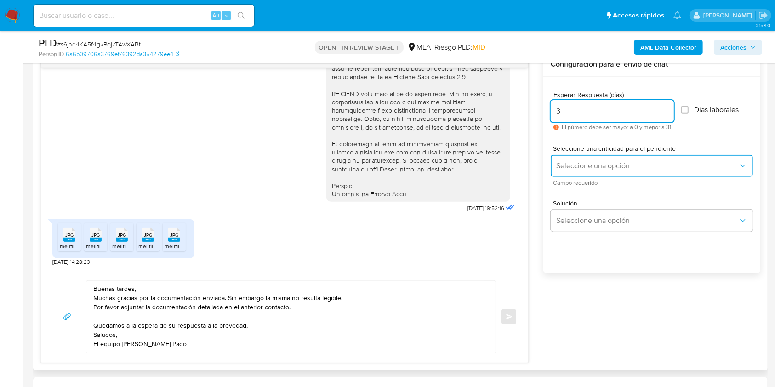
click at [598, 164] on span "Seleccione una opción" at bounding box center [647, 165] width 182 height 9
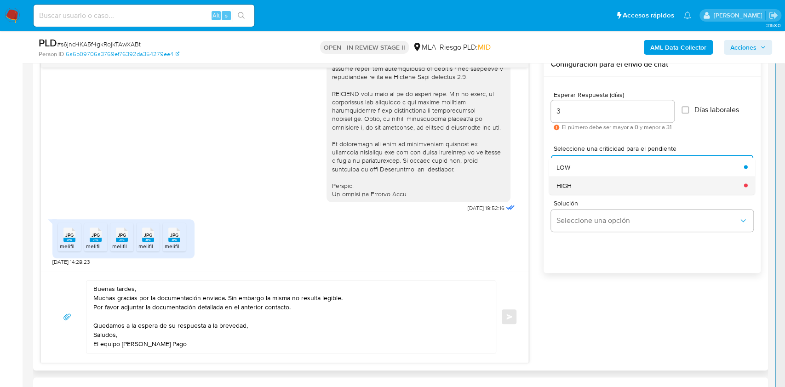
click at [592, 191] on div "HIGH" at bounding box center [647, 185] width 182 height 18
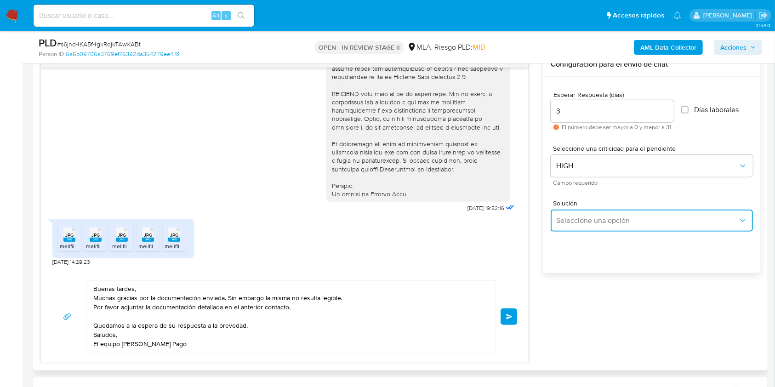
click at [589, 219] on span "Seleccione una opción" at bounding box center [647, 220] width 182 height 9
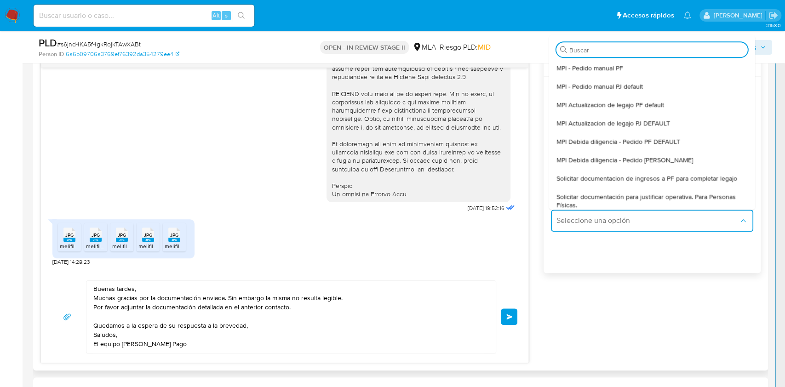
click at [612, 303] on div "18/08/2025 17:23:03 Hola buenas noches 20/08/2025 01:58:05 No entiendo el xq si…" at bounding box center [400, 207] width 720 height 311
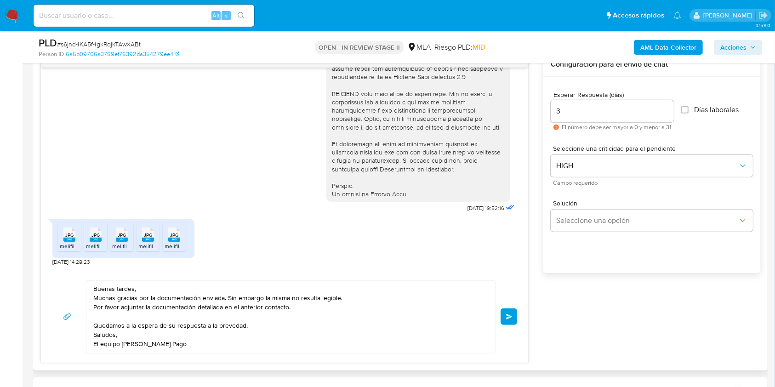
click at [507, 319] on button "Enviar" at bounding box center [509, 316] width 17 height 17
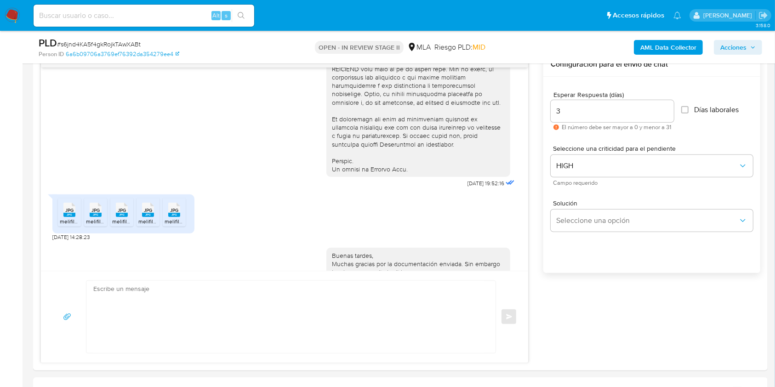
scroll to position [1074, 0]
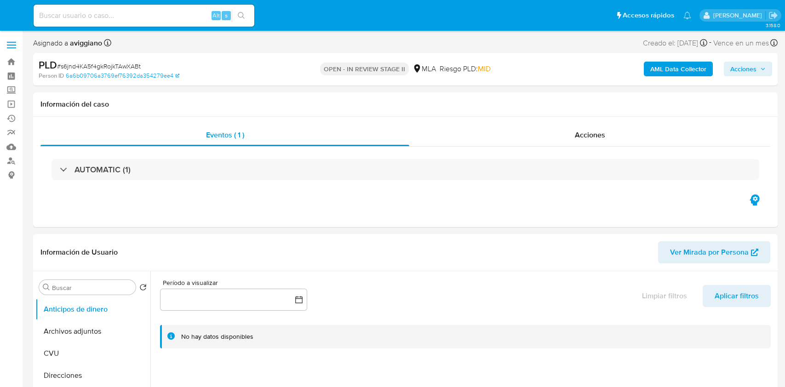
select select "10"
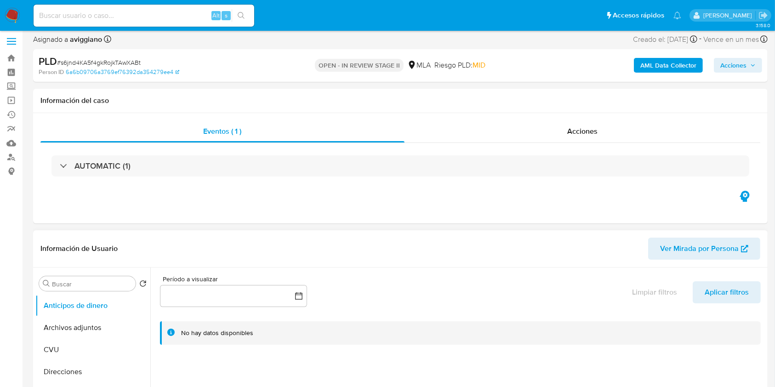
scroll to position [122, 0]
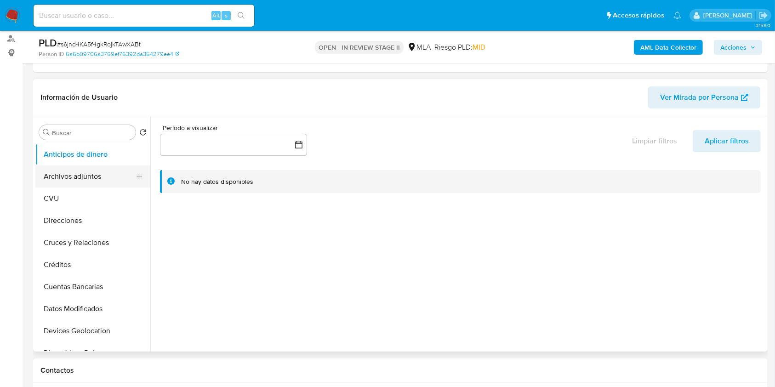
click at [97, 175] on button "Archivos adjuntos" at bounding box center [89, 176] width 108 height 22
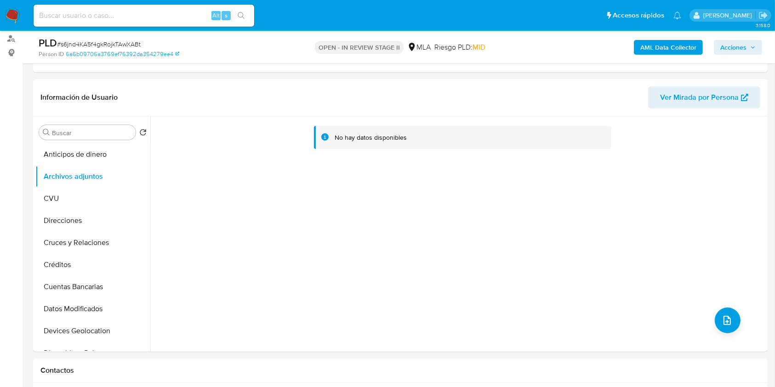
click at [680, 46] on b "AML Data Collector" at bounding box center [668, 47] width 56 height 15
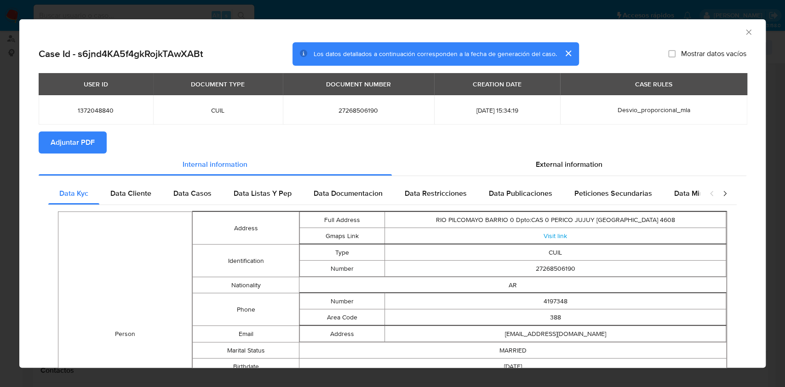
click at [63, 129] on div "USER ID DOCUMENT TYPE DOCUMENT NUMBER CREATION DATE CASE RULES 1372048840 CUIL …" at bounding box center [392, 102] width 707 height 58
click at [68, 138] on span "Adjuntar PDF" at bounding box center [73, 142] width 44 height 20
click at [746, 31] on icon "Cerrar ventana" at bounding box center [748, 31] width 5 height 5
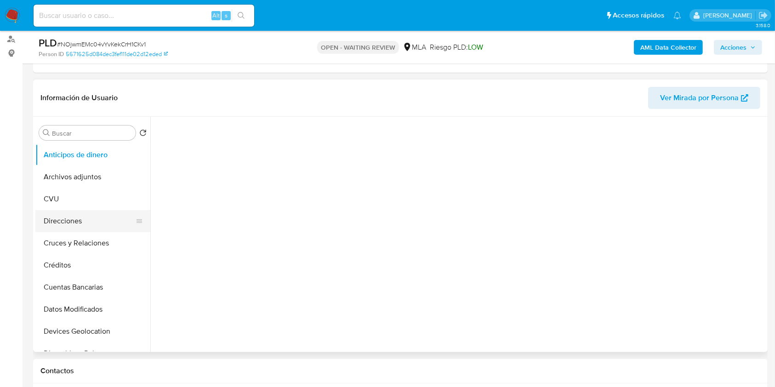
scroll to position [122, 0]
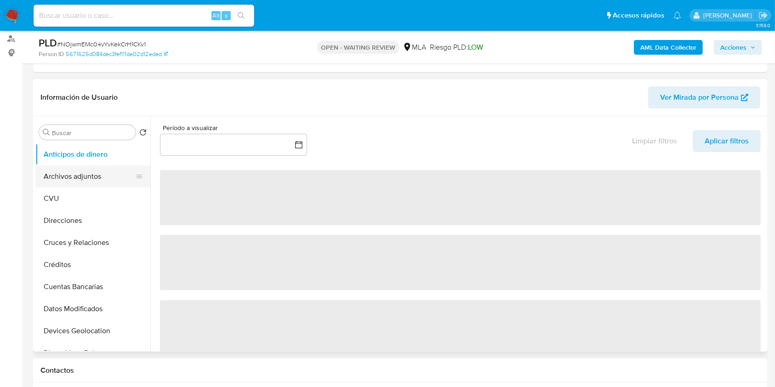
select select "10"
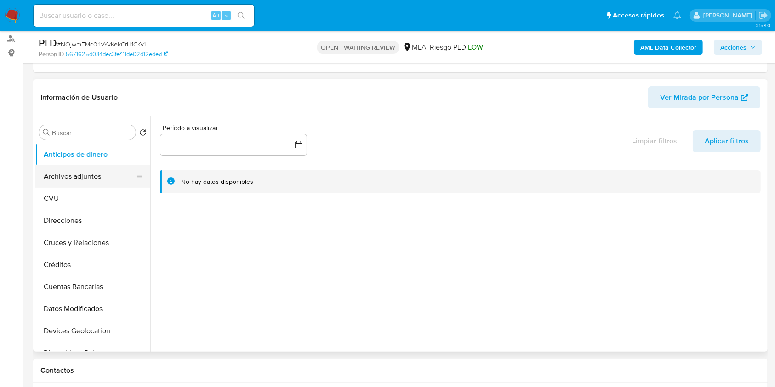
click at [108, 175] on button "Archivos adjuntos" at bounding box center [89, 176] width 108 height 22
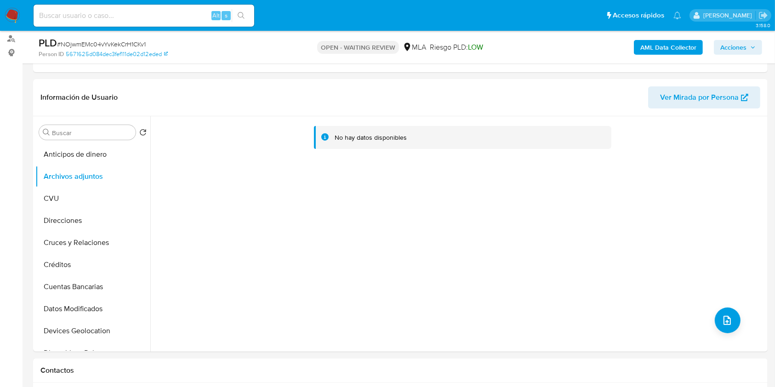
click at [662, 48] on b "AML Data Collector" at bounding box center [668, 47] width 56 height 15
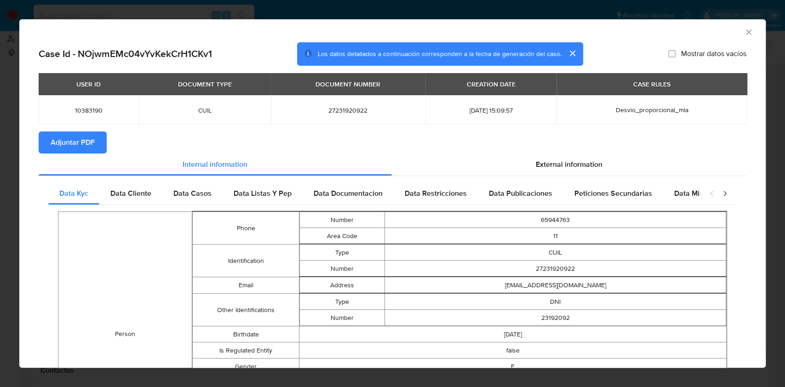
click at [89, 142] on span "Adjuntar PDF" at bounding box center [73, 142] width 44 height 20
click at [744, 34] on icon "Cerrar ventana" at bounding box center [748, 32] width 9 height 9
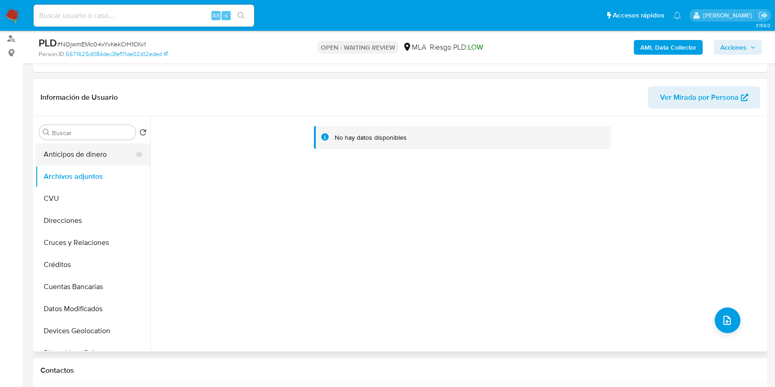
click at [91, 161] on button "Anticipos de dinero" at bounding box center [89, 154] width 108 height 22
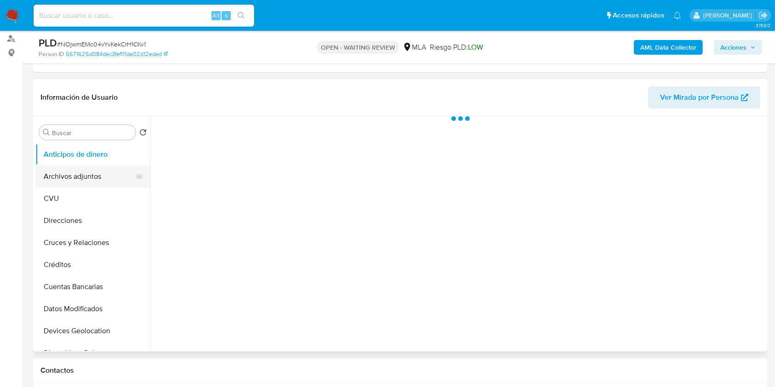
click at [83, 175] on button "Archivos adjuntos" at bounding box center [89, 176] width 108 height 22
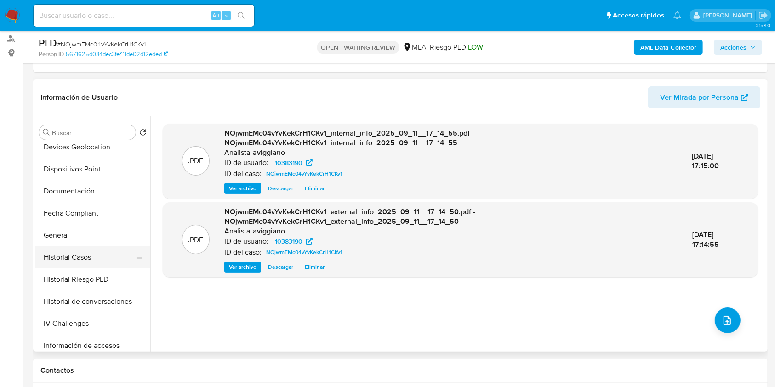
scroll to position [306, 0]
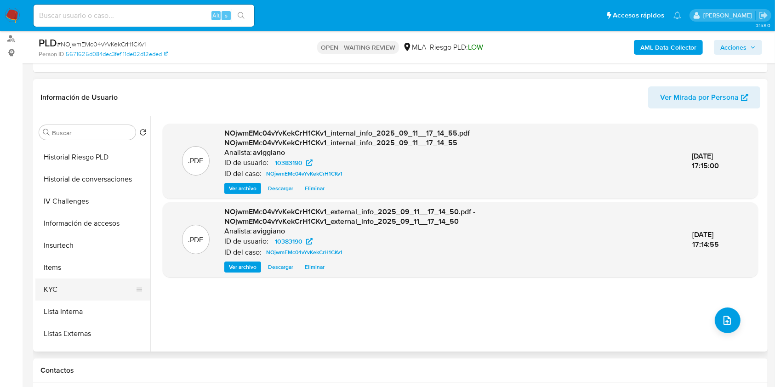
click at [59, 287] on button "KYC" at bounding box center [89, 290] width 108 height 22
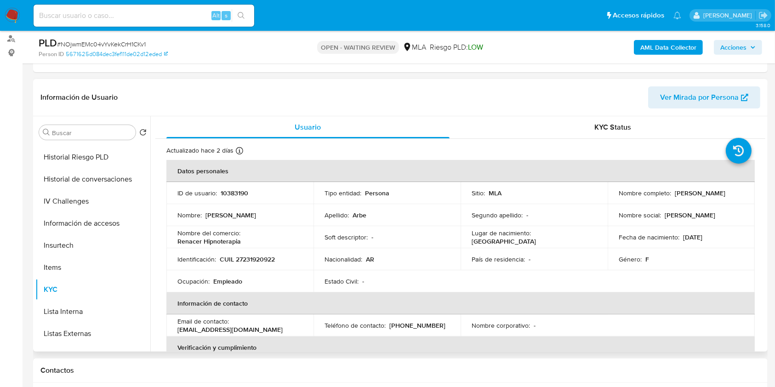
click at [257, 260] on p "CUIL 27231920922" at bounding box center [247, 259] width 55 height 8
copy p "27231920922"
click at [218, 192] on div "ID de usuario : 10383190" at bounding box center [239, 193] width 125 height 8
click at [227, 195] on p "10383190" at bounding box center [235, 193] width 28 height 8
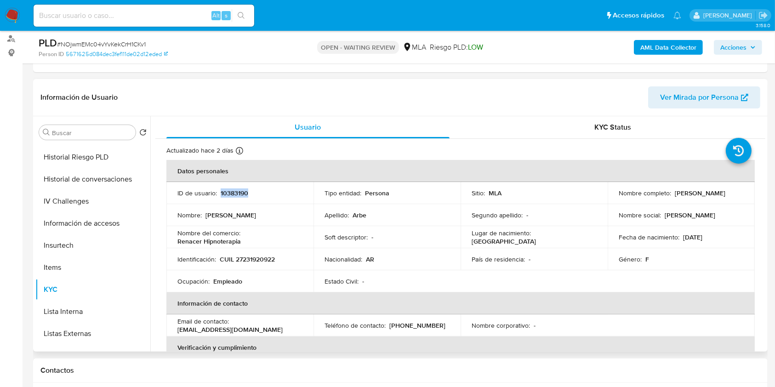
click at [227, 195] on p "10383190" at bounding box center [235, 193] width 28 height 8
copy p "10383190"
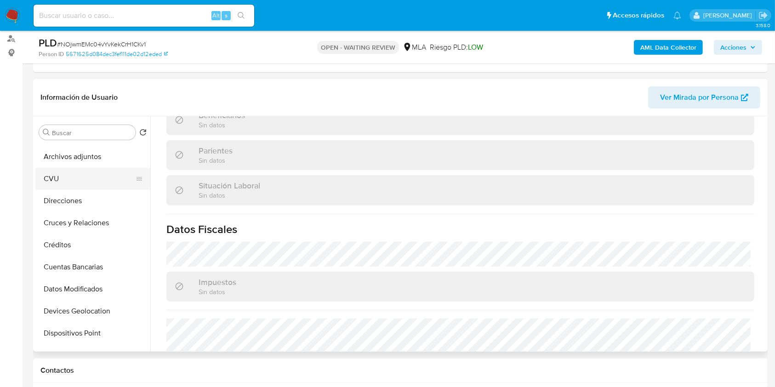
scroll to position [0, 0]
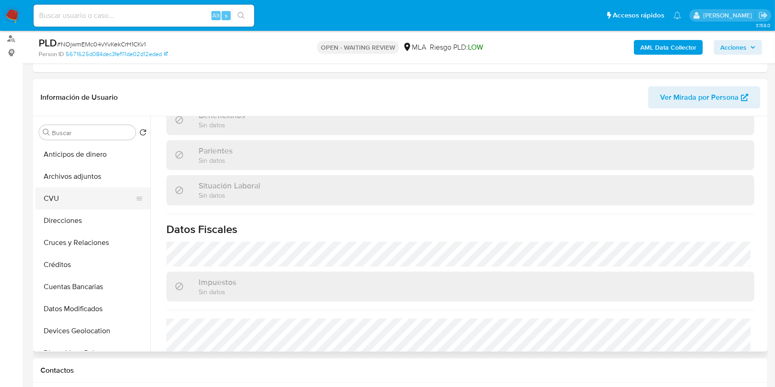
click at [99, 188] on button "CVU" at bounding box center [89, 199] width 108 height 22
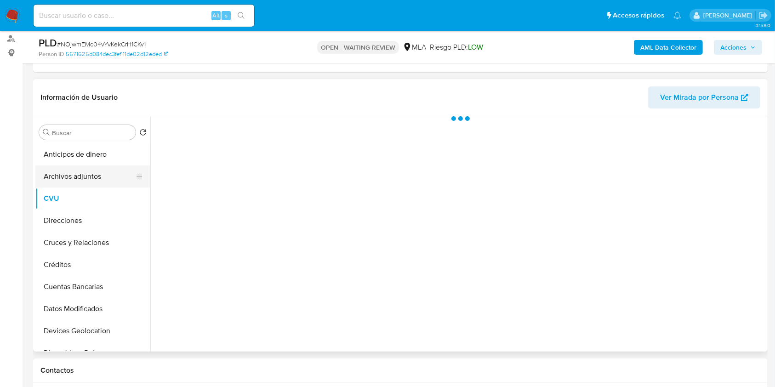
click at [98, 176] on button "Archivos adjuntos" at bounding box center [89, 176] width 108 height 22
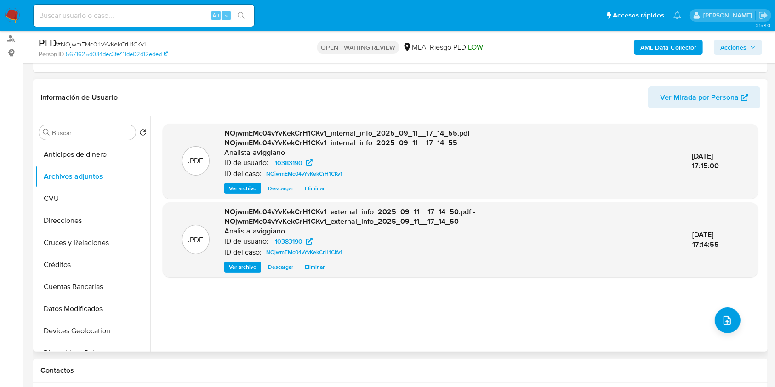
click at [735, 329] on div ".PDF NOjwmEMc04vYvKekCrH1CKv1_internal_info_2025_09_11__17_14_55.pdf - NOjwmEMc…" at bounding box center [460, 234] width 595 height 221
click at [723, 323] on icon "upload-file" at bounding box center [727, 320] width 11 height 11
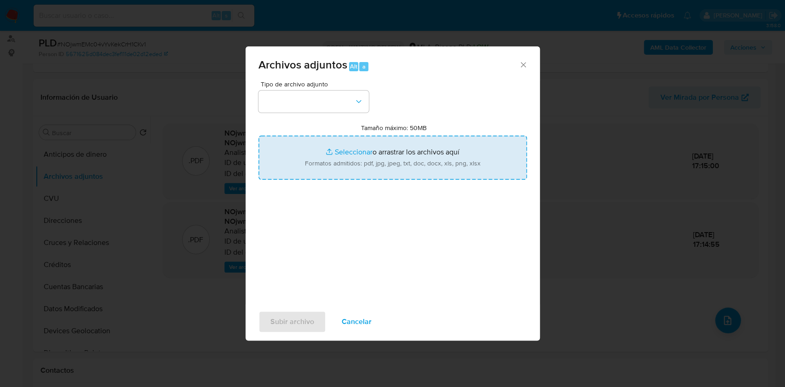
click at [442, 167] on input "Tamaño máximo: 50MB Seleccionar archivos" at bounding box center [392, 158] width 268 height 44
type input "C:\fakepath\Nosis - 10383190.pdf"
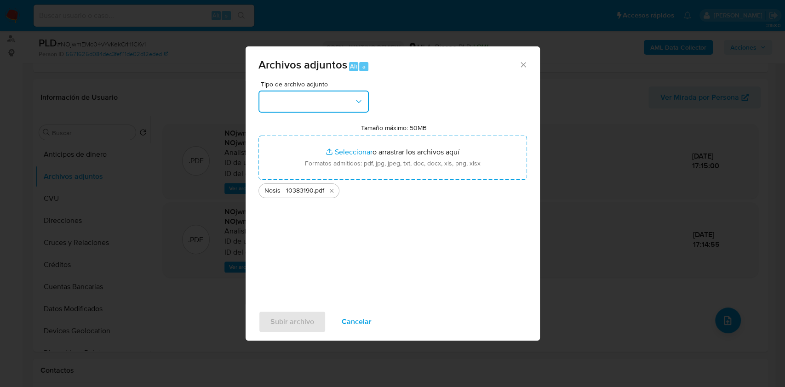
click at [327, 103] on button "button" at bounding box center [313, 102] width 110 height 22
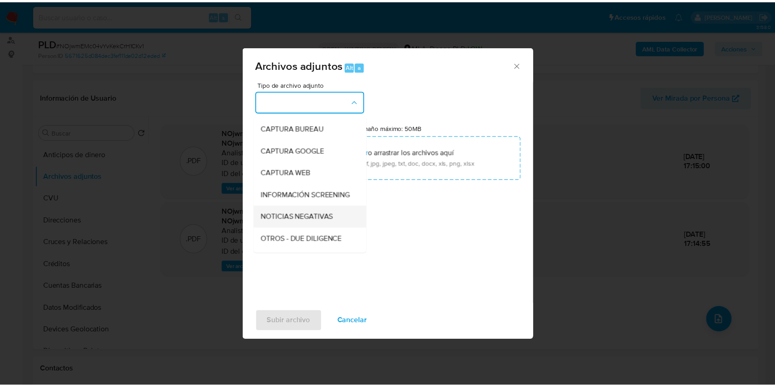
scroll to position [61, 0]
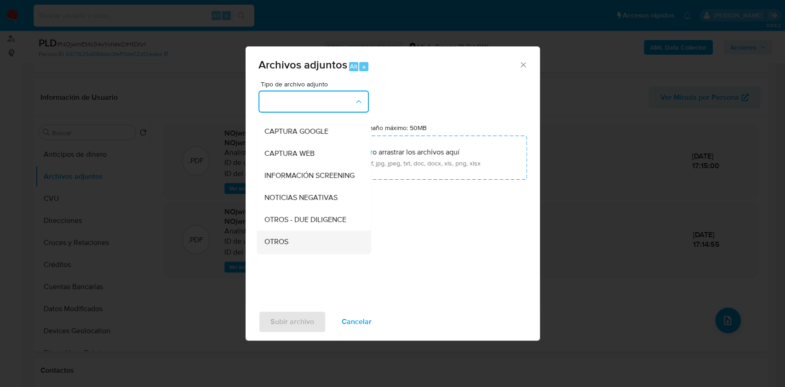
click at [280, 244] on div "OTROS" at bounding box center [311, 242] width 94 height 22
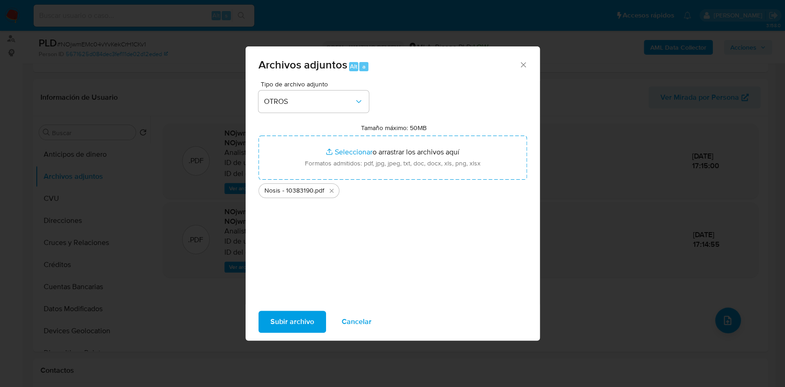
click at [291, 319] on span "Subir archivo" at bounding box center [292, 322] width 44 height 20
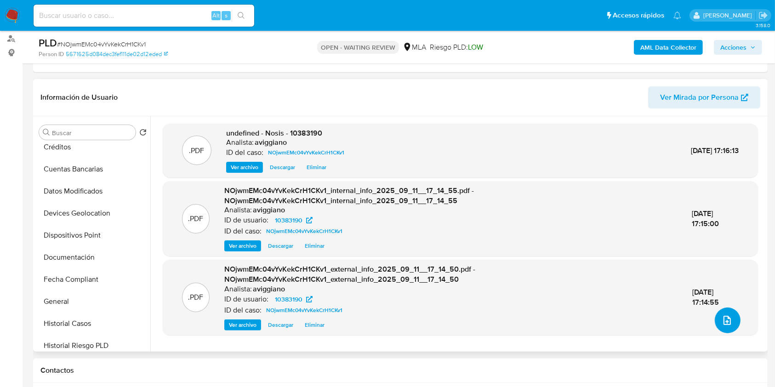
scroll to position [122, 0]
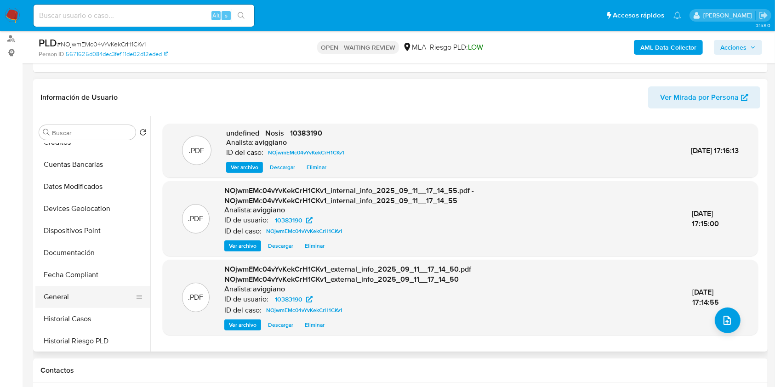
click at [52, 296] on button "General" at bounding box center [89, 297] width 108 height 22
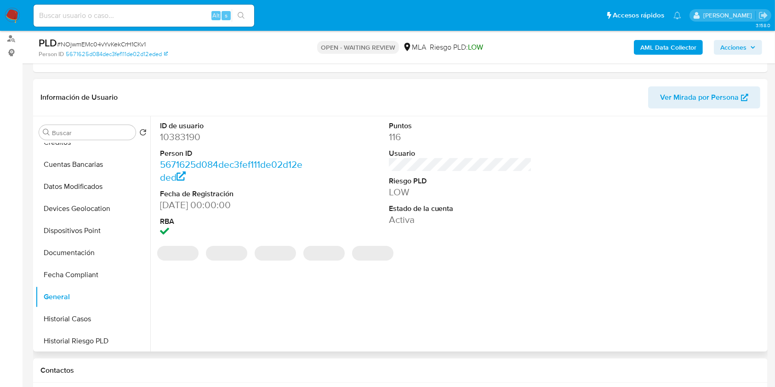
click at [186, 141] on dd "10383190" at bounding box center [231, 137] width 143 height 13
copy dd "10383190"
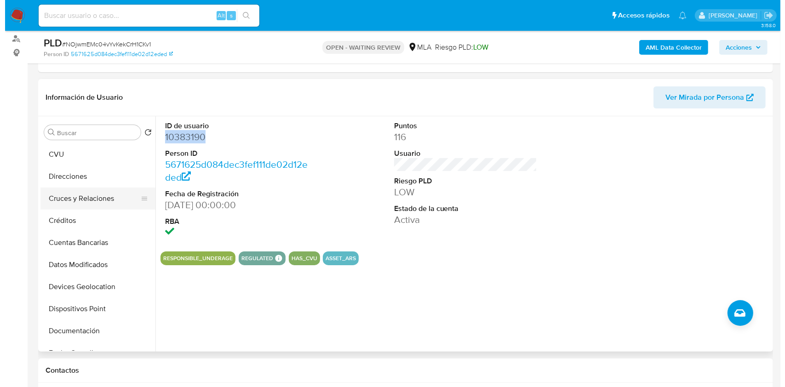
scroll to position [0, 0]
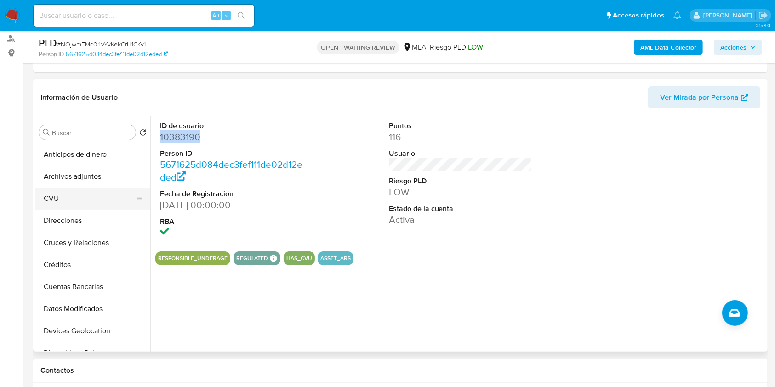
click at [103, 192] on button "CVU" at bounding box center [89, 199] width 108 height 22
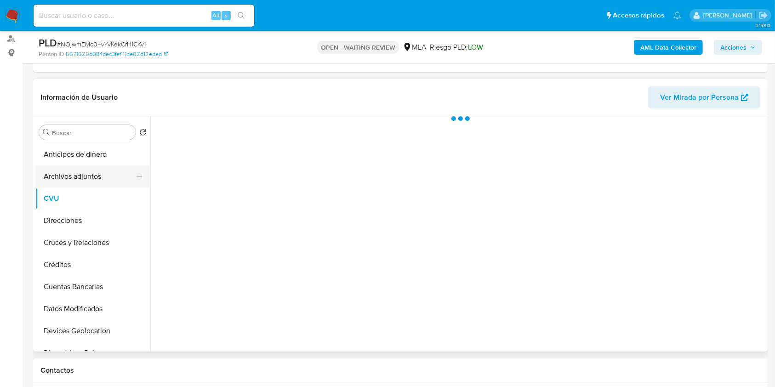
click at [104, 178] on button "Archivos adjuntos" at bounding box center [89, 176] width 108 height 22
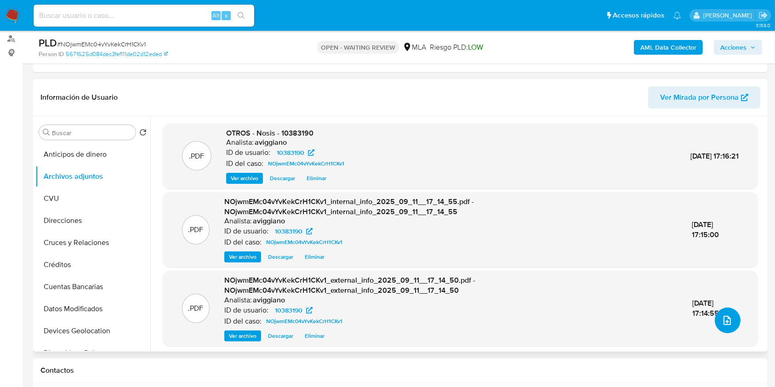
click at [725, 318] on icon "upload-file" at bounding box center [727, 320] width 7 height 9
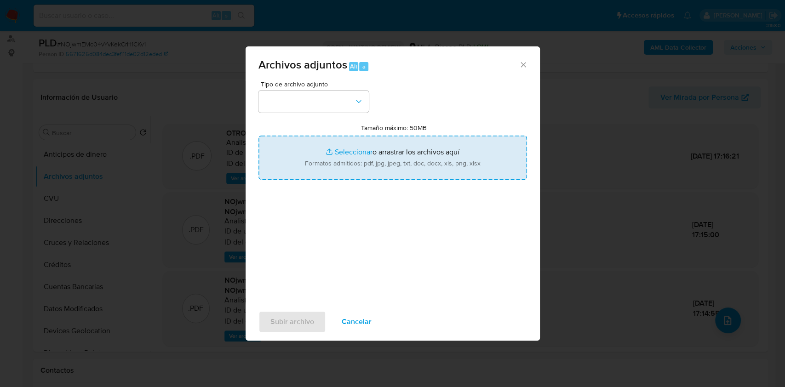
click at [408, 154] on input "Tamaño máximo: 50MB Seleccionar archivos" at bounding box center [392, 158] width 268 height 44
type input "C:\fakepath\Movimientos-Aladdin-v10_1 - 10383190 -.xlsx"
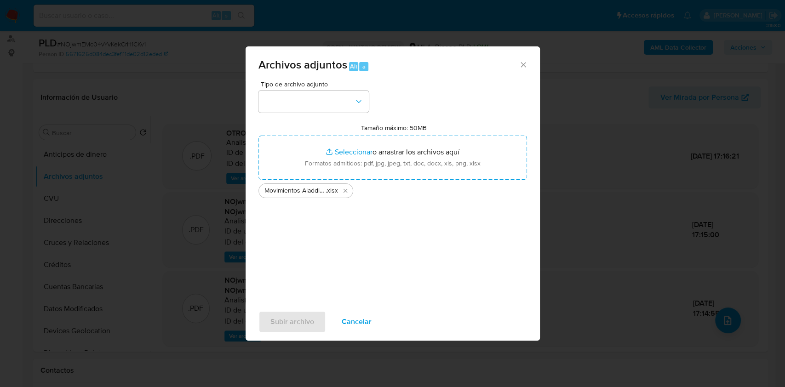
click at [347, 88] on div "Tipo de archivo adjunto" at bounding box center [313, 97] width 110 height 32
click at [344, 102] on button "button" at bounding box center [313, 102] width 110 height 22
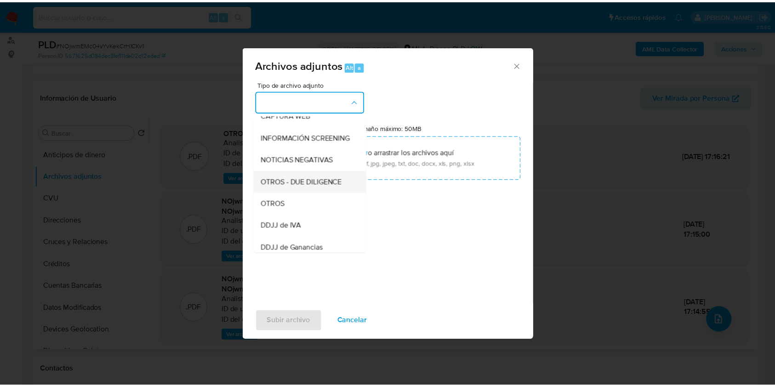
scroll to position [184, 0]
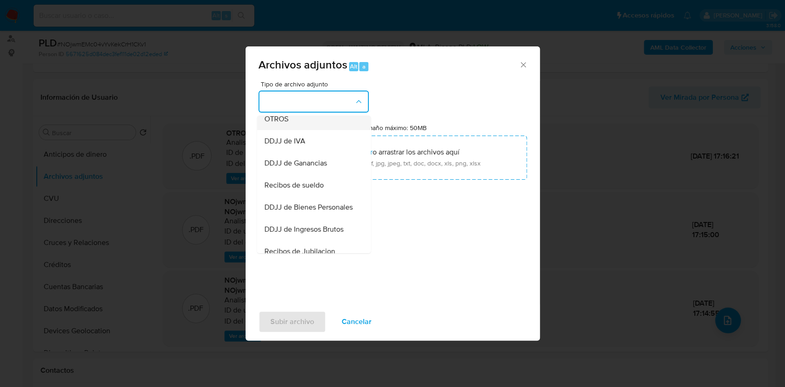
click at [299, 127] on div "OTROS" at bounding box center [311, 119] width 94 height 22
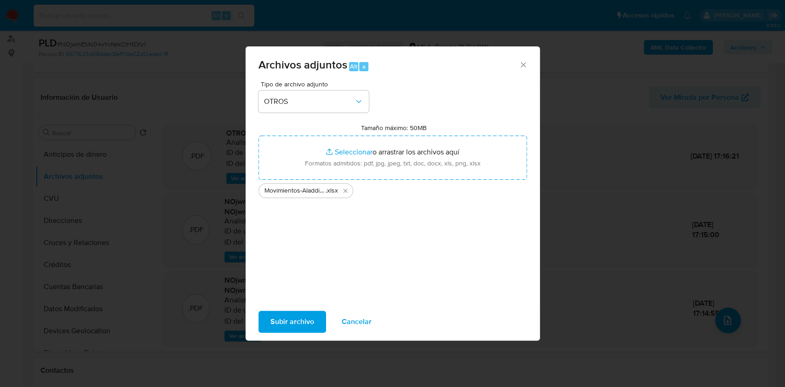
click at [296, 319] on span "Subir archivo" at bounding box center [292, 322] width 44 height 20
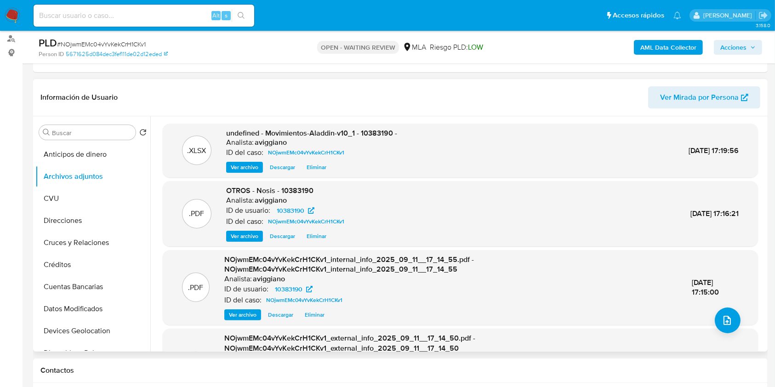
click at [382, 131] on span "undefined - Movimientos-Aladdin-v10_1 - 10383190 -" at bounding box center [311, 133] width 171 height 11
copy span "10383190"
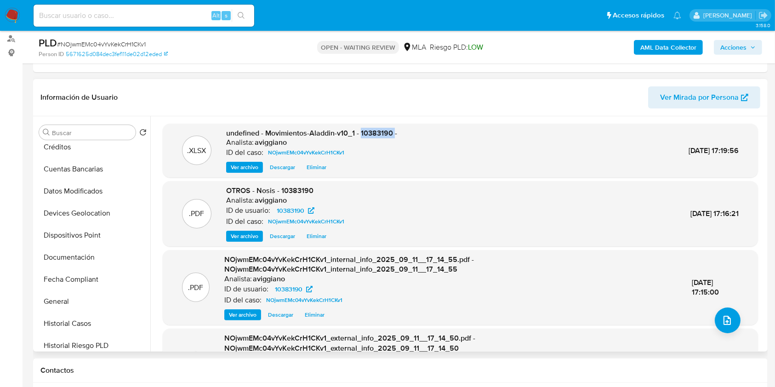
scroll to position [245, 0]
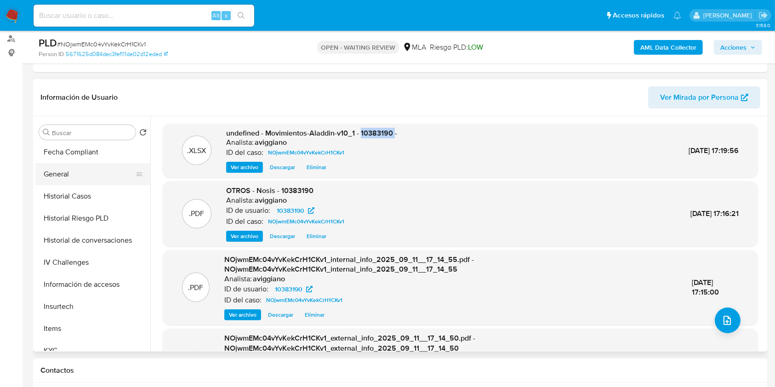
click at [96, 177] on button "General" at bounding box center [89, 174] width 108 height 22
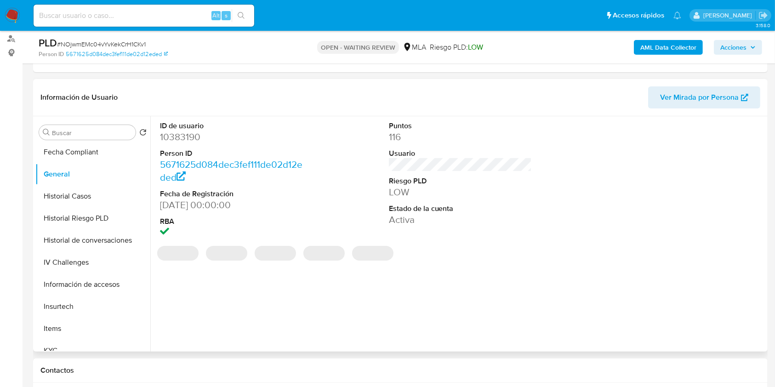
click at [189, 136] on dd "10383190" at bounding box center [231, 137] width 143 height 13
copy dd "10383190"
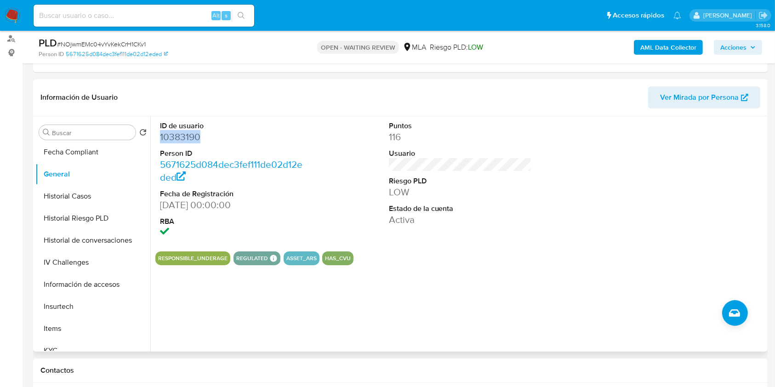
copy dd "10383190"
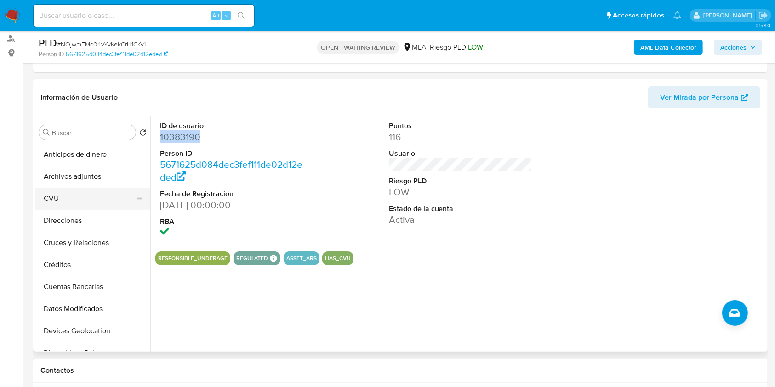
scroll to position [0, 0]
click at [96, 179] on button "Archivos adjuntos" at bounding box center [89, 176] width 108 height 22
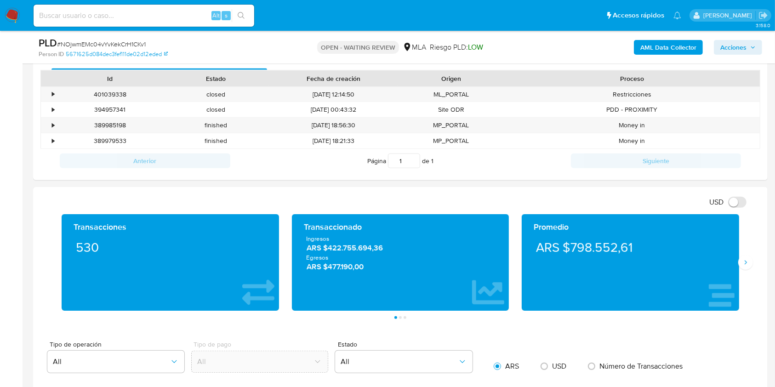
scroll to position [306, 0]
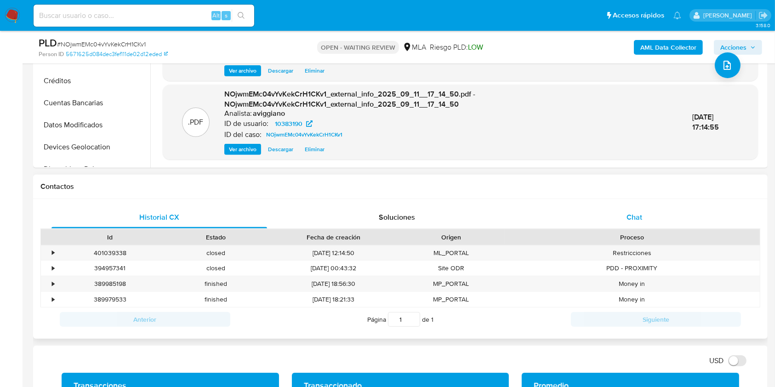
click at [631, 225] on div "Chat" at bounding box center [635, 217] width 216 height 22
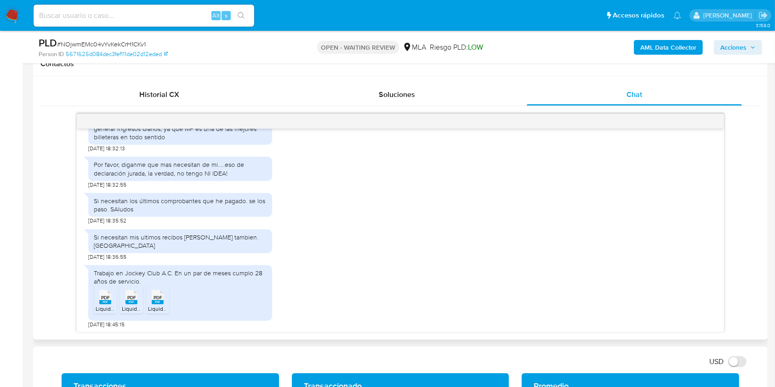
scroll to position [522, 0]
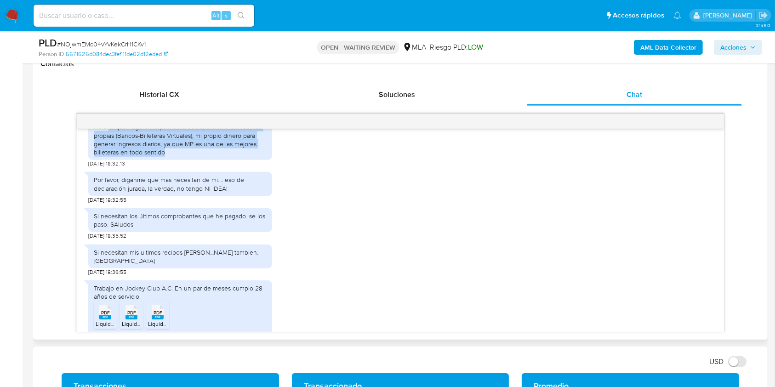
drag, startPoint x: 109, startPoint y: 143, endPoint x: 165, endPoint y: 167, distance: 61.0
click at [165, 156] on div "Hola lo que hago principalmente es transferirme de cuentas propias (Bancos-Bill…" at bounding box center [180, 140] width 173 height 34
copy div "lo que hago principalmente es transferirme de cuentas propias (Bancos-Billetera…"
click at [181, 156] on div "Hola lo que hago principalmente es transferirme de cuentas propias (Bancos-Bill…" at bounding box center [180, 140] width 173 height 34
drag, startPoint x: 108, startPoint y: 144, endPoint x: 160, endPoint y: 163, distance: 55.8
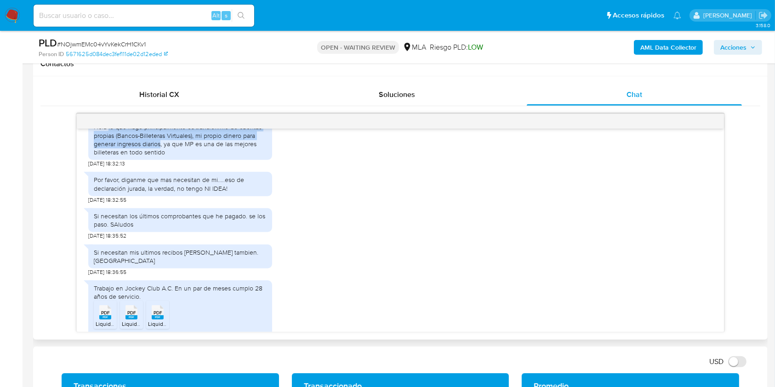
click at [160, 156] on div "Hola lo que hago principalmente es transferirme de cuentas propias (Bancos-Bill…" at bounding box center [180, 140] width 173 height 34
copy div "lo que hago principalmente es transferirme de cuentas propias (Bancos-Billetera…"
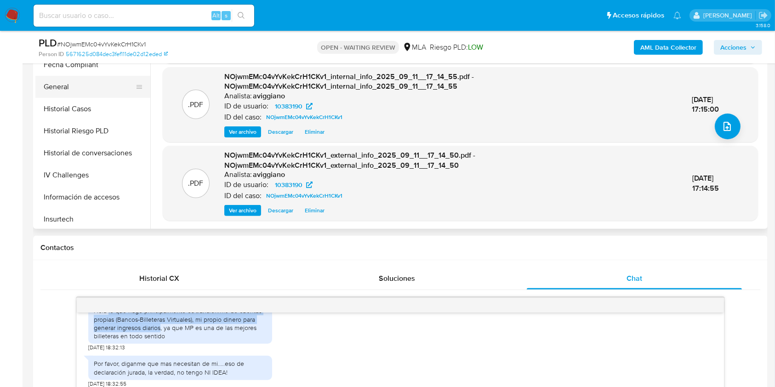
scroll to position [368, 0]
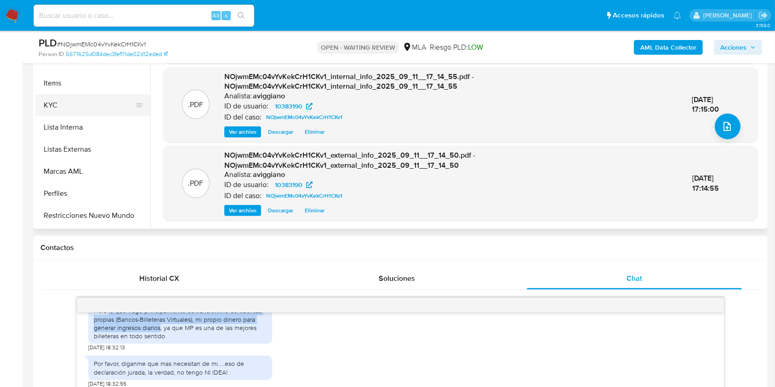
click at [80, 98] on button "KYC" at bounding box center [89, 105] width 108 height 22
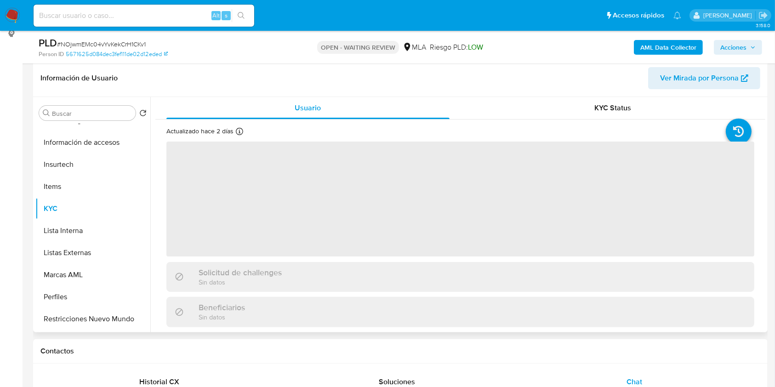
scroll to position [122, 0]
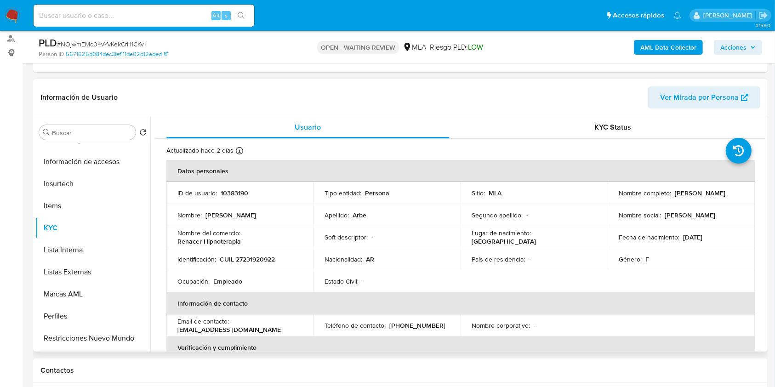
click at [256, 258] on p "CUIL 27231920922" at bounding box center [247, 259] width 55 height 8
copy p "27231920922"
drag, startPoint x: 670, startPoint y: 194, endPoint x: 735, endPoint y: 199, distance: 65.5
click at [735, 199] on td "Nombre completo : Silvana Karina Arbe" at bounding box center [681, 193] width 147 height 22
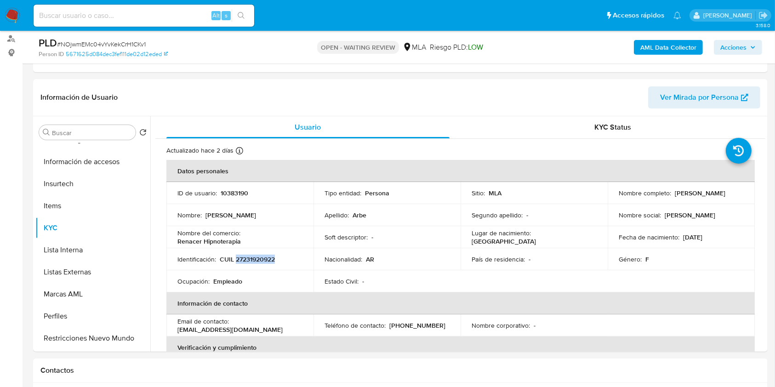
copy div "[PERSON_NAME]"
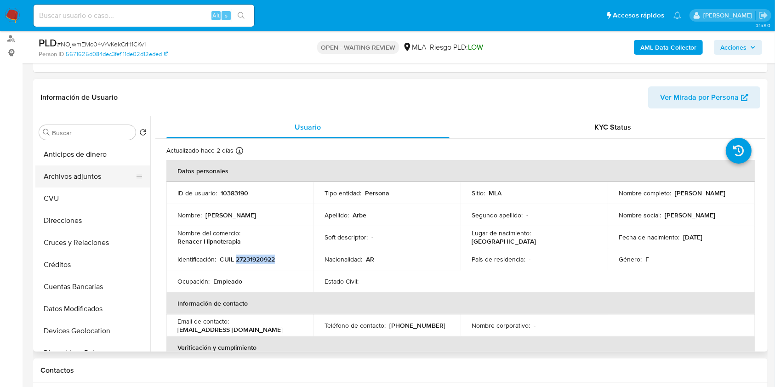
scroll to position [0, 0]
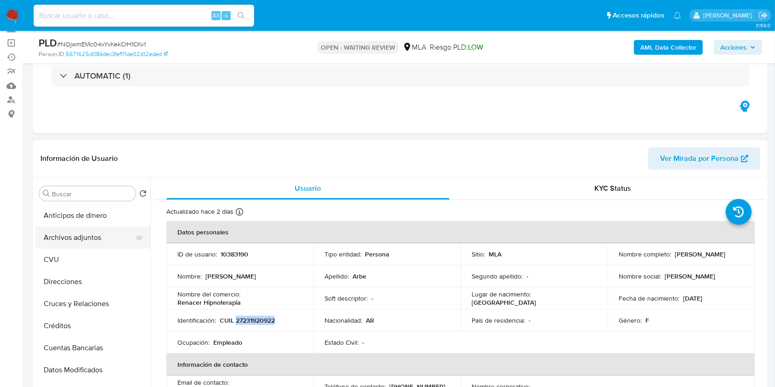
drag, startPoint x: 110, startPoint y: 239, endPoint x: 119, endPoint y: 241, distance: 8.4
click at [110, 240] on button "Archivos adjuntos" at bounding box center [89, 238] width 108 height 22
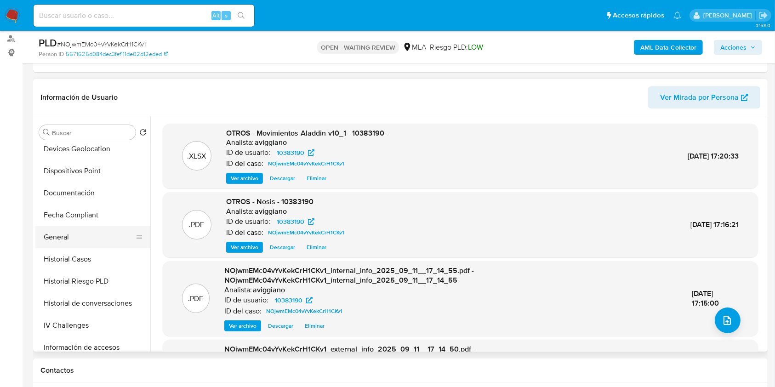
scroll to position [184, 0]
click at [99, 262] on button "Historial Casos" at bounding box center [89, 257] width 108 height 22
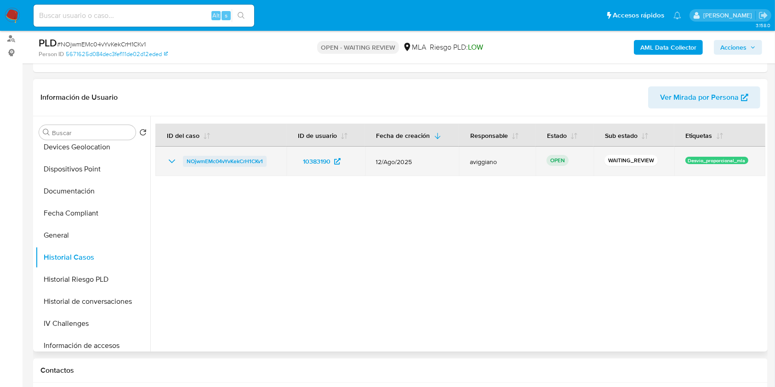
drag, startPoint x: 272, startPoint y: 158, endPoint x: 184, endPoint y: 160, distance: 88.3
click at [184, 160] on div "NOjwmEMc04vYvKekCrH1CKv1" at bounding box center [220, 161] width 109 height 11
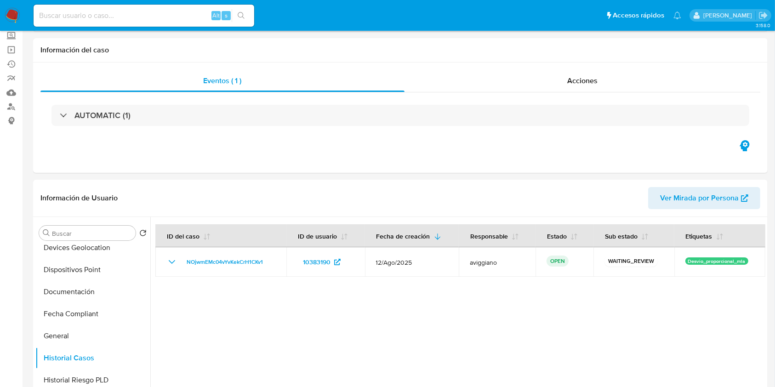
scroll to position [0, 0]
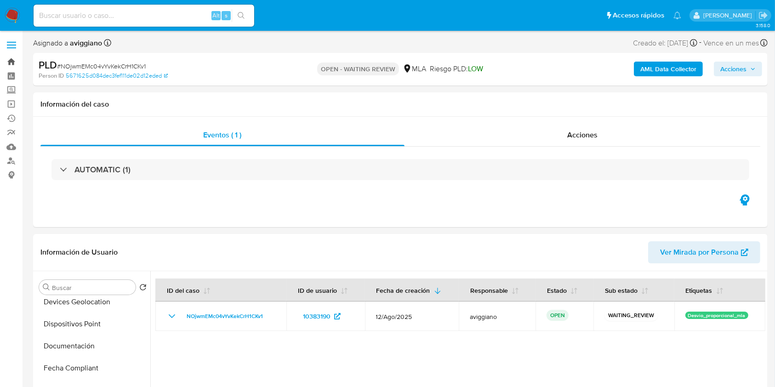
click at [14, 59] on link "Bandeja" at bounding box center [54, 62] width 109 height 14
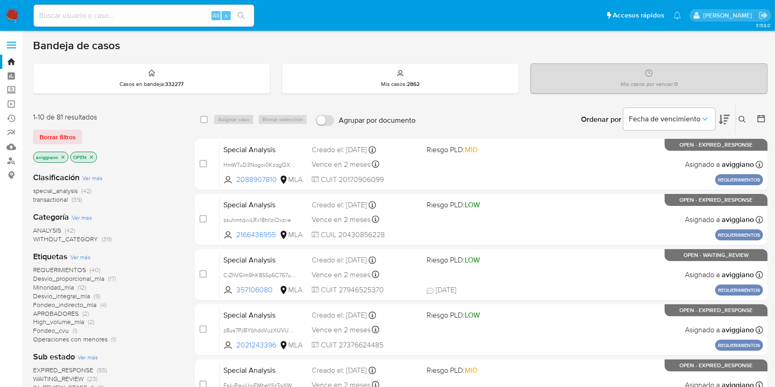
click at [739, 116] on icon at bounding box center [742, 119] width 7 height 7
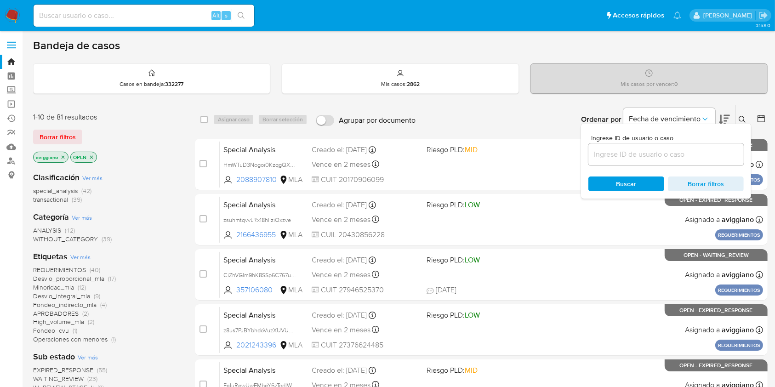
click at [672, 153] on input at bounding box center [665, 154] width 155 height 12
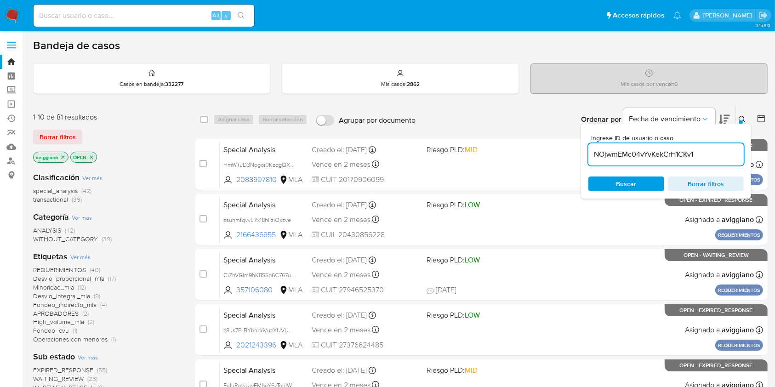
type input "NOjwmEMc04vYvKekCrH1CKv1"
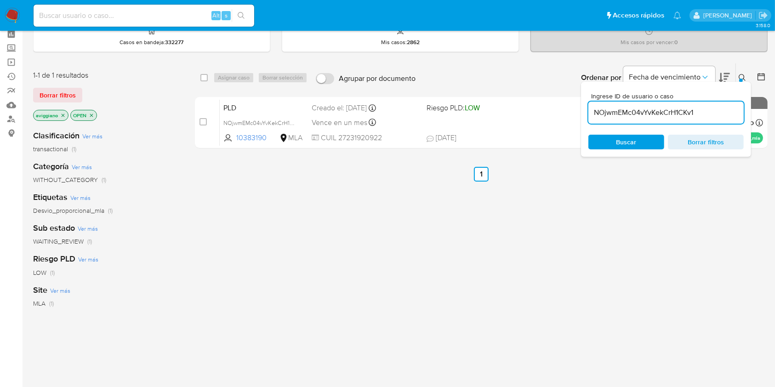
scroll to position [61, 0]
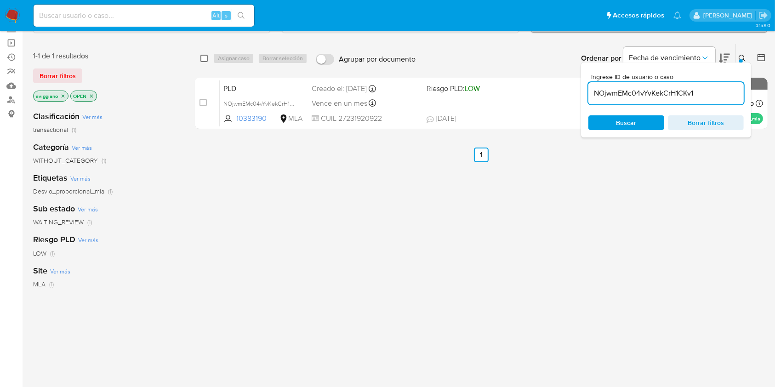
click at [205, 58] on input "checkbox" at bounding box center [203, 58] width 7 height 7
checkbox input "true"
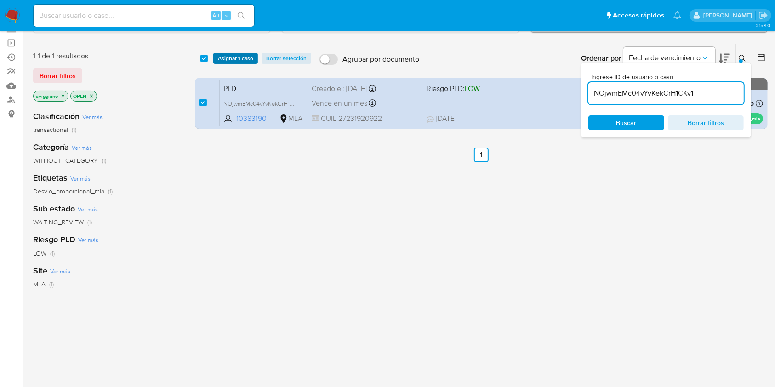
click at [224, 58] on span "Asignar 1 caso" at bounding box center [235, 58] width 35 height 9
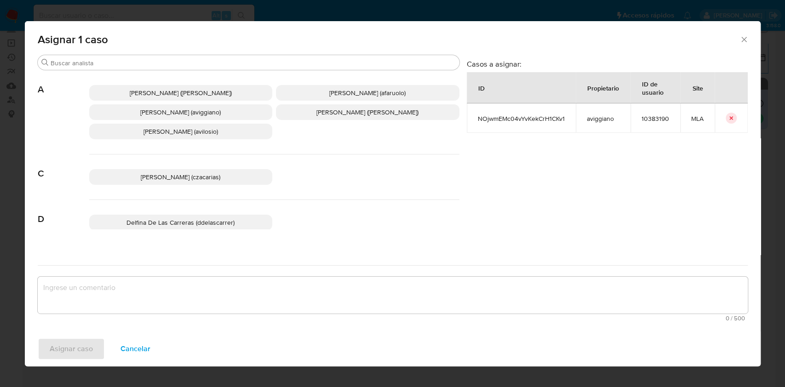
click at [140, 115] on span "[PERSON_NAME] (aviggiano)" at bounding box center [180, 112] width 80 height 9
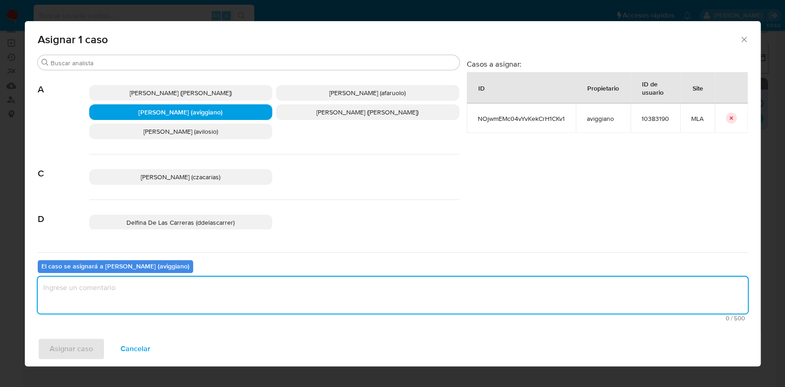
drag, startPoint x: 146, startPoint y: 298, endPoint x: 80, endPoint y: 322, distance: 69.8
click at [145, 298] on textarea "assign-modal" at bounding box center [393, 295] width 710 height 37
click at [69, 339] on span "Asignar caso" at bounding box center [71, 349] width 43 height 20
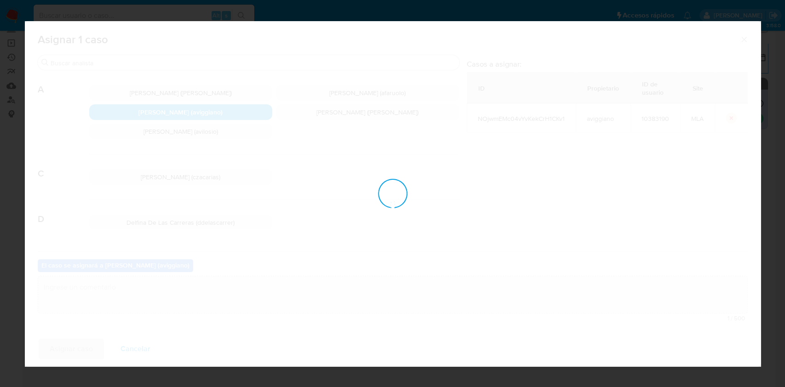
checkbox input "false"
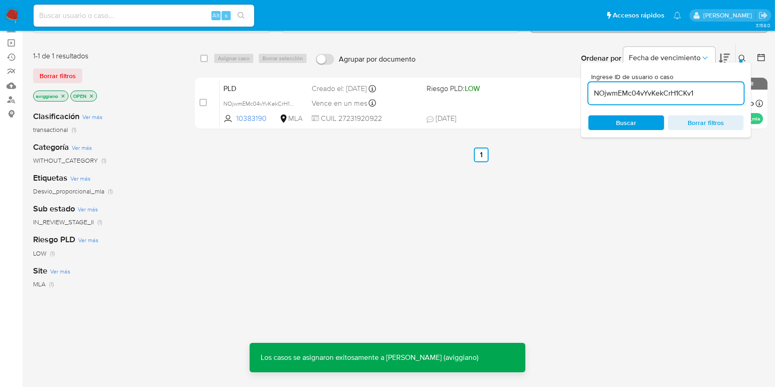
click at [523, 112] on div "PLD NOjwmEMc04vYvKekCrH1CKv1 10383190 MLA Riesgo PLD: LOW Creado el: [DATE] Cre…" at bounding box center [491, 103] width 543 height 46
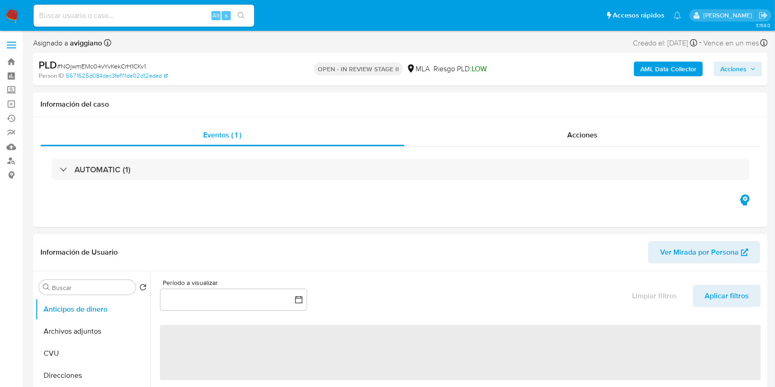
select select "10"
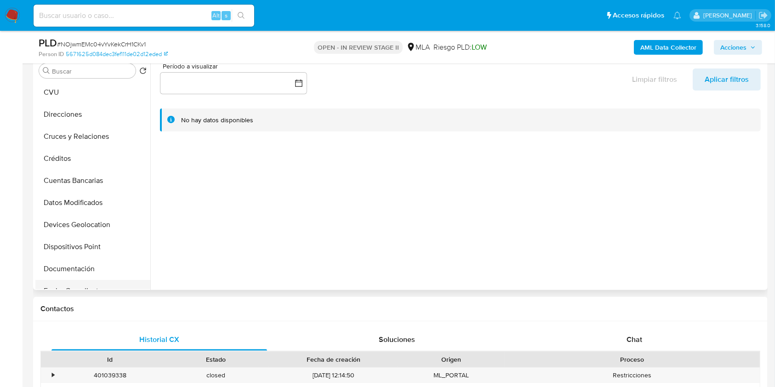
scroll to position [122, 0]
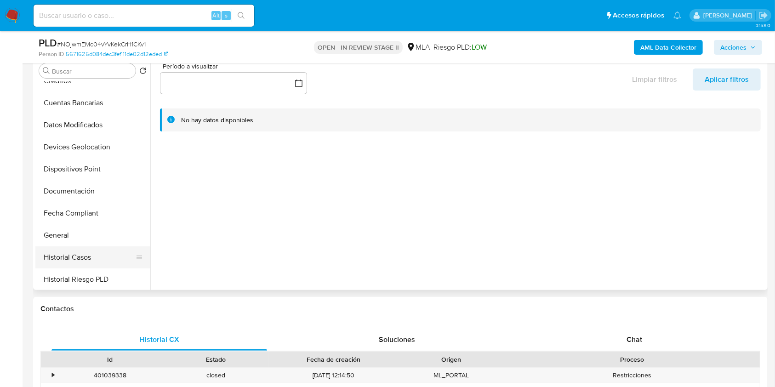
click at [85, 250] on button "Historial Casos" at bounding box center [89, 257] width 108 height 22
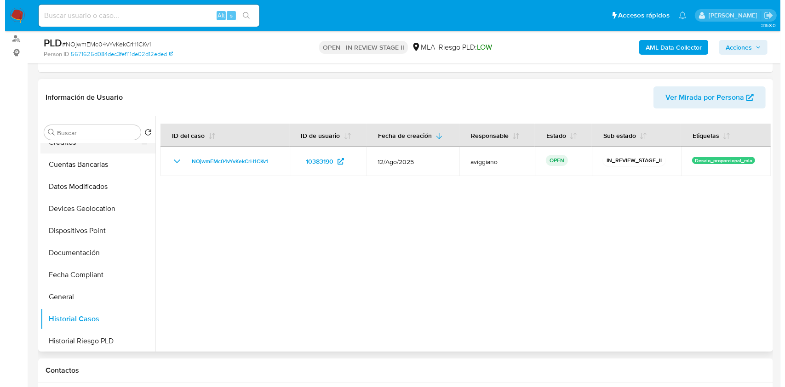
scroll to position [0, 0]
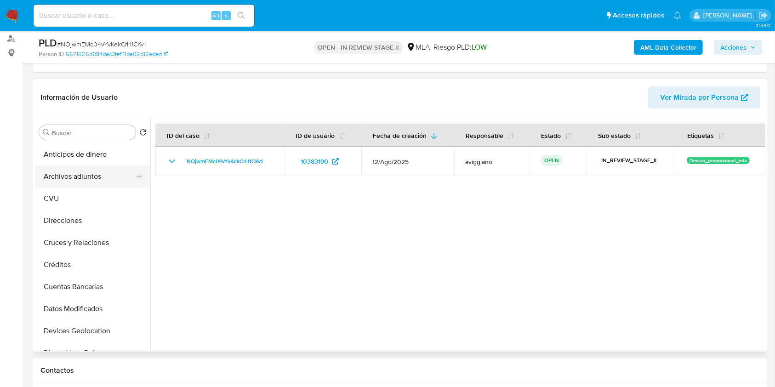
click at [102, 180] on button "Archivos adjuntos" at bounding box center [89, 176] width 108 height 22
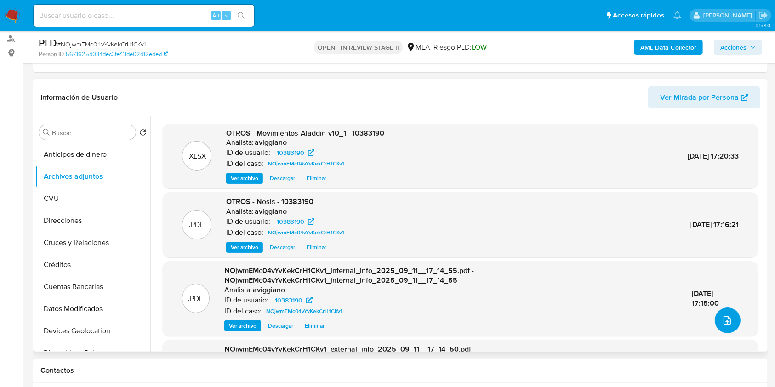
click at [722, 319] on icon "upload-file" at bounding box center [727, 320] width 11 height 11
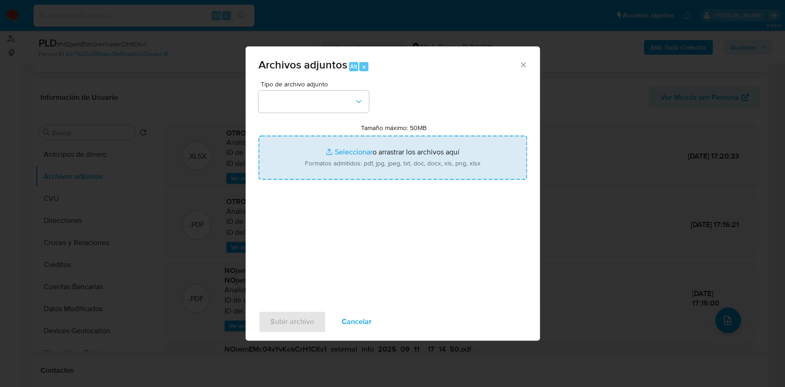
click at [445, 152] on input "Tamaño máximo: 50MB Seleccionar archivos" at bounding box center [392, 158] width 268 height 44
type input "C:\fakepath\Caselog NOjwmEMc04vYvKekCrH1CKv1_2025_08_18_17_50_36 (1).docx"
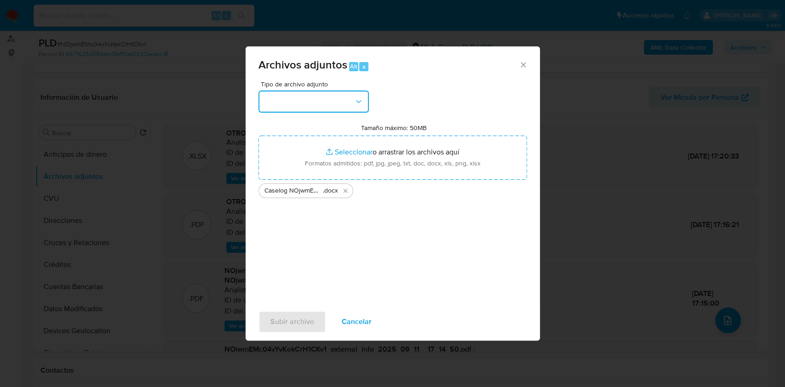
click at [300, 111] on button "button" at bounding box center [313, 102] width 110 height 22
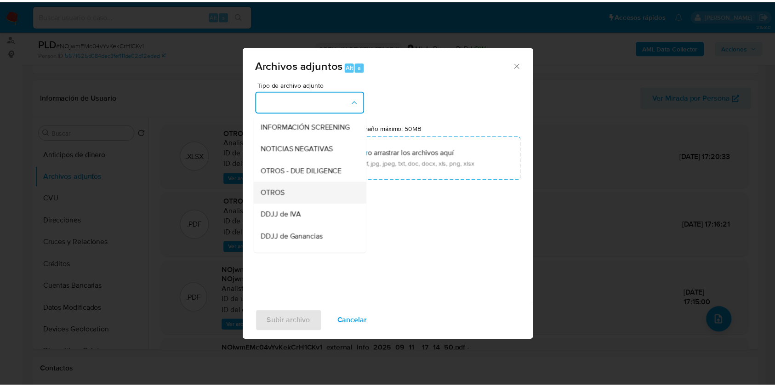
scroll to position [122, 0]
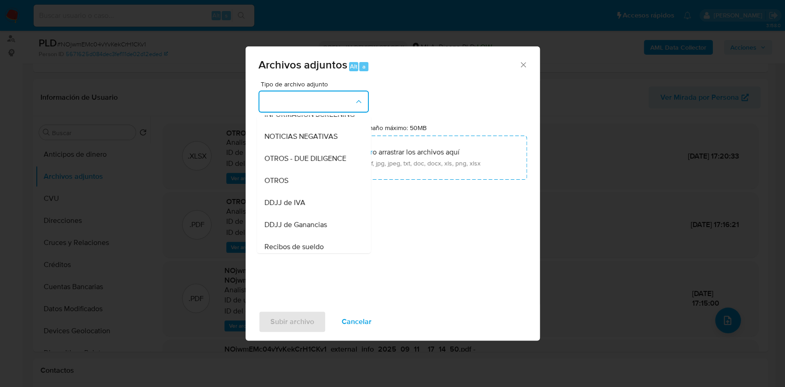
drag, startPoint x: 282, startPoint y: 180, endPoint x: 286, endPoint y: 190, distance: 10.3
click at [283, 180] on div "OTROS" at bounding box center [311, 181] width 94 height 22
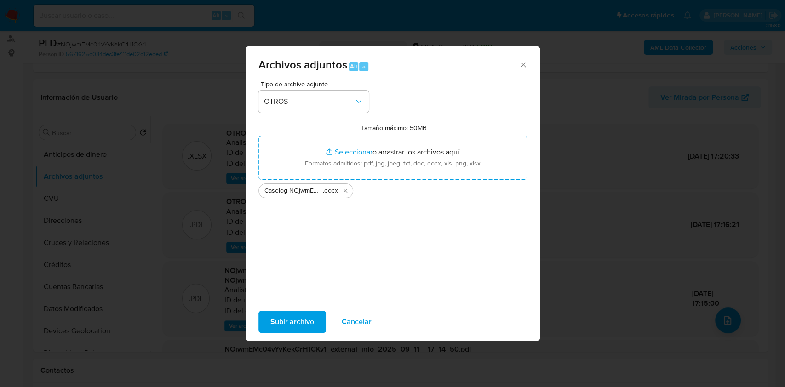
click at [287, 325] on span "Subir archivo" at bounding box center [292, 322] width 44 height 20
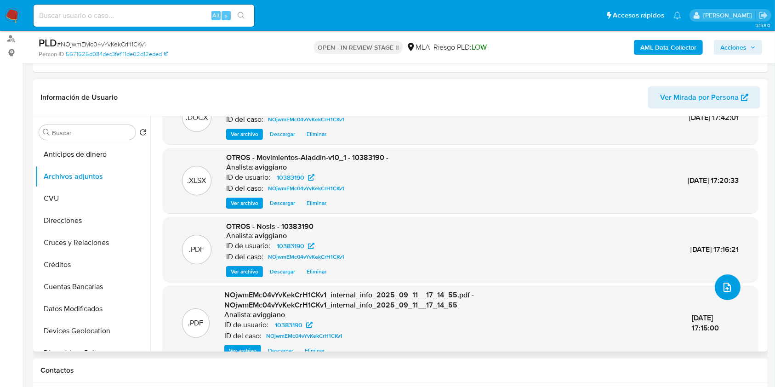
scroll to position [51, 0]
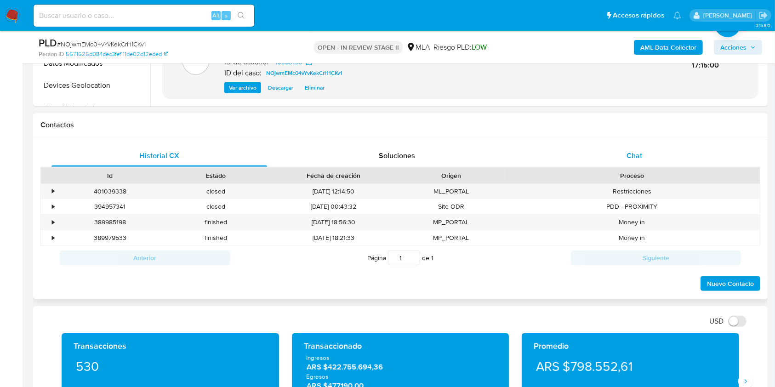
click at [621, 153] on div "Chat" at bounding box center [635, 156] width 216 height 22
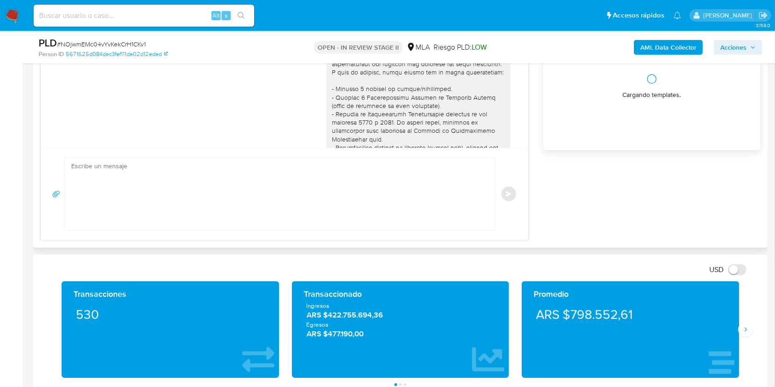
scroll to position [583, 0]
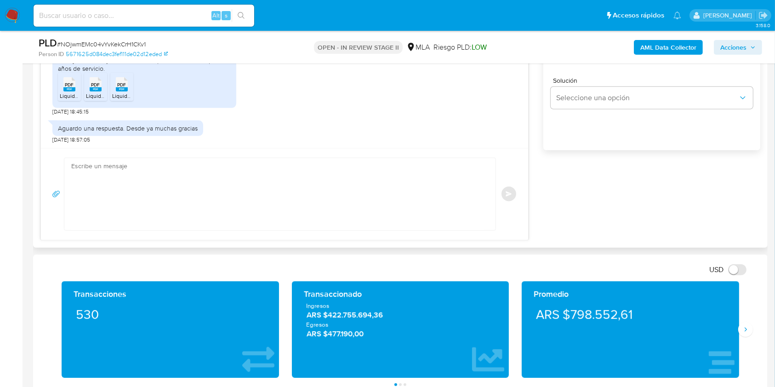
click at [311, 191] on textarea at bounding box center [277, 194] width 413 height 72
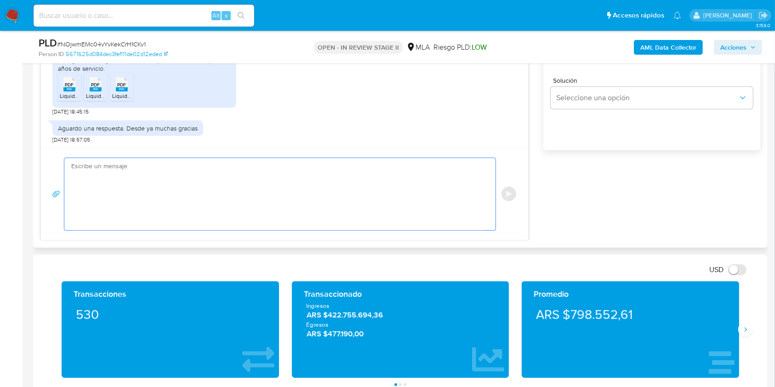
type textarea "E"
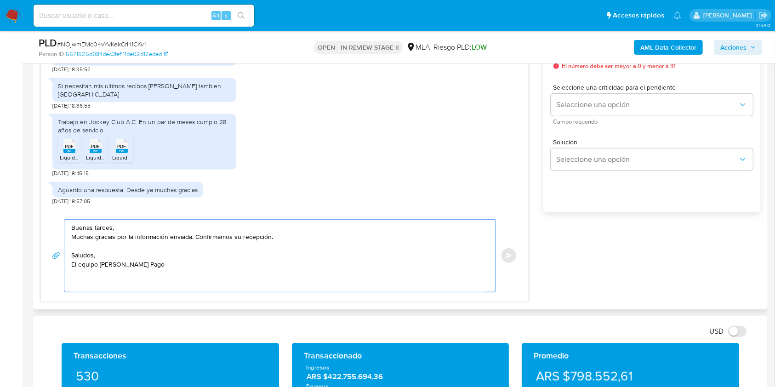
scroll to position [490, 0]
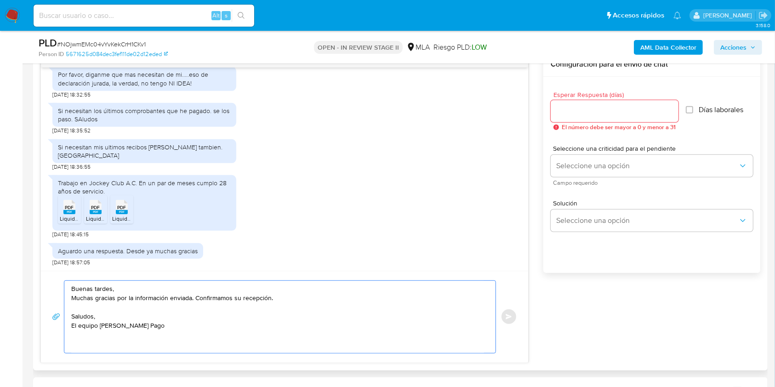
type textarea "Buenas tardes, Muchas gracias por la información enviada. Confirmamos su recepc…"
click at [582, 114] on input "Esperar Respuesta (días)" at bounding box center [615, 111] width 128 height 12
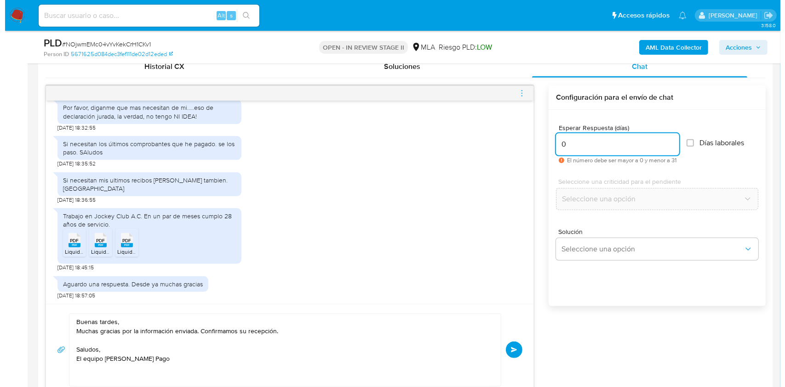
scroll to position [429, 0]
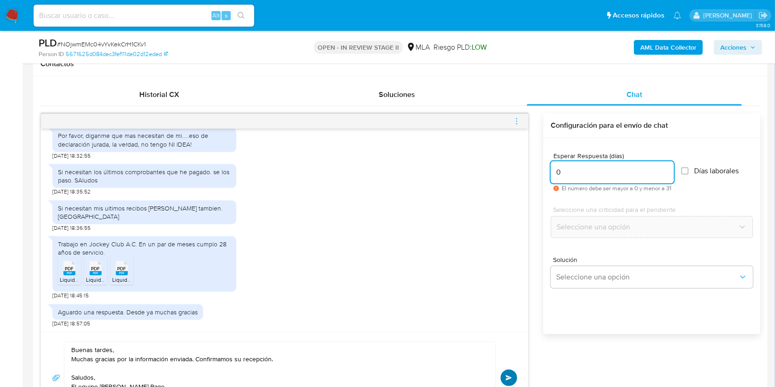
type input "0"
click at [511, 370] on button "Enviar" at bounding box center [509, 378] width 17 height 17
click at [515, 120] on icon "menu-action" at bounding box center [517, 121] width 8 height 8
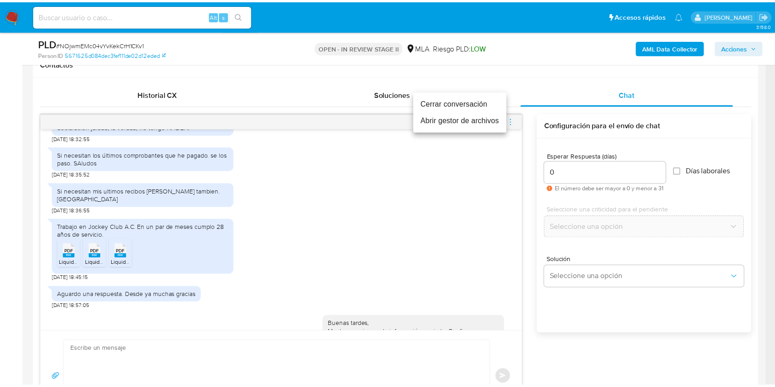
scroll to position [659, 0]
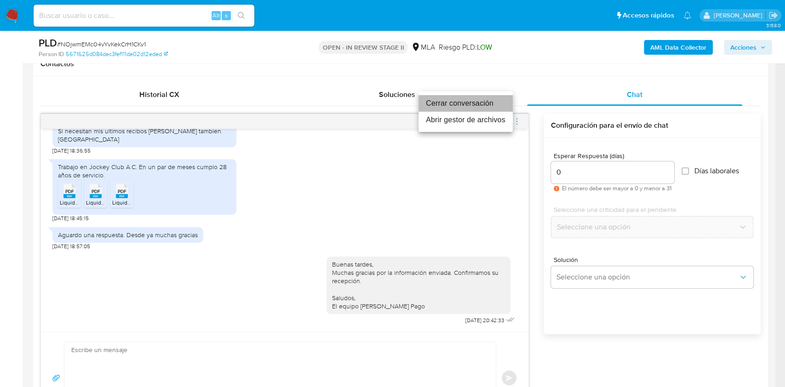
click at [429, 101] on li "Cerrar conversación" at bounding box center [465, 103] width 94 height 17
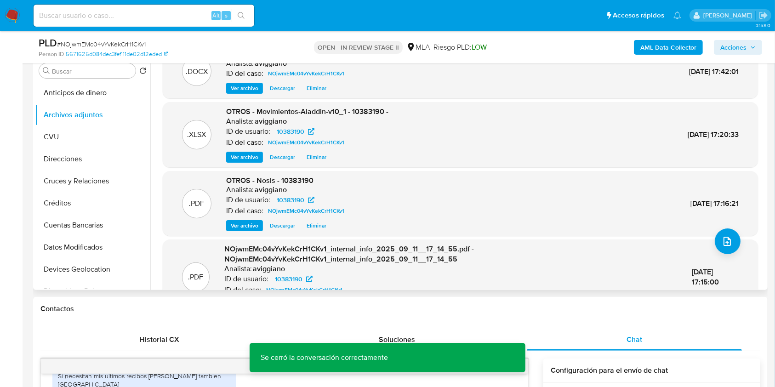
scroll to position [0, 0]
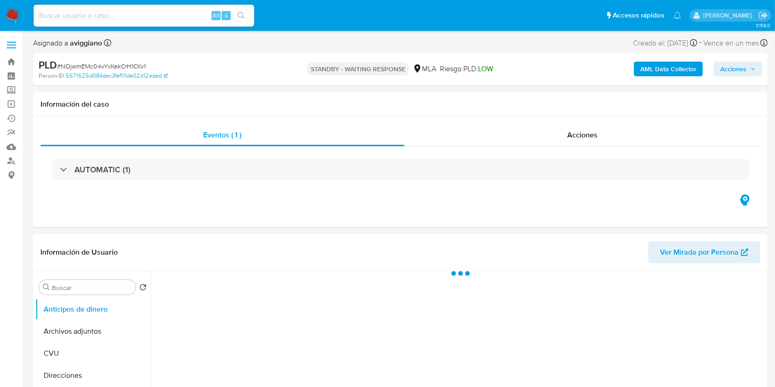
click at [131, 66] on span "# NOjwmEMc04vYvKekCrH1CKv1" at bounding box center [101, 66] width 89 height 9
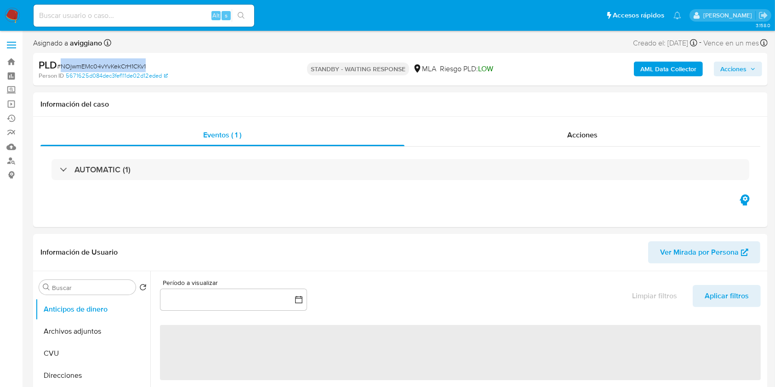
click at [131, 66] on span "# NOjwmEMc04vYvKekCrH1CKv1" at bounding box center [101, 66] width 89 height 9
select select "10"
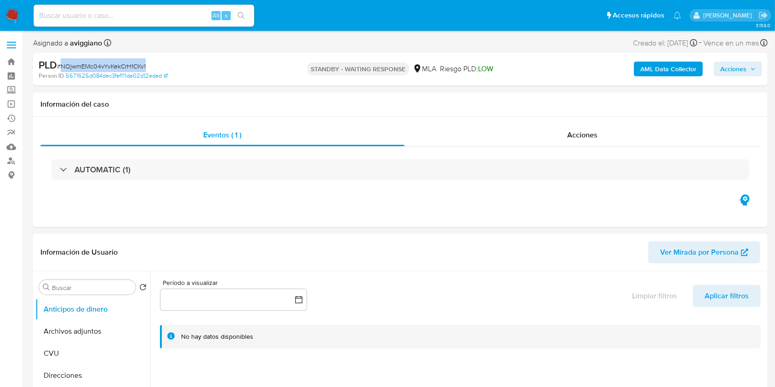
copy span "NOjwmEMc04vYvKekCrH1CKv1"
click at [10, 57] on link "Bandeja" at bounding box center [54, 62] width 109 height 14
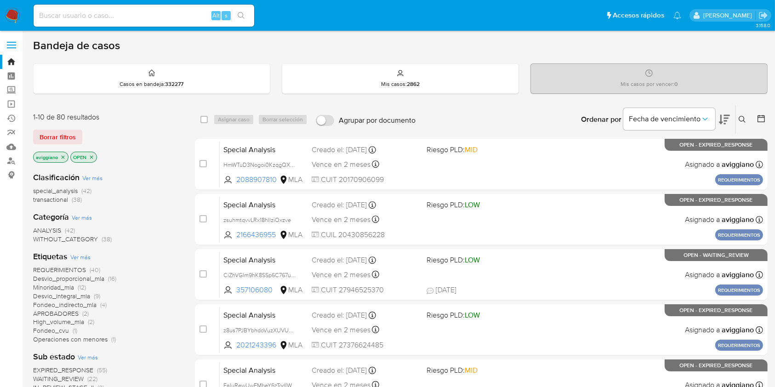
click at [744, 123] on button at bounding box center [743, 119] width 15 height 11
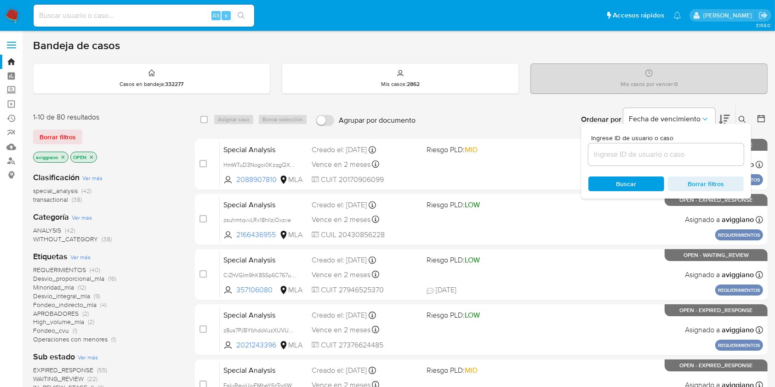
click at [702, 160] on div at bounding box center [665, 154] width 155 height 22
click at [702, 159] on input at bounding box center [665, 154] width 155 height 12
paste input "NOjwmEMc04vYvKekCrH1CKv1"
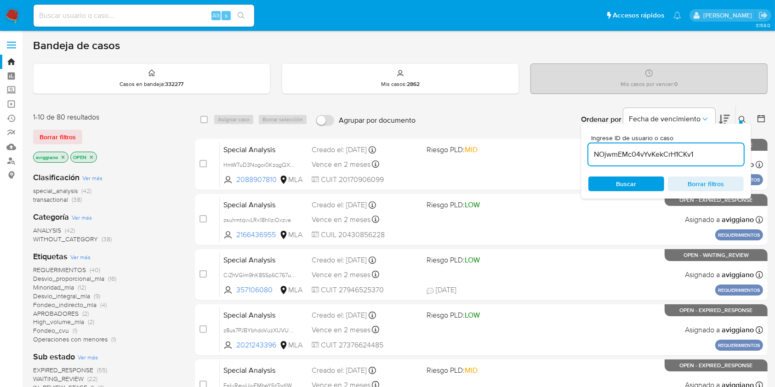
type input "NOjwmEMc04vYvKekCrH1CKv1"
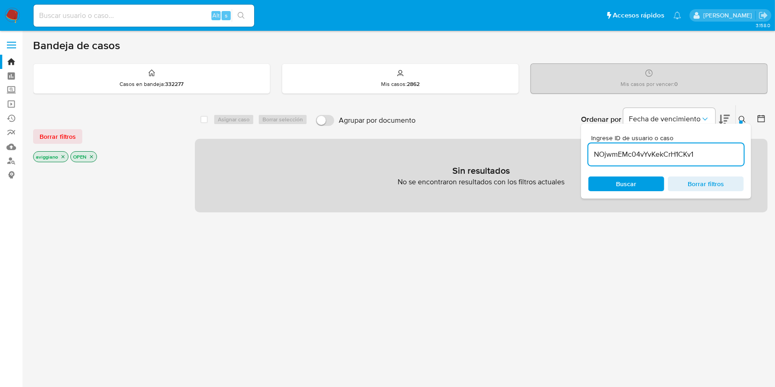
click at [62, 155] on icon "close-filter" at bounding box center [63, 156] width 3 height 3
click at [55, 155] on icon "close-filter" at bounding box center [54, 156] width 3 height 3
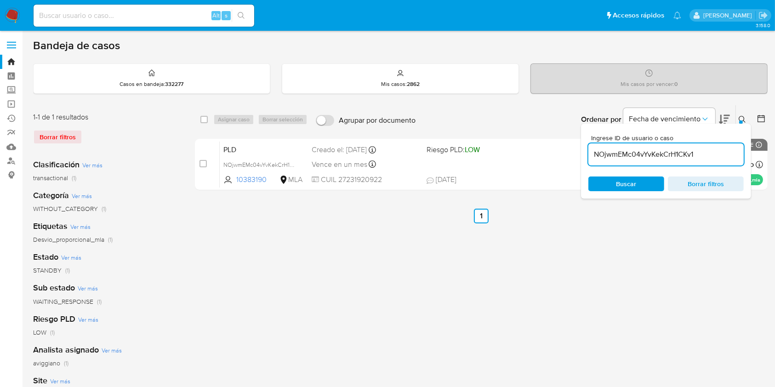
click at [205, 120] on input "checkbox" at bounding box center [203, 119] width 7 height 7
checkbox input "true"
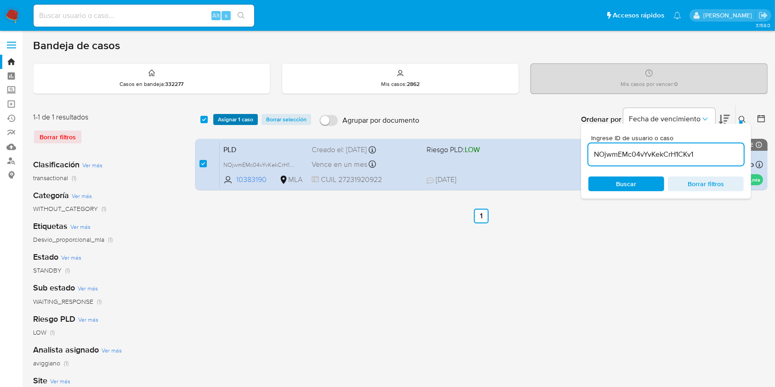
click at [219, 117] on span "Asignar 1 caso" at bounding box center [235, 119] width 35 height 9
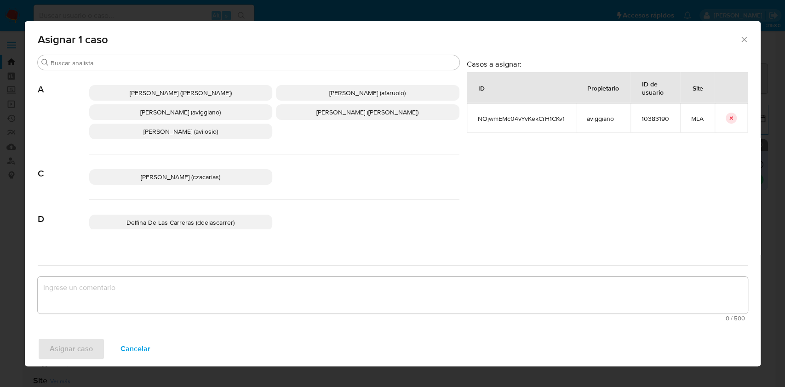
click at [185, 116] on span "Agustina Belen Viggiano (aviggiano)" at bounding box center [180, 112] width 80 height 9
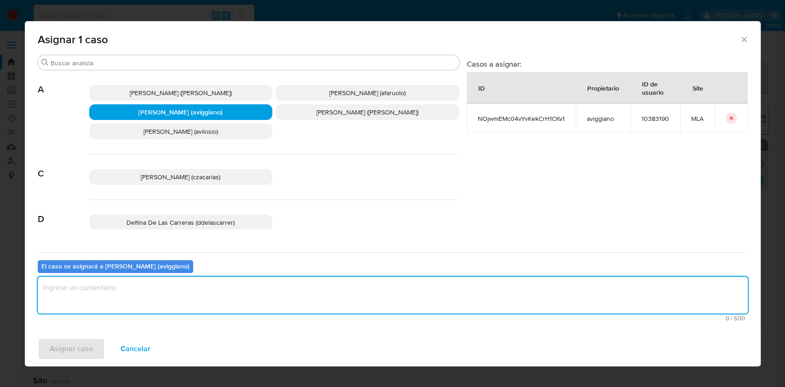
click at [155, 294] on textarea "assign-modal" at bounding box center [393, 295] width 710 height 37
click at [74, 356] on span "Asignar caso" at bounding box center [71, 349] width 43 height 20
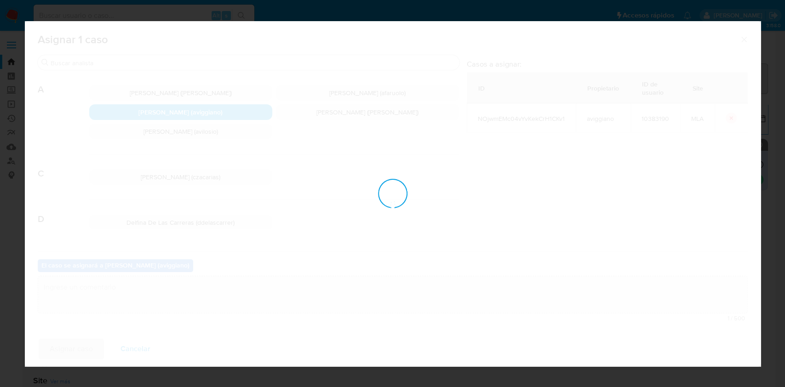
checkbox input "false"
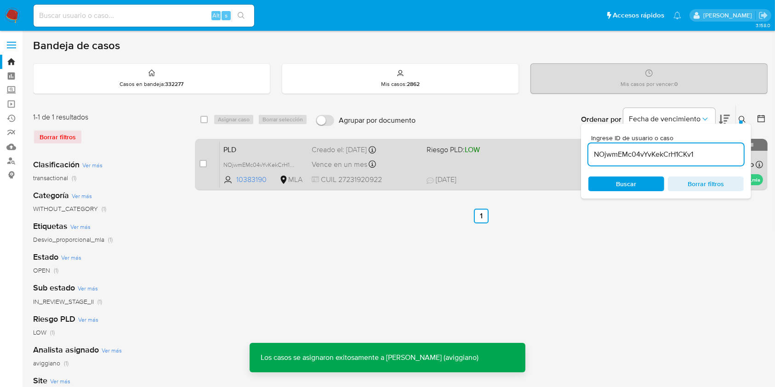
click at [397, 165] on div "Vence en un mes Vence el 14/10/2025 12:09:57" at bounding box center [365, 164] width 107 height 12
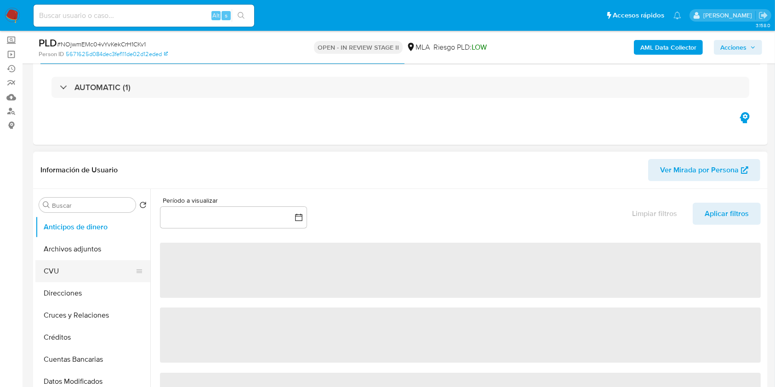
scroll to position [61, 0]
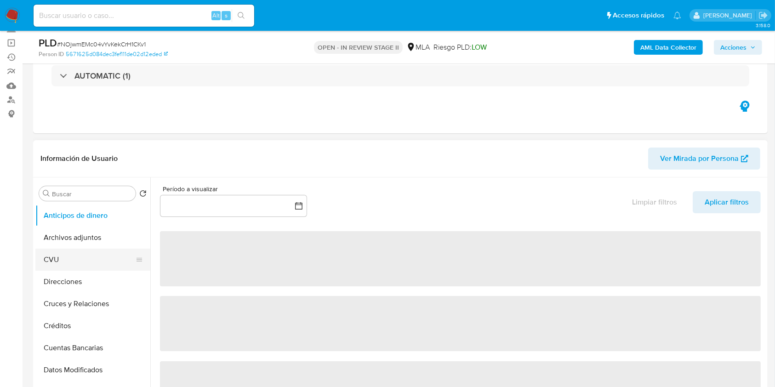
select select "10"
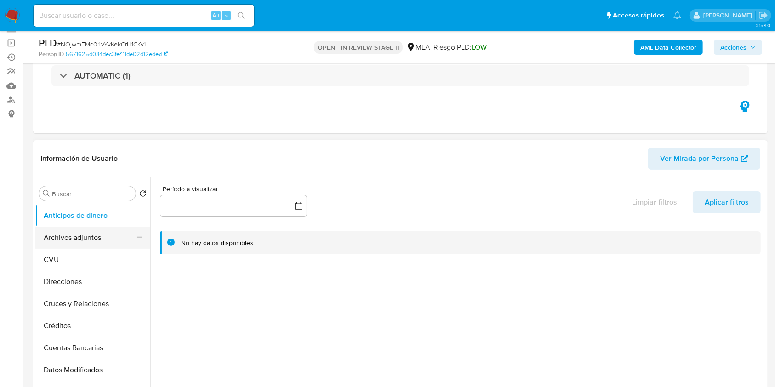
click at [68, 241] on button "Archivos adjuntos" at bounding box center [89, 238] width 108 height 22
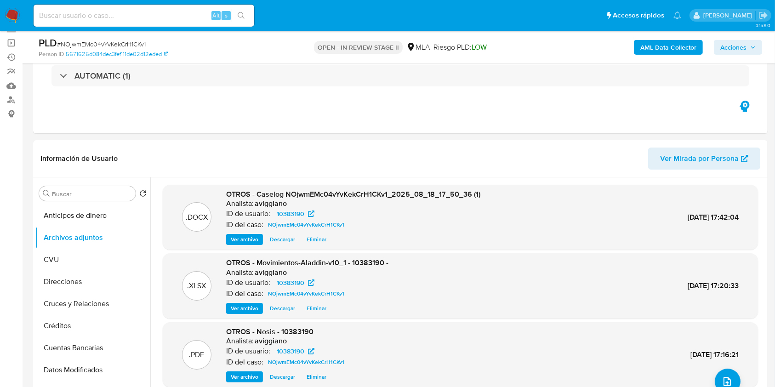
click at [733, 47] on span "Acciones" at bounding box center [733, 47] width 26 height 15
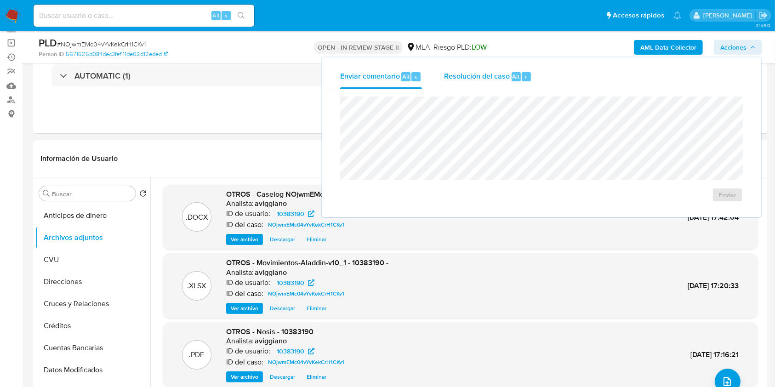
click at [494, 75] on span "Resolución del caso" at bounding box center [477, 76] width 66 height 11
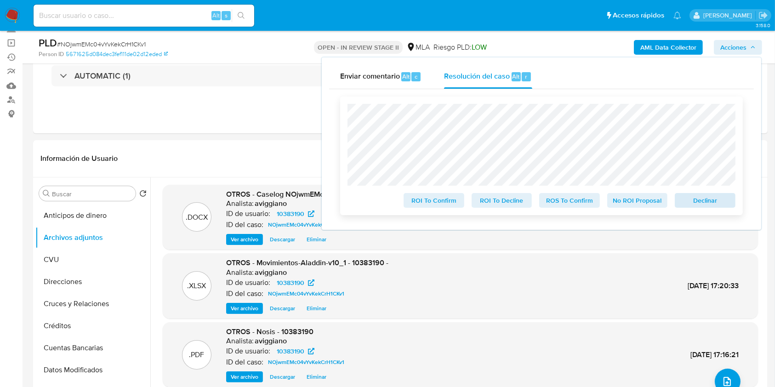
click at [675, 195] on div "Declinar" at bounding box center [703, 198] width 64 height 18
click at [679, 198] on button "Declinar" at bounding box center [705, 200] width 61 height 15
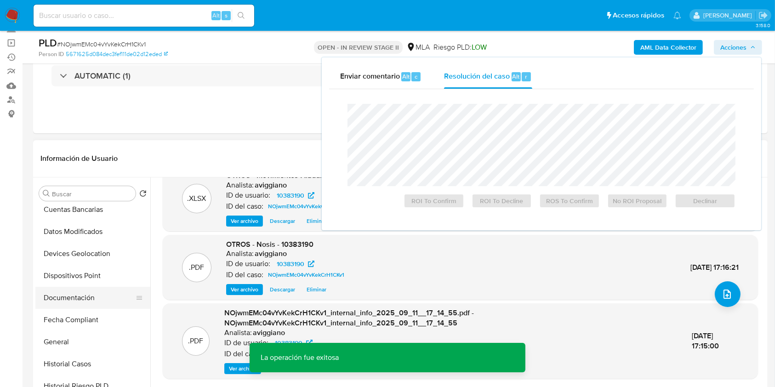
scroll to position [184, 0]
click at [77, 323] on button "Historial Casos" at bounding box center [89, 319] width 108 height 22
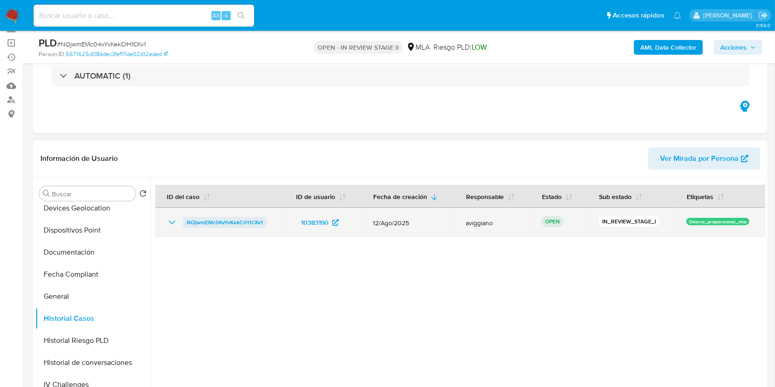
click at [230, 221] on span "NOjwmEMc04vYvKekCrH1CKv1" at bounding box center [225, 222] width 76 height 11
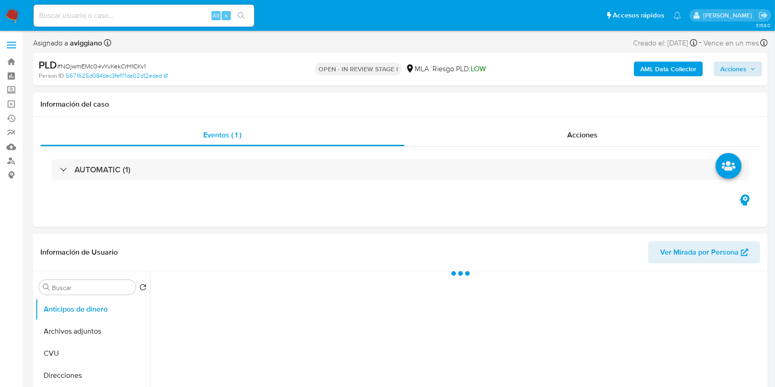
drag, startPoint x: 725, startPoint y: 79, endPoint x: 732, endPoint y: 68, distance: 13.4
click div "AML Data Collector Acciones"
click span "Acciones"
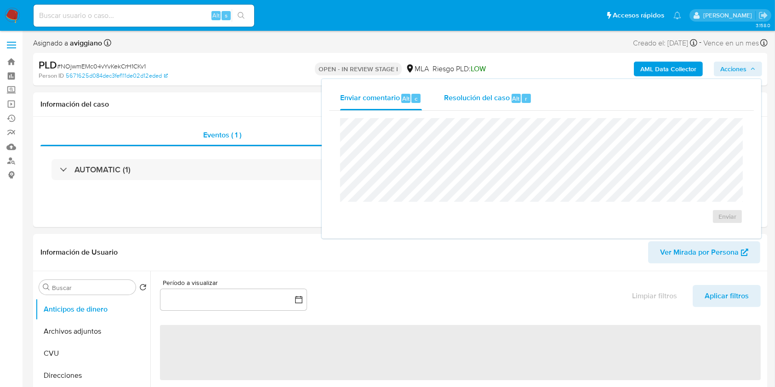
click span "Resolución del caso"
select select "10"
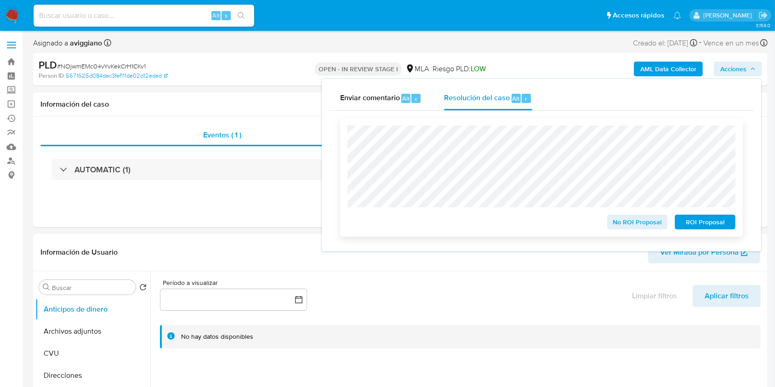
click span "No ROI Proposal"
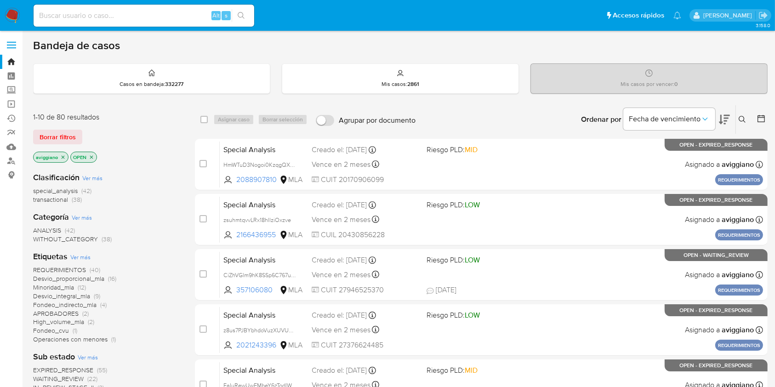
click at [63, 155] on icon "close-filter" at bounding box center [63, 157] width 6 height 6
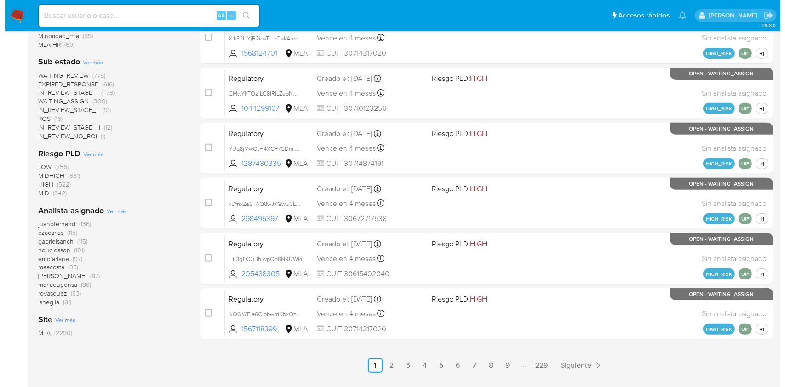
scroll to position [380, 0]
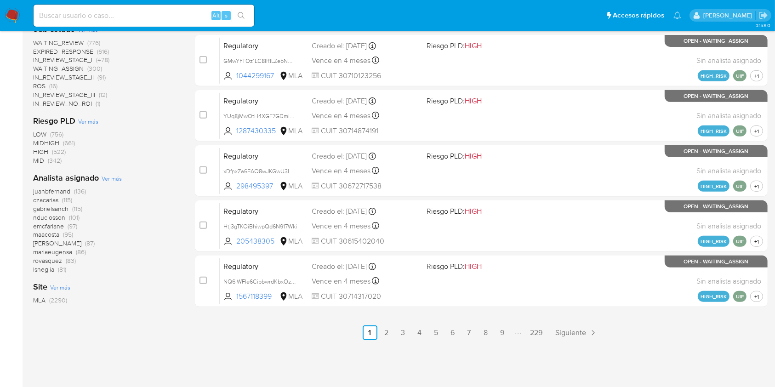
click at [118, 177] on span "Ver más" at bounding box center [112, 178] width 20 height 8
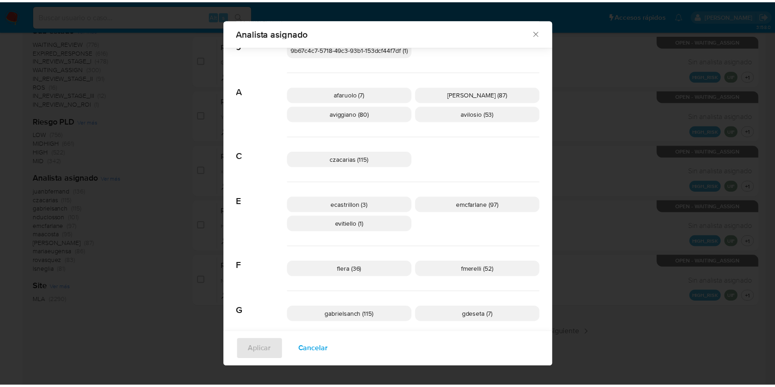
scroll to position [55, 0]
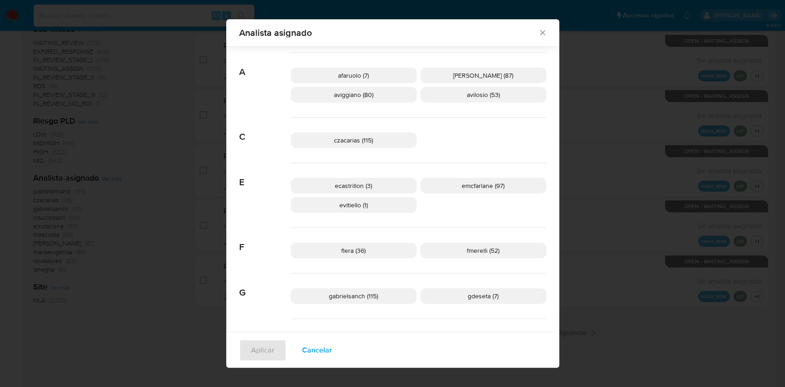
click at [539, 33] on icon "Cerrar" at bounding box center [542, 32] width 9 height 9
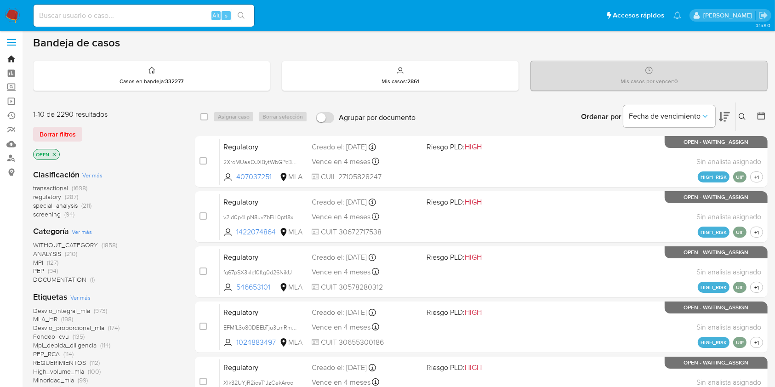
scroll to position [0, 0]
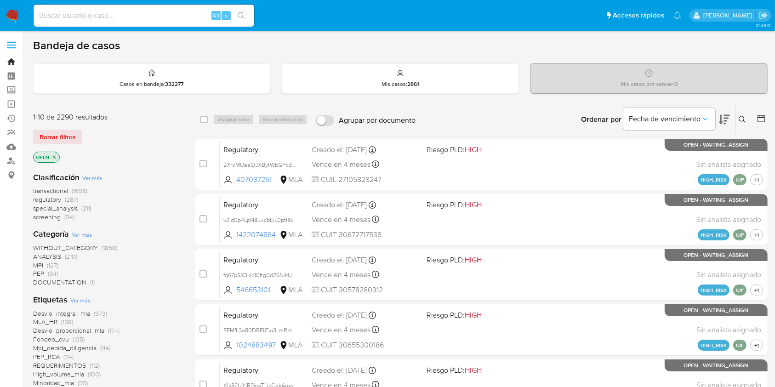
click at [18, 63] on link "Bandeja" at bounding box center [54, 62] width 109 height 14
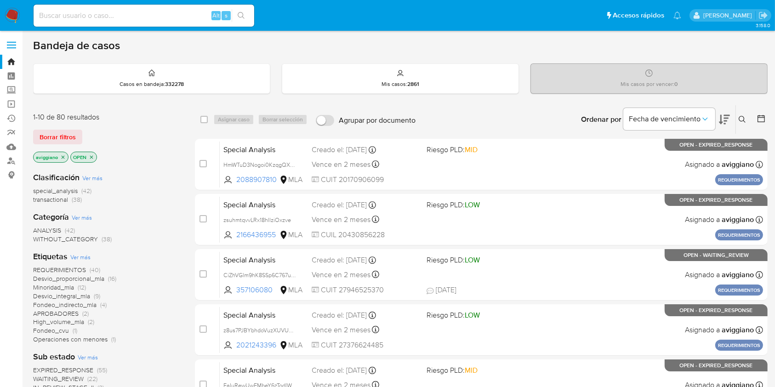
click at [134, 19] on input at bounding box center [144, 16] width 221 height 12
paste input "S707Olxaky08bDwHtiCoUiBN"
type input "S707Olxaky08bDwHtiCoUiBN"
click at [246, 13] on button "search-icon" at bounding box center [241, 15] width 19 height 13
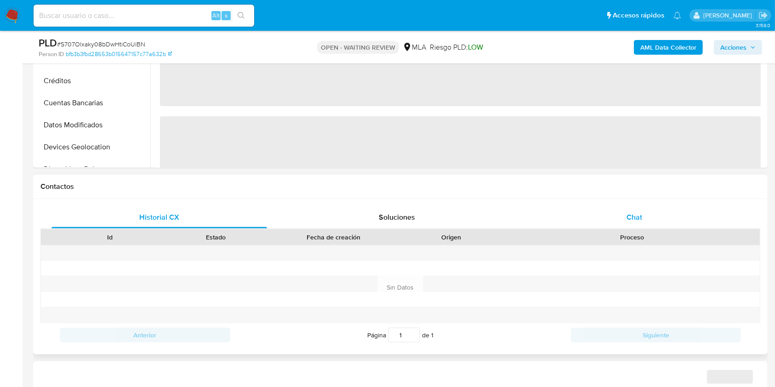
click at [627, 216] on span "Chat" at bounding box center [635, 217] width 16 height 11
select select "10"
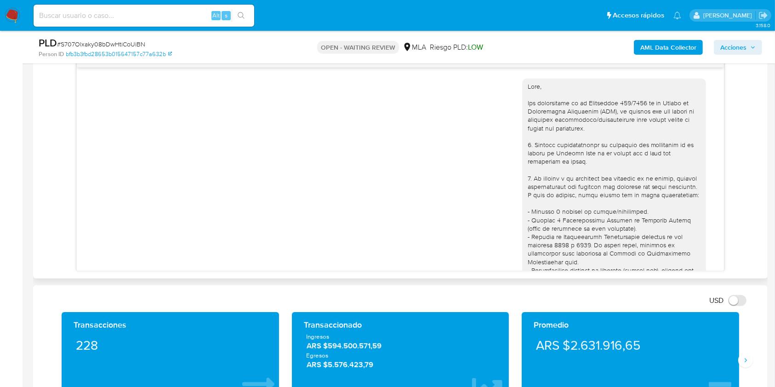
scroll to position [427, 0]
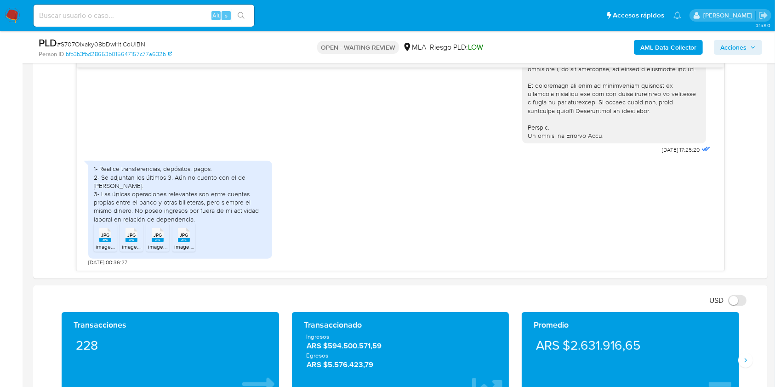
click at [120, 20] on input at bounding box center [144, 16] width 221 height 12
paste input "p5XQNg5x0T8n6WJBC0b7pCCk"
click at [254, 15] on input "p5XQNg5x0T8n6WJBC0b7pCCk" at bounding box center [144, 16] width 221 height 12
type input "p5XQNg5x0T8n6WJBC0b7pCCk"
click at [246, 15] on button "search-icon" at bounding box center [241, 15] width 19 height 13
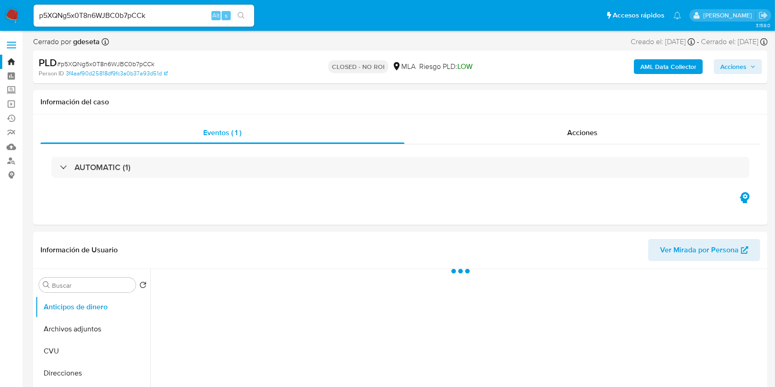
select select "10"
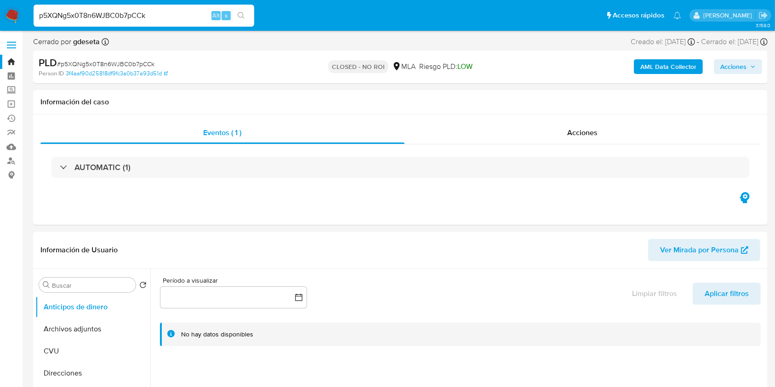
click at [108, 17] on input "p5XQNg5x0T8n6WJBC0b7pCCk" at bounding box center [144, 16] width 221 height 12
paste input "GS0Q9MYZRgYSExSdWfcLpOUA"
type input "GS0Q9MYZRgYSExSdWfcLpOUA"
click at [239, 17] on icon "search-icon" at bounding box center [241, 15] width 7 height 7
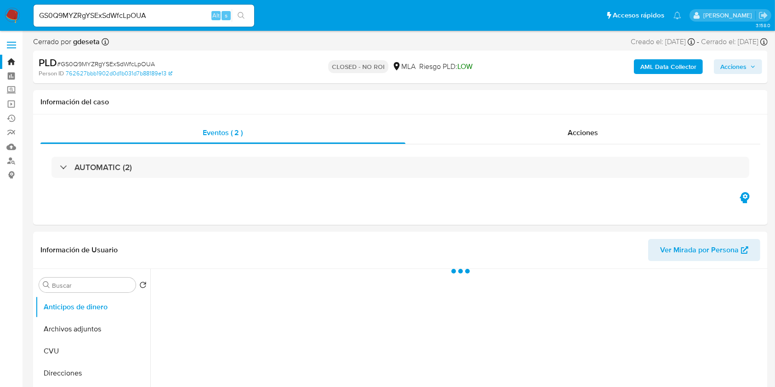
select select "10"
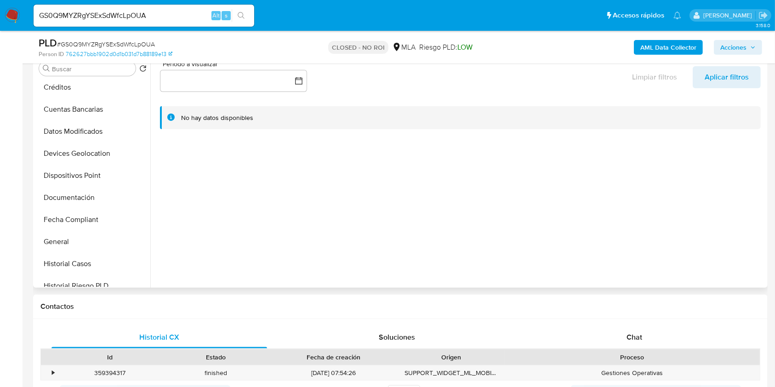
scroll to position [184, 0]
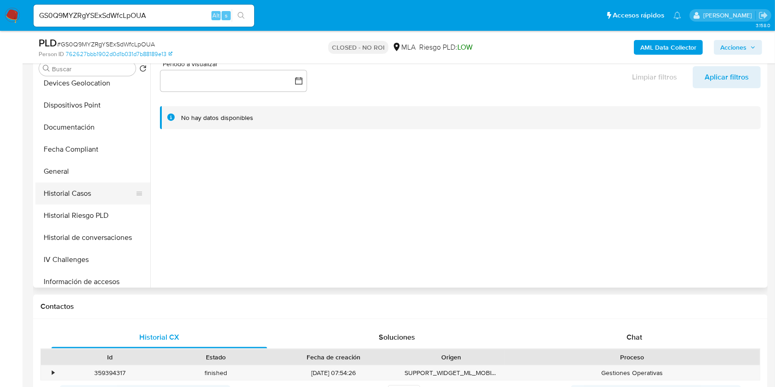
click at [70, 193] on button "Historial Casos" at bounding box center [89, 193] width 108 height 22
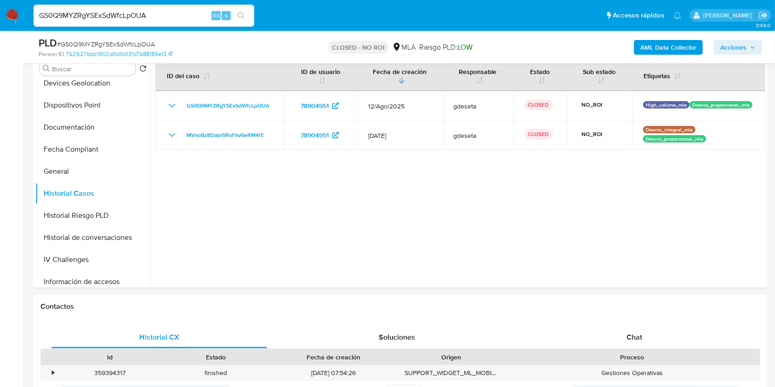
click at [114, 17] on input "GS0Q9MYZRgYSExSdWfcLpOUA" at bounding box center [144, 16] width 221 height 12
paste input "v0ztFlsPDrYMqttEGGl45YzI"
type input "v0ztFlsPDrYMqttEGGl45YzI"
click at [239, 21] on button "search-icon" at bounding box center [241, 15] width 19 height 13
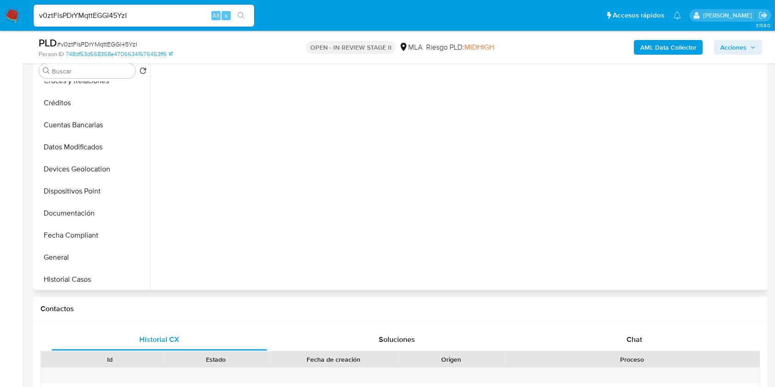
scroll to position [184, 0]
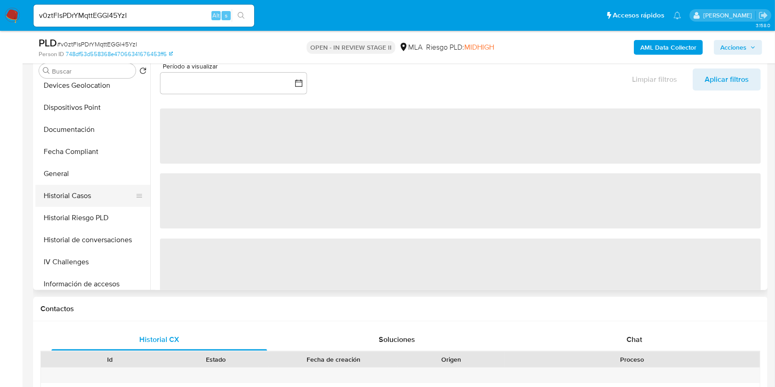
click at [97, 195] on button "Historial Casos" at bounding box center [89, 196] width 108 height 22
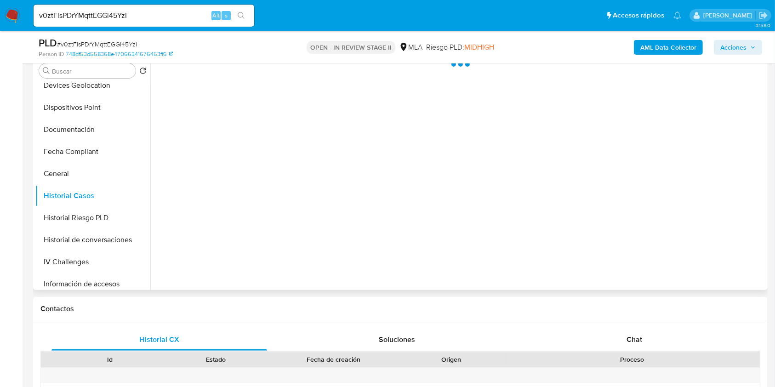
select select "10"
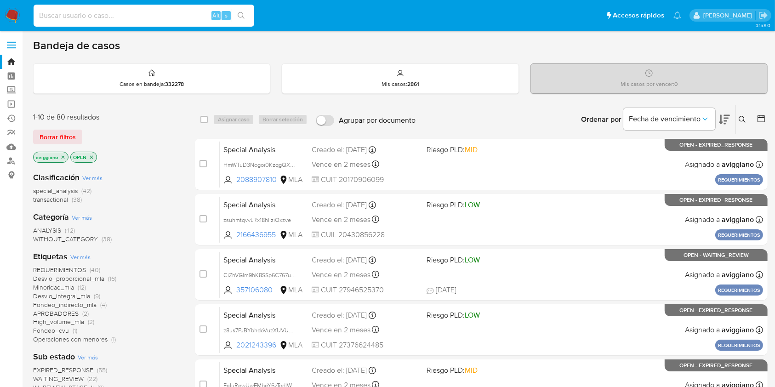
click at [135, 13] on input at bounding box center [144, 16] width 221 height 12
paste input "eauF7GfABOhu00u0wFyTSMlT"
type input "eauF7GfABOhu00u0wFyTSMlT"
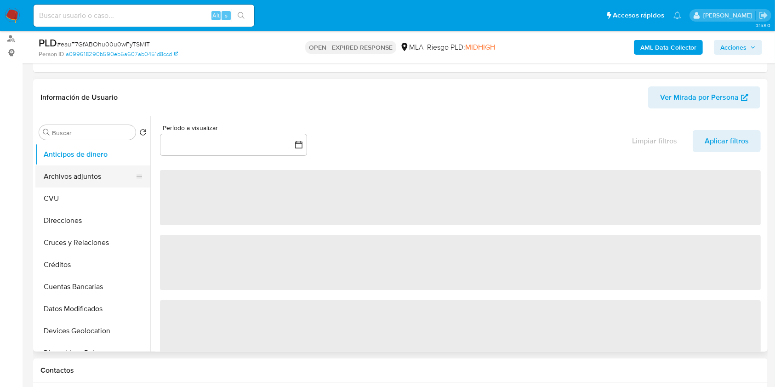
click at [114, 169] on button "Archivos adjuntos" at bounding box center [89, 176] width 108 height 22
select select "10"
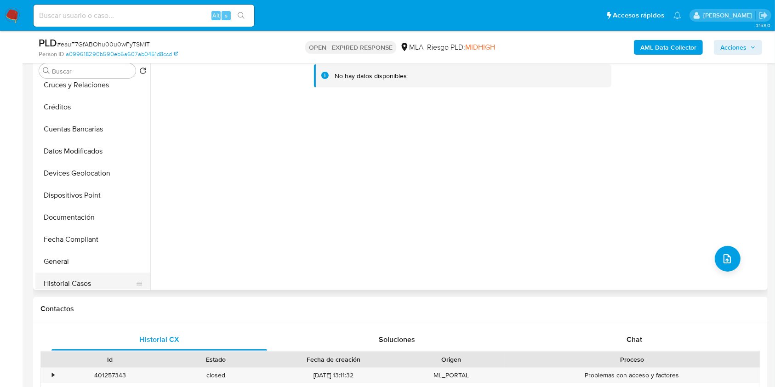
scroll to position [184, 0]
click at [82, 194] on button "Historial Casos" at bounding box center [89, 196] width 108 height 22
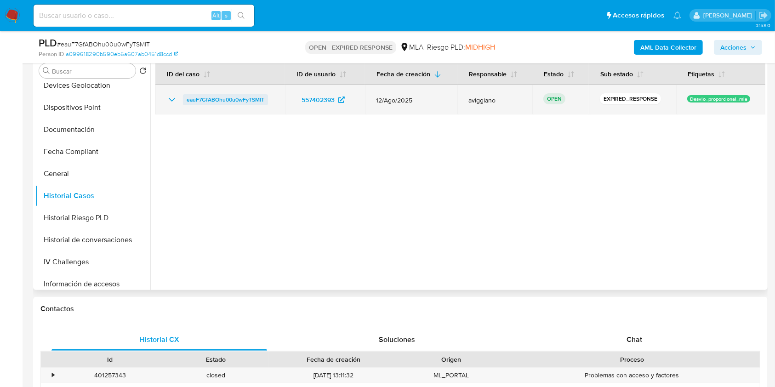
drag, startPoint x: 275, startPoint y: 96, endPoint x: 186, endPoint y: 97, distance: 89.2
click at [186, 97] on td "eauF7GfABOhu00u0wFyTSMlT" at bounding box center [220, 99] width 130 height 29
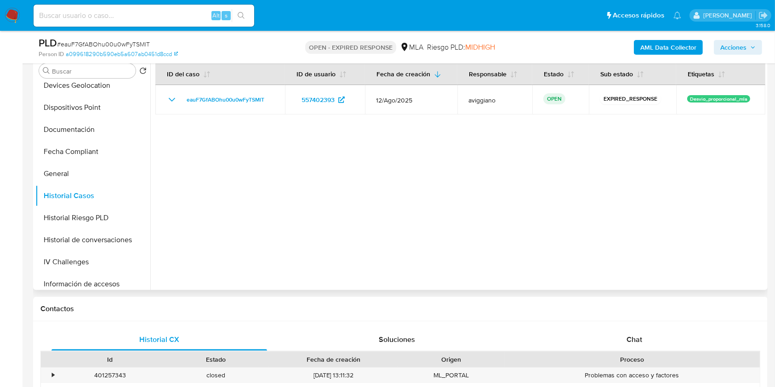
drag, startPoint x: 209, startPoint y: 91, endPoint x: 202, endPoint y: 127, distance: 37.4
click at [189, 135] on div at bounding box center [457, 172] width 615 height 235
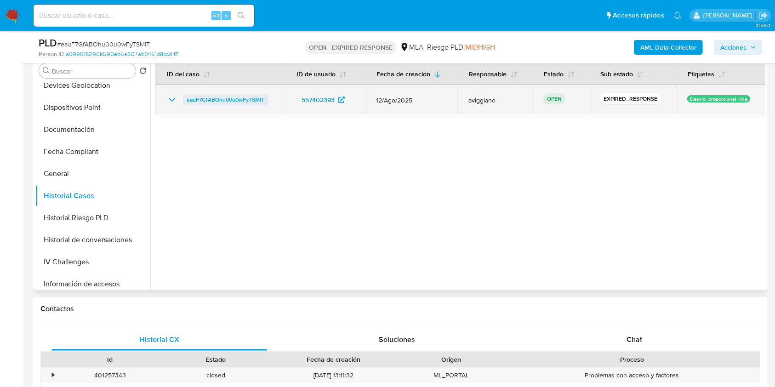
drag, startPoint x: 271, startPoint y: 101, endPoint x: 184, endPoint y: 100, distance: 86.9
click at [184, 100] on div "eauF7GfABOhu00u0wFyTSMlT" at bounding box center [220, 99] width 108 height 11
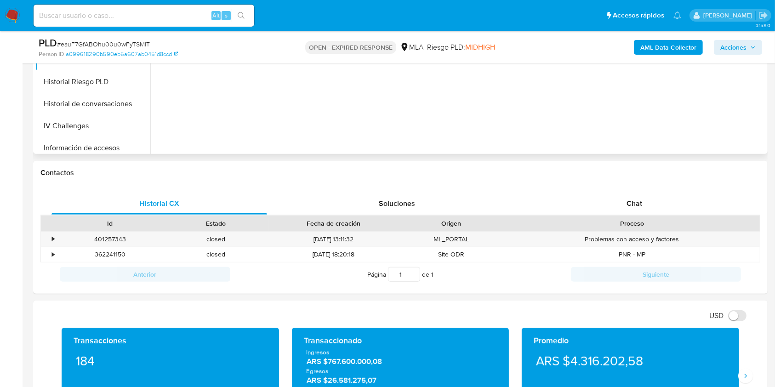
scroll to position [429, 0]
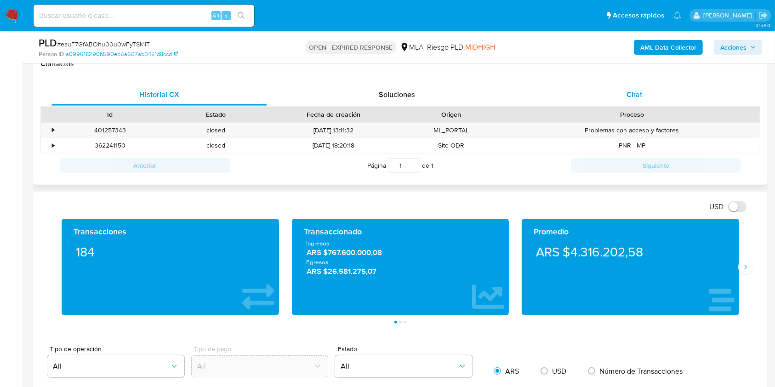
click at [606, 97] on div "Chat" at bounding box center [635, 95] width 216 height 22
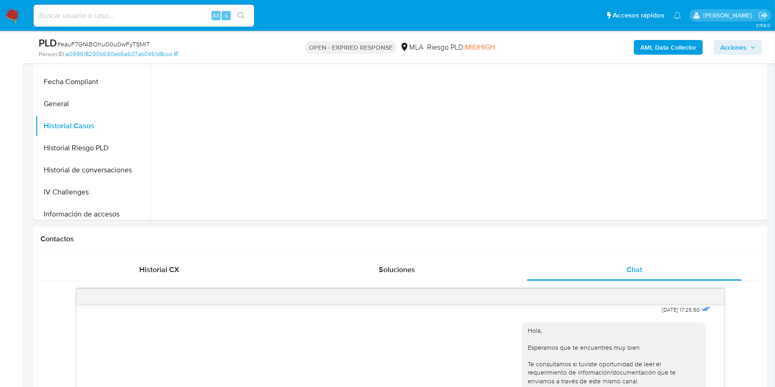
scroll to position [0, 0]
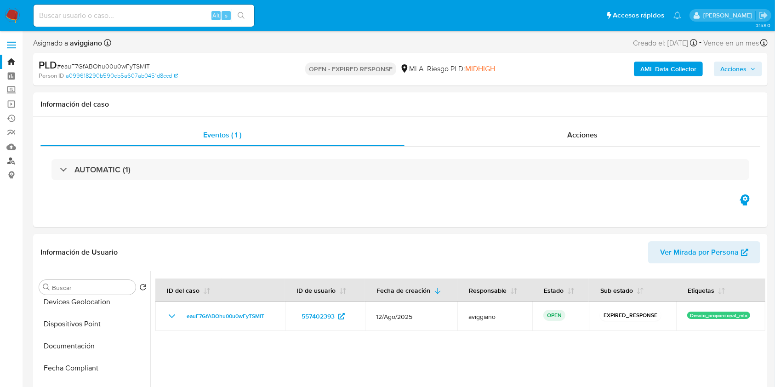
click at [13, 159] on link "Buscador de personas" at bounding box center [54, 161] width 109 height 14
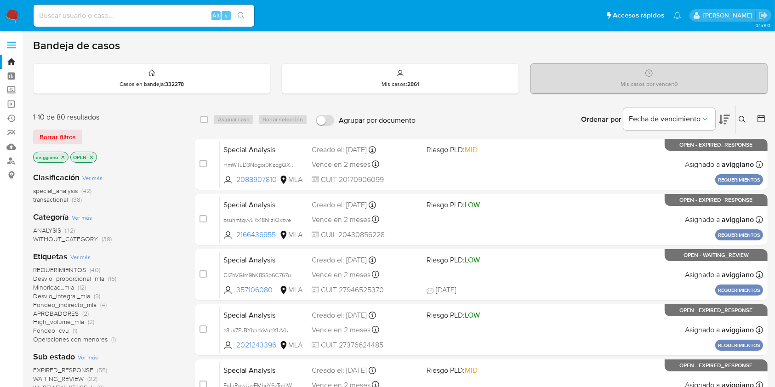
click at [749, 123] on button at bounding box center [743, 119] width 15 height 11
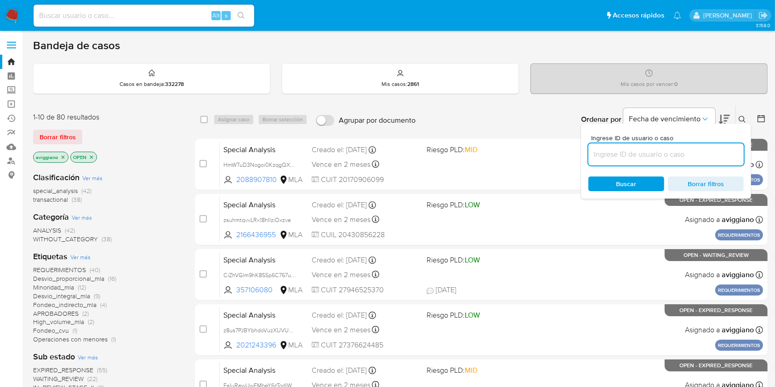
click at [701, 156] on input at bounding box center [665, 154] width 155 height 12
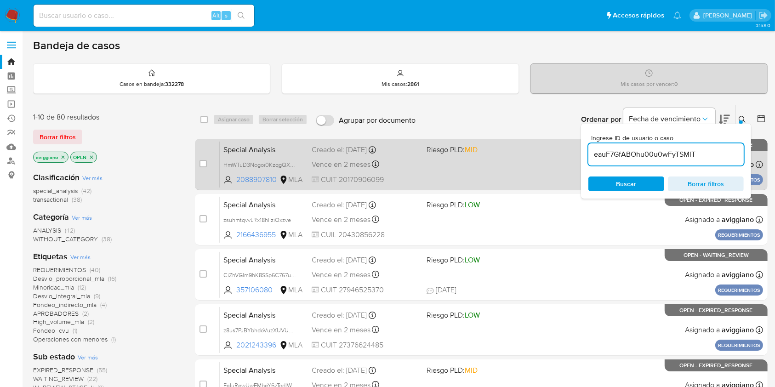
type input "eauF7GfABOhu00u0wFyTSMlT"
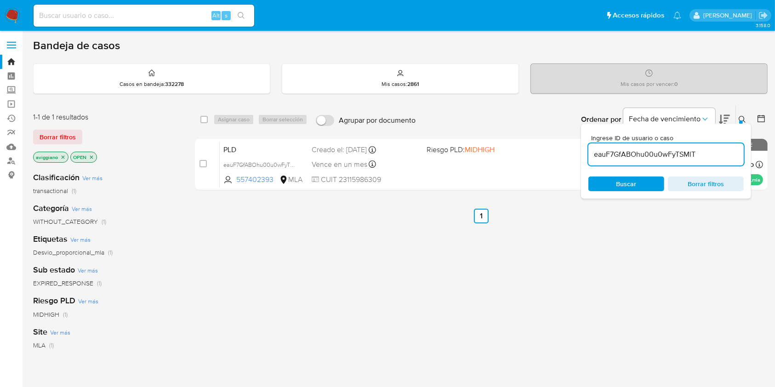
drag, startPoint x: 201, startPoint y: 117, endPoint x: 224, endPoint y: 123, distance: 23.2
click at [203, 118] on input "checkbox" at bounding box center [203, 119] width 7 height 7
checkbox input "true"
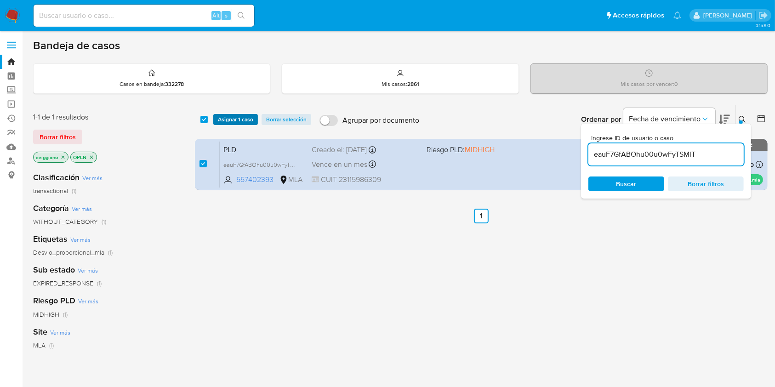
click at [229, 123] on span "Asignar 1 caso" at bounding box center [235, 119] width 35 height 9
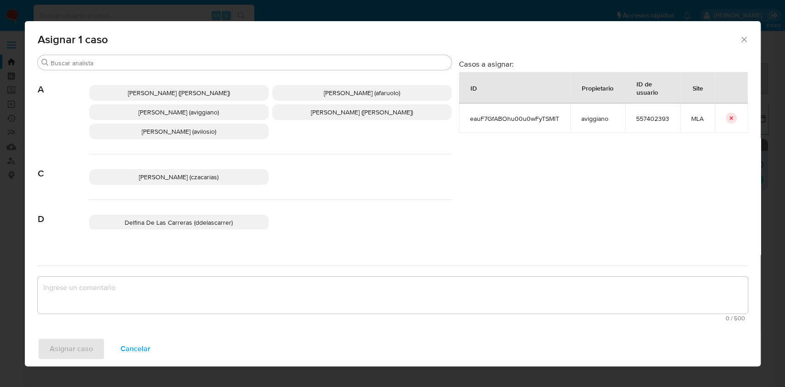
drag, startPoint x: 163, startPoint y: 111, endPoint x: 172, endPoint y: 188, distance: 77.3
click at [163, 110] on span "[PERSON_NAME] (aviggiano)" at bounding box center [178, 112] width 80 height 9
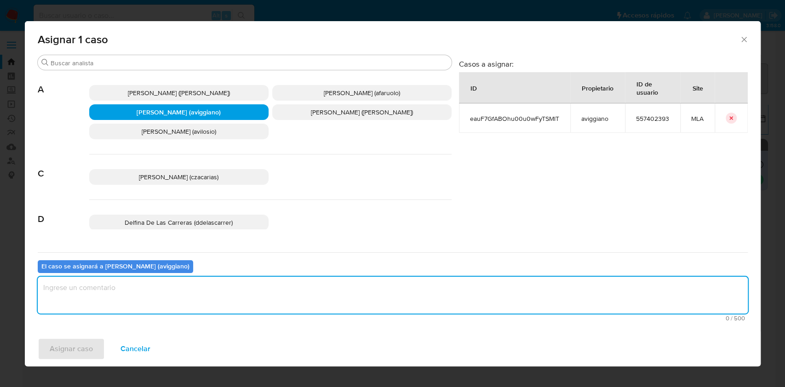
drag, startPoint x: 147, startPoint y: 285, endPoint x: 96, endPoint y: 330, distance: 67.8
click at [144, 291] on textarea "assign-modal" at bounding box center [393, 295] width 710 height 37
click at [71, 351] on span "Asignar caso" at bounding box center [71, 349] width 43 height 20
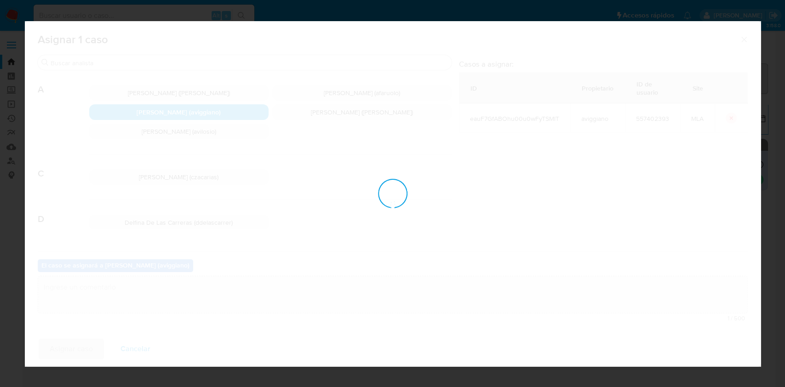
checkbox input "false"
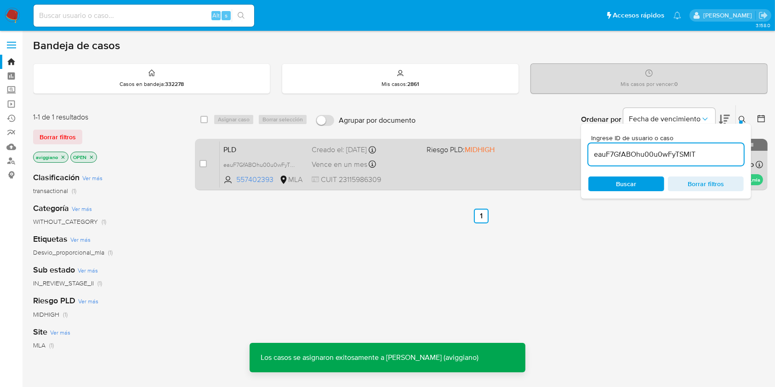
click at [407, 163] on div "Vence en un mes Vence el [DATE] 12:40:00" at bounding box center [365, 164] width 107 height 12
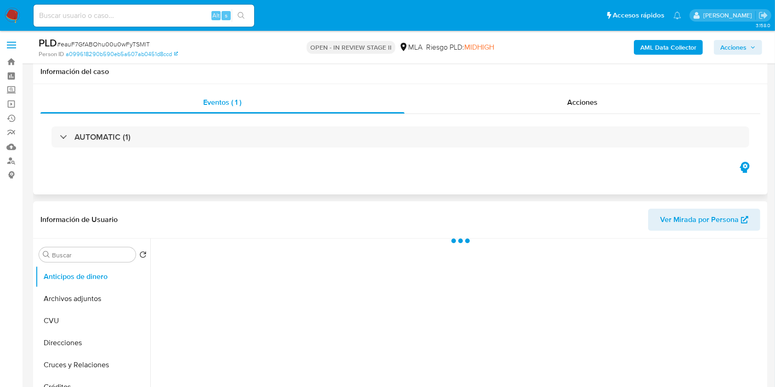
scroll to position [122, 0]
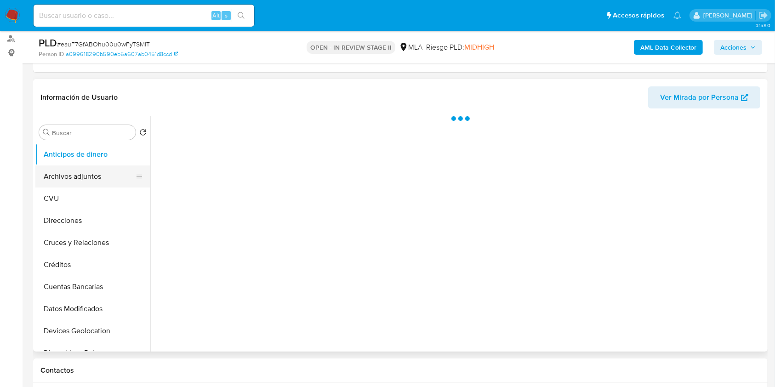
click at [68, 169] on button "Archivos adjuntos" at bounding box center [89, 176] width 108 height 22
select select "10"
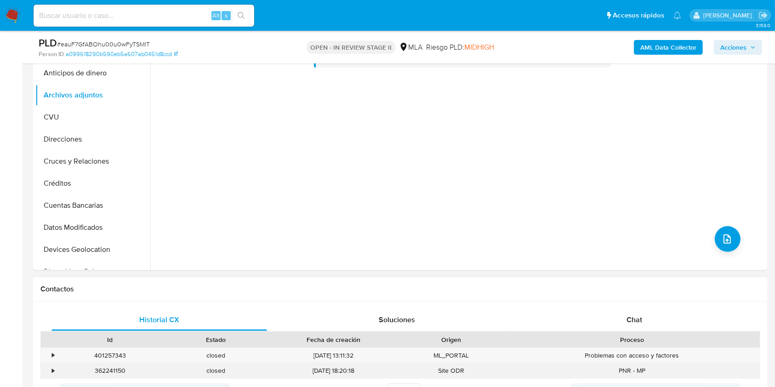
scroll to position [306, 0]
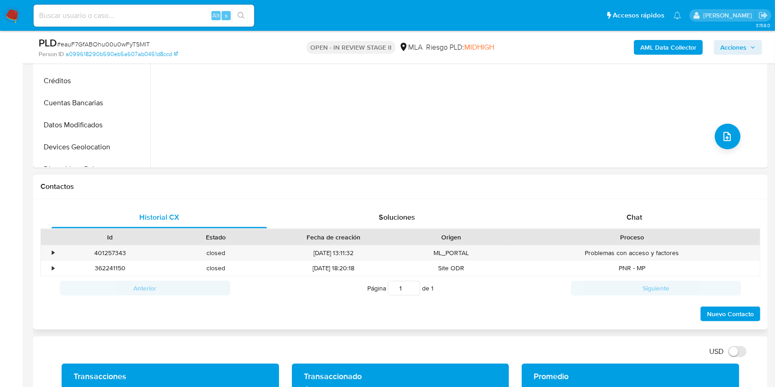
click at [653, 230] on div "Proceso" at bounding box center [632, 237] width 256 height 16
click at [648, 225] on div "Chat" at bounding box center [635, 217] width 216 height 22
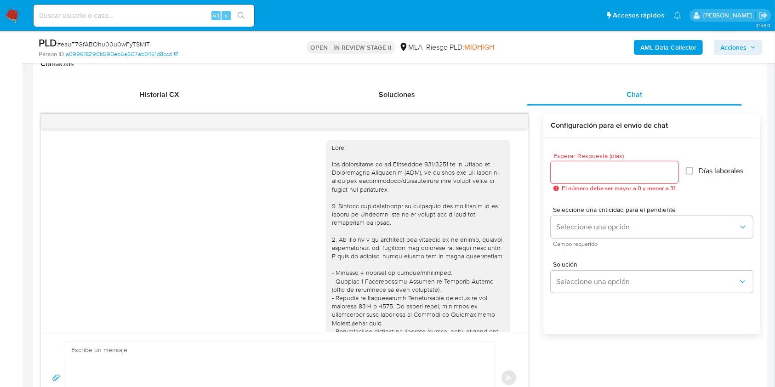
scroll to position [519, 0]
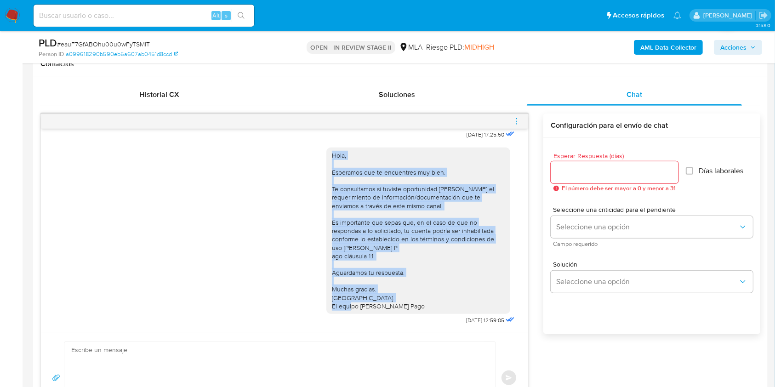
drag, startPoint x: 402, startPoint y: 302, endPoint x: 314, endPoint y: 149, distance: 176.9
click at [314, 149] on div "Hola, Esperamos que te encuentres muy bien. Te consultamos si tuviste oportunid…" at bounding box center [284, 234] width 464 height 186
copy div "Hola, Esperamos que te encuentres muy bien. Te consultamos si tuviste oportunid…"
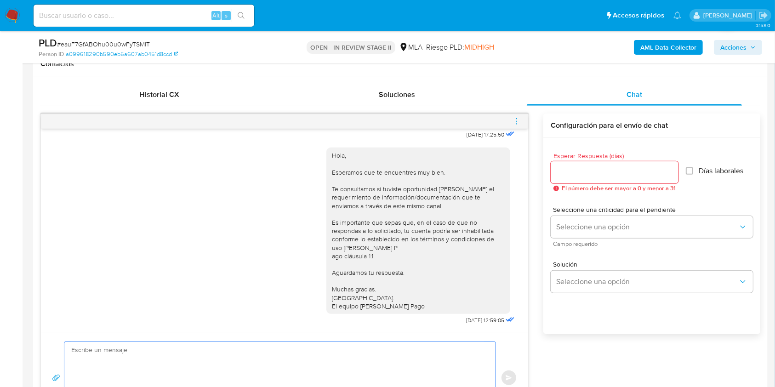
click at [276, 358] on textarea at bounding box center [277, 378] width 413 height 72
paste textarea "Hola, Esperamos que te encuentres muy bien. Te consultamos si tuviste oportunid…"
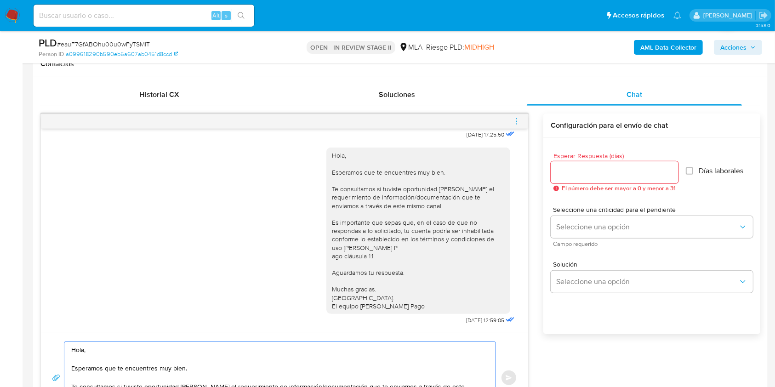
scroll to position [475, 0]
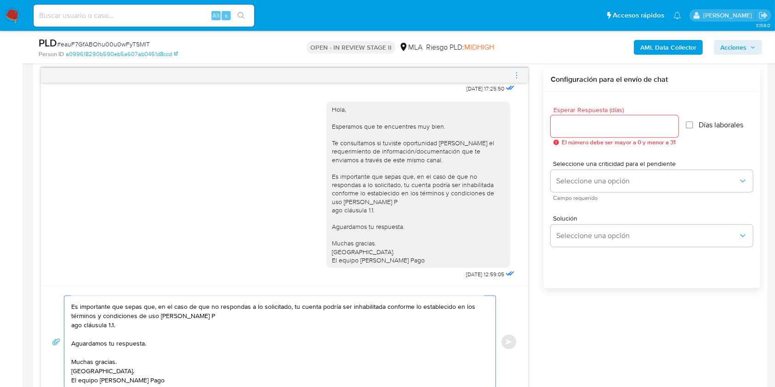
type textarea "Hola, Esperamos que te encuentres muy bien. Te consultamos si tuviste oportunid…"
click at [592, 132] on div at bounding box center [615, 126] width 128 height 22
click at [590, 129] on input "Esperar Respuesta (días)" at bounding box center [615, 126] width 128 height 12
type input "3"
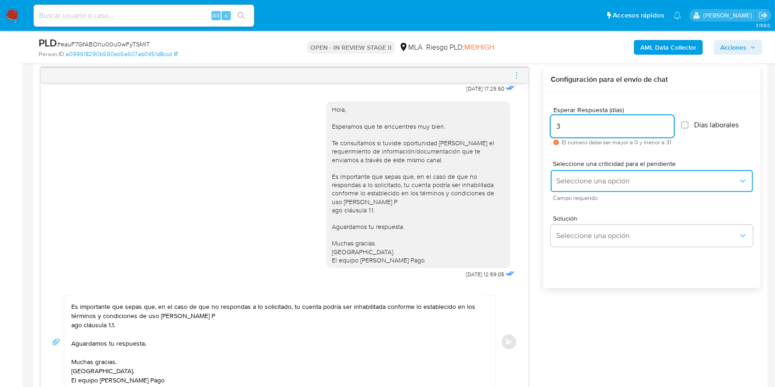
click at [585, 181] on span "Seleccione una opción" at bounding box center [647, 181] width 182 height 9
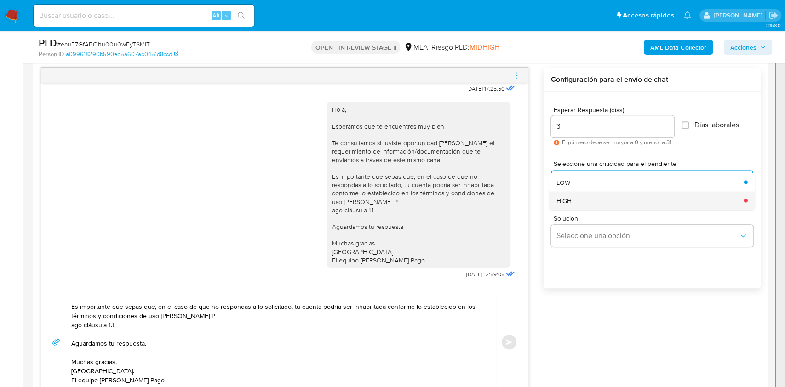
click at [590, 199] on div "HIGH" at bounding box center [647, 200] width 182 height 18
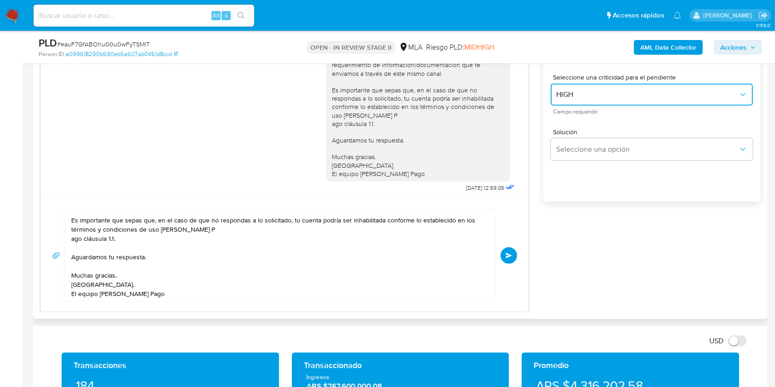
scroll to position [659, 0]
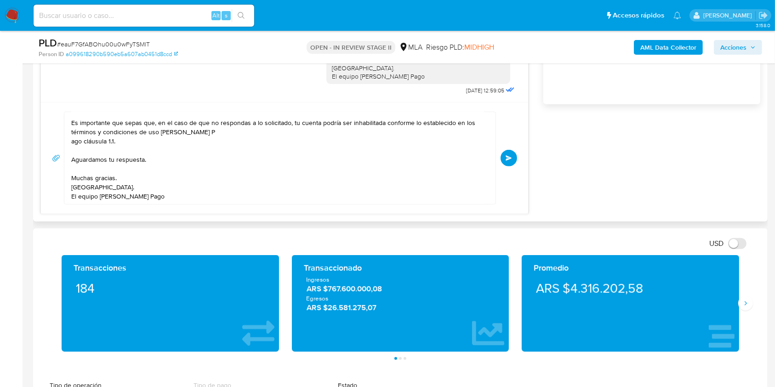
click at [513, 158] on button "Enviar" at bounding box center [509, 158] width 17 height 17
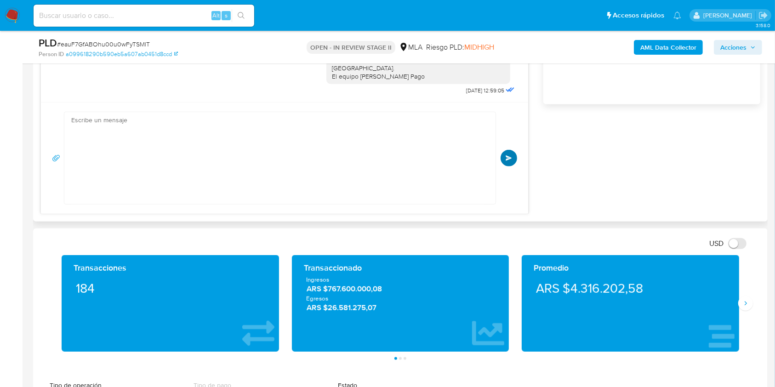
scroll to position [705, 0]
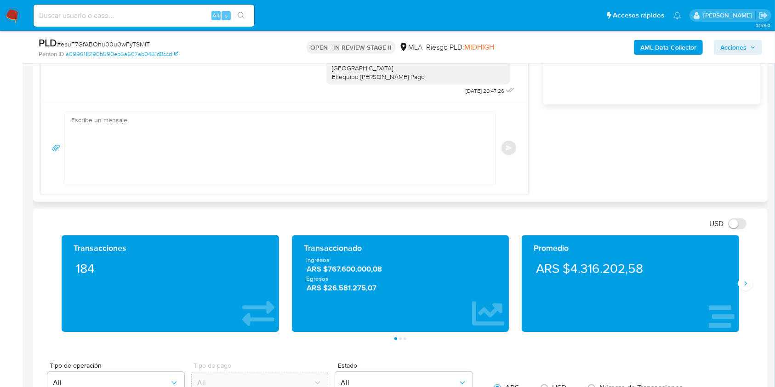
click at [506, 158] on div "Enviar" at bounding box center [284, 148] width 465 height 73
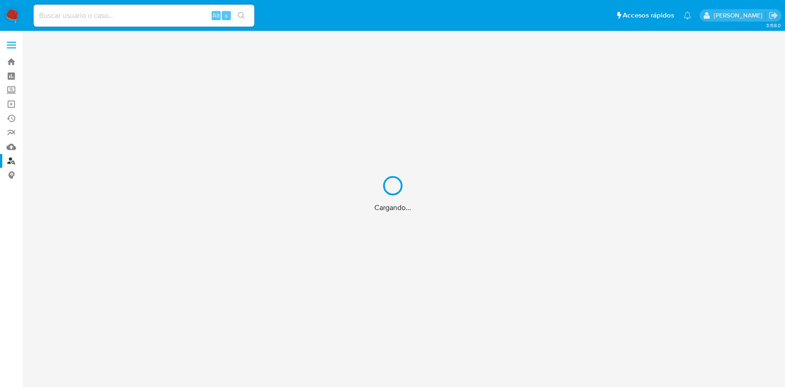
click at [9, 56] on div "Cargando..." at bounding box center [392, 193] width 785 height 387
click at [10, 63] on link "Bandeja" at bounding box center [54, 62] width 109 height 14
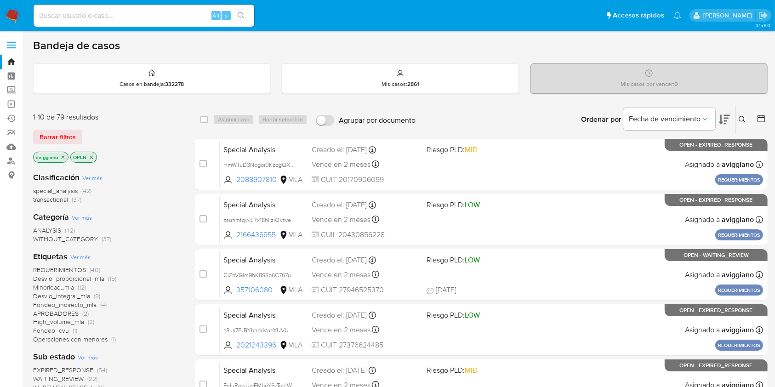
click at [63, 156] on icon "close-filter" at bounding box center [63, 156] width 3 height 3
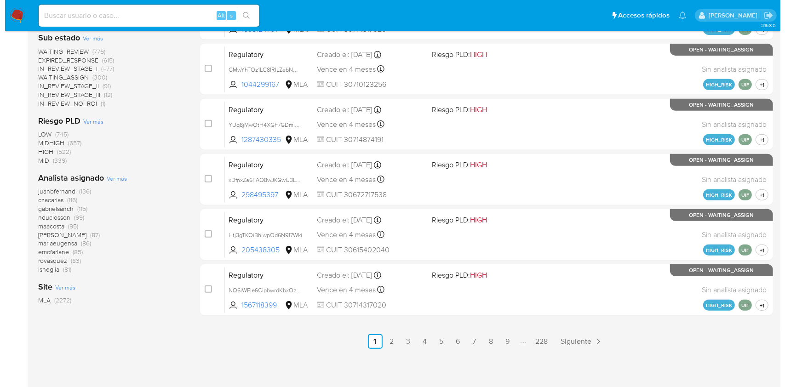
scroll to position [371, 0]
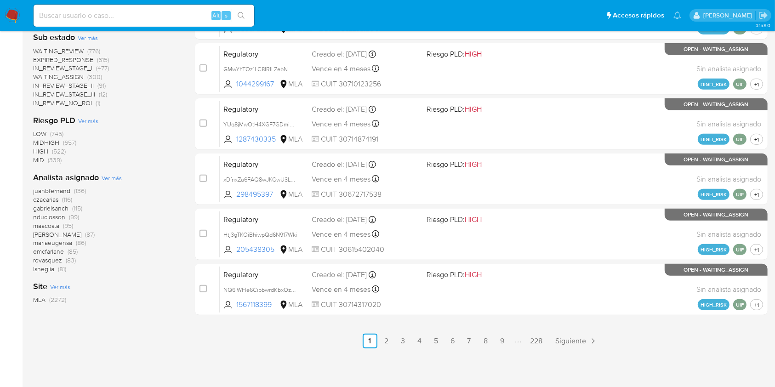
click at [110, 178] on span "Ver más" at bounding box center [112, 178] width 20 height 8
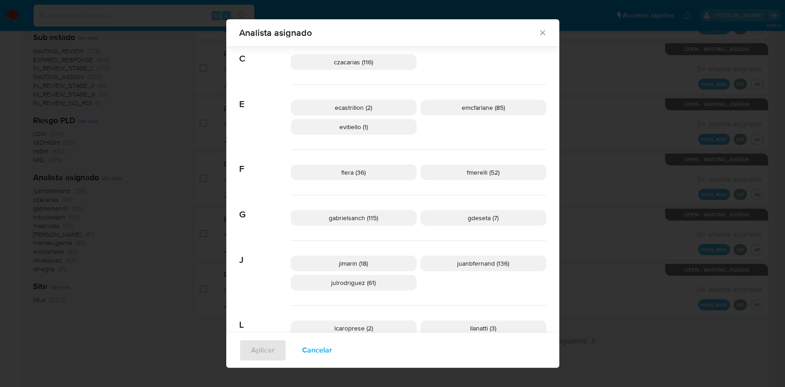
scroll to position [177, 0]
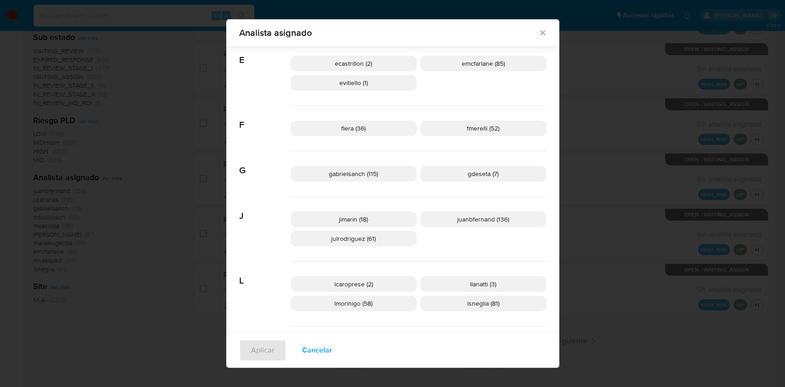
click at [540, 33] on icon "Cerrar" at bounding box center [542, 32] width 5 height 5
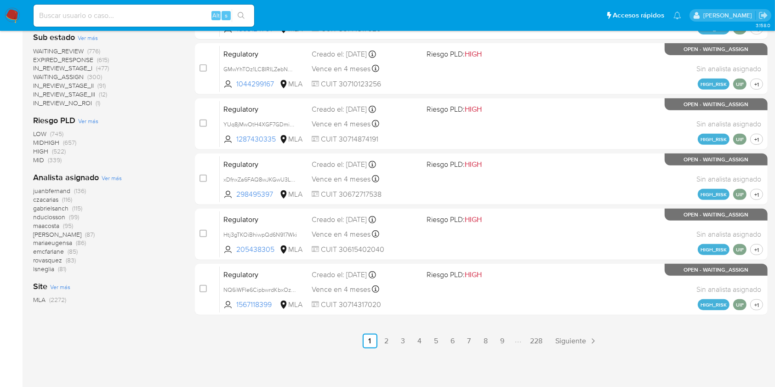
click at [107, 178] on span "Ver más" at bounding box center [112, 178] width 20 height 8
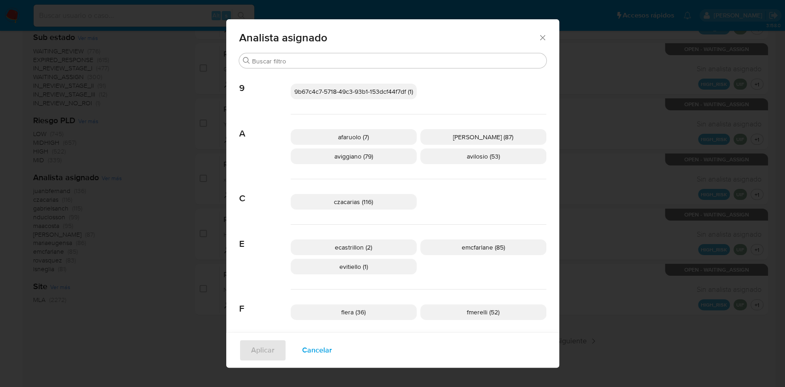
click at [345, 153] on span "aviggiano (79)" at bounding box center [353, 156] width 39 height 9
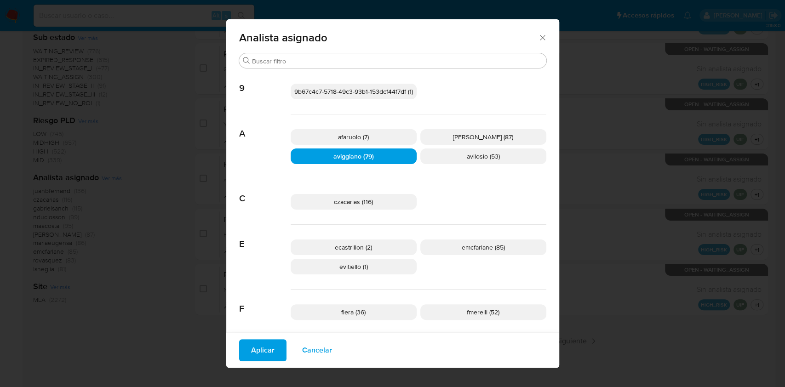
click at [256, 353] on span "Aplicar" at bounding box center [262, 350] width 23 height 20
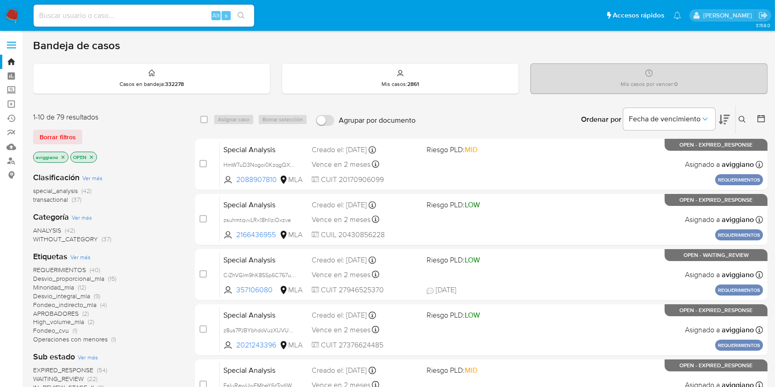
click at [61, 156] on icon "close-filter" at bounding box center [63, 157] width 6 height 6
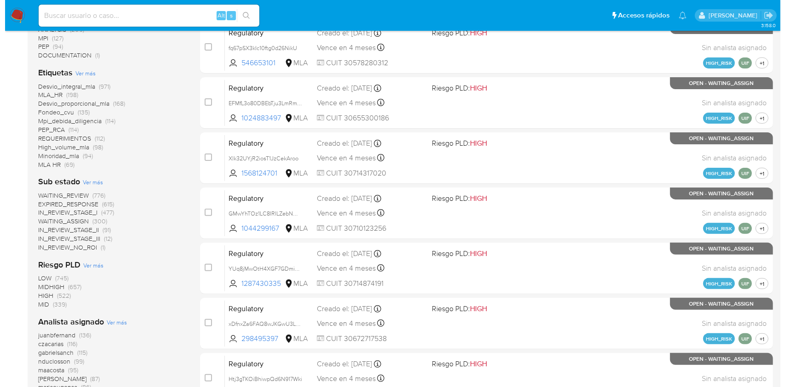
scroll to position [306, 0]
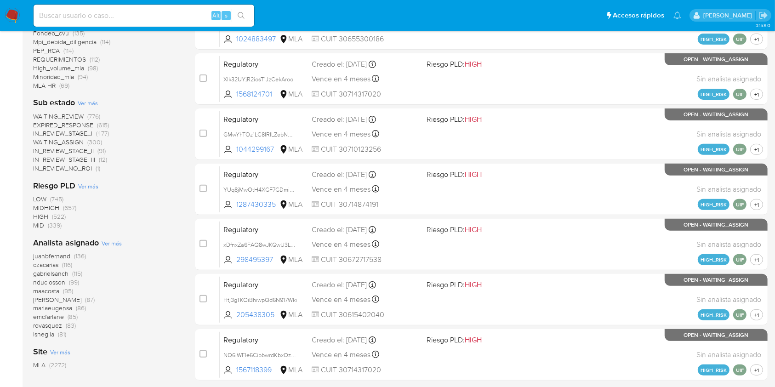
click at [114, 239] on span "Ver más" at bounding box center [112, 243] width 20 height 8
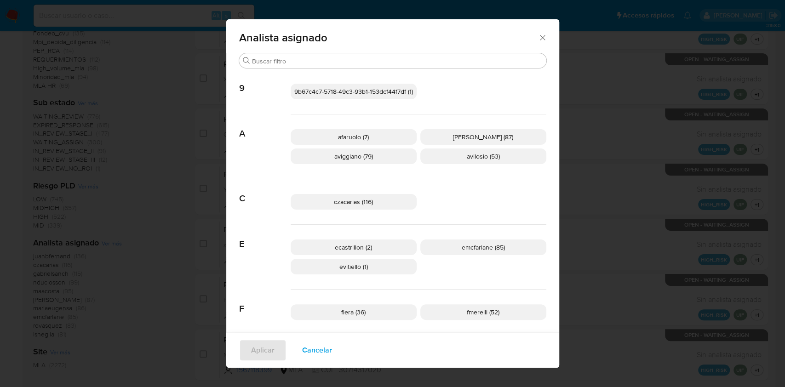
click at [334, 159] on span "aviggiano (79)" at bounding box center [353, 156] width 39 height 9
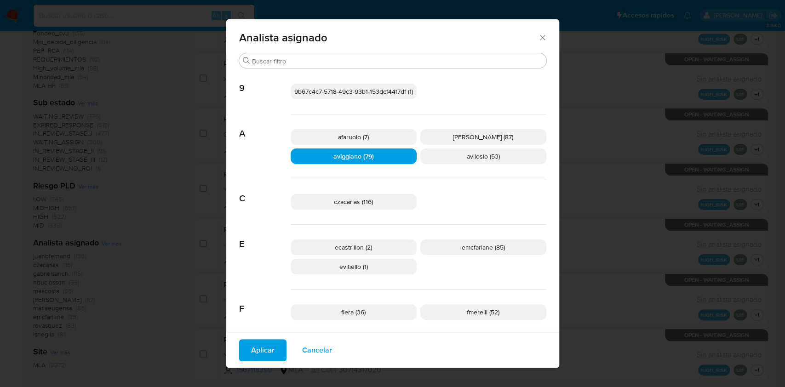
click at [257, 351] on span "Aplicar" at bounding box center [262, 350] width 23 height 20
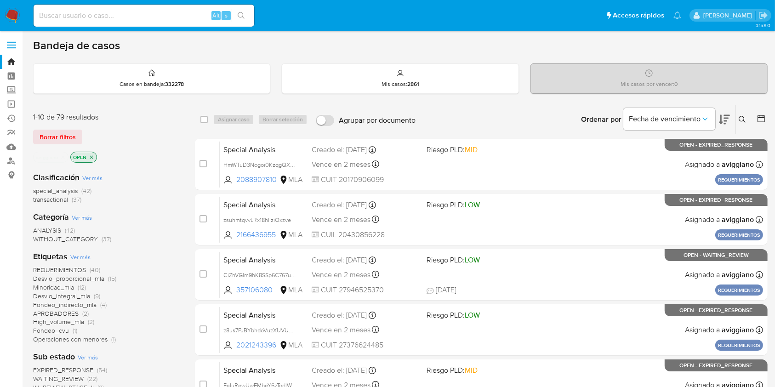
drag, startPoint x: 89, startPoint y: 155, endPoint x: 101, endPoint y: 154, distance: 11.5
click at [101, 154] on div "aviggiano OPEN" at bounding box center [106, 158] width 147 height 13
click at [93, 155] on icon "close-filter" at bounding box center [92, 157] width 6 height 6
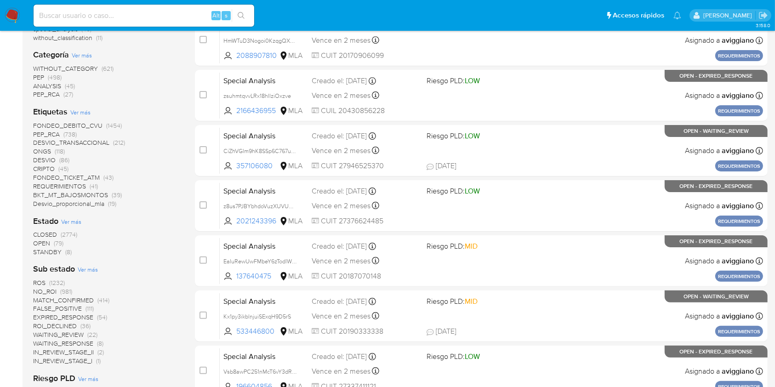
scroll to position [184, 0]
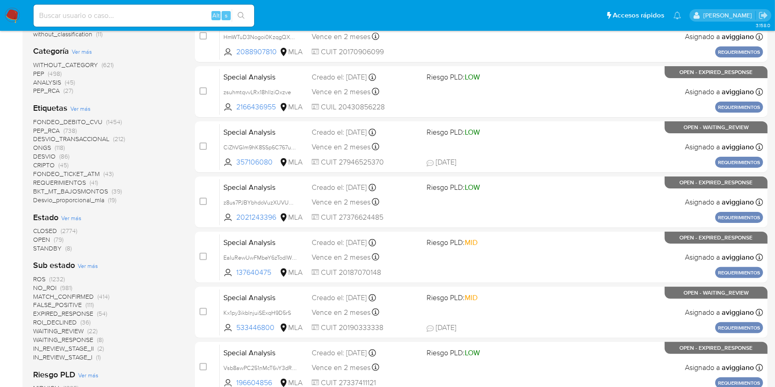
click at [43, 248] on span "STANDBY" at bounding box center [47, 248] width 28 height 9
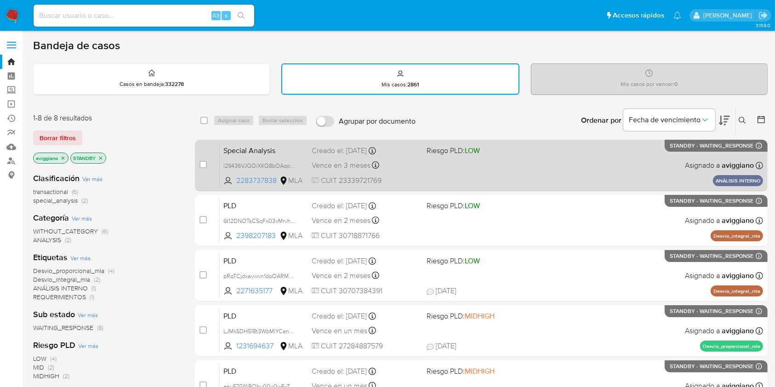
click at [537, 171] on div "Special Analysis l29436VJQOiXKQ8bOAqo50DW 2283737838 MLA Riesgo PLD: LOW Creado…" at bounding box center [491, 165] width 543 height 46
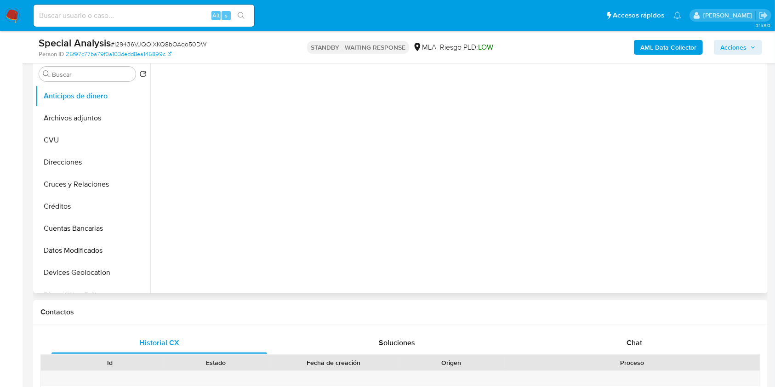
scroll to position [184, 0]
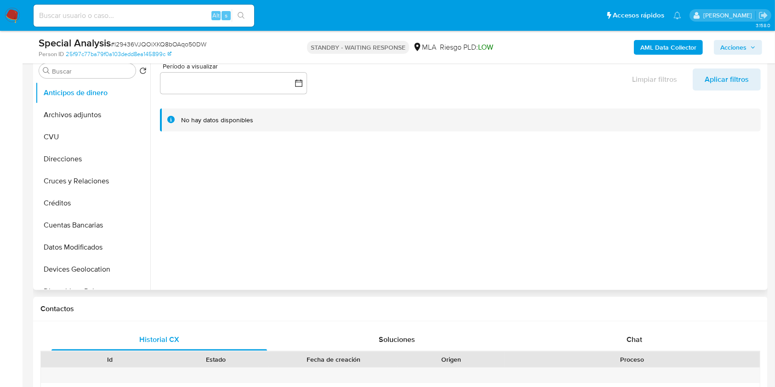
select select "10"
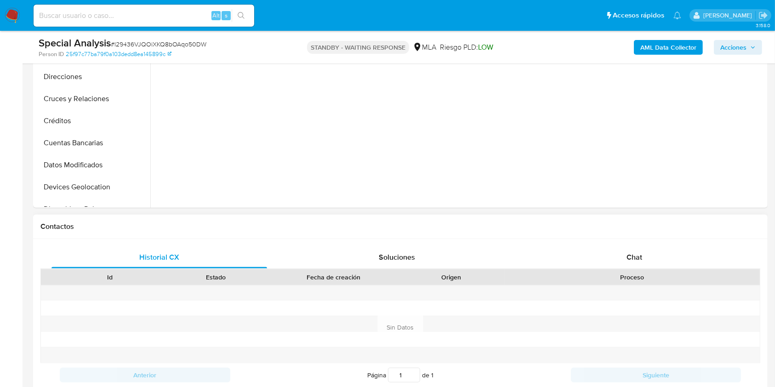
scroll to position [368, 0]
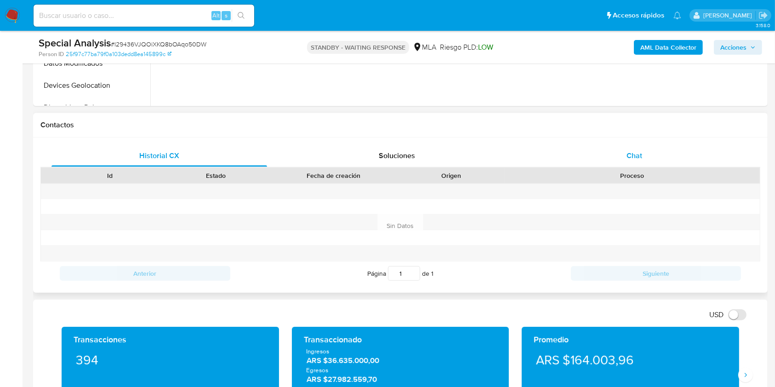
click at [620, 162] on div "Chat" at bounding box center [635, 156] width 216 height 22
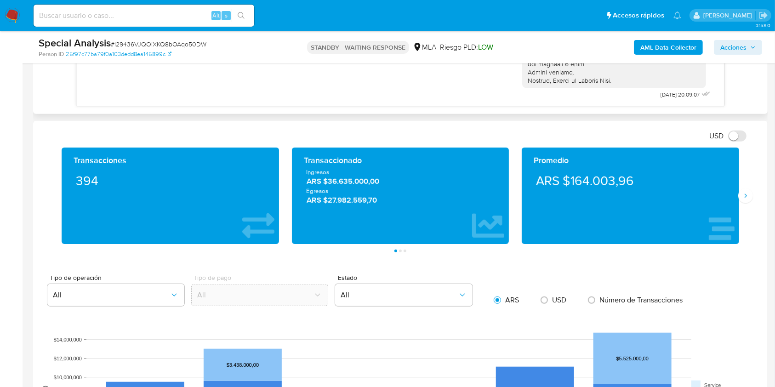
scroll to position [226, 0]
